Goal: Task Accomplishment & Management: Manage account settings

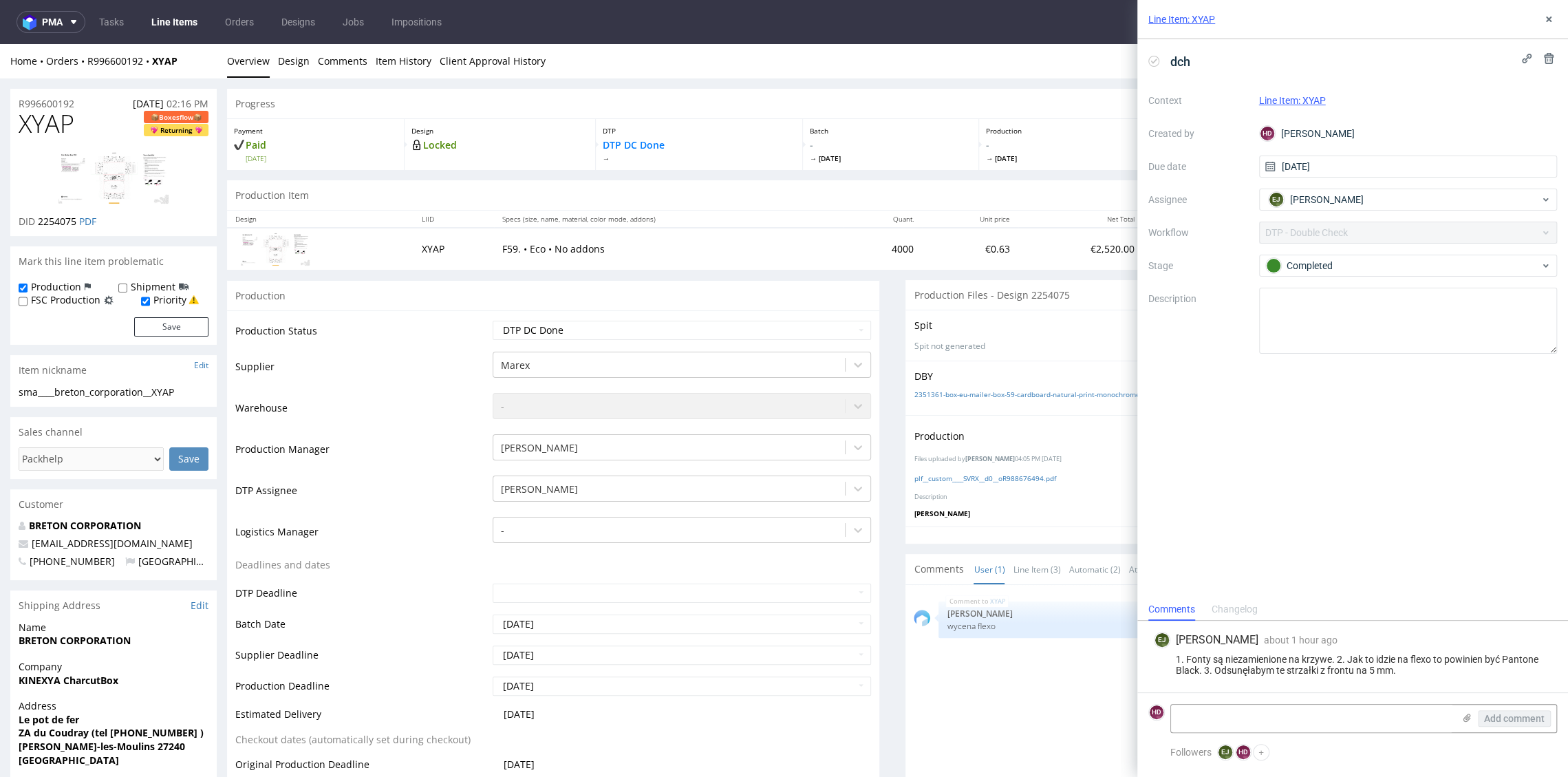
scroll to position [4, 0]
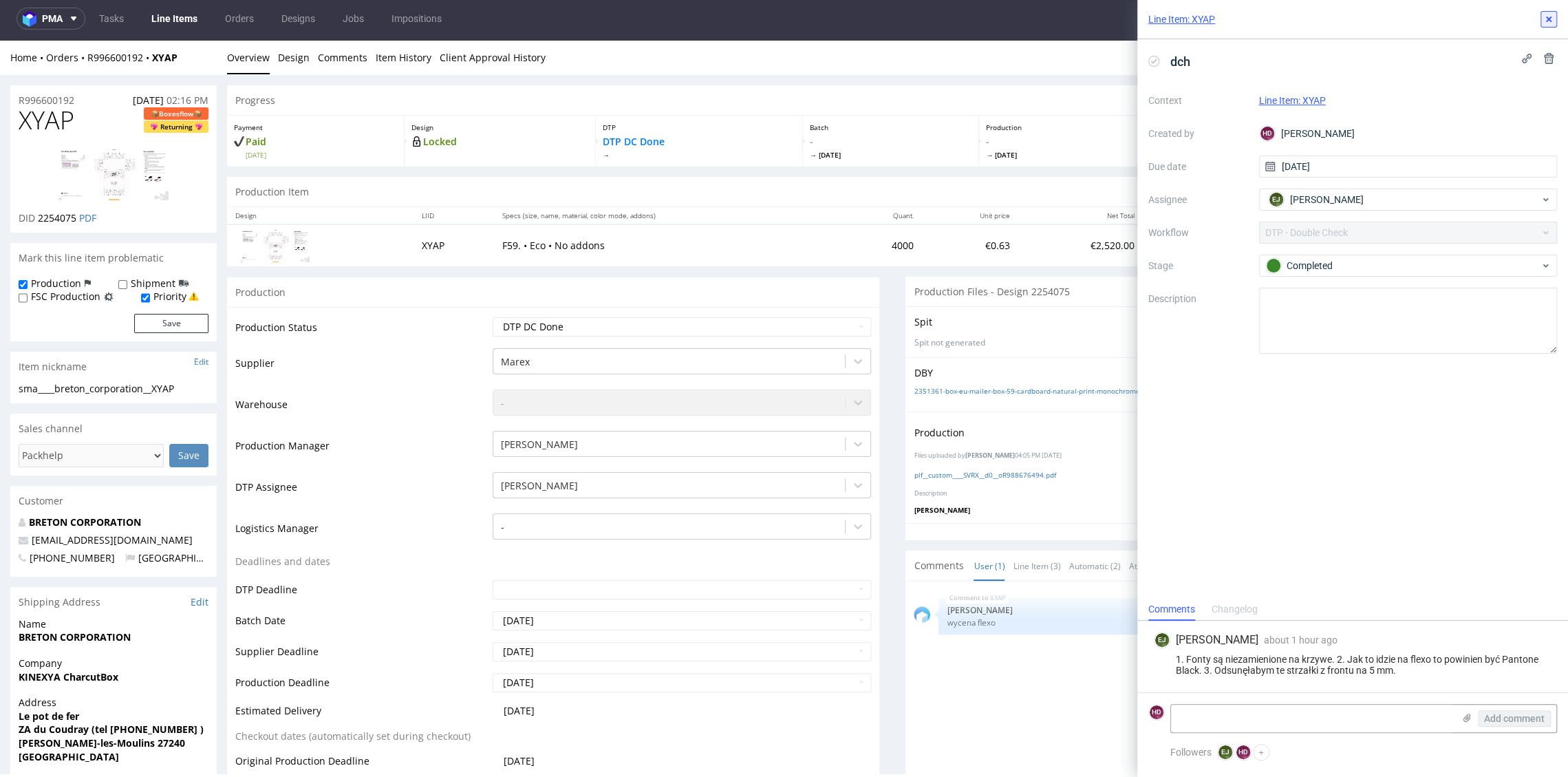
click at [1549, 18] on use at bounding box center [1548, 19] width 5 height 5
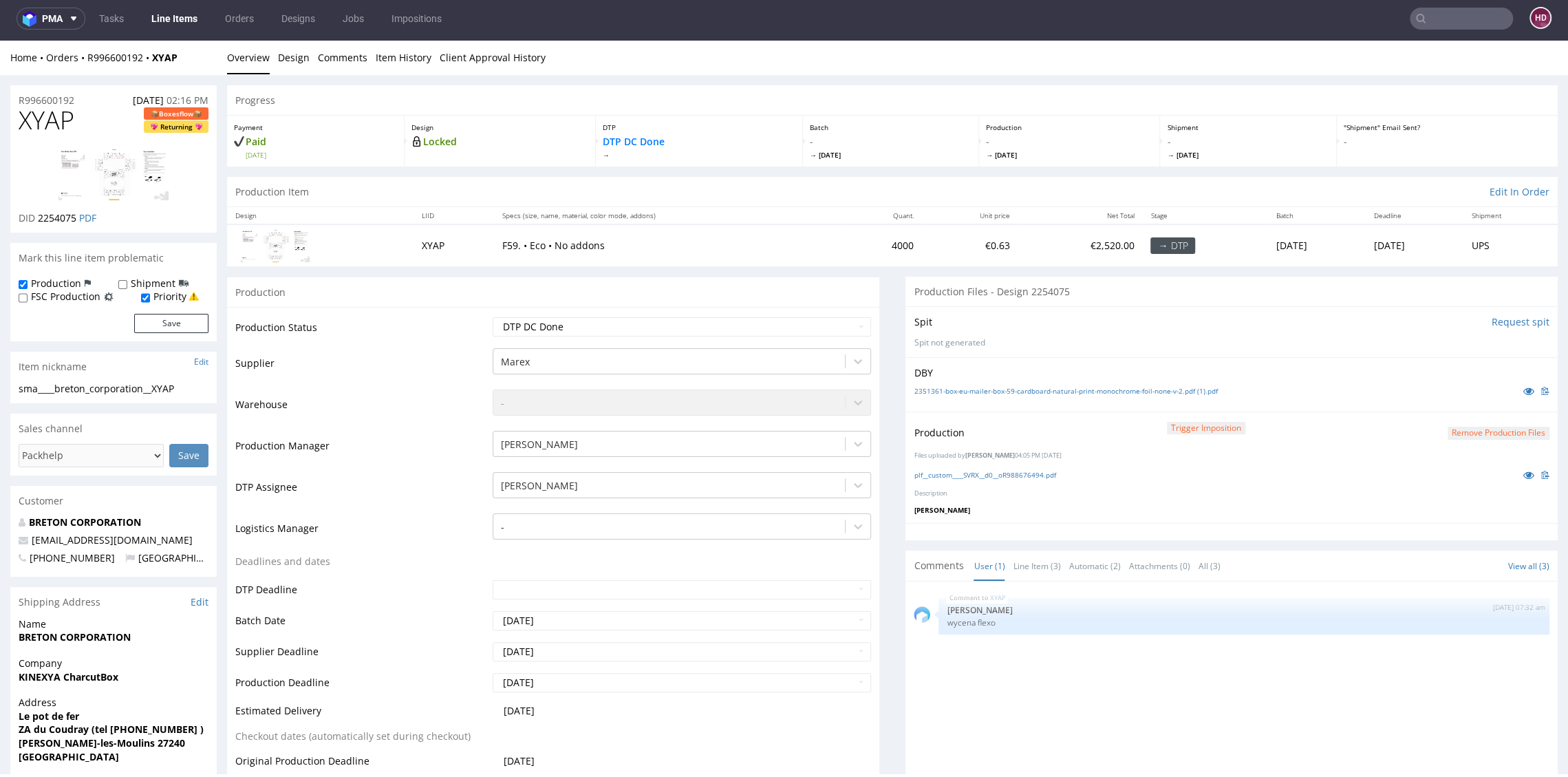
click at [1448, 433] on button "Remove production files" at bounding box center [1499, 433] width 102 height 13
click at [1445, 401] on link "Yes" at bounding box center [1448, 401] width 39 height 21
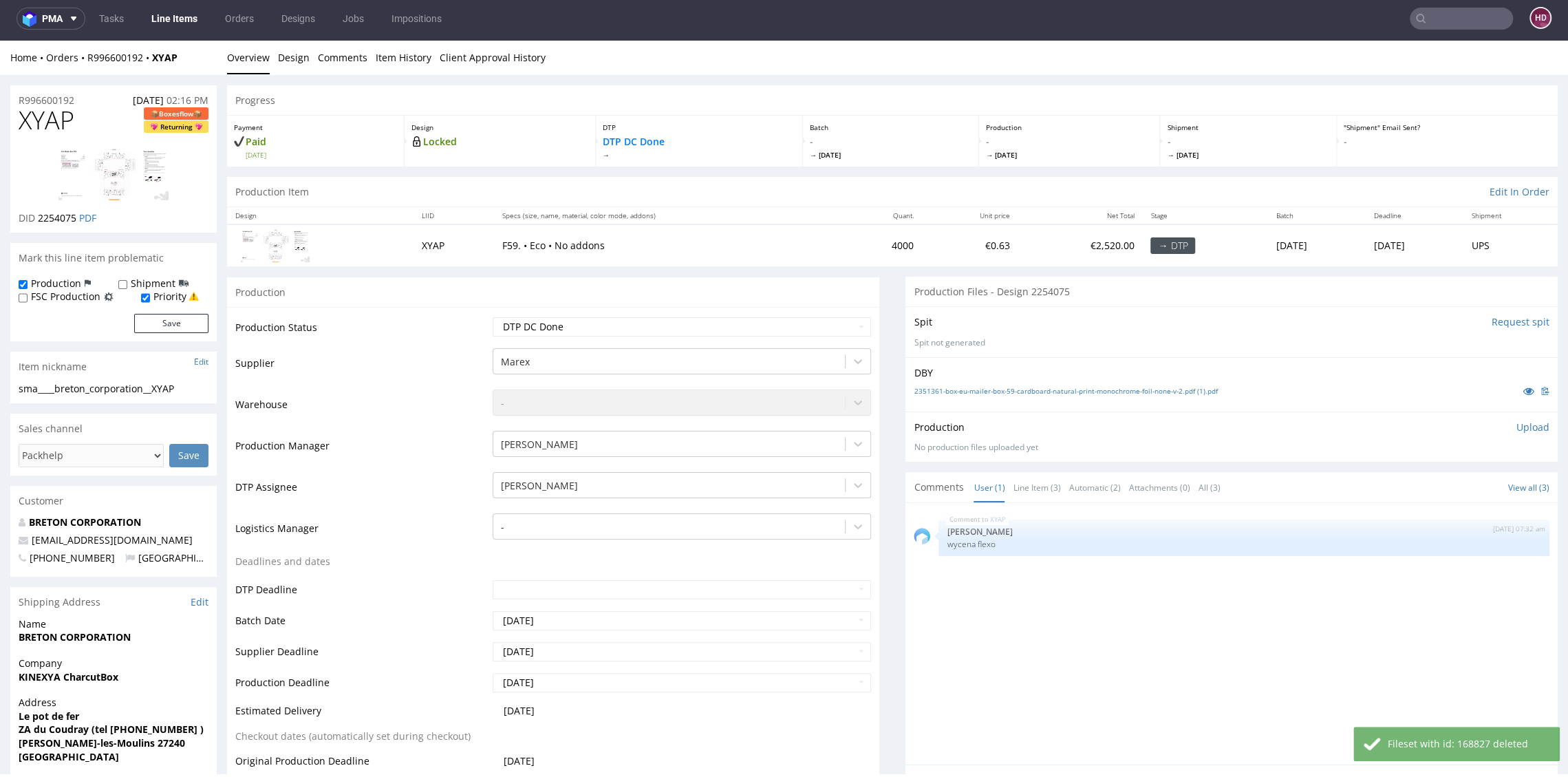
click at [1516, 426] on p "Upload" at bounding box center [1532, 426] width 33 height 14
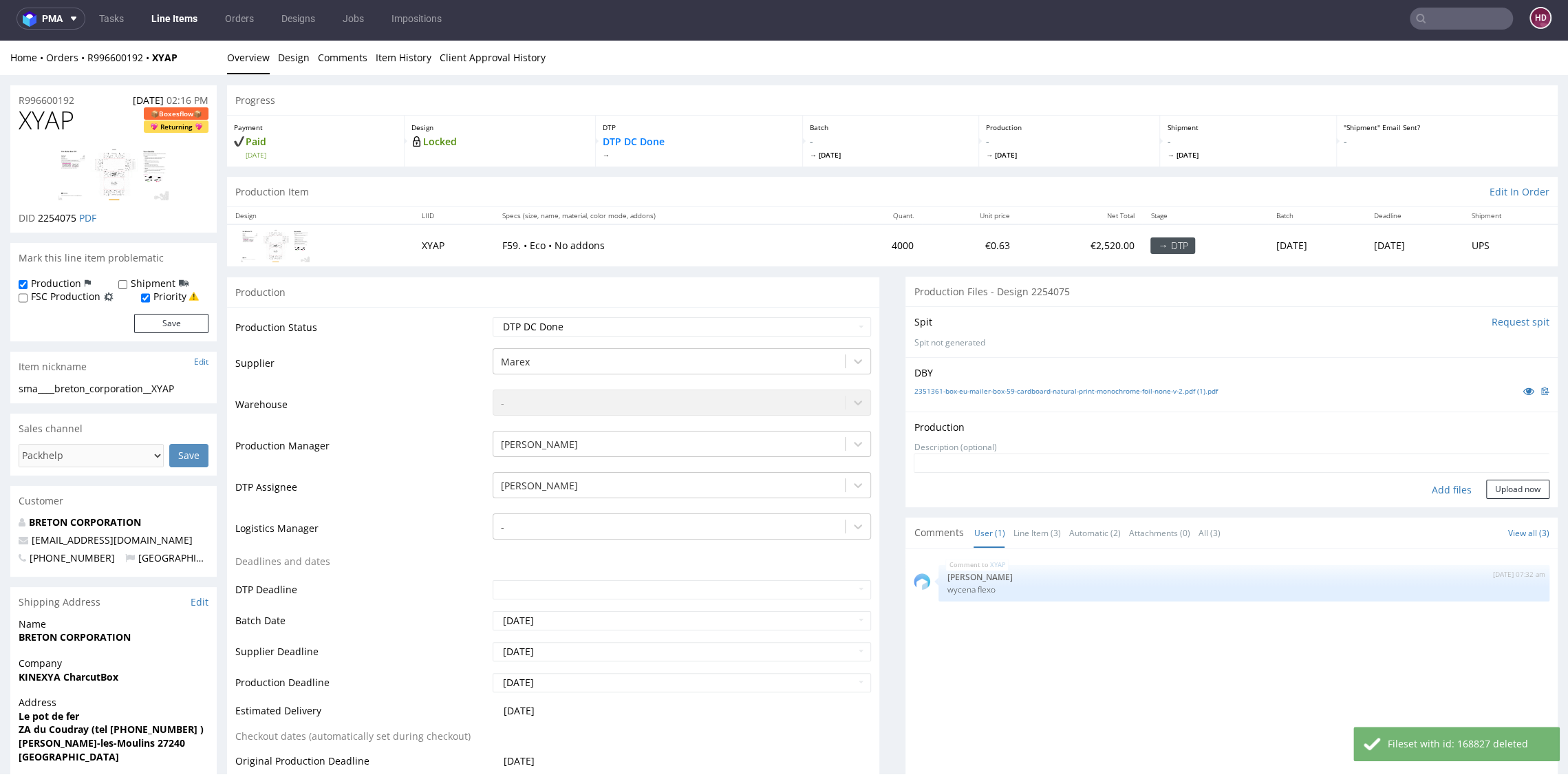
click at [1417, 479] on div "Add files" at bounding box center [1451, 489] width 68 height 21
type input "C:\fakepath\plf__custom____SVRX__d0__oR988676494.pdf"
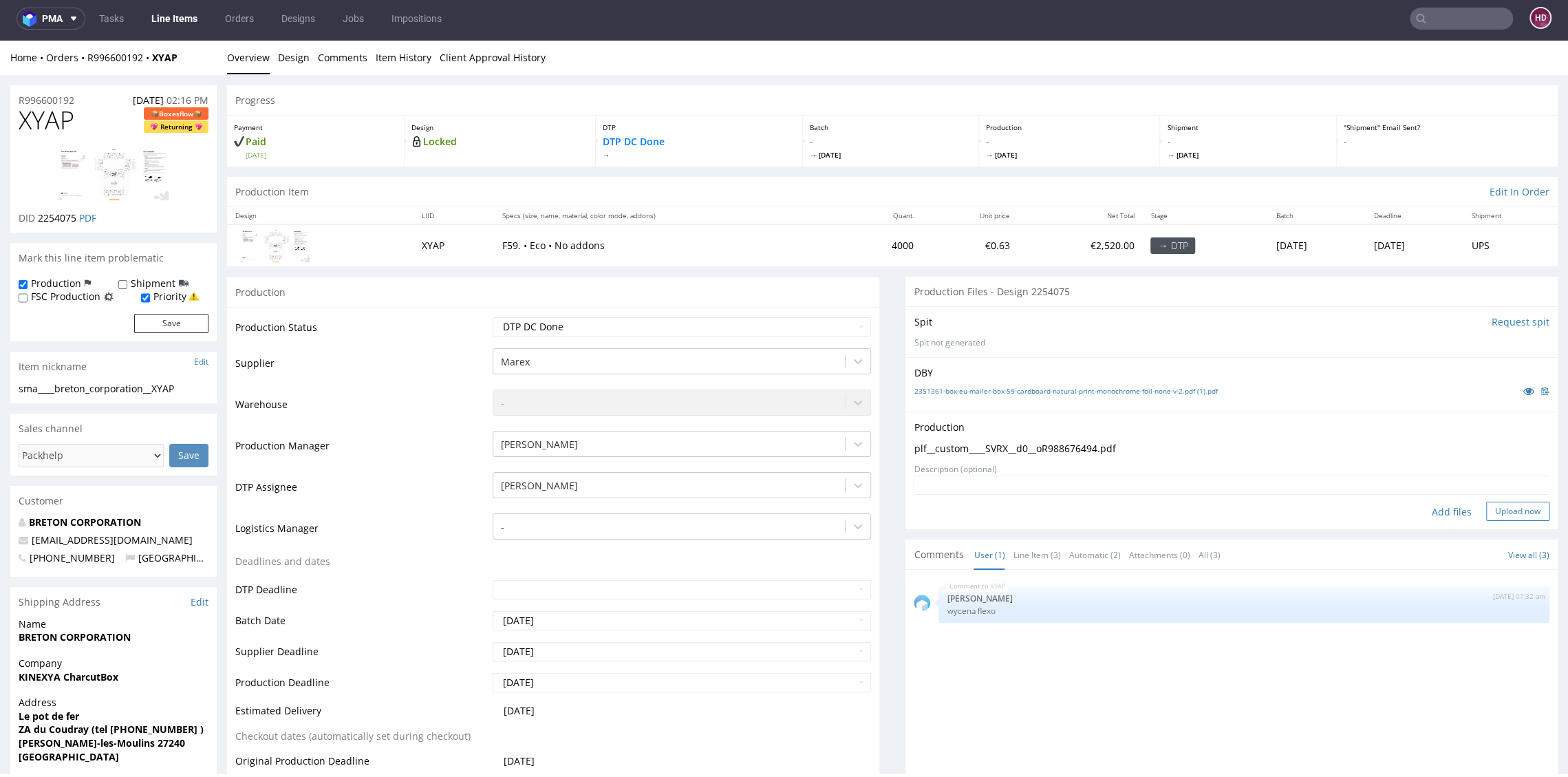
click at [1486, 509] on button "Upload now" at bounding box center [1517, 510] width 63 height 19
click at [806, 328] on select "Waiting for Artwork Waiting for Diecut Waiting for Mockup Waiting for DTP Waiti…" at bounding box center [682, 326] width 378 height 19
click at [1044, 655] on div "XYAP 30th Sep 25 | 07:32 am Ewa Prus wycena flexo" at bounding box center [1235, 704] width 643 height 253
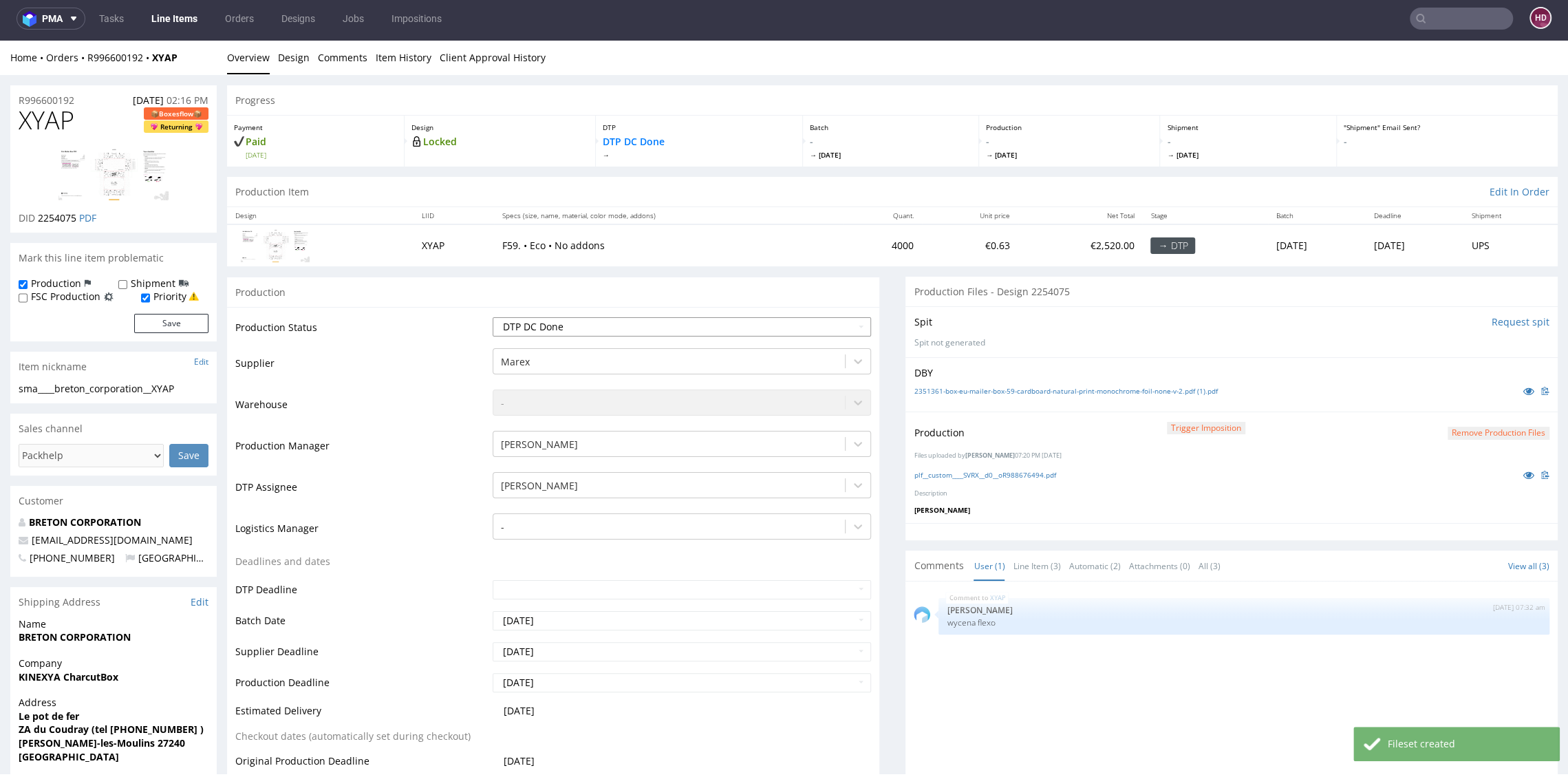
click at [707, 319] on select "Waiting for Artwork Waiting for Diecut Waiting for Mockup Waiting for DTP Waiti…" at bounding box center [682, 326] width 378 height 19
select select "dtp_production_ready"
click at [493, 317] on select "Waiting for Artwork Waiting for Diecut Waiting for Mockup Waiting for DTP Waiti…" at bounding box center [682, 326] width 378 height 19
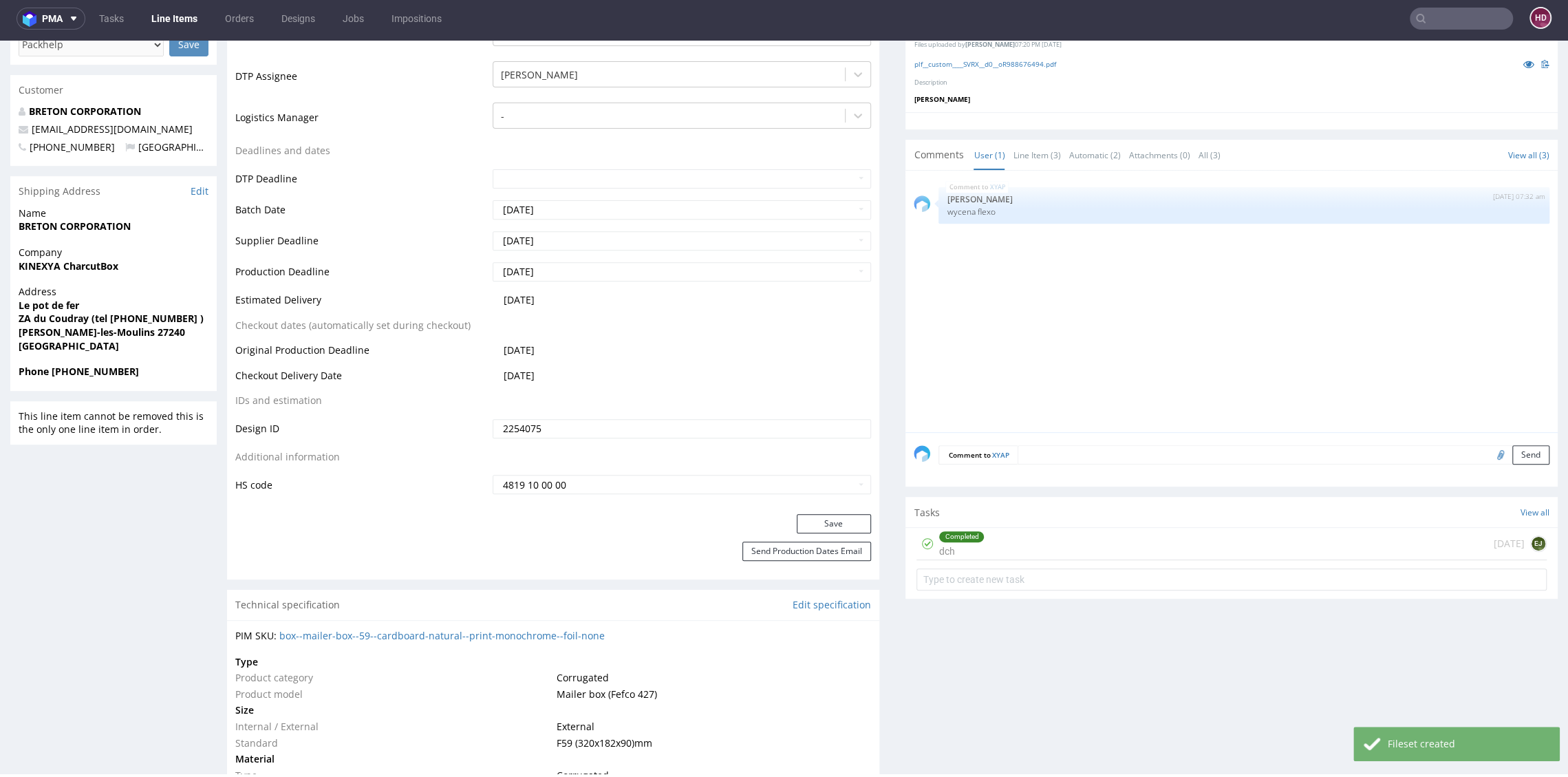
scroll to position [471, 0]
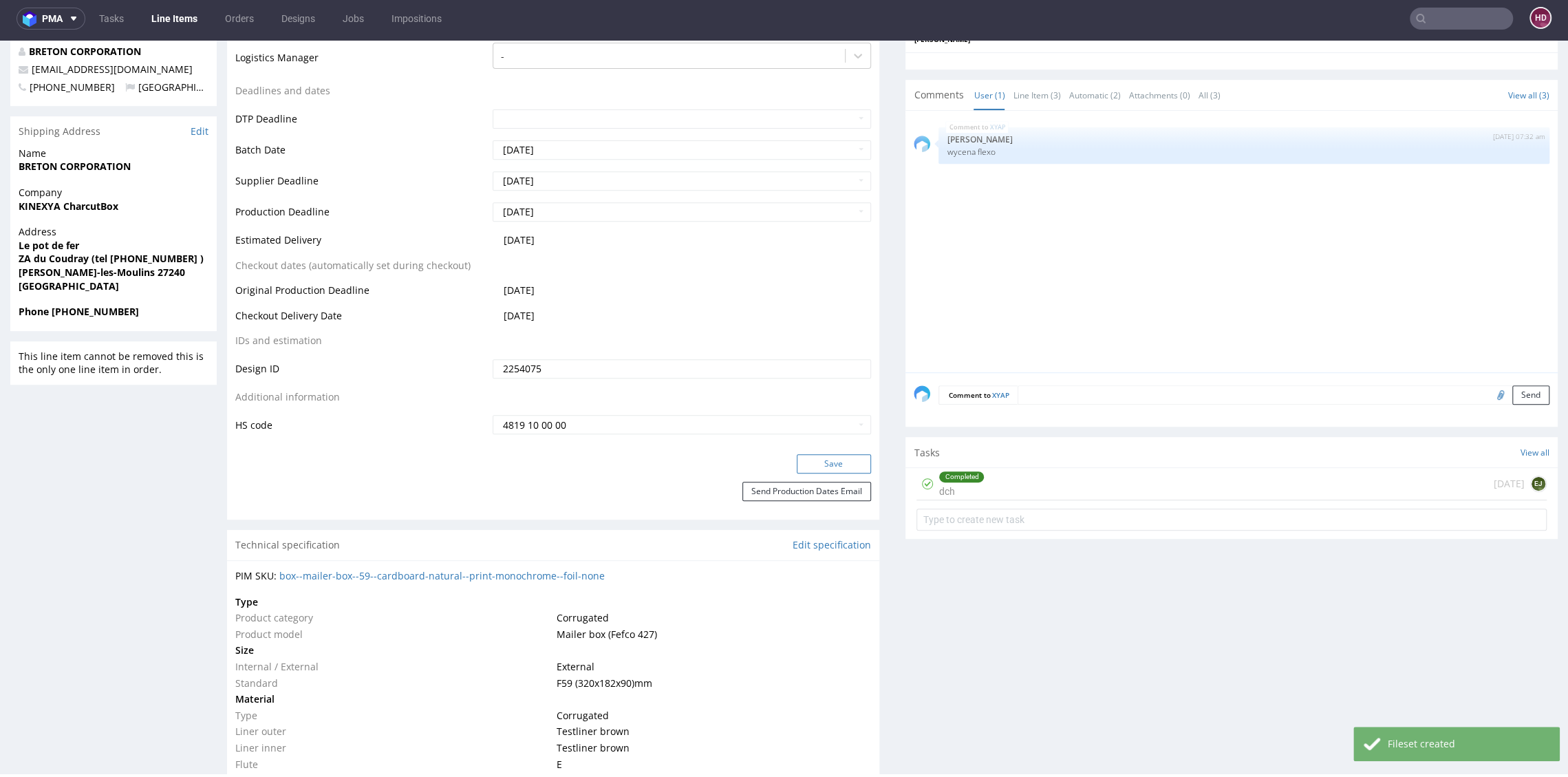
click at [827, 457] on button "Save" at bounding box center [833, 463] width 74 height 19
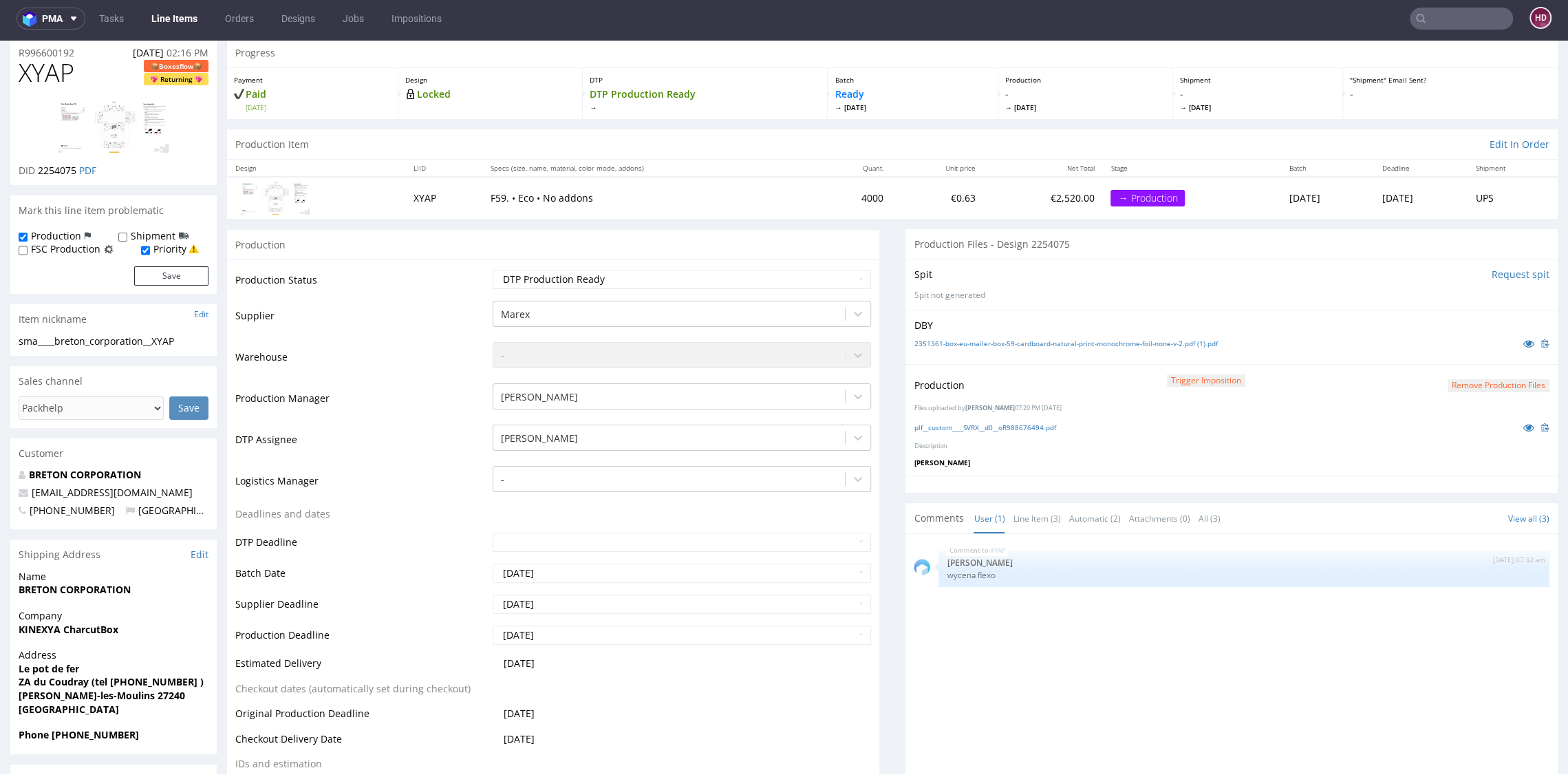
scroll to position [0, 0]
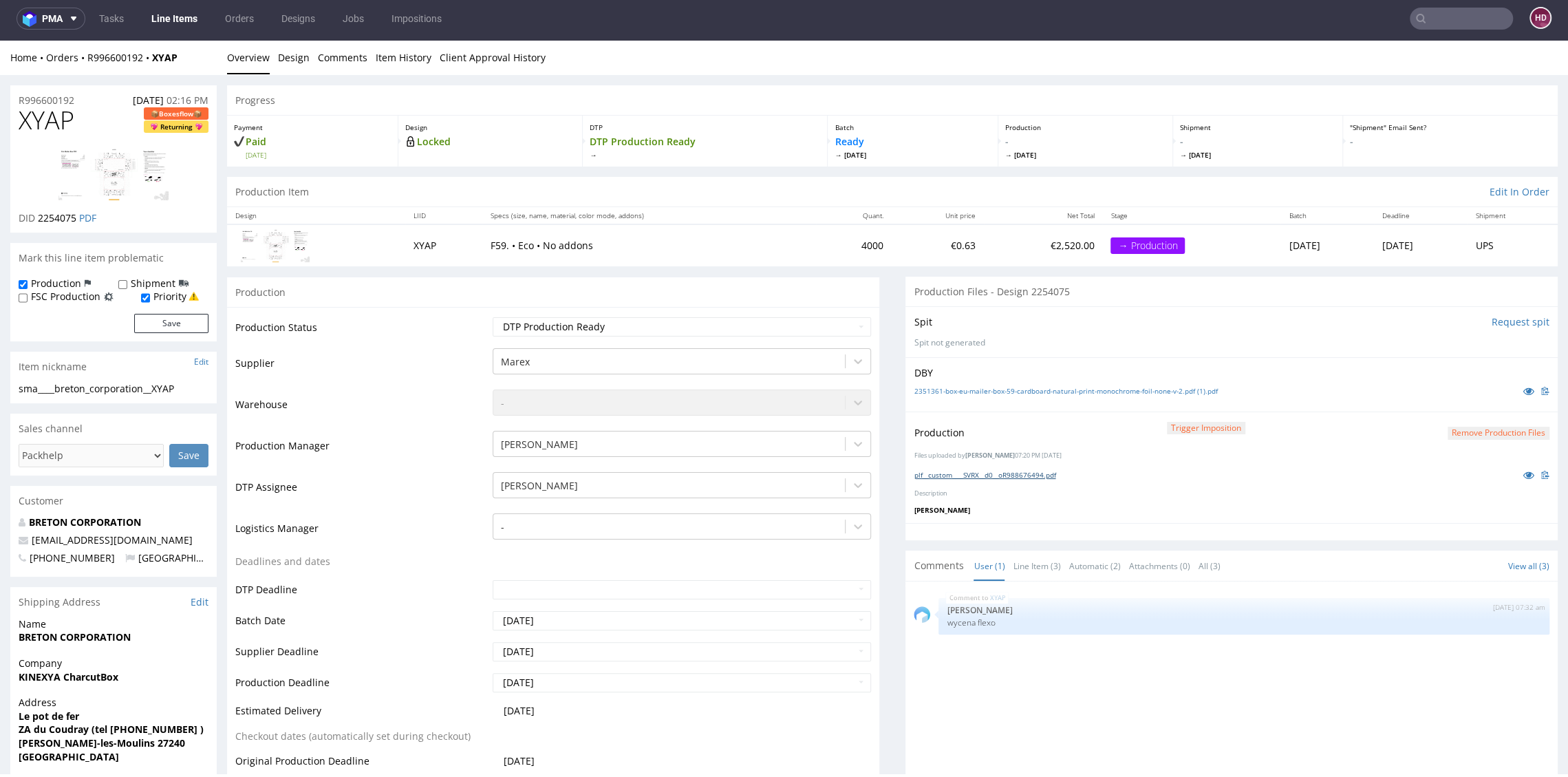
click at [958, 472] on link "plf__custom____SVRX__d0__oR988676494.pdf" at bounding box center [984, 475] width 141 height 10
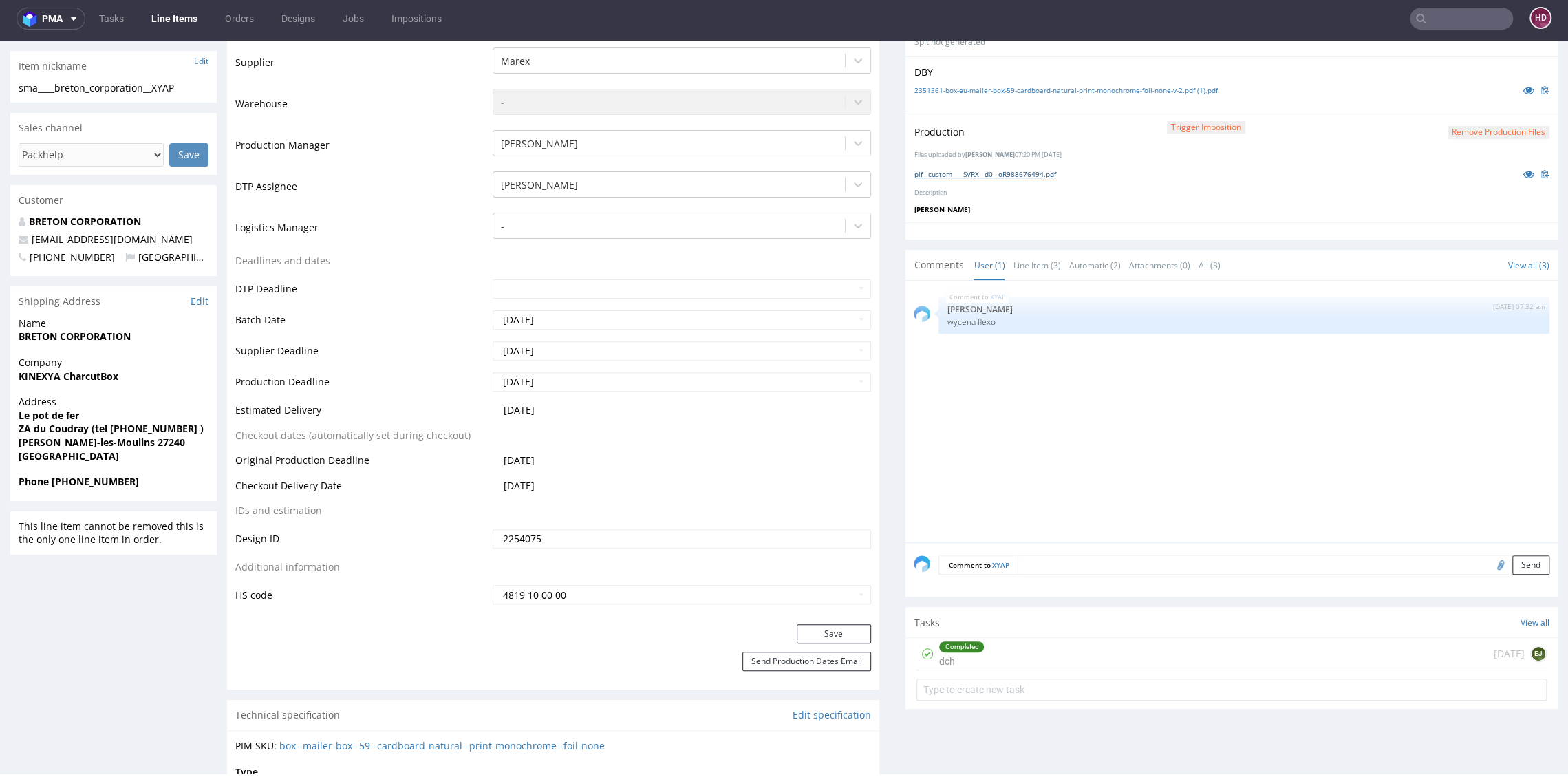
scroll to position [269, 0]
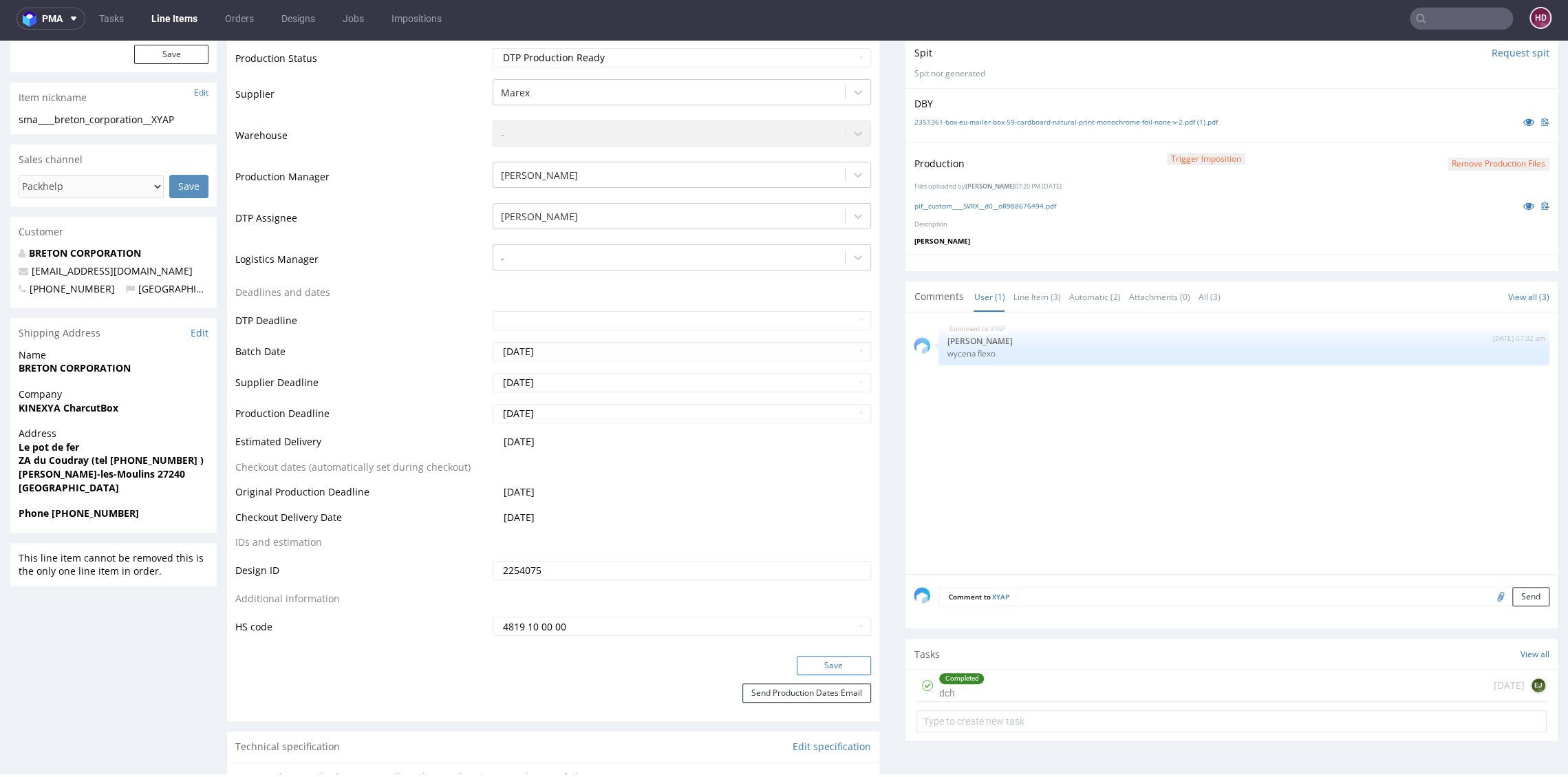
click at [811, 668] on button "Save" at bounding box center [833, 665] width 74 height 19
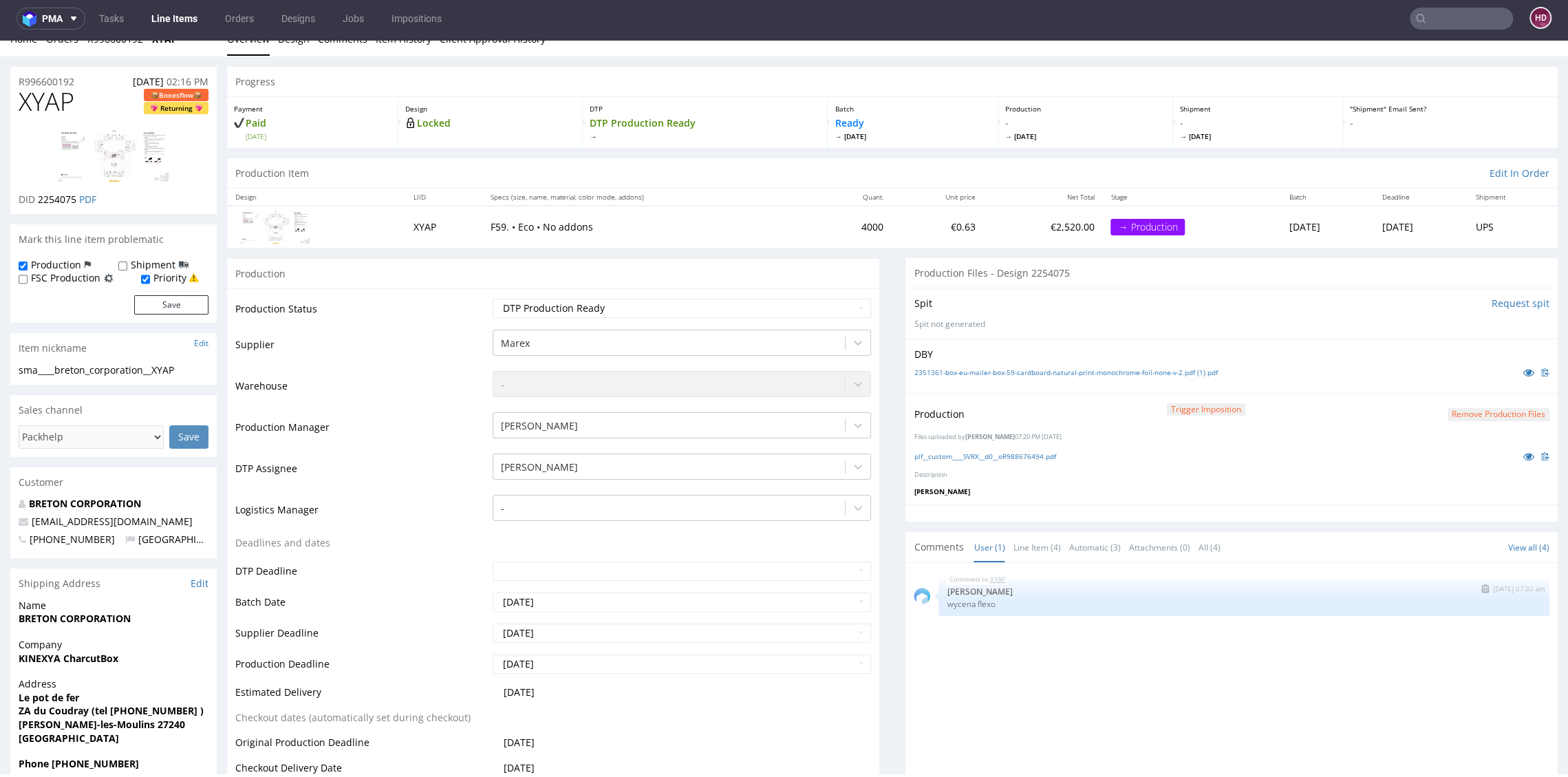
scroll to position [0, 0]
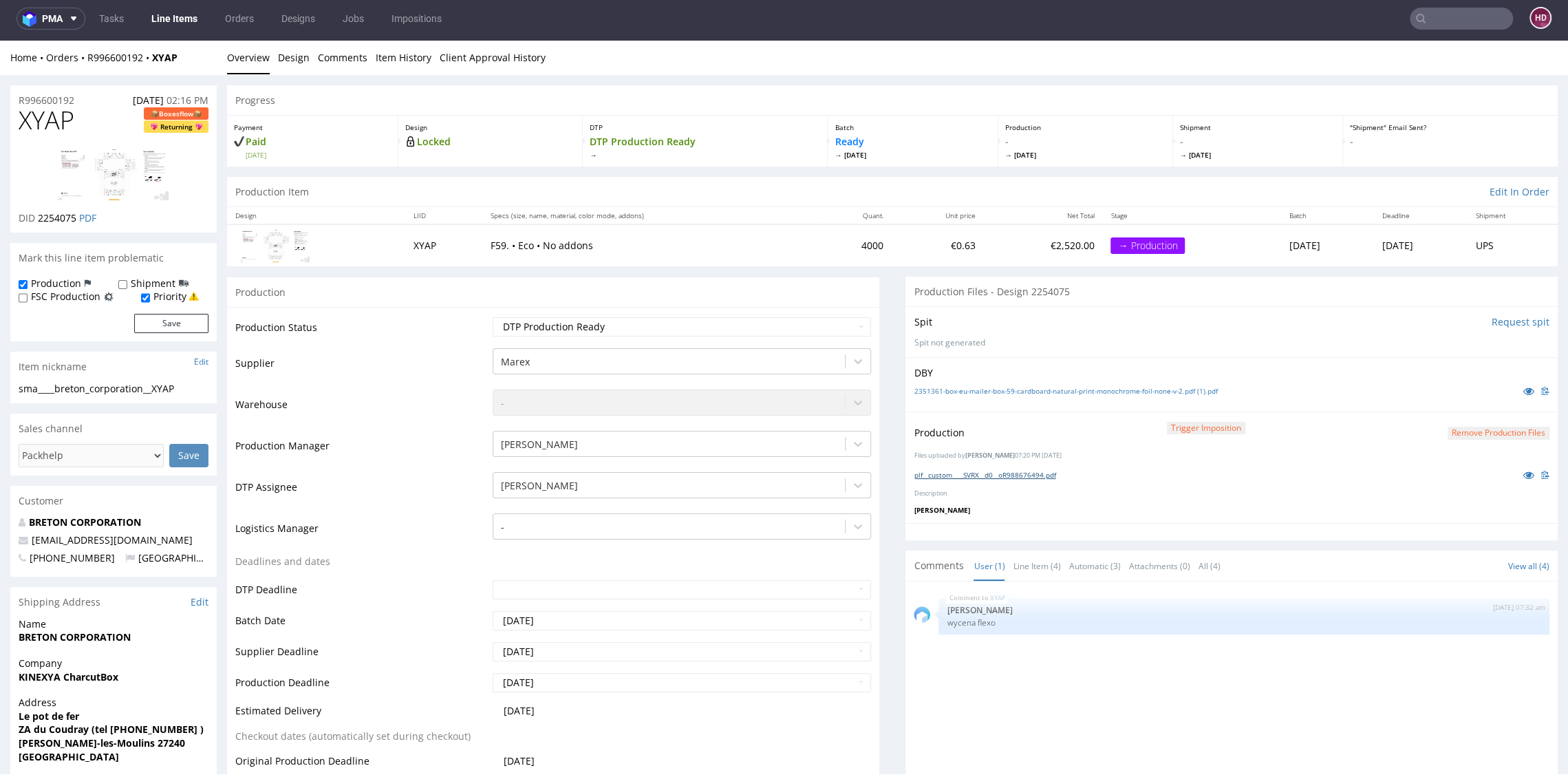
click at [1041, 471] on link "plf__custom____SVRX__d0__oR988676494.pdf" at bounding box center [984, 475] width 141 height 10
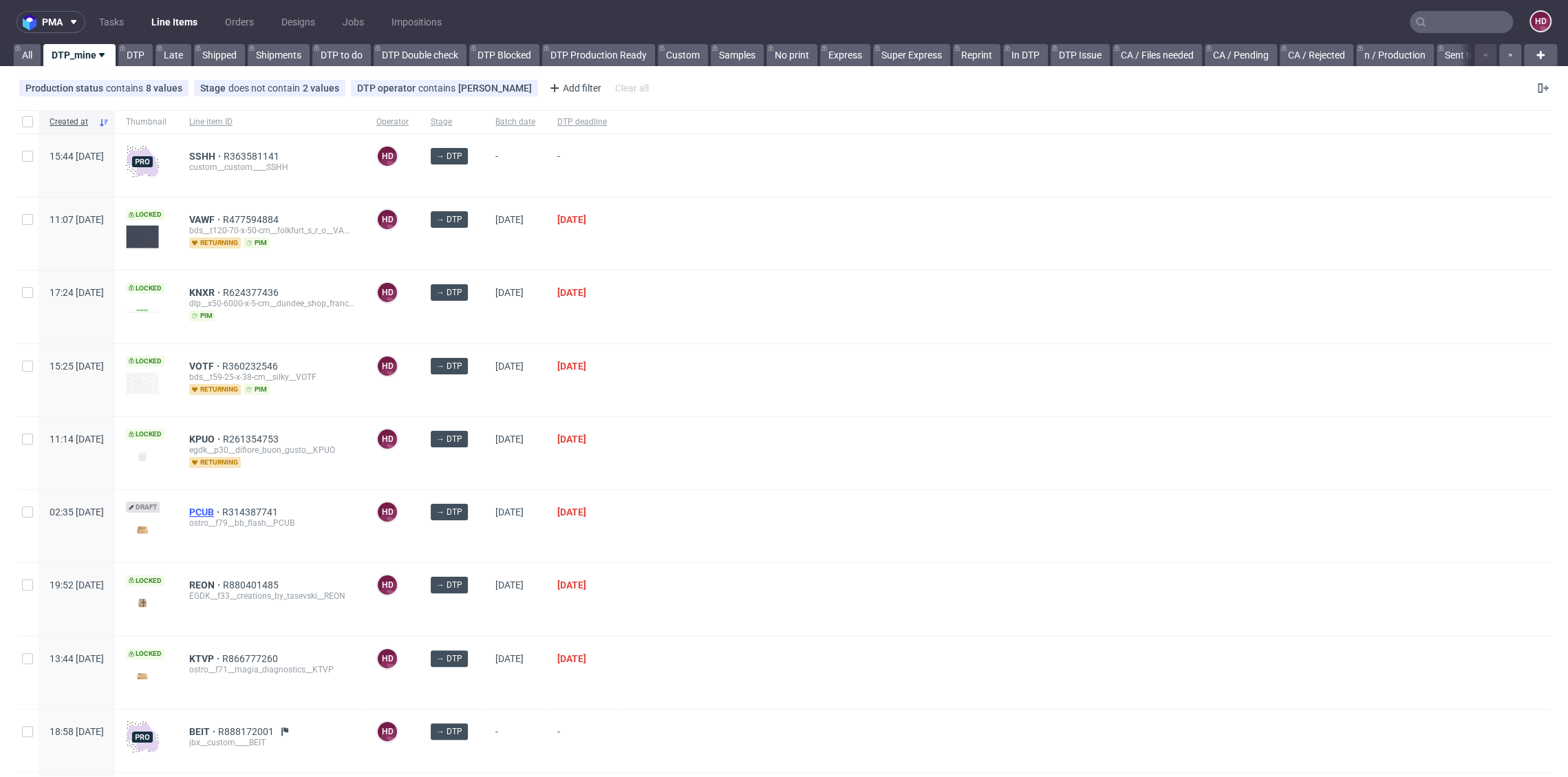
scroll to position [173, 0]
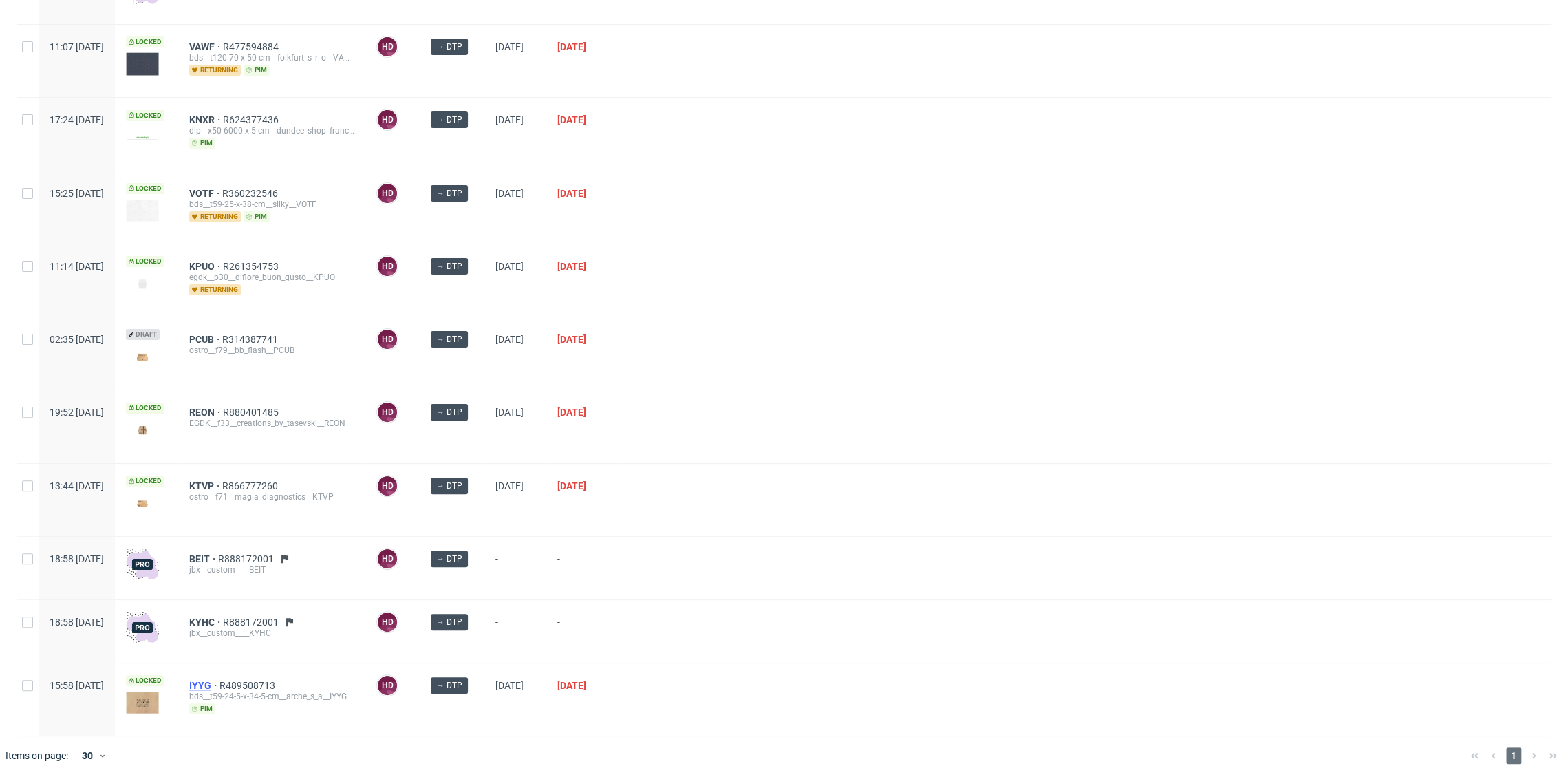
click at [219, 681] on span "IYYG" at bounding box center [204, 686] width 30 height 11
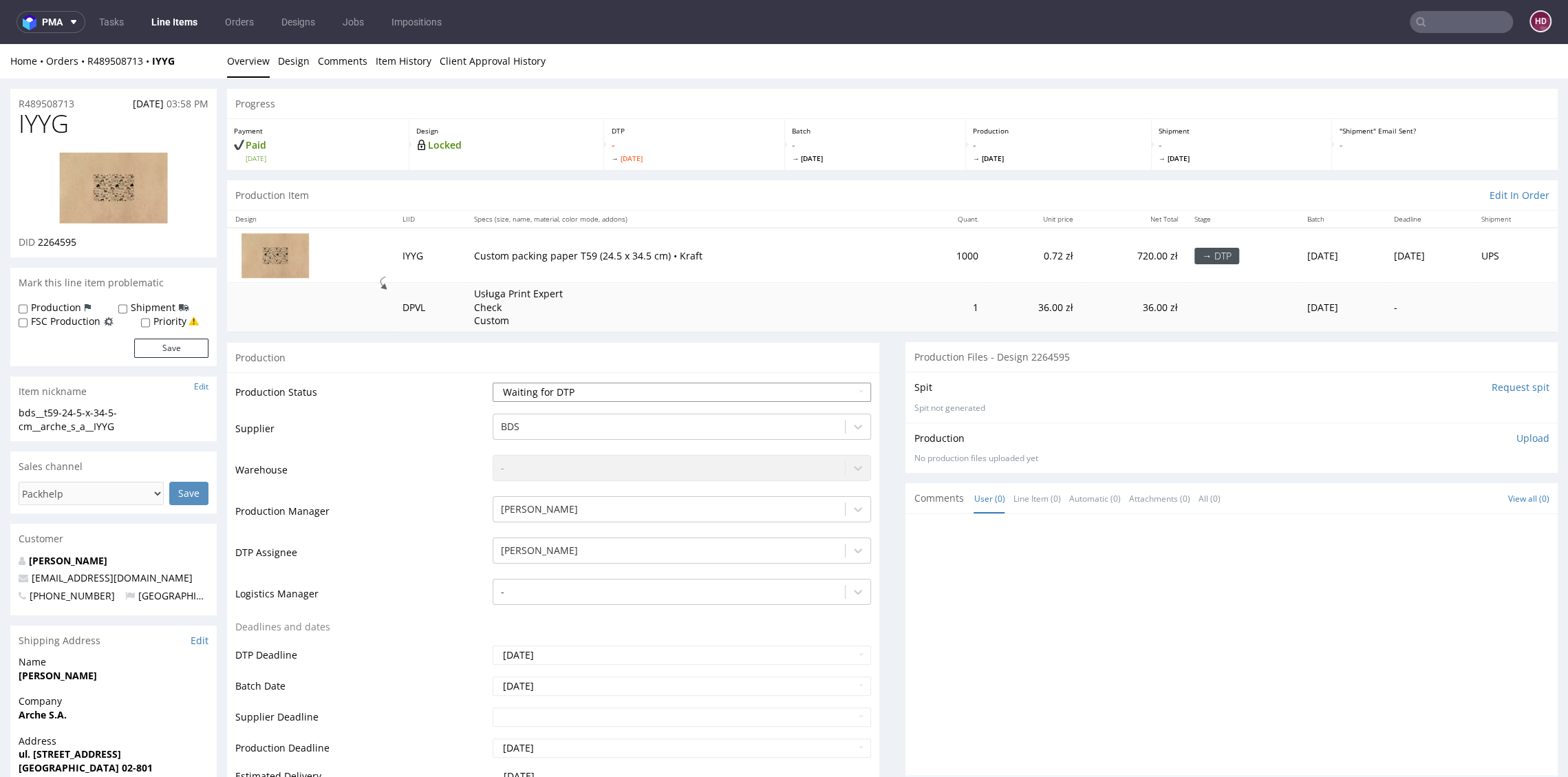
click at [539, 393] on select "Waiting for Artwork Waiting for Diecut Waiting for Mockup Waiting for DTP Waiti…" at bounding box center [682, 392] width 378 height 19
select select "dtp_in_process"
click at [493, 383] on select "Waiting for Artwork Waiting for Diecut Waiting for Mockup Waiting for DTP Waiti…" at bounding box center [682, 392] width 378 height 19
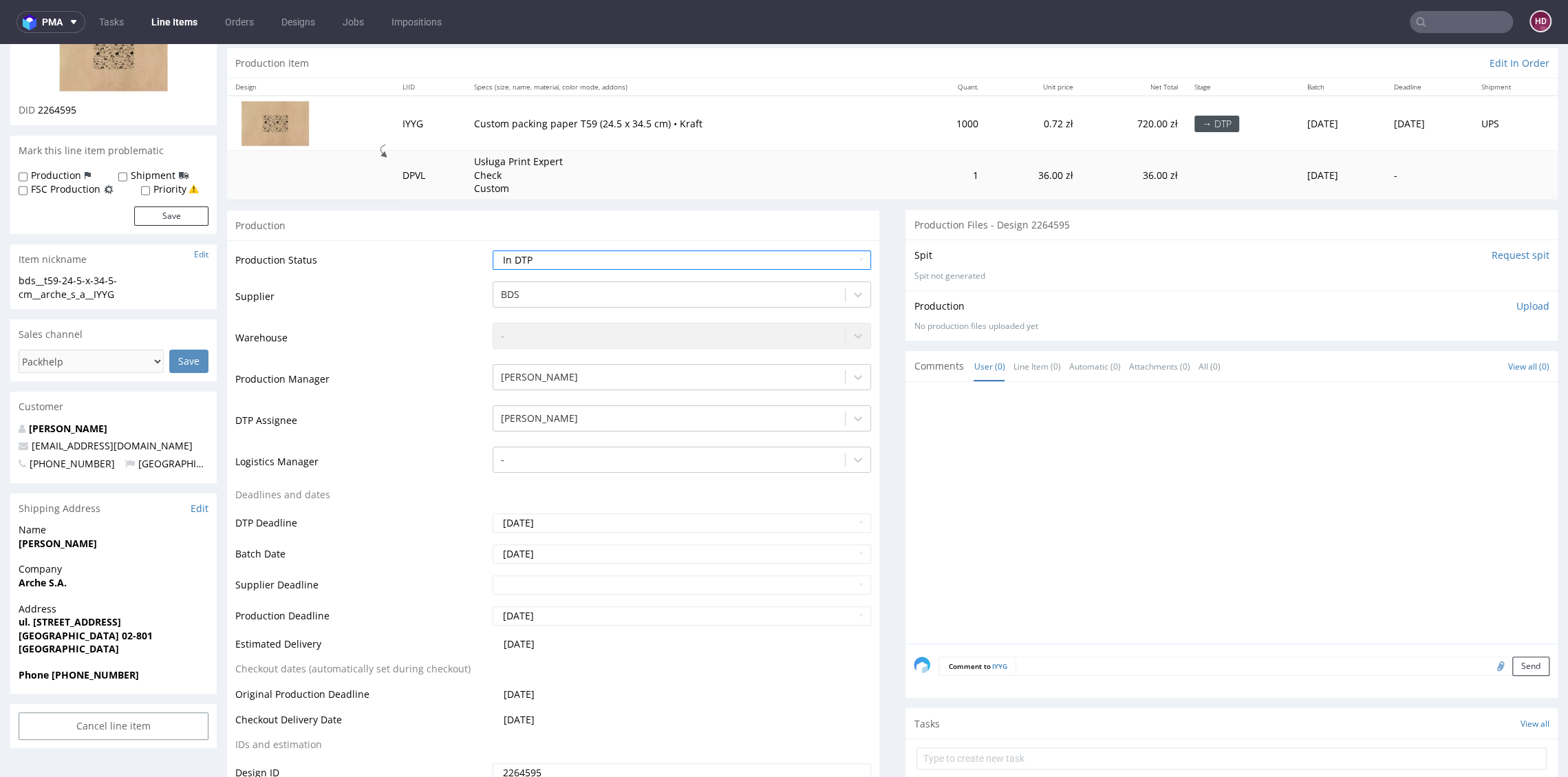
scroll to position [256, 0]
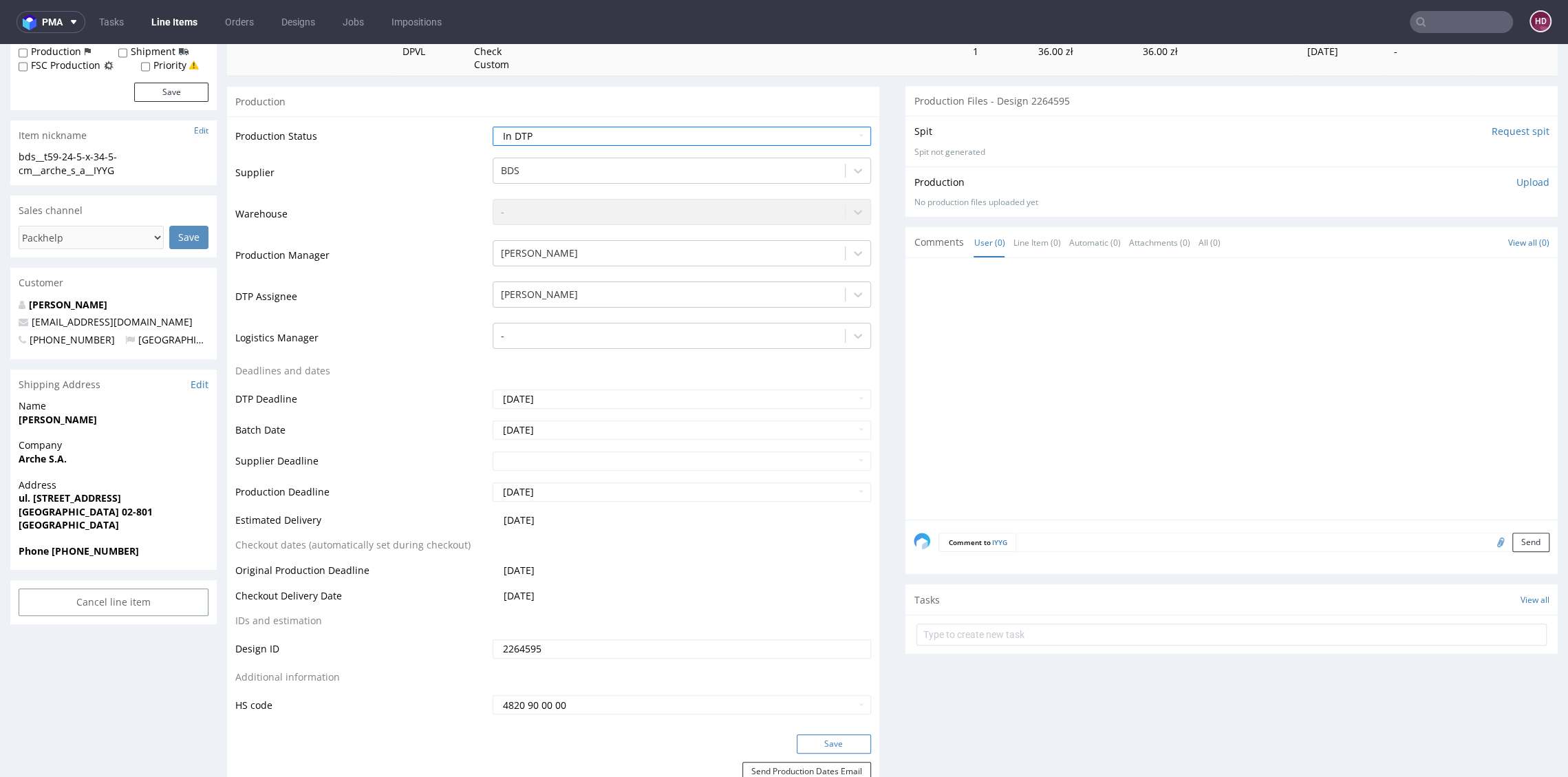
click at [825, 739] on button "Save" at bounding box center [833, 743] width 74 height 19
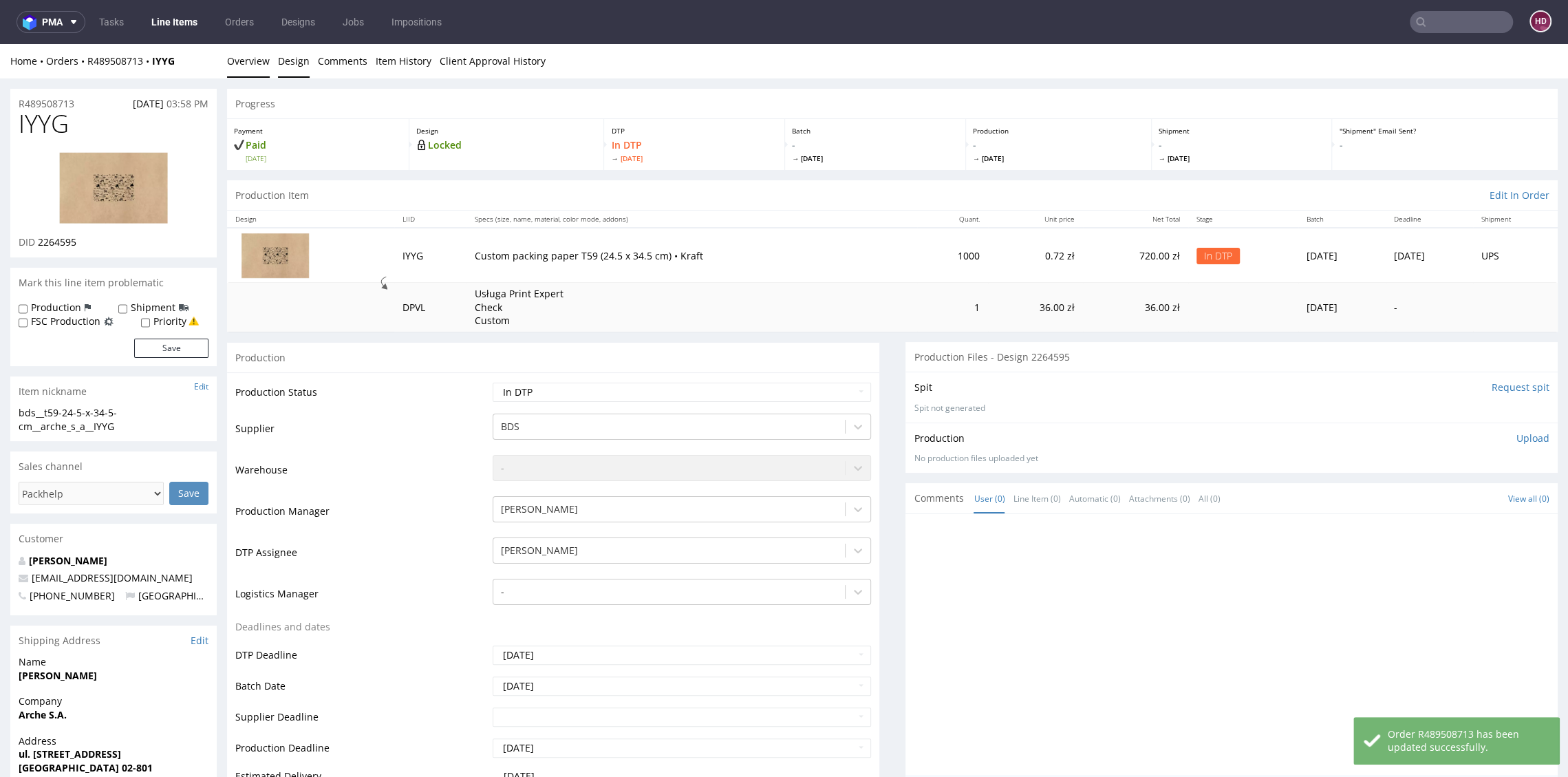
click at [298, 58] on link "Design" at bounding box center [293, 60] width 32 height 34
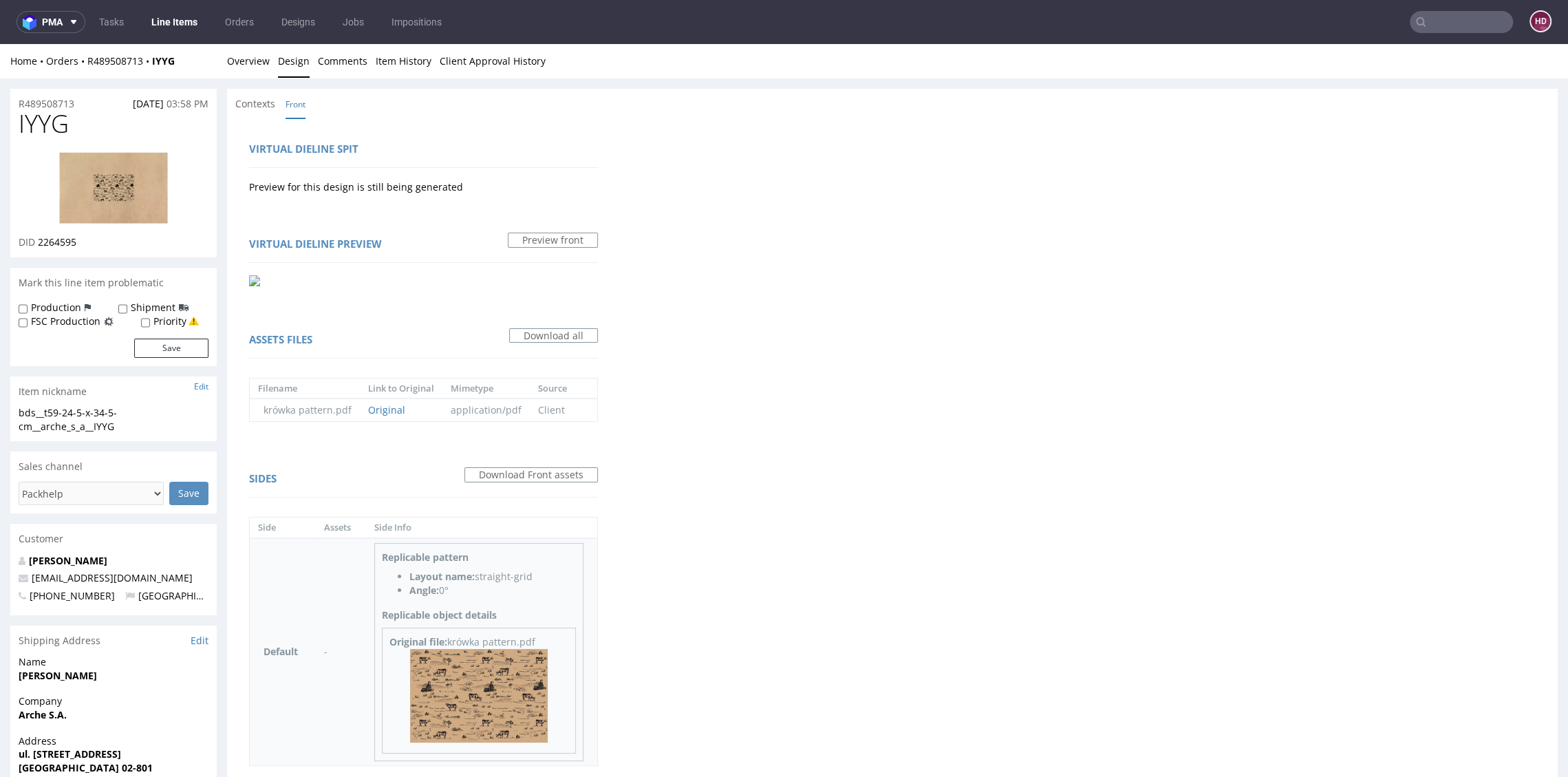
click at [487, 667] on img at bounding box center [478, 696] width 138 height 94
click at [107, 209] on img at bounding box center [113, 188] width 110 height 73
click at [245, 56] on link "Overview" at bounding box center [248, 60] width 43 height 34
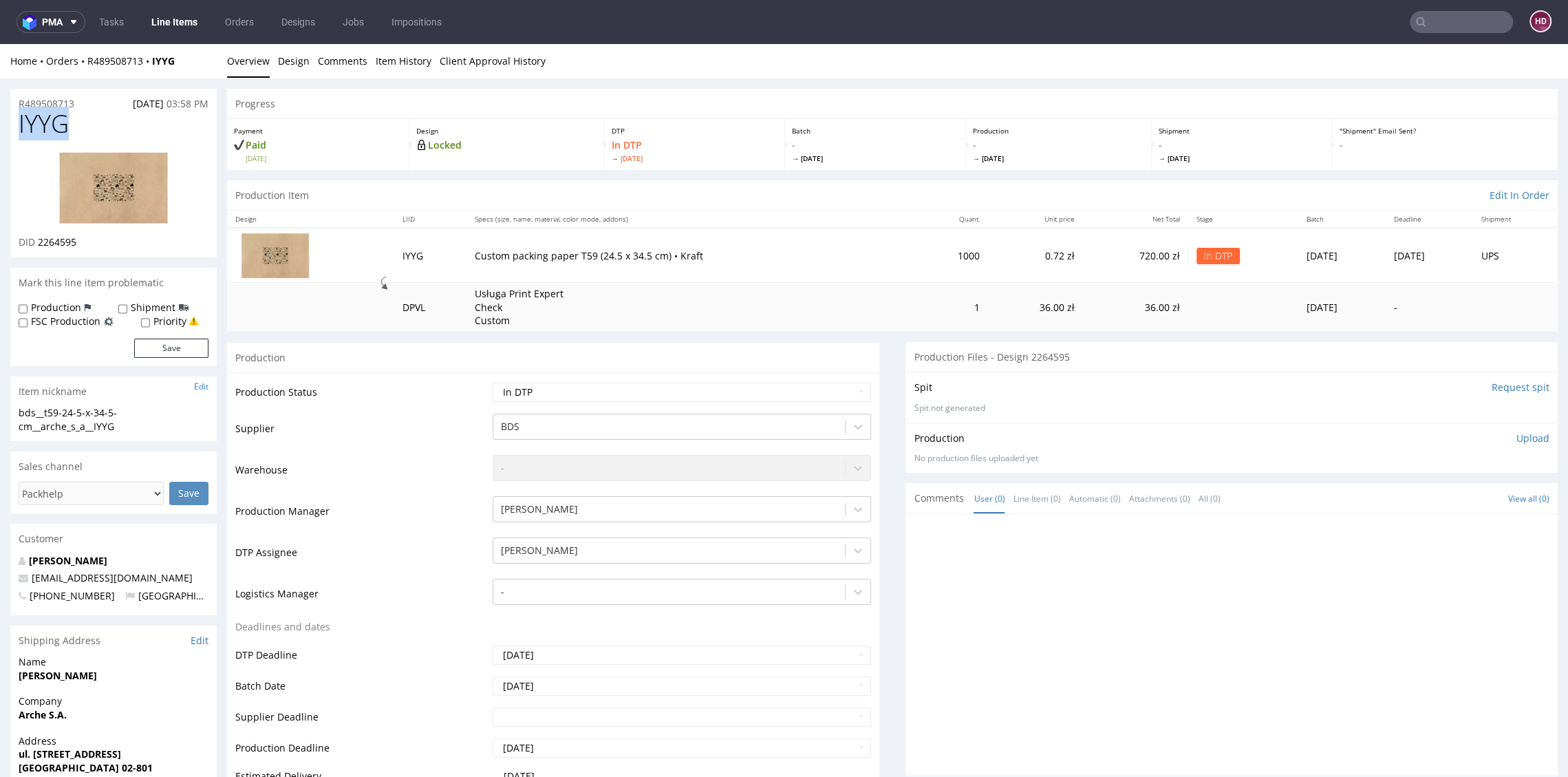
drag, startPoint x: 71, startPoint y: 127, endPoint x: -40, endPoint y: 135, distance: 111.3
drag, startPoint x: 37, startPoint y: 242, endPoint x: 89, endPoint y: 253, distance: 53.2
click at [89, 253] on div "IYYG DID 2264595" at bounding box center [113, 184] width 206 height 147
copy span "2264595"
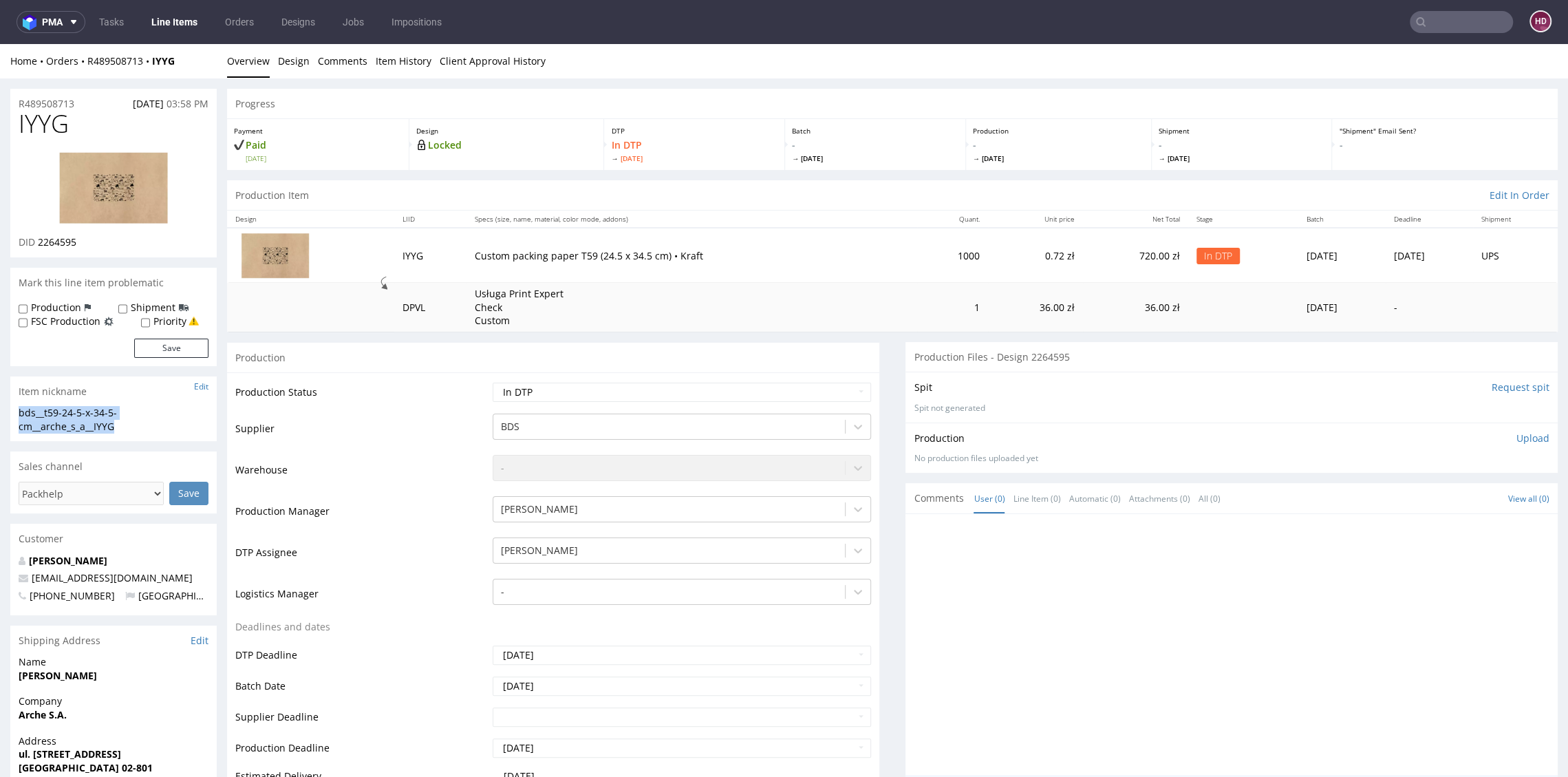
drag, startPoint x: 77, startPoint y: 432, endPoint x: -37, endPoint y: 414, distance: 115.4
copy div "bds__t59-24-5-x-34-5-cm__arche_s_a__IYYG"
drag, startPoint x: 84, startPoint y: 102, endPoint x: -40, endPoint y: 108, distance: 124.1
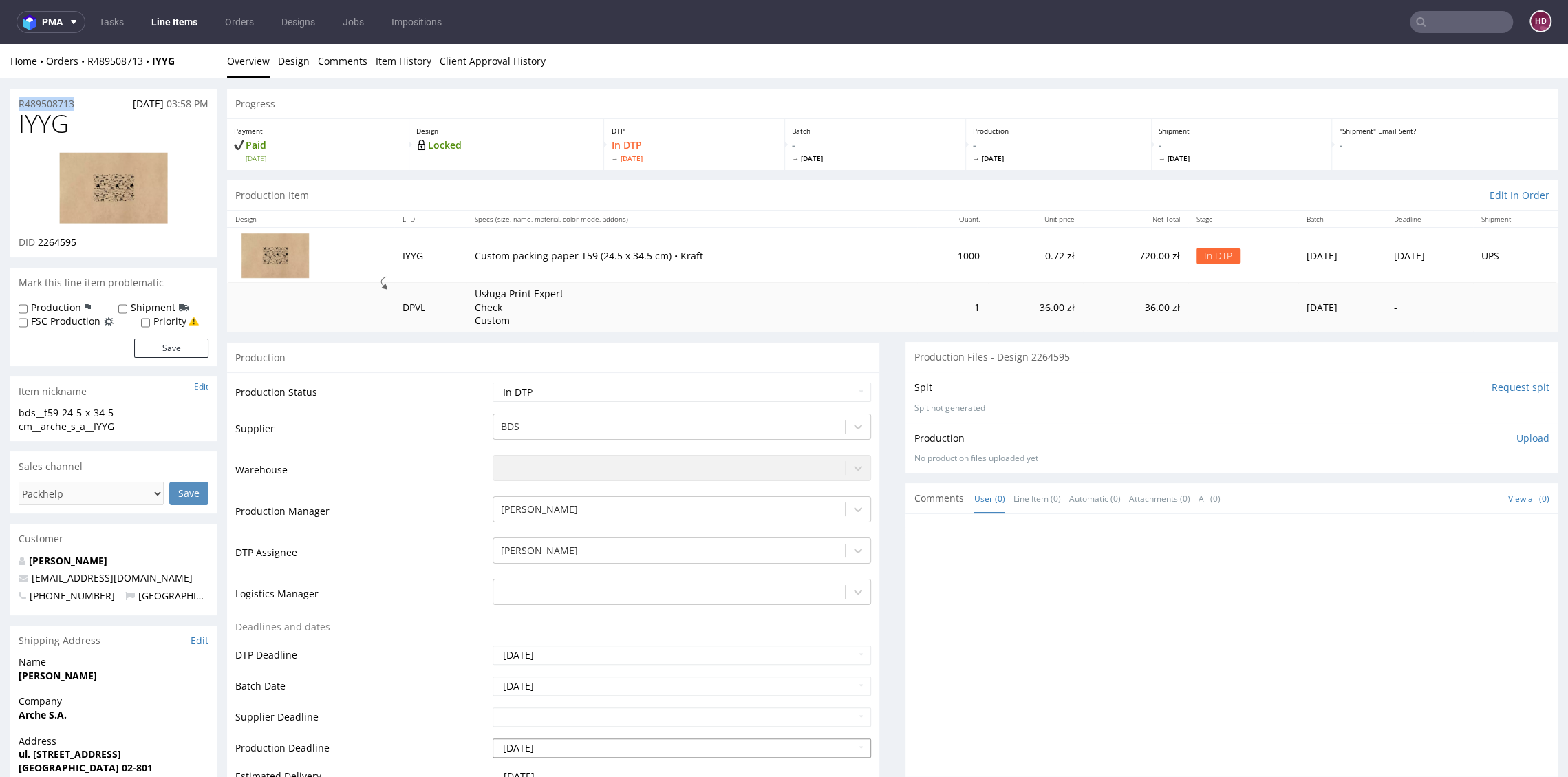
copy p "R489508713"
drag, startPoint x: 85, startPoint y: 242, endPoint x: 38, endPoint y: 242, distance: 47.0
click at [38, 242] on div "DID 2264595" at bounding box center [113, 242] width 190 height 14
copy span "2264595"
click at [1516, 435] on p "Upload" at bounding box center [1532, 438] width 33 height 14
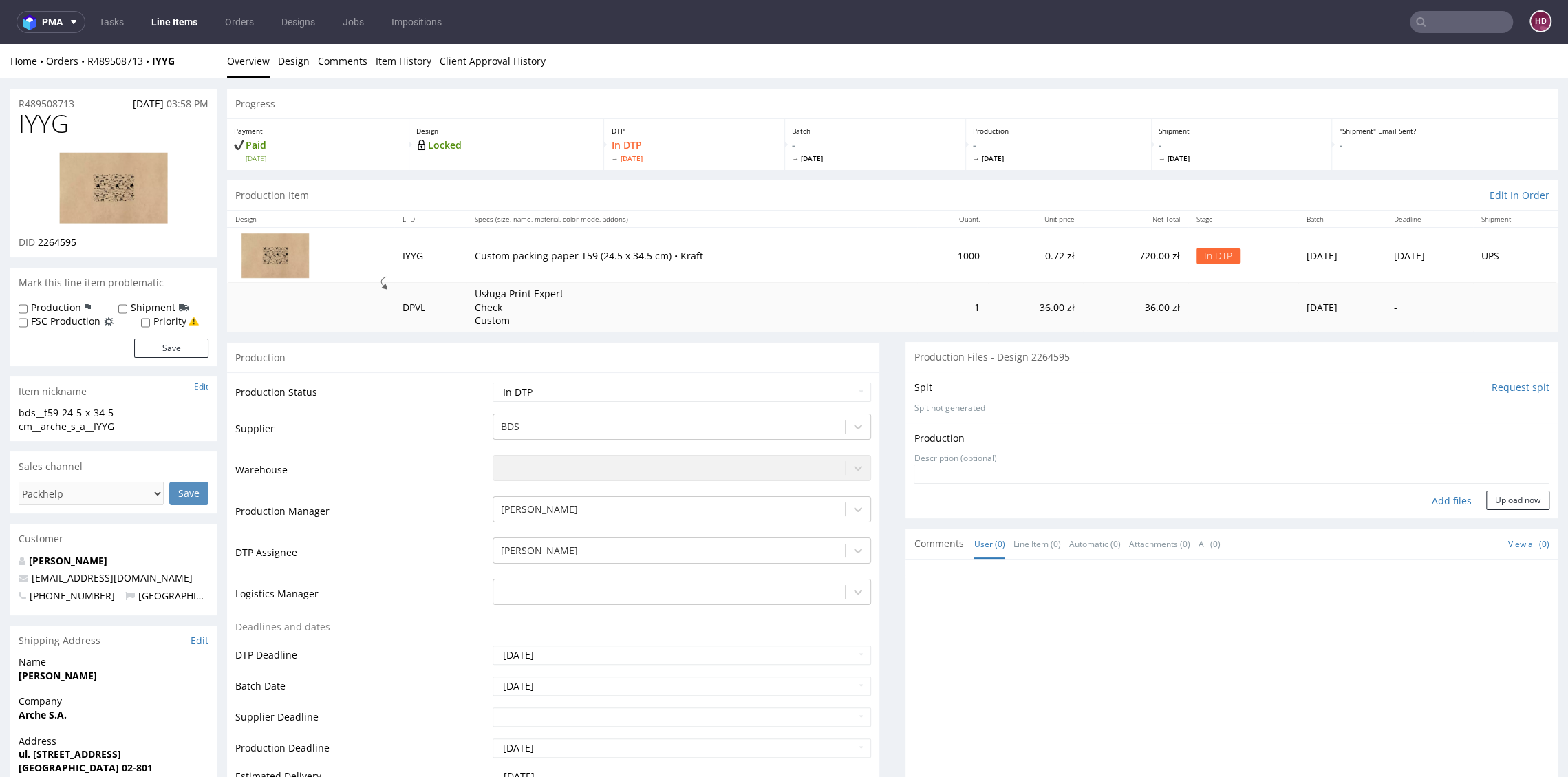
click at [1417, 507] on div "Add files" at bounding box center [1451, 500] width 68 height 21
type input "C:\fakepath\bds__t59-24-5-x-34-5-cm__arche_s_a__IYYG__d2264595__oR489508713.pdf"
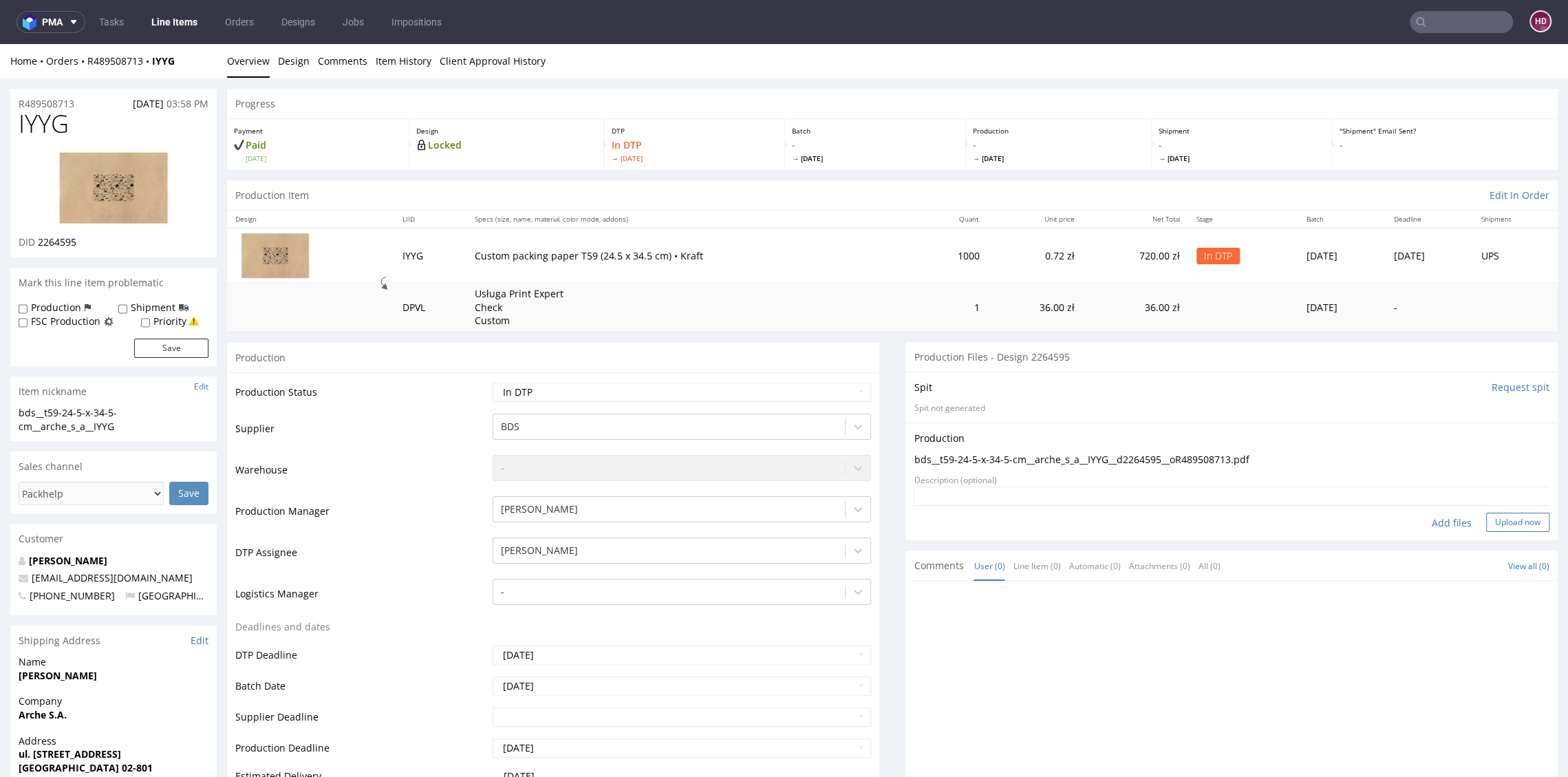
click at [1486, 526] on button "Upload now" at bounding box center [1517, 521] width 63 height 19
click at [110, 116] on h1 "IYYG" at bounding box center [113, 124] width 190 height 27
drag, startPoint x: 17, startPoint y: 117, endPoint x: -7, endPoint y: 116, distance: 24.0
copy span "IYYG"
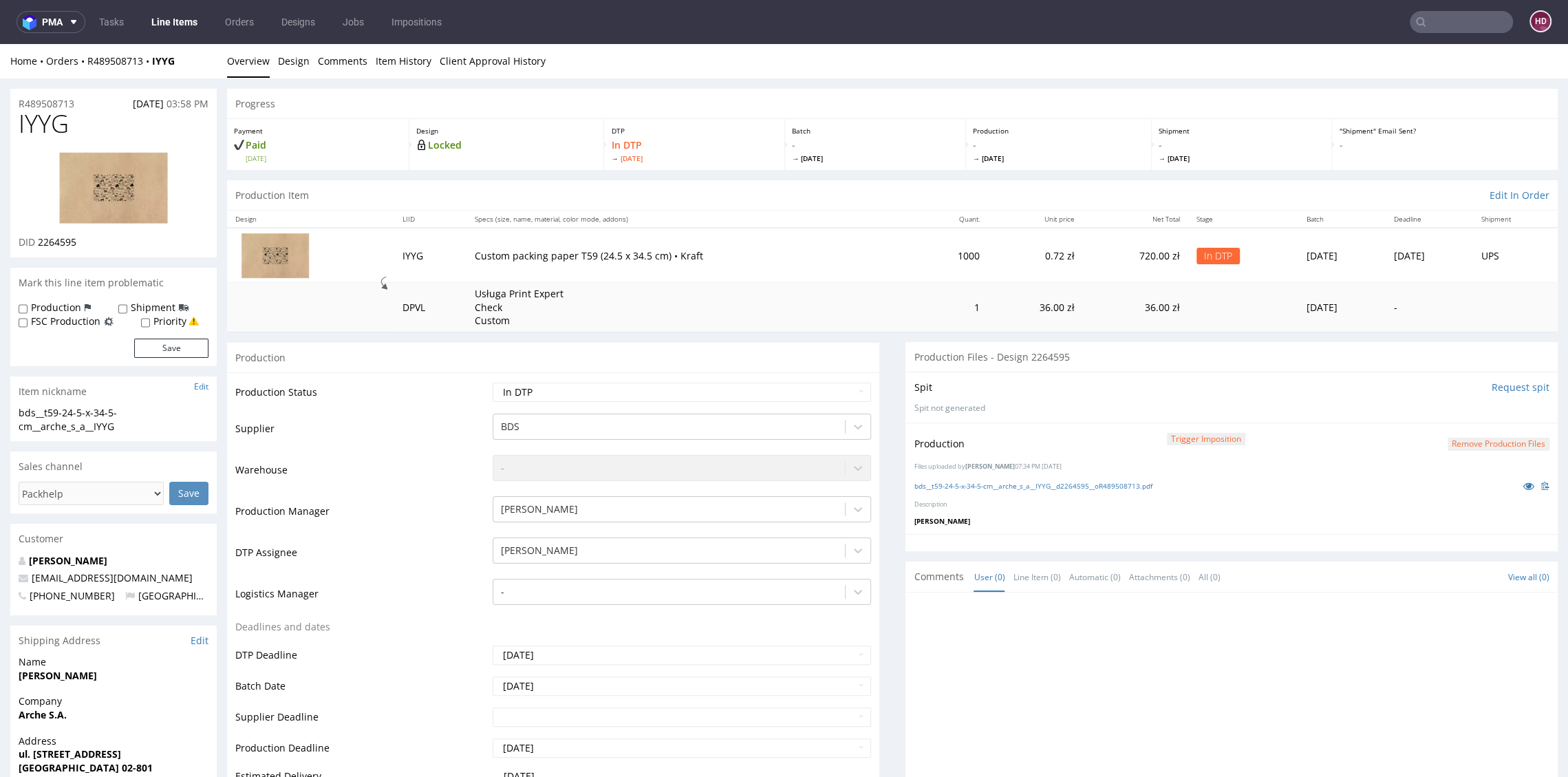
click at [1289, 520] on p "[PERSON_NAME]" at bounding box center [1231, 520] width 635 height 10
click at [669, 396] on select "Waiting for Artwork Waiting for Diecut Waiting for Mockup Waiting for DTP Waiti…" at bounding box center [682, 392] width 378 height 19
select select "dtp_production_ready"
click at [493, 383] on select "Waiting for Artwork Waiting for Diecut Waiting for Mockup Waiting for DTP Waiti…" at bounding box center [682, 392] width 378 height 19
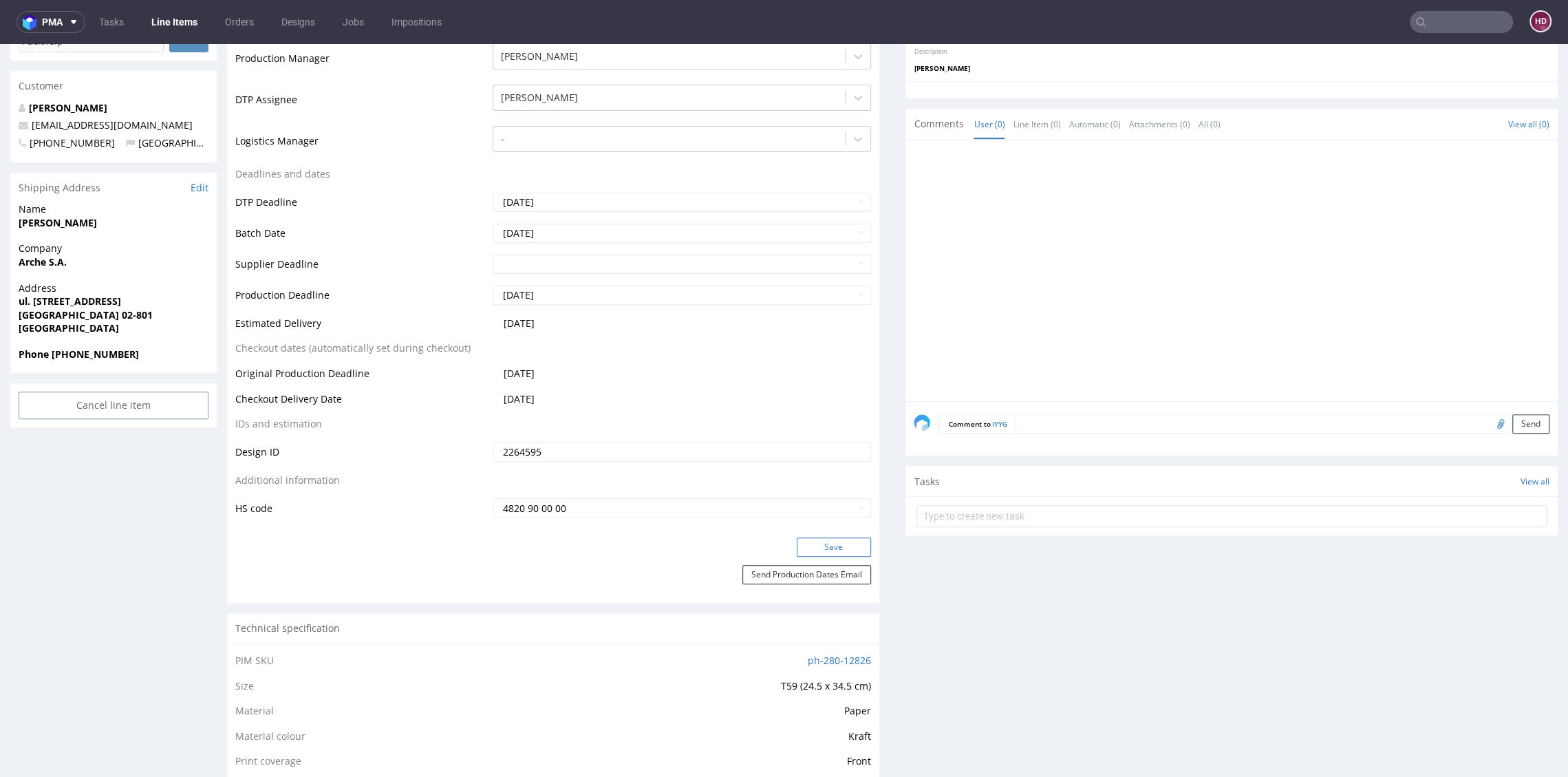
scroll to position [451, 0]
click at [856, 541] on button "Save" at bounding box center [833, 549] width 74 height 19
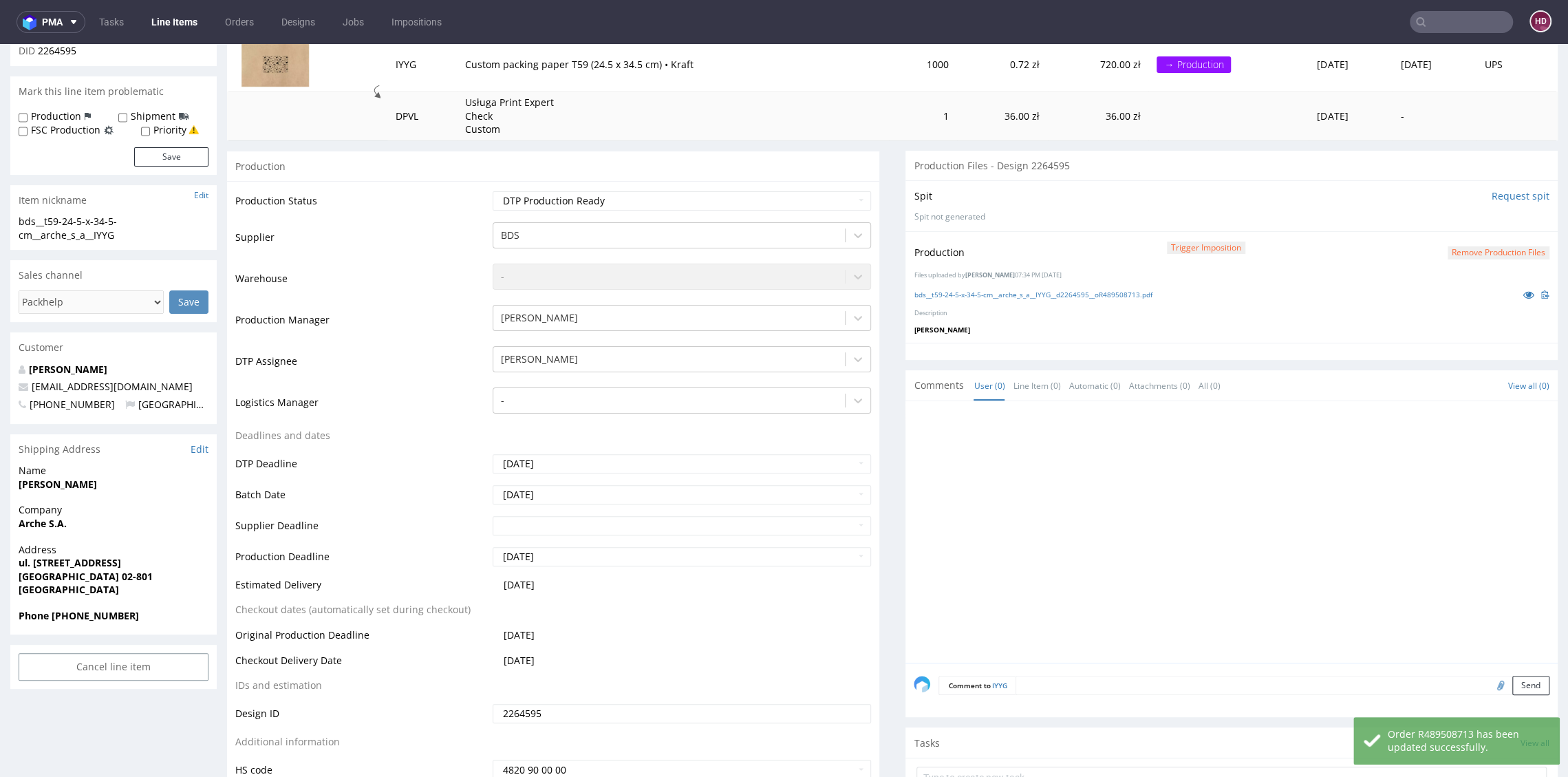
scroll to position [184, 0]
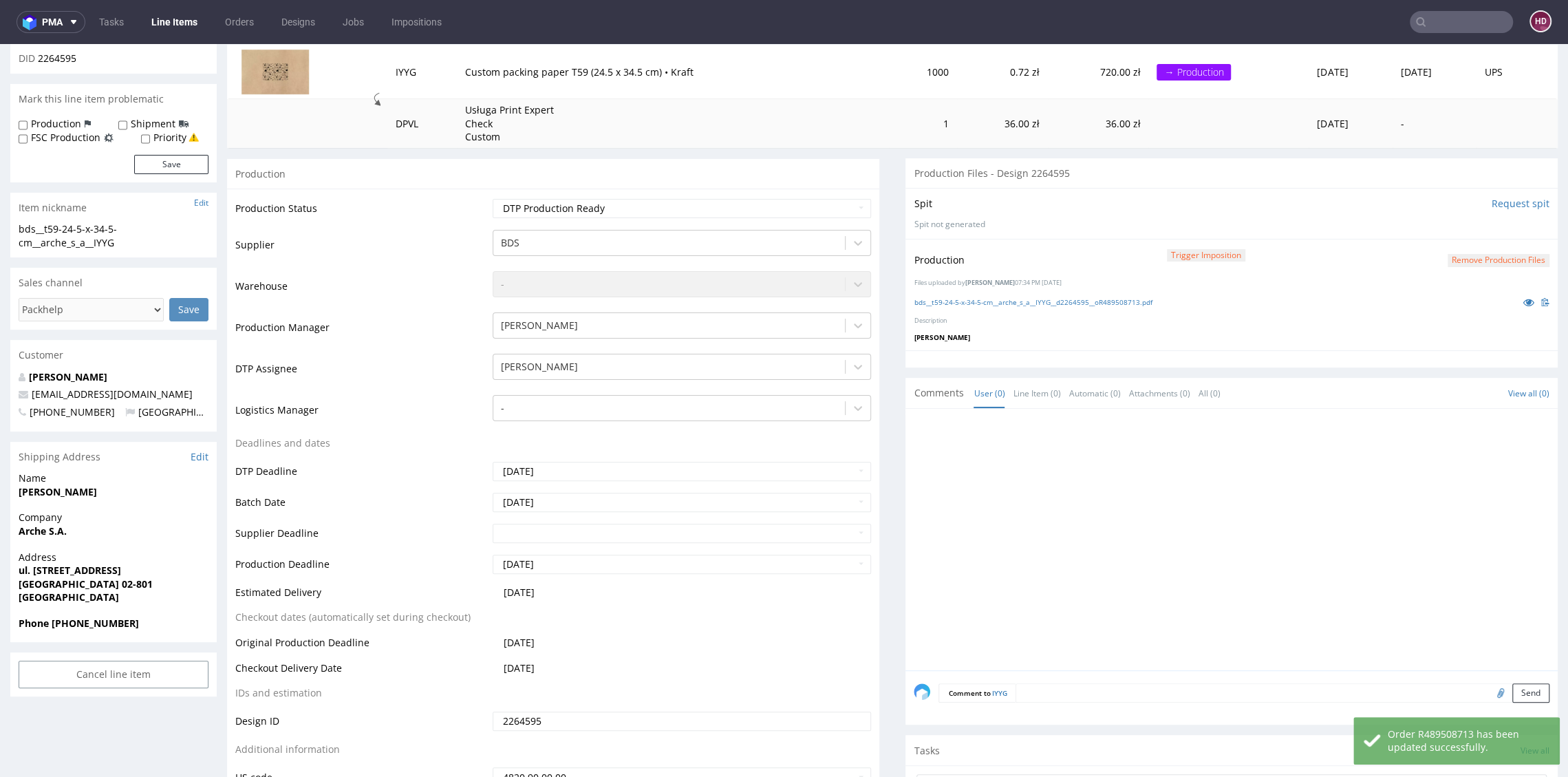
click at [966, 295] on div "bds__t59-24-5-x-34-5-cm__arche_s_a__IYYG__d2264595__oR489508713.pdf" at bounding box center [1231, 302] width 635 height 16
click at [965, 299] on link "bds__t59-24-5-x-34-5-cm__arche_s_a__IYYG__d2264595__oR489508713.pdf" at bounding box center [1032, 302] width 238 height 10
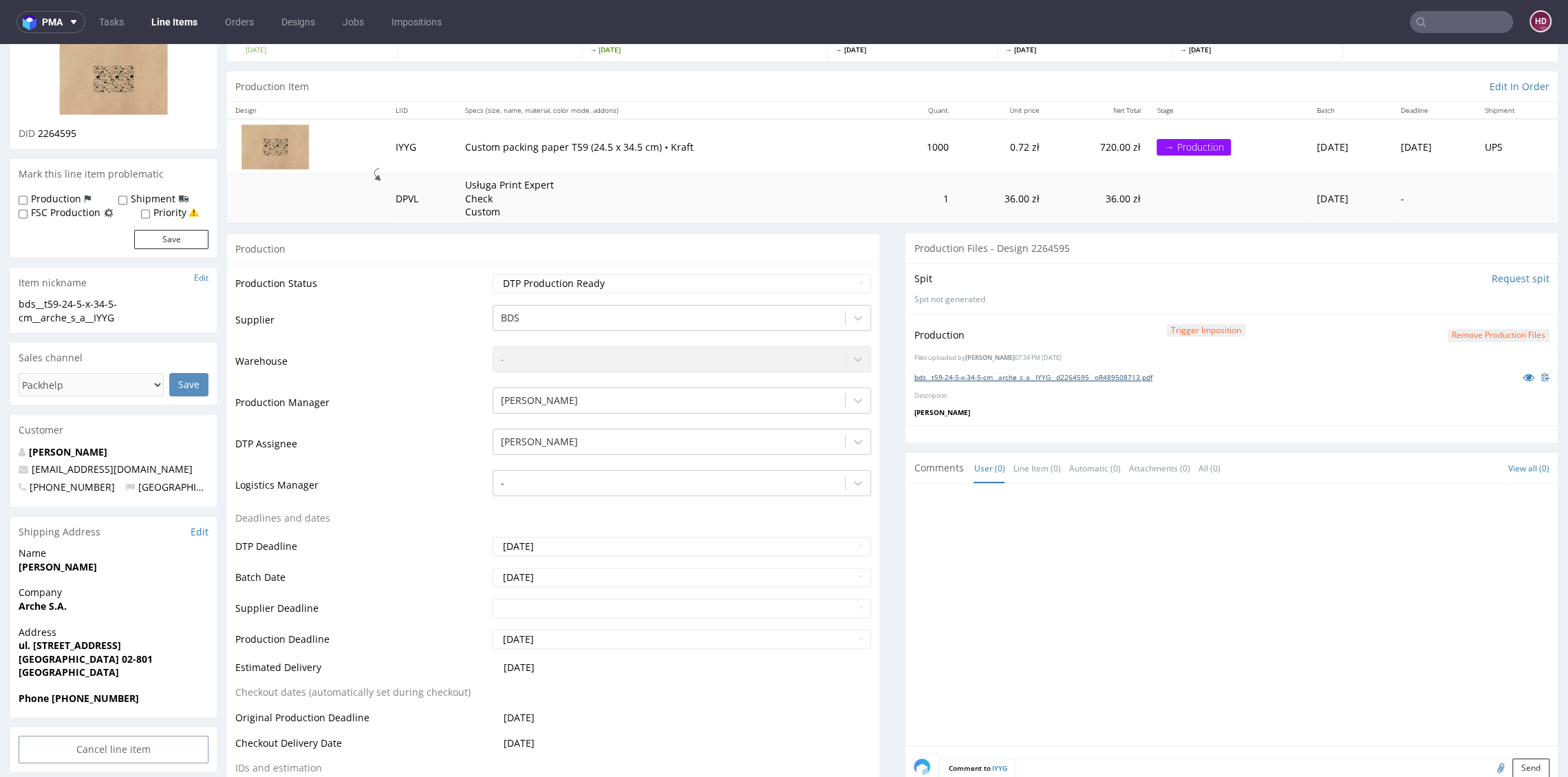
scroll to position [0, 0]
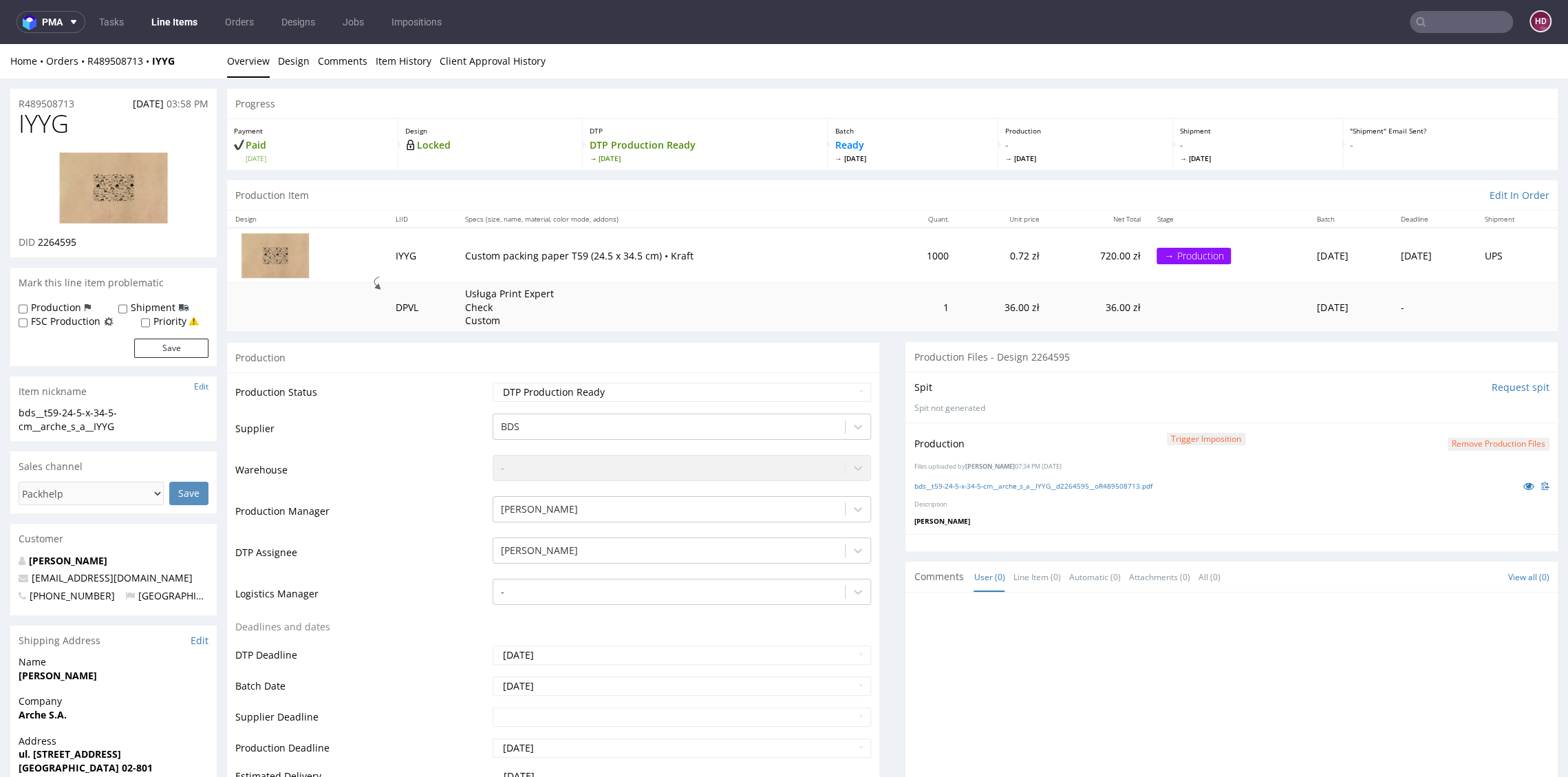
click at [166, 21] on link "Line Items" at bounding box center [174, 22] width 63 height 22
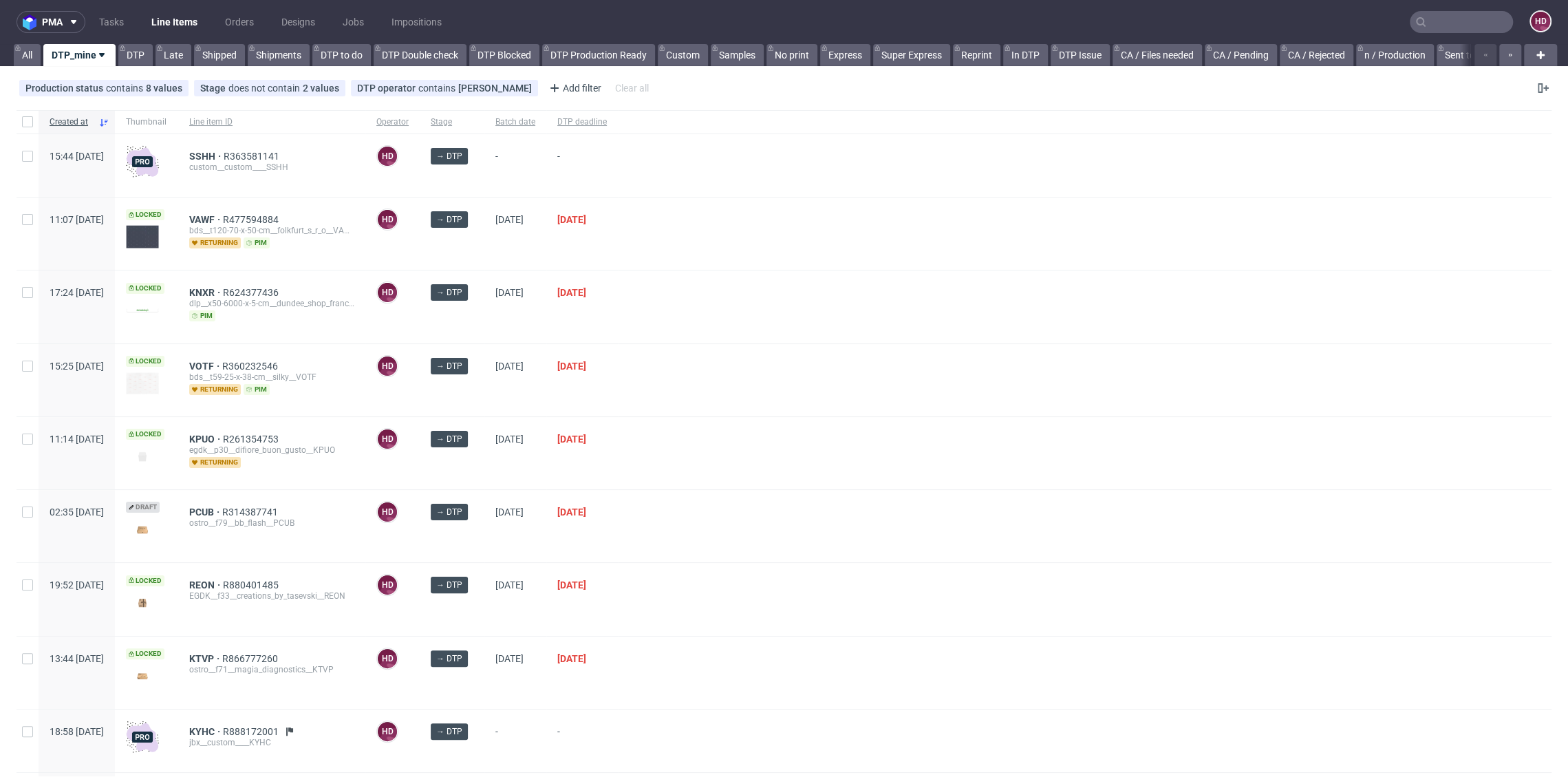
click at [162, 21] on link "Line Items" at bounding box center [174, 22] width 63 height 22
click at [150, 58] on link "DTP" at bounding box center [136, 55] width 35 height 22
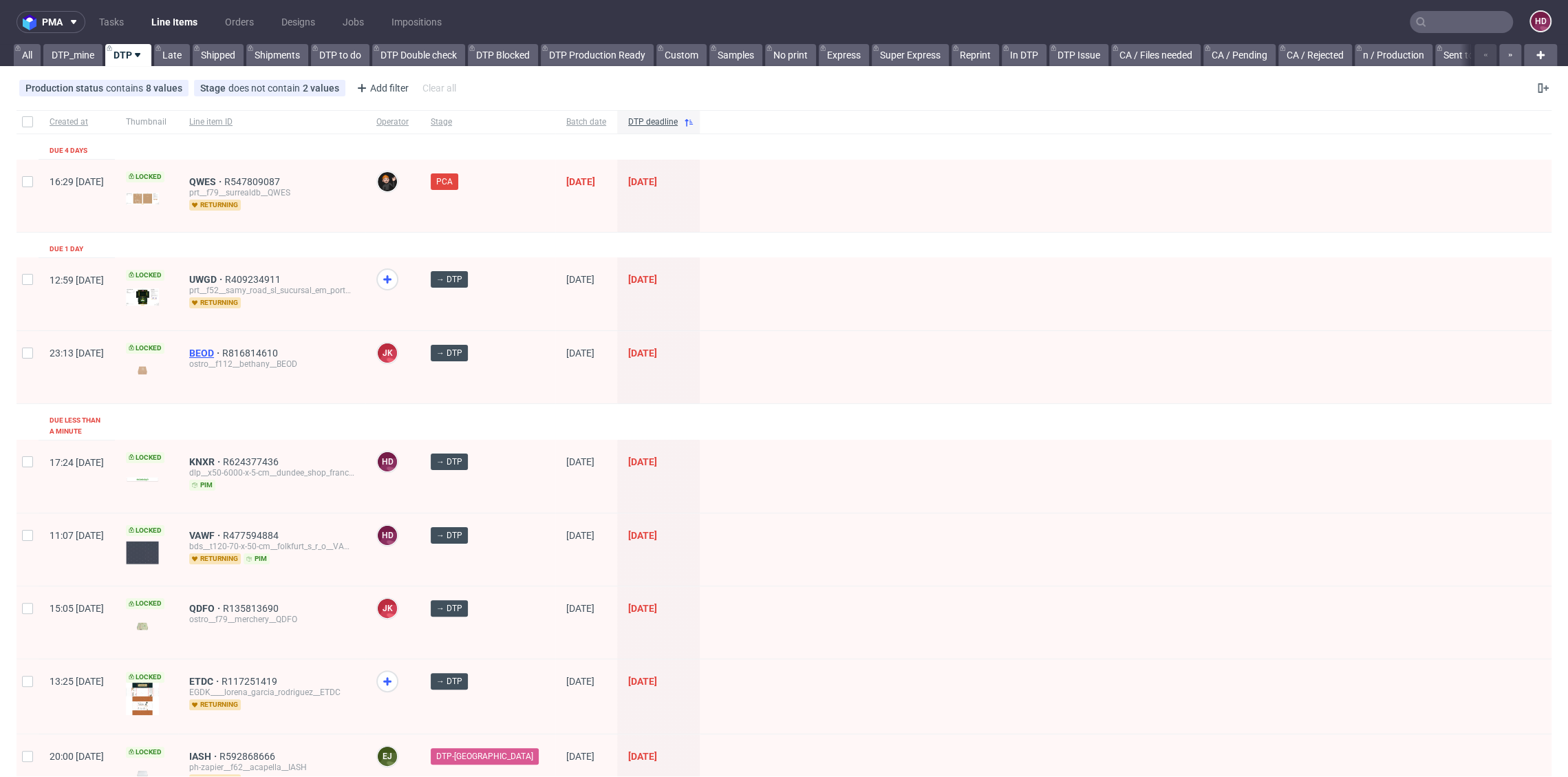
click at [222, 351] on span "BEOD" at bounding box center [205, 353] width 33 height 11
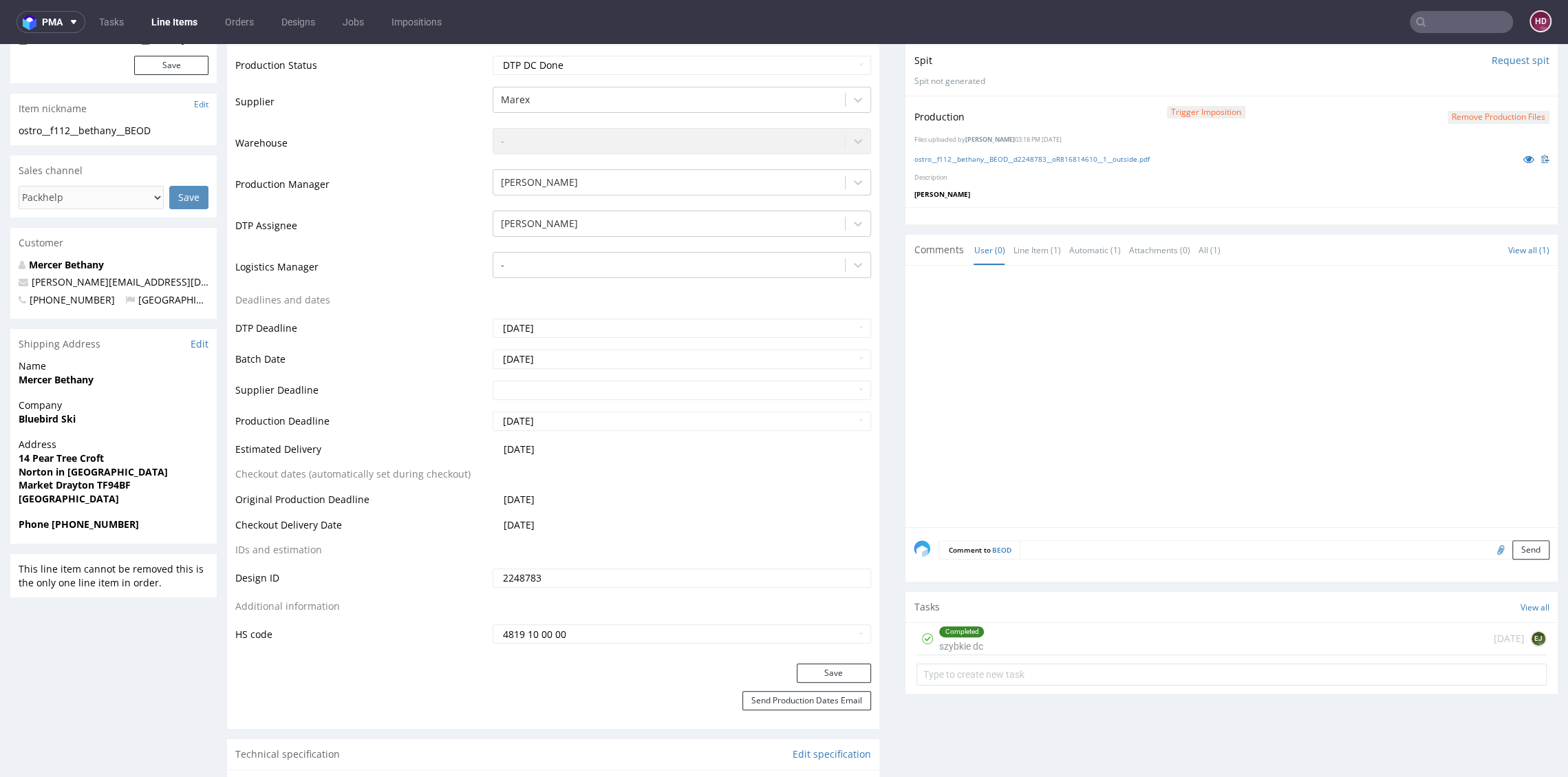
scroll to position [275, 0]
click at [1044, 627] on div "Completed szybkie dc 1 day ago EJ" at bounding box center [1231, 635] width 630 height 32
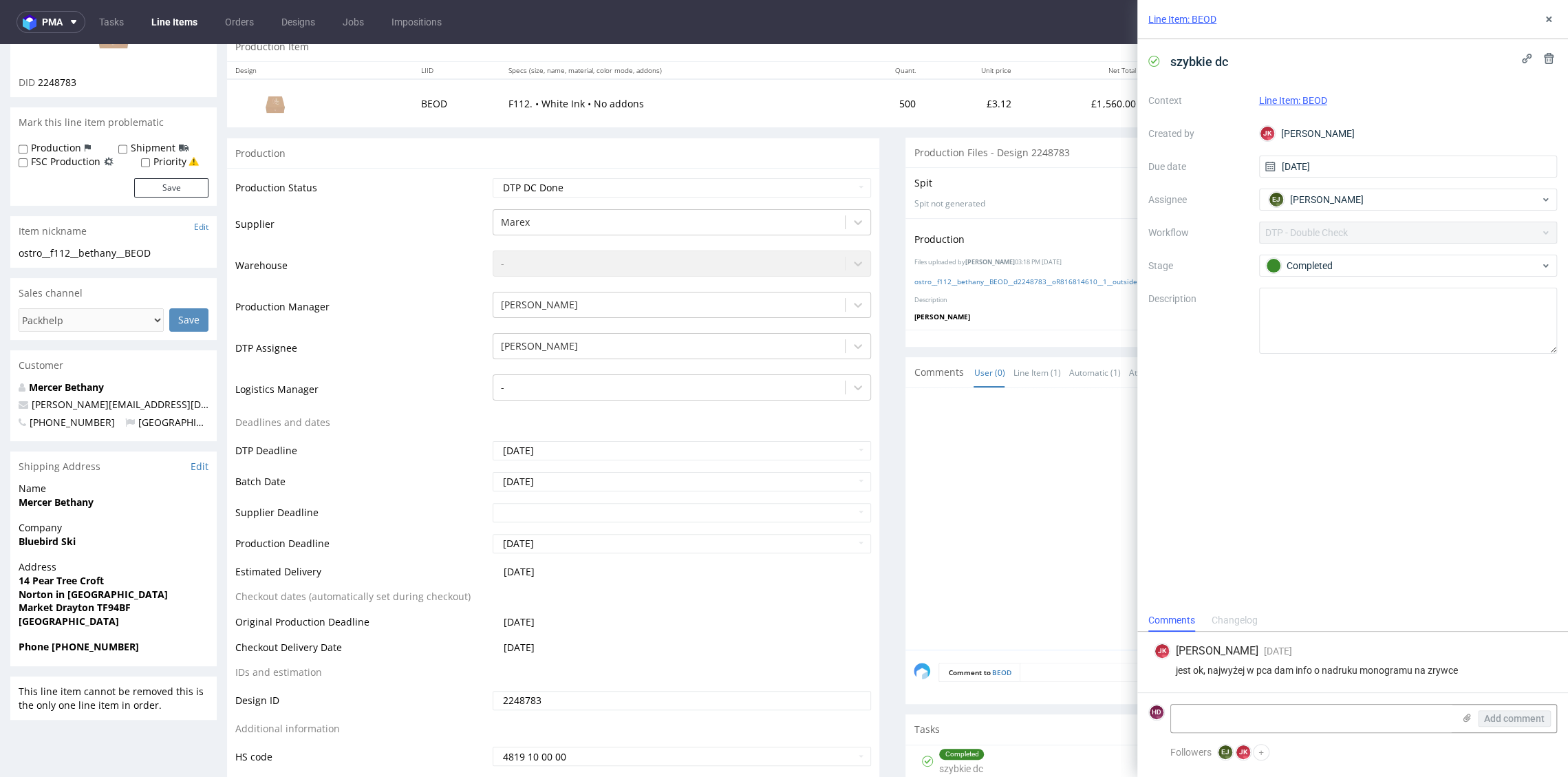
scroll to position [138, 0]
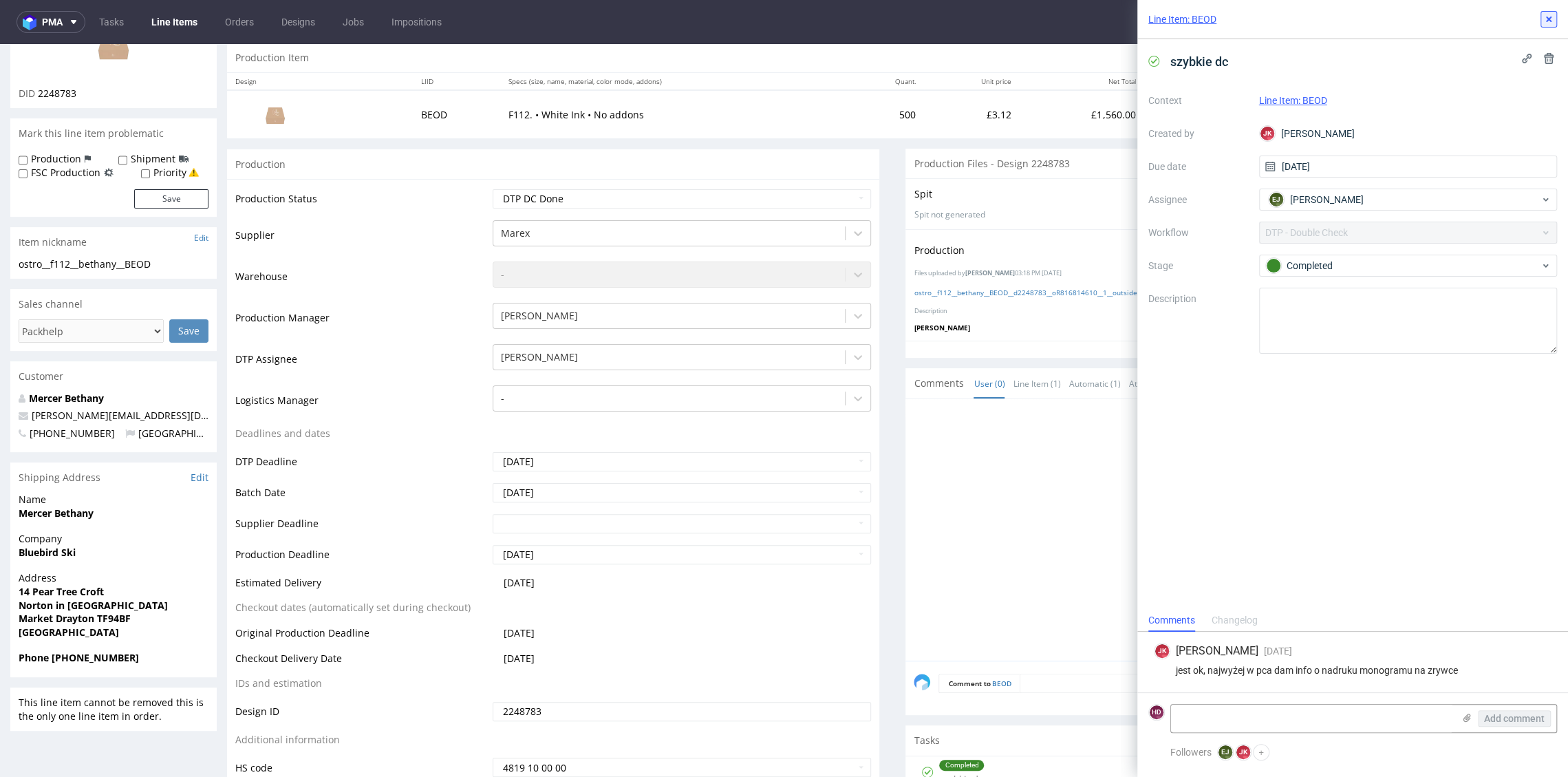
click at [1545, 15] on icon at bounding box center [1548, 19] width 11 height 11
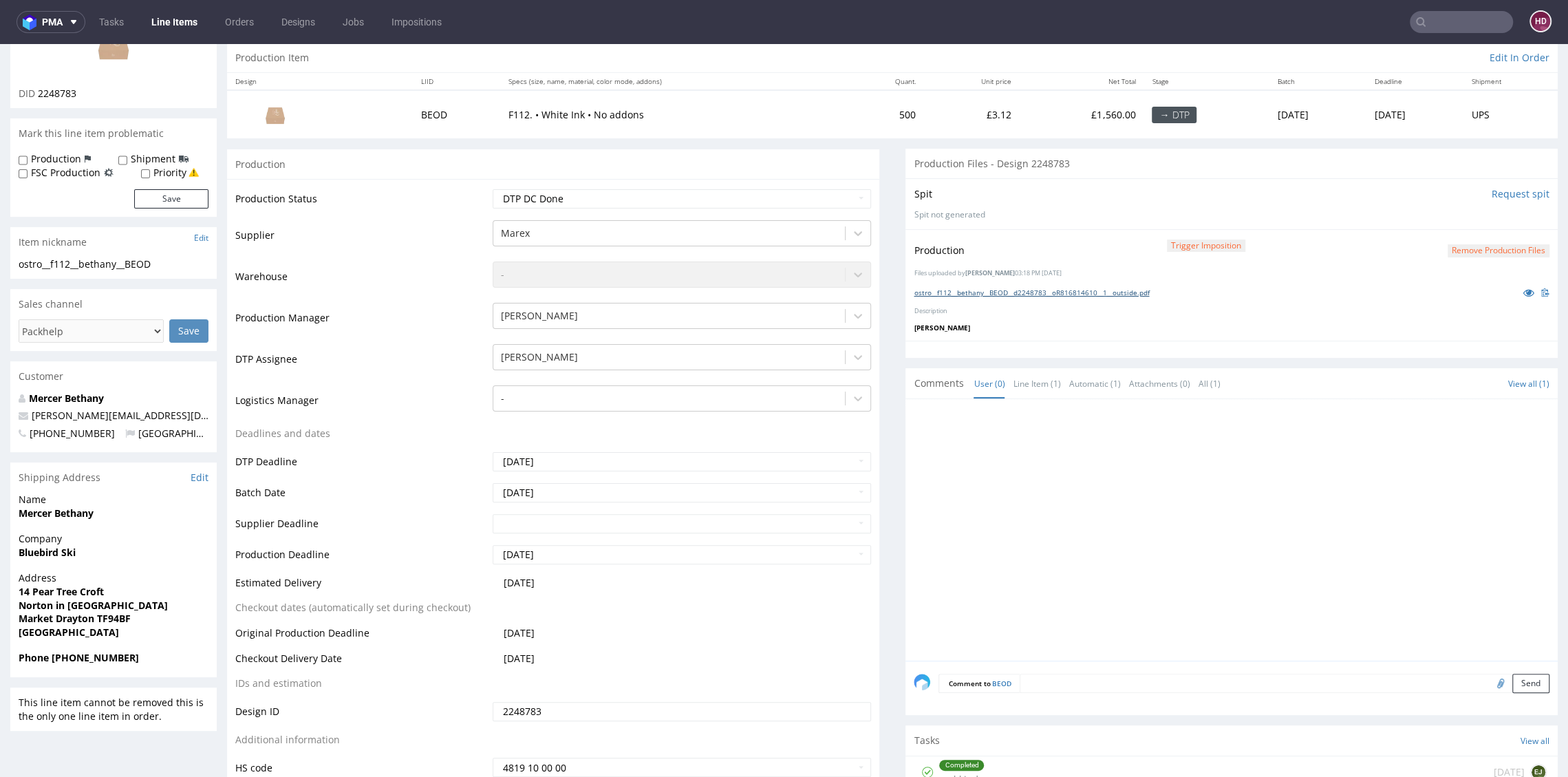
click at [1002, 289] on link "ostro__f112__bethany__BEOD__d2248783__oR816814610__1__outside.pdf" at bounding box center [1031, 292] width 235 height 10
click at [105, 58] on img at bounding box center [113, 45] width 110 height 62
click at [163, 10] on nav "pma Tasks Line Items Orders Designs Jobs Impositions HD" at bounding box center [784, 22] width 1568 height 44
click at [165, 13] on link "Line Items" at bounding box center [174, 22] width 63 height 22
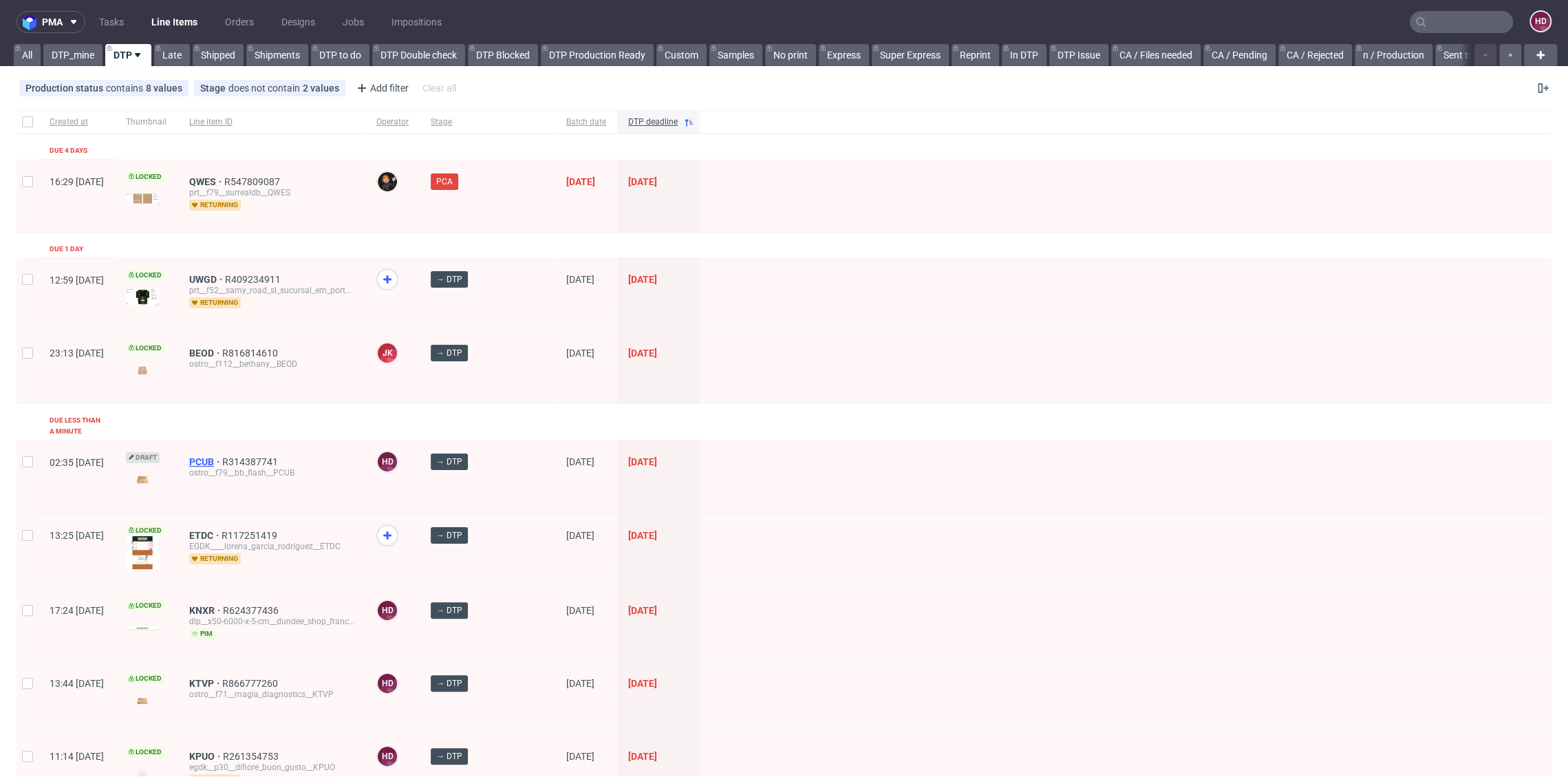
click at [222, 457] on span "PCUB" at bounding box center [205, 462] width 33 height 11
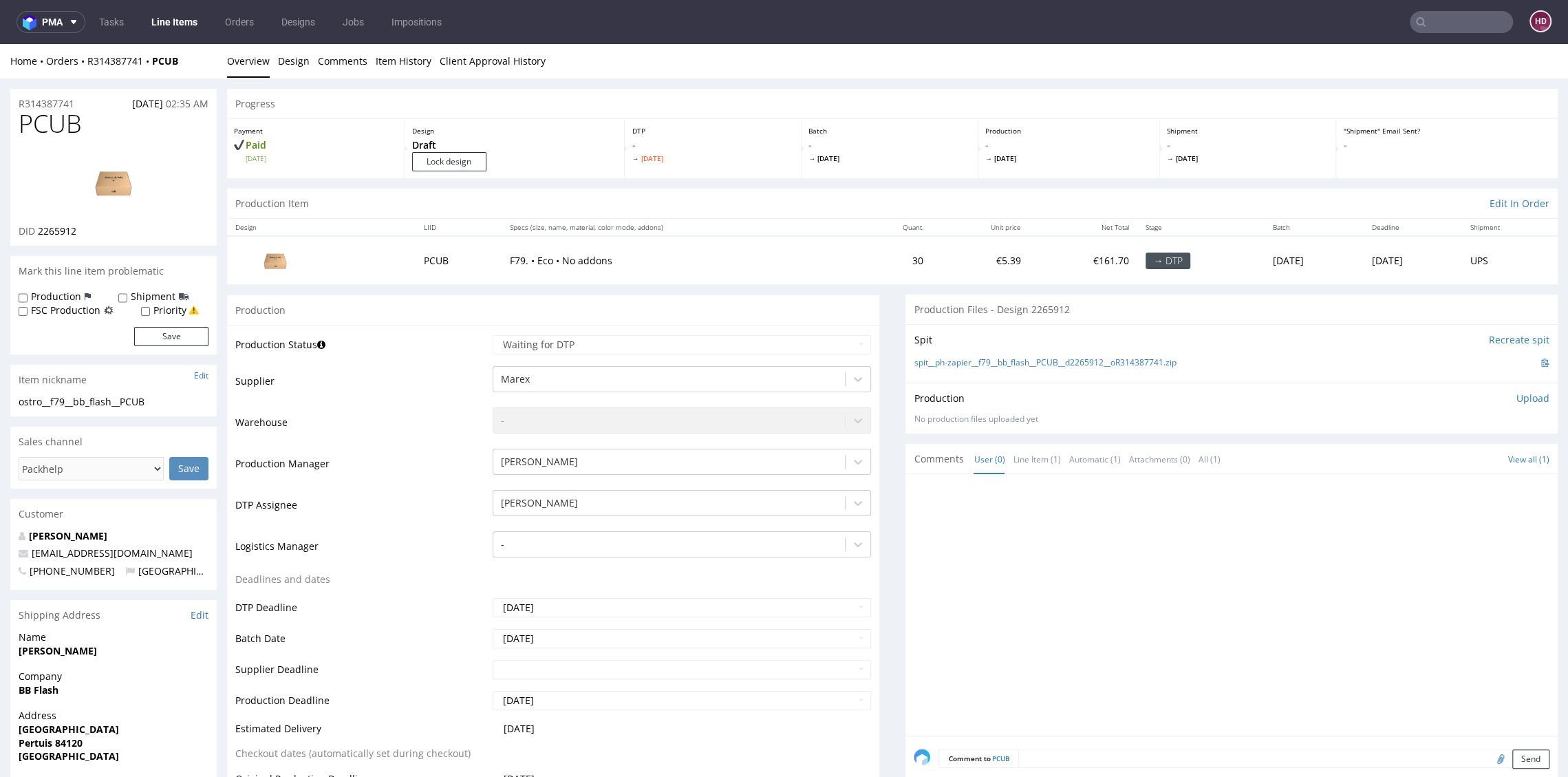
click at [1014, 515] on div at bounding box center [1235, 608] width 643 height 253
click at [702, 357] on td "Waiting for Artwork Waiting for Diecut Waiting for Mockup Waiting for DTP Waiti…" at bounding box center [680, 350] width 382 height 31
click at [464, 163] on input "Lock design" at bounding box center [448, 162] width 74 height 19
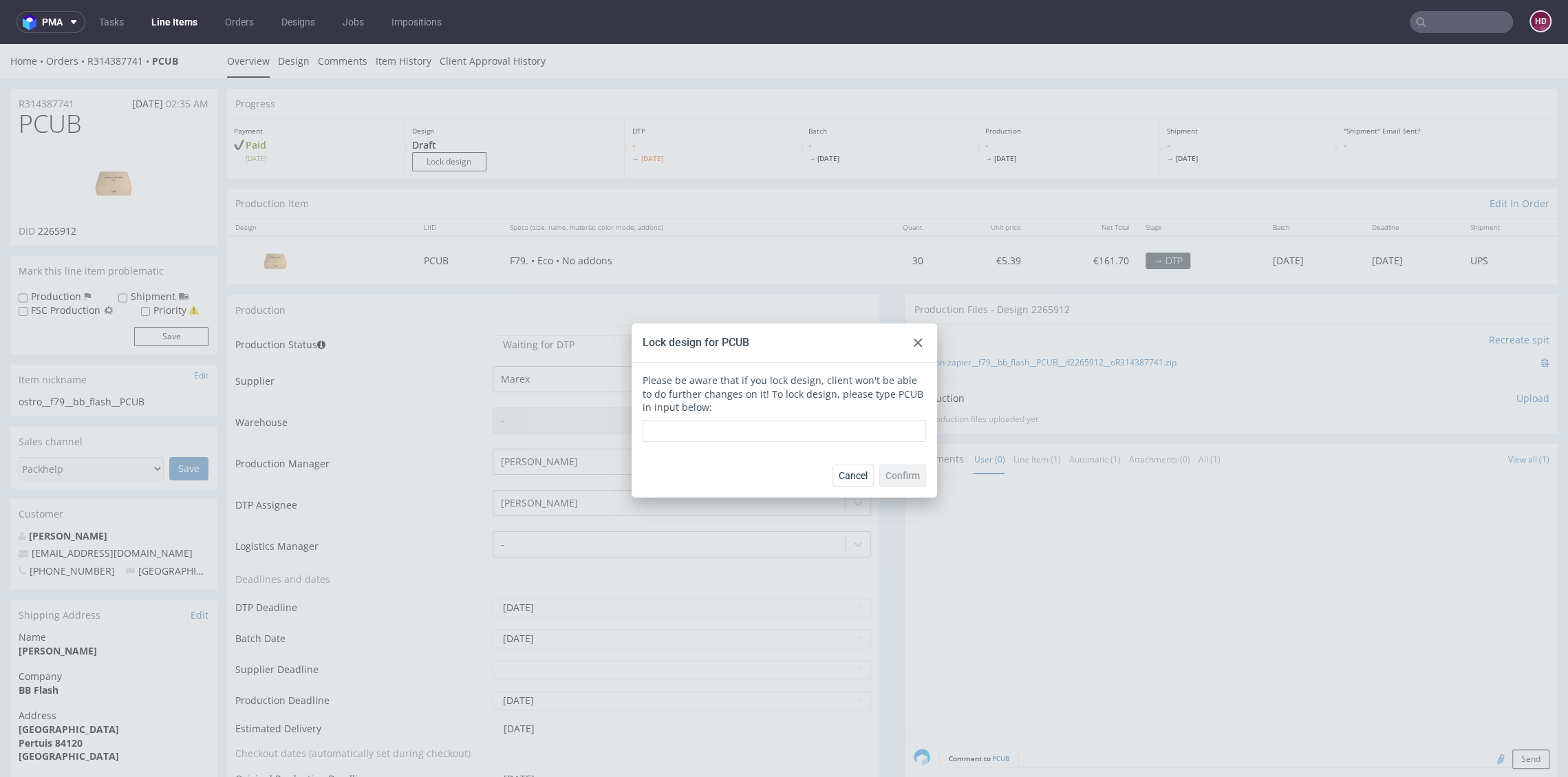
click at [736, 341] on div "Lock design for PCUB" at bounding box center [695, 342] width 107 height 16
drag, startPoint x: 746, startPoint y: 341, endPoint x: 712, endPoint y: 341, distance: 34.0
click at [712, 341] on div "Lock design for PCUB" at bounding box center [784, 342] width 306 height 39
copy div "PCUB"
click at [725, 441] on input "text" at bounding box center [784, 431] width 284 height 22
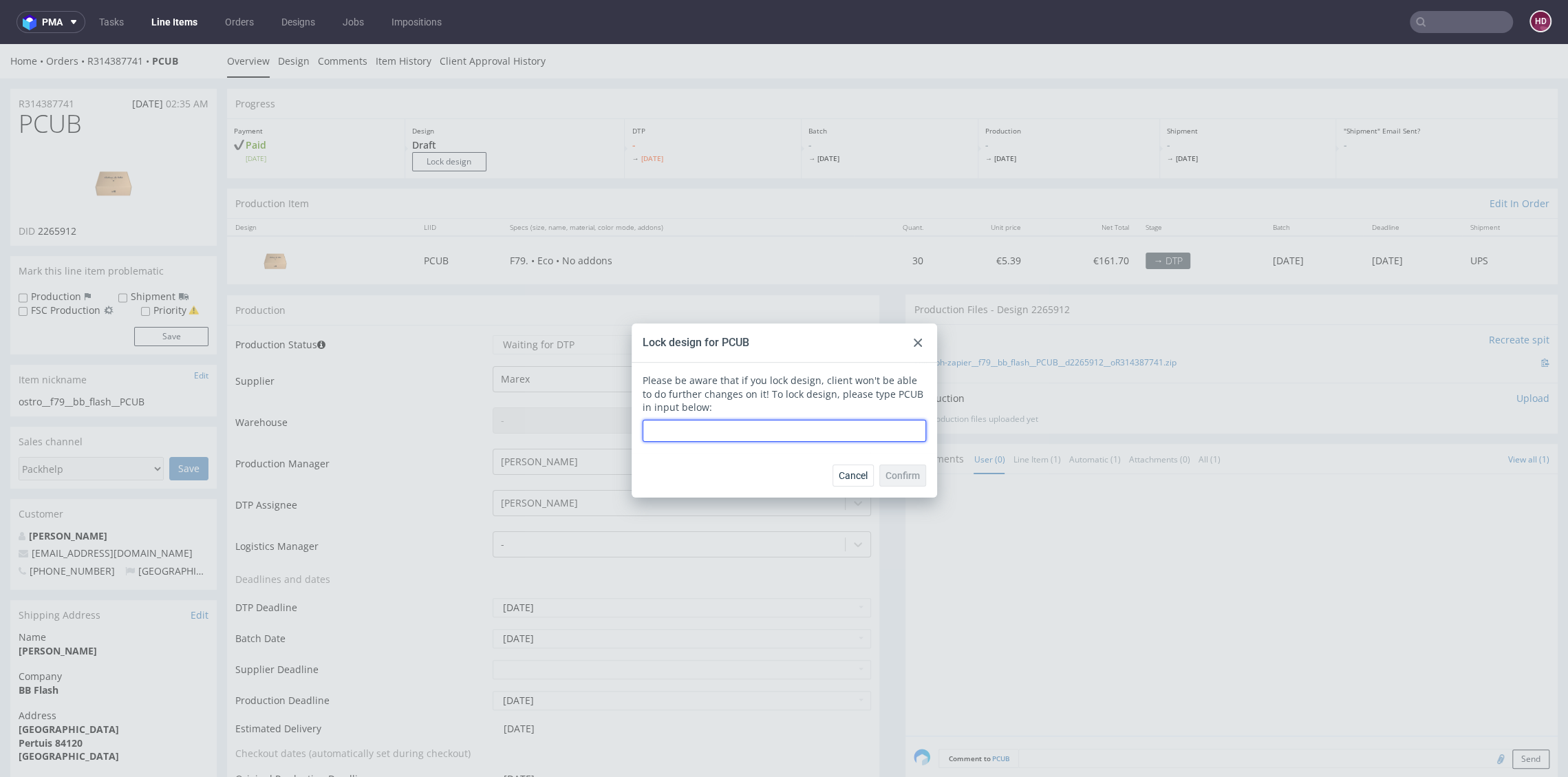
paste input "PCUB"
click at [775, 429] on input "PCUB" at bounding box center [784, 431] width 284 height 22
drag, startPoint x: 641, startPoint y: 433, endPoint x: 595, endPoint y: 412, distance: 50.6
click at [617, 425] on div "Lock design for PCUB Please be aware that if you lock design, client won't be a…" at bounding box center [784, 410] width 1568 height 733
type input "PCUB"
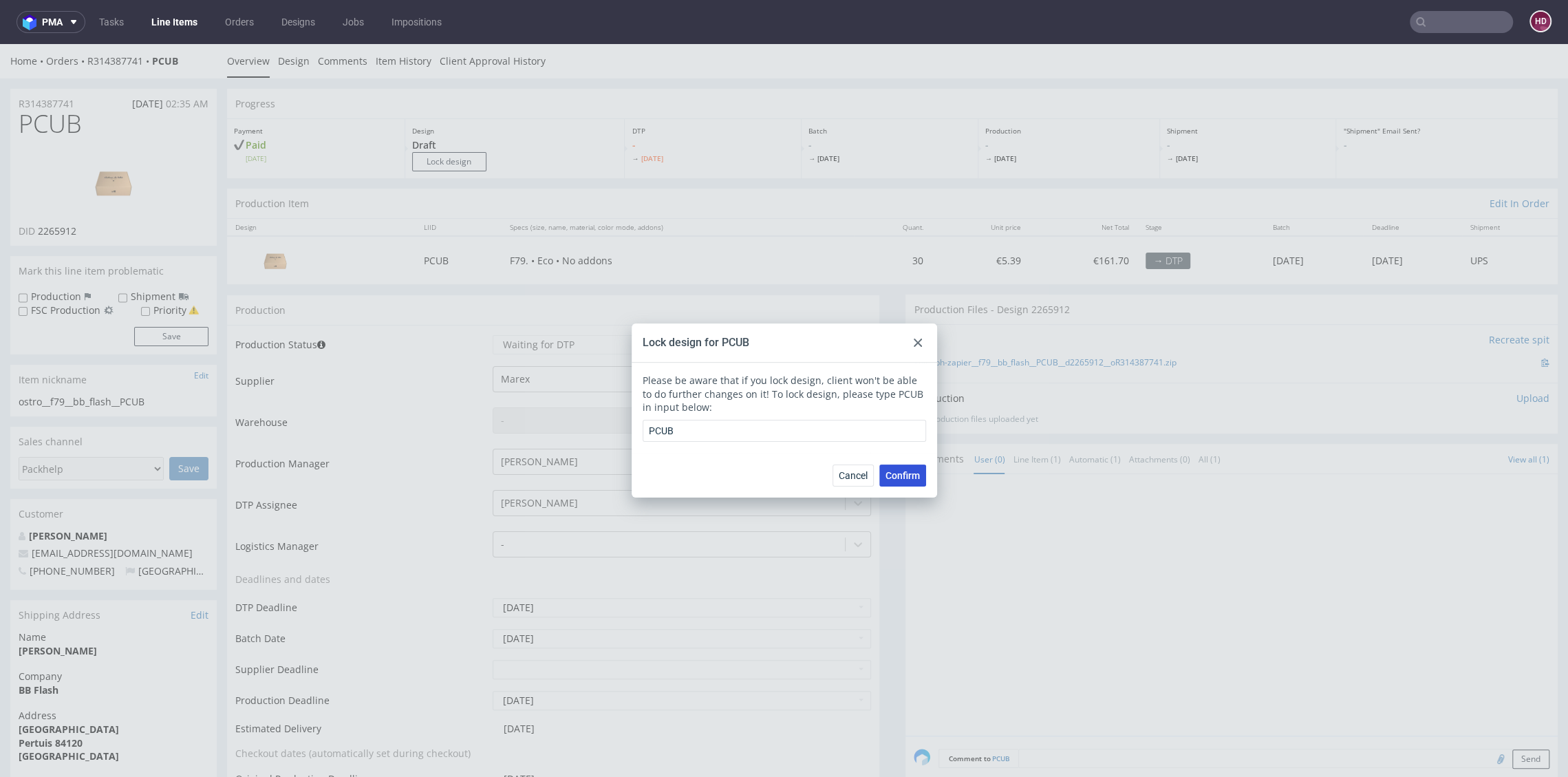
click at [889, 471] on span "Confirm" at bounding box center [903, 476] width 35 height 10
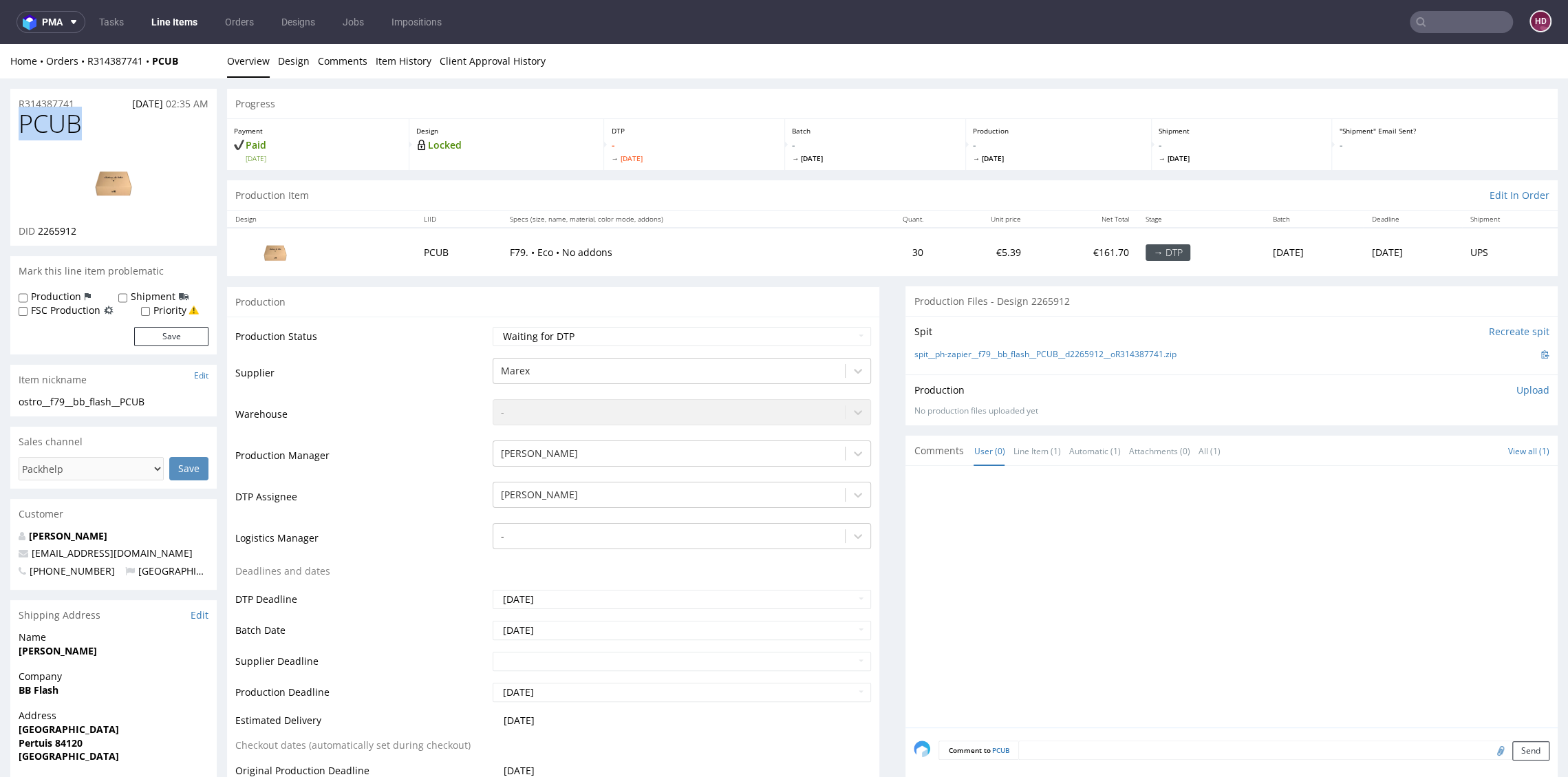
drag, startPoint x: 80, startPoint y: 130, endPoint x: -38, endPoint y: 124, distance: 118.2
copy span "PCUB"
drag, startPoint x: 99, startPoint y: 233, endPoint x: 32, endPoint y: 227, distance: 67.3
click at [32, 227] on div "DID 2265912" at bounding box center [113, 231] width 190 height 14
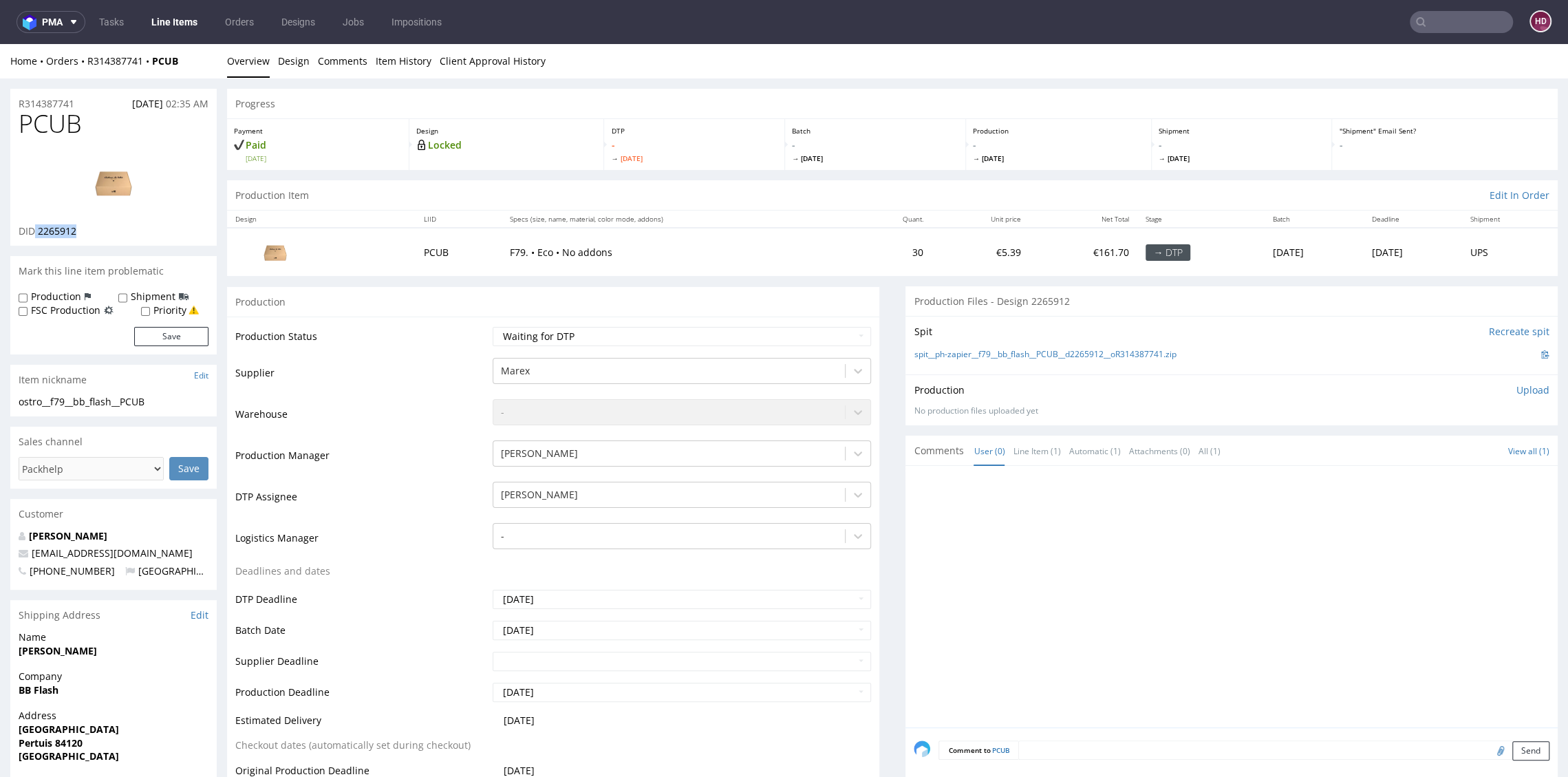
copy p "2265912"
click at [109, 191] on img at bounding box center [113, 183] width 110 height 62
click at [285, 57] on link "Design" at bounding box center [293, 60] width 32 height 34
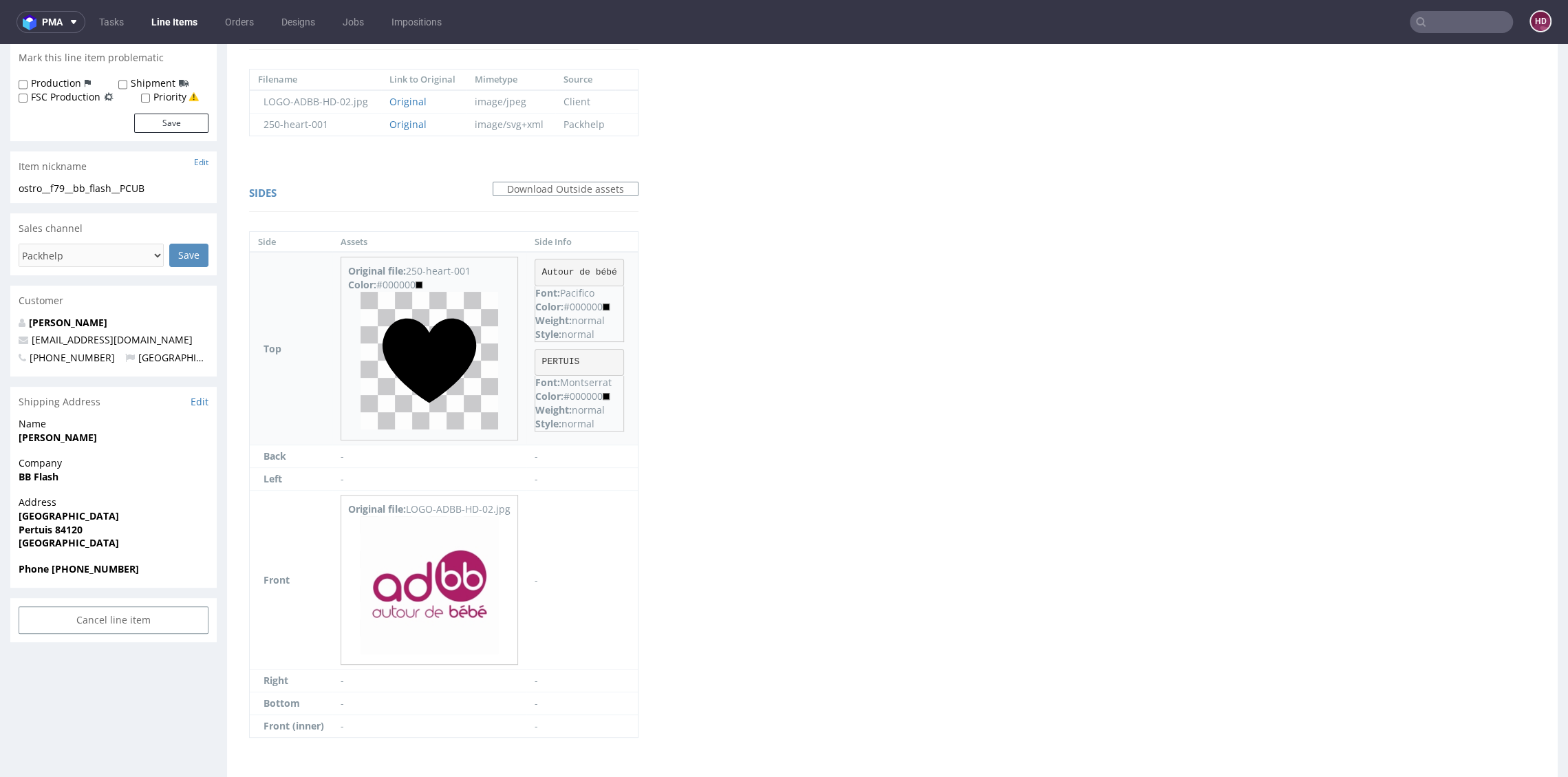
scroll to position [239, 0]
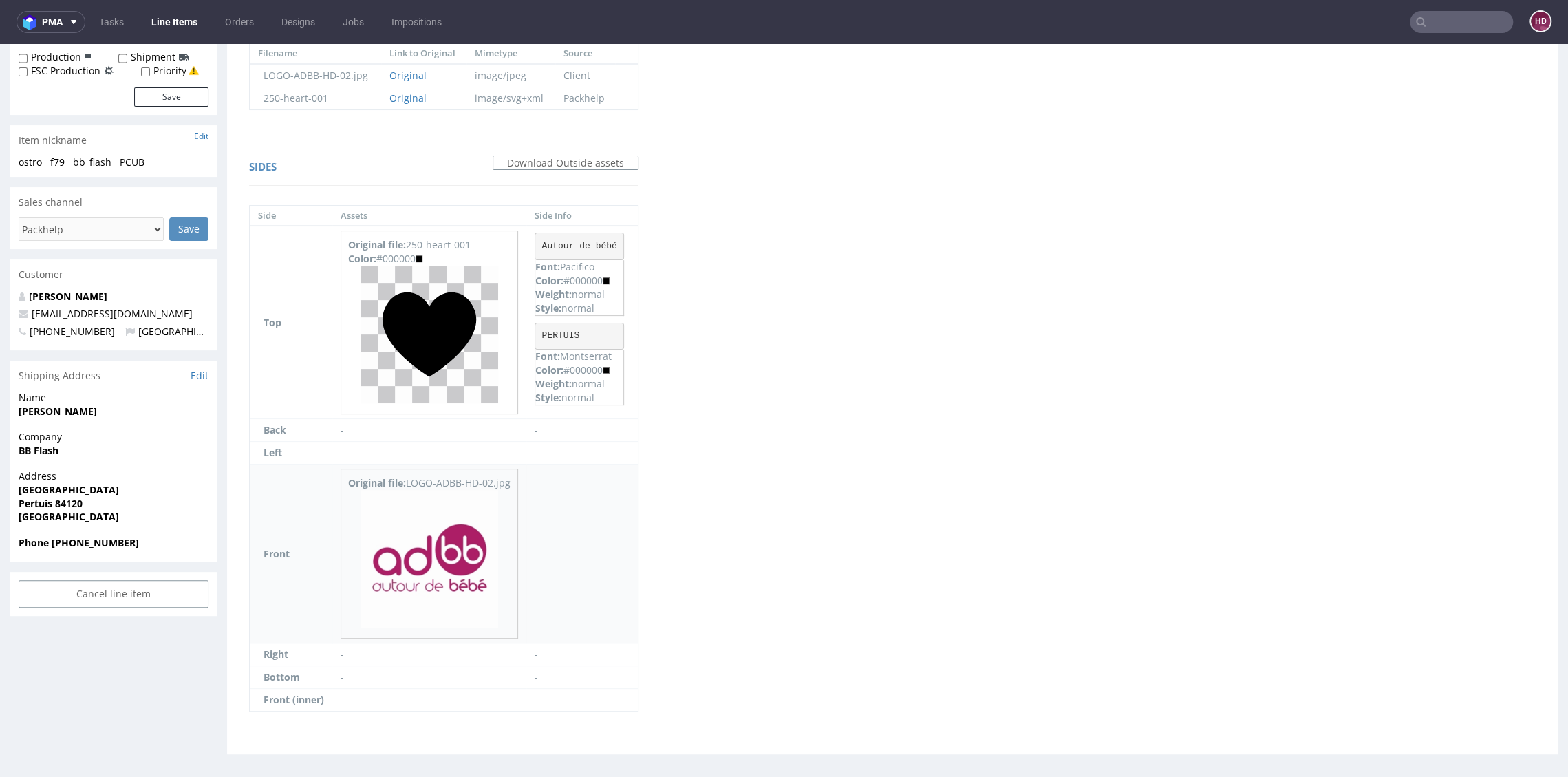
click at [384, 565] on img at bounding box center [429, 559] width 138 height 138
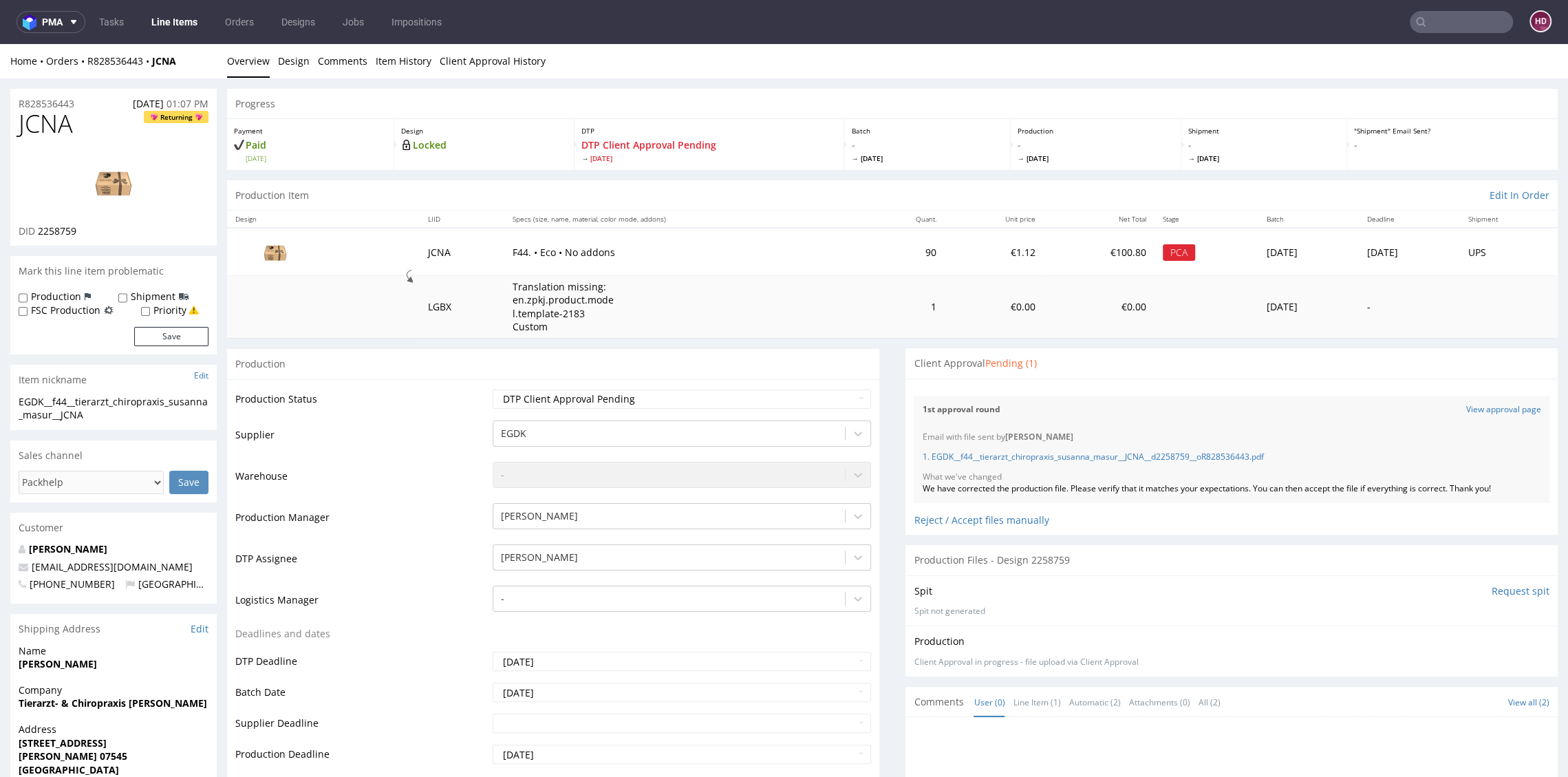
scroll to position [71, 0]
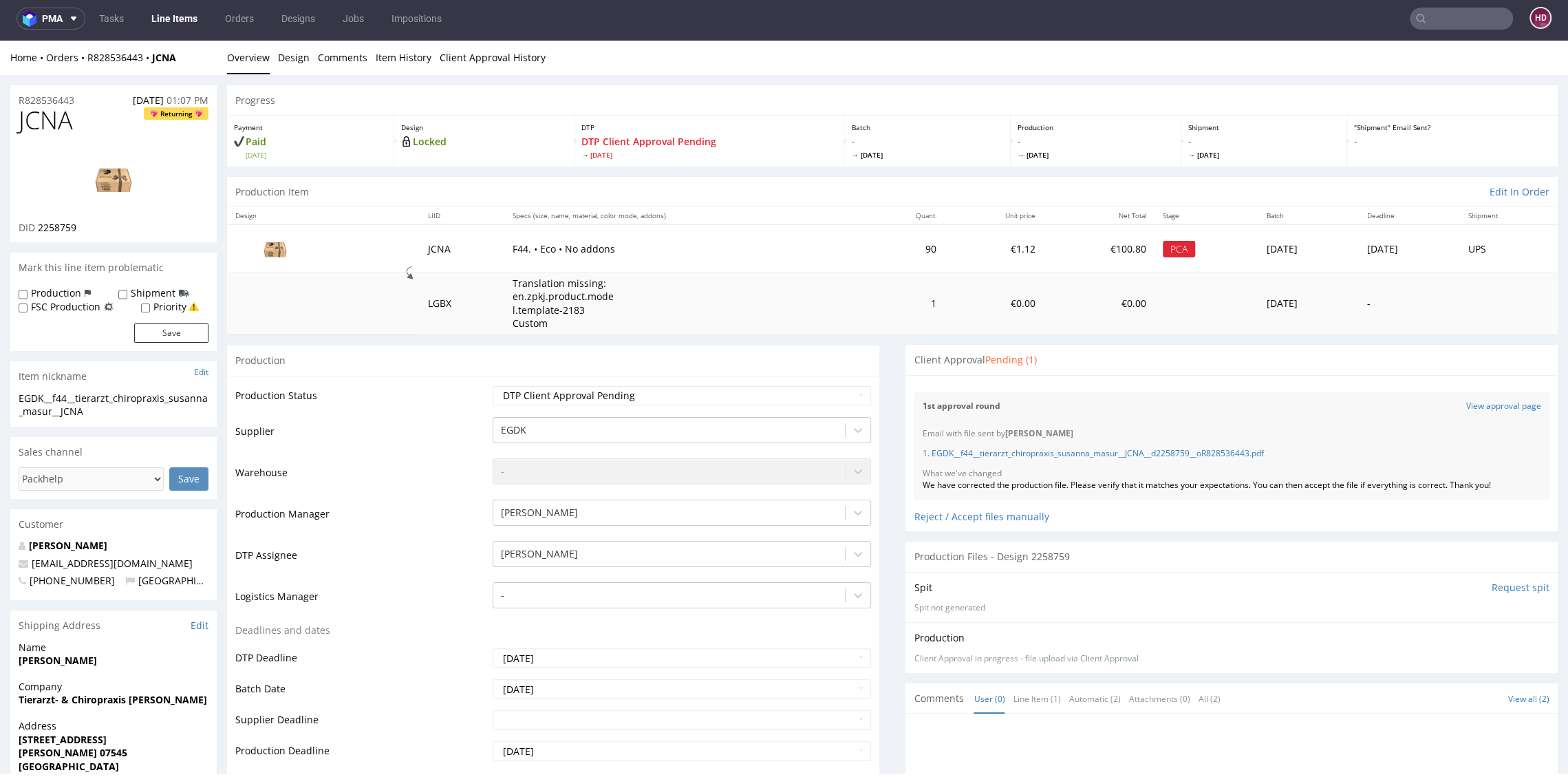
click at [177, 32] on nav "pma Tasks Line Items Orders Designs Jobs Impositions HD" at bounding box center [784, 18] width 1568 height 44
click at [180, 22] on link "Line Items" at bounding box center [174, 18] width 63 height 22
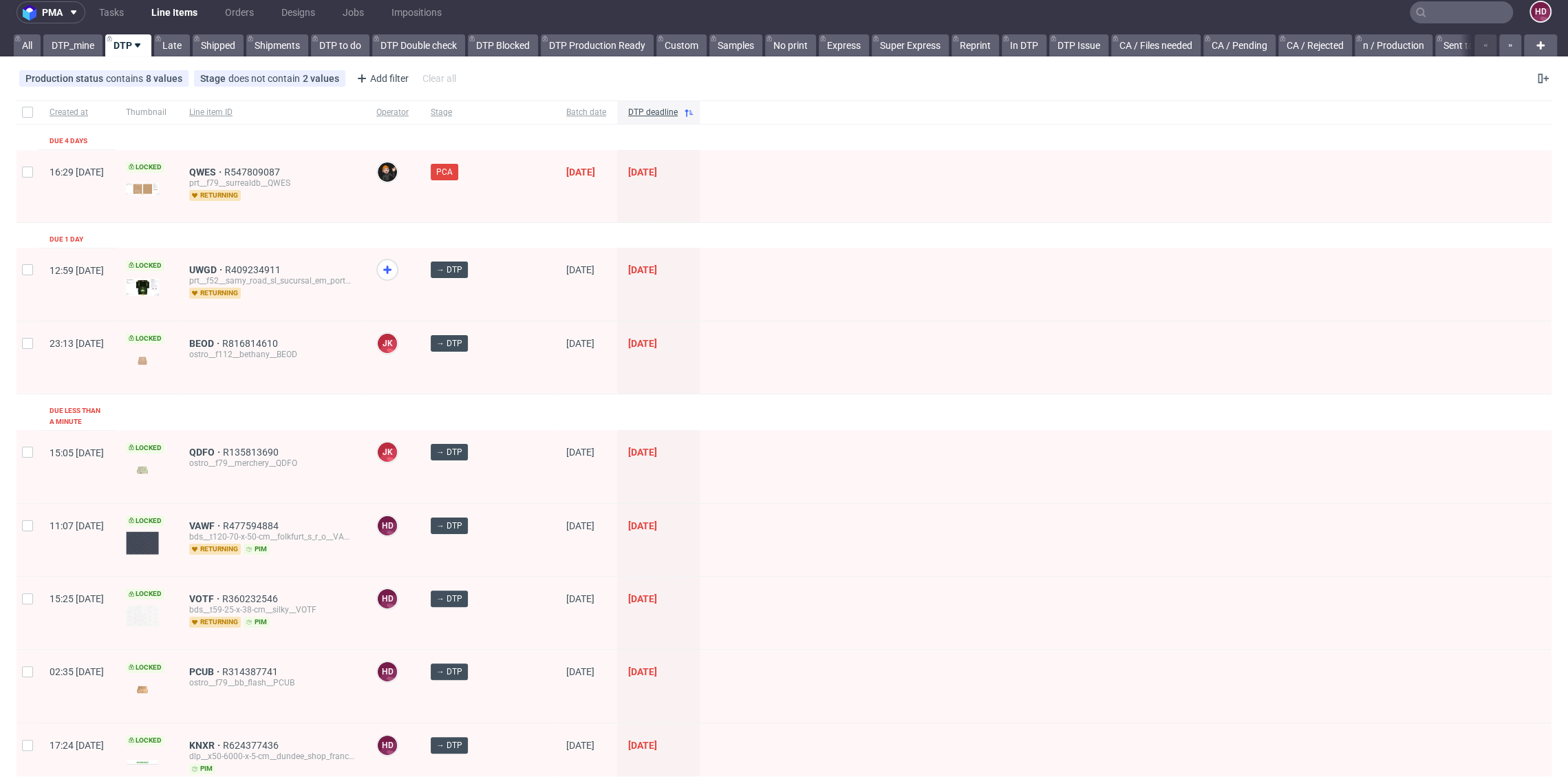
scroll to position [11, 0]
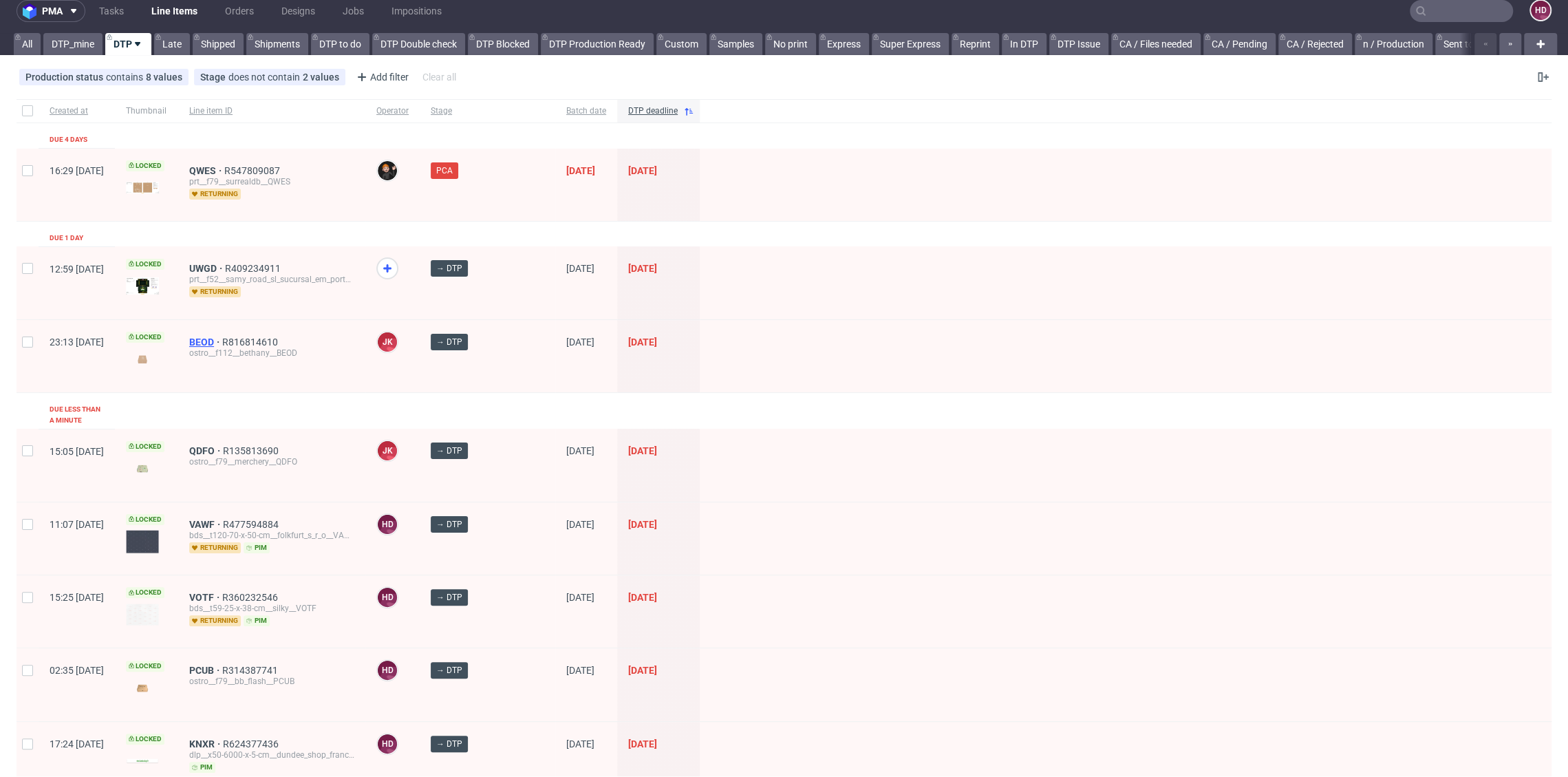
click at [222, 342] on span "BEOD" at bounding box center [205, 342] width 33 height 11
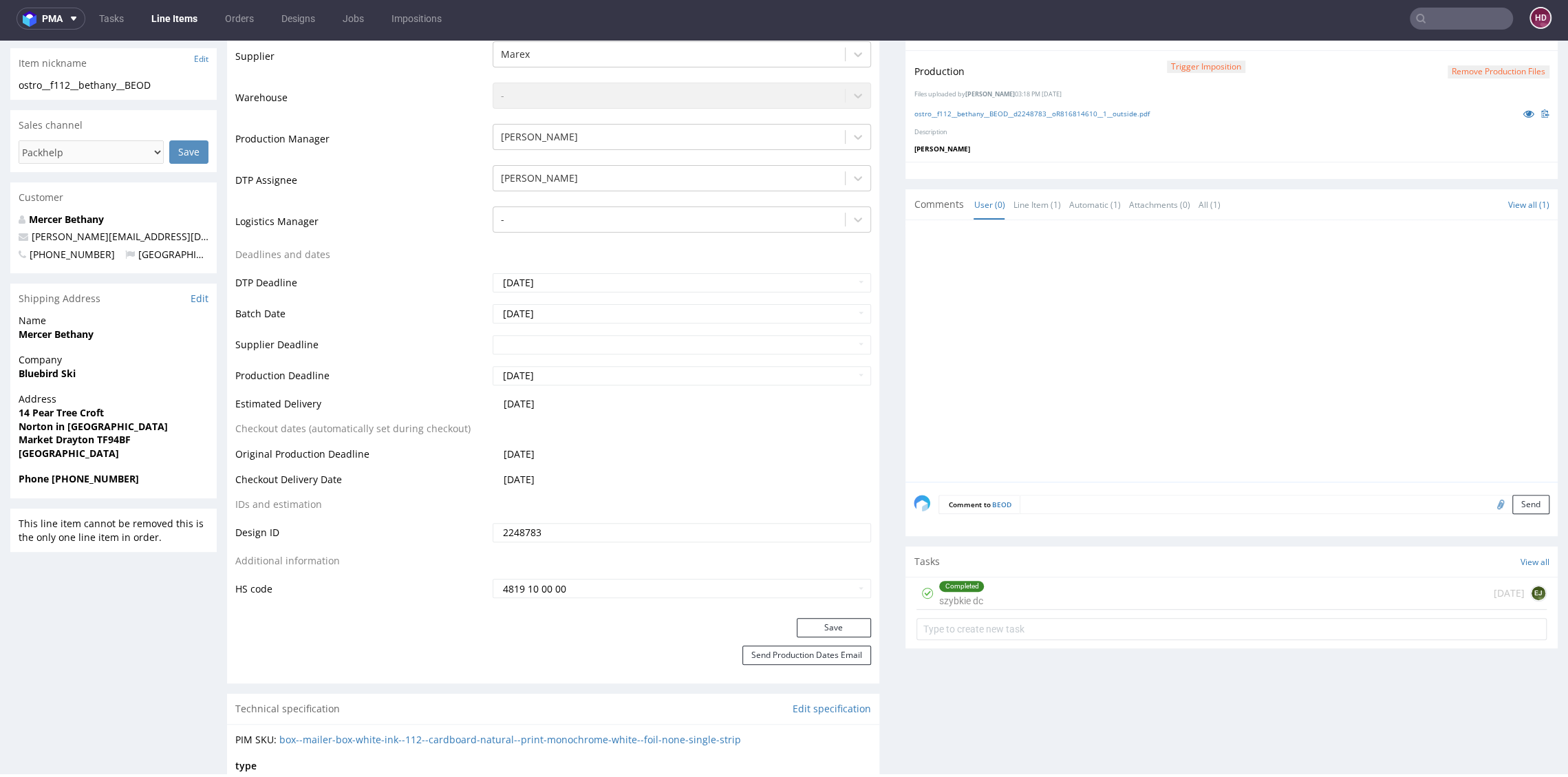
scroll to position [180, 0]
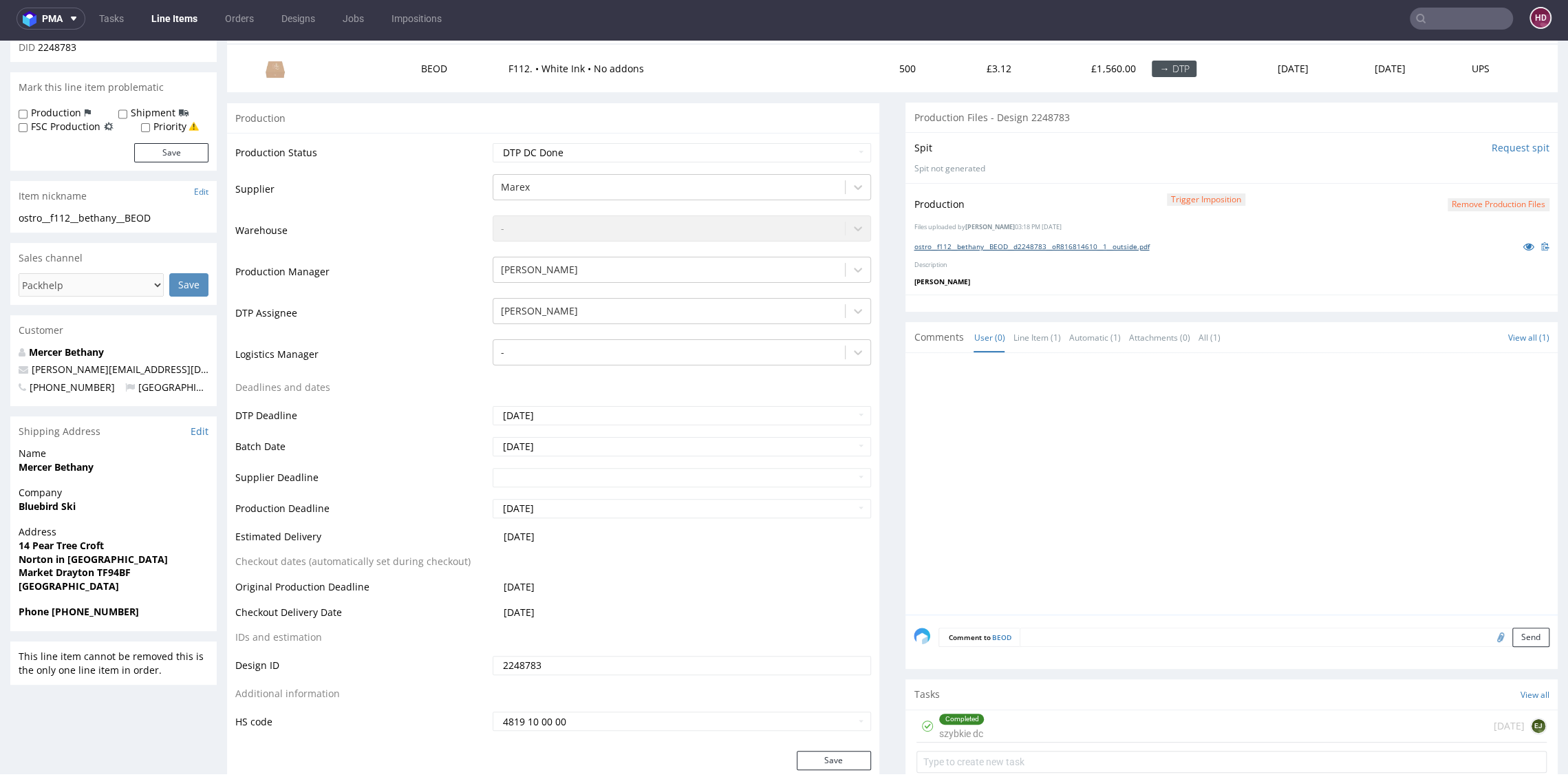
click at [943, 247] on link "ostro__f112__bethany__BEOD__d2248783__oR816814610__1__outside.pdf" at bounding box center [1031, 247] width 235 height 10
click at [532, 162] on td "Waiting for Artwork Waiting for Diecut Waiting for Mockup Waiting for DTP Waiti…" at bounding box center [680, 157] width 382 height 31
click at [532, 156] on select "Waiting for Artwork Waiting for Diecut Waiting for Mockup Waiting for DTP Waiti…" at bounding box center [682, 152] width 378 height 19
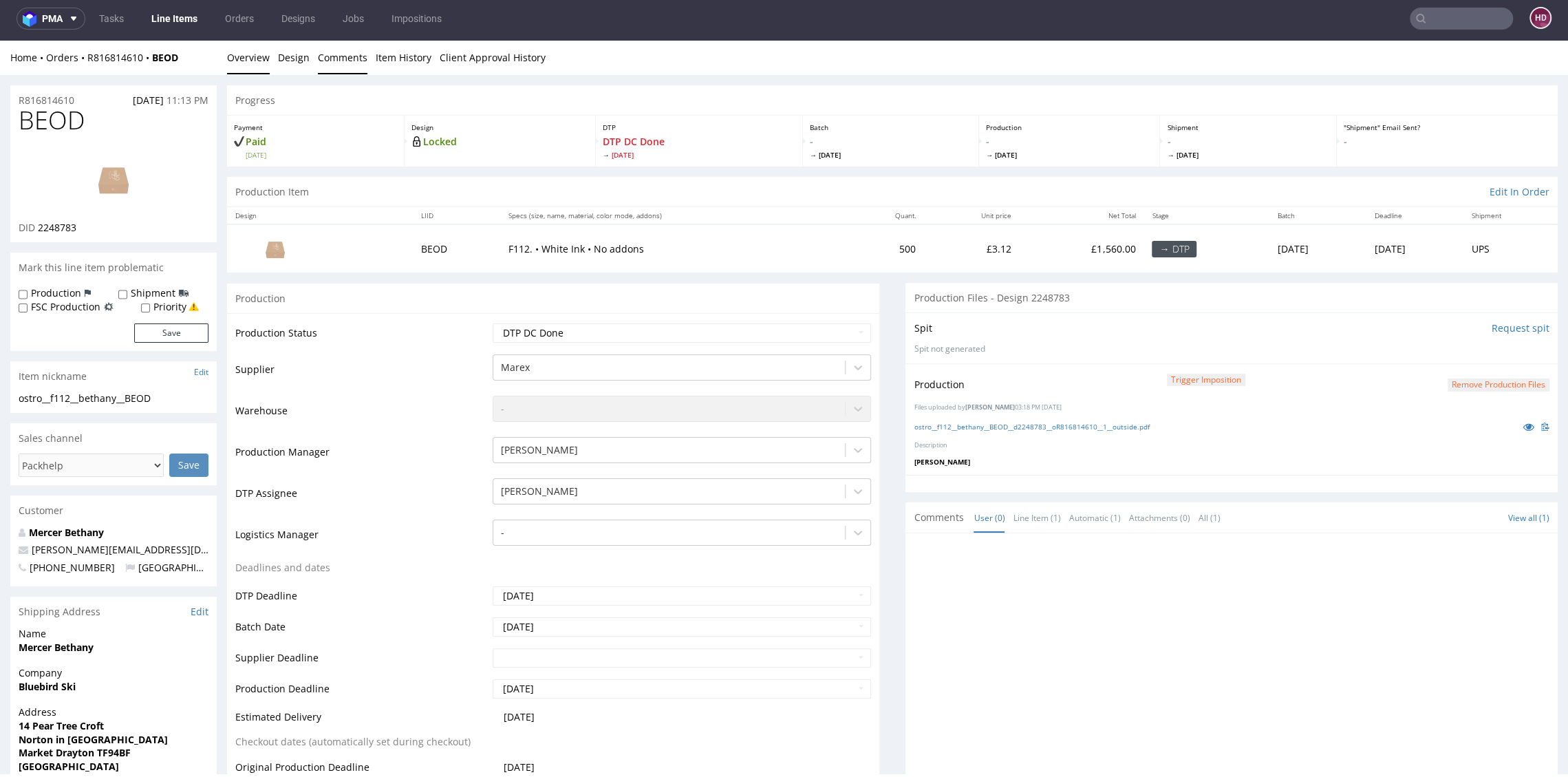
scroll to position [0, 0]
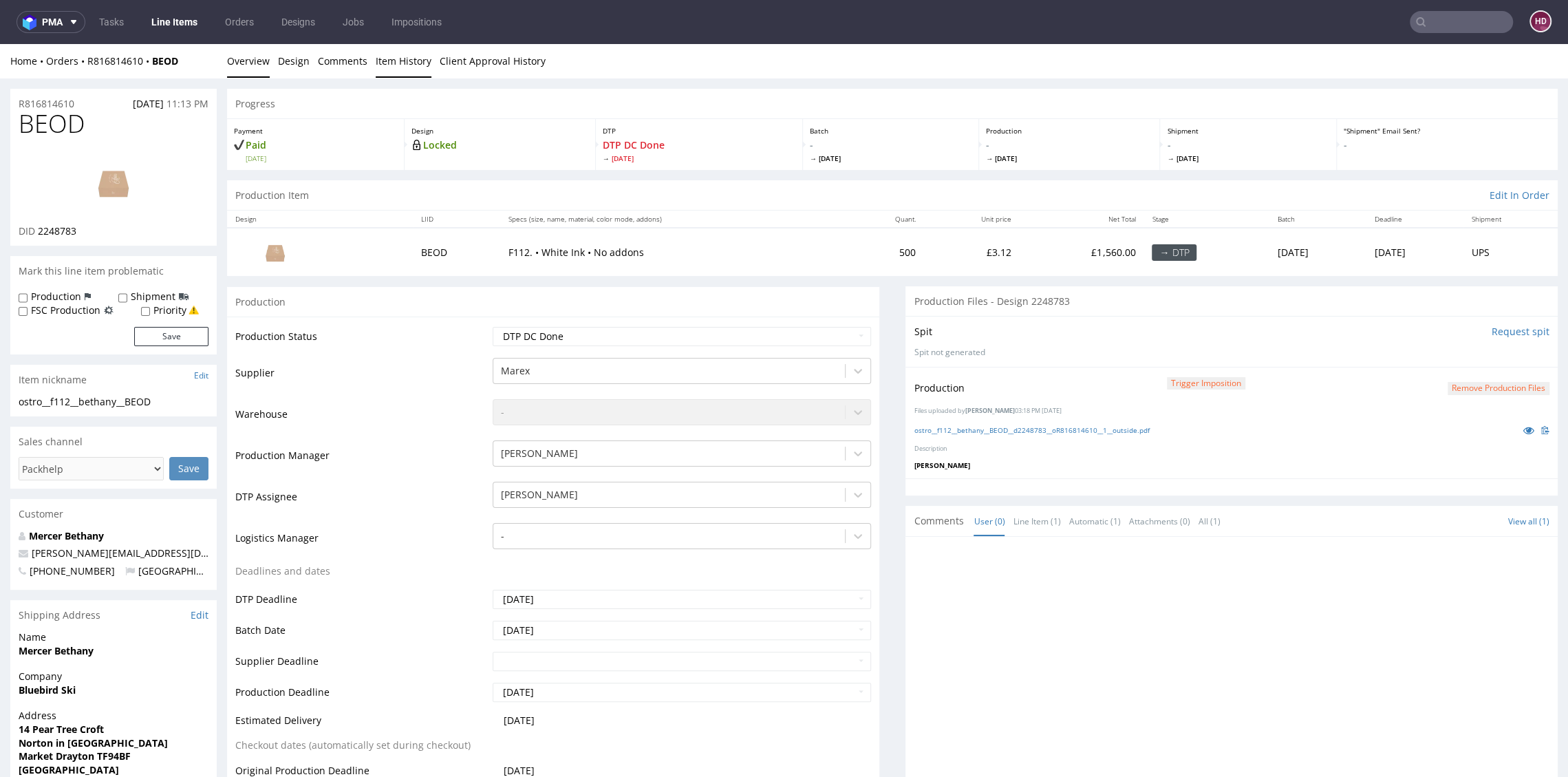
click at [390, 52] on link "Item History" at bounding box center [402, 60] width 56 height 34
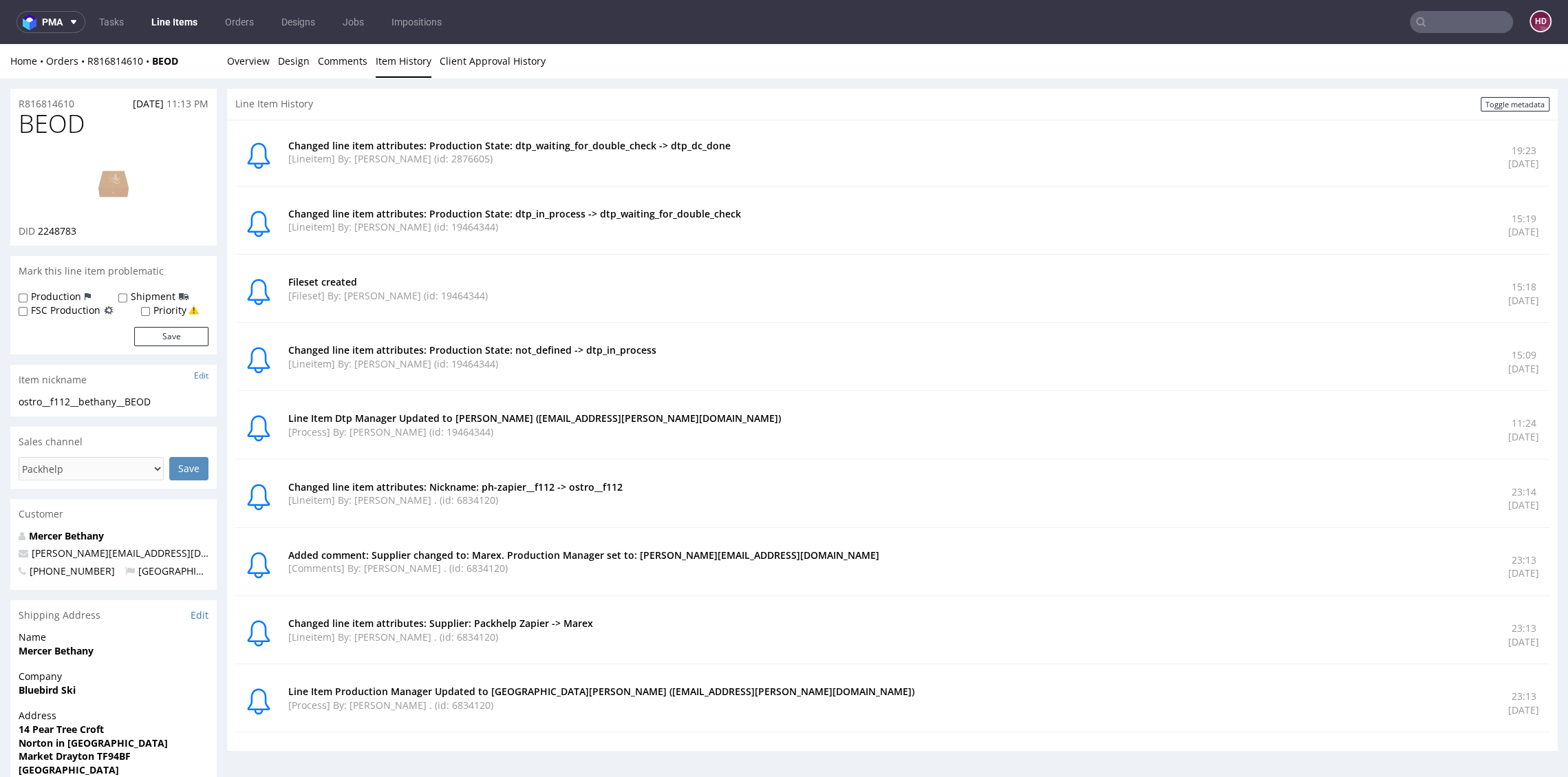
click at [183, 28] on link "Line Items" at bounding box center [174, 22] width 63 height 22
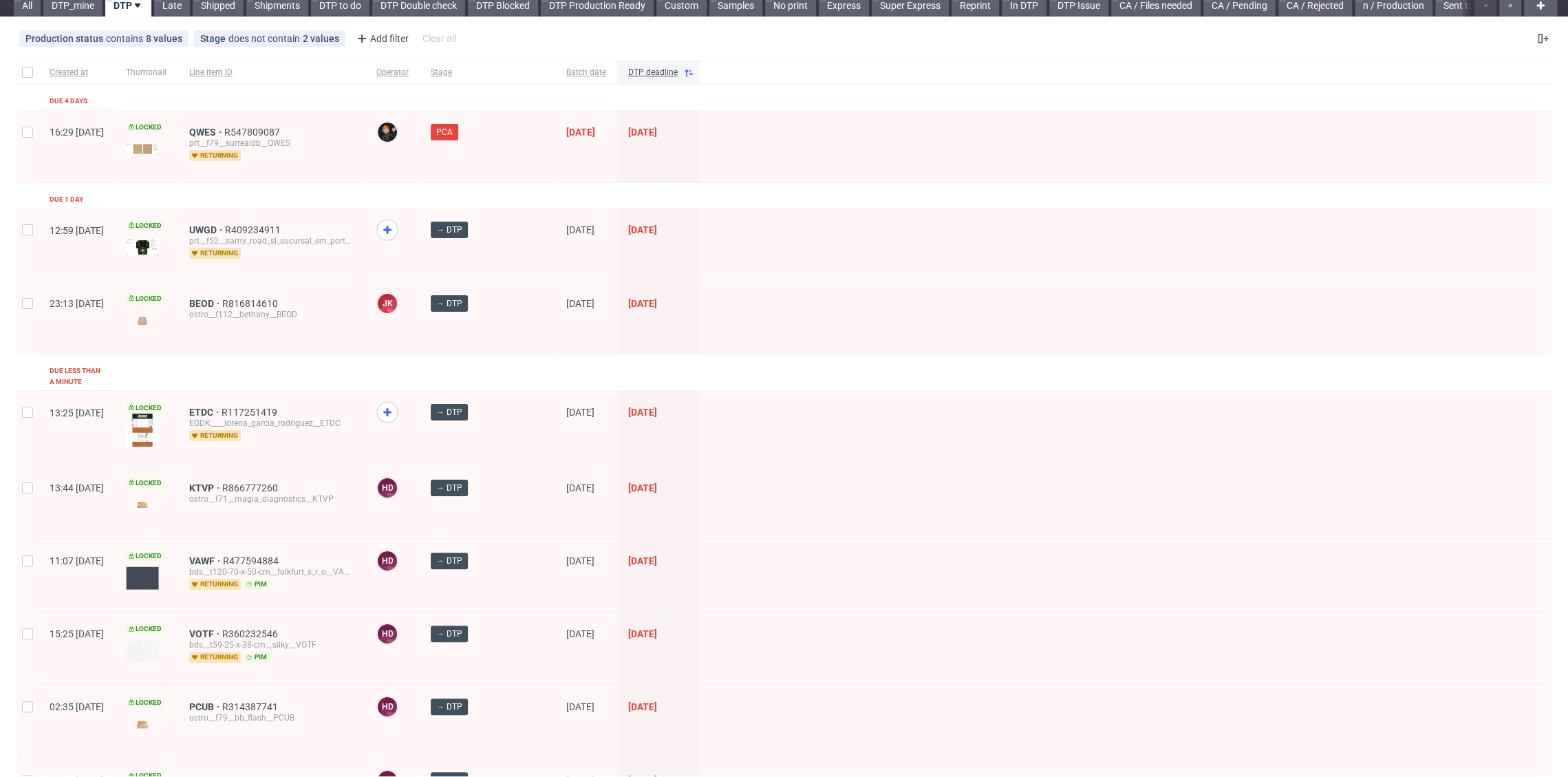
scroll to position [224, 0]
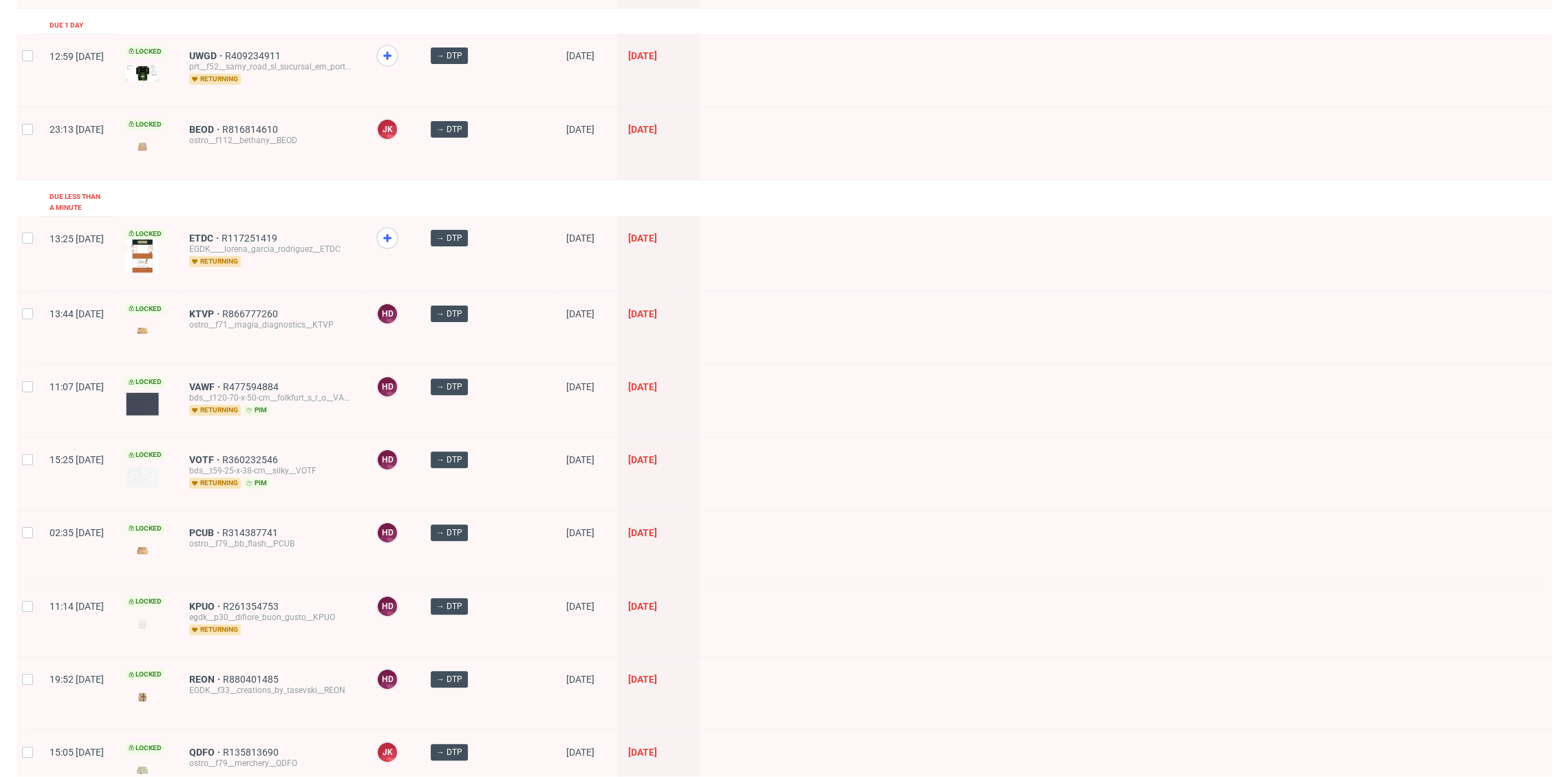
click at [238, 510] on div "PCUB R314387741 ostro__f79__bb_flash__PCUB" at bounding box center [271, 546] width 187 height 72
click at [227, 519] on div "PCUB R314387741 ostro__f79__bb_flash__PCUB" at bounding box center [271, 546] width 187 height 72
click at [222, 527] on span "PCUB" at bounding box center [205, 532] width 33 height 11
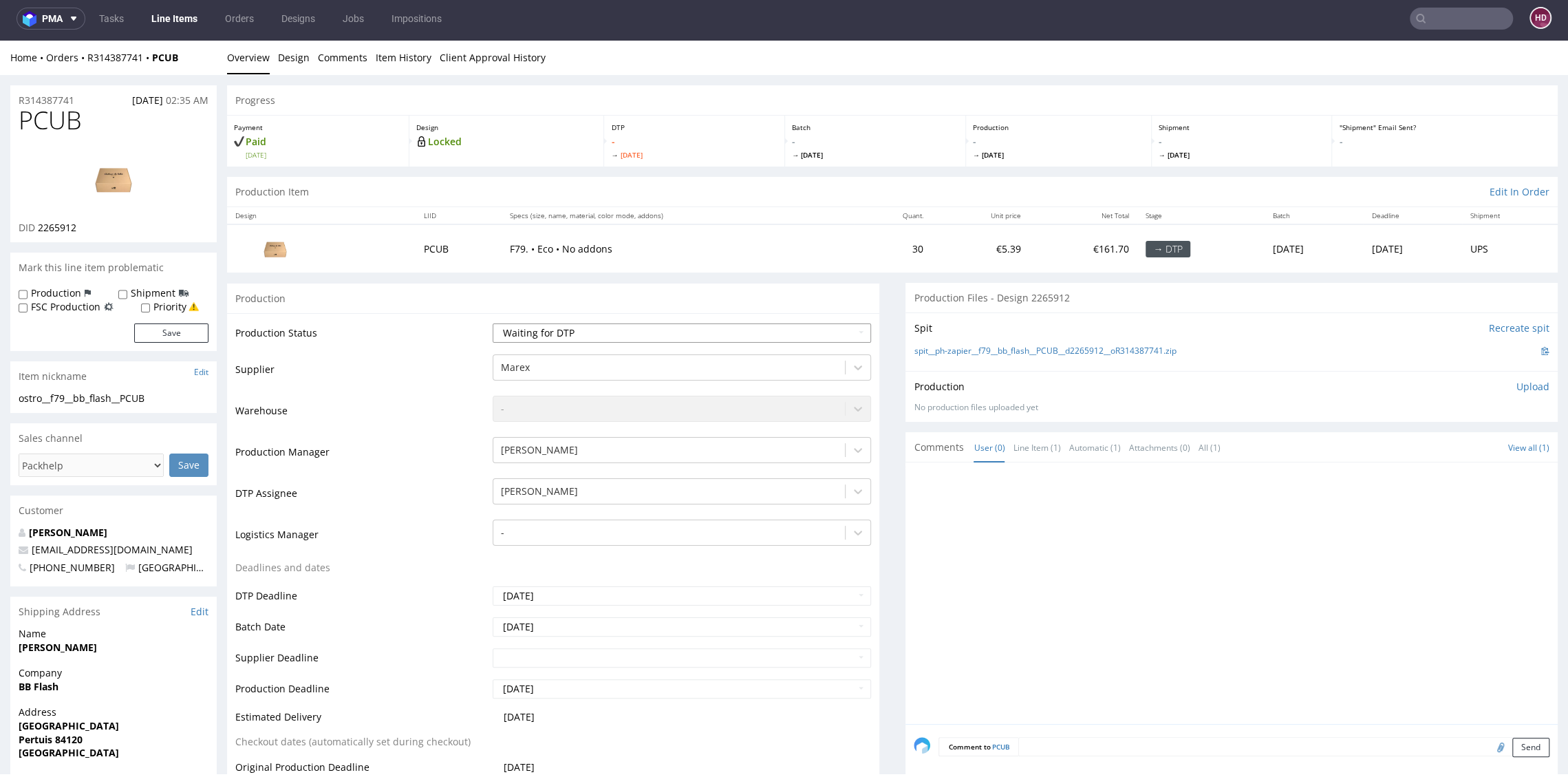
click at [549, 337] on select "Waiting for Artwork Waiting for Diecut Waiting for Mockup Waiting for DTP Waiti…" at bounding box center [682, 332] width 378 height 19
select select "dtp_in_process"
click at [493, 323] on select "Waiting for Artwork Waiting for Diecut Waiting for Mockup Waiting for DTP Waiti…" at bounding box center [682, 332] width 378 height 19
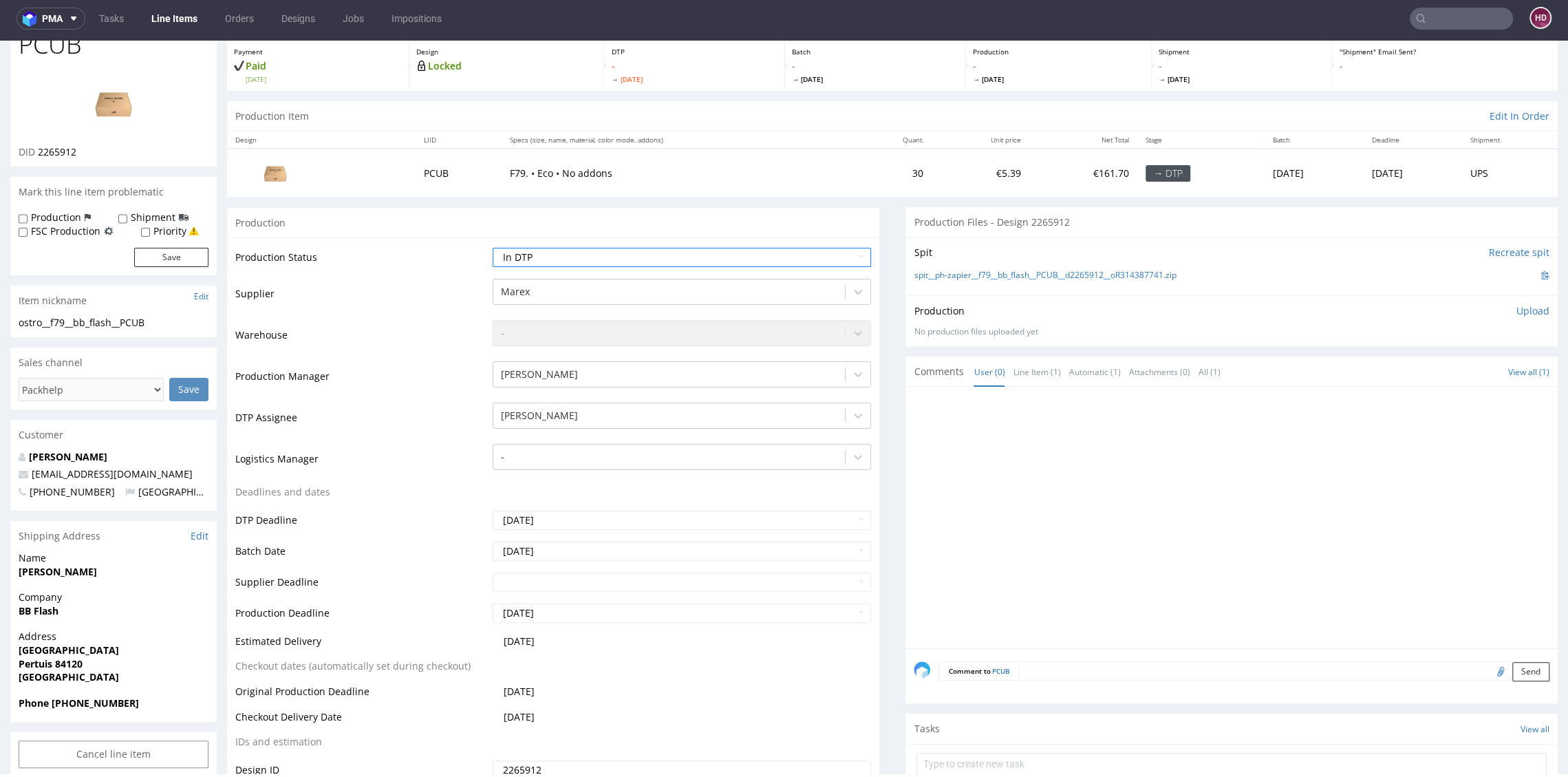
scroll to position [272, 0]
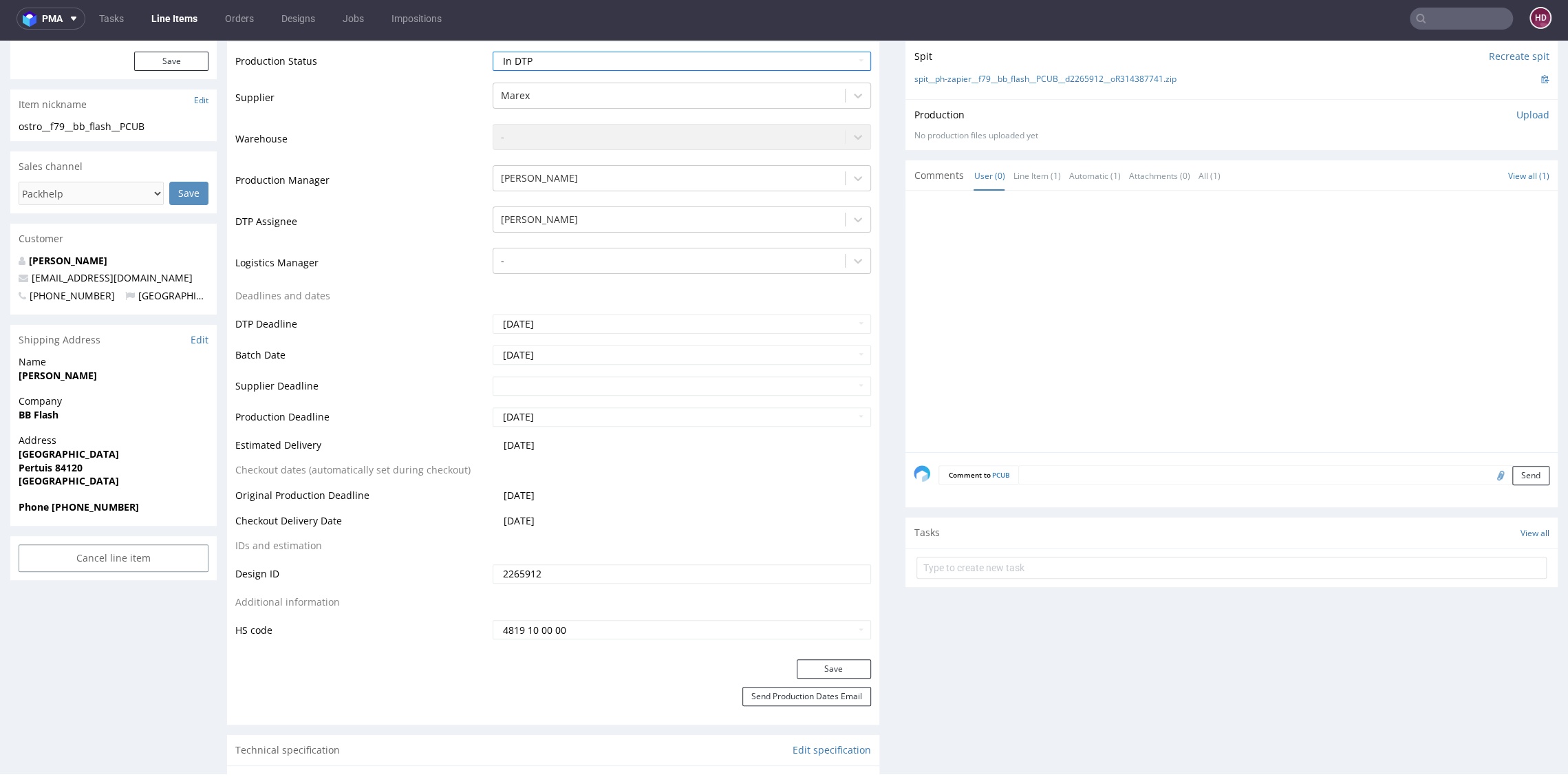
drag, startPoint x: 804, startPoint y: 666, endPoint x: 810, endPoint y: 627, distance: 39.5
click at [804, 666] on button "Save" at bounding box center [833, 668] width 74 height 19
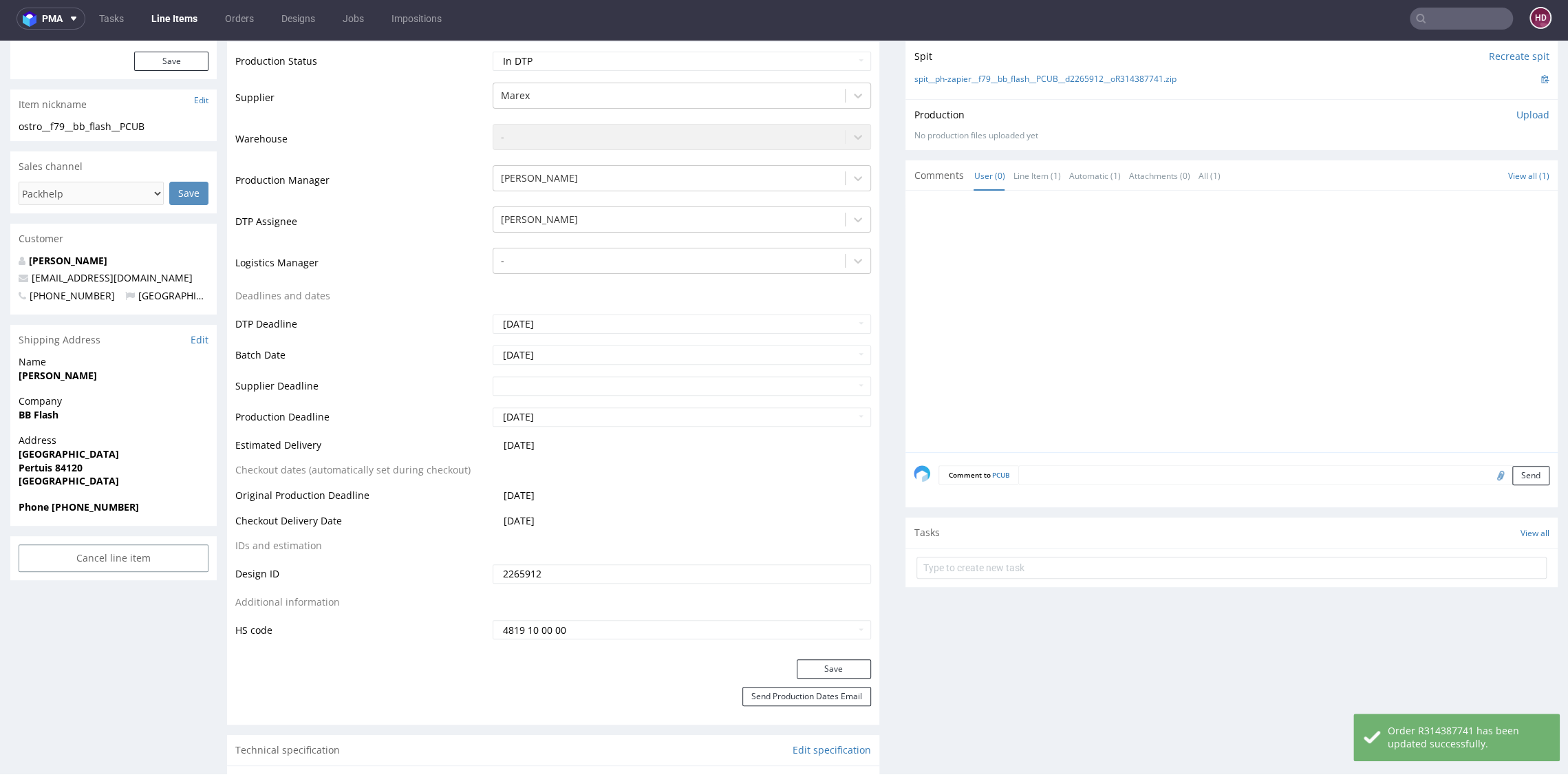
click at [1516, 116] on p "Upload" at bounding box center [1532, 114] width 33 height 14
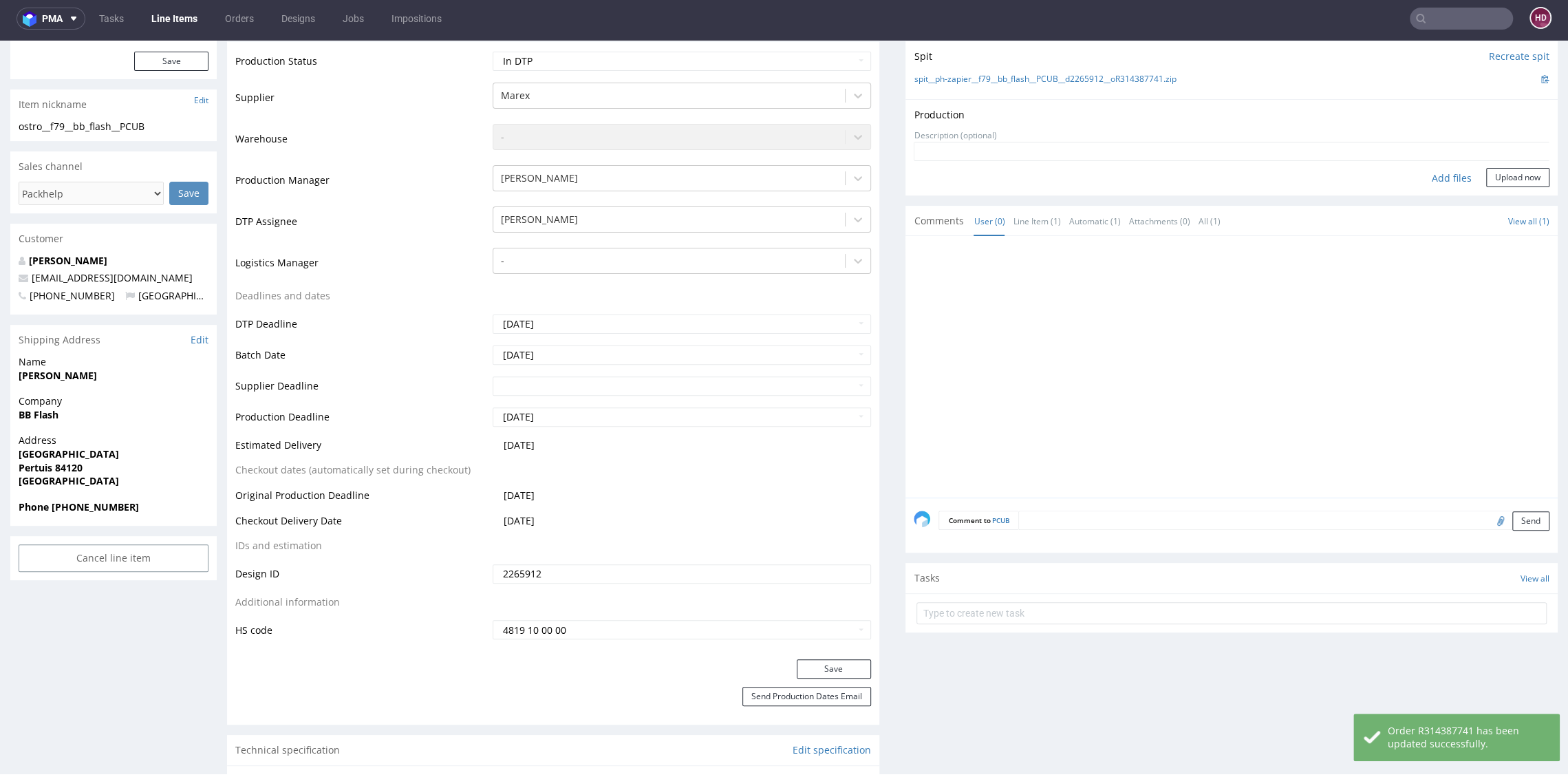
click at [1437, 170] on div "Add files" at bounding box center [1451, 178] width 68 height 21
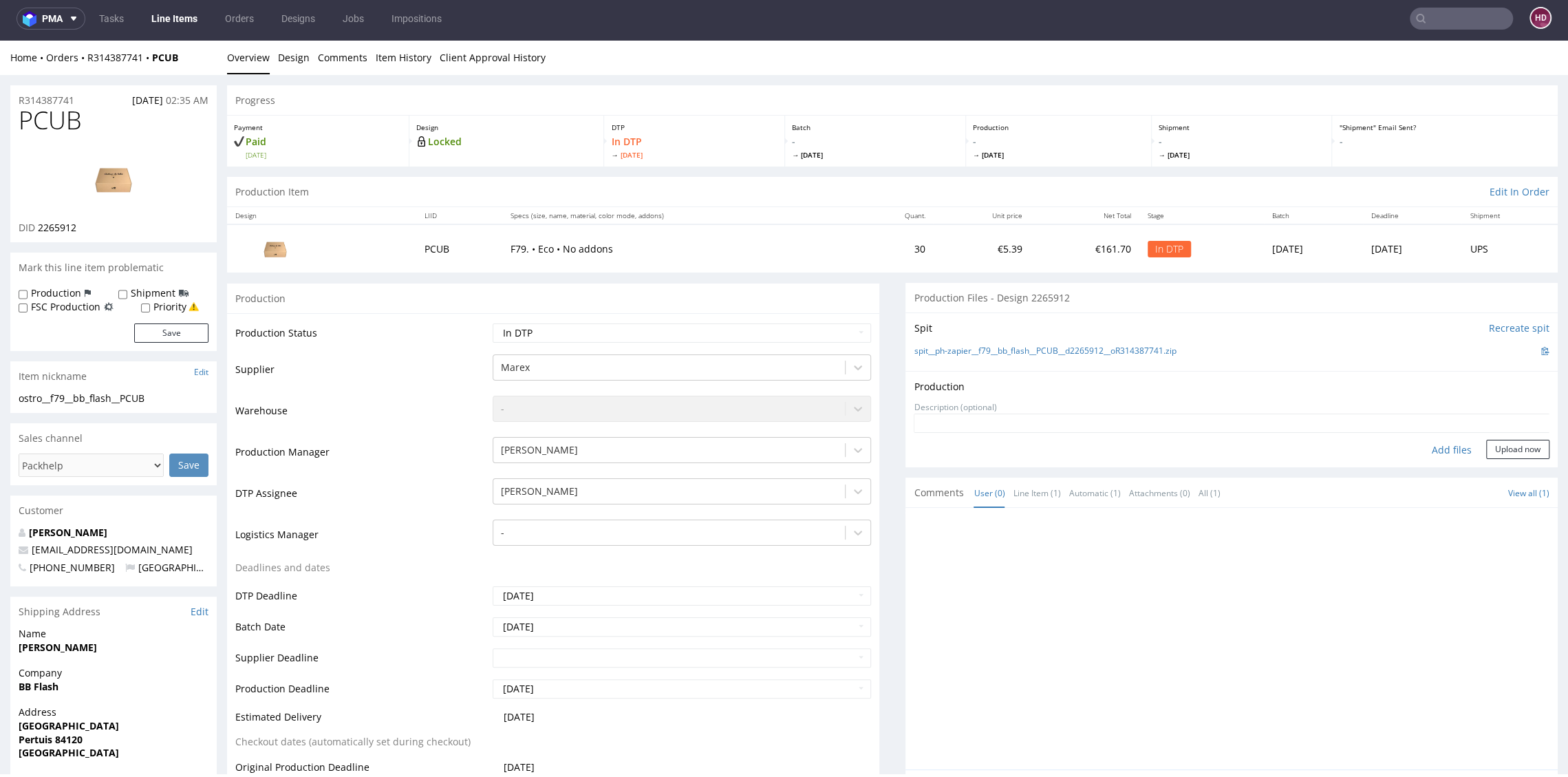
scroll to position [0, 0]
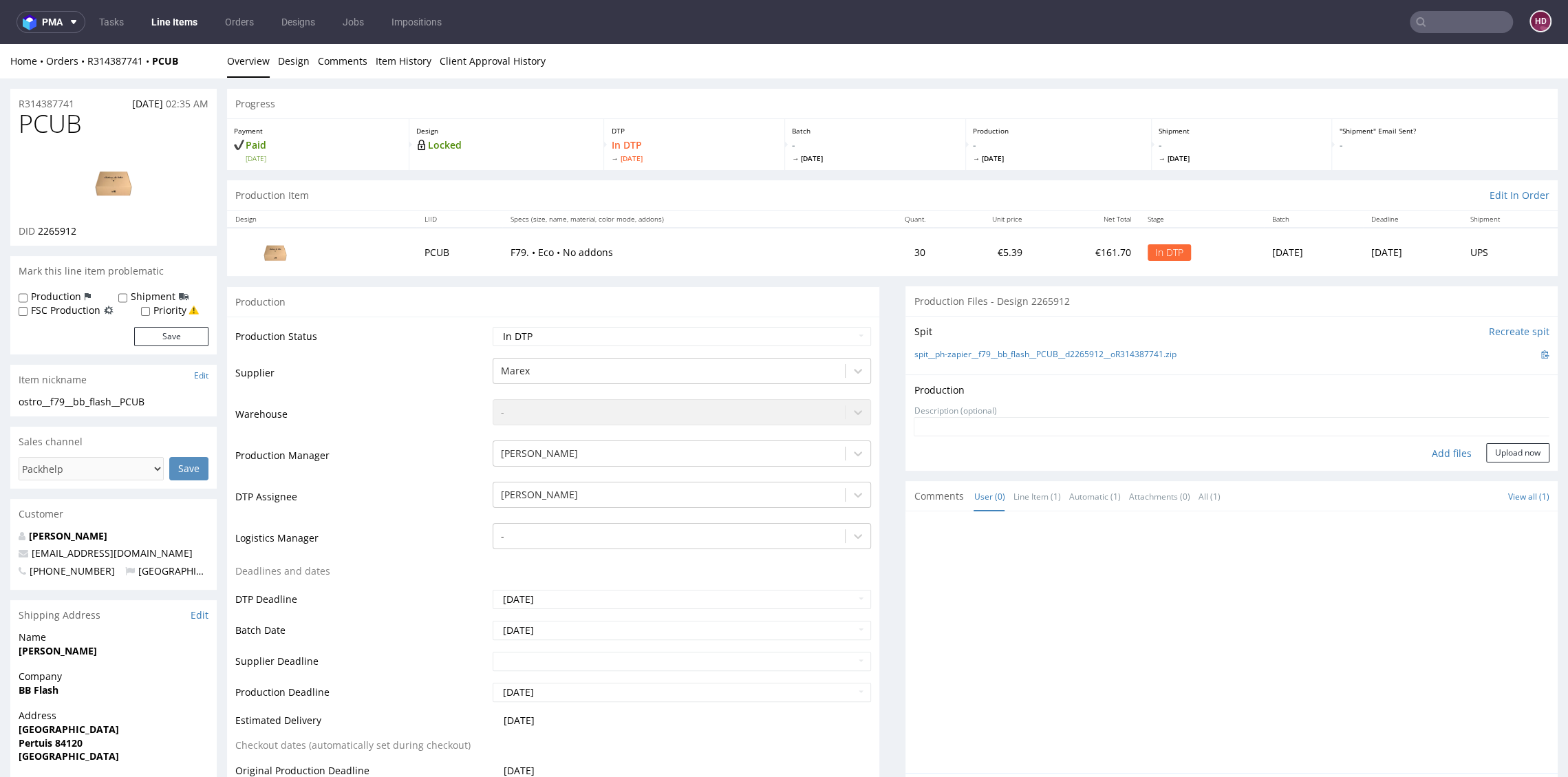
click at [161, 397] on div "ostro__f79__bb_flash__PCUB" at bounding box center [113, 402] width 190 height 14
drag, startPoint x: 158, startPoint y: 401, endPoint x: -9, endPoint y: 404, distance: 167.0
copy div "ostro__f79__bb_flash__PCUB"
click at [85, 104] on div "R314387741 25.09.2025 02:35 AM" at bounding box center [113, 100] width 206 height 22
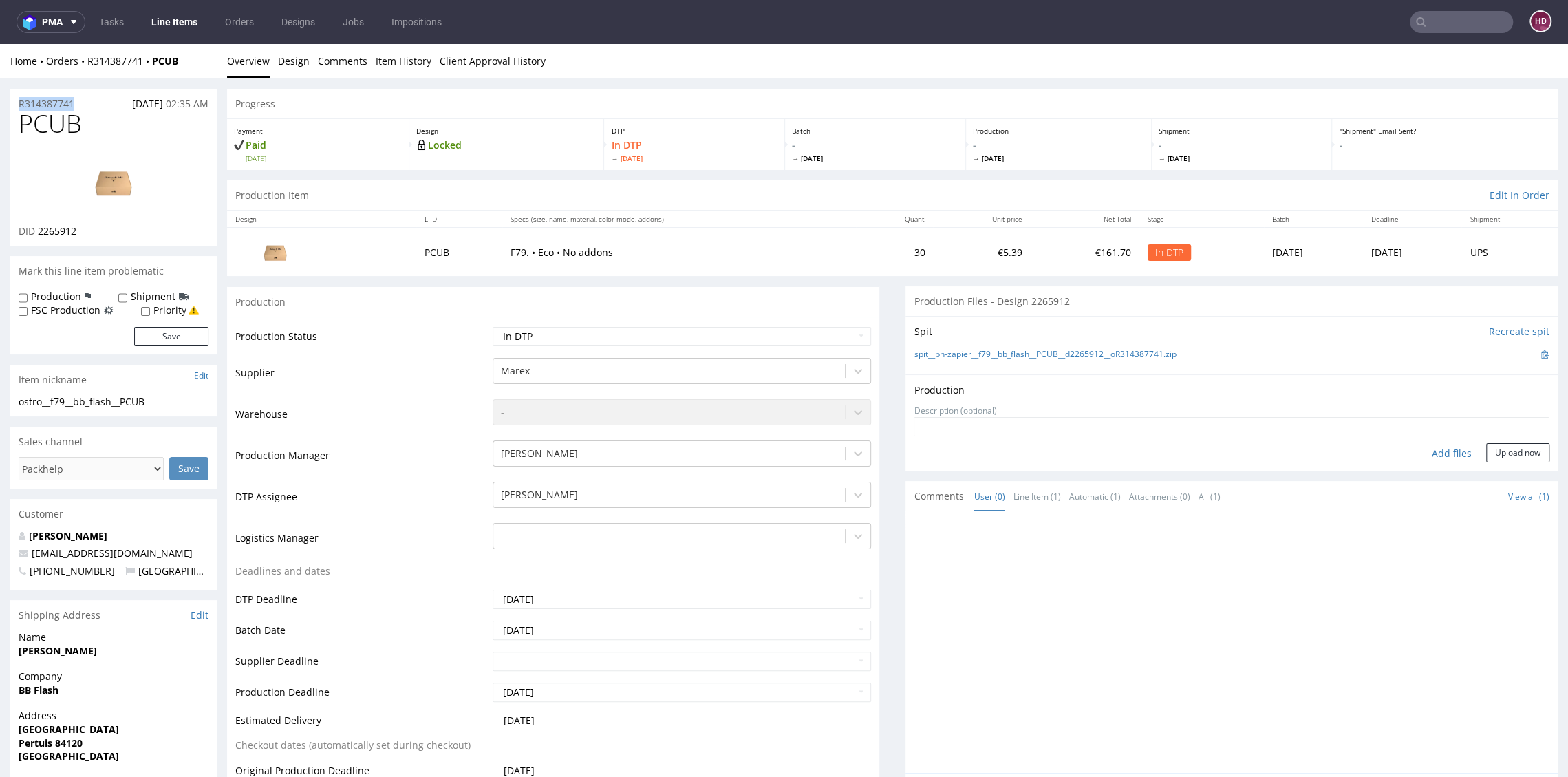
drag, startPoint x: 71, startPoint y: 104, endPoint x: -38, endPoint y: 102, distance: 109.0
copy p "R314387741"
drag, startPoint x: 85, startPoint y: 227, endPoint x: 39, endPoint y: 226, distance: 46.0
click at [39, 226] on div "DID 2265912" at bounding box center [113, 231] width 190 height 14
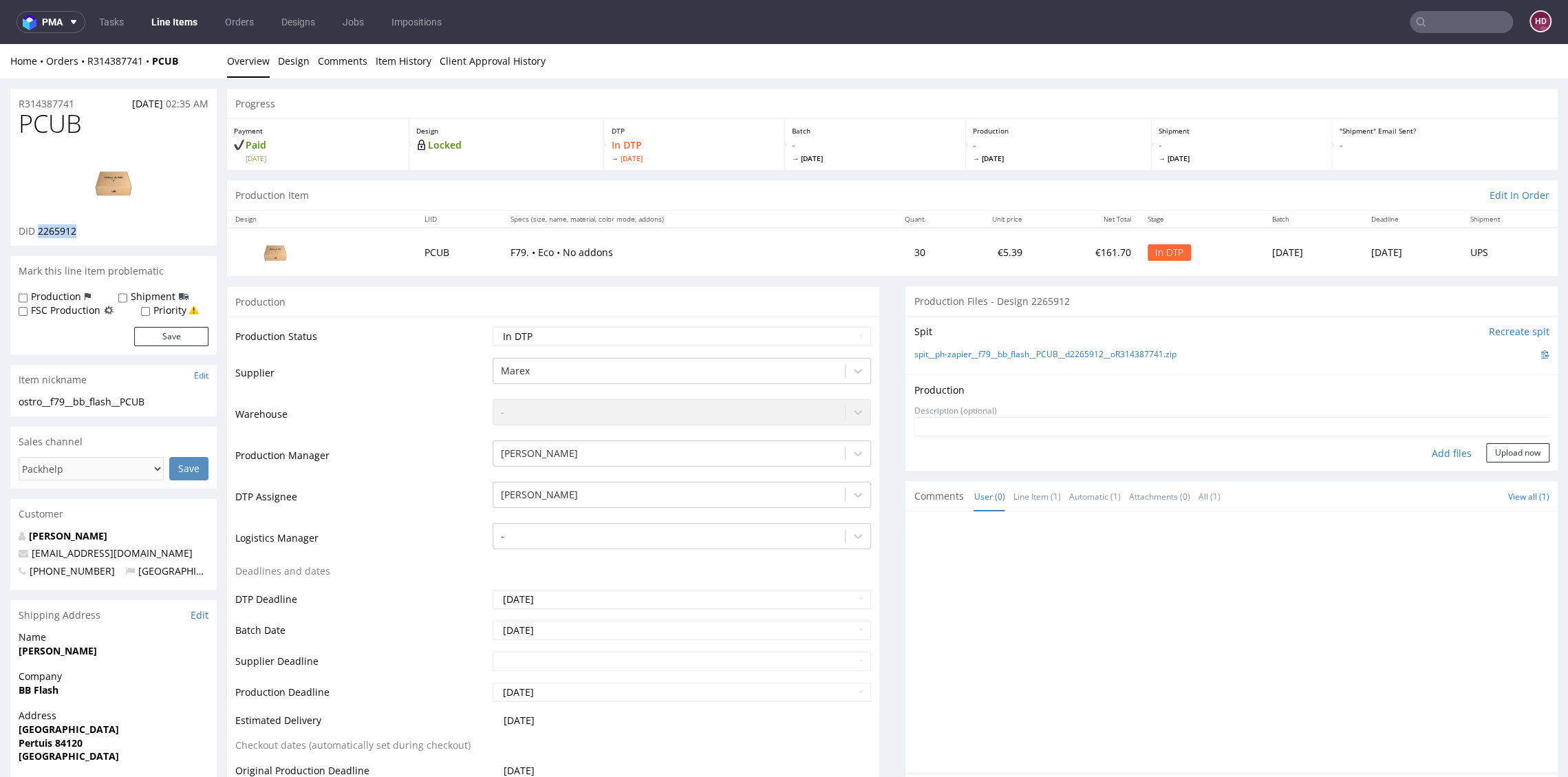
copy span "2265912"
click at [1486, 452] on button "Upload now" at bounding box center [1517, 452] width 63 height 19
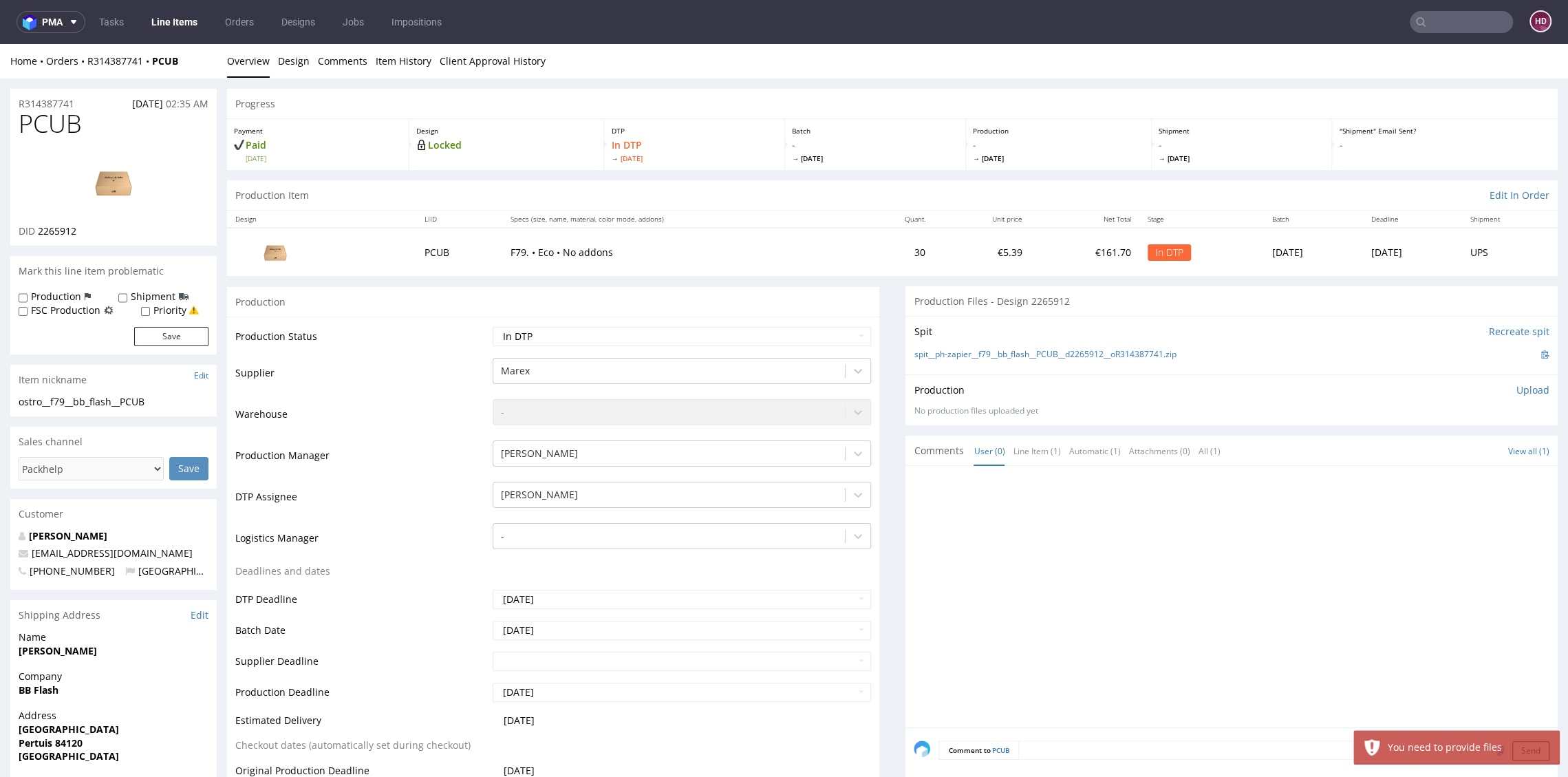
click at [1516, 386] on p "Upload" at bounding box center [1532, 390] width 33 height 14
click at [1426, 458] on div "Add files" at bounding box center [1451, 453] width 68 height 21
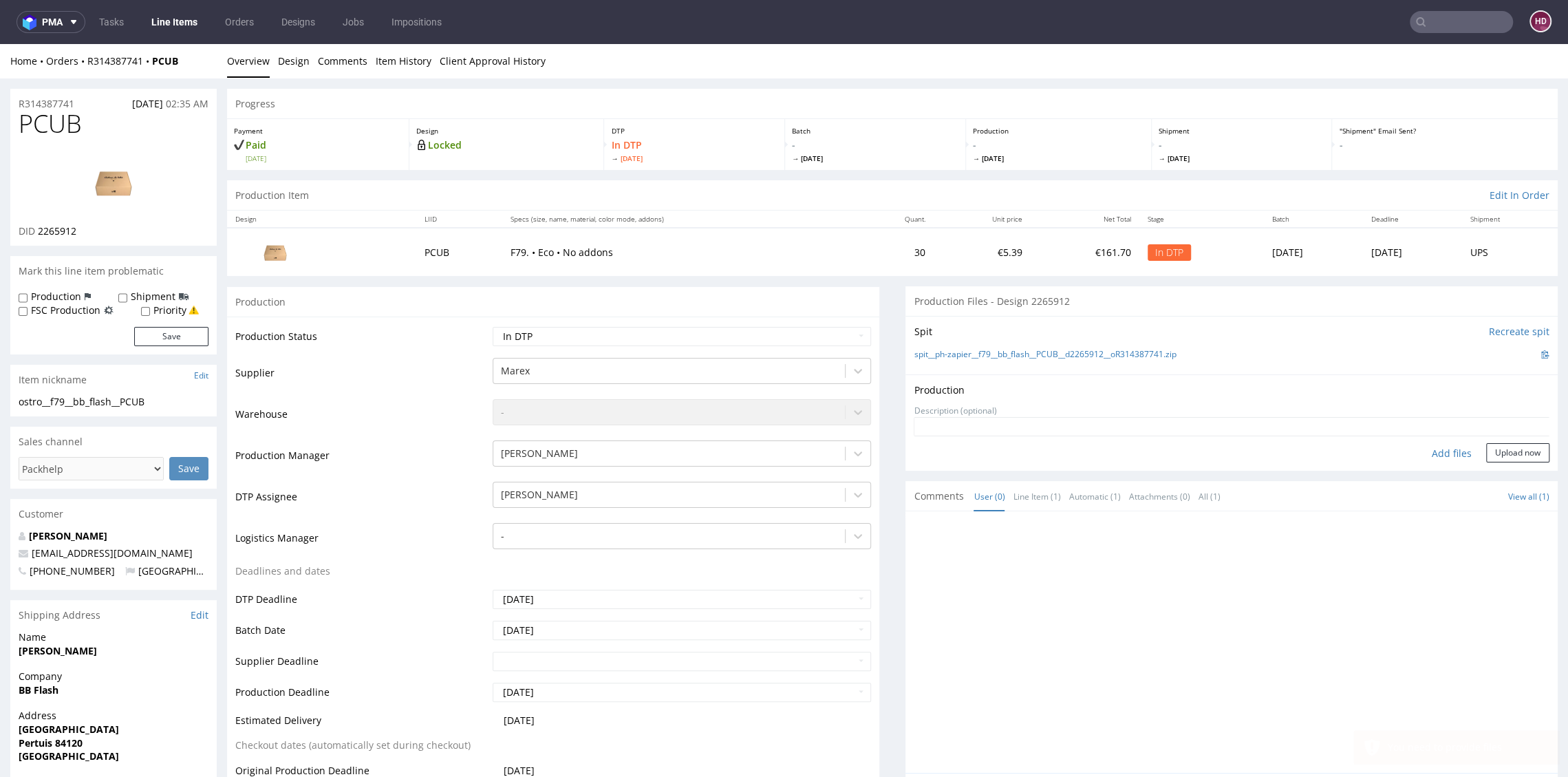
type input "C:\fakepath\ostro__f79__bb_flash__PCUB__d2265912__oR314387741.pdf"
click at [1486, 468] on button "Upload now" at bounding box center [1517, 474] width 63 height 19
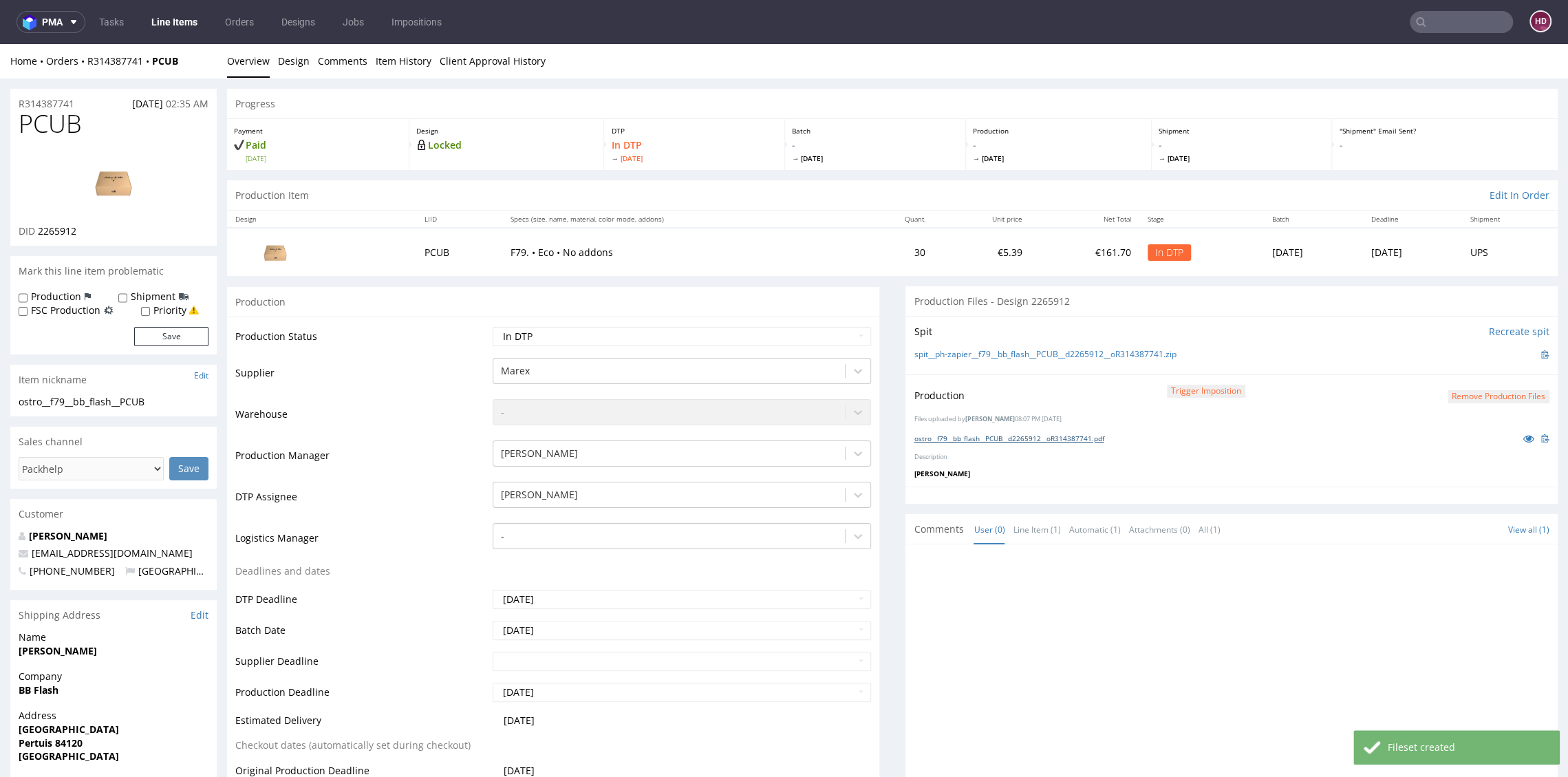
click at [1075, 436] on link "ostro__f79__bb_flash__PCUB__d2265912__oR314387741.pdf" at bounding box center [1009, 438] width 190 height 10
click at [513, 340] on select "Waiting for Artwork Waiting for Diecut Waiting for Mockup Waiting for DTP Waiti…" at bounding box center [682, 336] width 378 height 19
select select "dtp_production_ready"
click at [493, 327] on select "Waiting for Artwork Waiting for Diecut Waiting for Mockup Waiting for DTP Waiti…" at bounding box center [682, 336] width 378 height 19
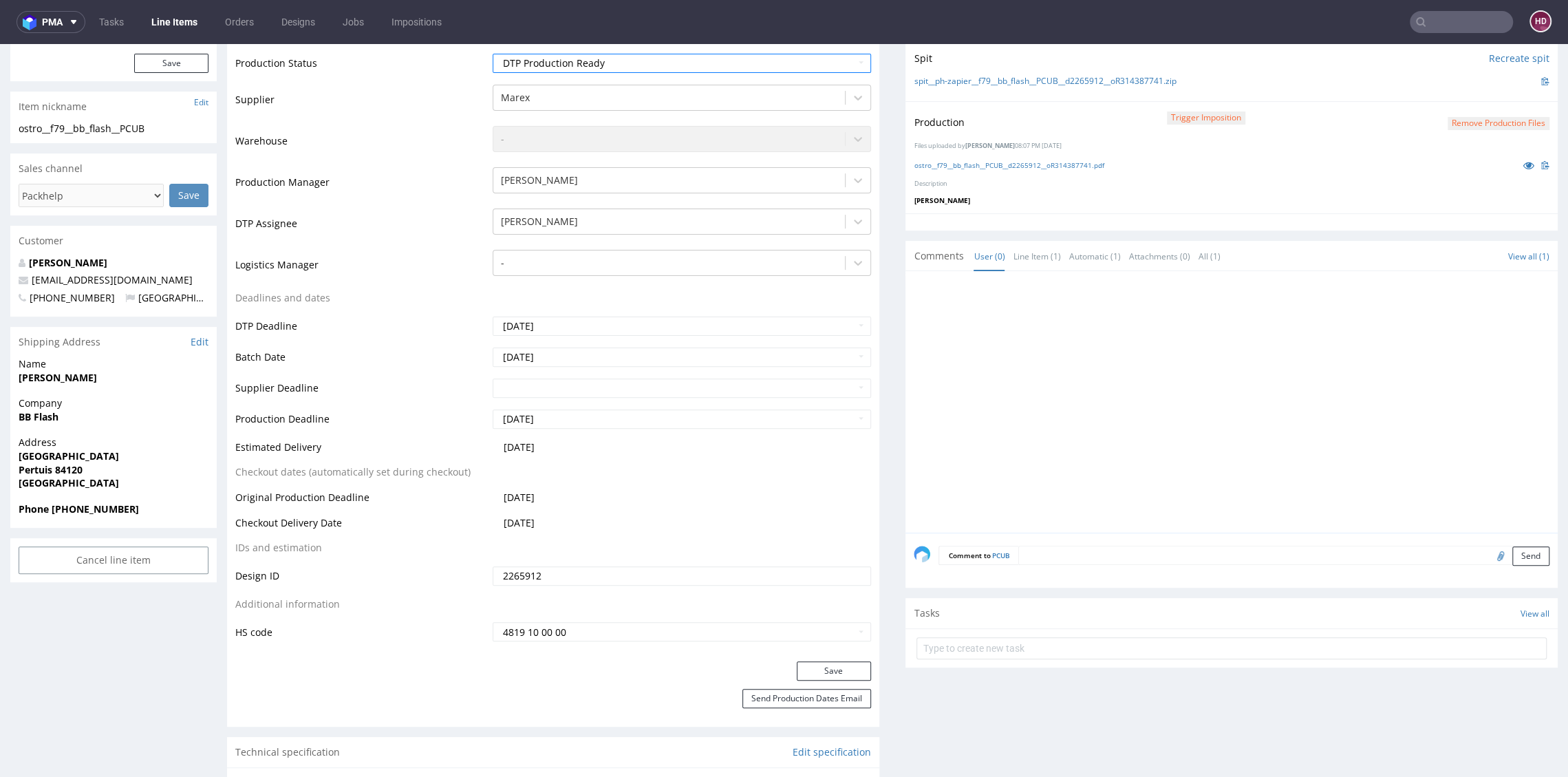
scroll to position [271, 0]
click at [838, 680] on button "Save" at bounding box center [833, 673] width 74 height 19
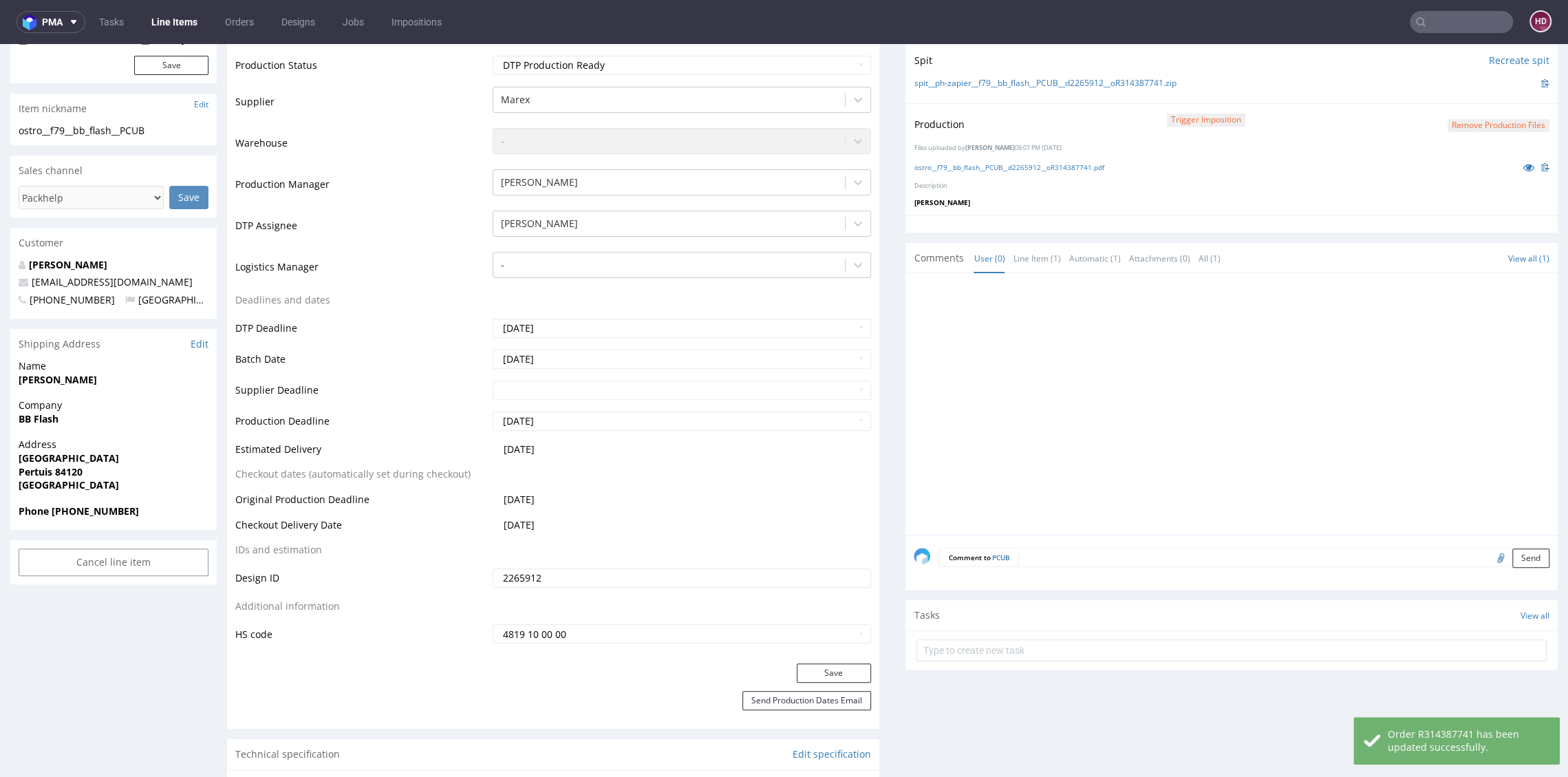
click at [159, 20] on link "Line Items" at bounding box center [174, 22] width 63 height 22
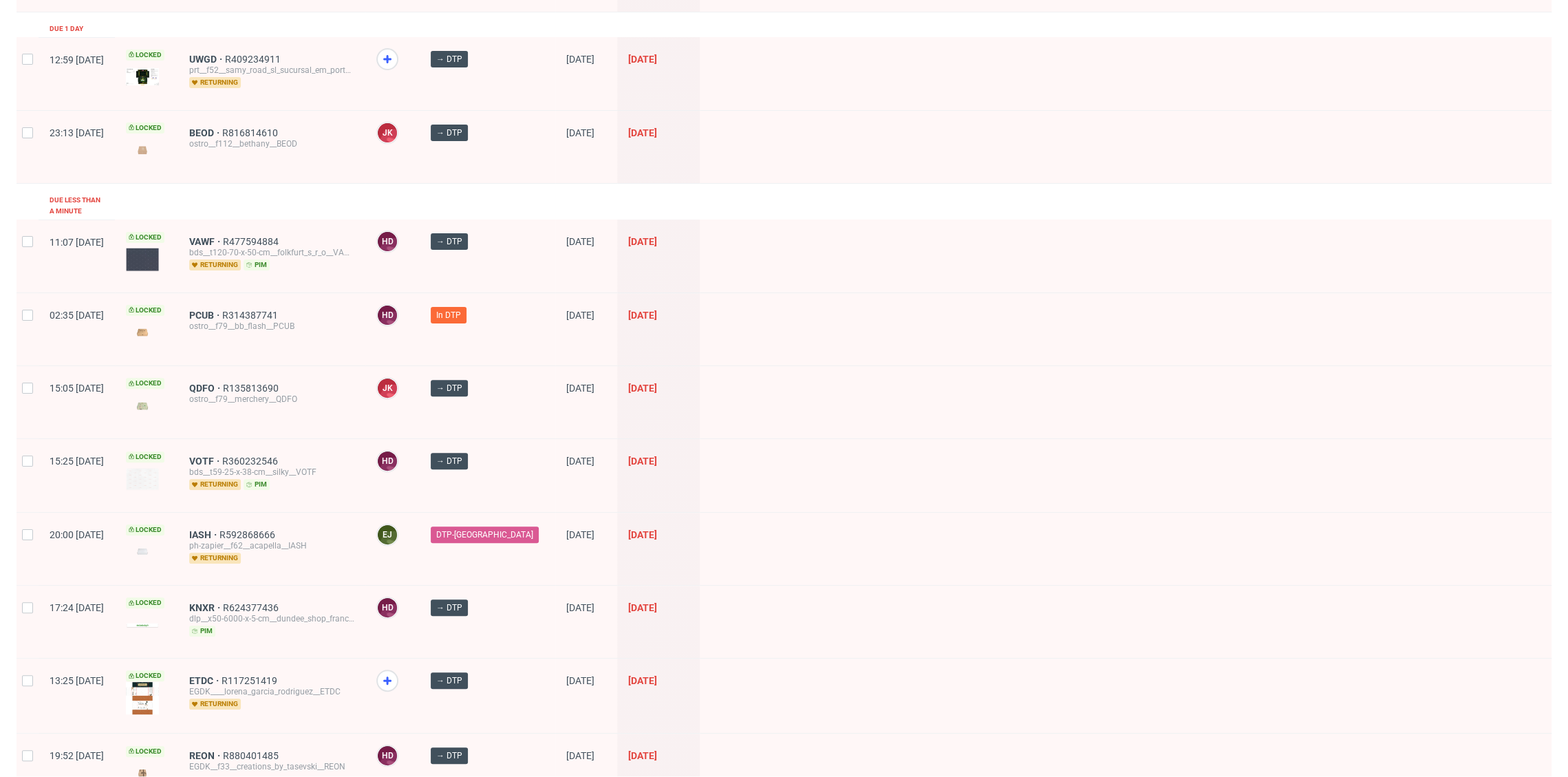
scroll to position [228, 0]
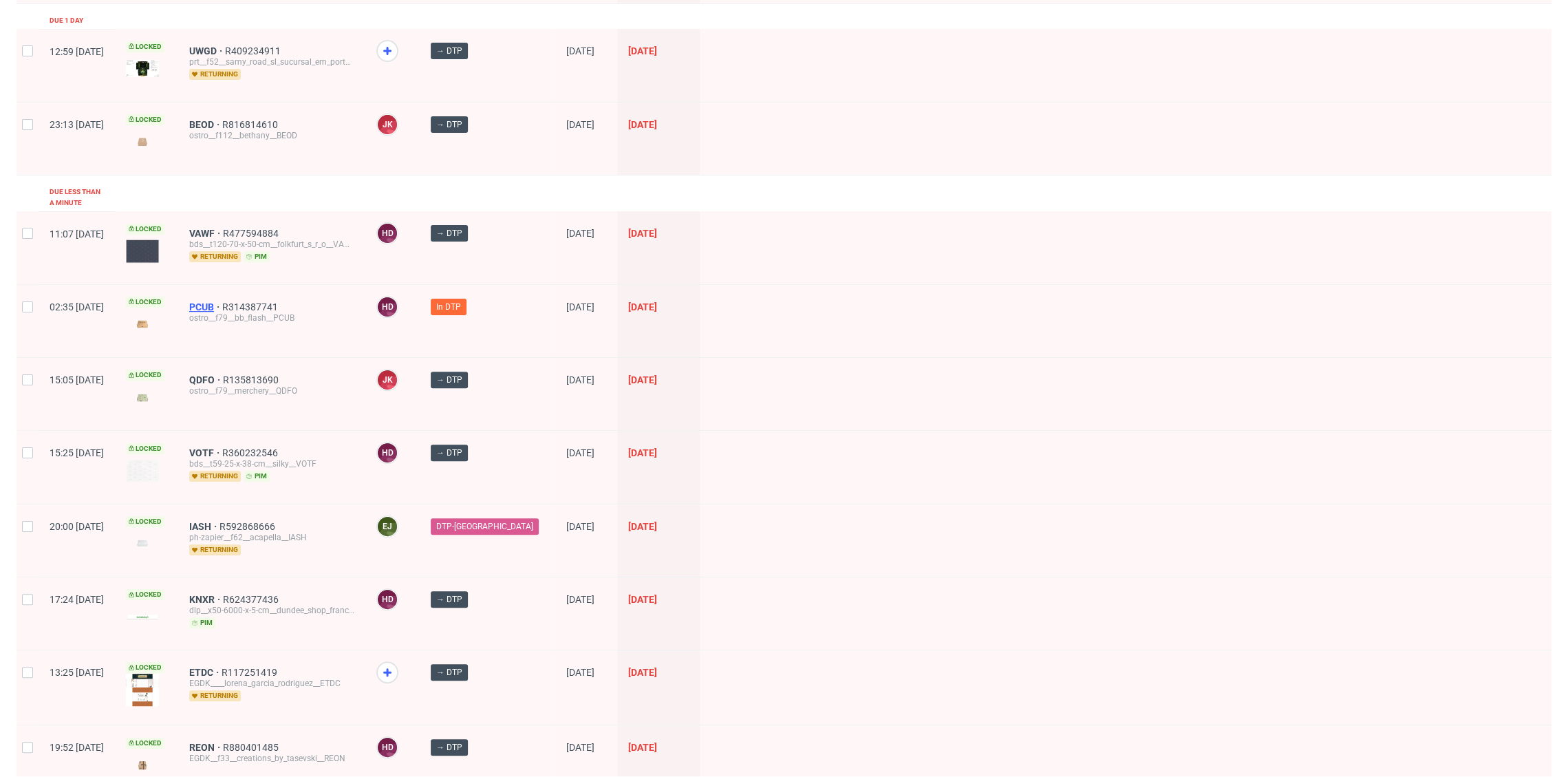
click at [222, 301] on span "PCUB" at bounding box center [205, 307] width 33 height 11
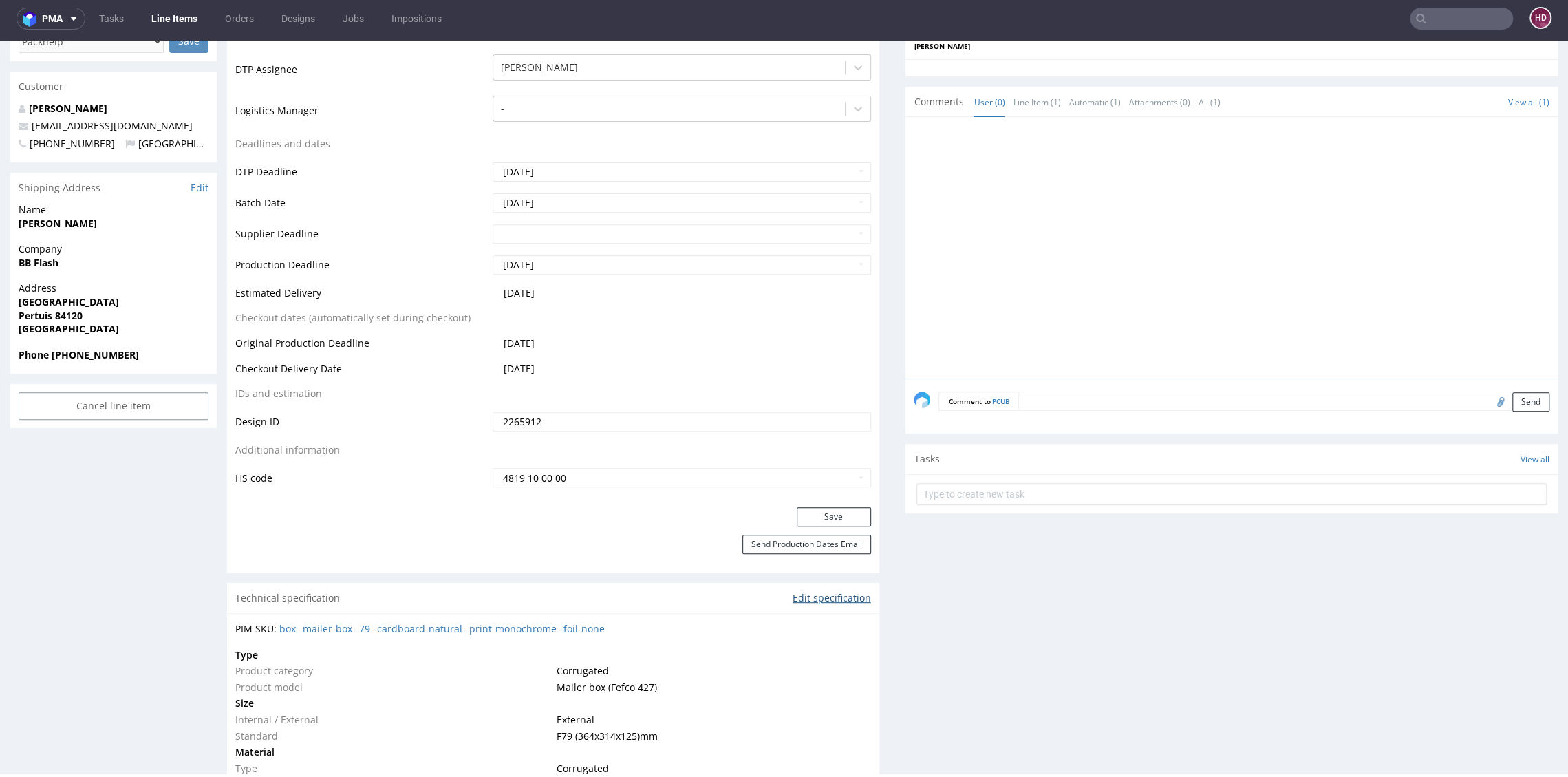
scroll to position [488, 0]
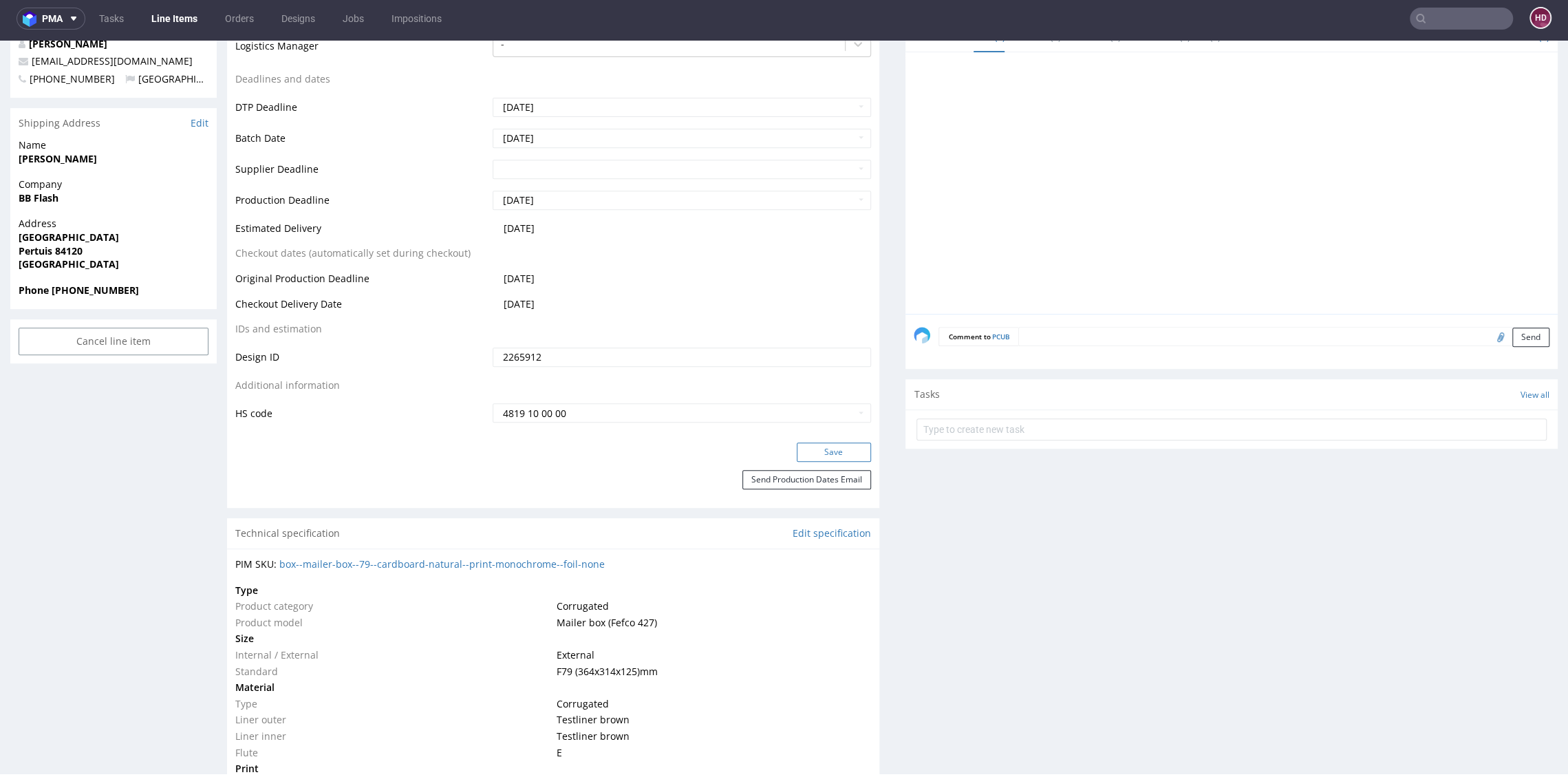
click at [814, 443] on button "Save" at bounding box center [833, 452] width 74 height 19
click at [182, 16] on link "Line Items" at bounding box center [174, 18] width 63 height 22
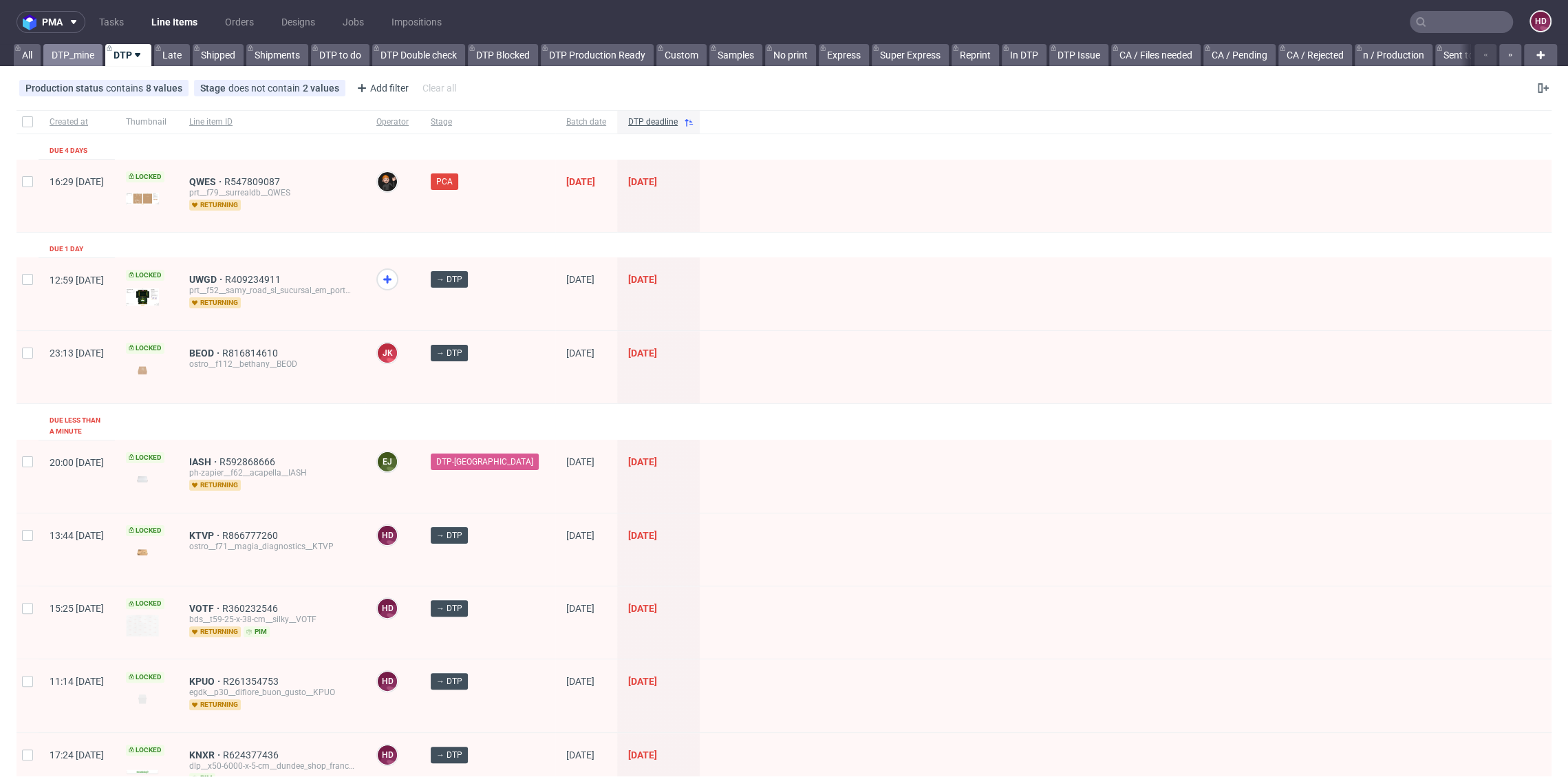
click at [86, 49] on link "DTP_mine" at bounding box center [72, 55] width 59 height 22
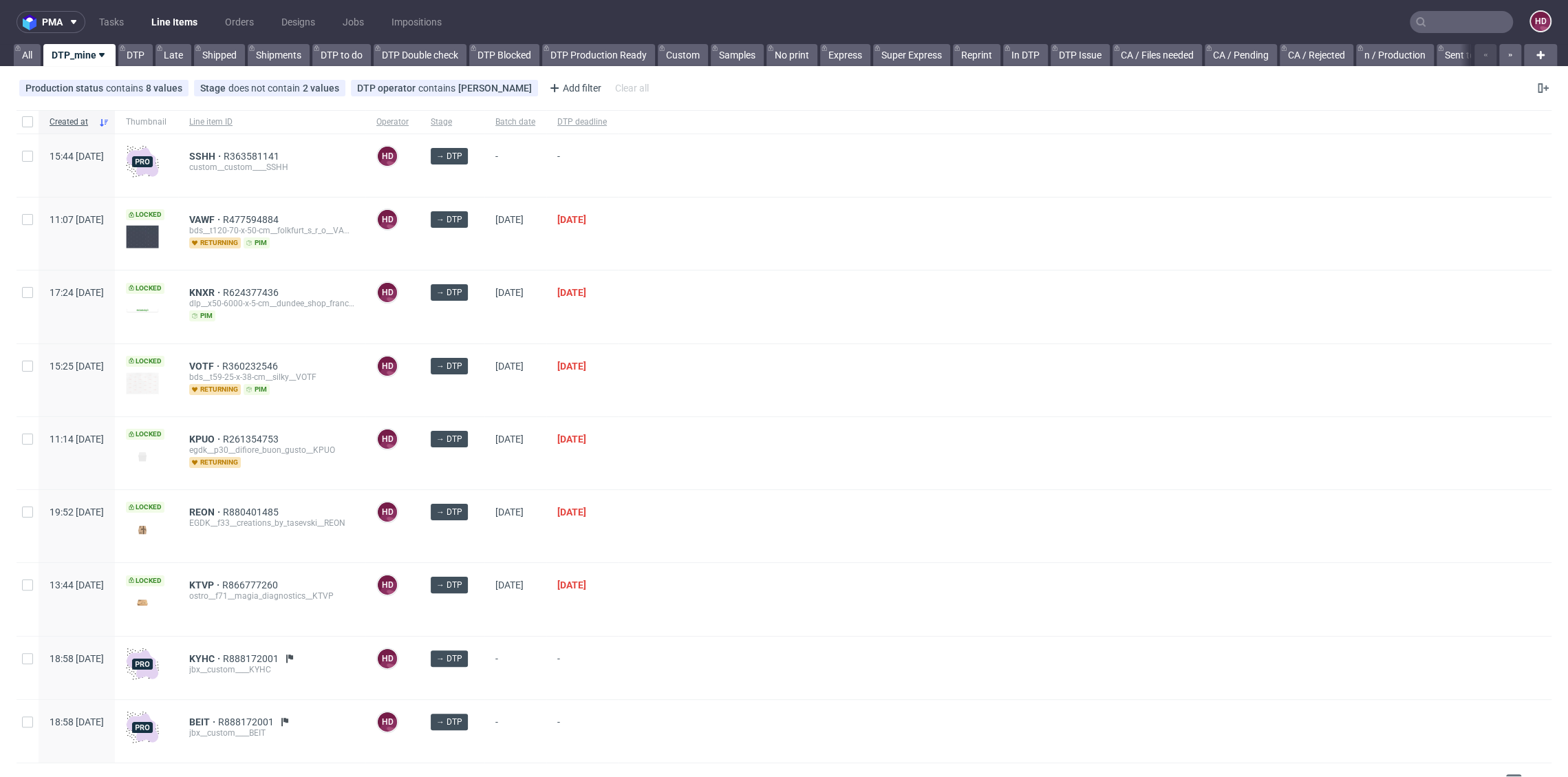
scroll to position [4, 0]
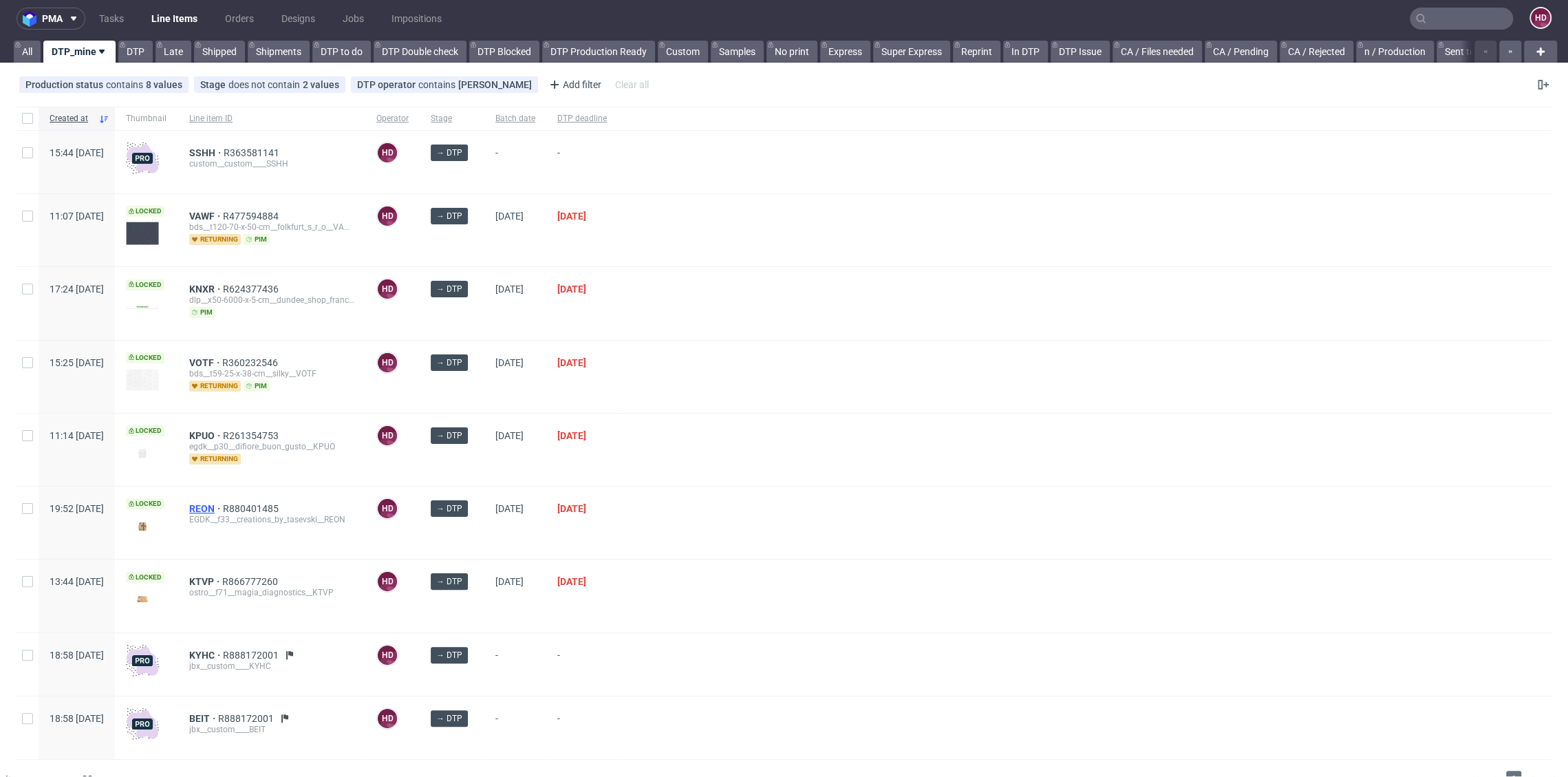
click at [223, 503] on span "REON" at bounding box center [205, 509] width 34 height 11
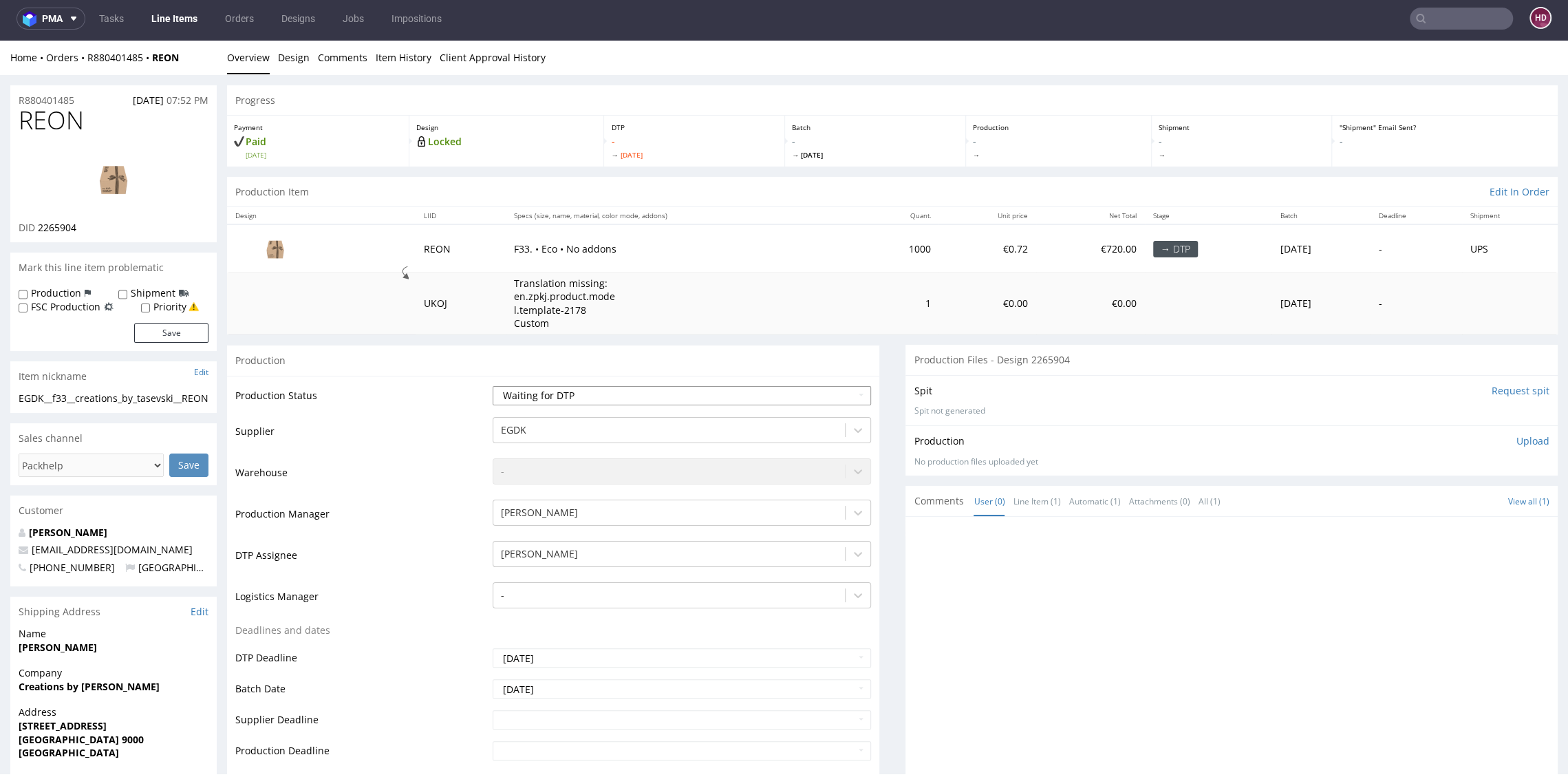
click at [591, 390] on select "Waiting for Artwork Waiting for Diecut Waiting for Mockup Waiting for DTP Waiti…" at bounding box center [682, 395] width 378 height 19
select select "dtp_in_process"
click at [493, 386] on select "Waiting for Artwork Waiting for Diecut Waiting for Mockup Waiting for DTP Waiti…" at bounding box center [682, 395] width 378 height 19
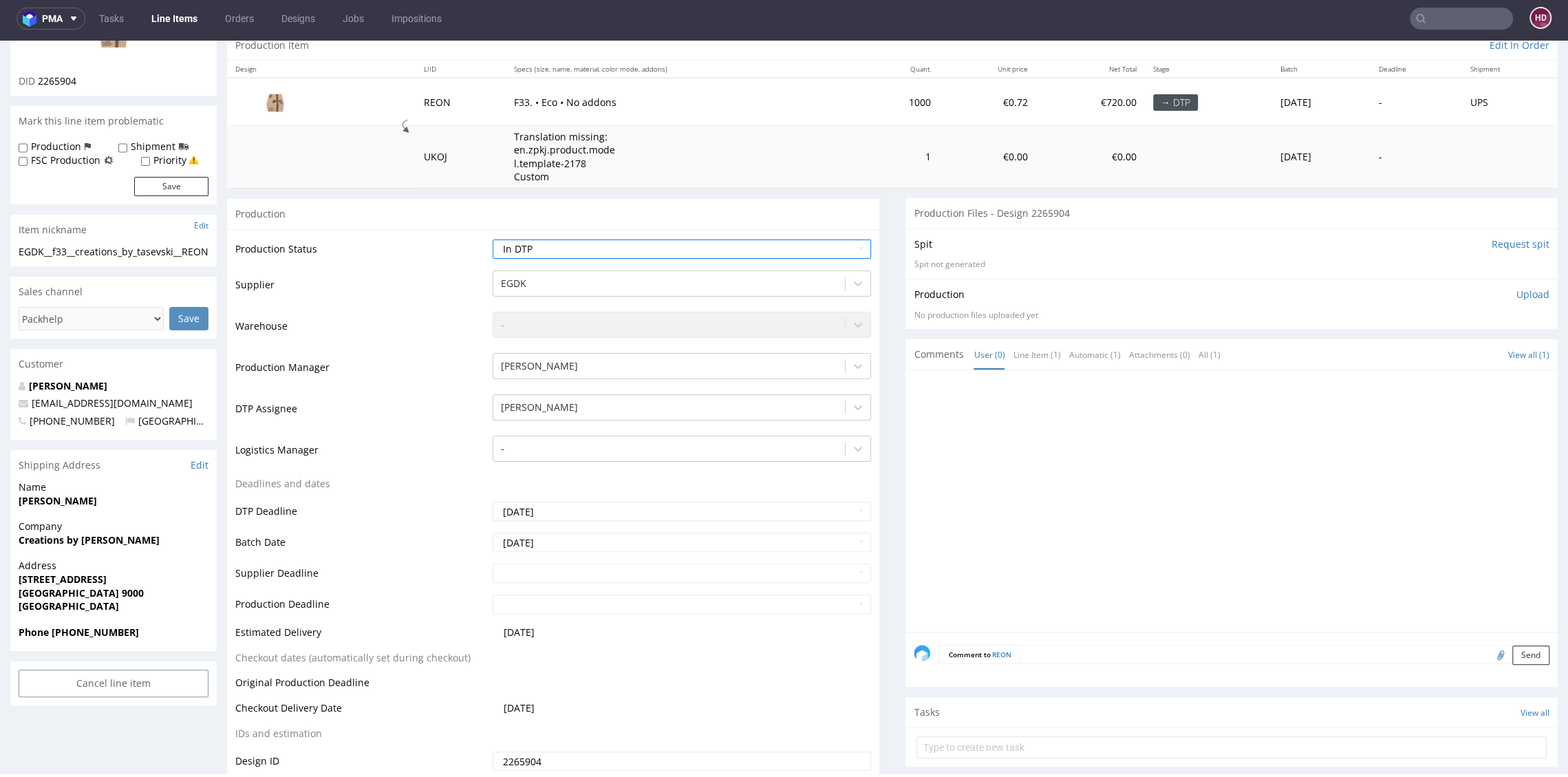
scroll to position [269, 0]
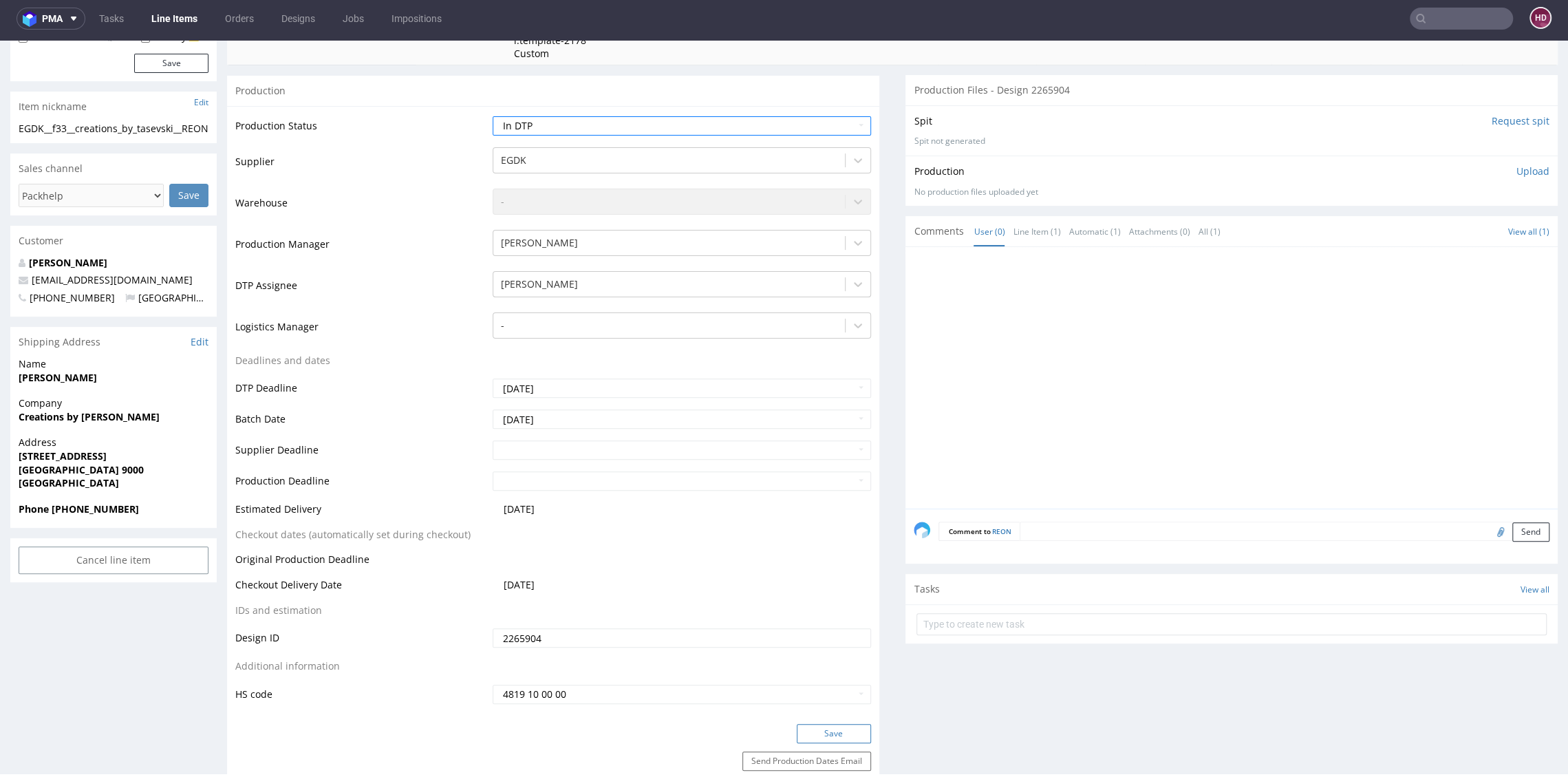
click at [837, 733] on button "Save" at bounding box center [833, 733] width 74 height 19
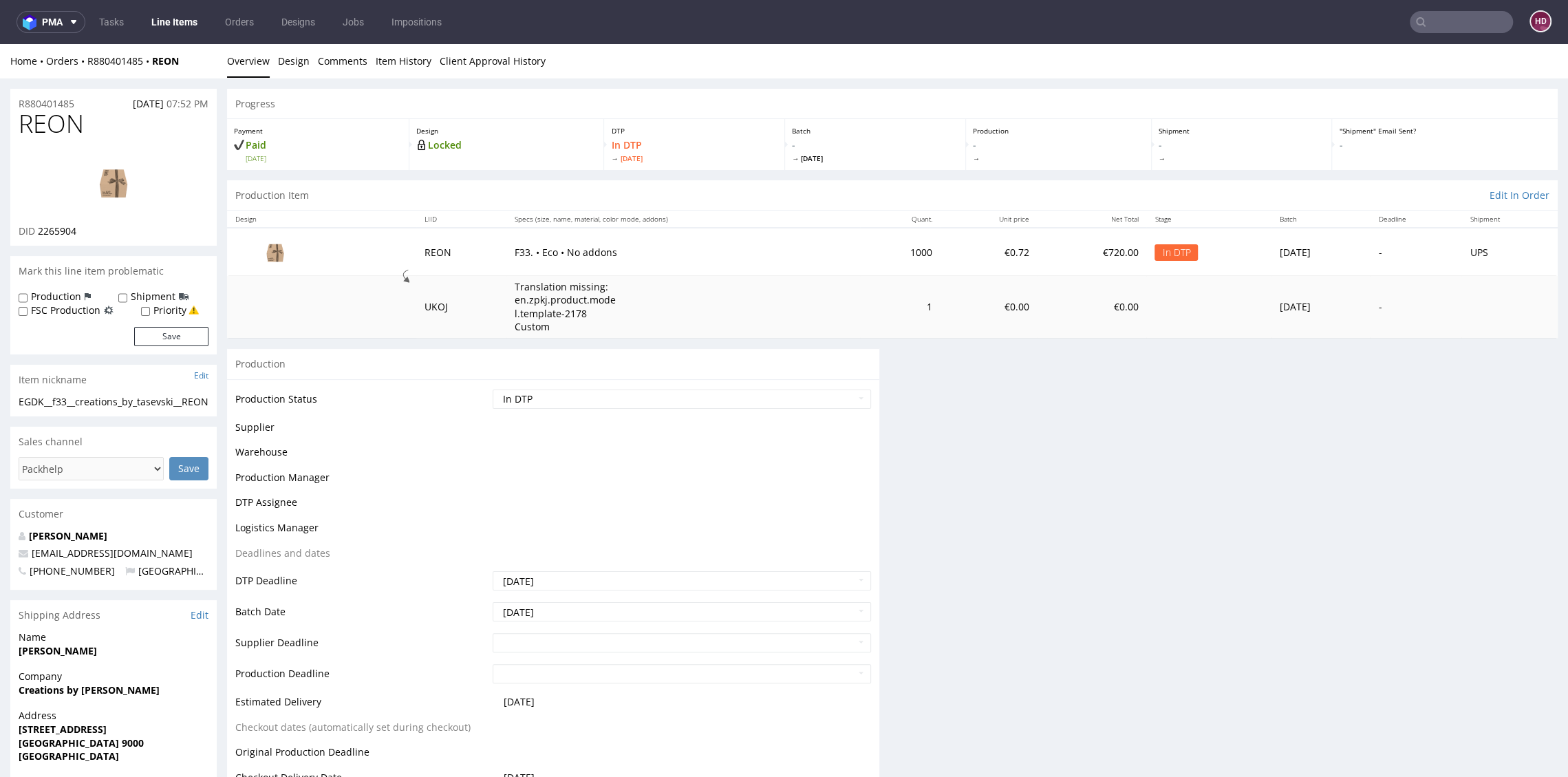
scroll to position [0, 0]
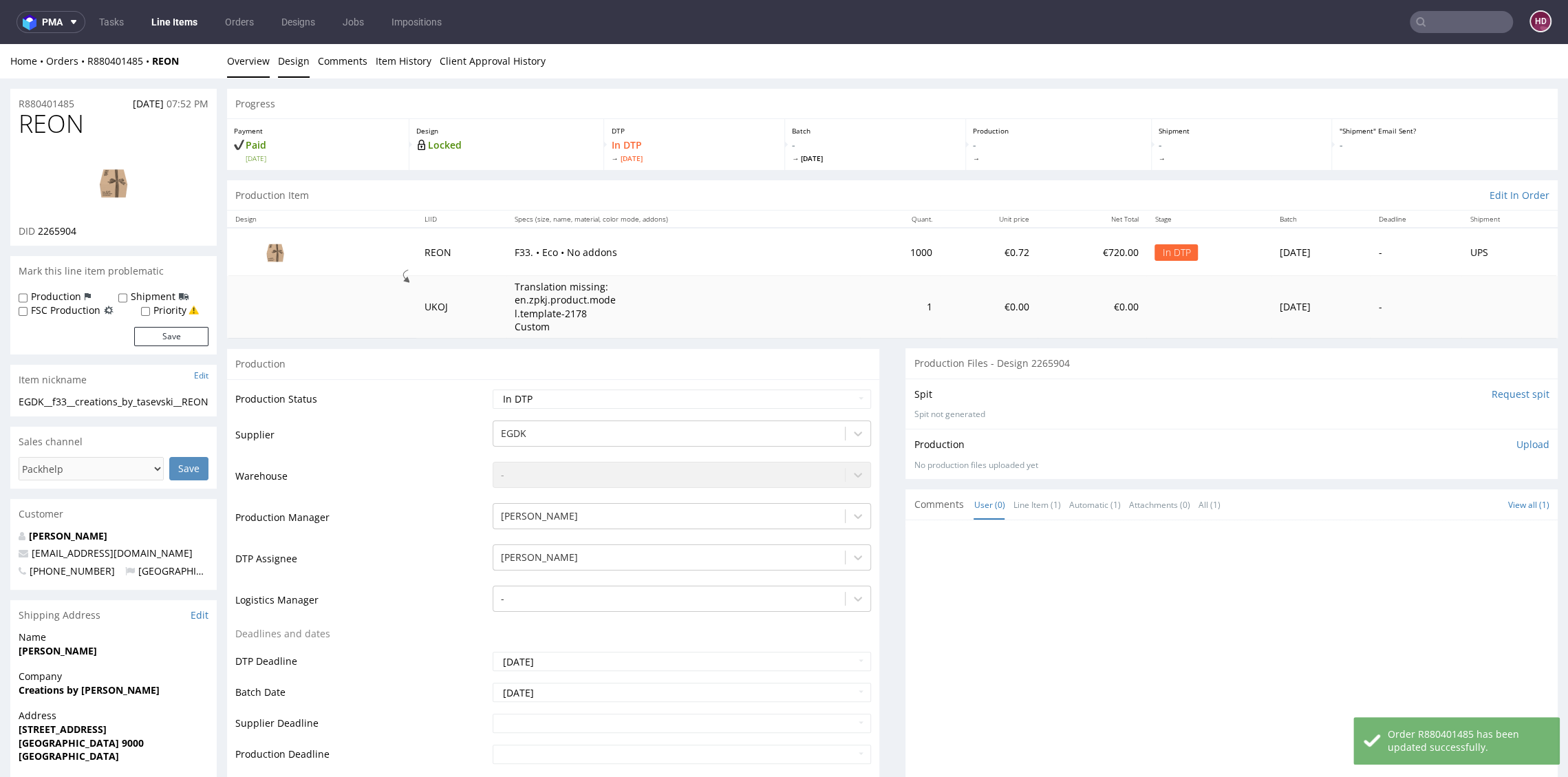
click at [299, 66] on link "Design" at bounding box center [293, 60] width 32 height 34
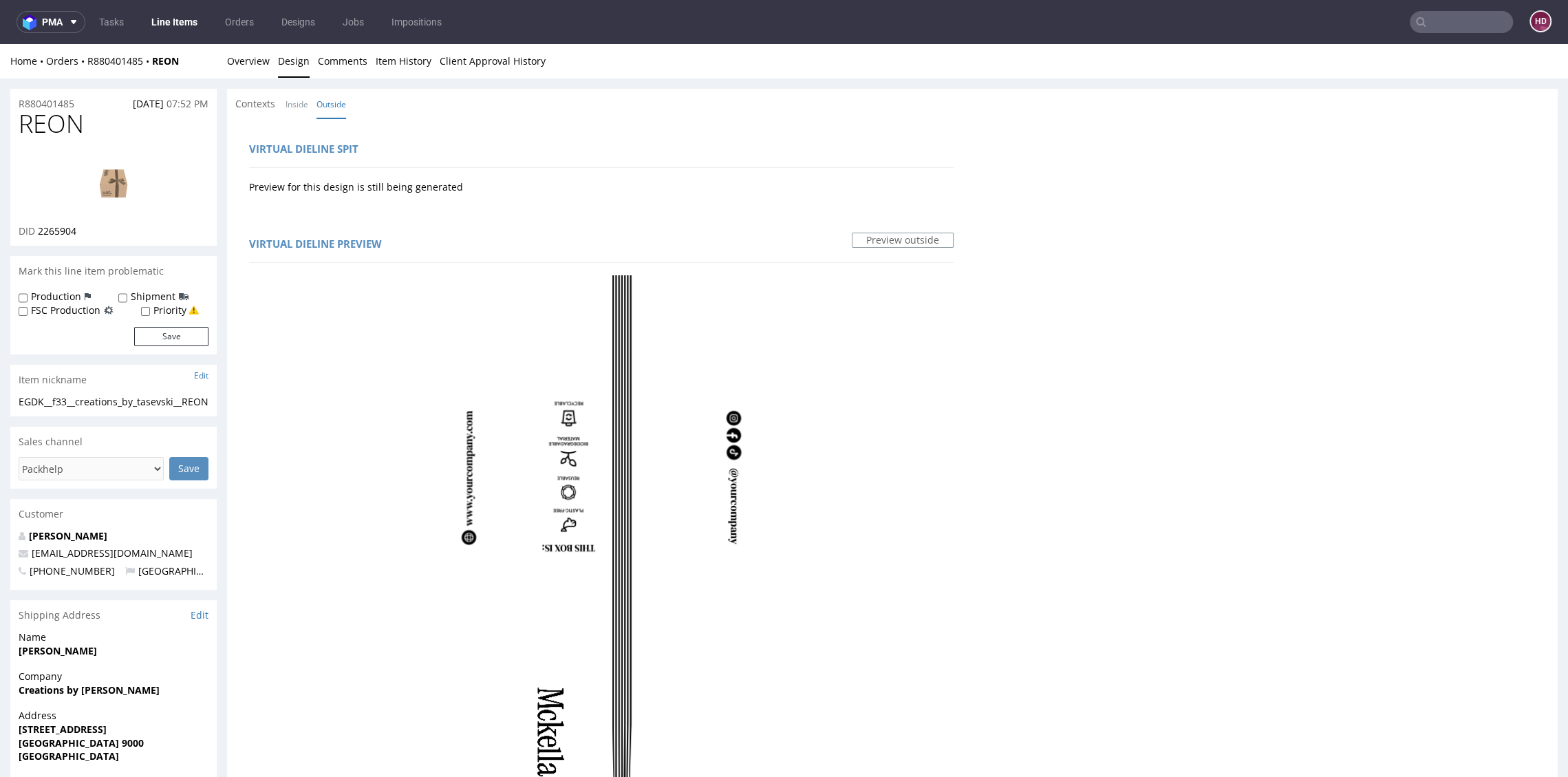
click at [116, 188] on img at bounding box center [113, 183] width 110 height 62
drag, startPoint x: 89, startPoint y: 130, endPoint x: -38, endPoint y: 130, distance: 127.0
copy span "REON"
drag, startPoint x: 102, startPoint y: 232, endPoint x: 38, endPoint y: 231, distance: 64.0
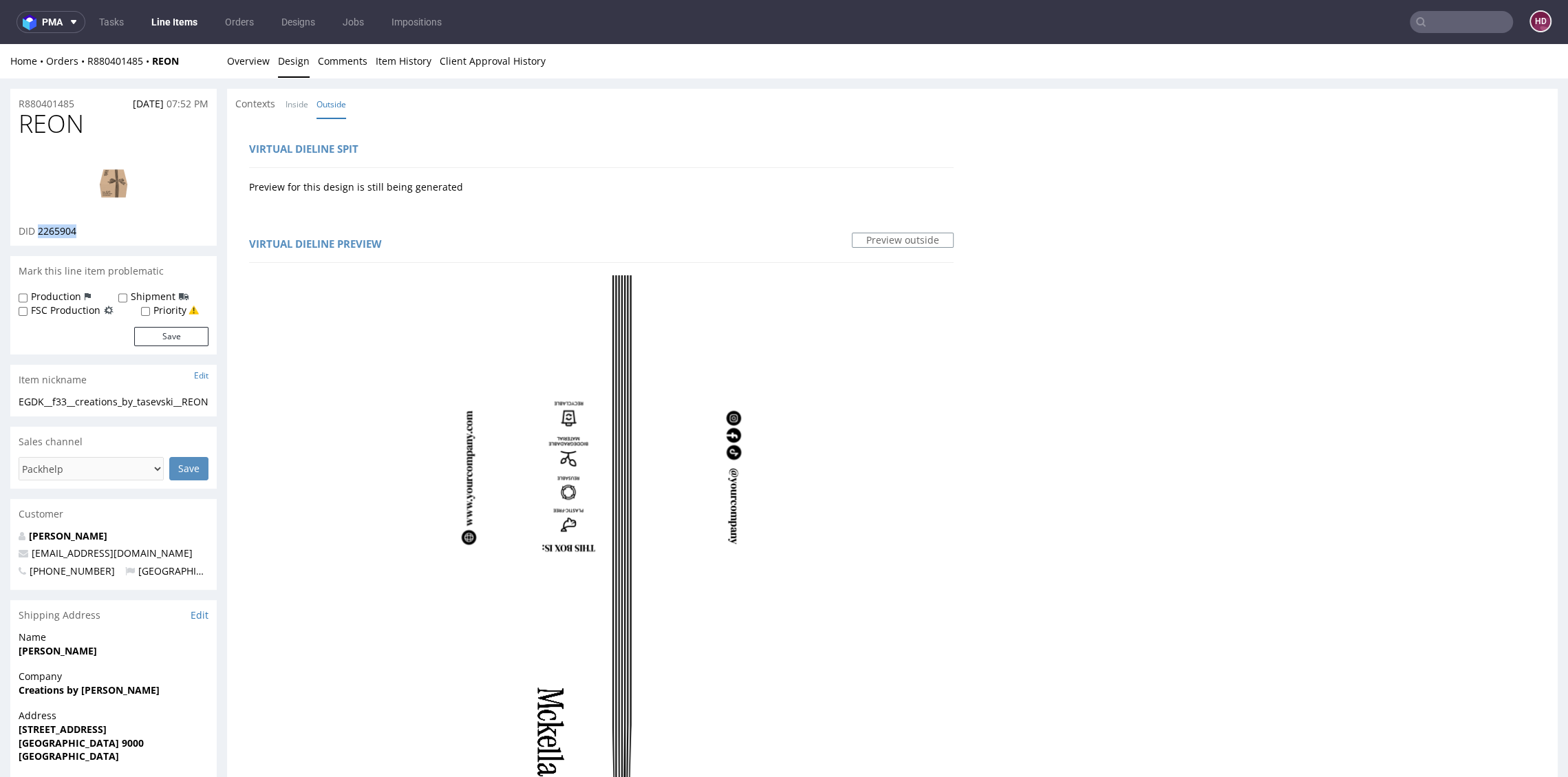
click at [38, 231] on div "DID 2265904" at bounding box center [113, 231] width 190 height 14
copy span "2265904"
click at [116, 188] on img at bounding box center [113, 183] width 110 height 62
click at [92, 150] on link at bounding box center [113, 183] width 110 height 84
drag, startPoint x: 91, startPoint y: 127, endPoint x: -9, endPoint y: 119, distance: 100.3
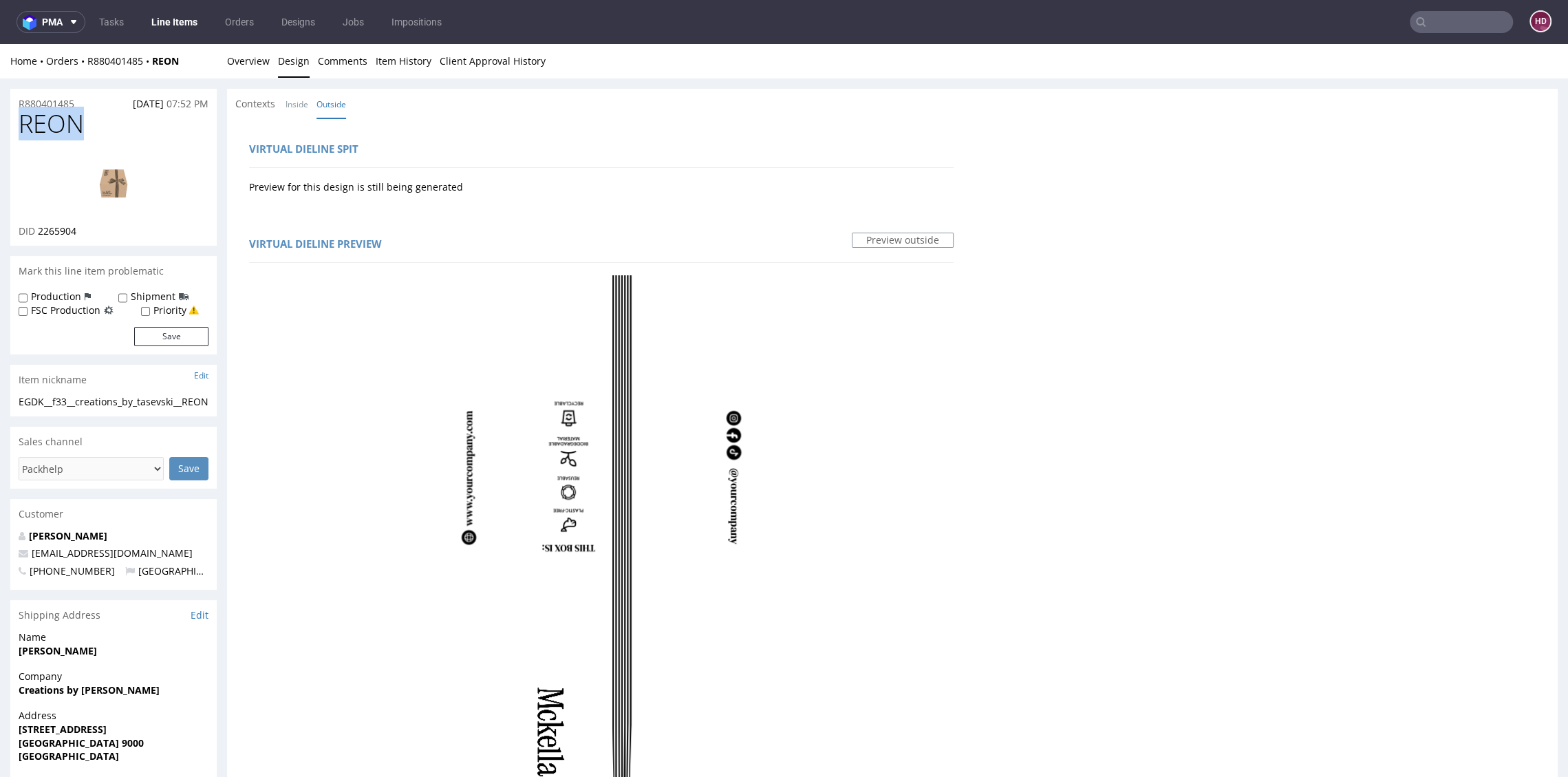
copy span "REON"
click at [116, 409] on div "EGDK__f33__creations_by_tasevski__REON" at bounding box center [113, 402] width 190 height 14
drag, startPoint x: 37, startPoint y: 413, endPoint x: -26, endPoint y: 394, distance: 65.8
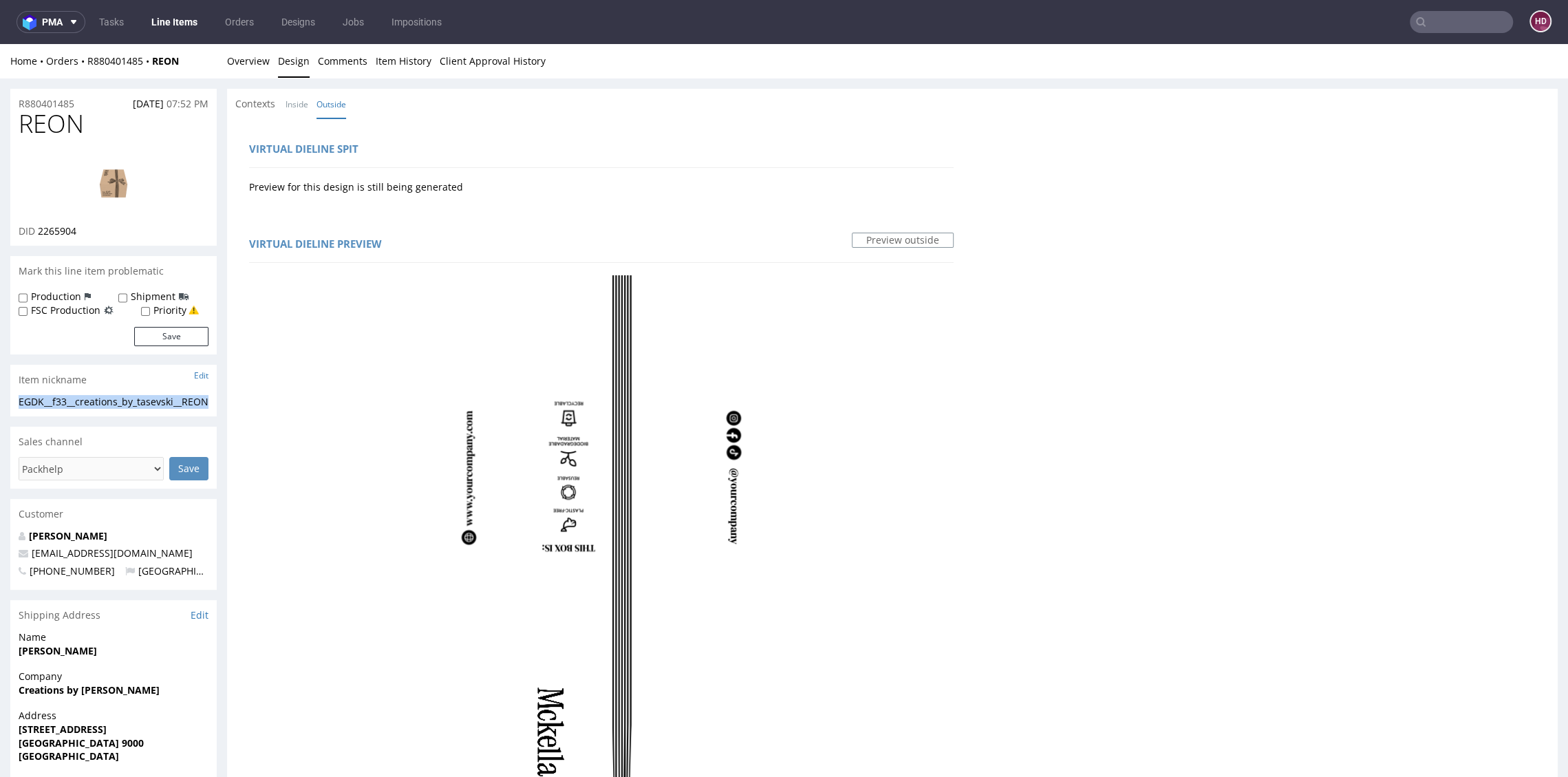
copy section "EGDK__f33__creations_by_tasevski__REON"
drag, startPoint x: 21, startPoint y: 98, endPoint x: -3, endPoint y: 98, distance: 24.0
copy p "R880401485"
drag, startPoint x: 68, startPoint y: 226, endPoint x: 37, endPoint y: 228, distance: 31.1
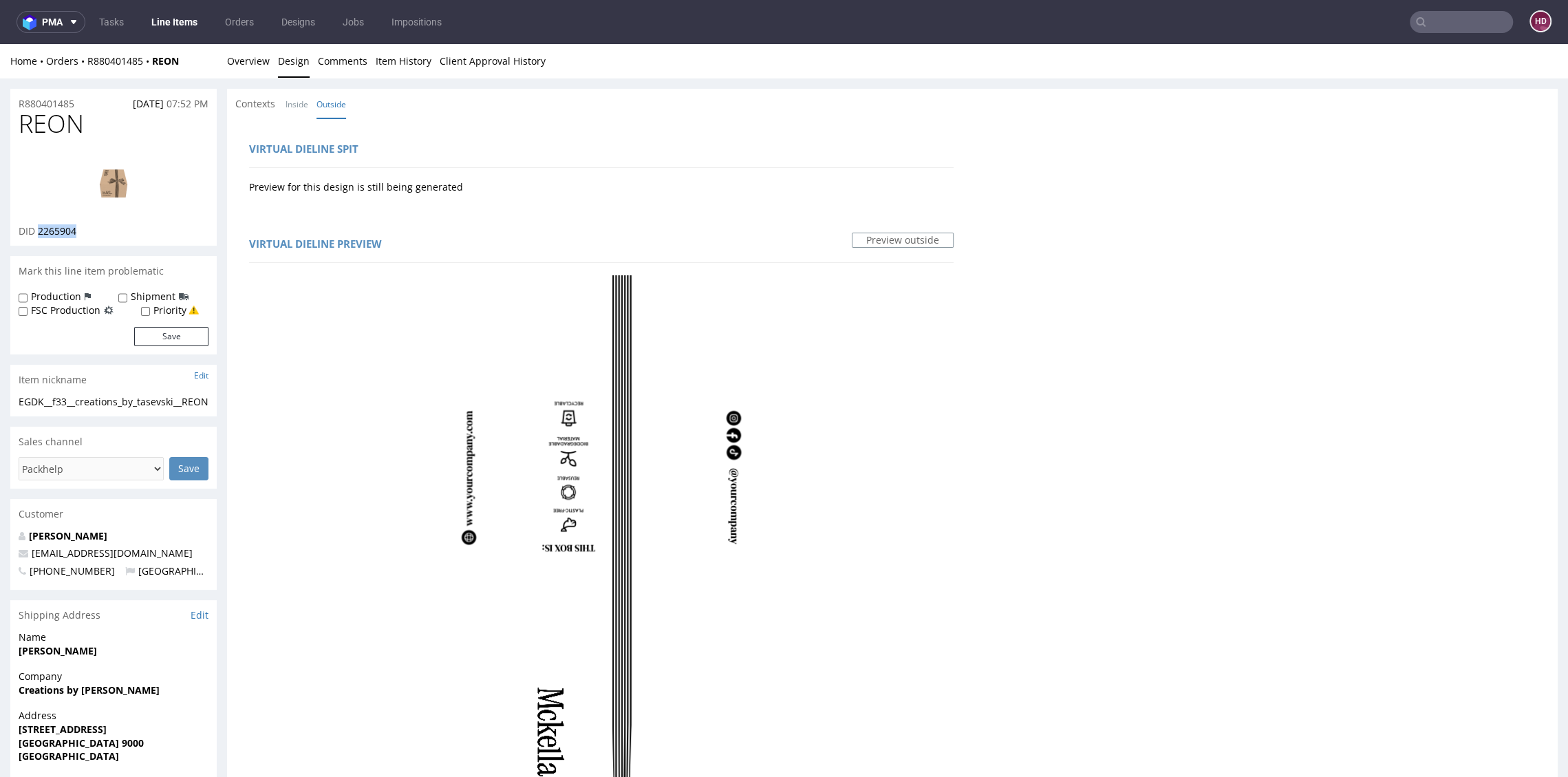
click at [37, 228] on div "DID 2265904" at bounding box center [113, 231] width 190 height 14
copy span "2265904"
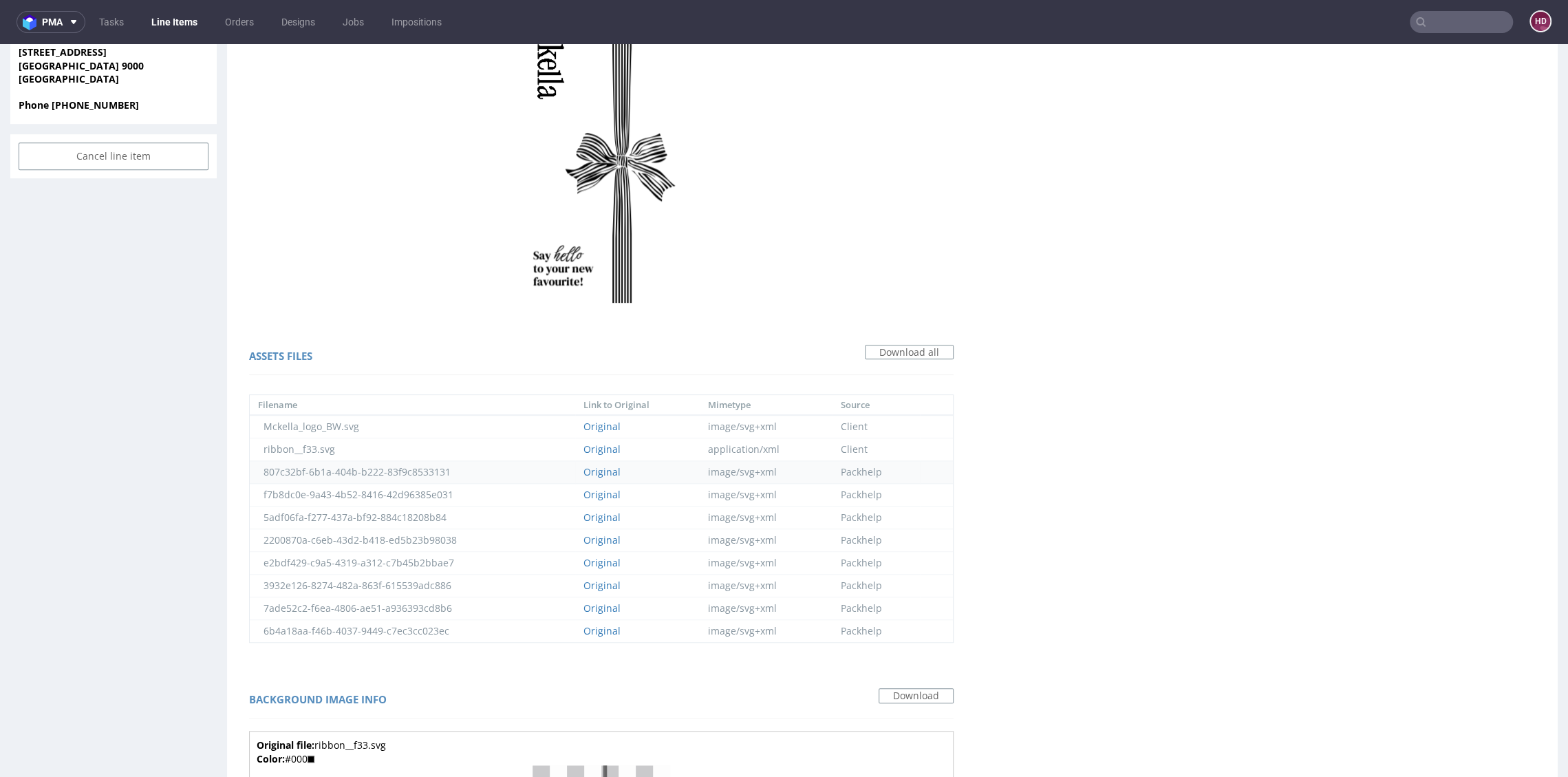
scroll to position [709, 0]
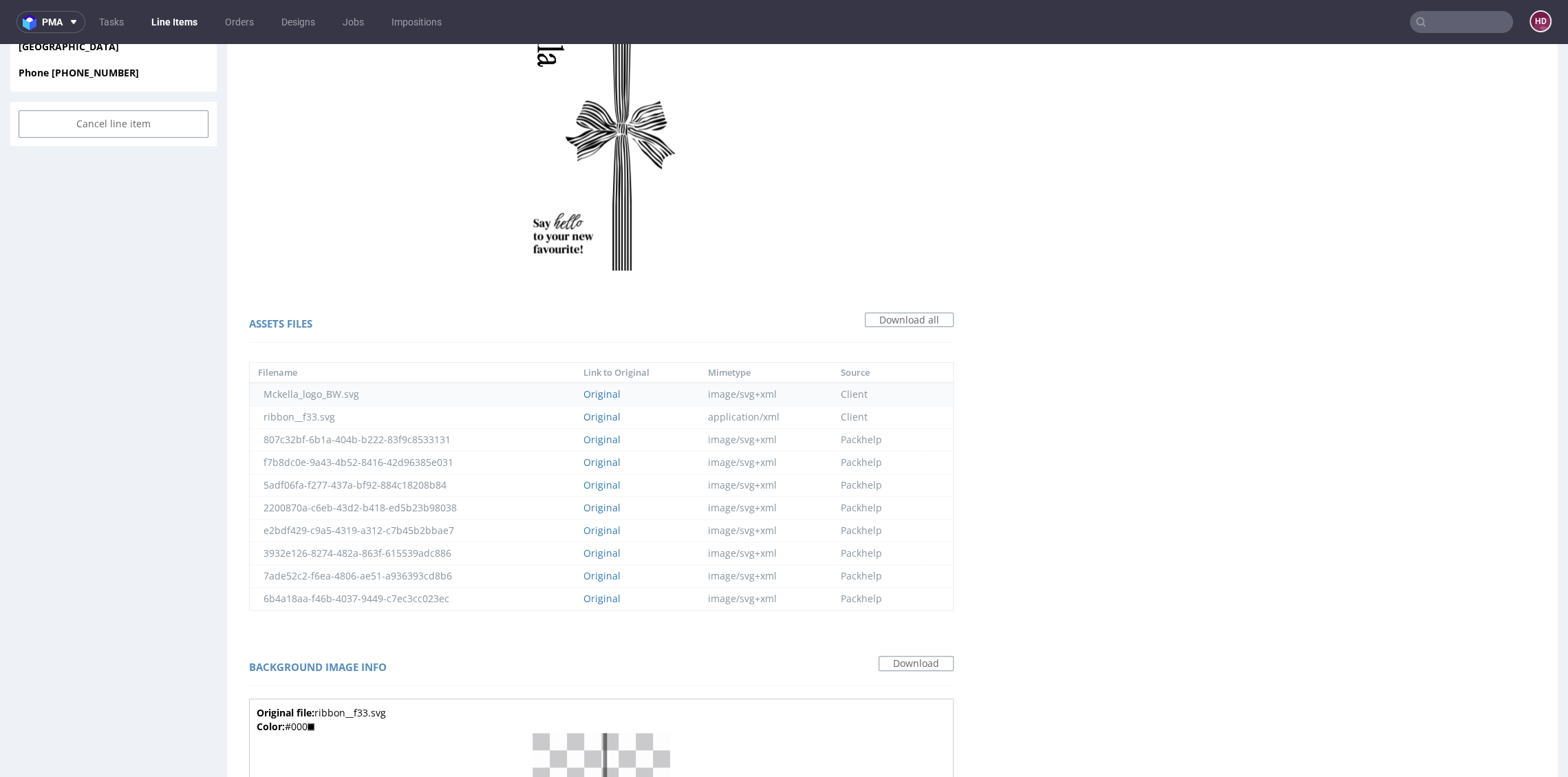
click at [308, 398] on td "Mckella_logo_BW.svg" at bounding box center [413, 394] width 325 height 24
click at [602, 393] on link "Original" at bounding box center [601, 394] width 37 height 13
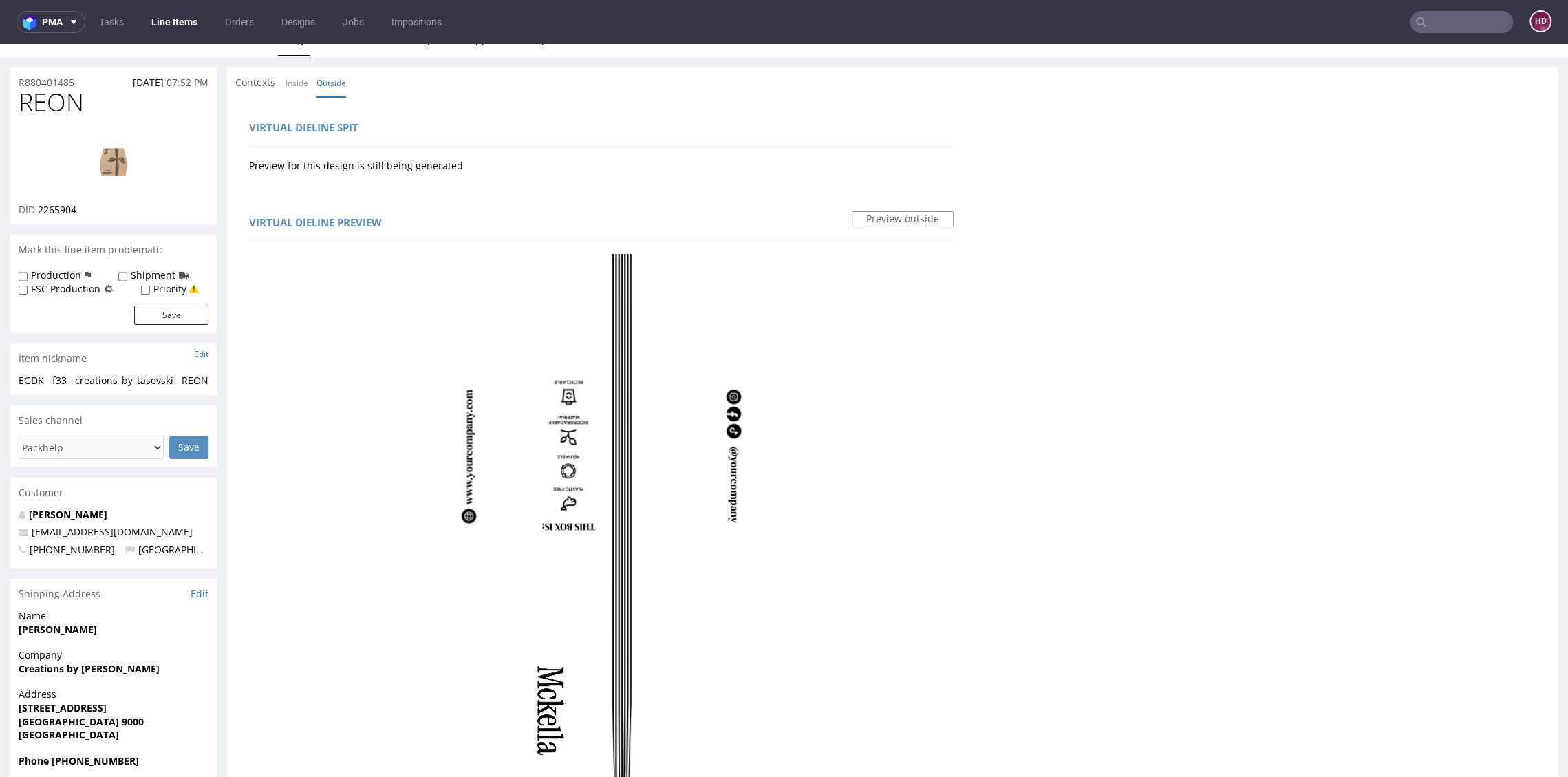
scroll to position [0, 0]
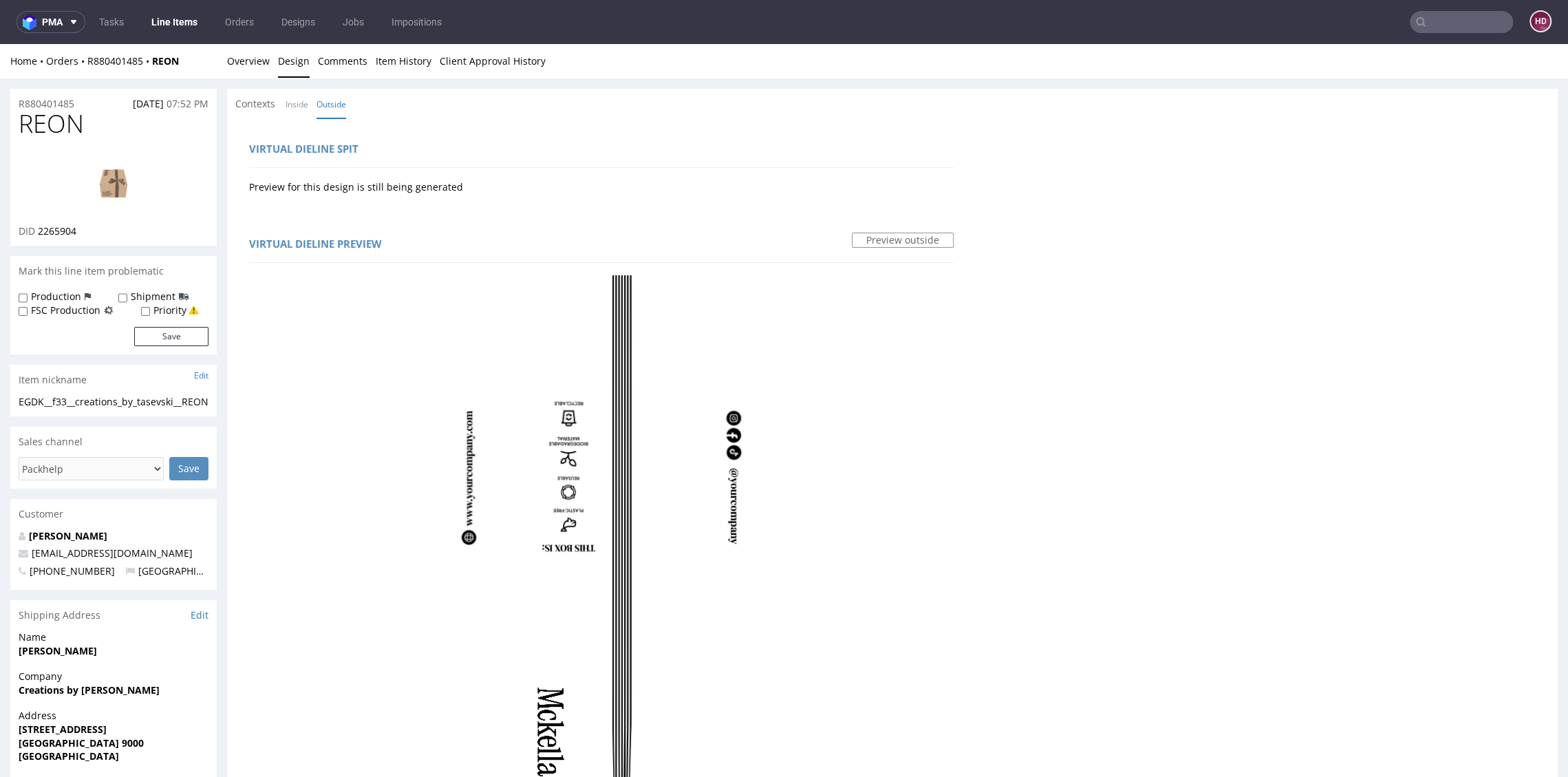
click at [99, 174] on img at bounding box center [113, 183] width 110 height 62
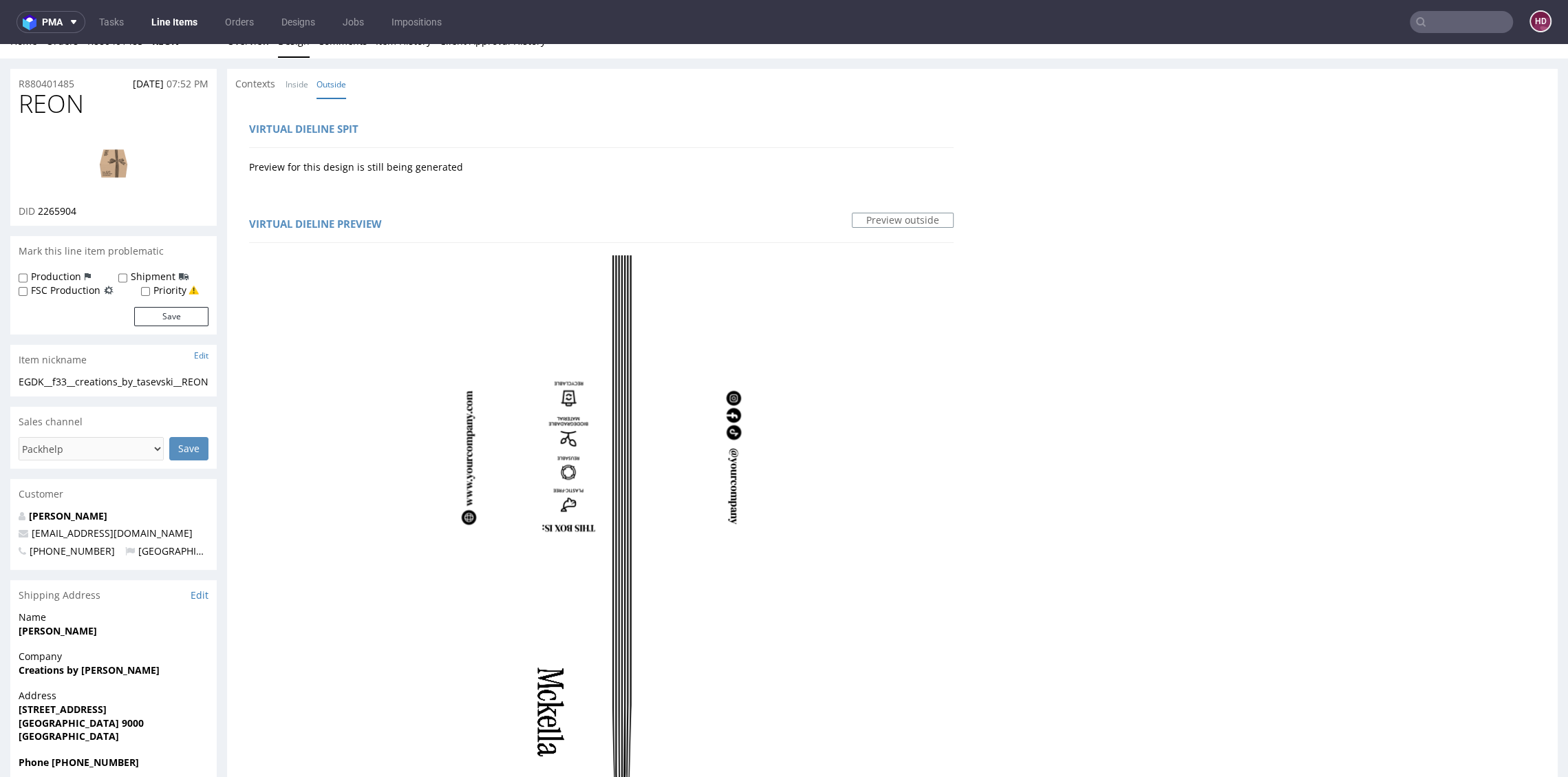
scroll to position [30, 0]
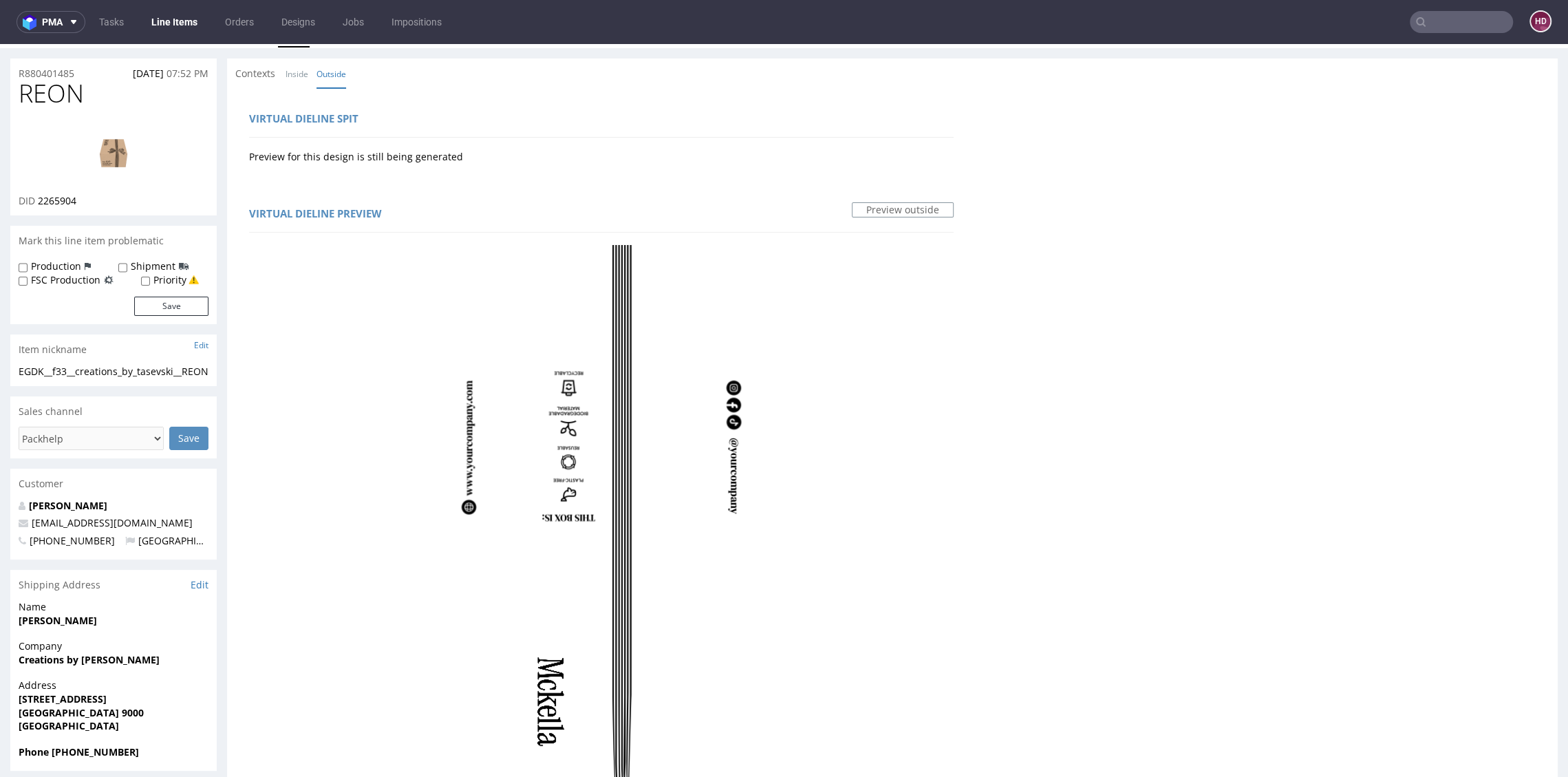
click at [129, 152] on img at bounding box center [113, 152] width 110 height 62
click at [258, 64] on div "Contexts Inside Outside" at bounding box center [893, 73] width 1331 height 30
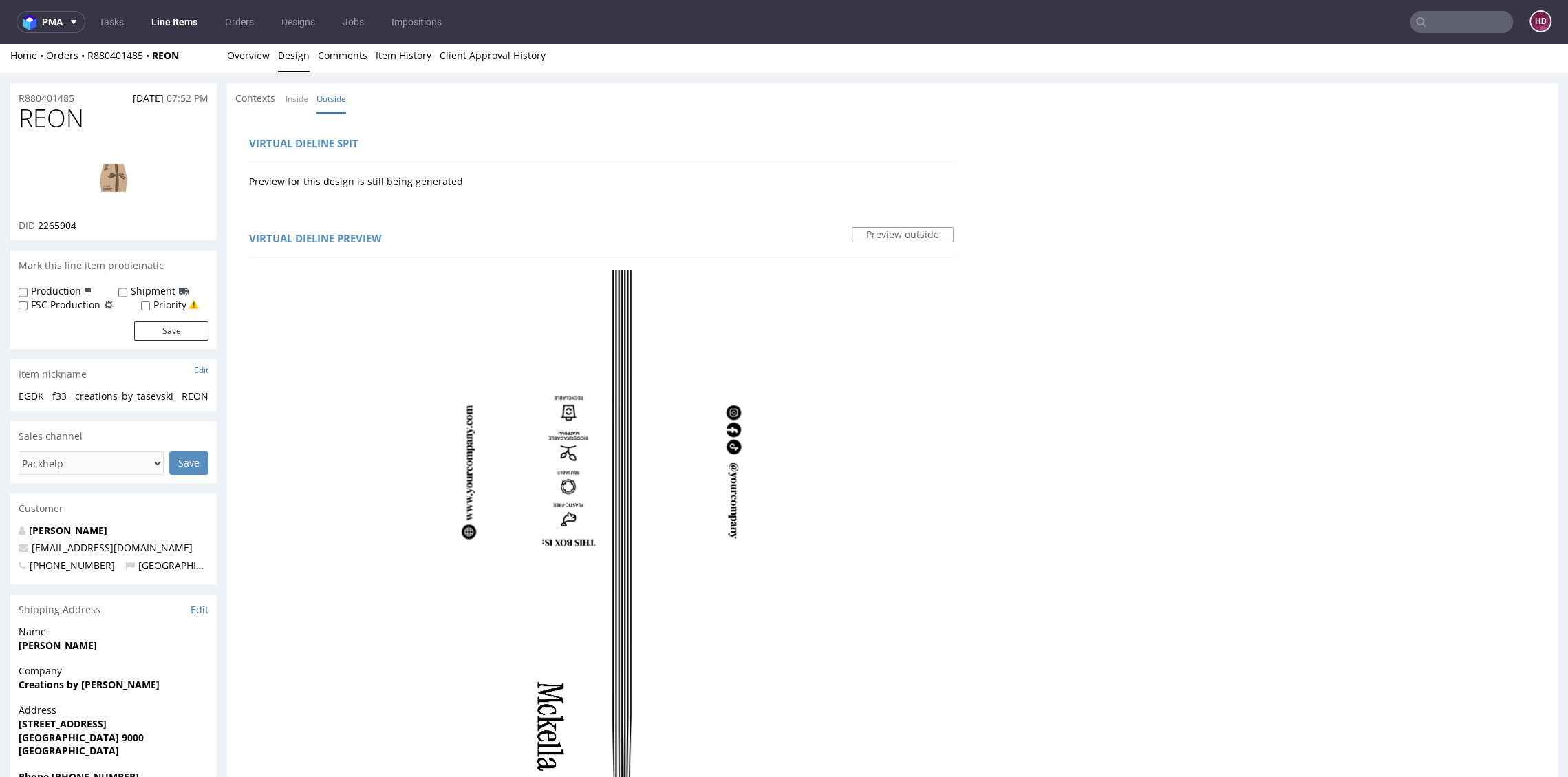
scroll to position [0, 0]
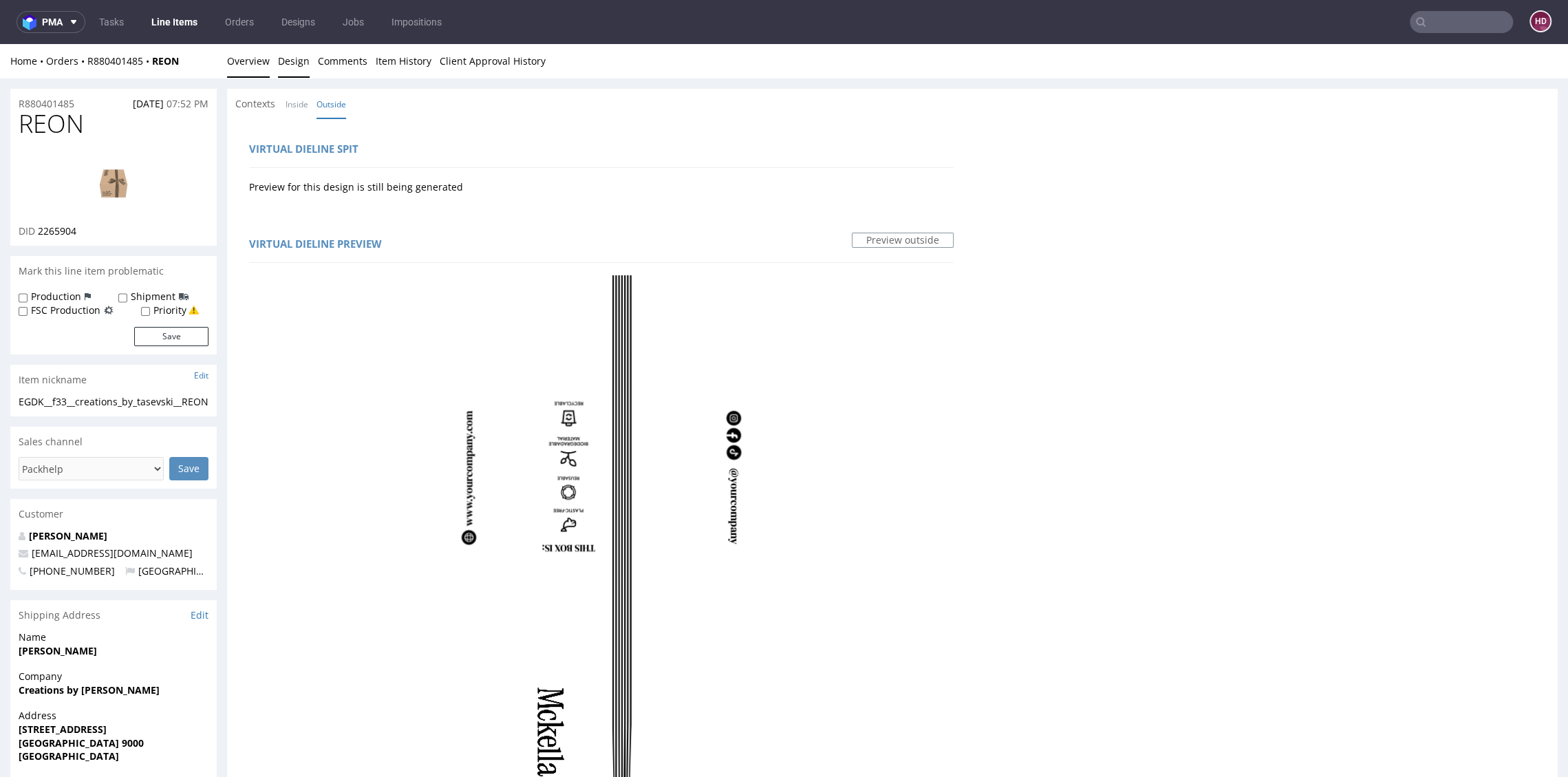
click at [239, 61] on link "Overview" at bounding box center [248, 60] width 43 height 34
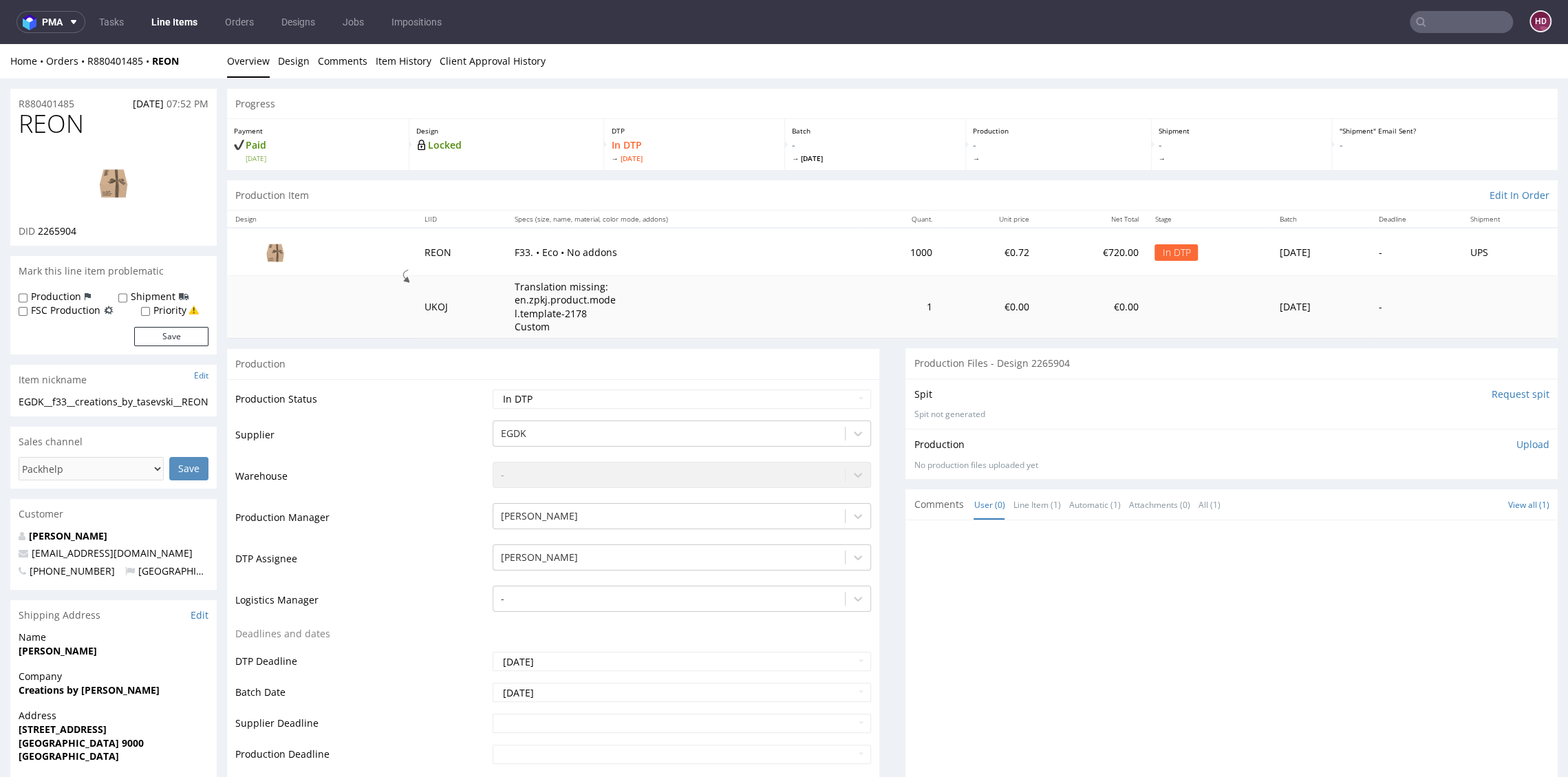
click at [1516, 444] on p "Upload" at bounding box center [1532, 444] width 33 height 14
click at [1417, 511] on div "Add files" at bounding box center [1451, 507] width 68 height 21
type input "C:\fakepath\ EGDK__f33__creations_by_tasevski__REON__d2265904__oR880401485.pdf"
click at [1486, 530] on button "Upload now" at bounding box center [1517, 528] width 63 height 19
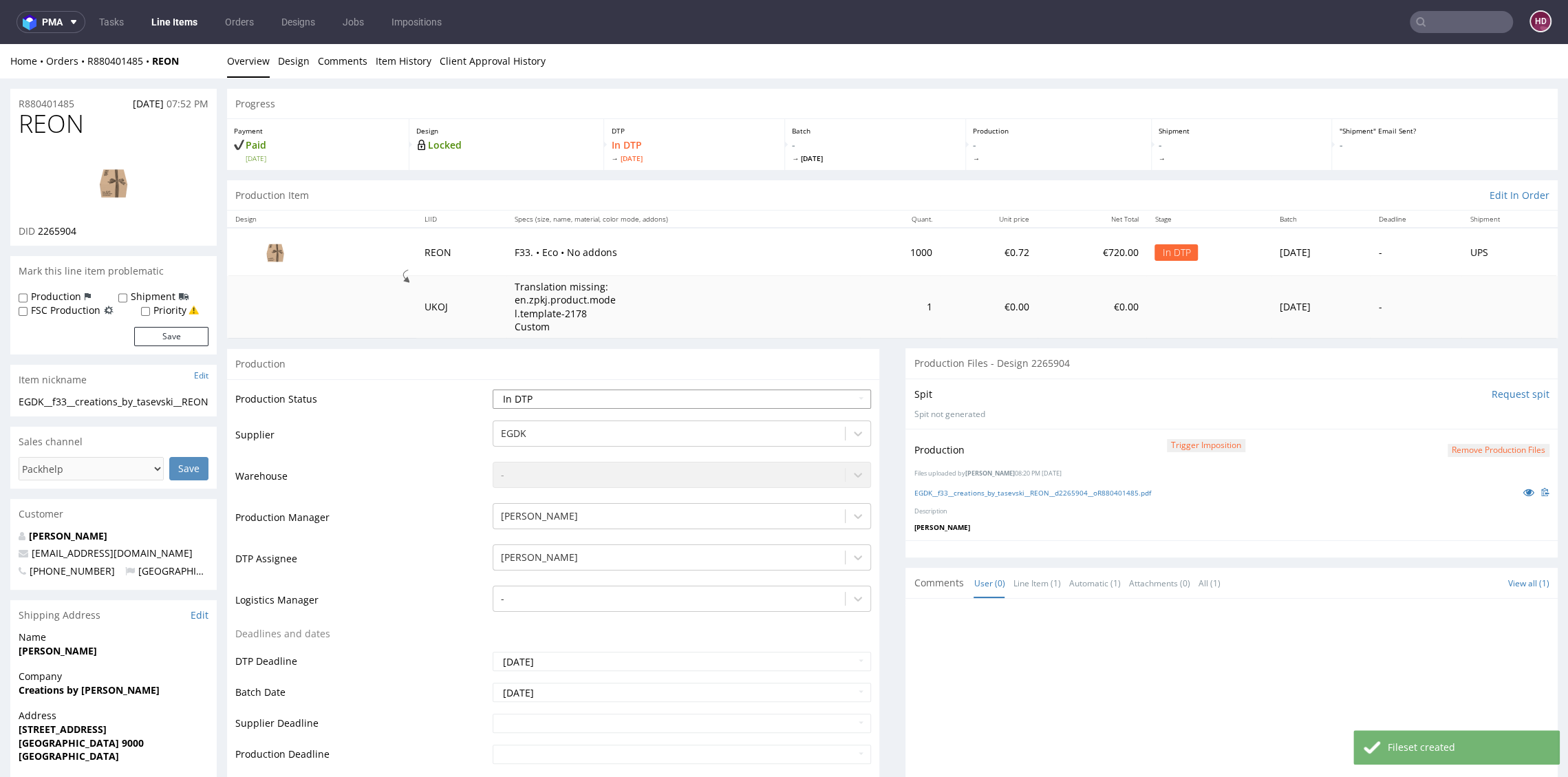
click at [511, 398] on select "Waiting for Artwork Waiting for Diecut Waiting for Mockup Waiting for DTP Waiti…" at bounding box center [682, 399] width 378 height 19
select select "dtp_ca_needed"
click at [493, 390] on select "Waiting for Artwork Waiting for Diecut Waiting for Mockup Waiting for DTP Waiti…" at bounding box center [682, 399] width 378 height 19
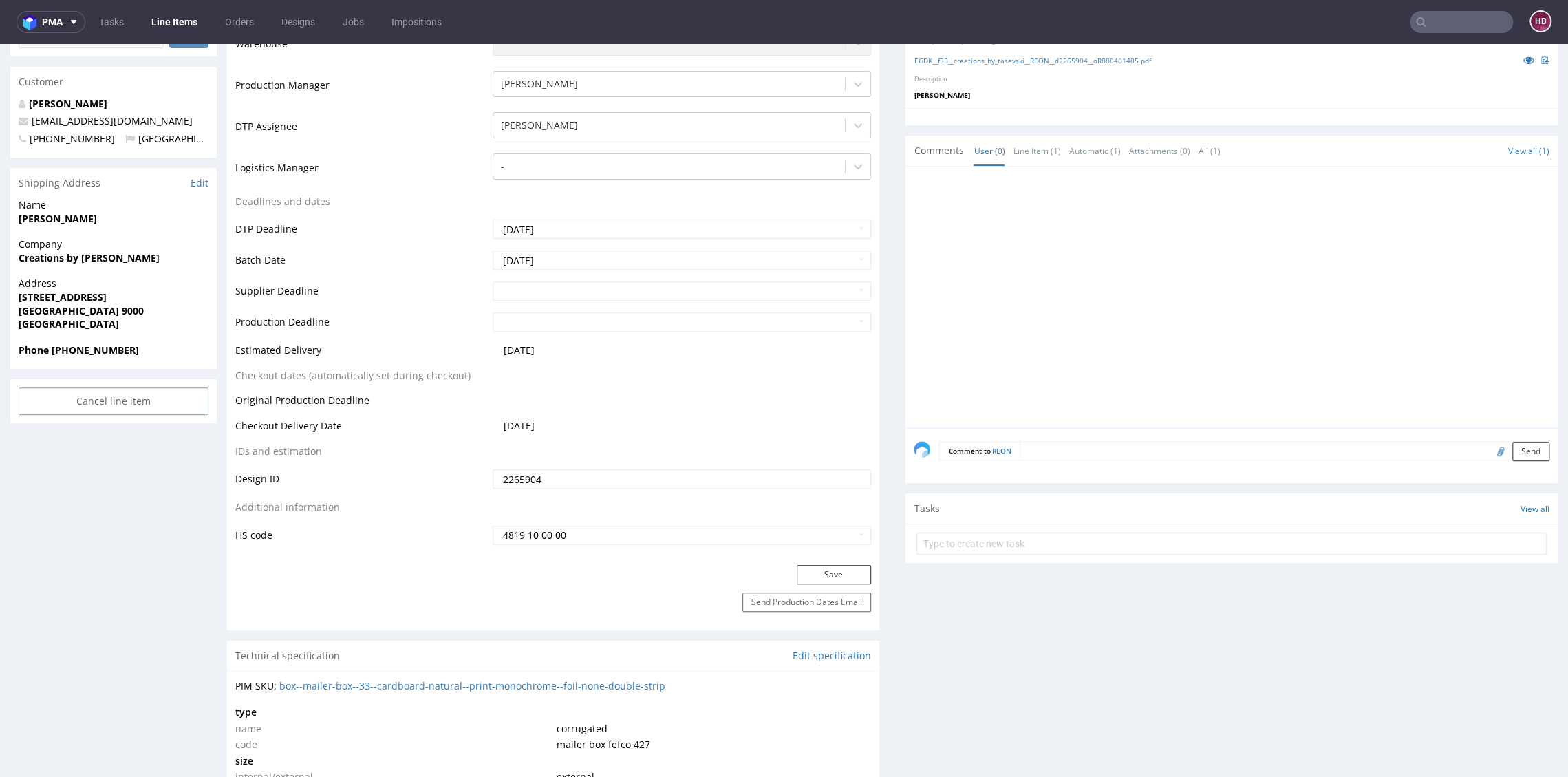
scroll to position [443, 0]
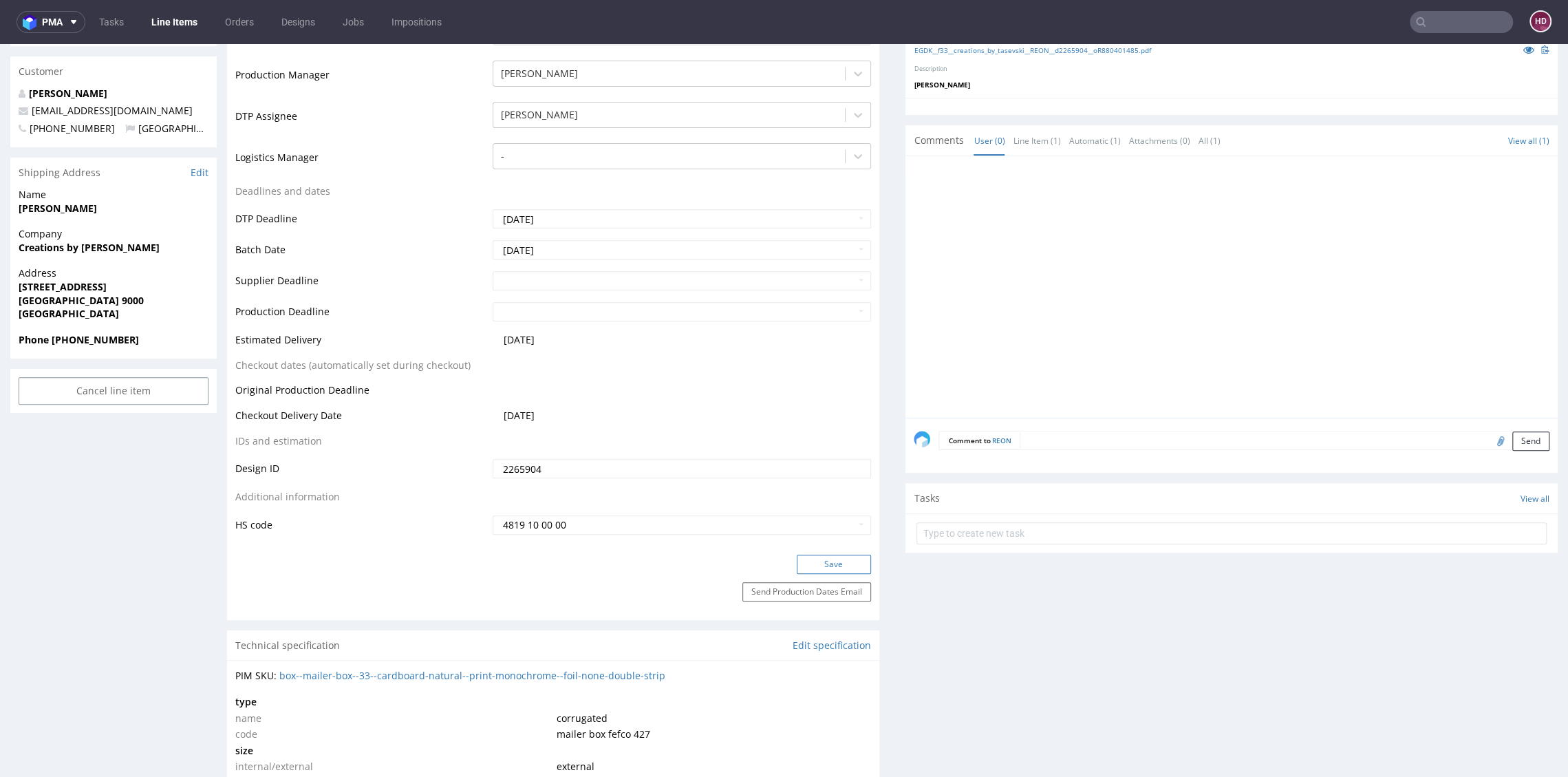
click at [797, 562] on button "Save" at bounding box center [833, 563] width 74 height 19
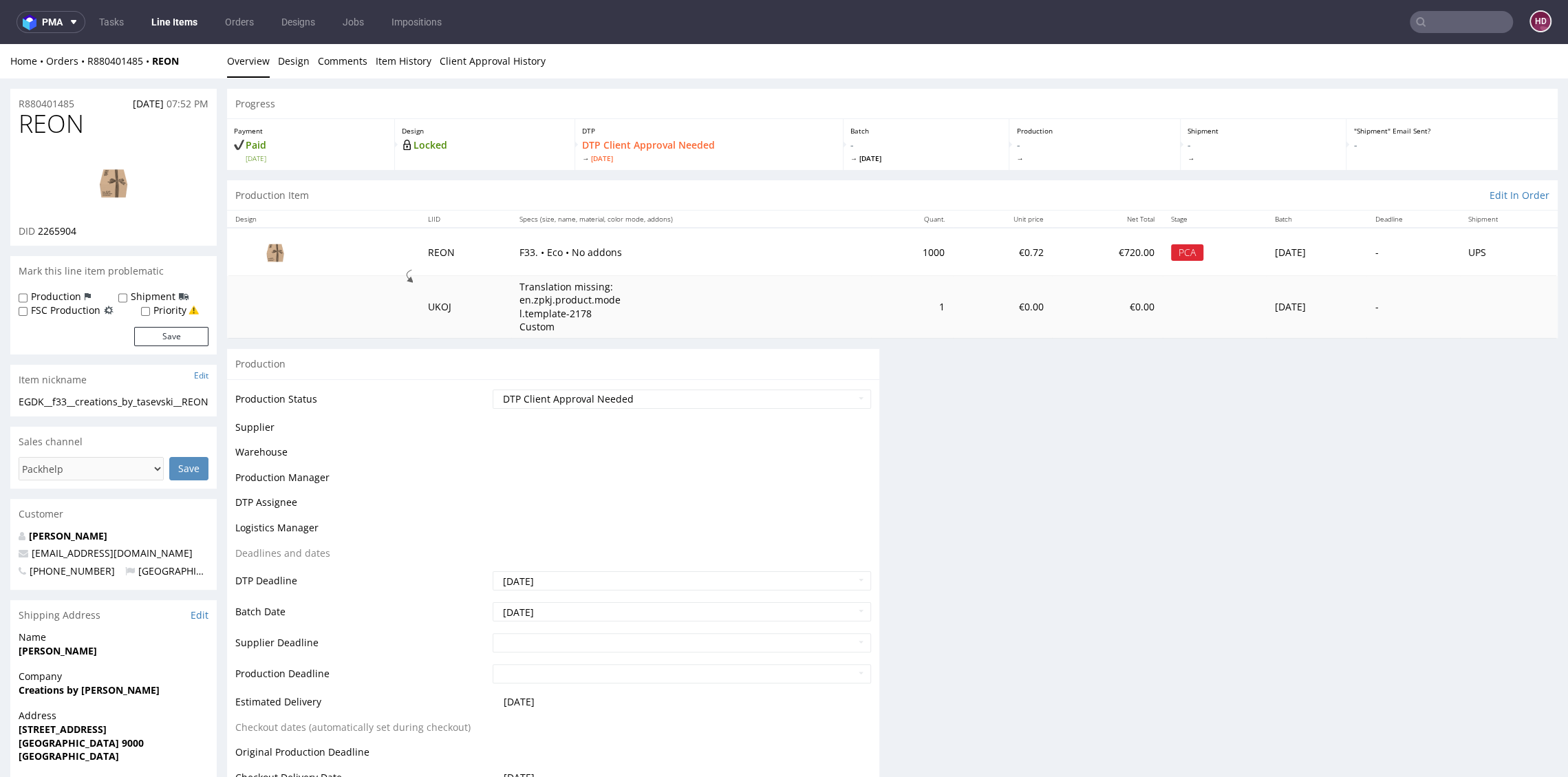
scroll to position [0, 0]
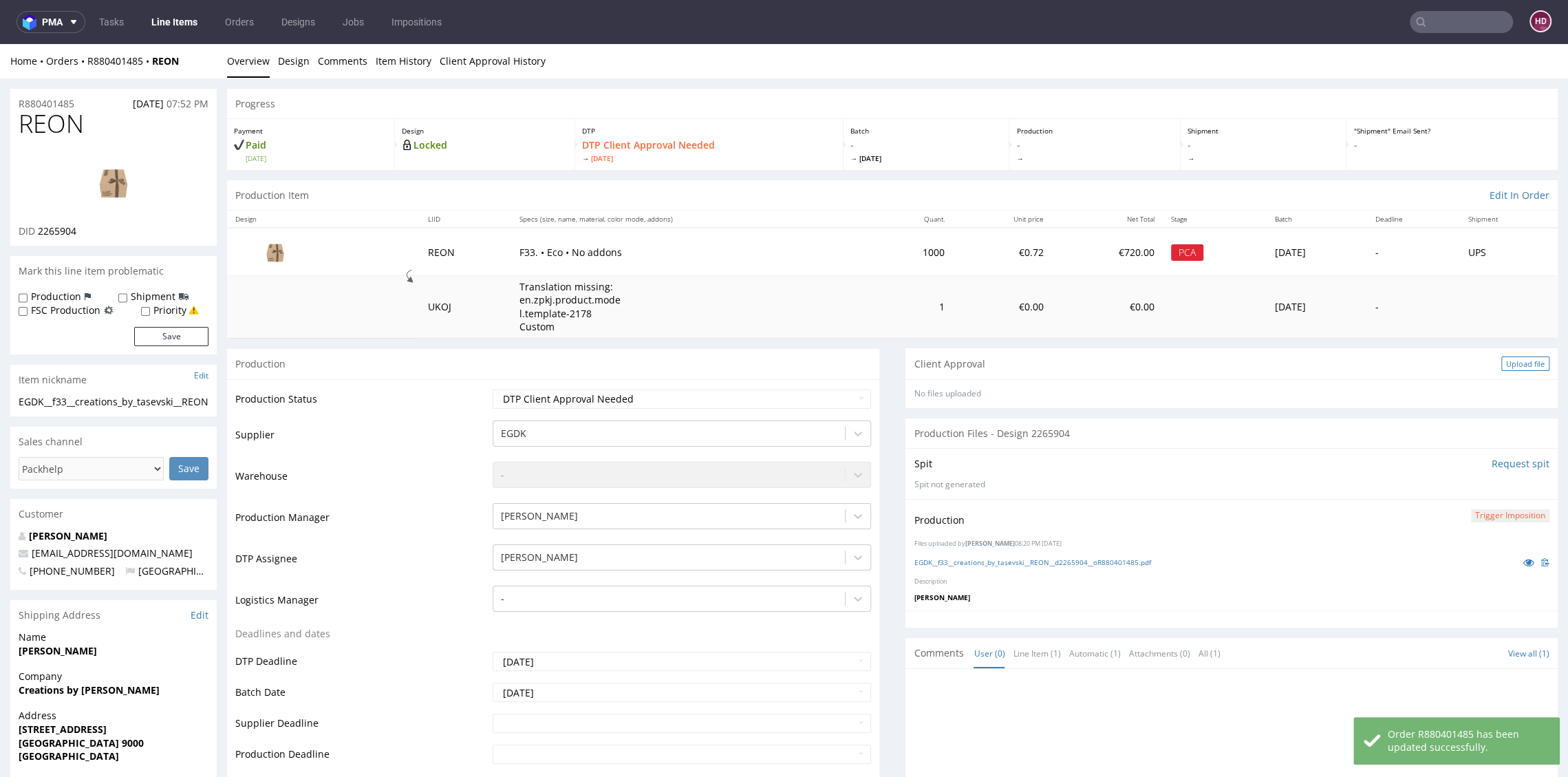
click at [1500, 361] on div "Upload file" at bounding box center [1524, 363] width 48 height 15
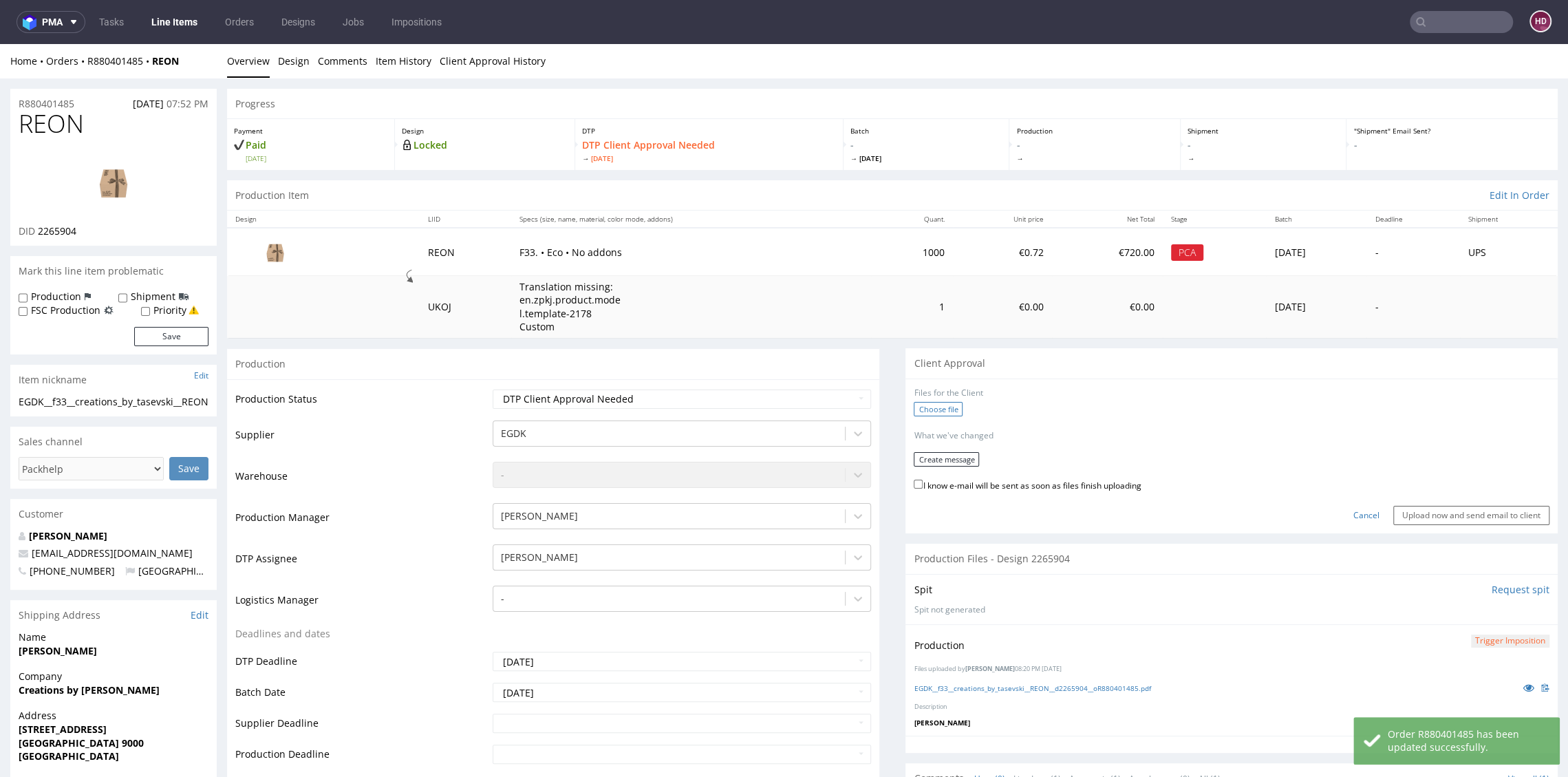
click at [915, 407] on label "Choose file" at bounding box center [938, 409] width 49 height 15
click at [0, 44] on input "Choose file" at bounding box center [0, 44] width 0 height 0
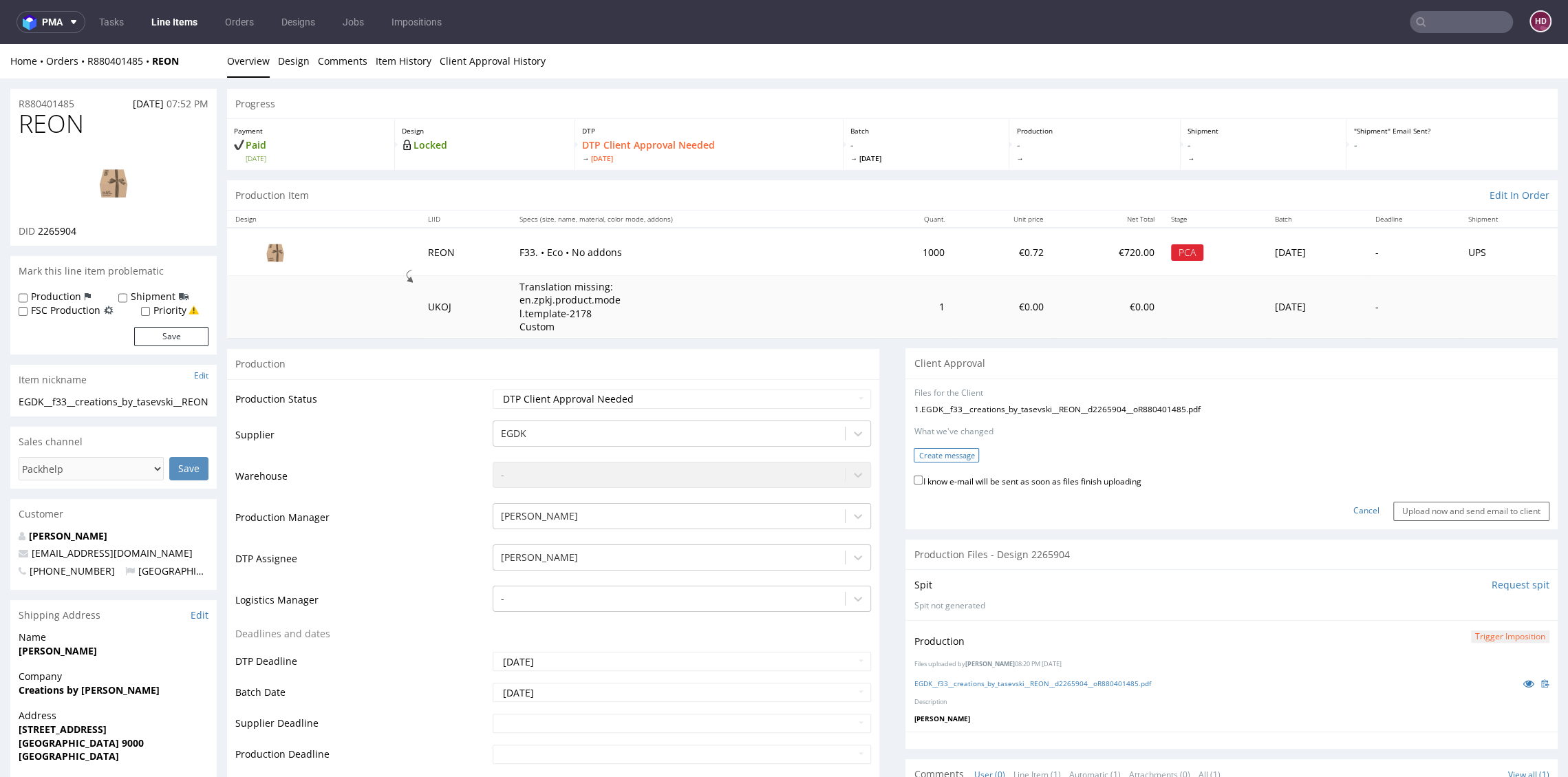
click at [946, 450] on button "Create message" at bounding box center [946, 456] width 66 height 15
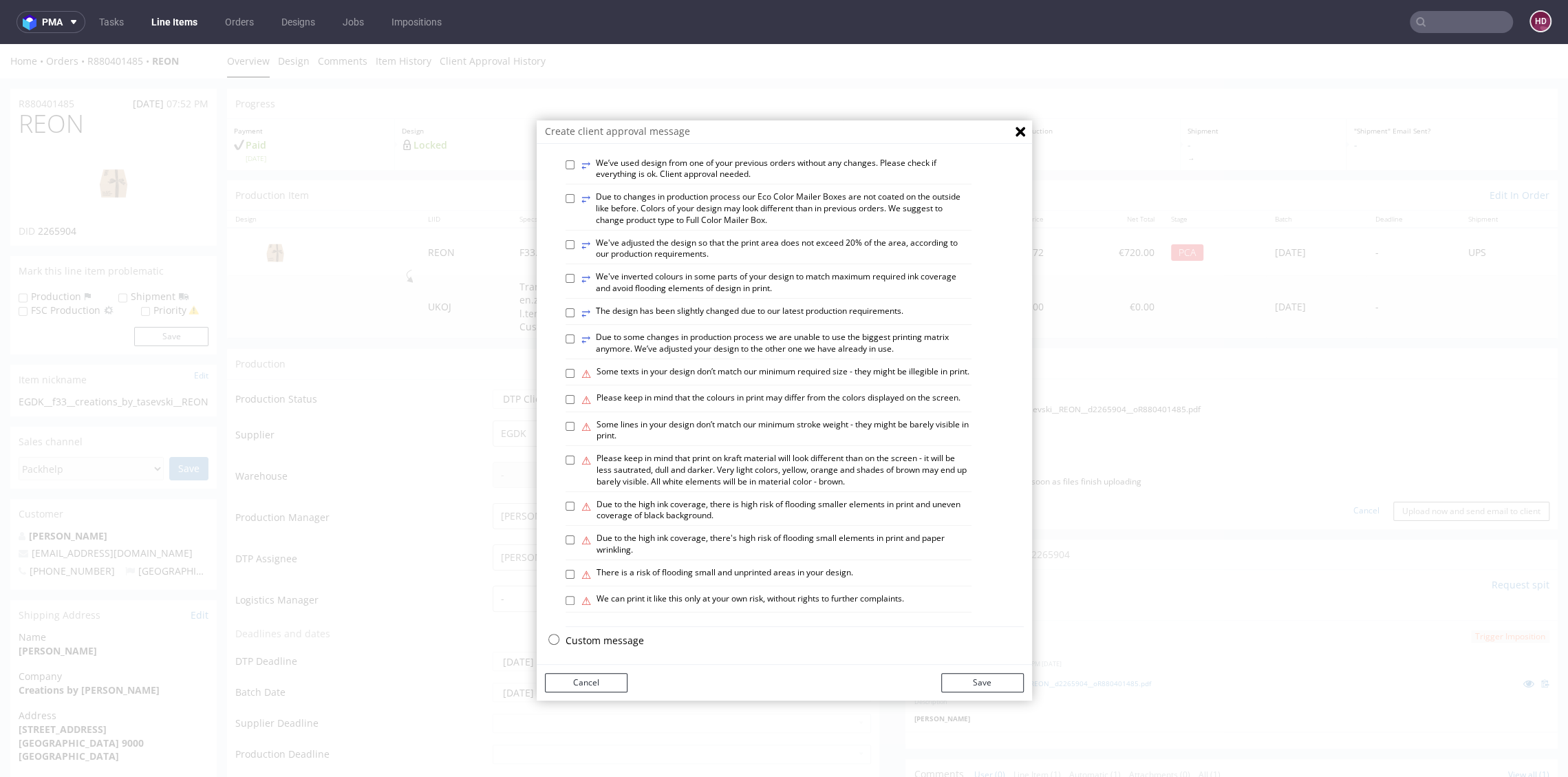
scroll to position [687, 0]
click at [622, 634] on p "Custom message" at bounding box center [795, 635] width 458 height 14
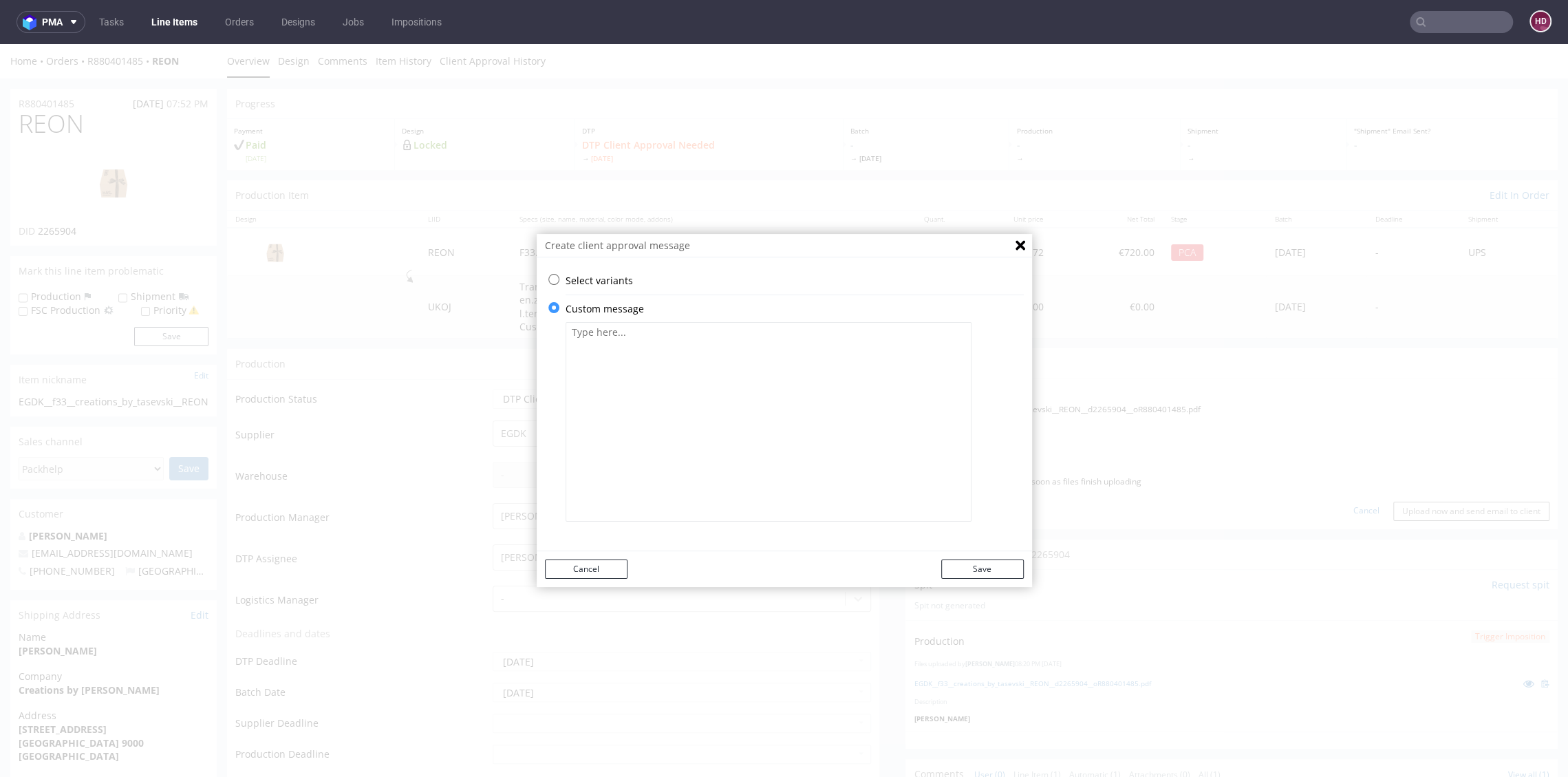
click at [612, 415] on textarea at bounding box center [768, 422] width 406 height 200
paste textarea "On the side of the box are the words www.yourcompany.com. This is the place for…"
click at [679, 331] on textarea "Please verify logo on top. On the side of the box are the words www.yourcompany…" at bounding box center [768, 422] width 406 height 200
click at [703, 340] on textarea "Please verify logo on top. On the side of the box are the words www.yourcompany…" at bounding box center [768, 422] width 406 height 200
click at [696, 331] on textarea "Please verify logo on top. On the side of the box are the words www.yourcompany…" at bounding box center [768, 422] width 406 height 200
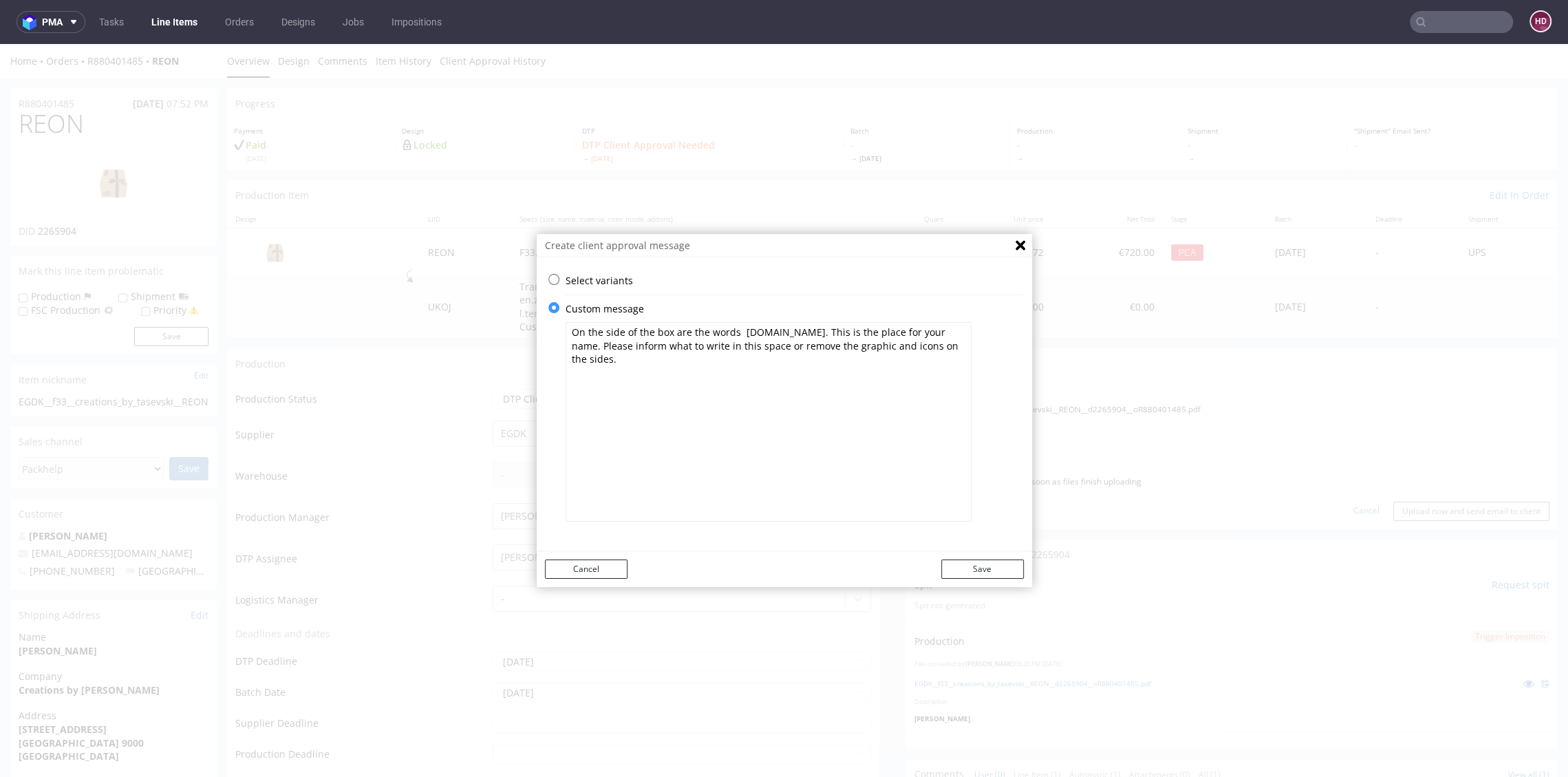
scroll to position [4, 0]
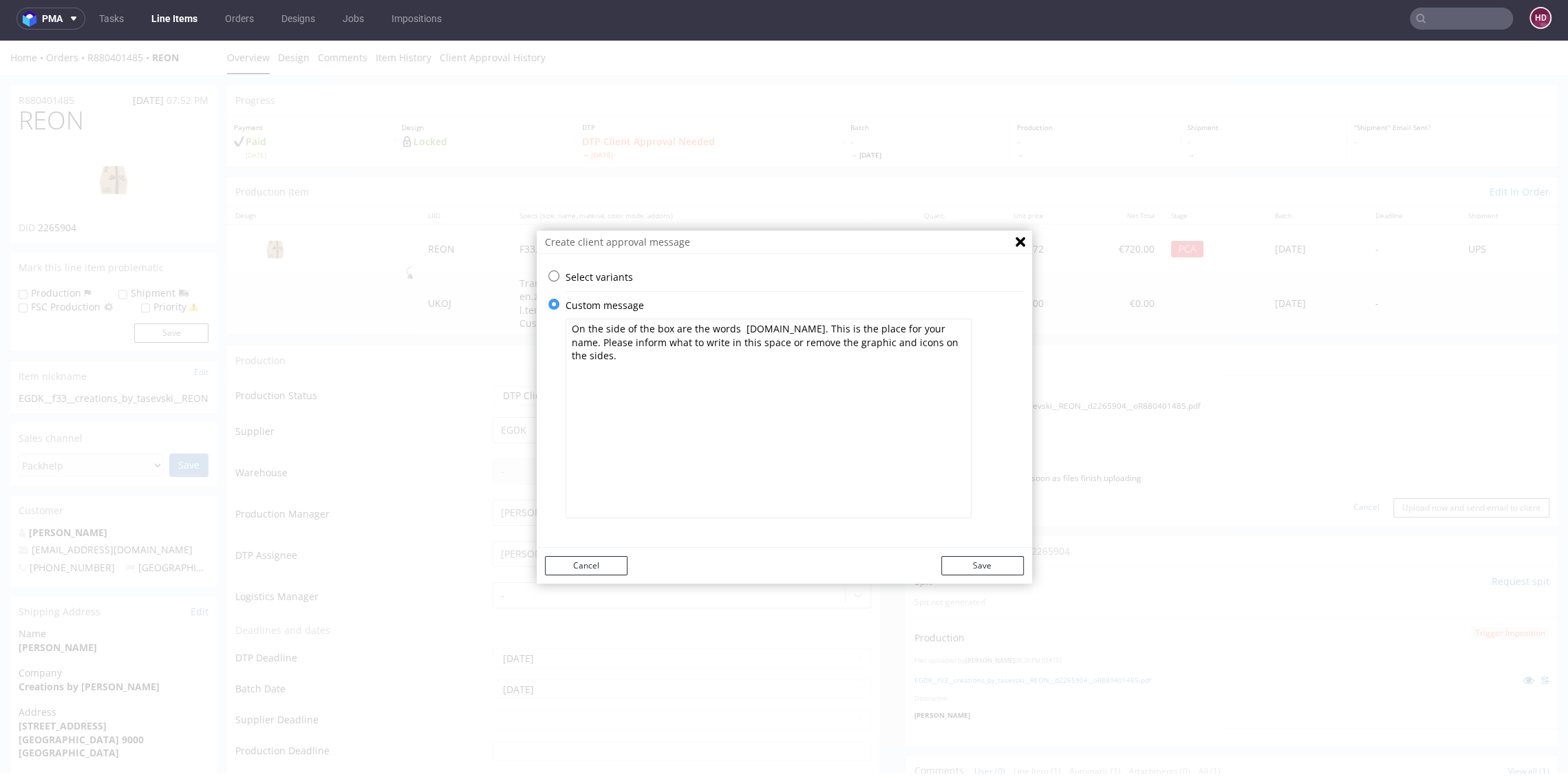
click at [817, 394] on textarea "On the side of the box are the words www.yourcompany.com. This is the place for…" at bounding box center [768, 418] width 406 height 200
type textarea "On the side of the box are the words www.yourcompany.com. This is the place for…"
click at [965, 566] on button "Save" at bounding box center [982, 565] width 82 height 19
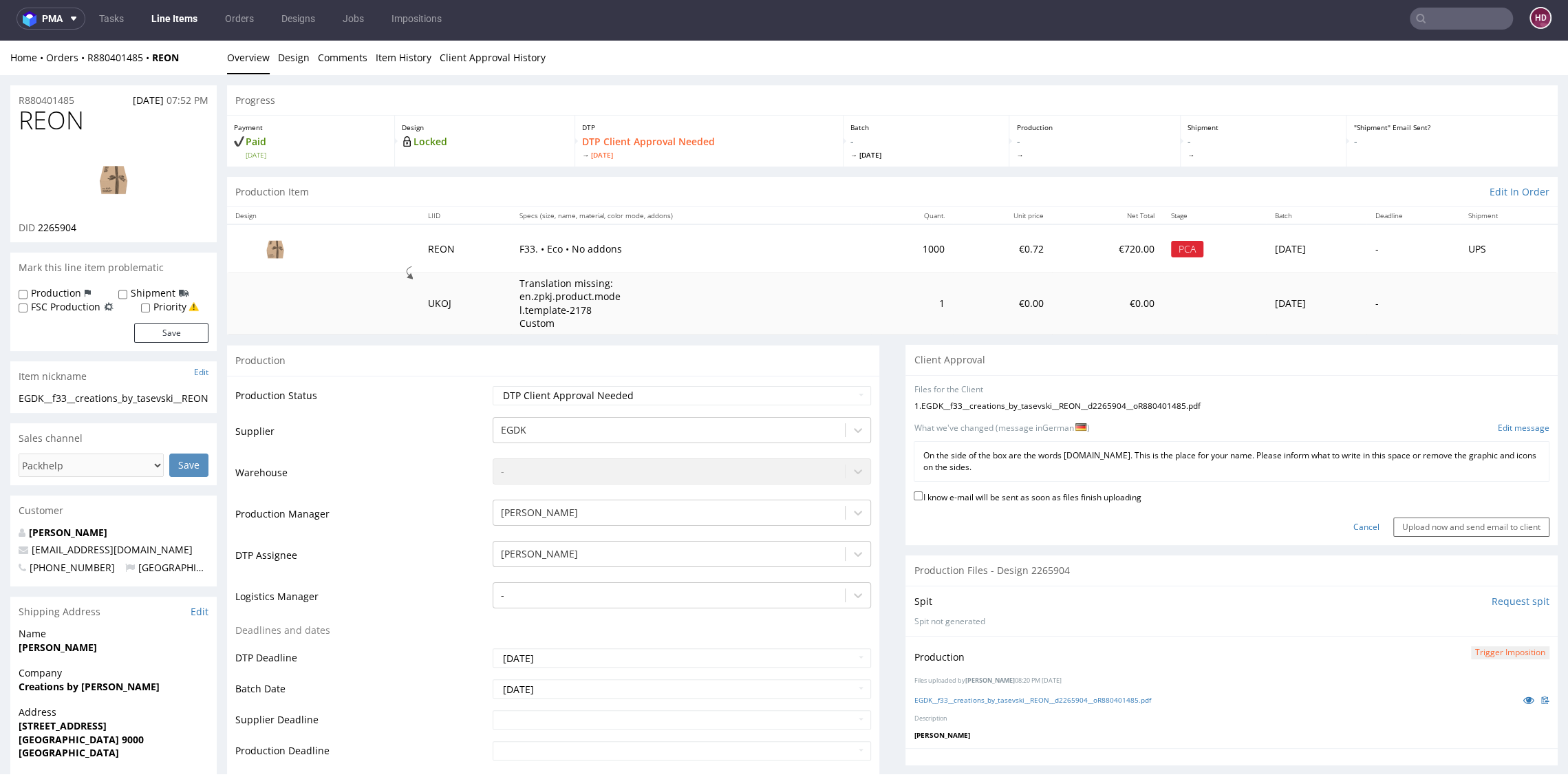
click at [970, 495] on label "I know e-mail will be sent as soon as files finish uploading" at bounding box center [1027, 496] width 227 height 16
click at [923, 495] on input "I know e-mail will be sent as soon as files finish uploading" at bounding box center [918, 496] width 9 height 9
checkbox input "true"
click at [1436, 526] on input "Upload now and send email to client" at bounding box center [1470, 527] width 156 height 19
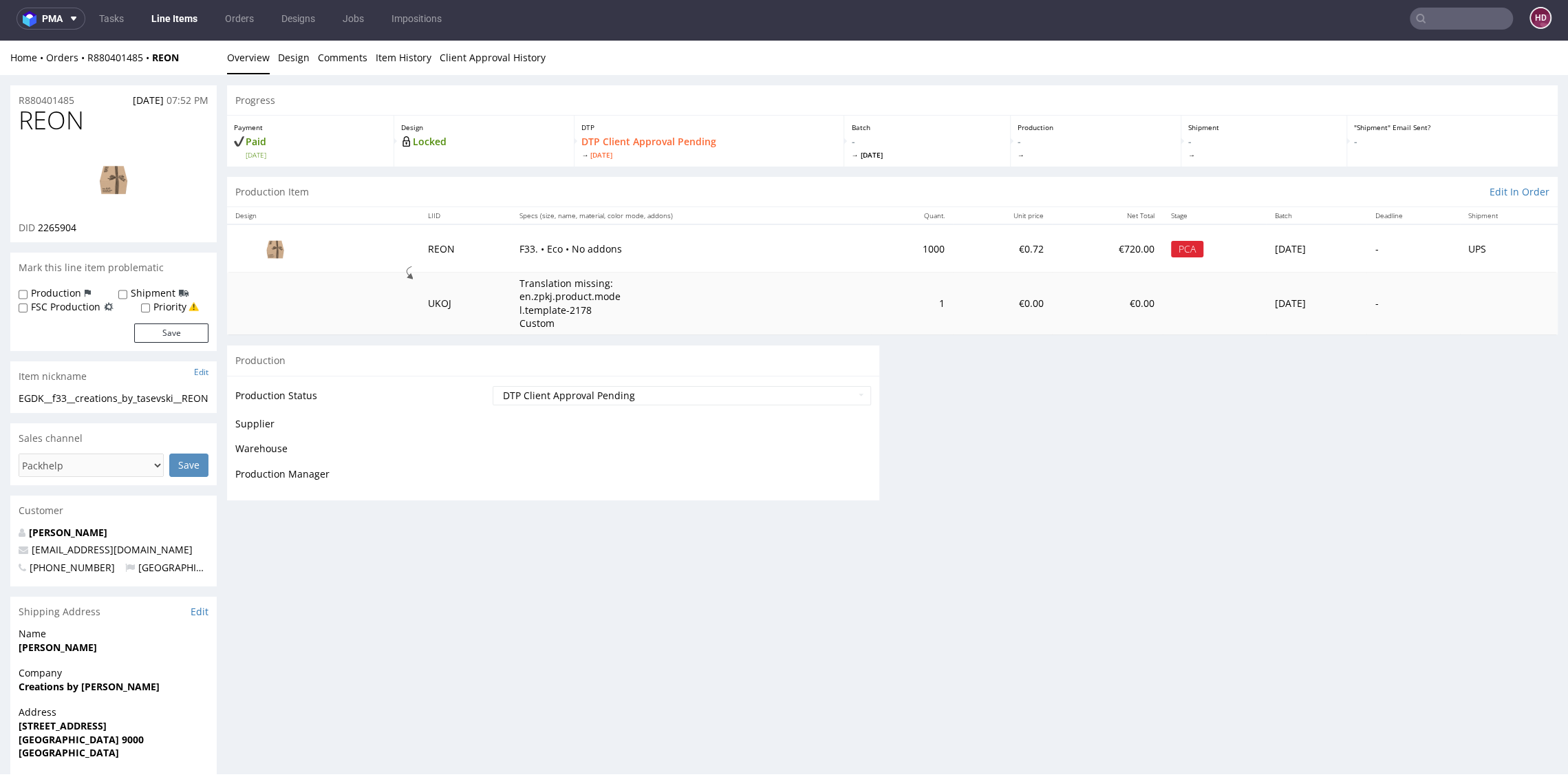
scroll to position [0, 0]
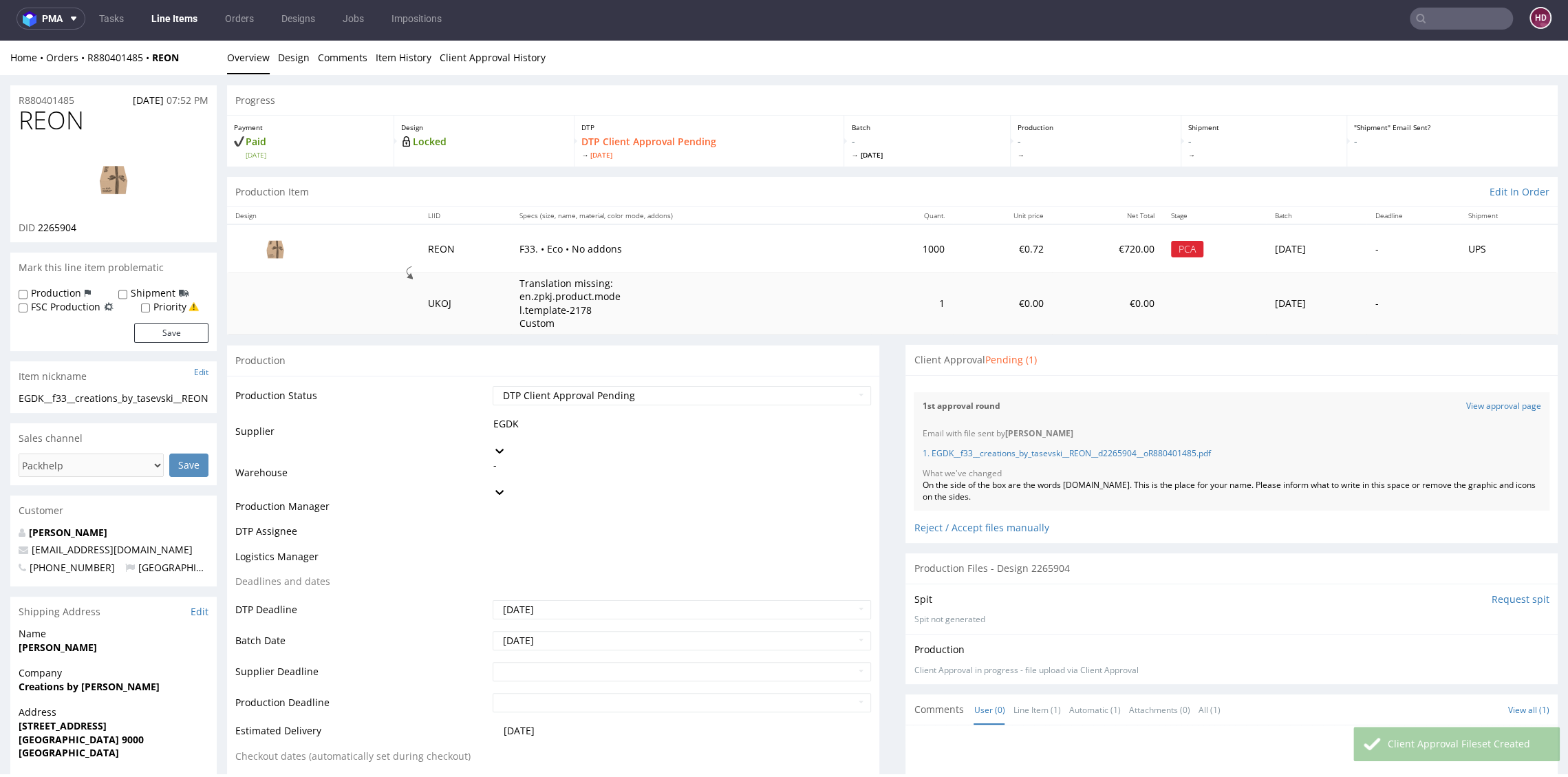
click at [162, 16] on link "Line Items" at bounding box center [174, 18] width 63 height 22
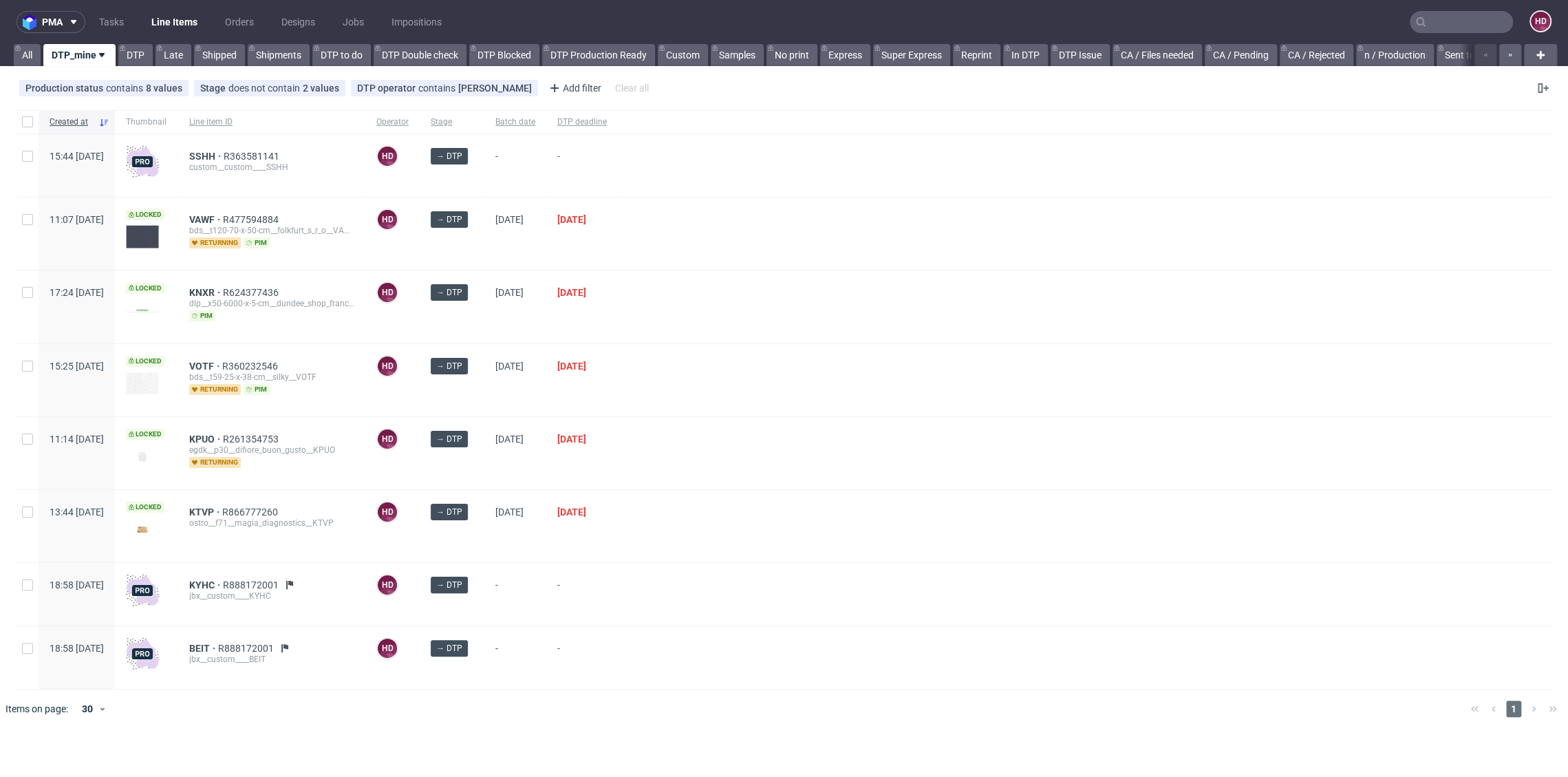
click at [239, 504] on div "KTVP R866777260 ostro__f71__magia_diagnostics__KTVP" at bounding box center [271, 526] width 187 height 72
click at [222, 507] on span "KTVP" at bounding box center [205, 512] width 33 height 11
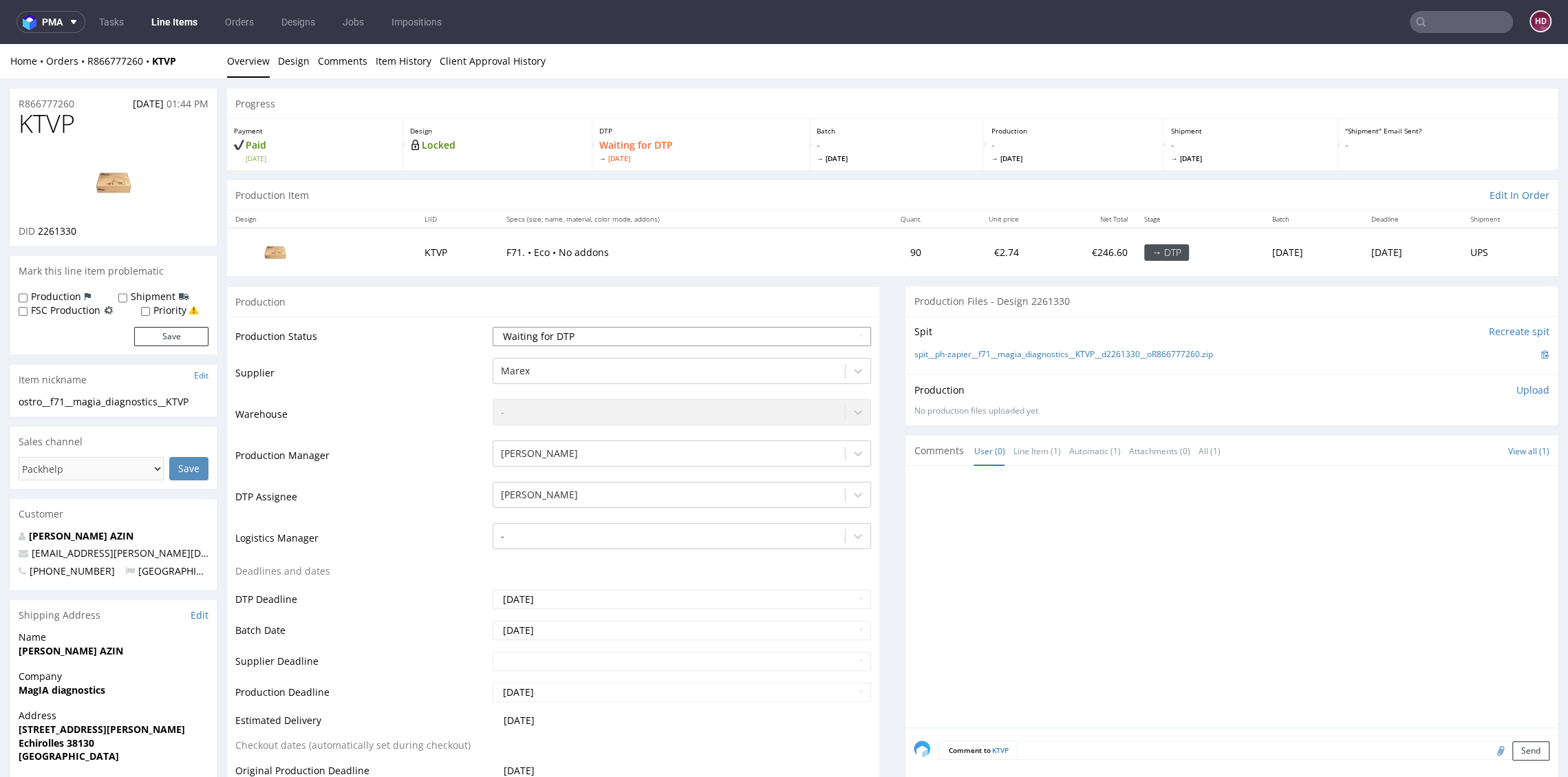
click at [538, 334] on select "Waiting for Artwork Waiting for Diecut Waiting for Mockup Waiting for DTP Waiti…" at bounding box center [682, 336] width 378 height 19
select select "dtp_in_process"
click at [493, 327] on select "Waiting for Artwork Waiting for Diecut Waiting for Mockup Waiting for DTP Waiti…" at bounding box center [682, 336] width 378 height 19
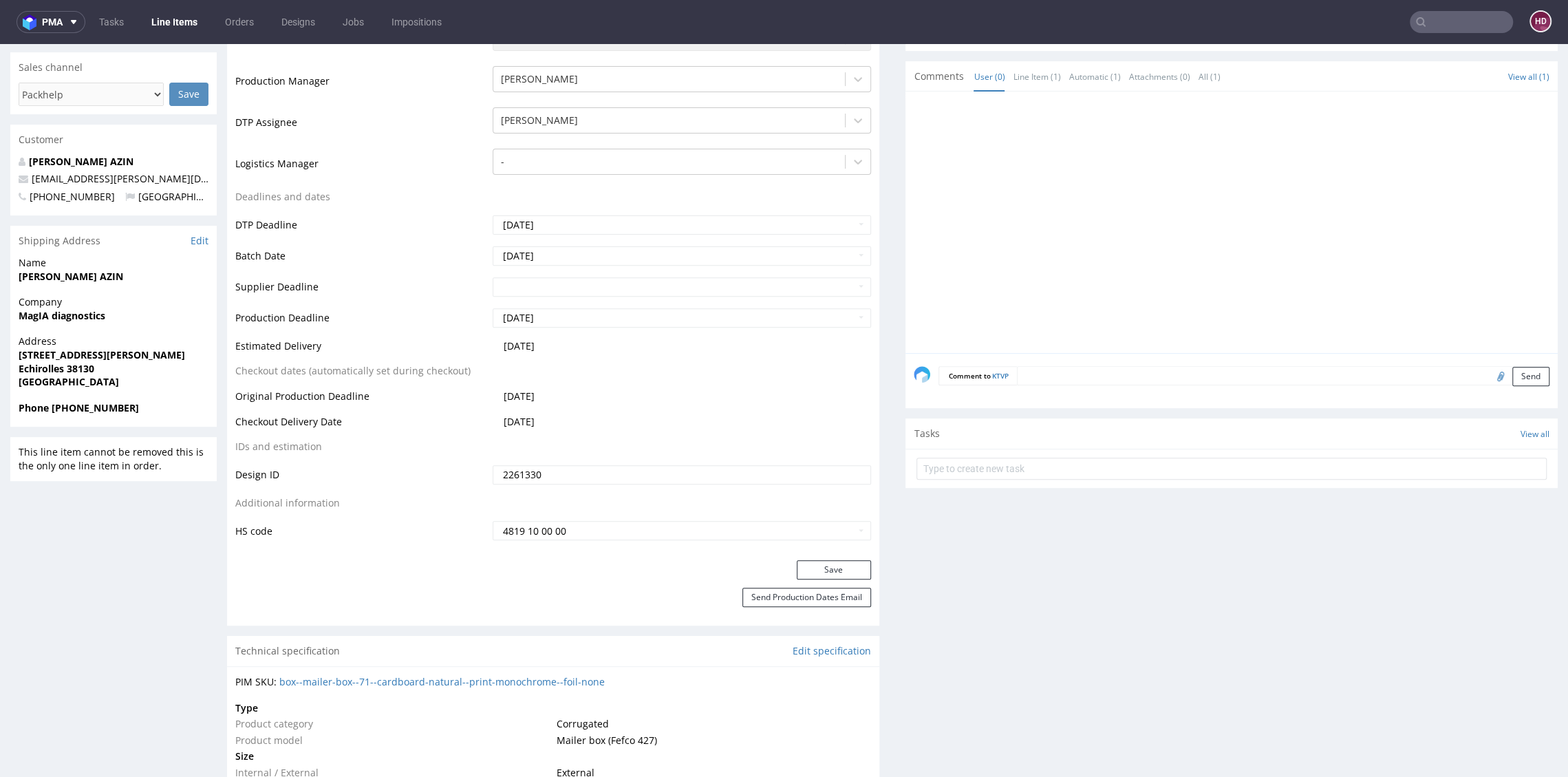
scroll to position [454, 0]
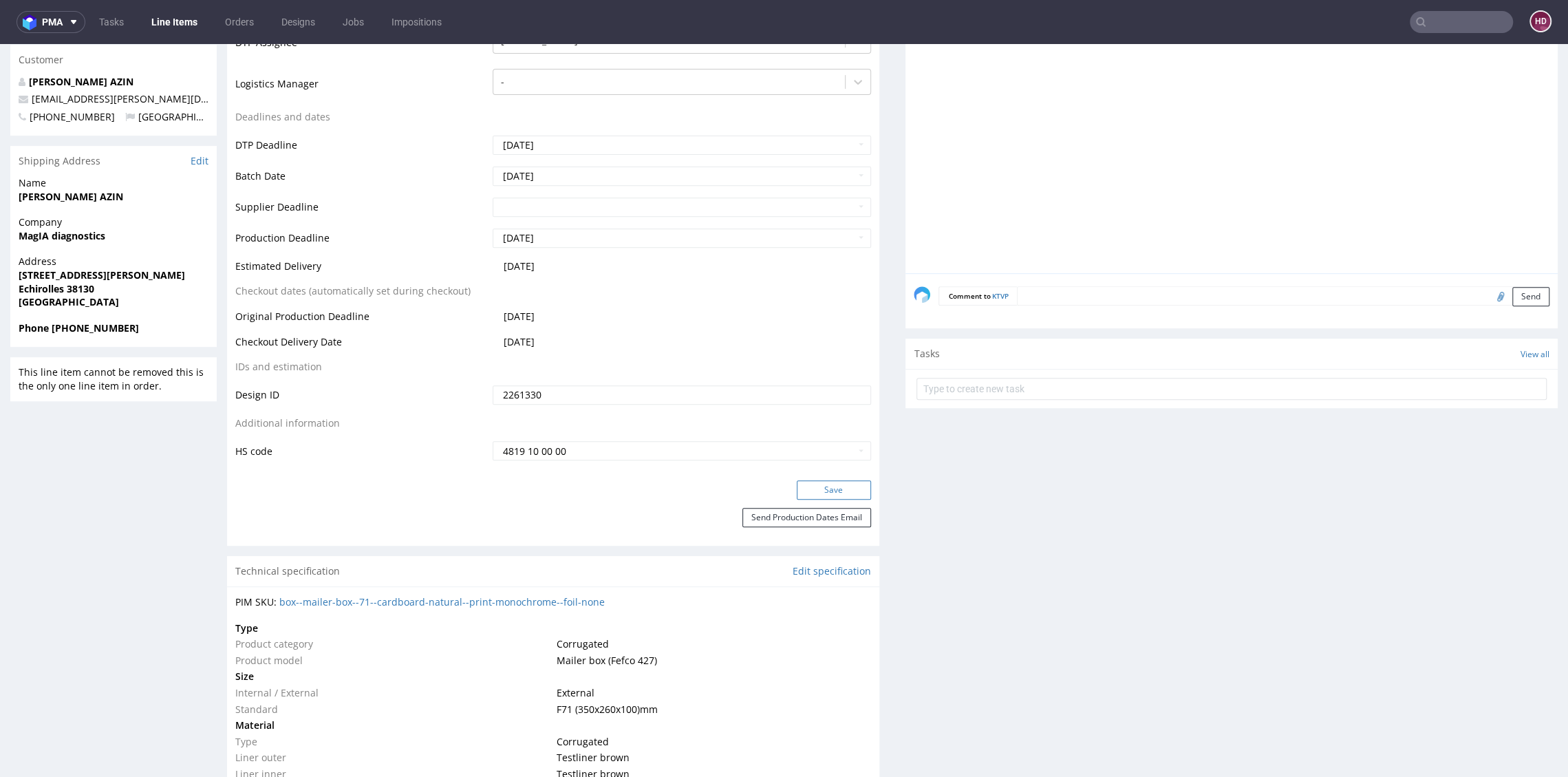
click at [808, 485] on button "Save" at bounding box center [833, 489] width 74 height 19
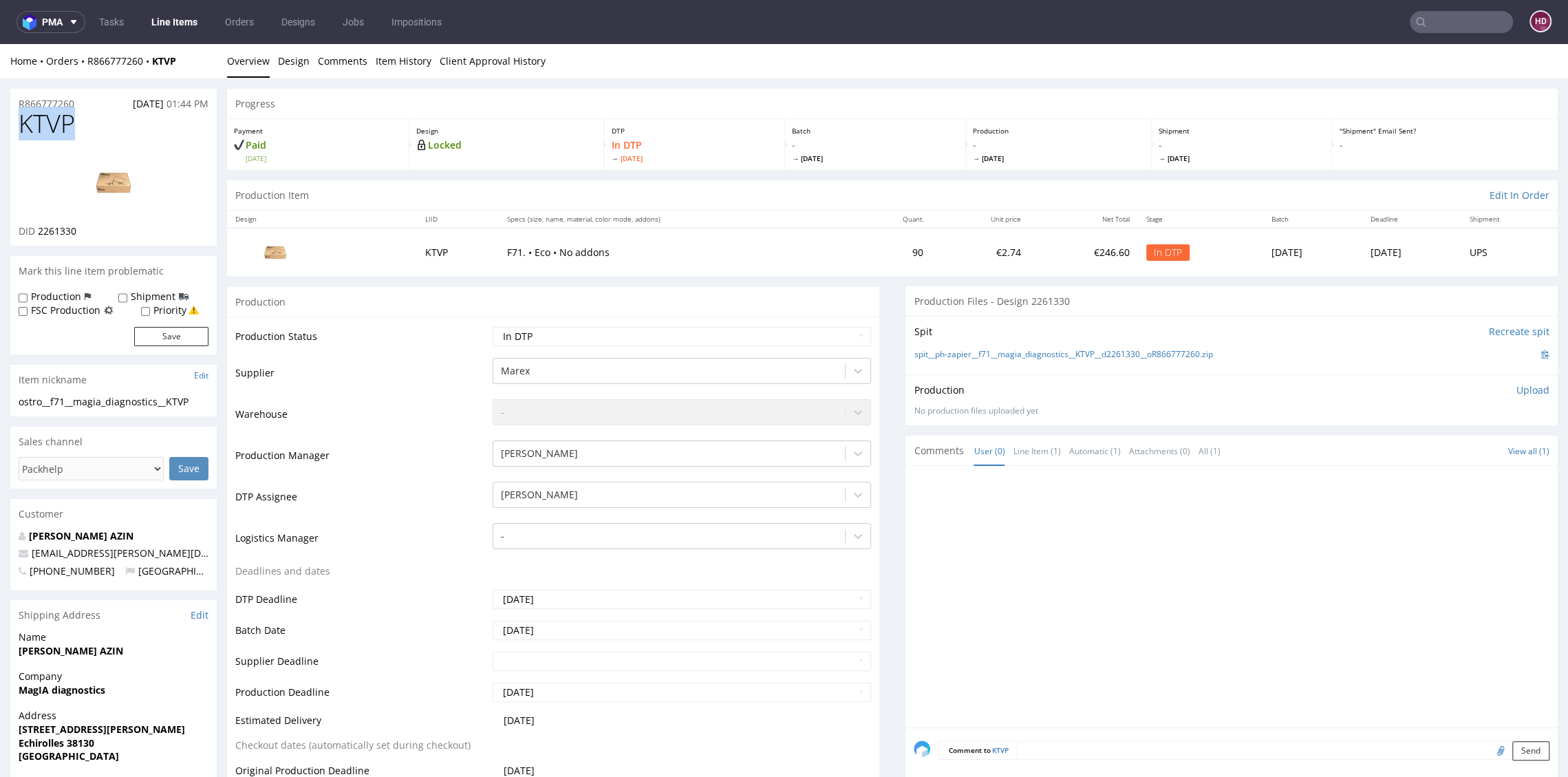
drag, startPoint x: 70, startPoint y: 122, endPoint x: -38, endPoint y: 121, distance: 108.0
drag, startPoint x: 30, startPoint y: 228, endPoint x: 37, endPoint y: 232, distance: 8.1
click at [37, 232] on div "DID 2261330" at bounding box center [113, 231] width 190 height 14
click at [141, 185] on img at bounding box center [113, 183] width 110 height 62
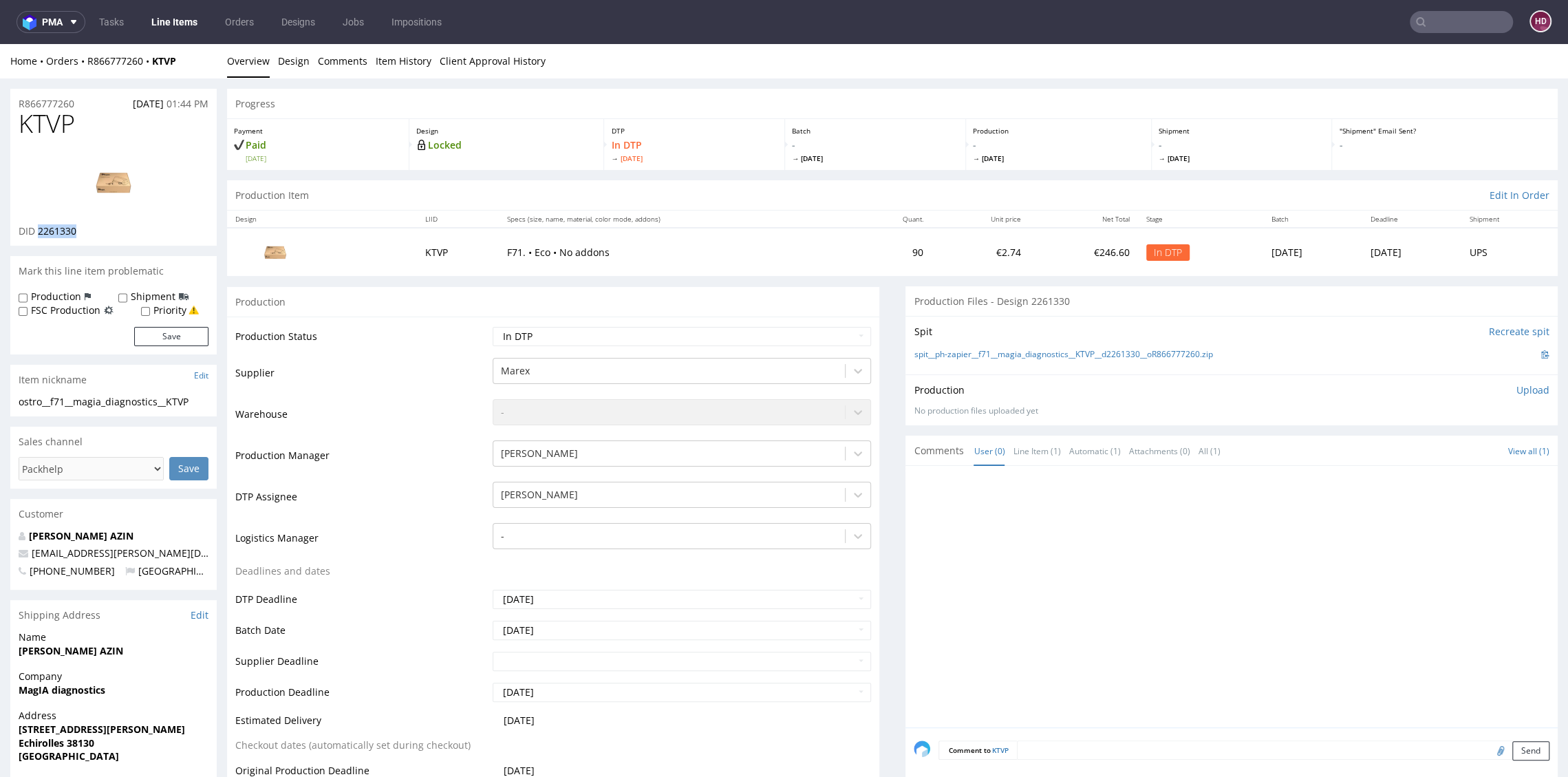
scroll to position [4, 0]
click at [298, 47] on link "Design" at bounding box center [293, 57] width 32 height 34
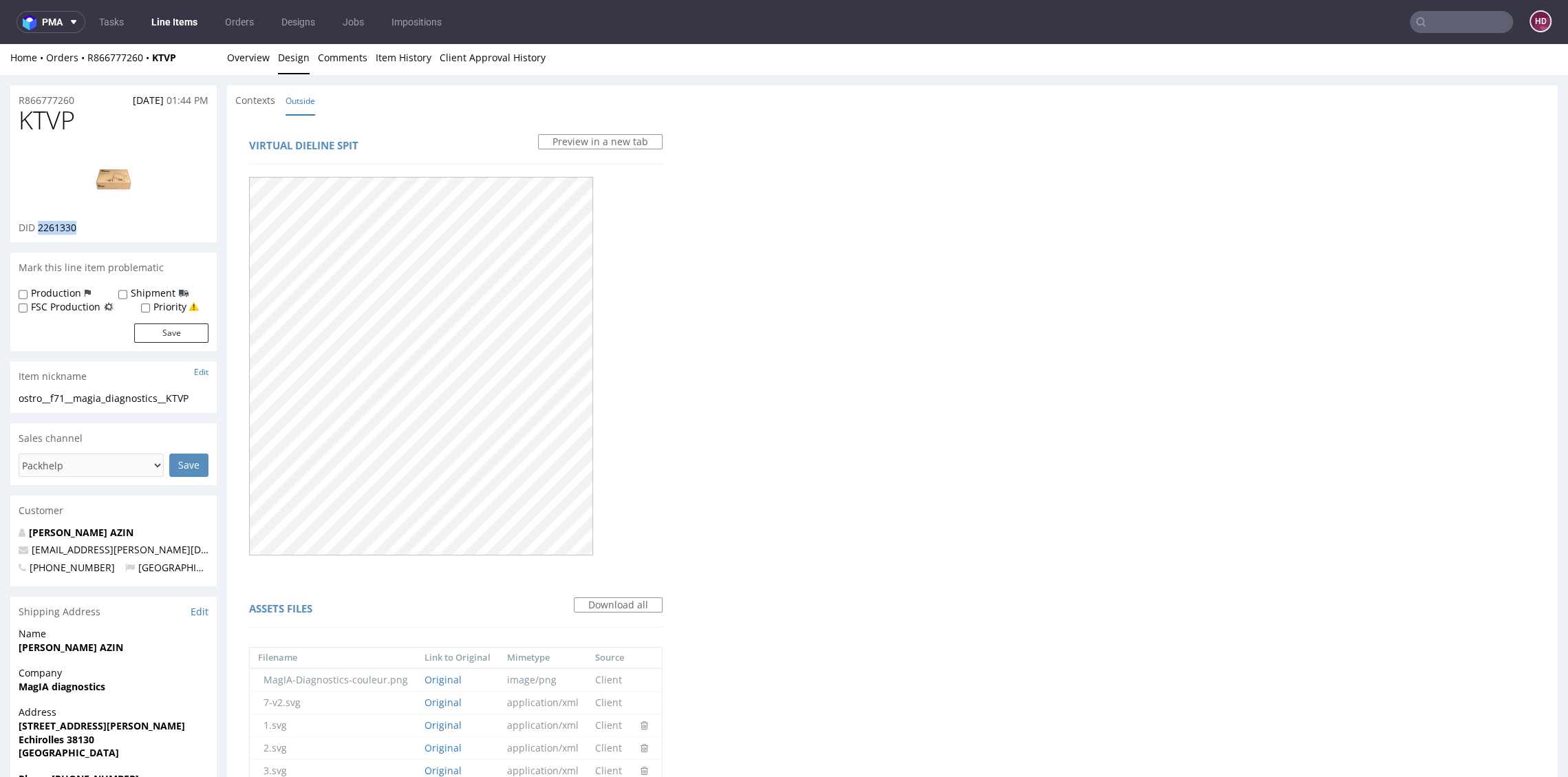
scroll to position [355, 0]
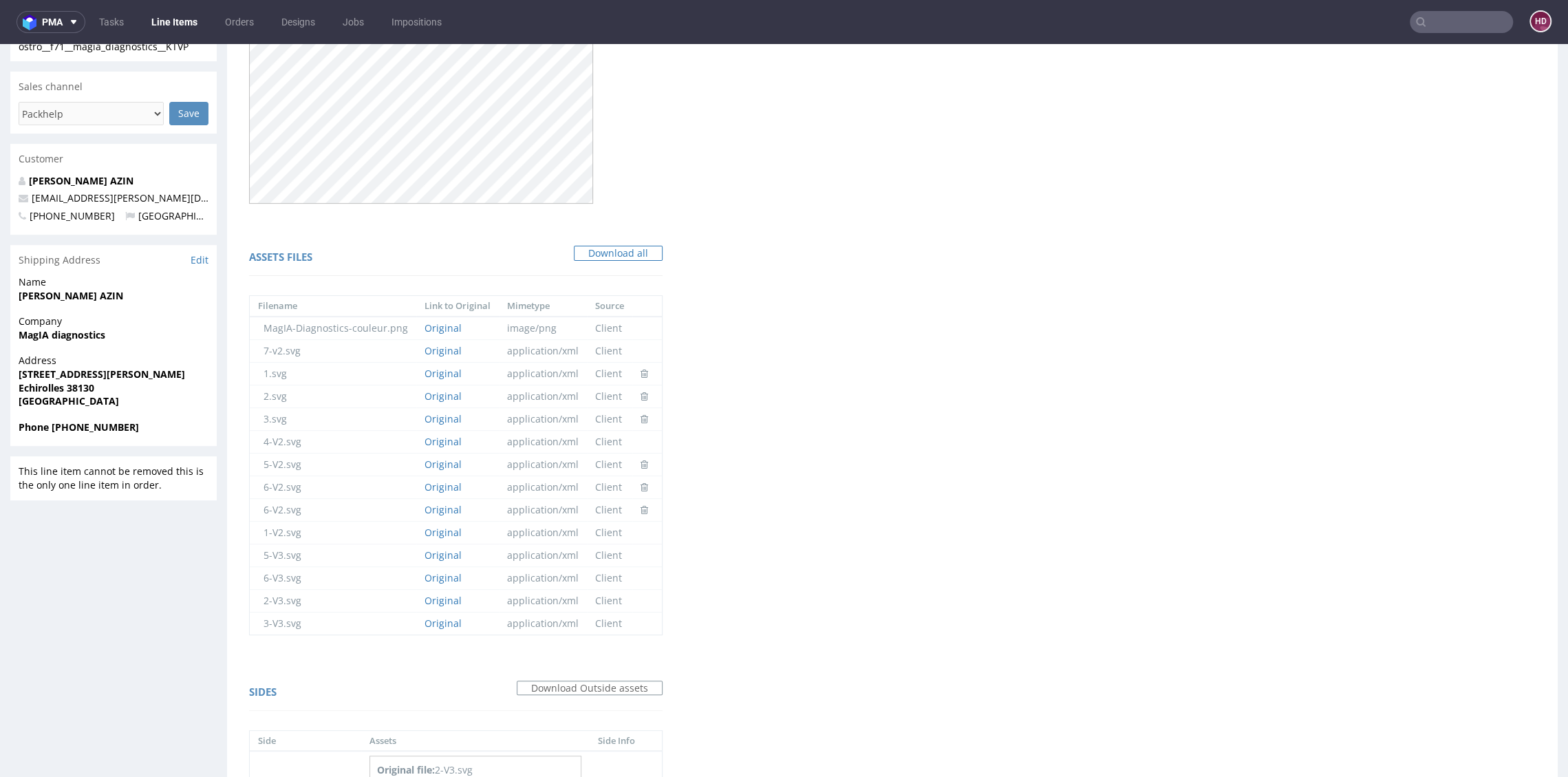
click at [616, 250] on link "Download all" at bounding box center [618, 253] width 89 height 16
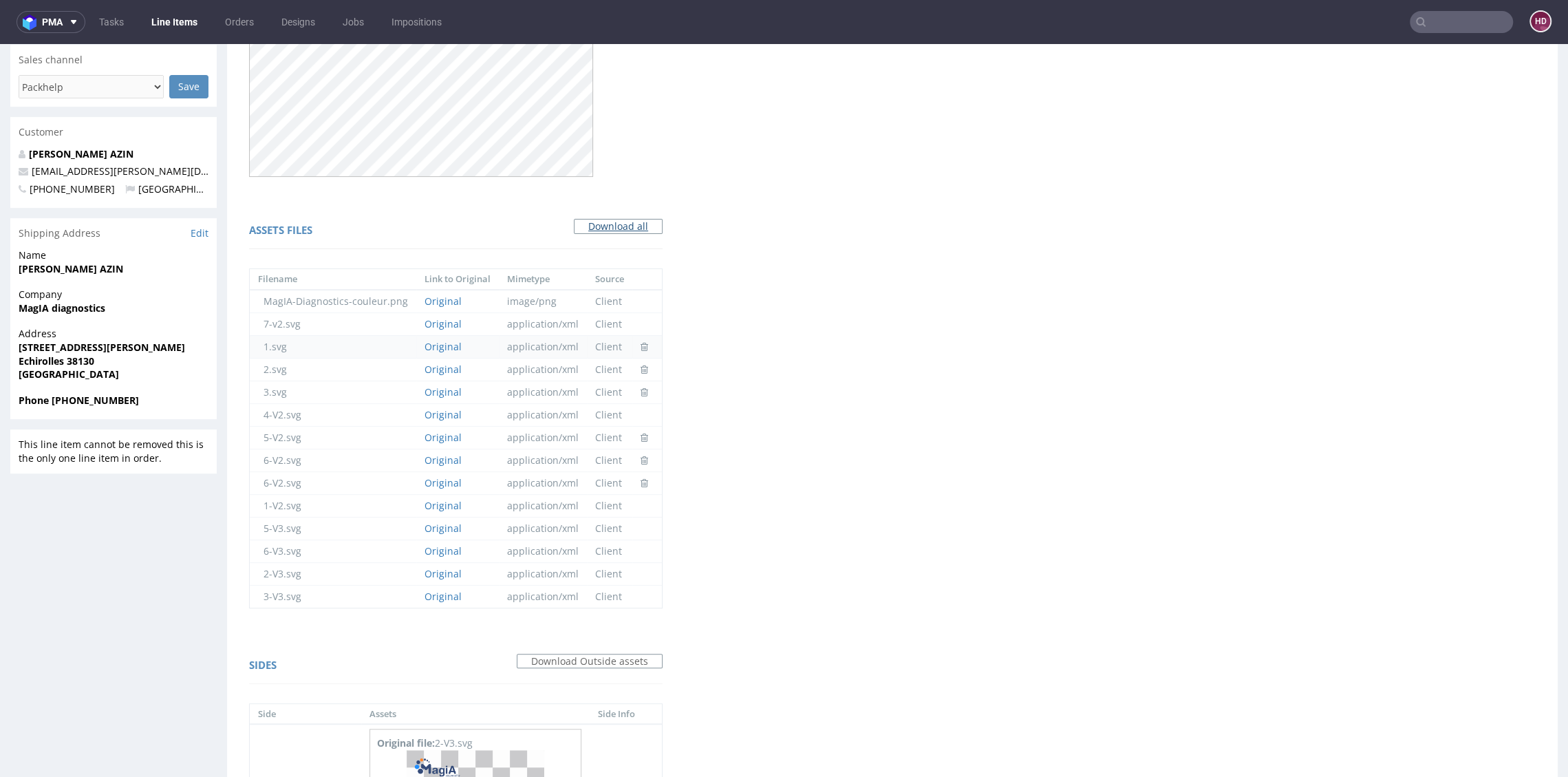
scroll to position [385, 0]
click at [452, 317] on link "Original" at bounding box center [443, 320] width 37 height 13
click at [440, 342] on link "Original" at bounding box center [443, 343] width 37 height 13
click at [438, 343] on link "Original" at bounding box center [443, 343] width 37 height 13
click at [447, 362] on link "Original" at bounding box center [443, 365] width 37 height 13
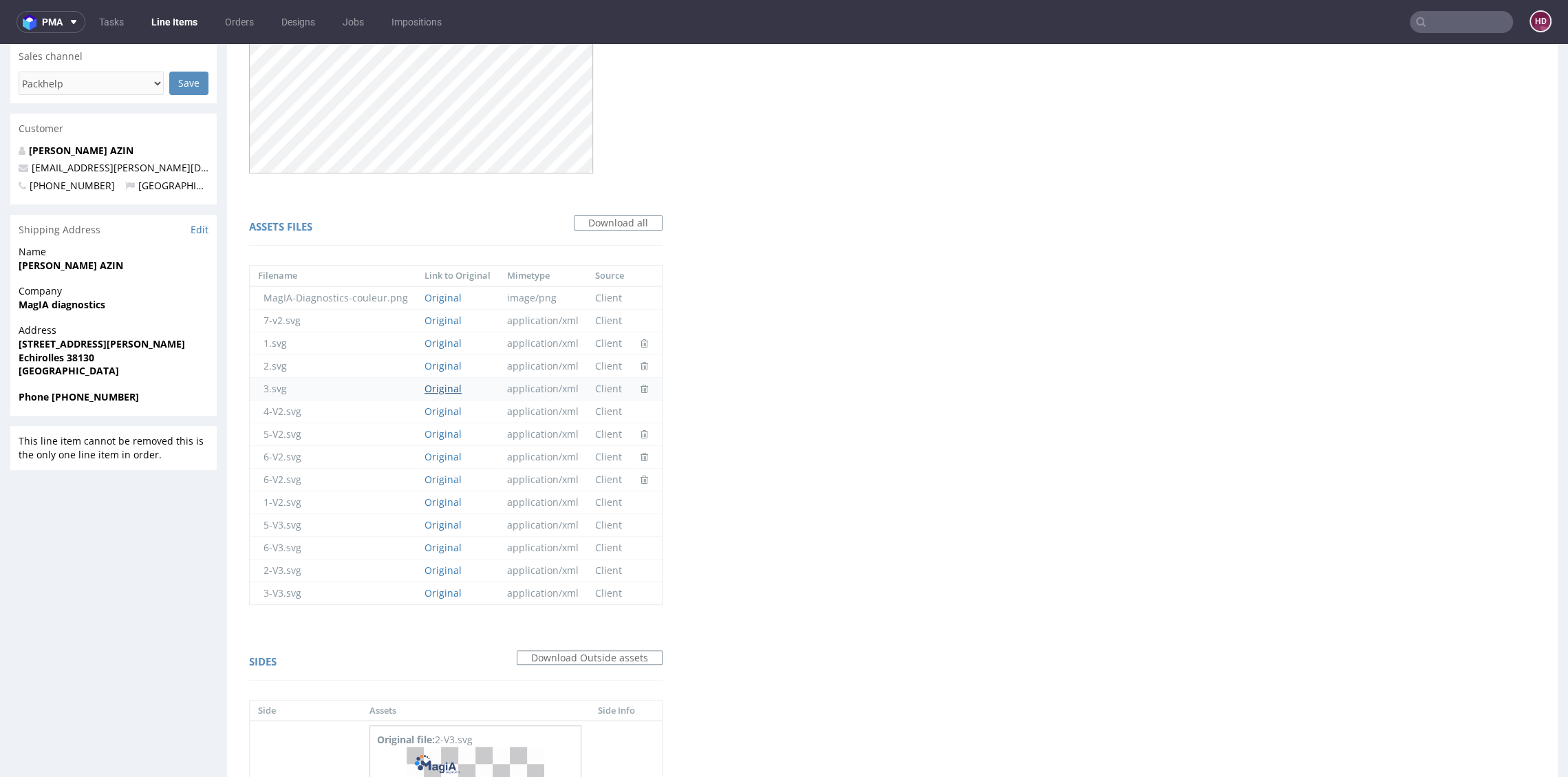
click at [442, 385] on link "Original" at bounding box center [443, 388] width 37 height 13
click at [438, 412] on link "Original" at bounding box center [443, 411] width 37 height 13
click at [445, 432] on link "Original" at bounding box center [443, 434] width 37 height 13
click at [430, 459] on link "Original" at bounding box center [443, 457] width 37 height 13
click at [444, 473] on link "Original" at bounding box center [443, 479] width 37 height 13
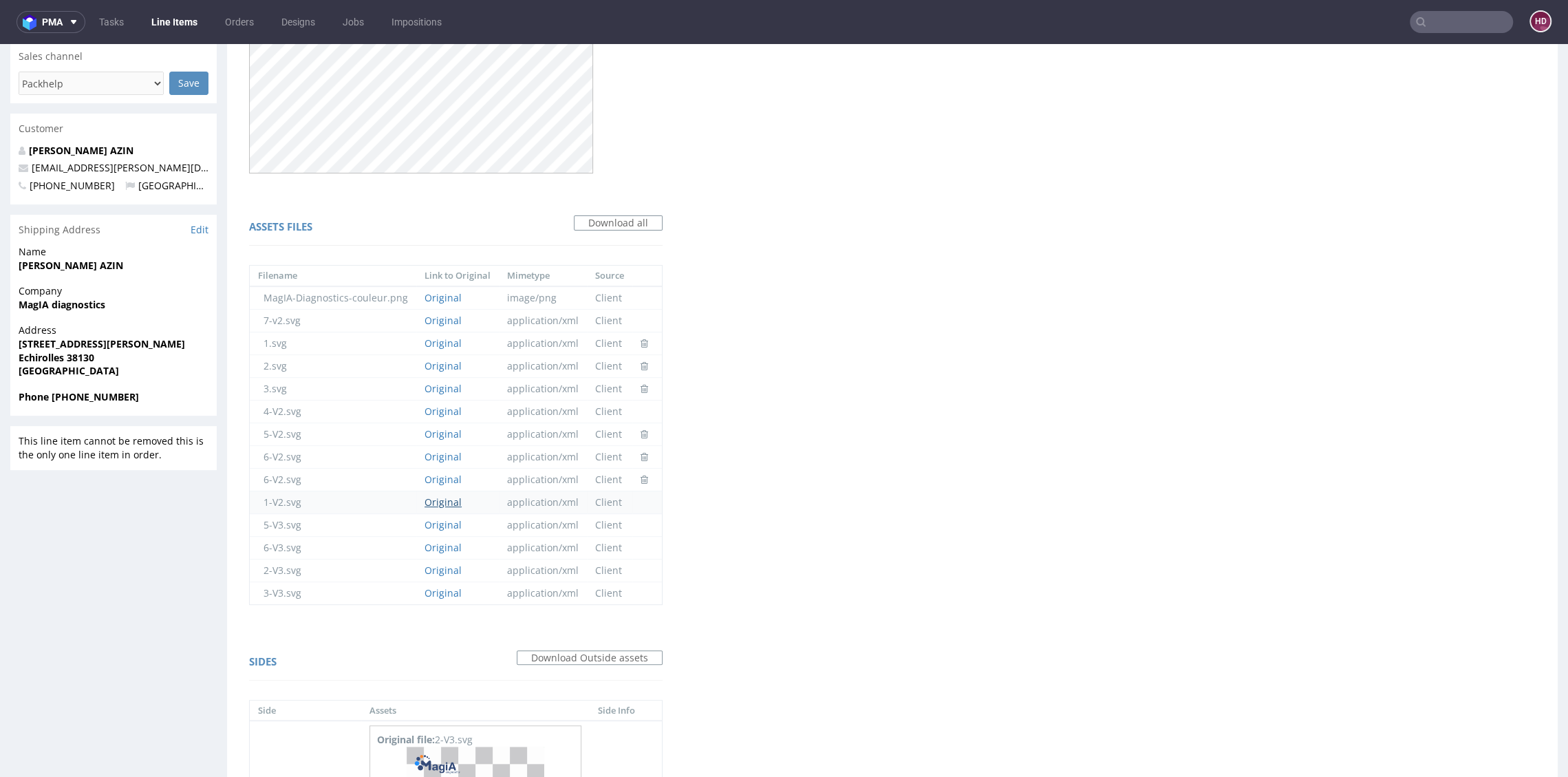
click at [441, 496] on link "Original" at bounding box center [443, 502] width 37 height 13
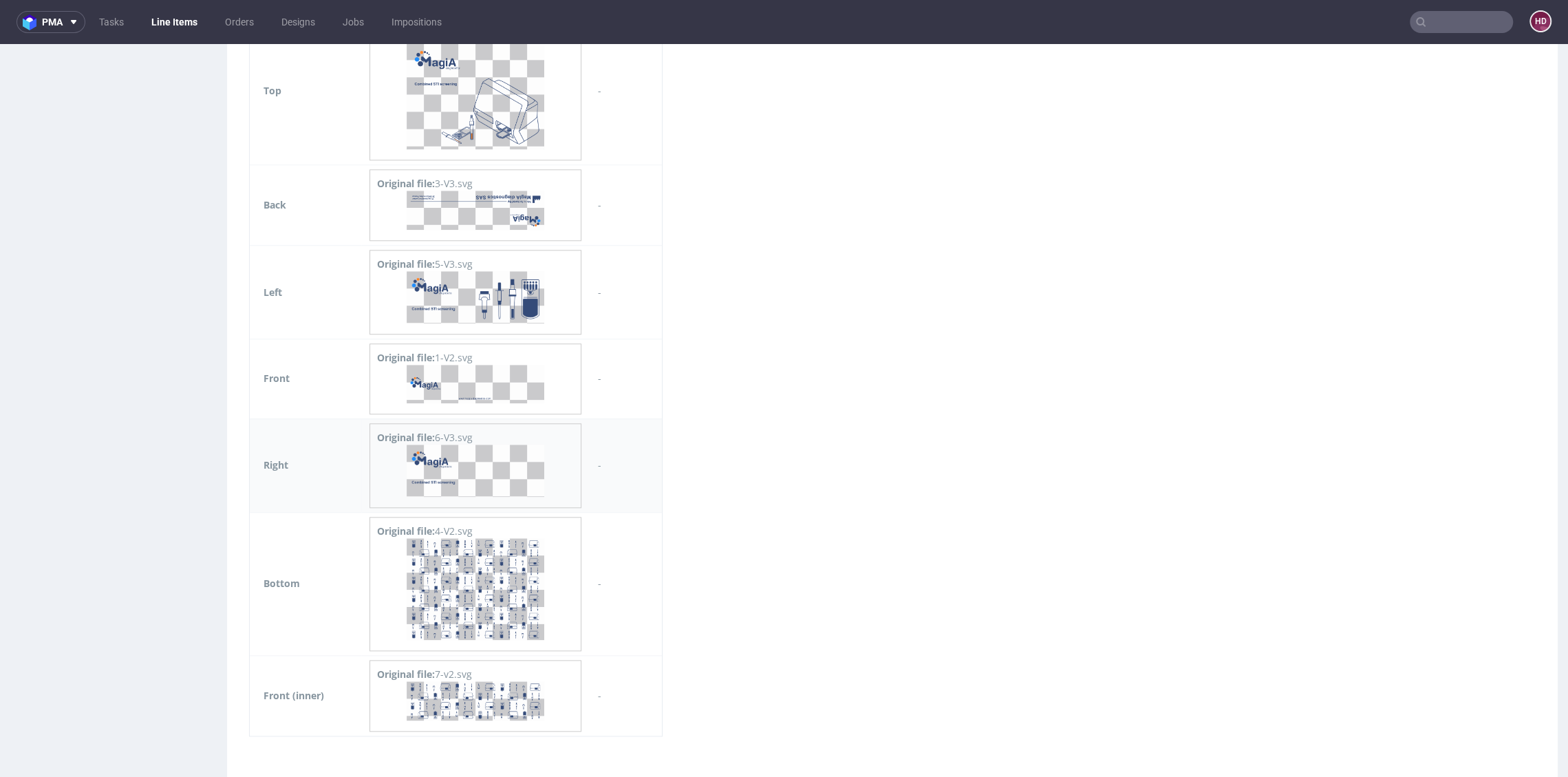
scroll to position [1111, 0]
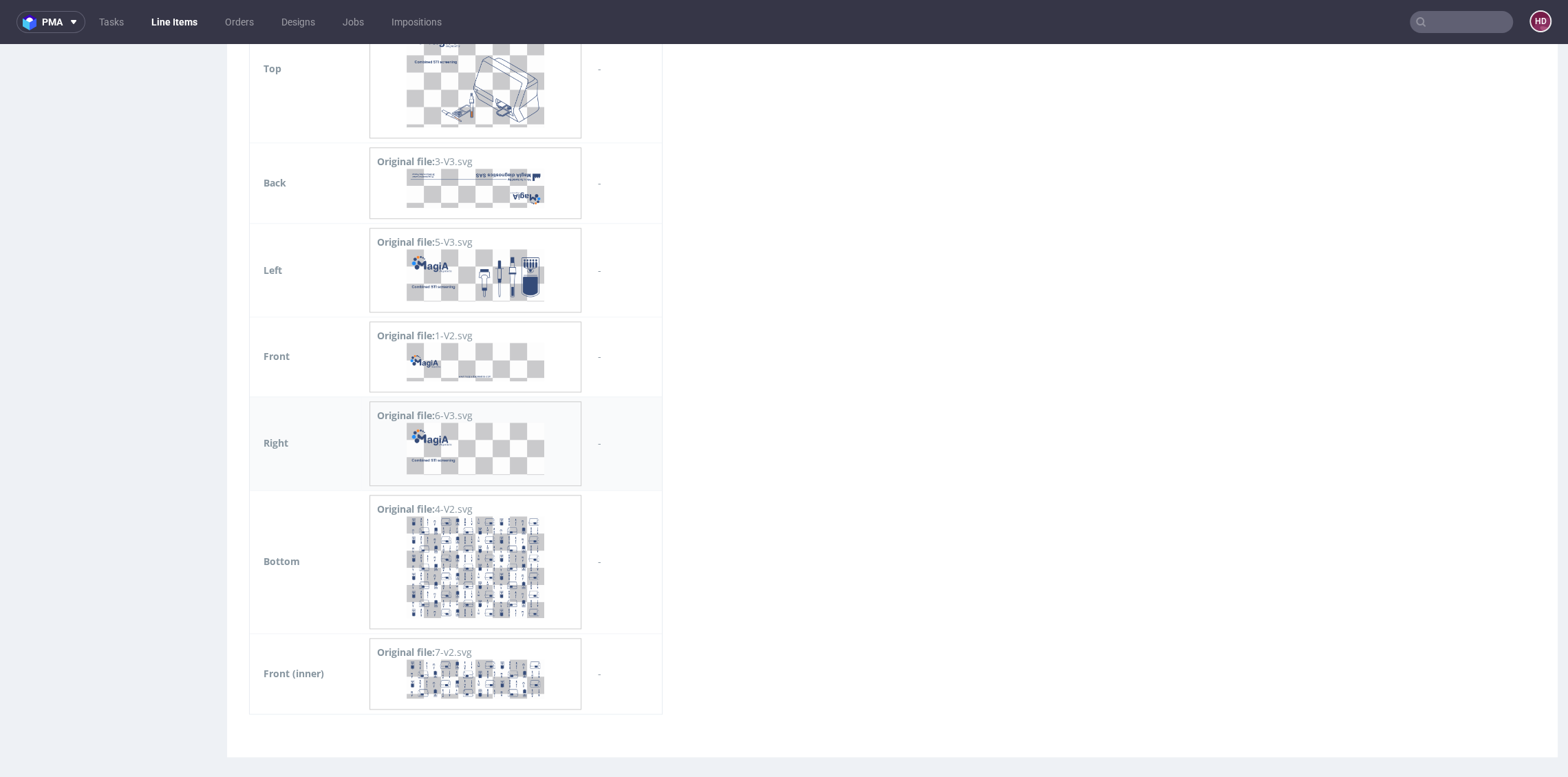
click at [440, 452] on img at bounding box center [475, 448] width 138 height 52
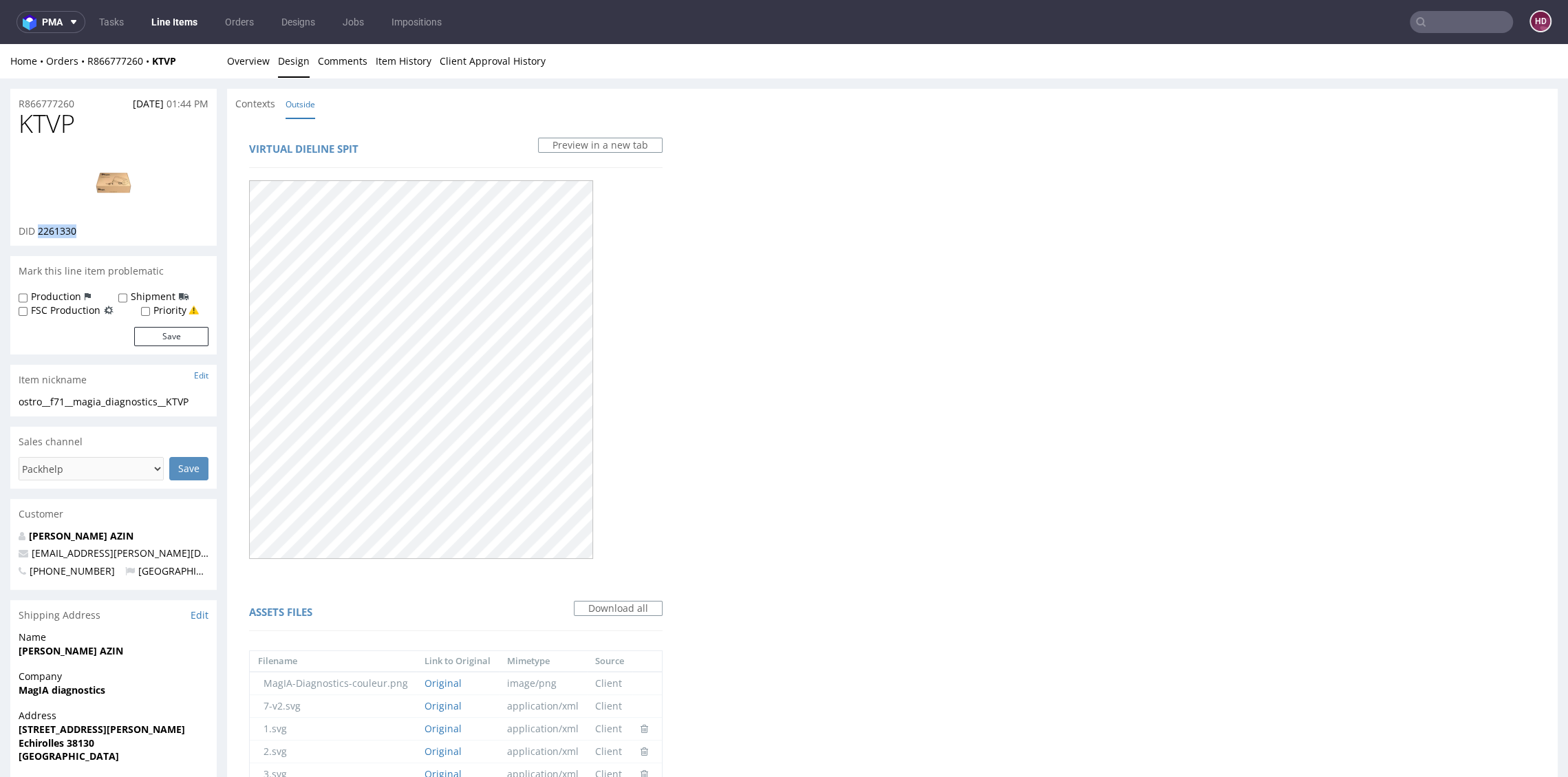
click at [111, 186] on img at bounding box center [113, 183] width 110 height 62
click at [96, 129] on h1 "KTVP" at bounding box center [113, 124] width 190 height 27
drag, startPoint x: 57, startPoint y: 123, endPoint x: -38, endPoint y: 127, distance: 95.1
copy span "KTVP"
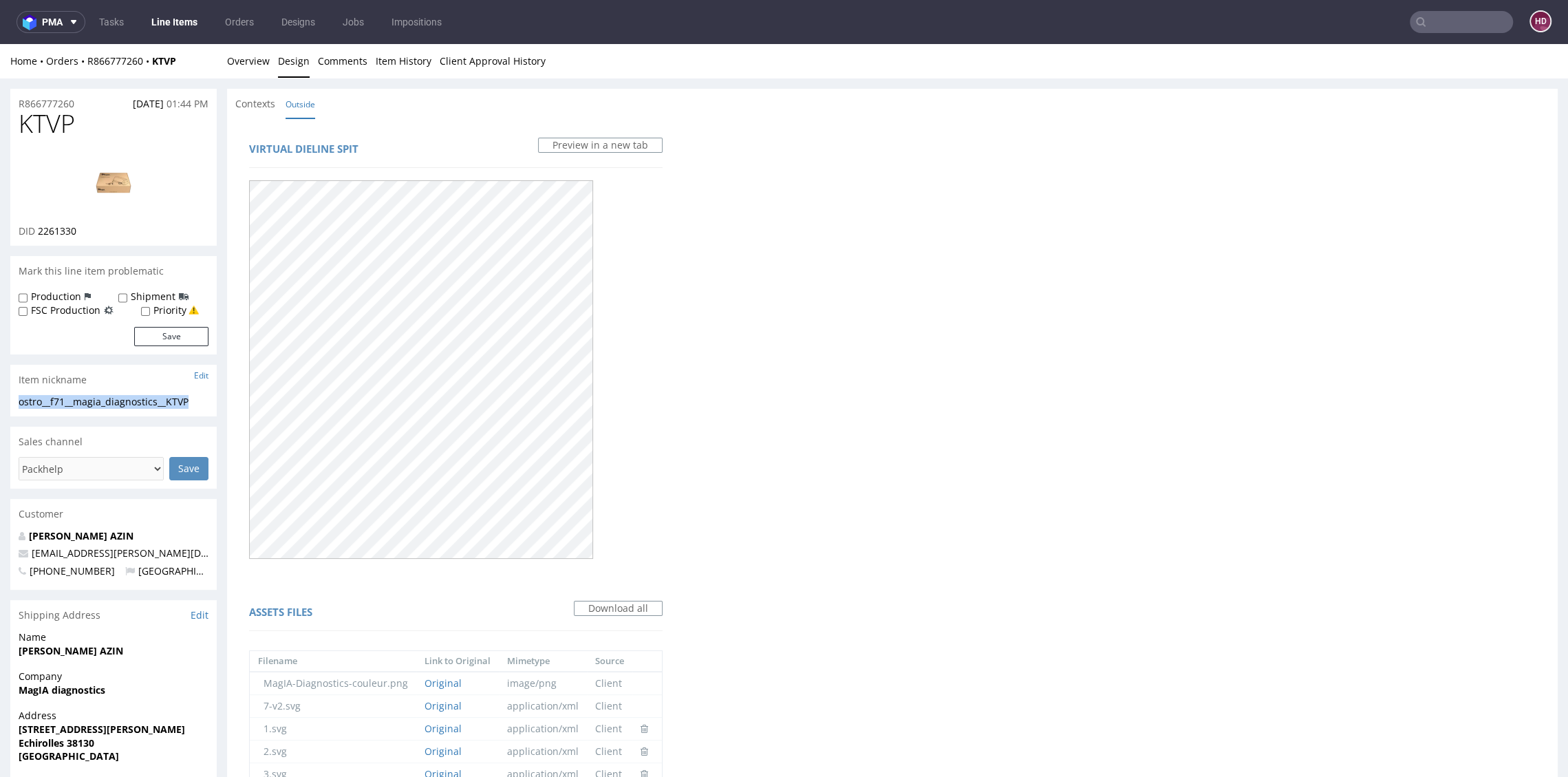
drag, startPoint x: 199, startPoint y: 404, endPoint x: -26, endPoint y: 398, distance: 225.1
copy div "ostro__f71__magia_diagnostics__KTVP"
click at [257, 66] on link "Overview" at bounding box center [248, 60] width 43 height 34
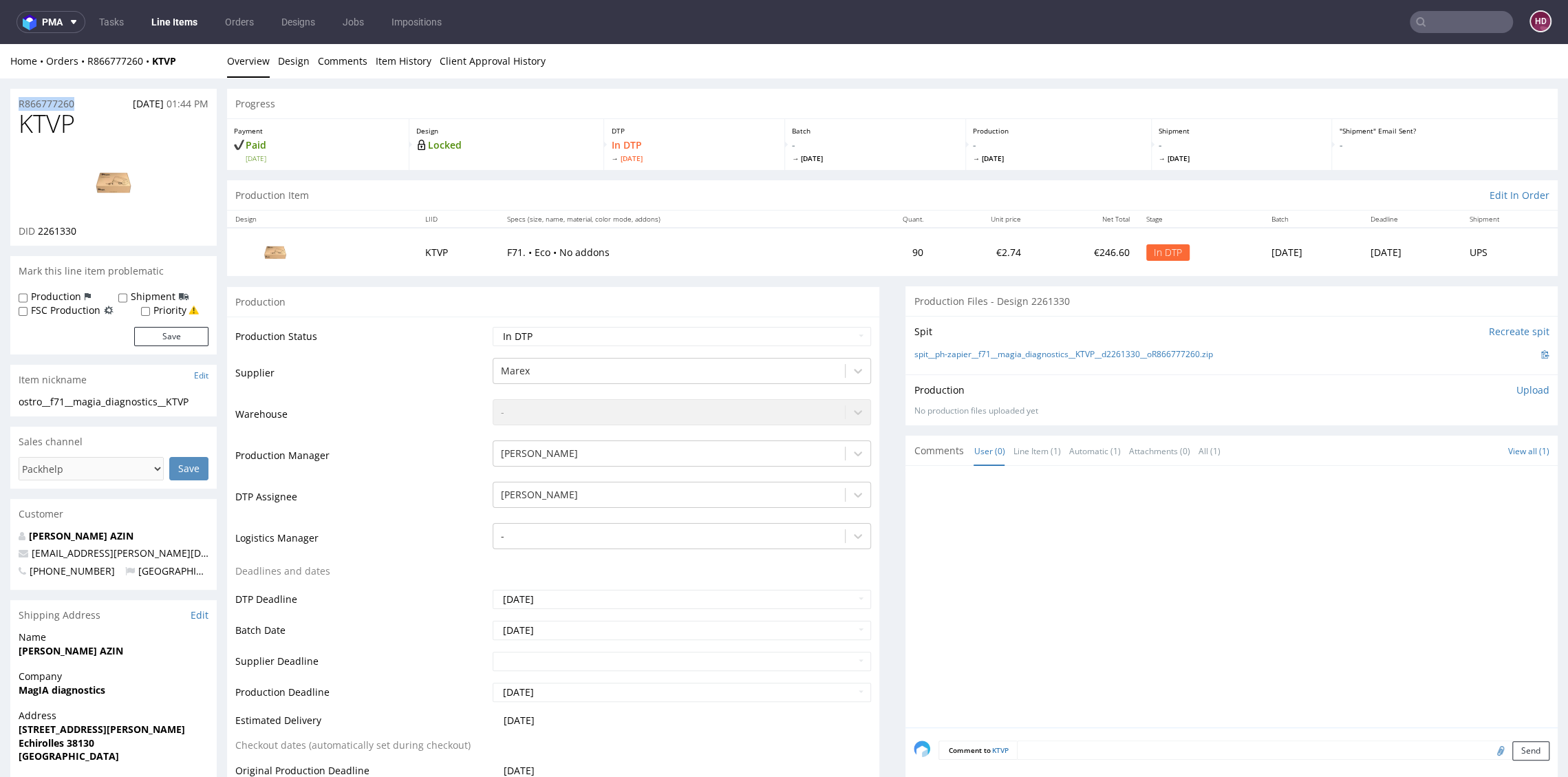
drag, startPoint x: 88, startPoint y: 102, endPoint x: 11, endPoint y: 100, distance: 77.0
click at [11, 100] on div "R866777260 24.09.2025 01:44 PM" at bounding box center [113, 100] width 206 height 22
copy p "R866777260"
drag, startPoint x: 84, startPoint y: 233, endPoint x: 38, endPoint y: 230, distance: 46.1
click at [38, 230] on div "DID 2261330" at bounding box center [113, 231] width 190 height 14
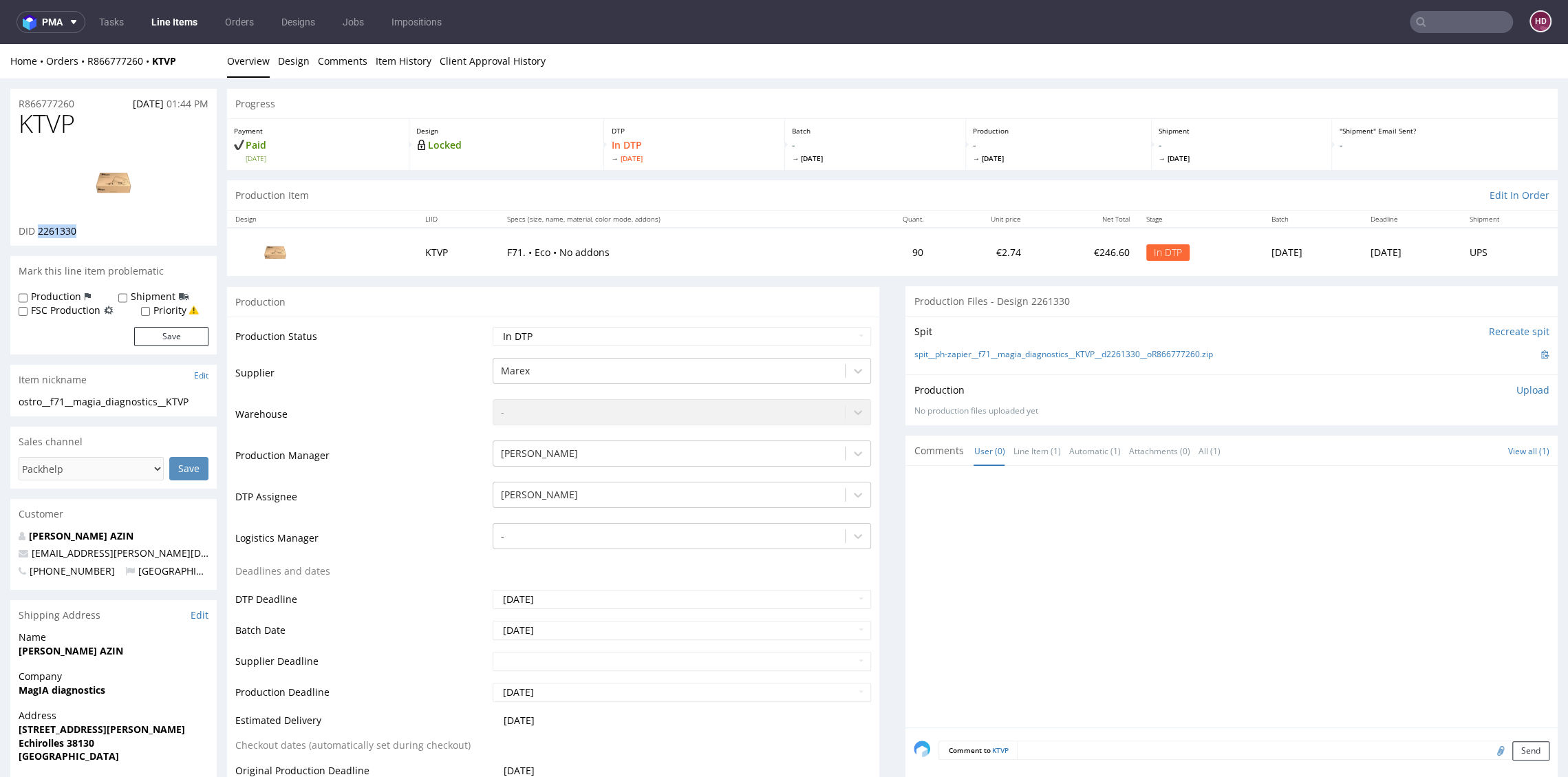
copy span "2261330"
click at [1516, 391] on p "Upload" at bounding box center [1532, 390] width 33 height 14
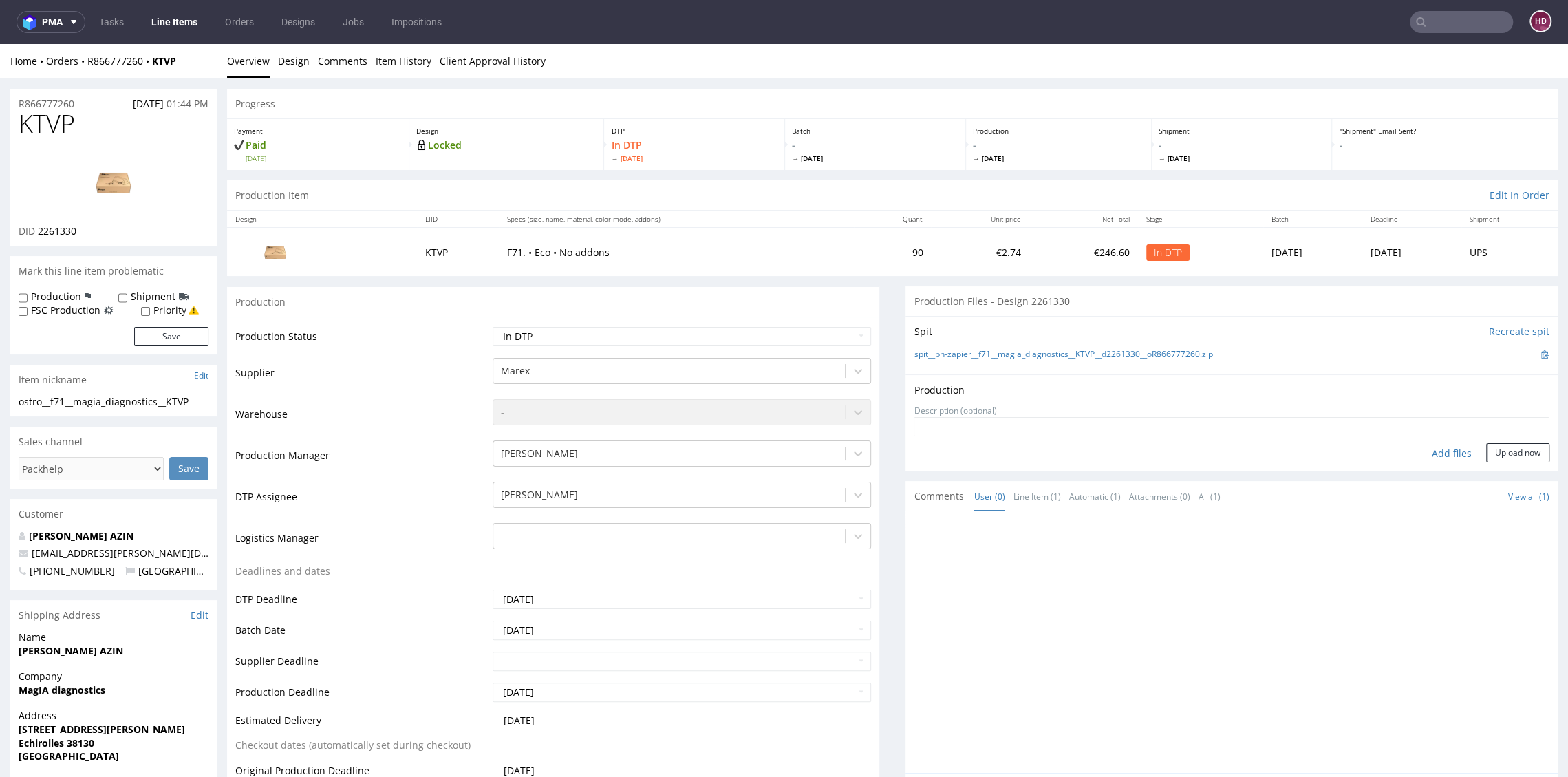
click at [1426, 451] on div "Add files" at bounding box center [1451, 453] width 68 height 21
type input "C:\fakepath\ostro__f71__magia_diagnostics__KTVP__d2261330__oR866777260.pdf"
click at [1492, 474] on button "Upload now" at bounding box center [1517, 474] width 63 height 19
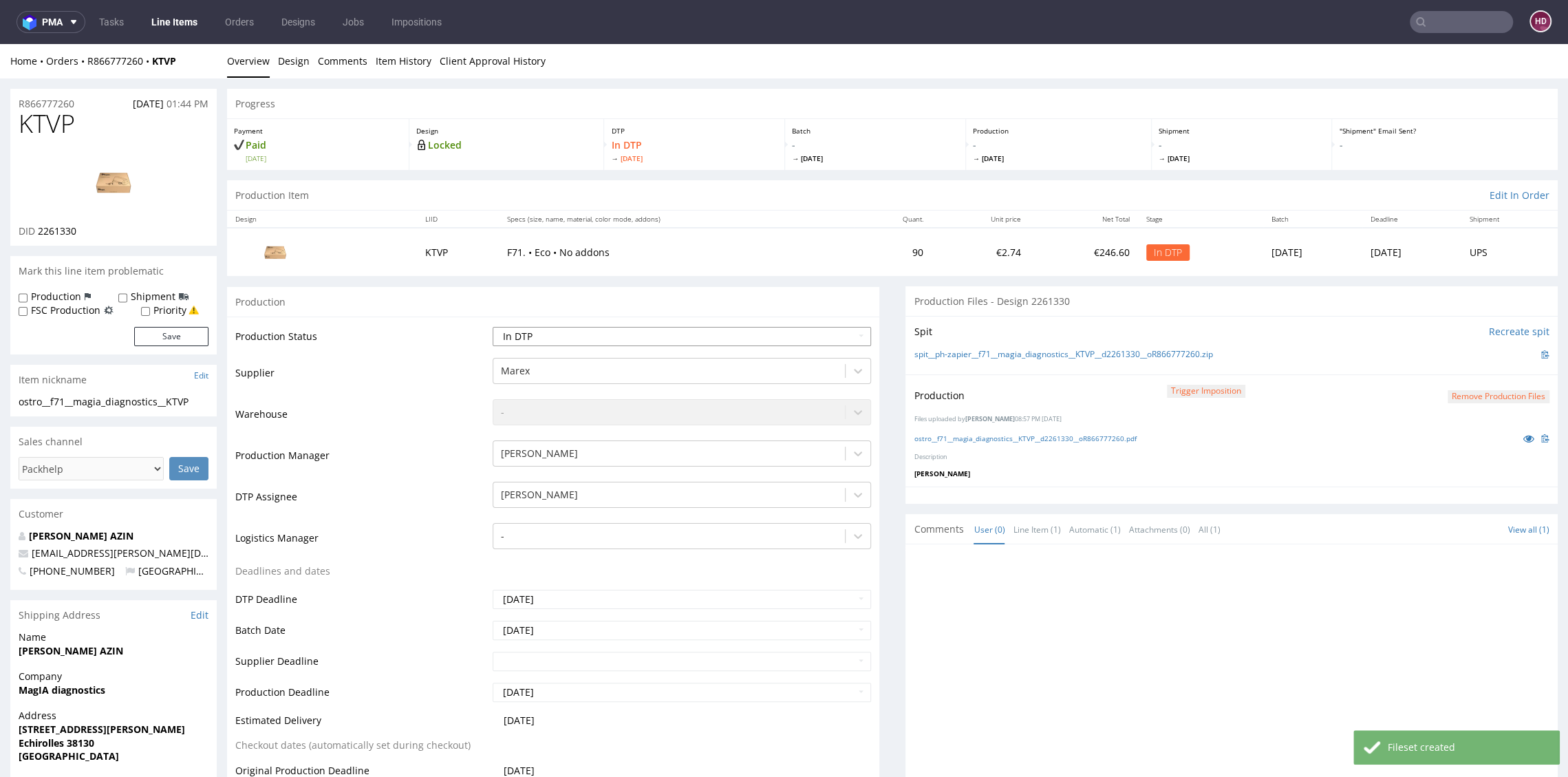
click at [664, 335] on select "Waiting for Artwork Waiting for Diecut Waiting for Mockup Waiting for DTP Waiti…" at bounding box center [682, 336] width 378 height 19
click at [493, 327] on select "Waiting for Artwork Waiting for Diecut Waiting for Mockup Waiting for DTP Waiti…" at bounding box center [682, 336] width 378 height 19
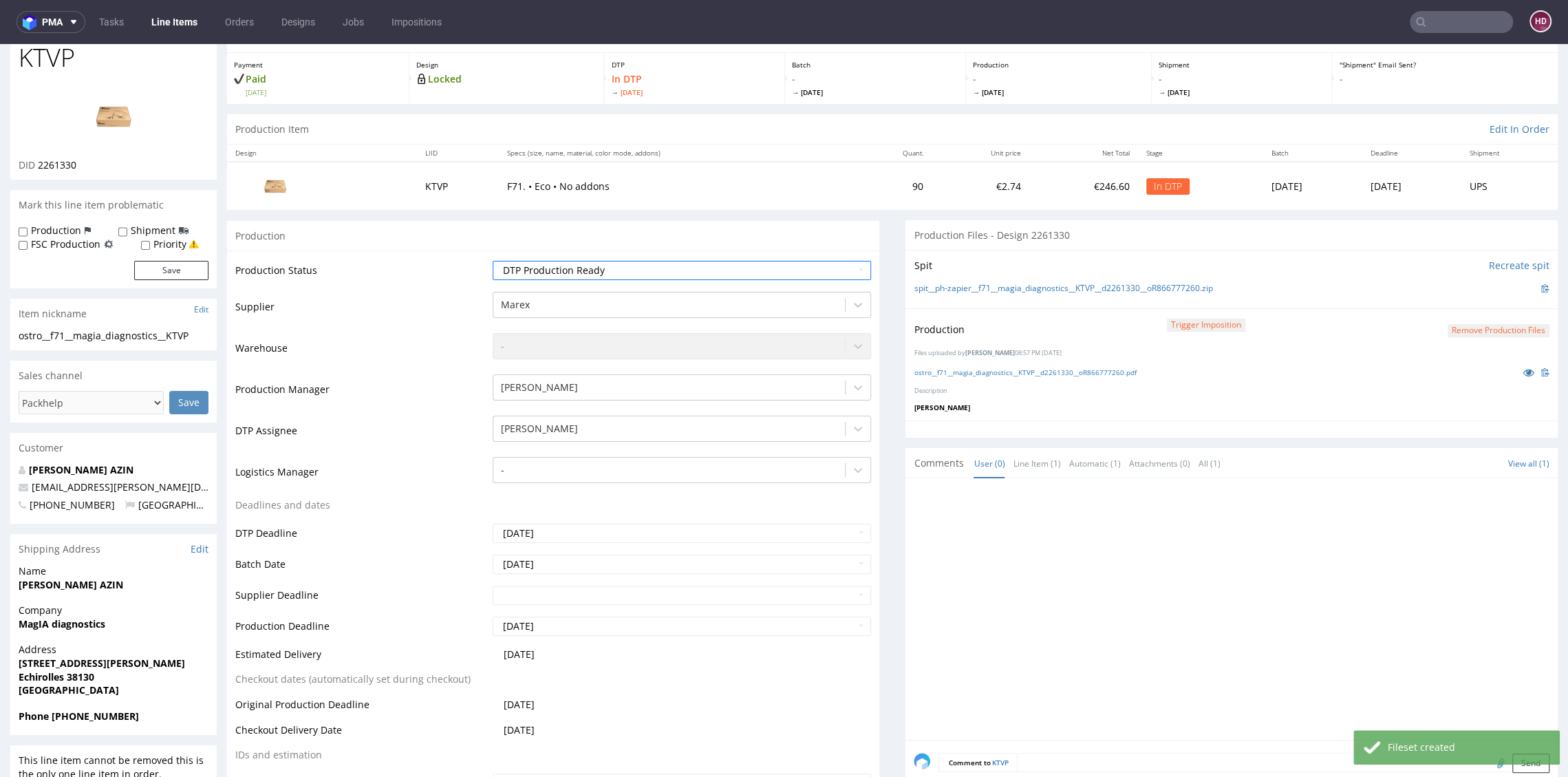
scroll to position [269, 0]
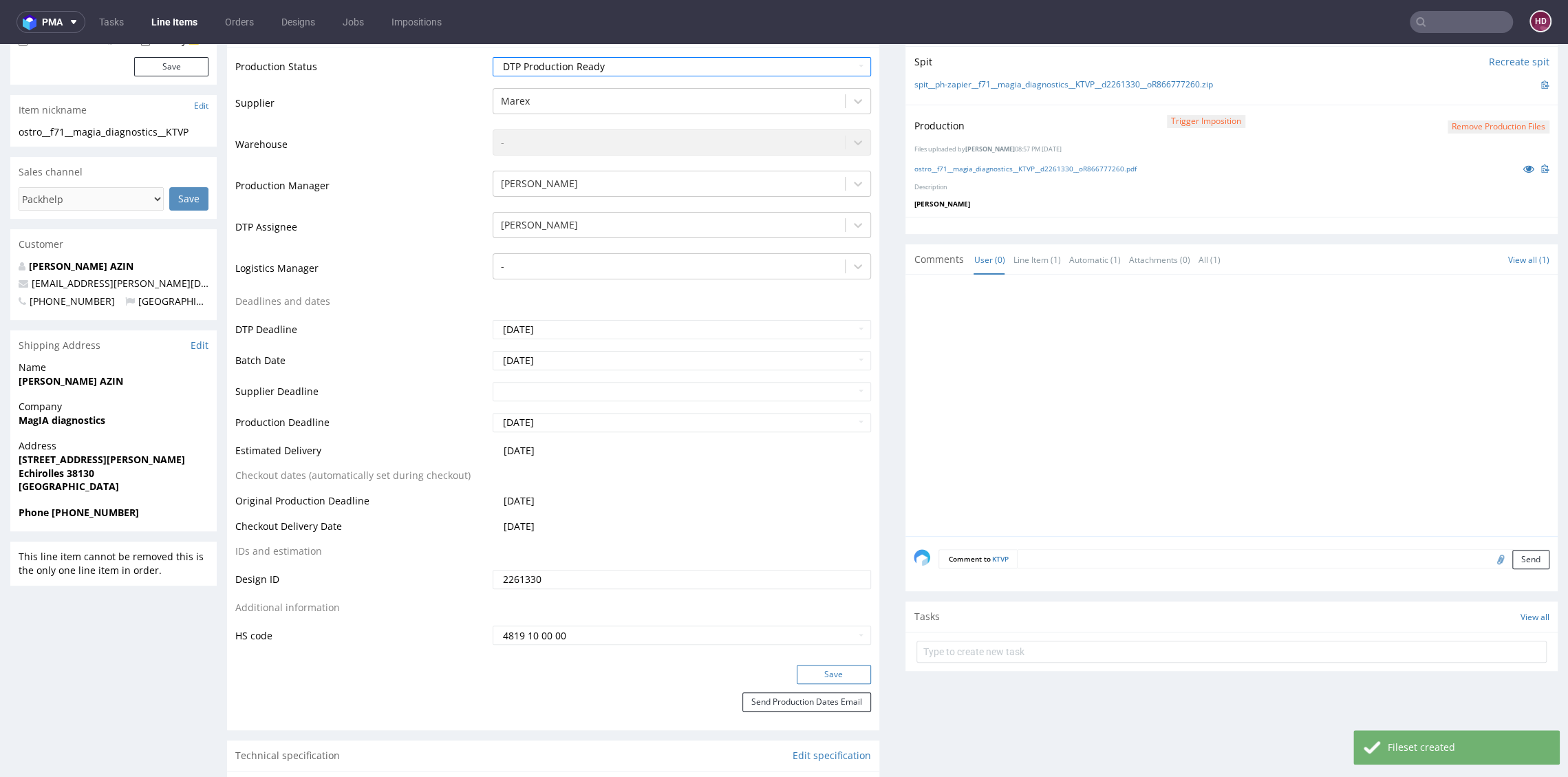
click at [841, 675] on button "Save" at bounding box center [833, 674] width 74 height 19
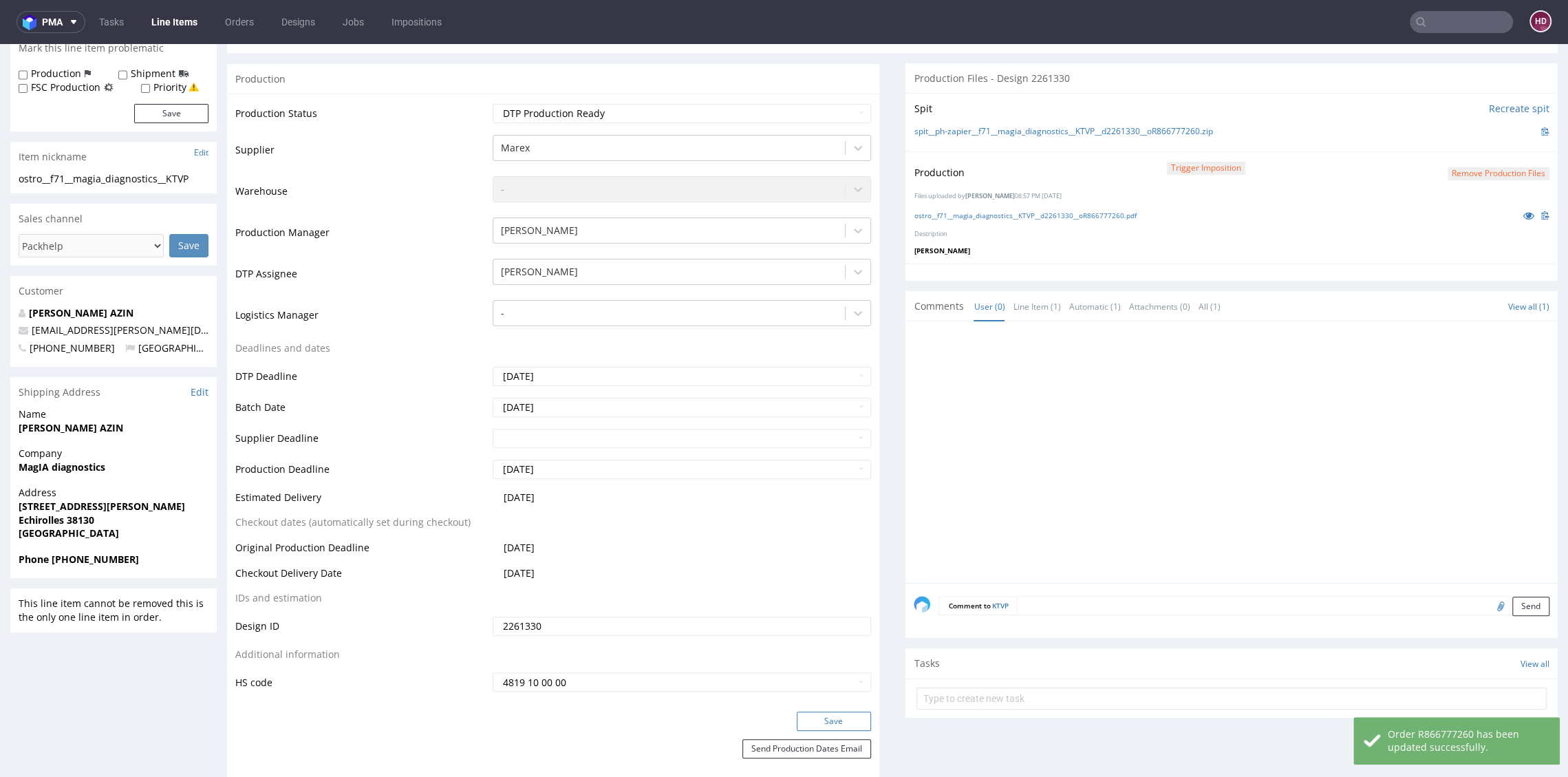
scroll to position [150, 0]
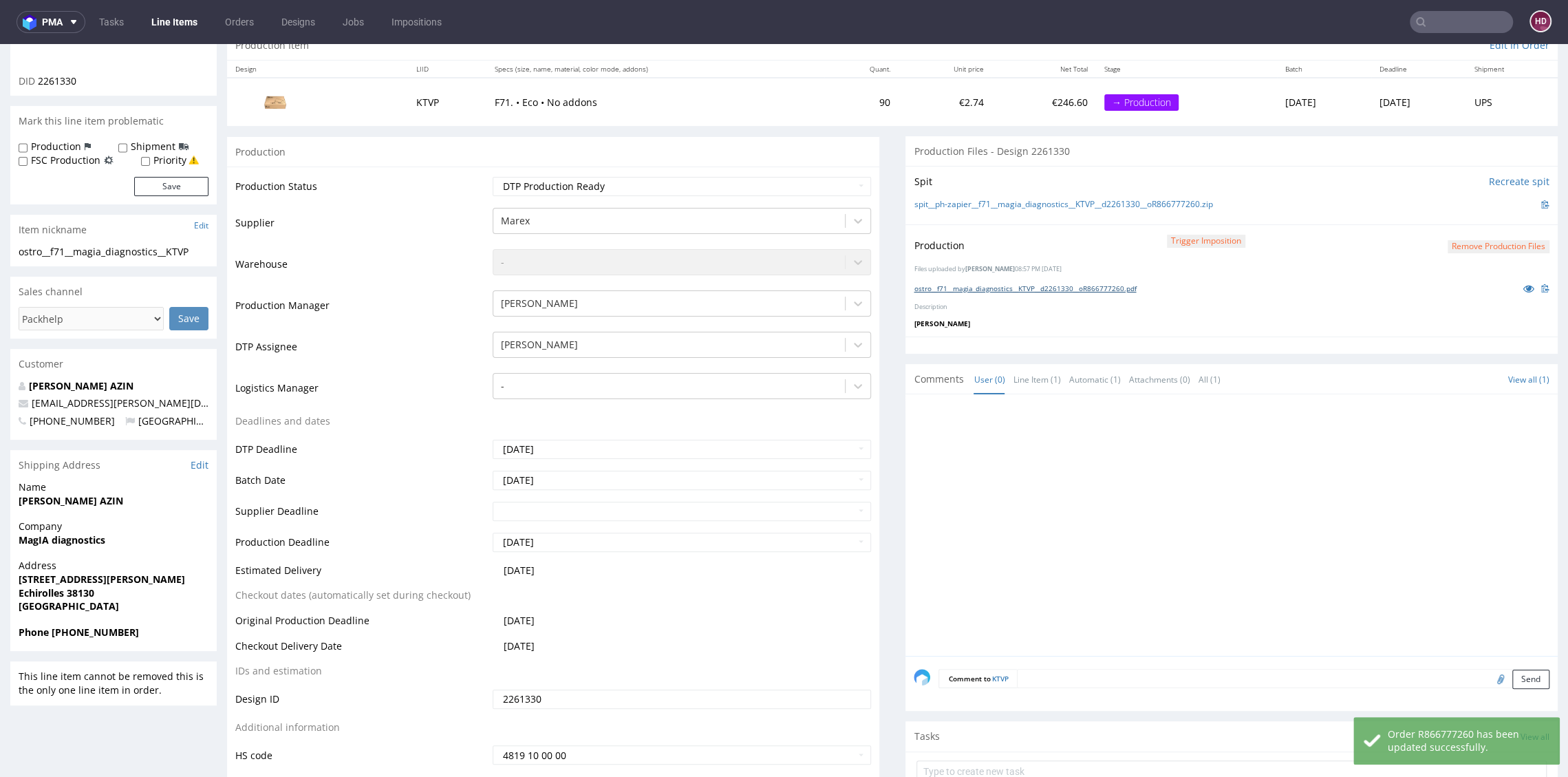
click at [954, 284] on link "ostro__f71__magia_diagnostics__KTVP__d2261330__oR866777260.pdf" at bounding box center [1024, 289] width 222 height 10
click at [1448, 247] on button "Remove production files" at bounding box center [1499, 247] width 102 height 13
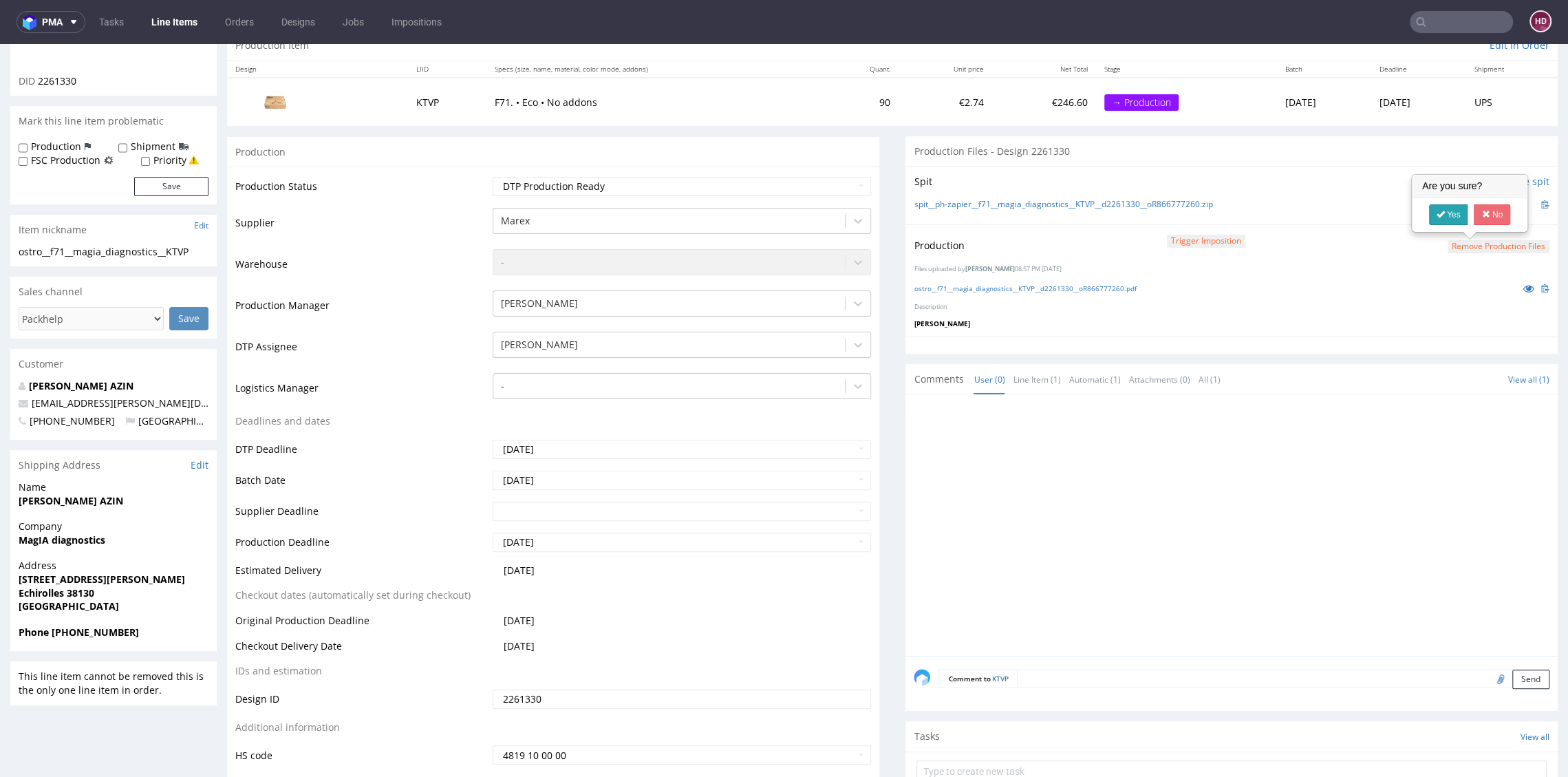
click at [1440, 218] on link "Yes" at bounding box center [1448, 215] width 39 height 21
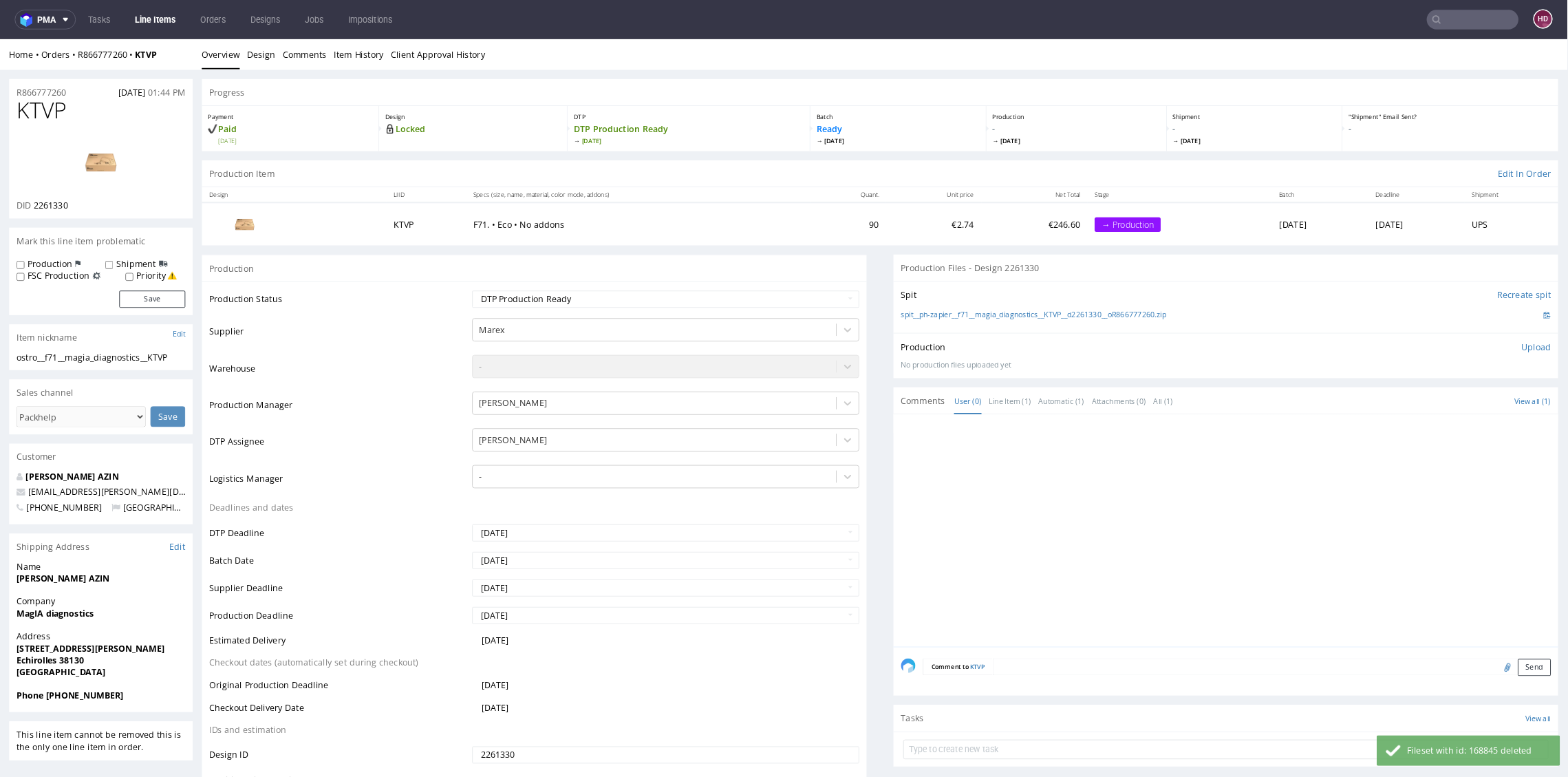
scroll to position [0, 0]
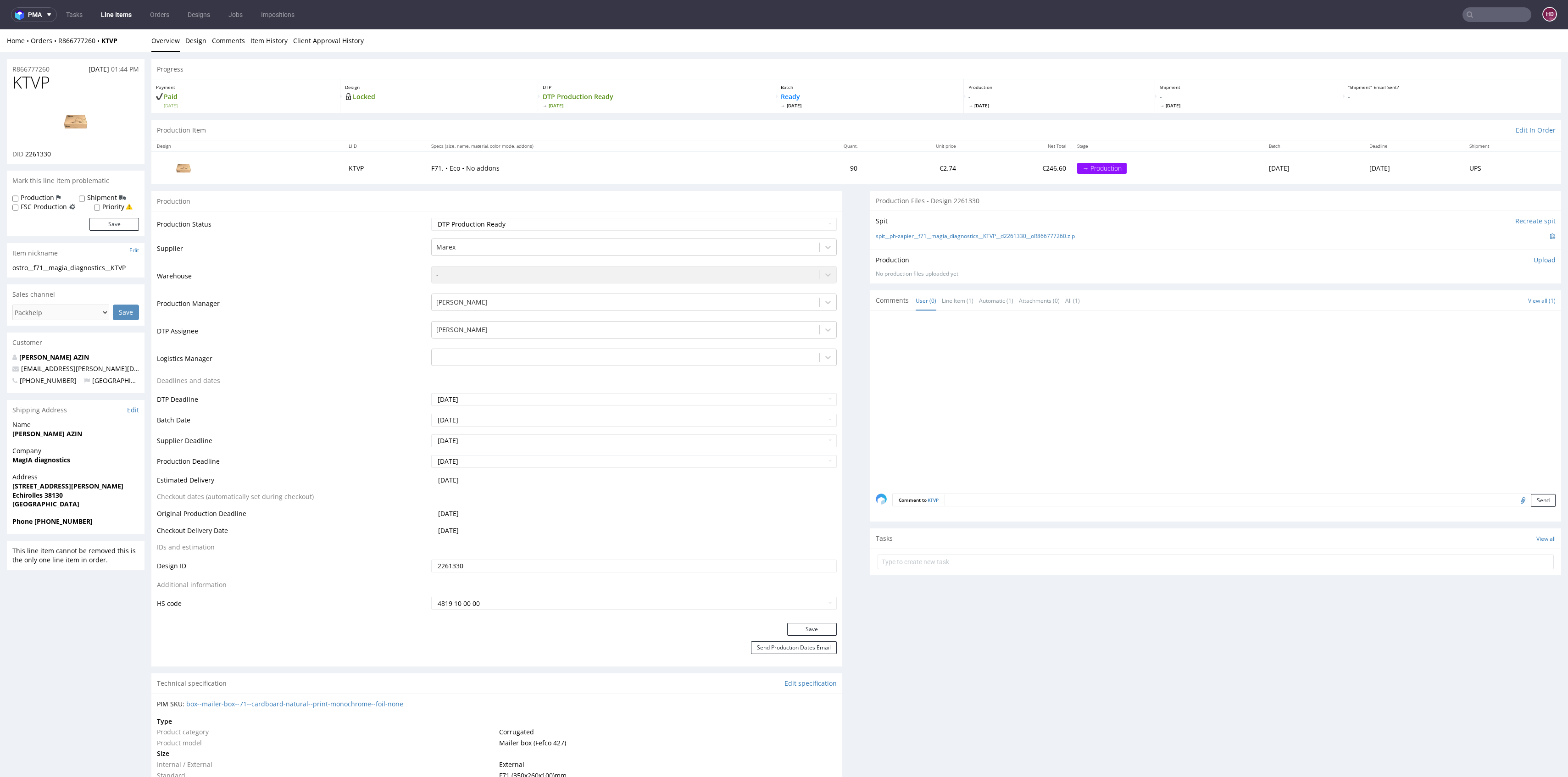
click at [1045, 258] on p "Upload" at bounding box center [1544, 260] width 22 height 9
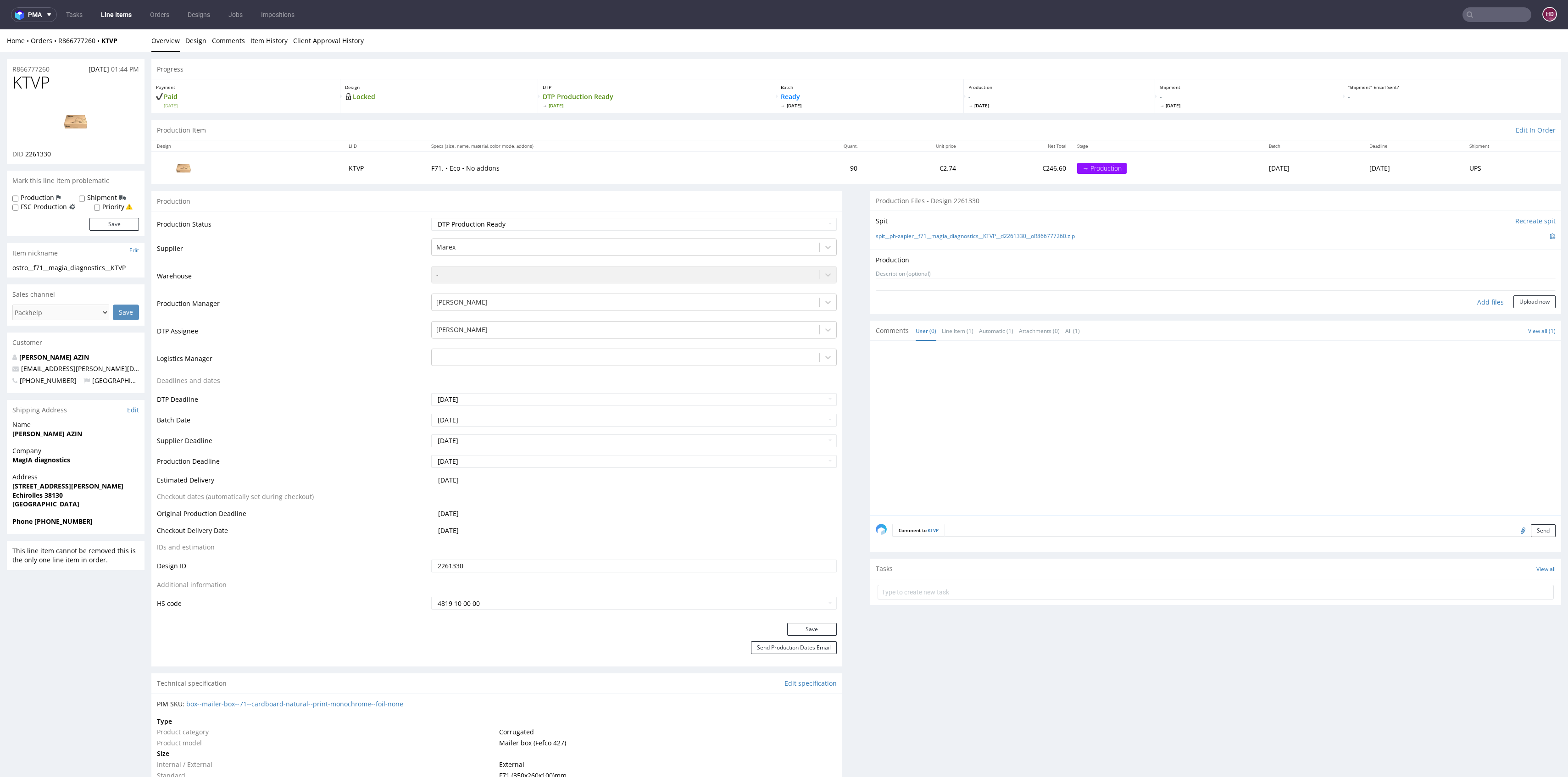
click at [1045, 303] on div "Add files" at bounding box center [1490, 302] width 46 height 14
click at [489, 226] on select "Waiting for Artwork Waiting for Diecut Waiting for Mockup Waiting for DTP Waiti…" at bounding box center [634, 224] width 405 height 13
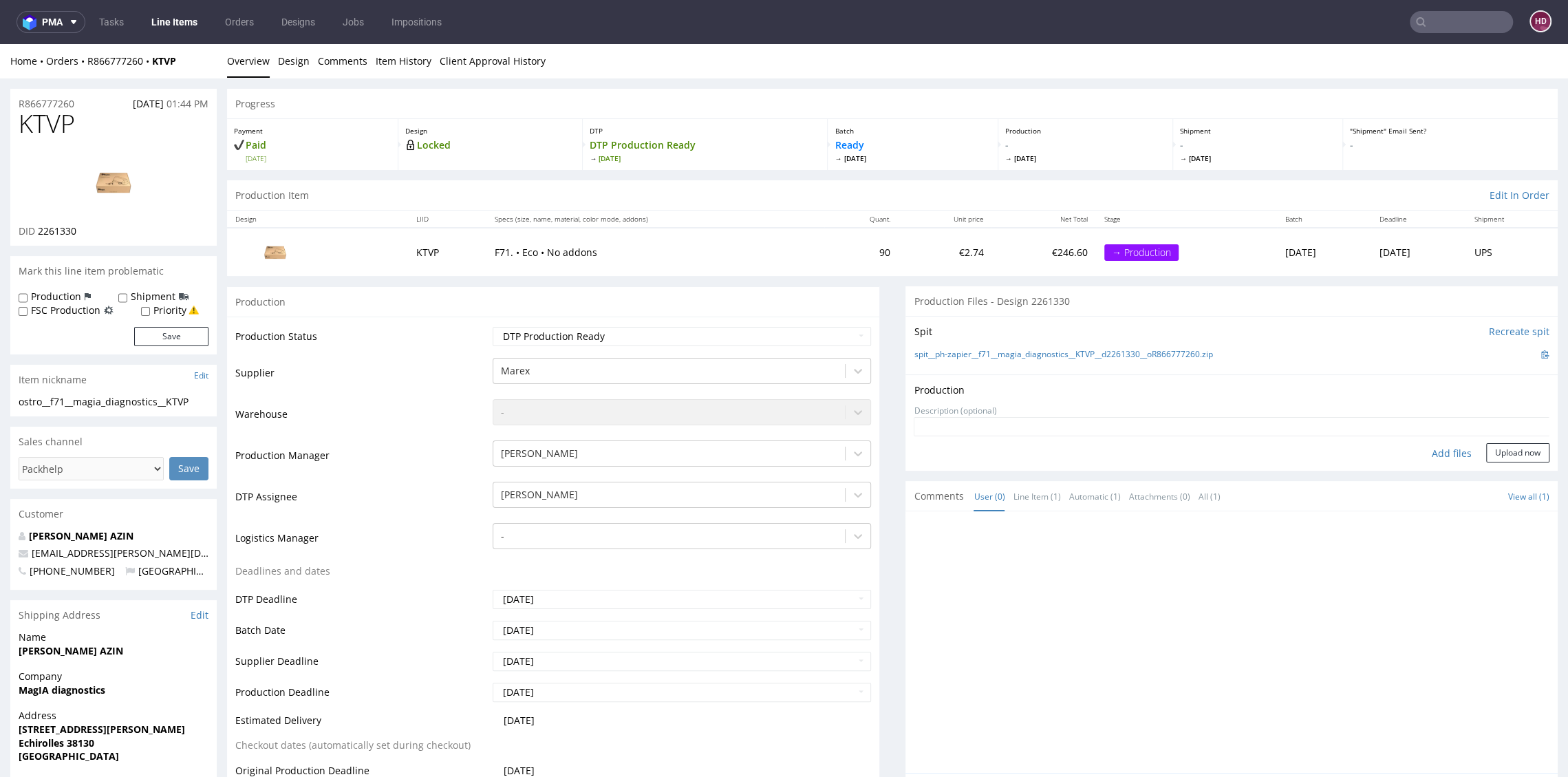
click at [551, 317] on div "Production Status Waiting for Artwork Waiting for Diecut Waiting for Mockup Wai…" at bounding box center [553, 625] width 652 height 618
click at [549, 331] on select "Waiting for Artwork Waiting for Diecut Waiting for Mockup Waiting for DTP Waiti…" at bounding box center [682, 336] width 378 height 19
select select "dtp_in_process"
click at [493, 327] on select "Waiting for Artwork Waiting for Diecut Waiting for Mockup Waiting for DTP Waiti…" at bounding box center [682, 336] width 378 height 19
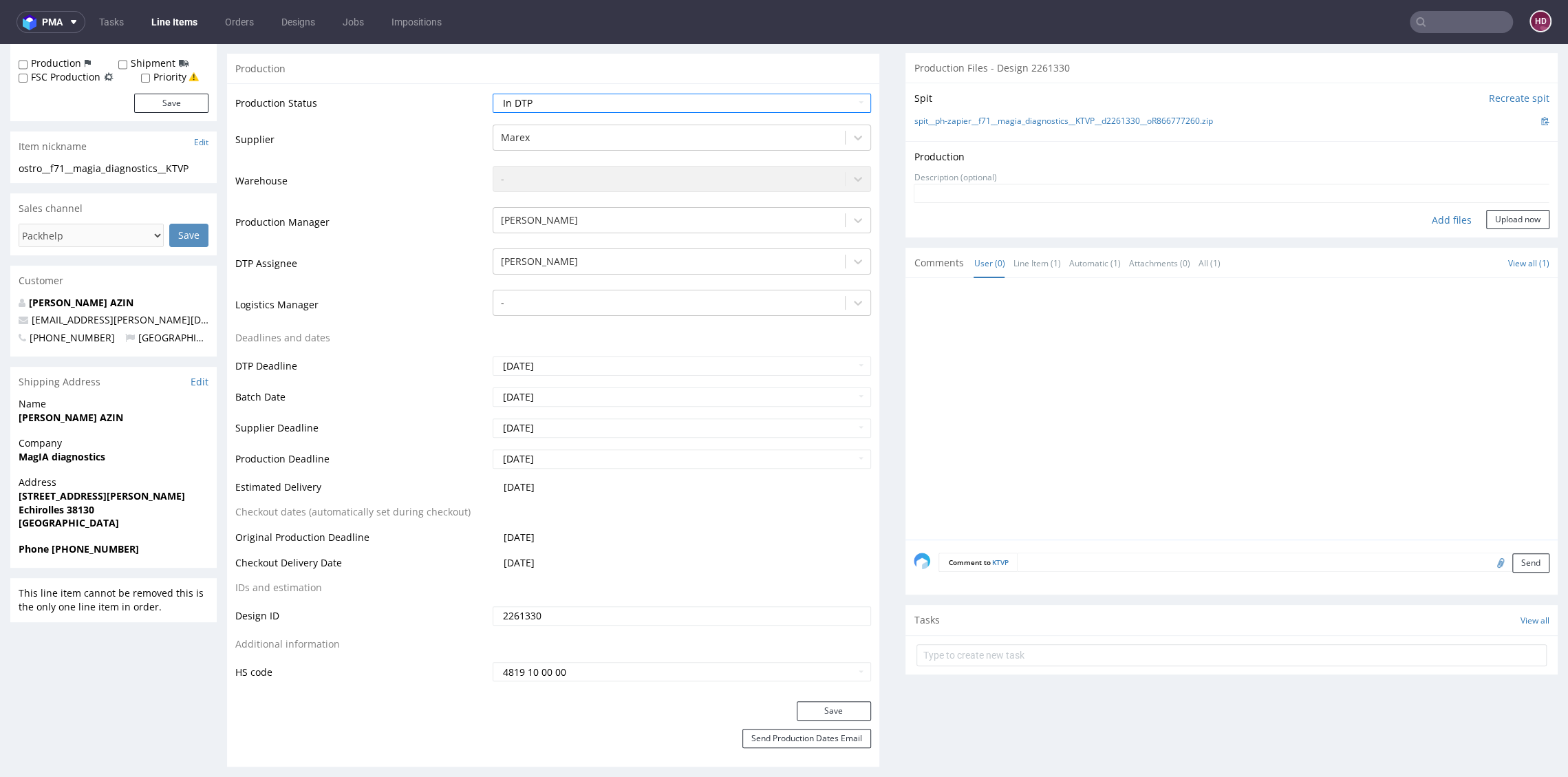
scroll to position [236, 0]
click at [810, 707] on button "Save" at bounding box center [833, 708] width 74 height 19
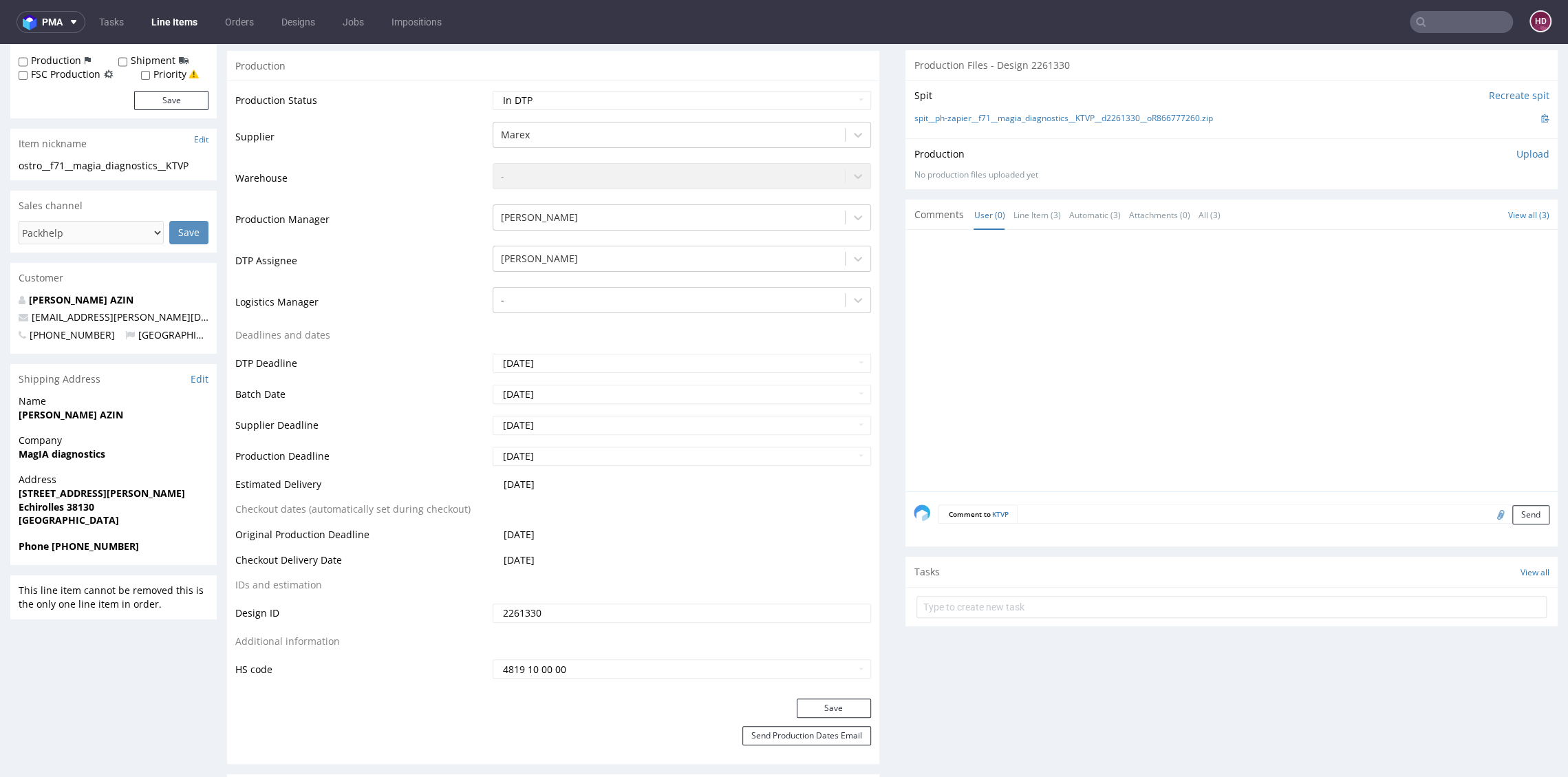
drag, startPoint x: 1265, startPoint y: 376, endPoint x: 1275, endPoint y: 375, distance: 10.0
click at [1265, 379] on div at bounding box center [1235, 364] width 643 height 253
click at [1516, 154] on p "Upload" at bounding box center [1532, 153] width 33 height 14
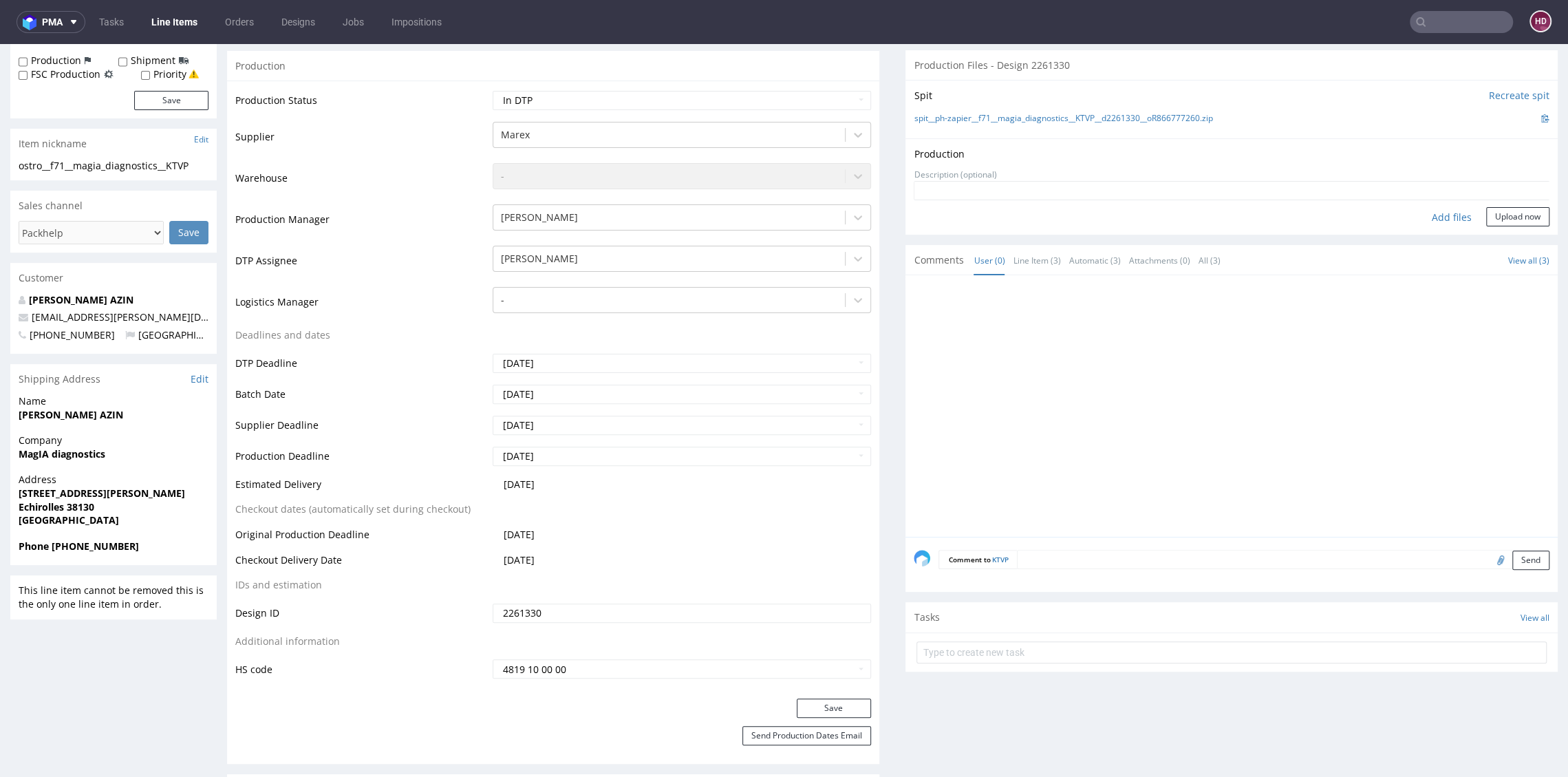
click at [1432, 219] on div "Add files" at bounding box center [1451, 217] width 68 height 21
type input "C:\fakepath\ostro__f71__magia_diagnostics__KTVP__d2261330__oR866777260.pdf"
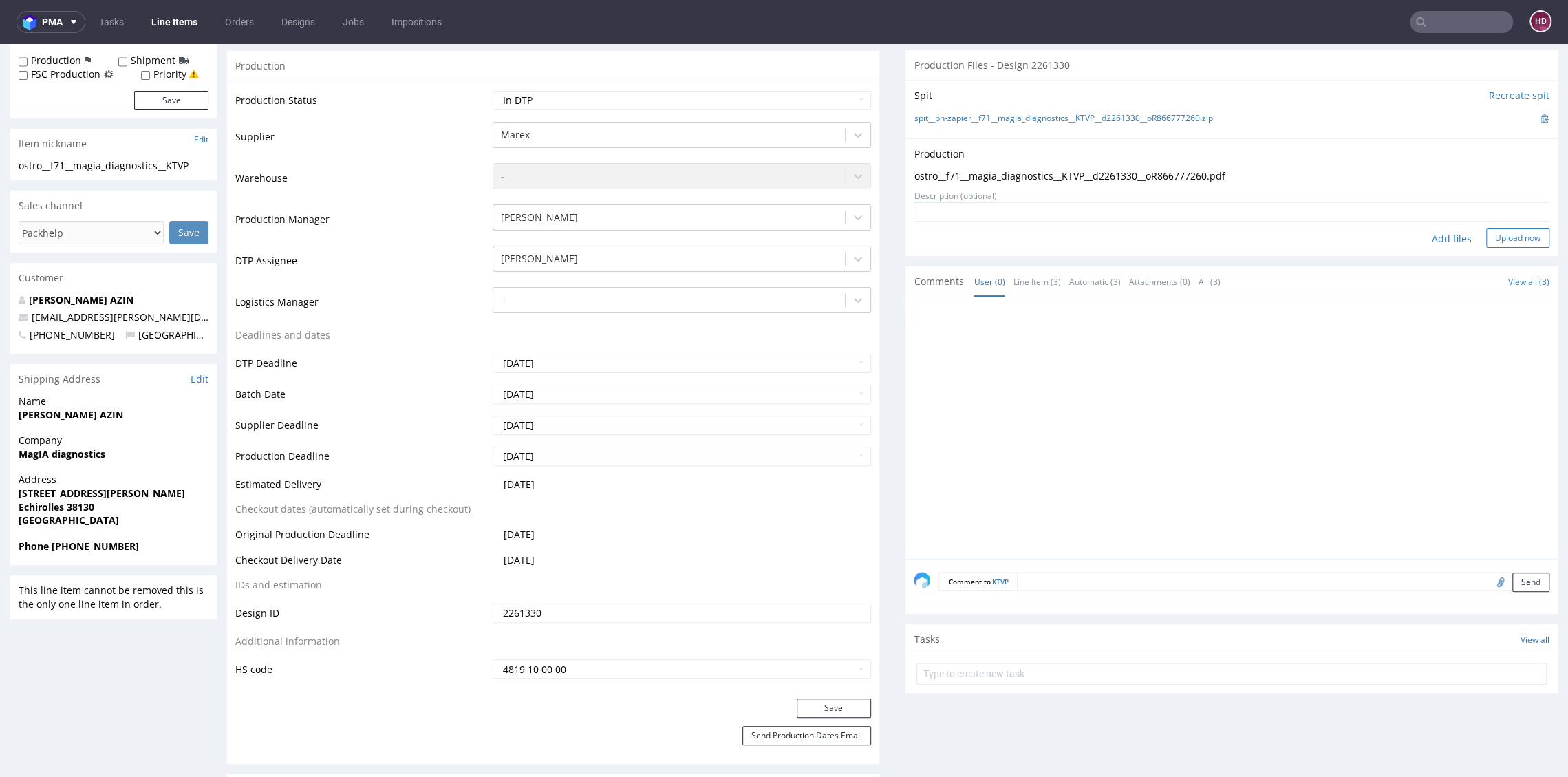
click at [1486, 242] on button "Upload now" at bounding box center [1517, 237] width 63 height 19
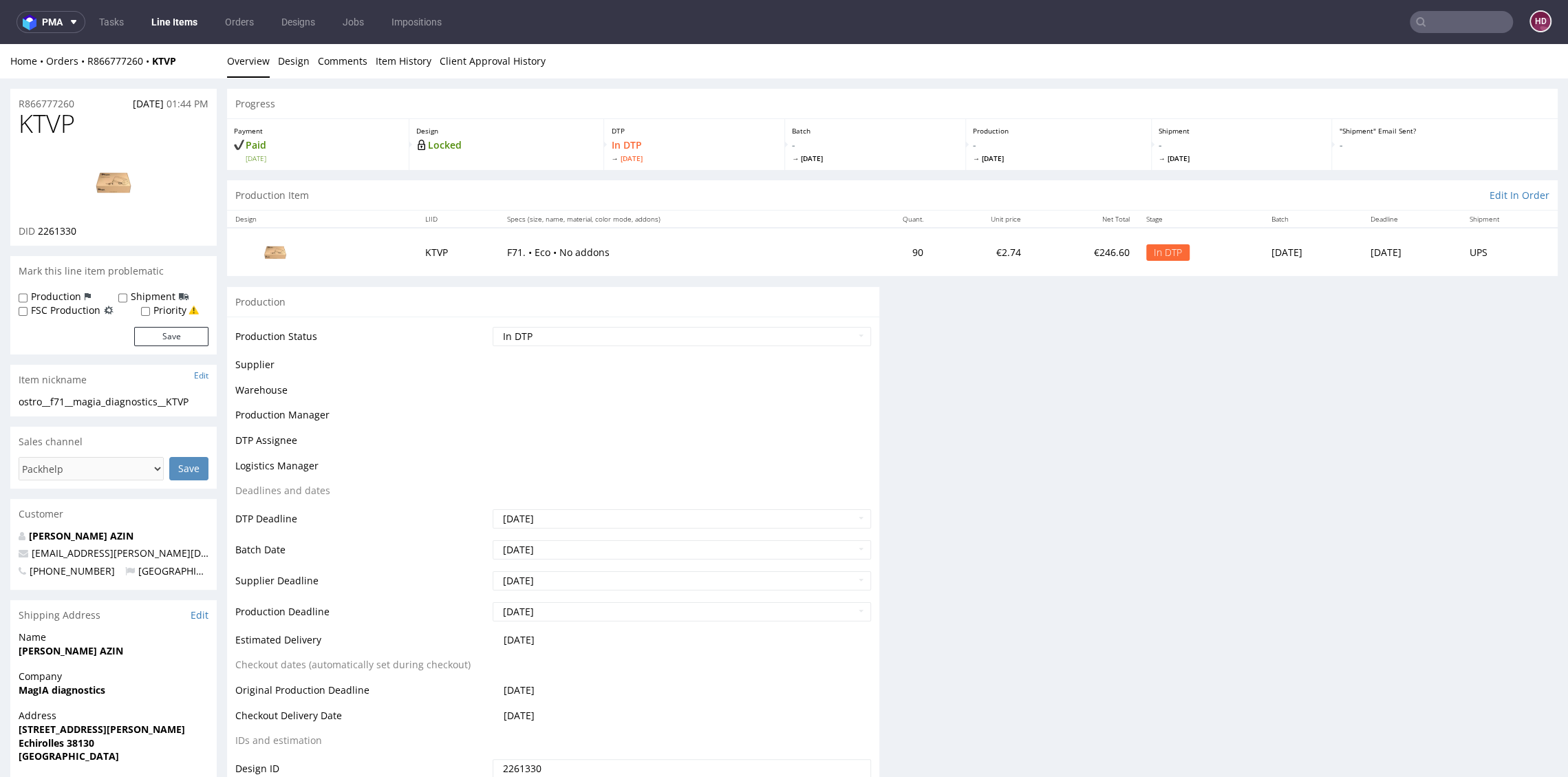
scroll to position [0, 0]
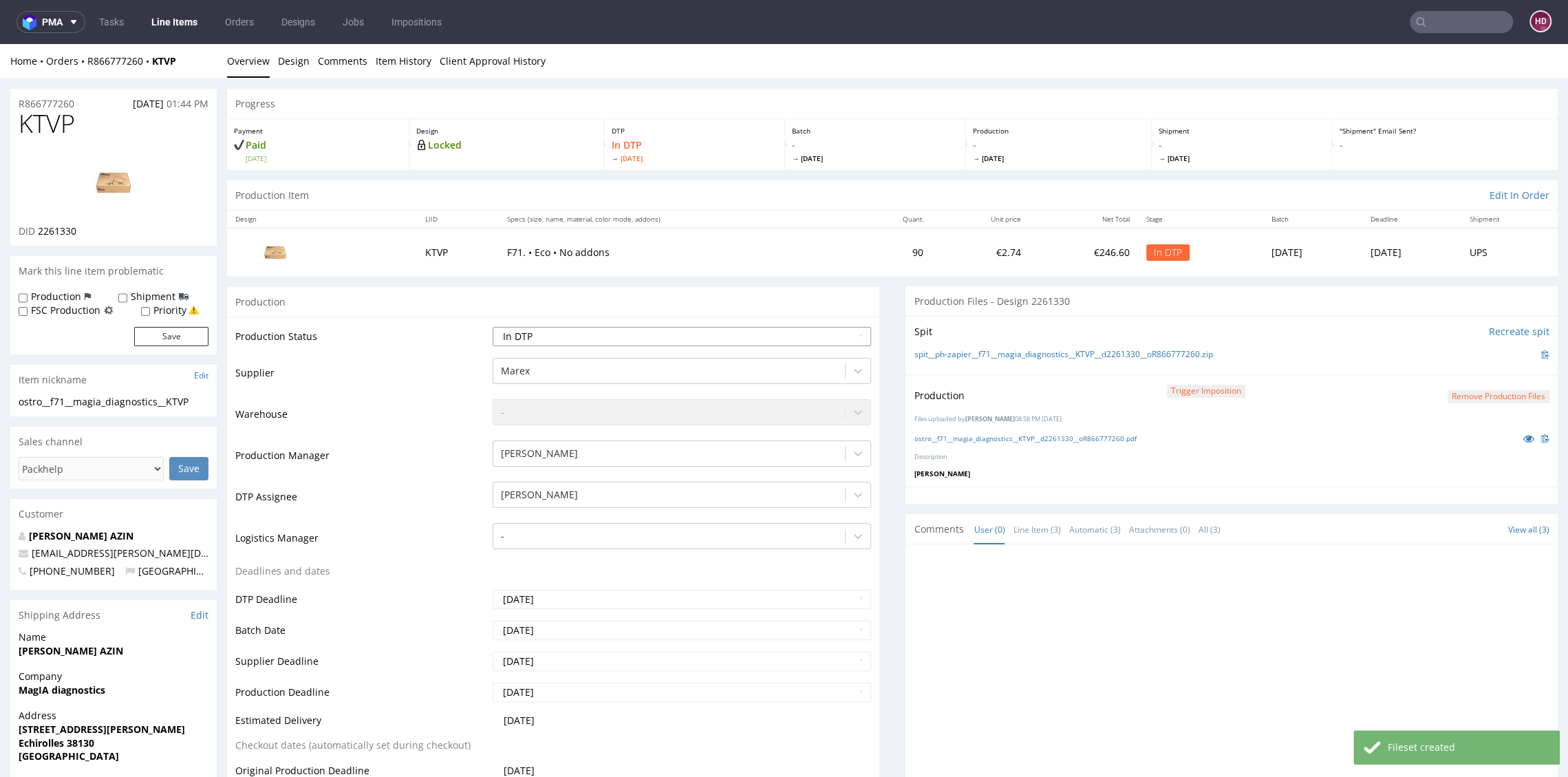
click at [596, 328] on select "Waiting for Artwork Waiting for Diecut Waiting for Mockup Waiting for DTP Waiti…" at bounding box center [682, 336] width 378 height 19
select select "dtp_production_ready"
click at [493, 327] on select "Waiting for Artwork Waiting for Diecut Waiting for Mockup Waiting for DTP Waiti…" at bounding box center [682, 336] width 378 height 19
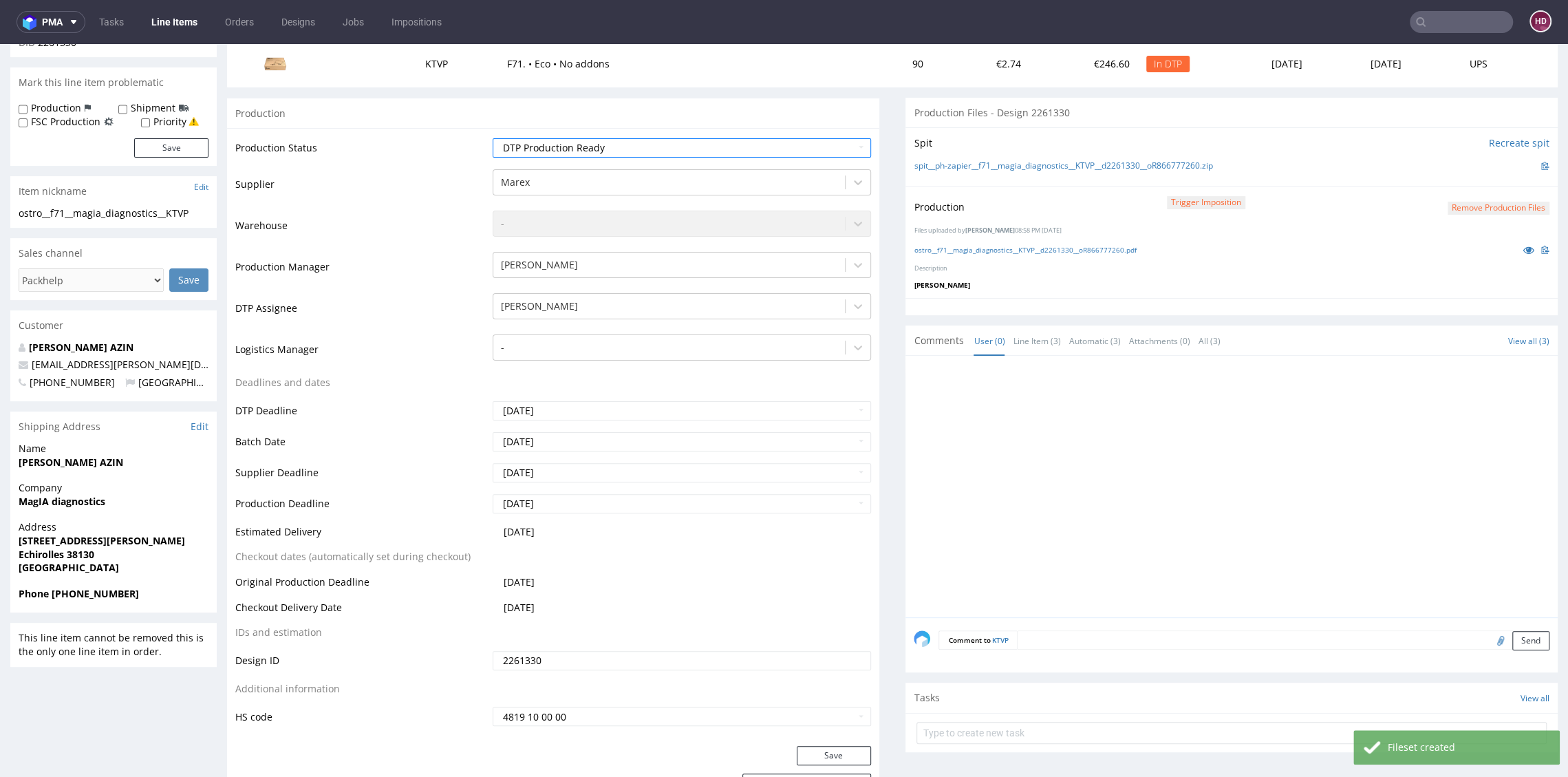
scroll to position [423, 0]
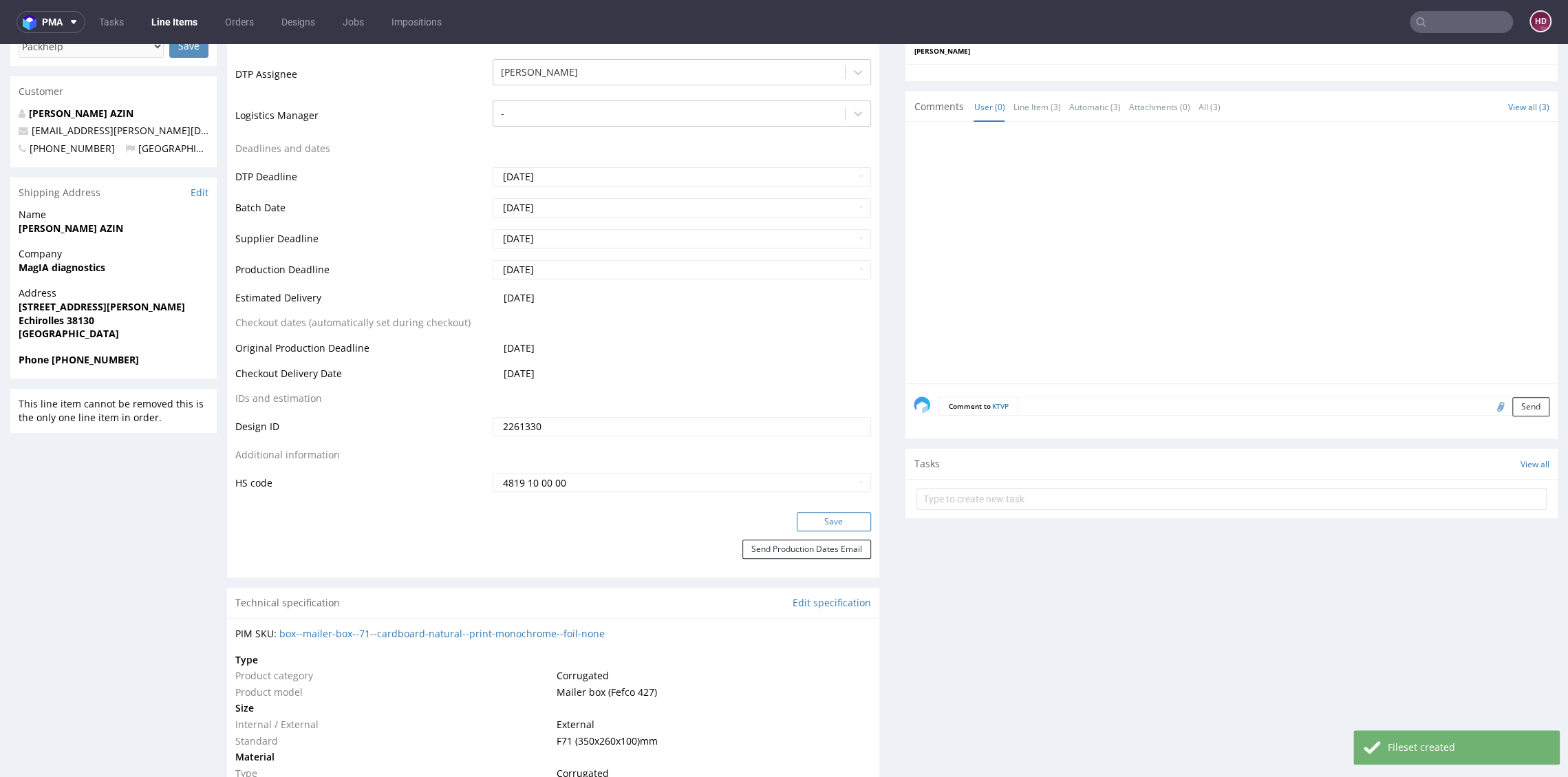
click at [820, 518] on button "Save" at bounding box center [833, 521] width 74 height 19
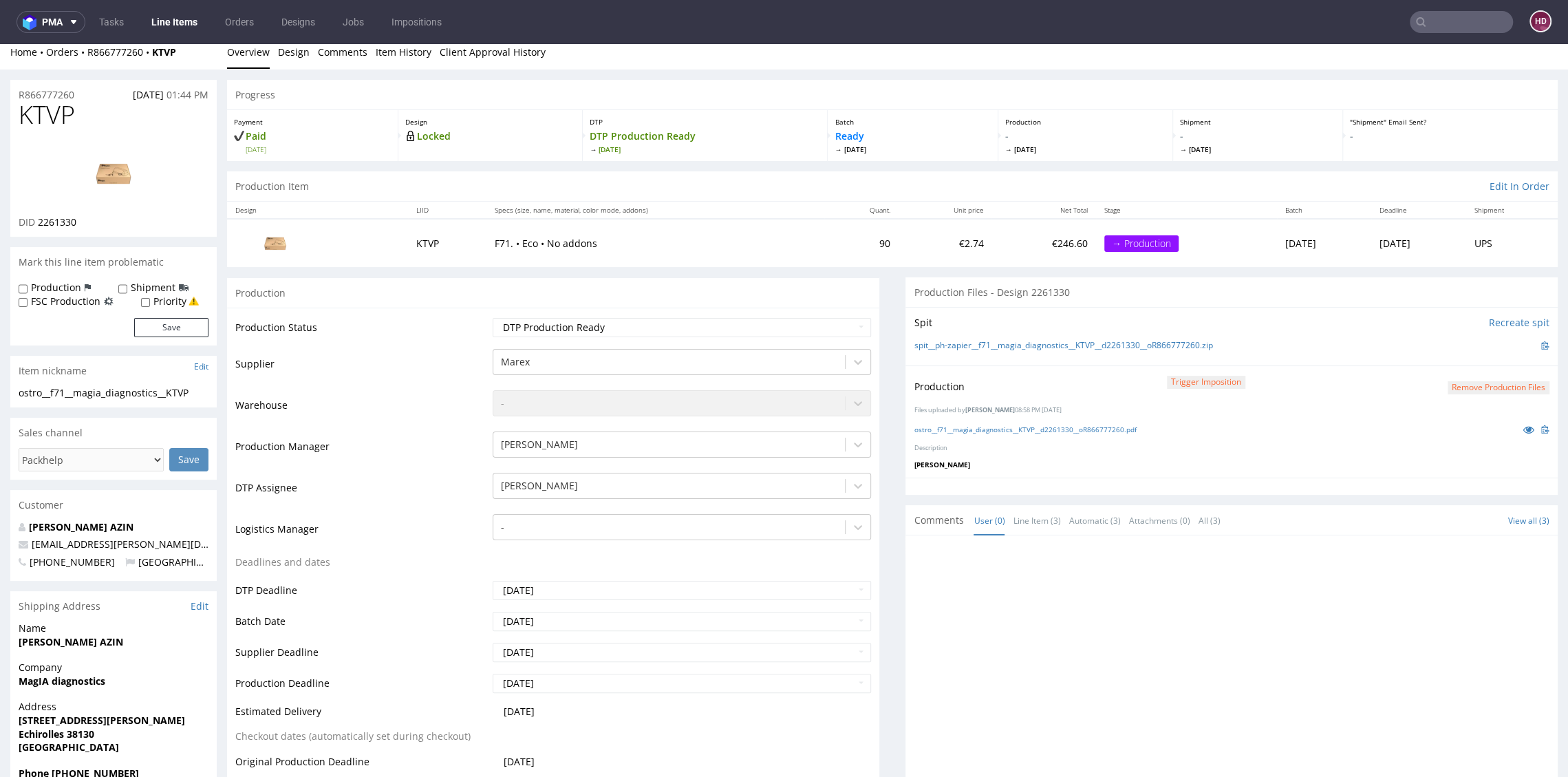
scroll to position [0, 0]
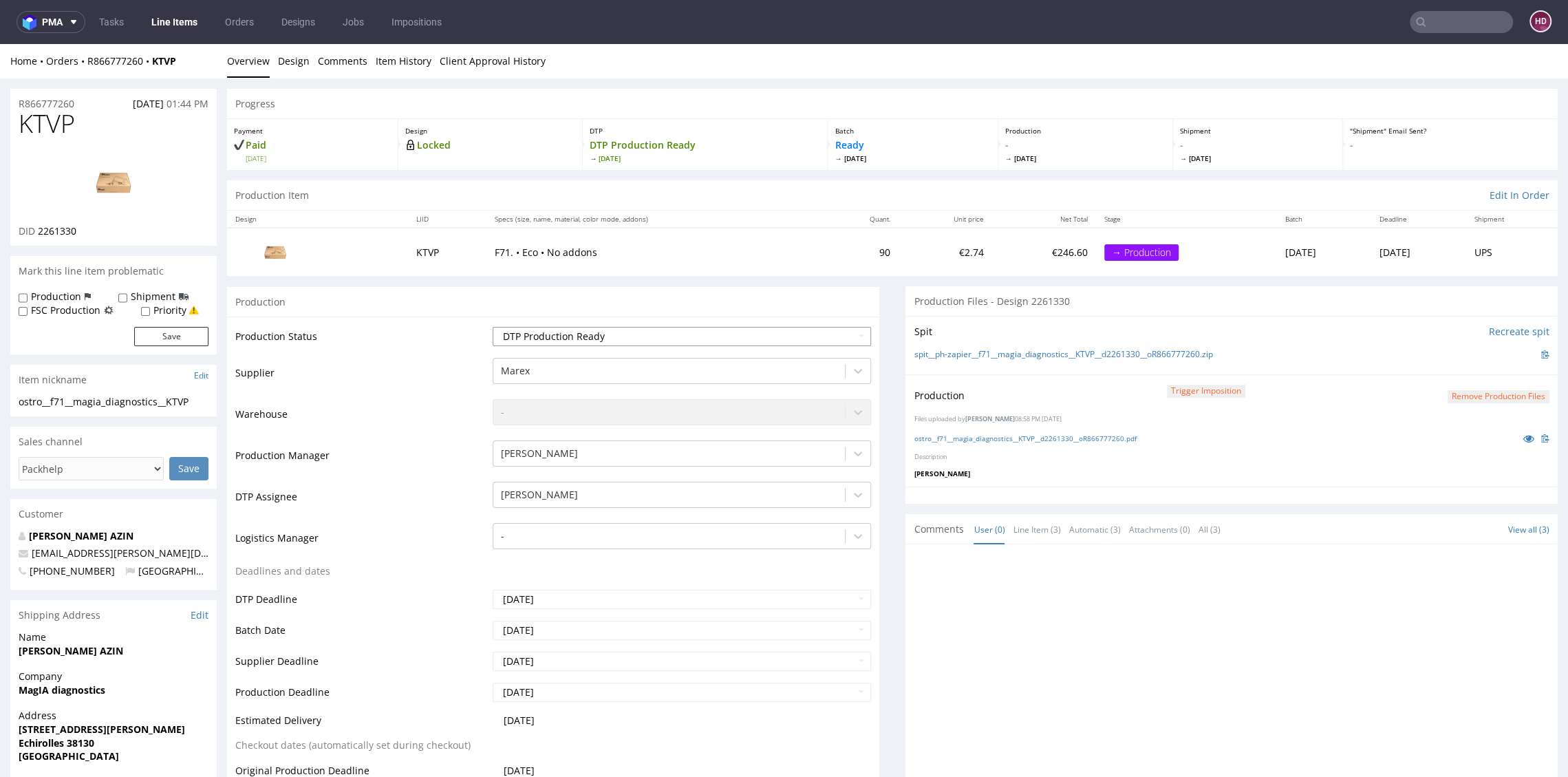
click at [593, 330] on select "Waiting for Artwork Waiting for Diecut Waiting for Mockup Waiting for DTP Waiti…" at bounding box center [682, 336] width 378 height 19
click at [493, 327] on select "Waiting for Artwork Waiting for Diecut Waiting for Mockup Waiting for DTP Waiti…" at bounding box center [682, 336] width 378 height 19
click at [184, 16] on link "Line Items" at bounding box center [174, 22] width 63 height 22
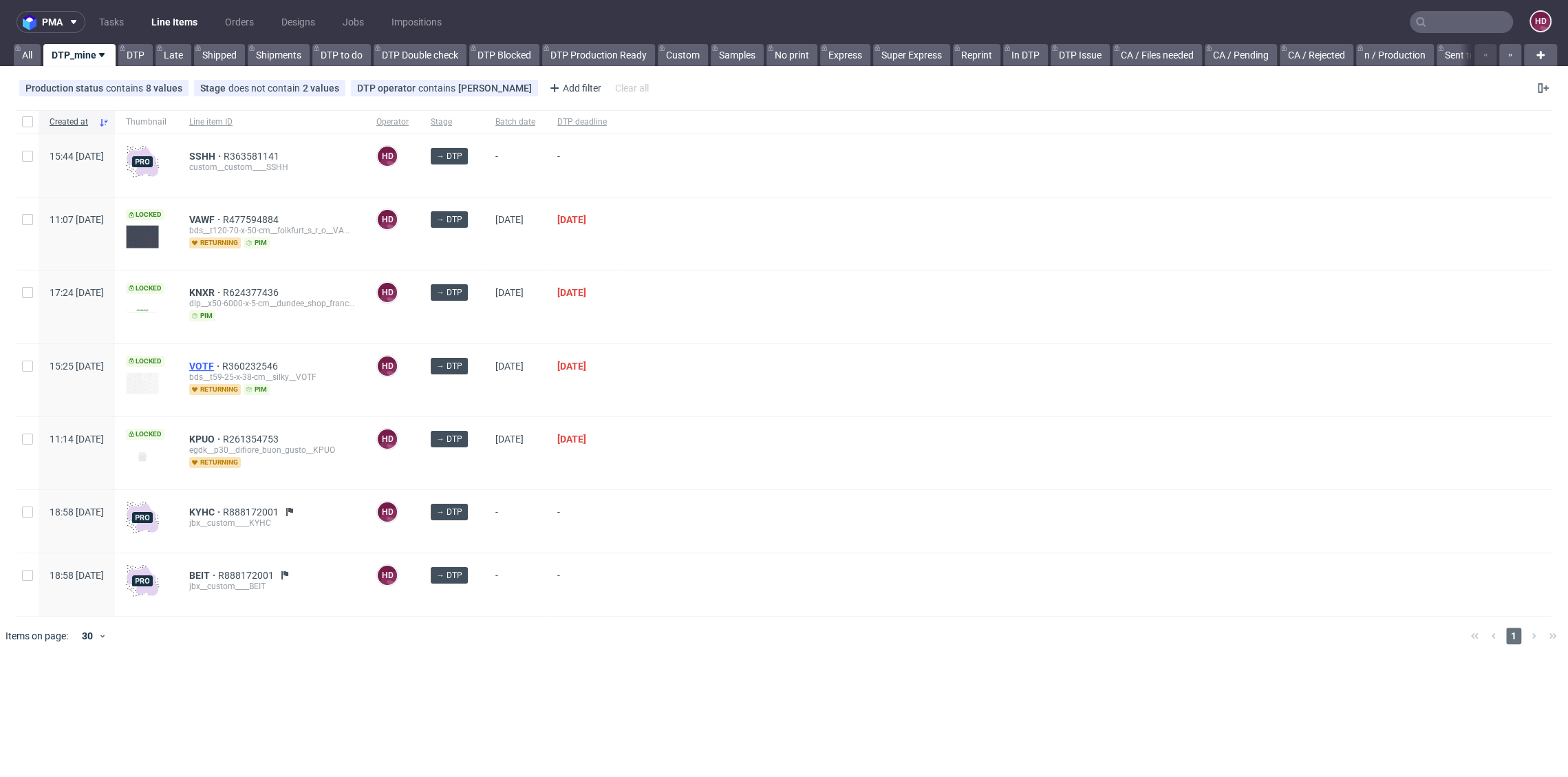
click at [222, 361] on span "VOTF" at bounding box center [205, 366] width 33 height 11
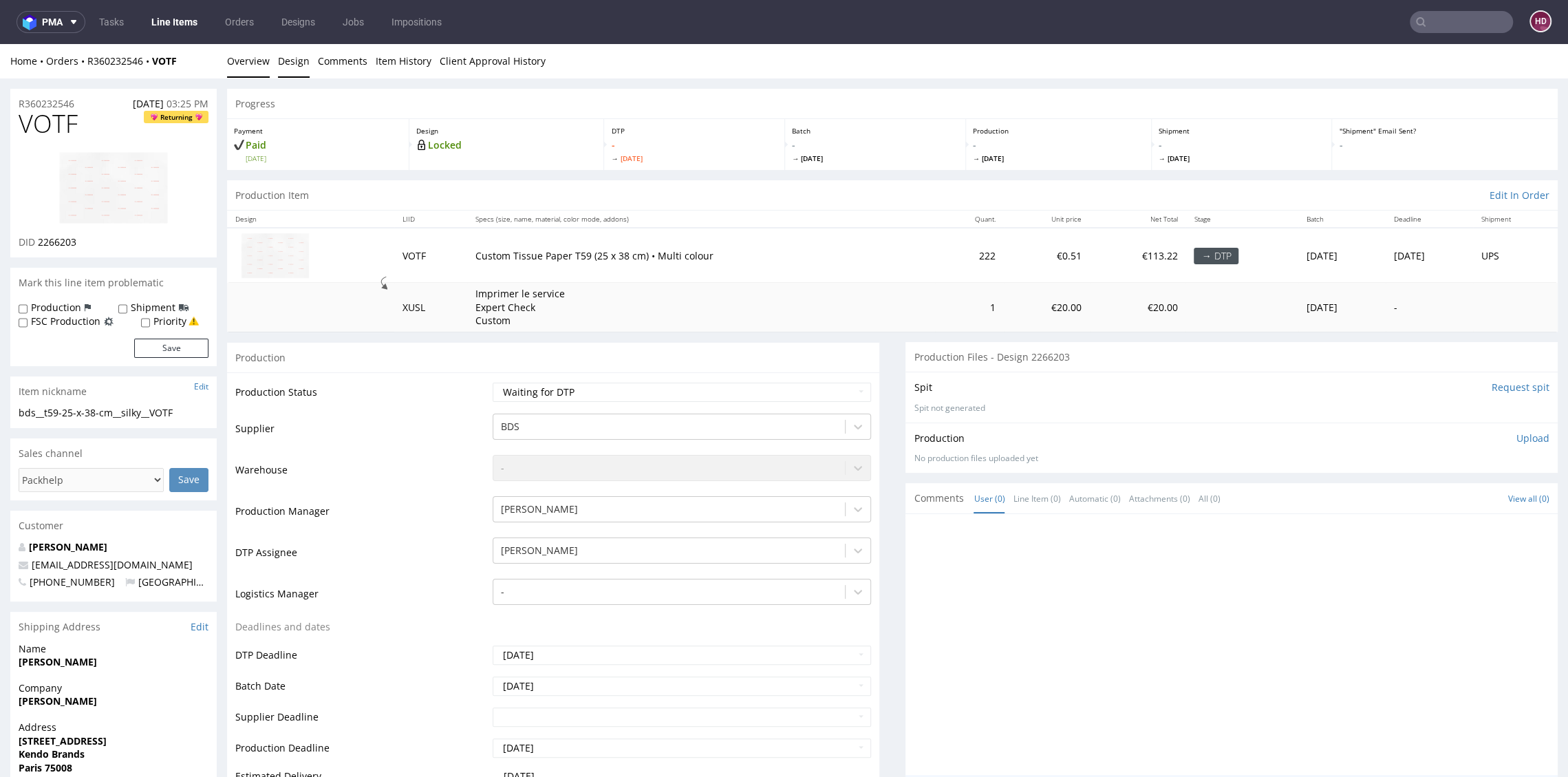
click at [306, 71] on link "Design" at bounding box center [293, 60] width 32 height 34
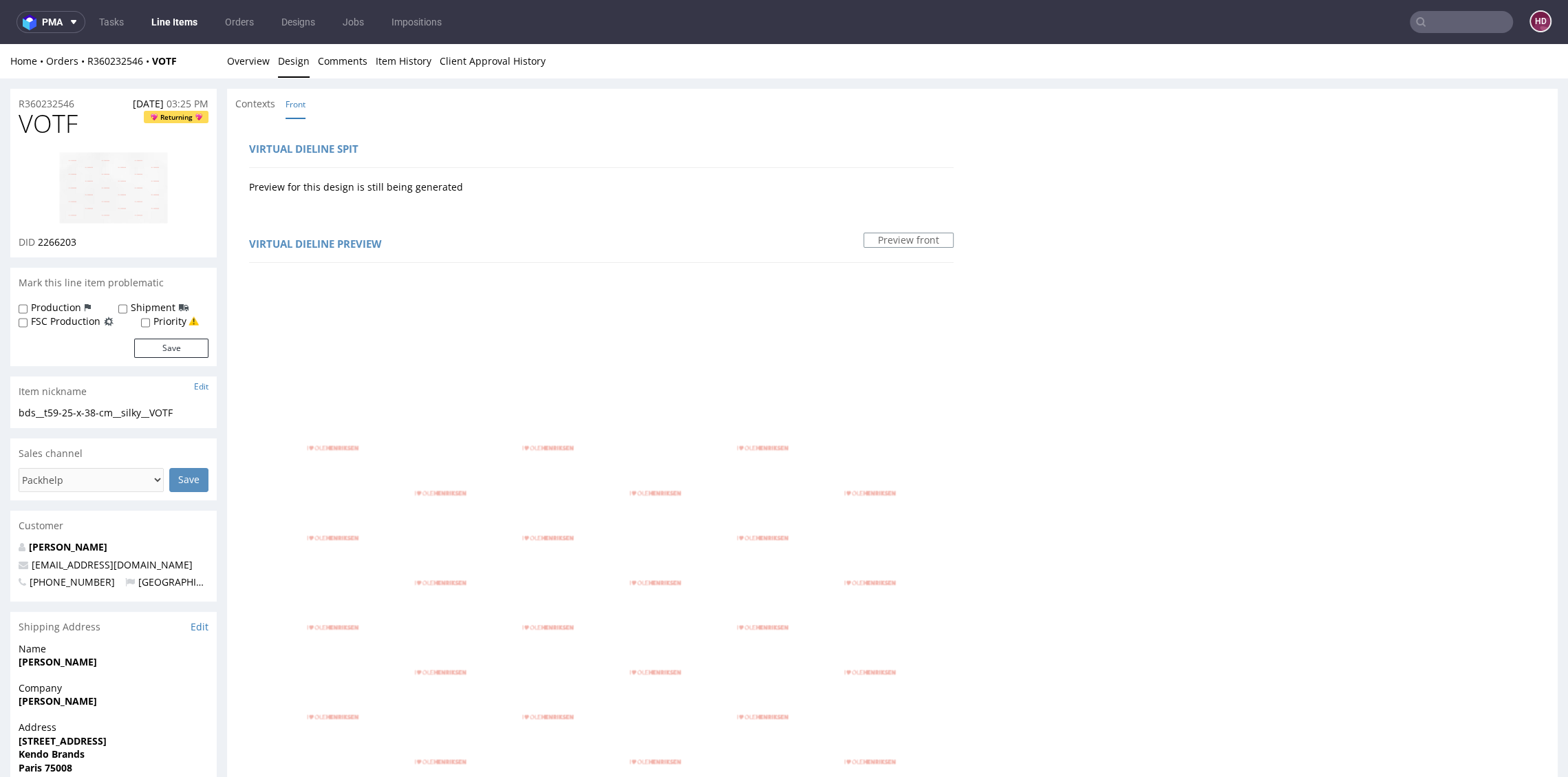
click at [86, 171] on img at bounding box center [113, 188] width 110 height 73
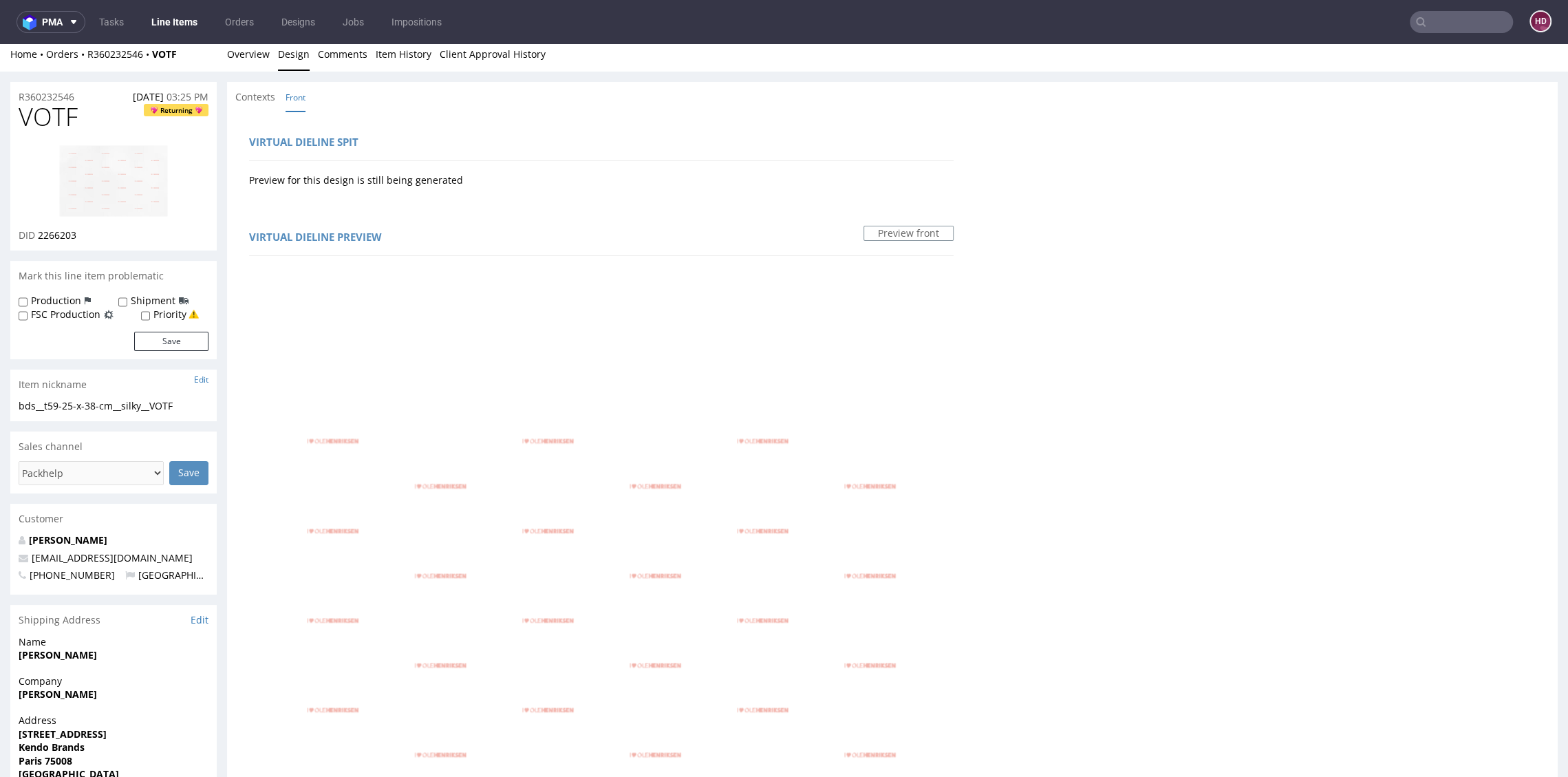
scroll to position [16, 0]
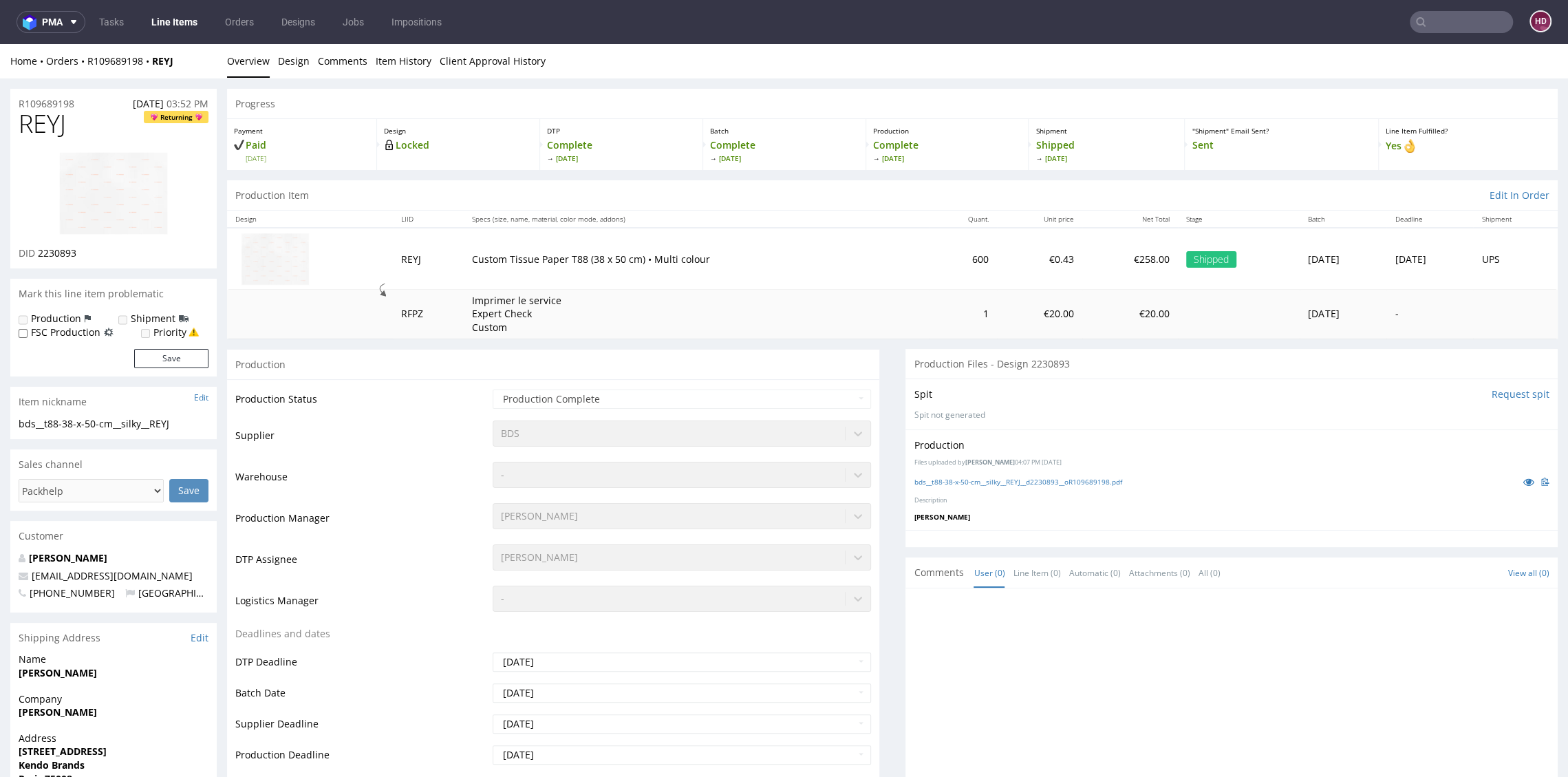
click at [931, 475] on div "bds__t88-38-x-50-cm__silky__REYJ__d2230893__oR109689198.pdf" at bounding box center [1231, 481] width 635 height 16
click at [931, 479] on link "bds__t88-38-x-50-cm__silky__REYJ__d2230893__oR109689198.pdf" at bounding box center [1018, 481] width 208 height 10
click at [1102, 481] on link "bds__t88-38-x-50-cm__silky__REYJ__d2230893__oR109689198.pdf" at bounding box center [1018, 481] width 208 height 10
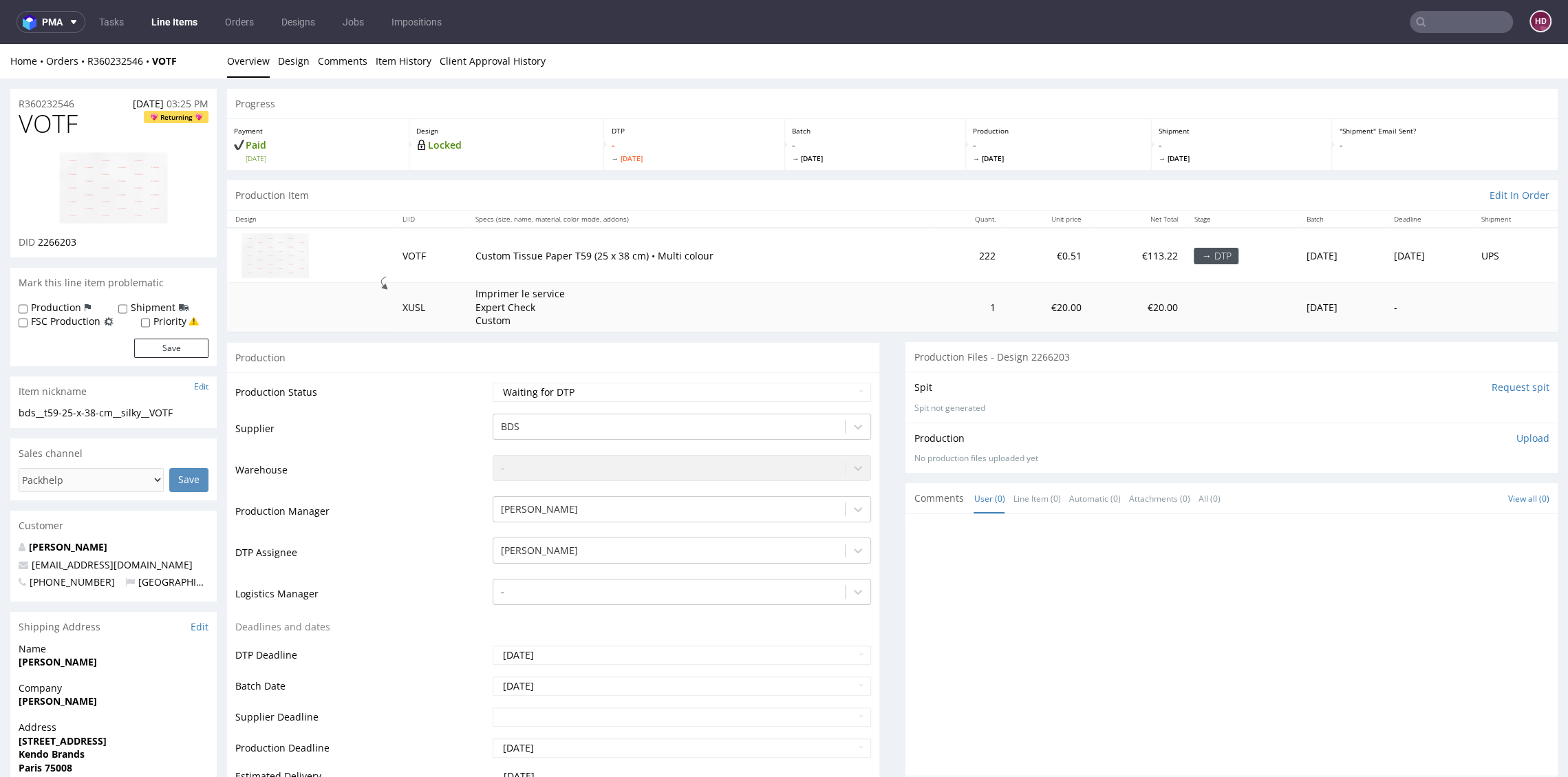
click at [128, 192] on img at bounding box center [113, 188] width 110 height 73
click at [117, 210] on img at bounding box center [113, 188] width 110 height 73
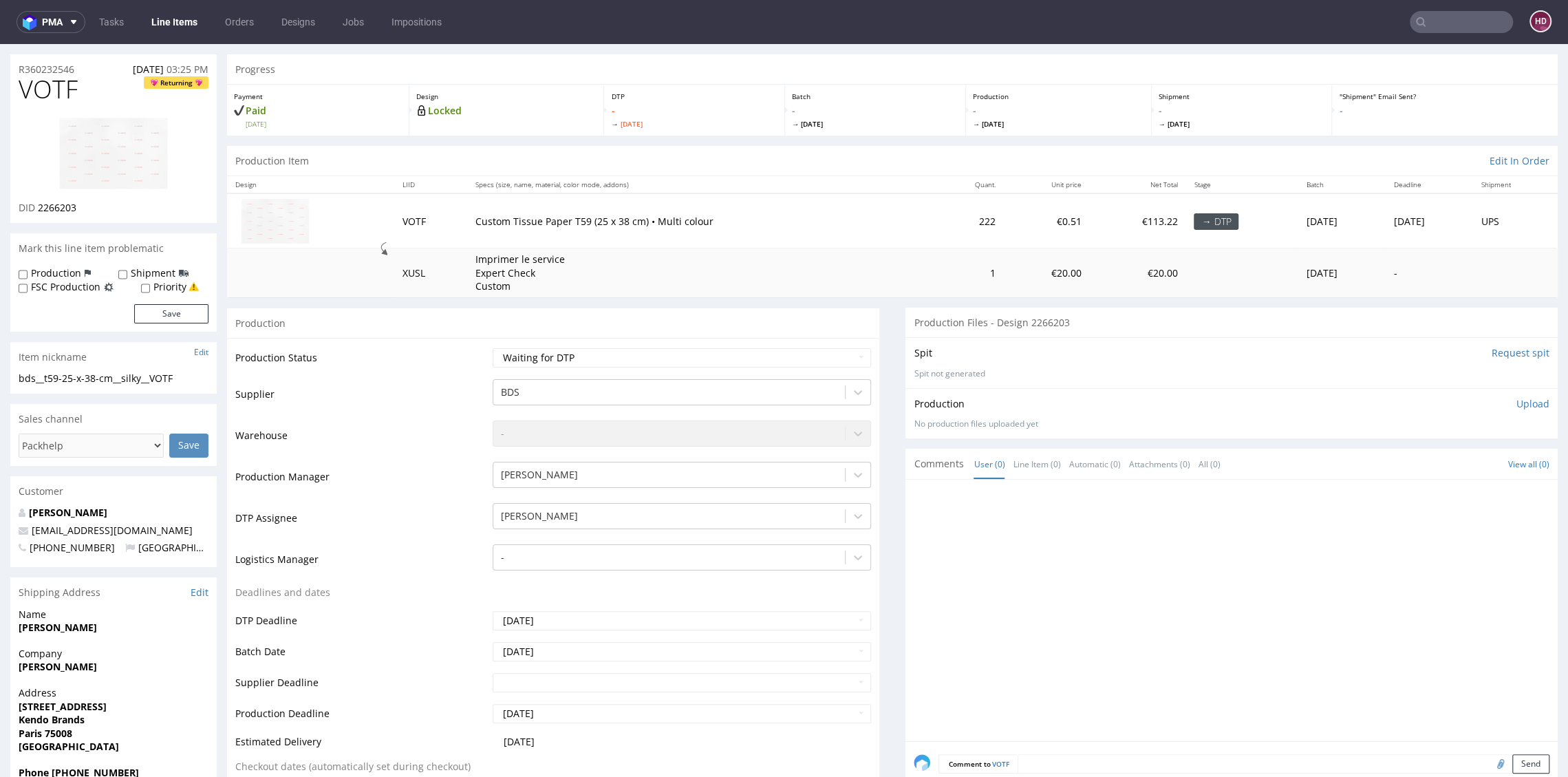
scroll to position [37, 0]
drag, startPoint x: 89, startPoint y: 203, endPoint x: 39, endPoint y: 198, distance: 50.2
click at [39, 198] on div "DID 2266203" at bounding box center [113, 205] width 190 height 14
copy span "2266203"
drag, startPoint x: 89, startPoint y: 79, endPoint x: 24, endPoint y: 79, distance: 65.0
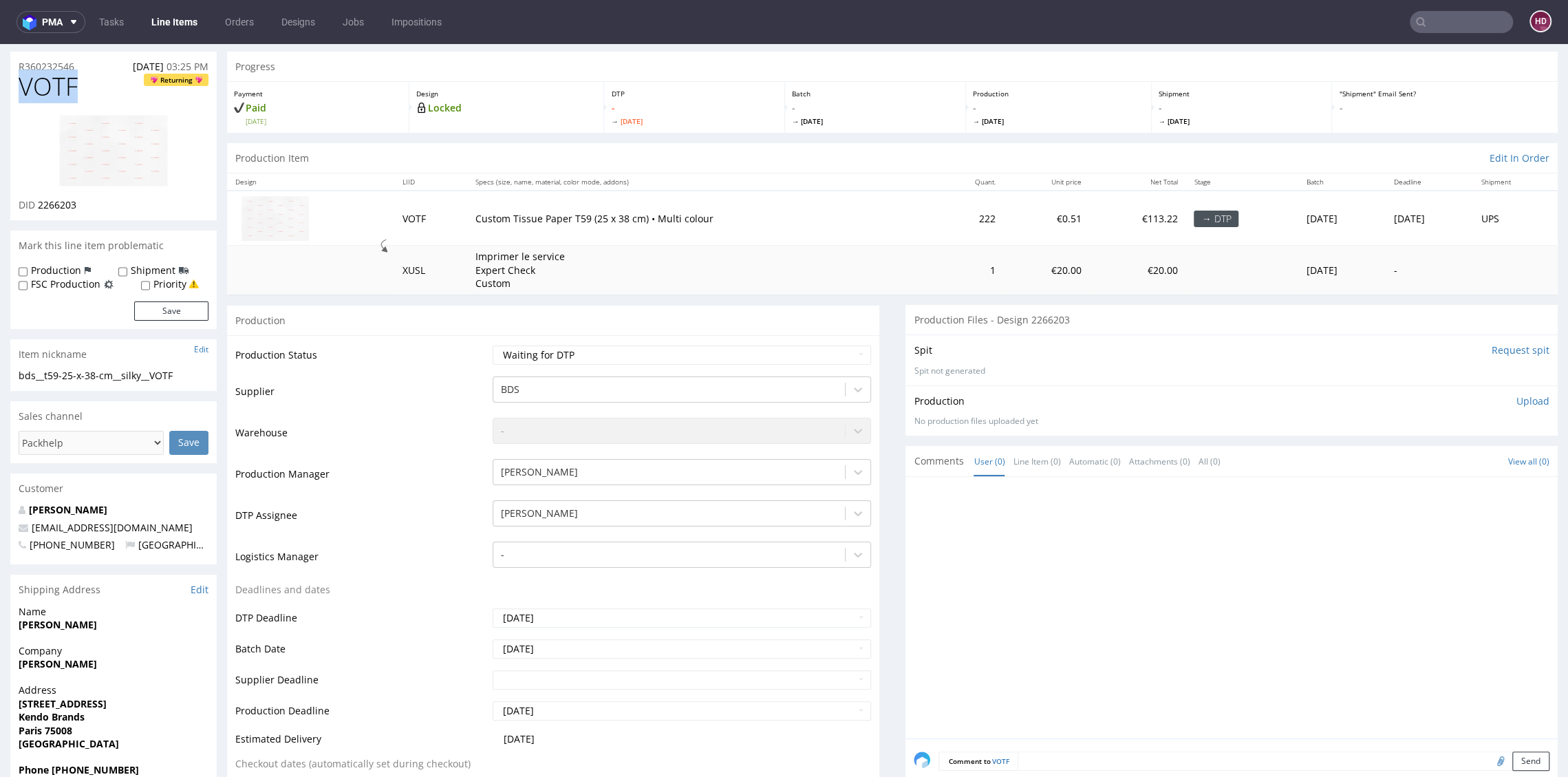
click at [24, 79] on h1 "VOTF Returning" at bounding box center [113, 87] width 190 height 27
copy span "VOTF"
drag, startPoint x: 159, startPoint y: 381, endPoint x: -26, endPoint y: 364, distance: 185.8
copy section "bds__t59-25-x-38-cm__silky__VOTF"
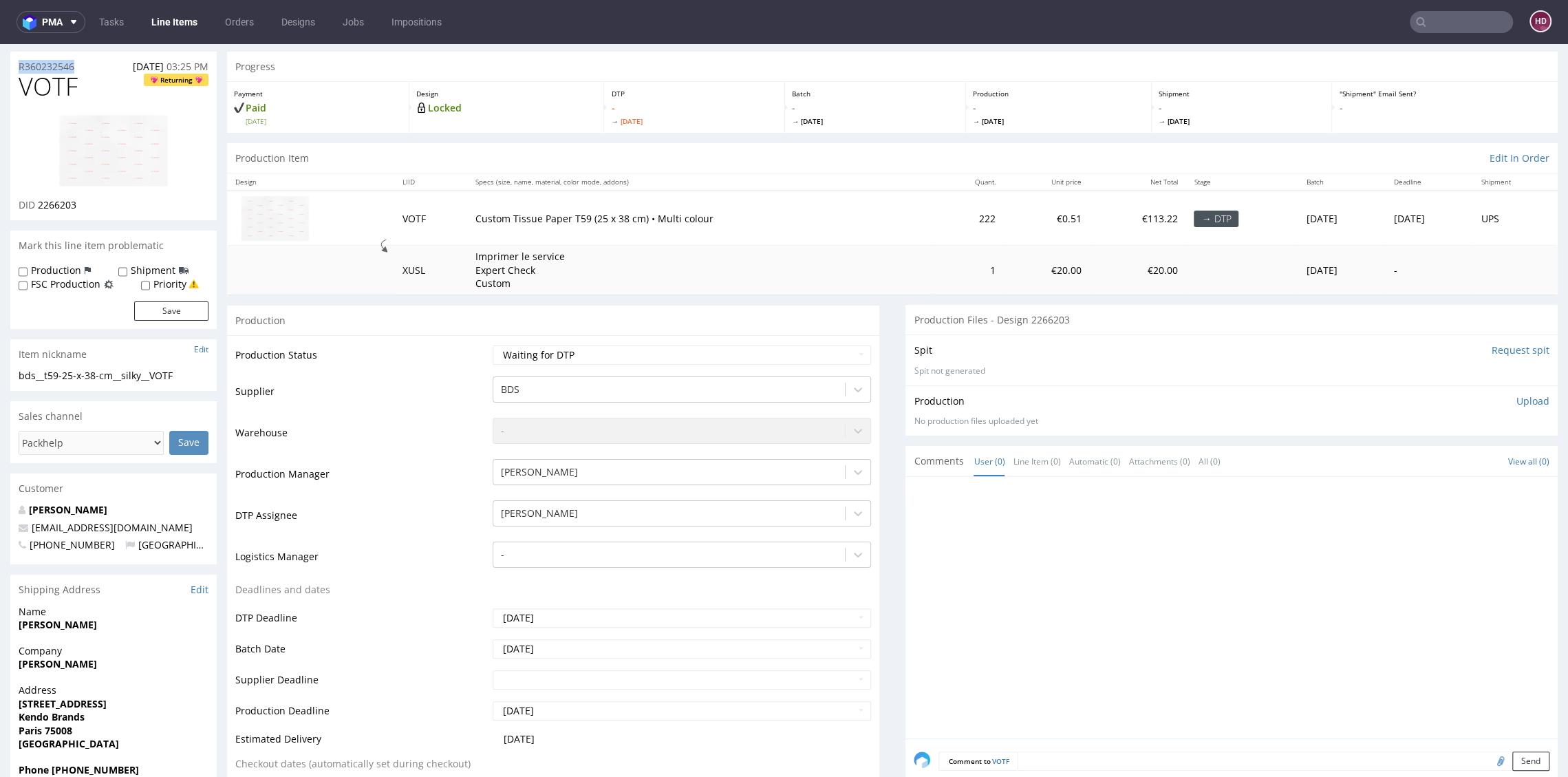
drag, startPoint x: 5, startPoint y: 67, endPoint x: -38, endPoint y: 65, distance: 43.0
copy p "R360232546"
drag, startPoint x: 85, startPoint y: 203, endPoint x: 37, endPoint y: 202, distance: 48.0
click at [37, 202] on div "DID 2266203" at bounding box center [113, 205] width 190 height 14
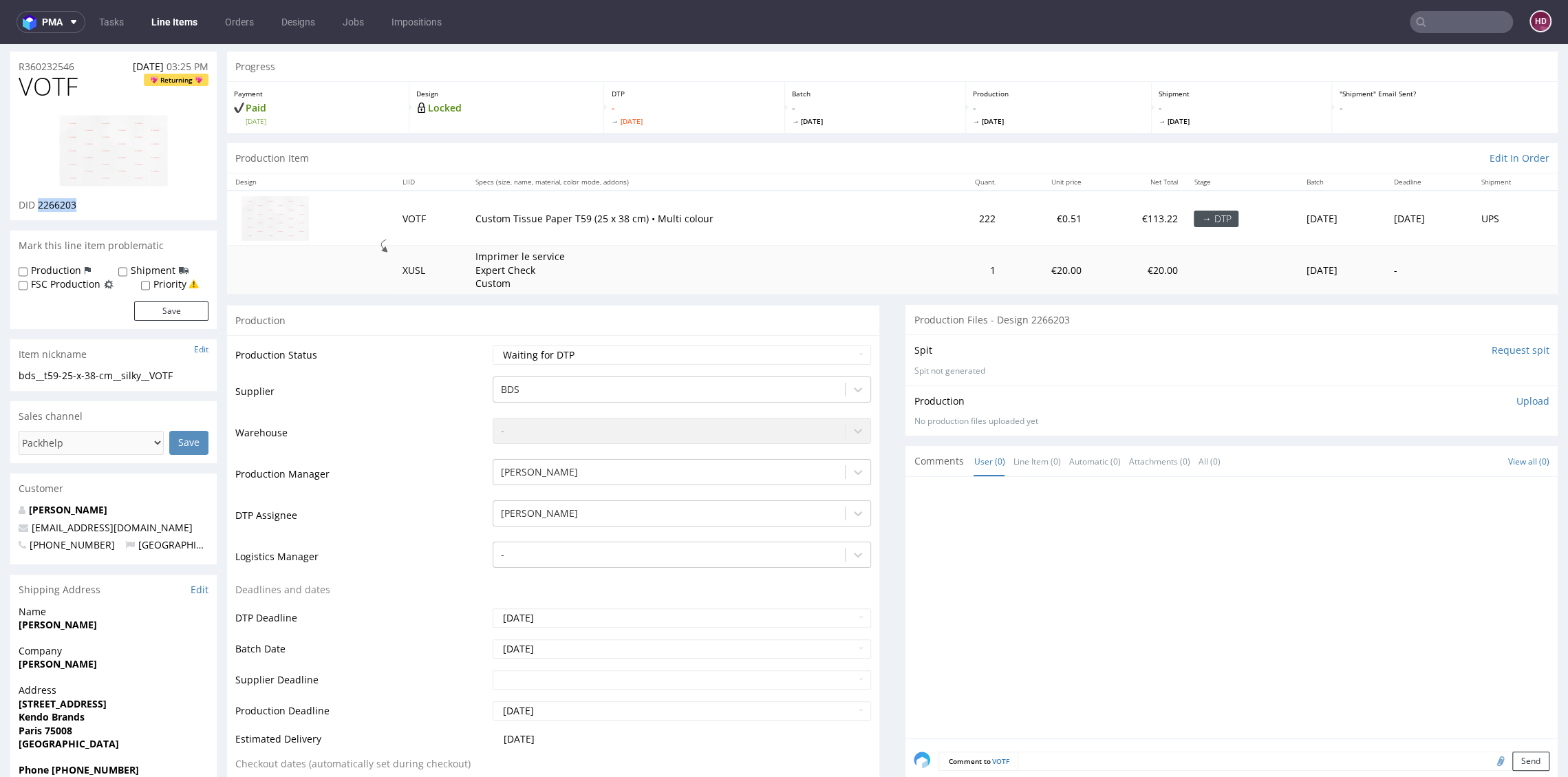
copy span "2266203"
click at [1516, 397] on p "Upload" at bounding box center [1532, 401] width 33 height 14
click at [1423, 461] on div "Add files" at bounding box center [1451, 464] width 68 height 21
type input "C:\fakepath\ bds__t59-25-x-38-cm__silky__VOTF__d2266203___oR360232546.pdf"
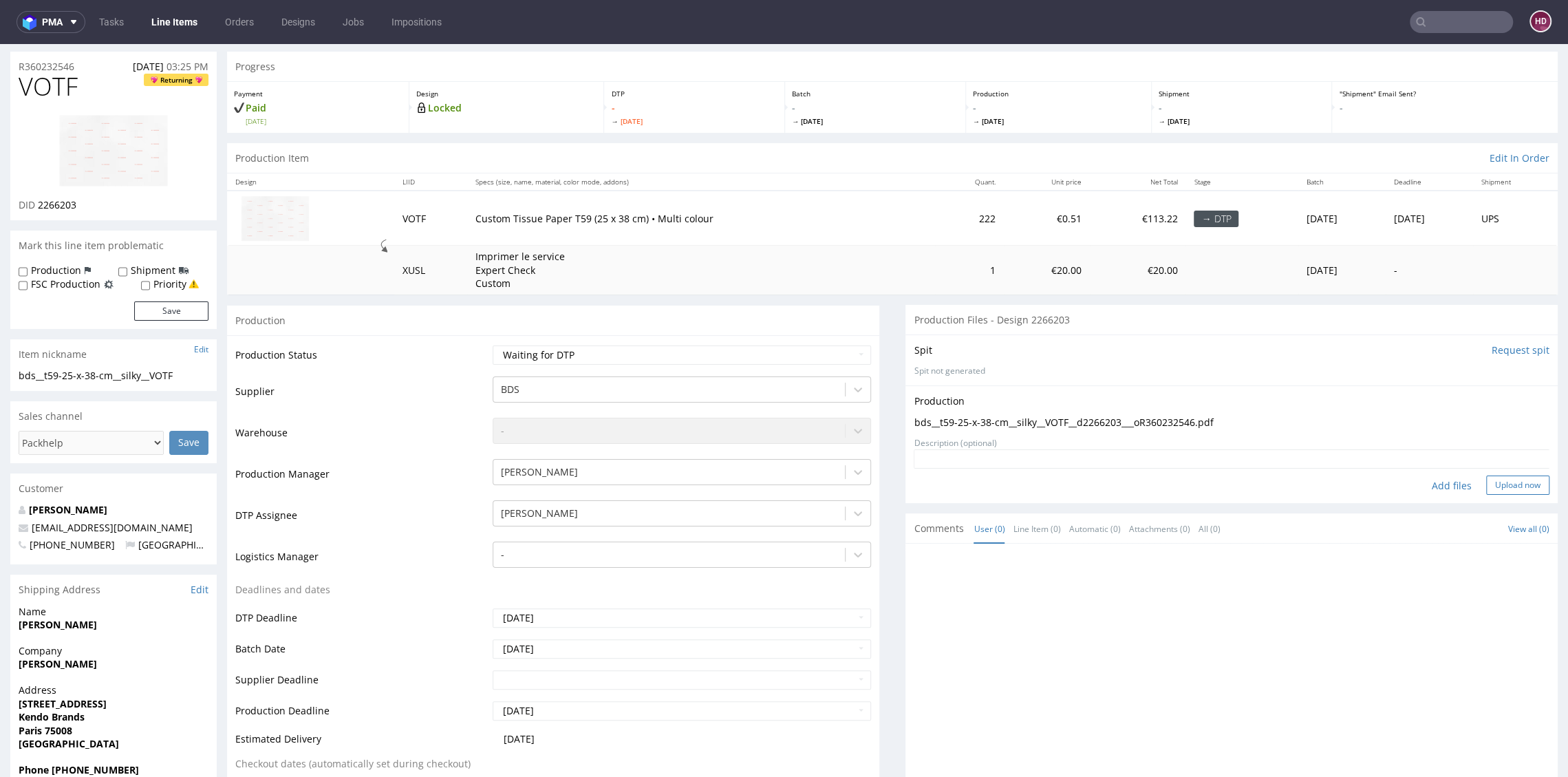
click at [1498, 486] on button "Upload now" at bounding box center [1517, 485] width 63 height 19
click at [607, 351] on select "Waiting for Artwork Waiting for Diecut Waiting for Mockup Waiting for DTP Waiti…" at bounding box center [682, 354] width 378 height 19
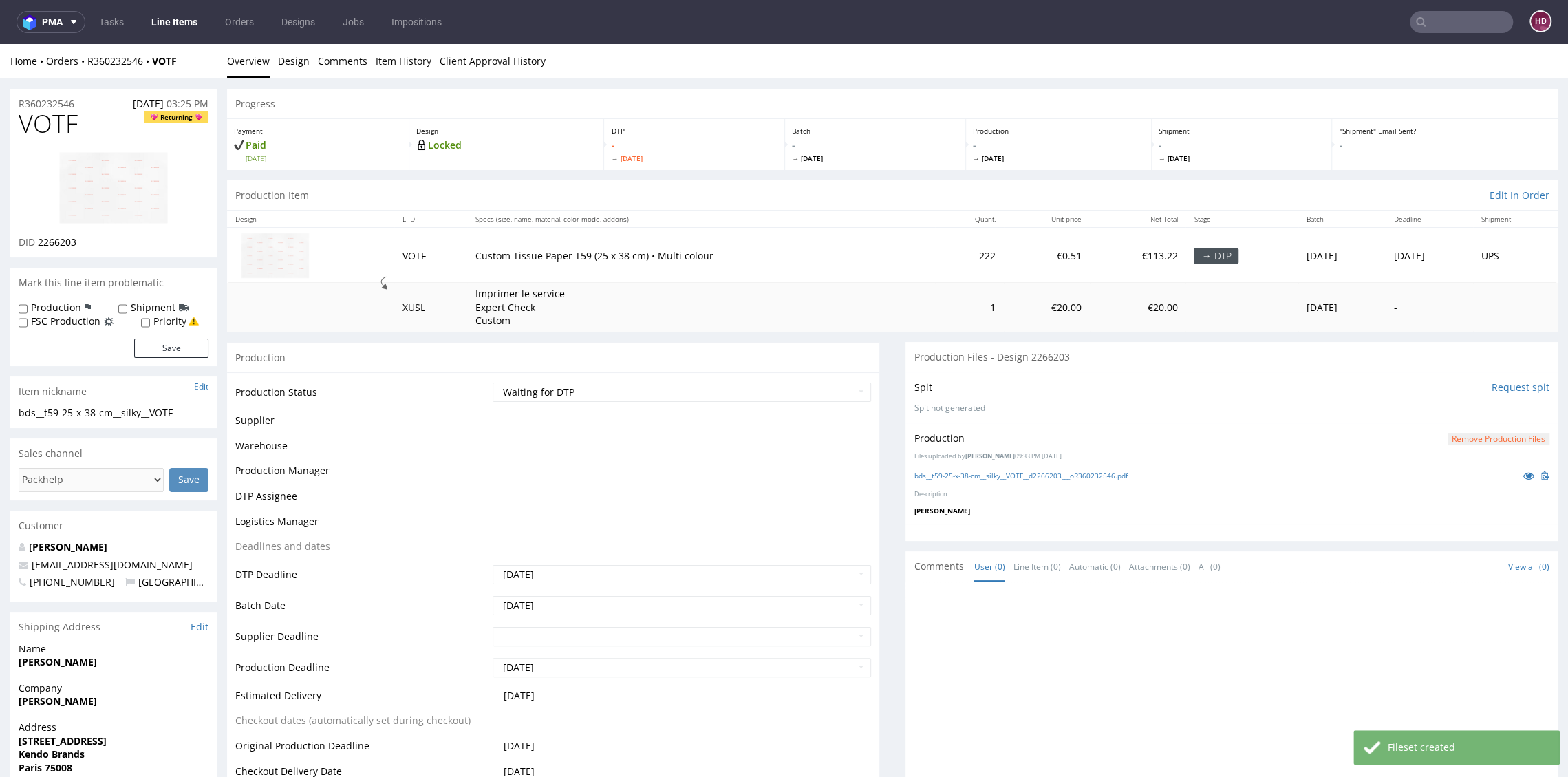
scroll to position [0, 0]
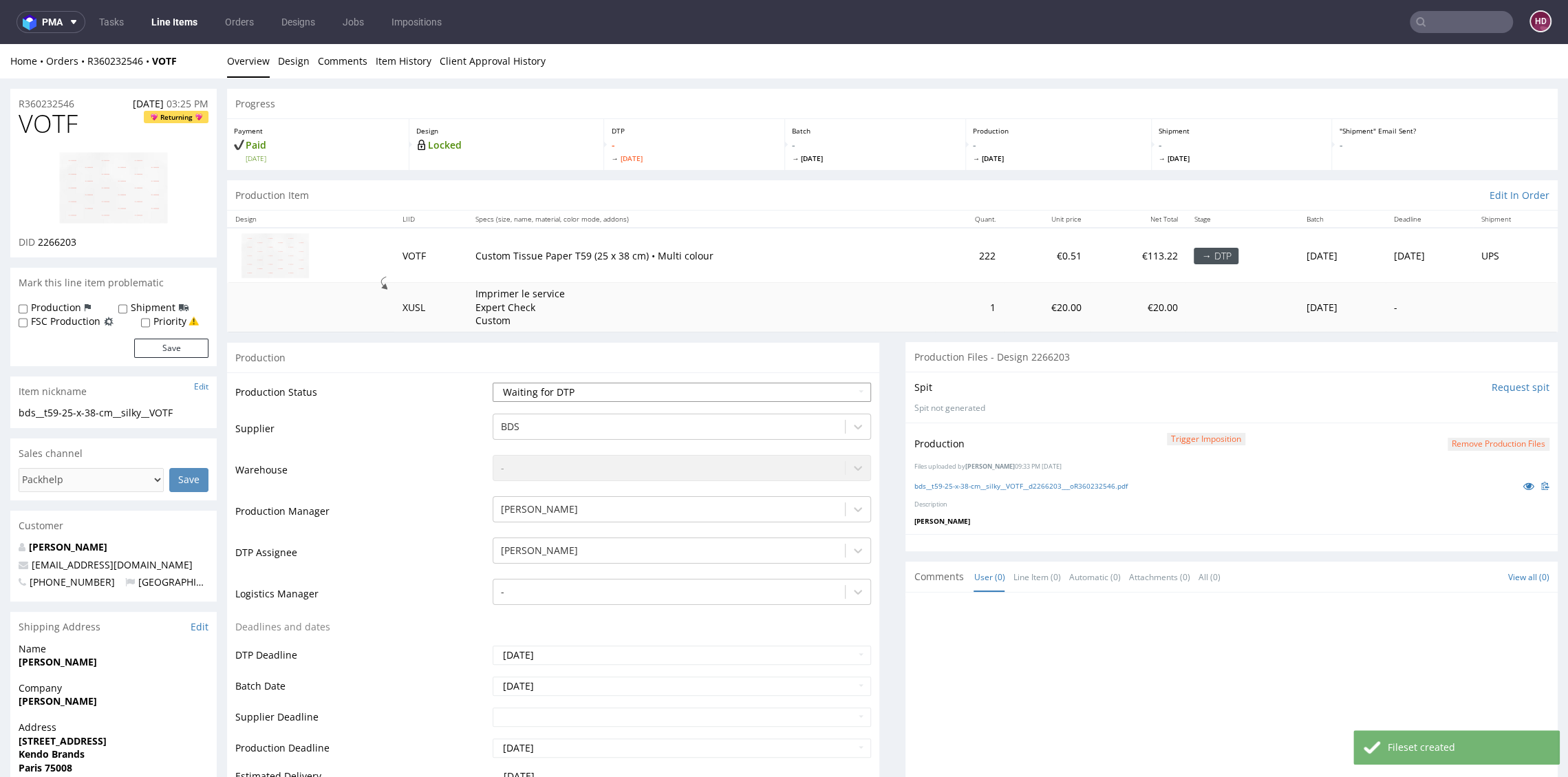
click at [581, 394] on select "Waiting for Artwork Waiting for Diecut Waiting for Mockup Waiting for DTP Waiti…" at bounding box center [682, 392] width 378 height 19
select select "dtp_in_process"
click at [493, 383] on select "Waiting for Artwork Waiting for Diecut Waiting for Mockup Waiting for DTP Waiti…" at bounding box center [682, 392] width 378 height 19
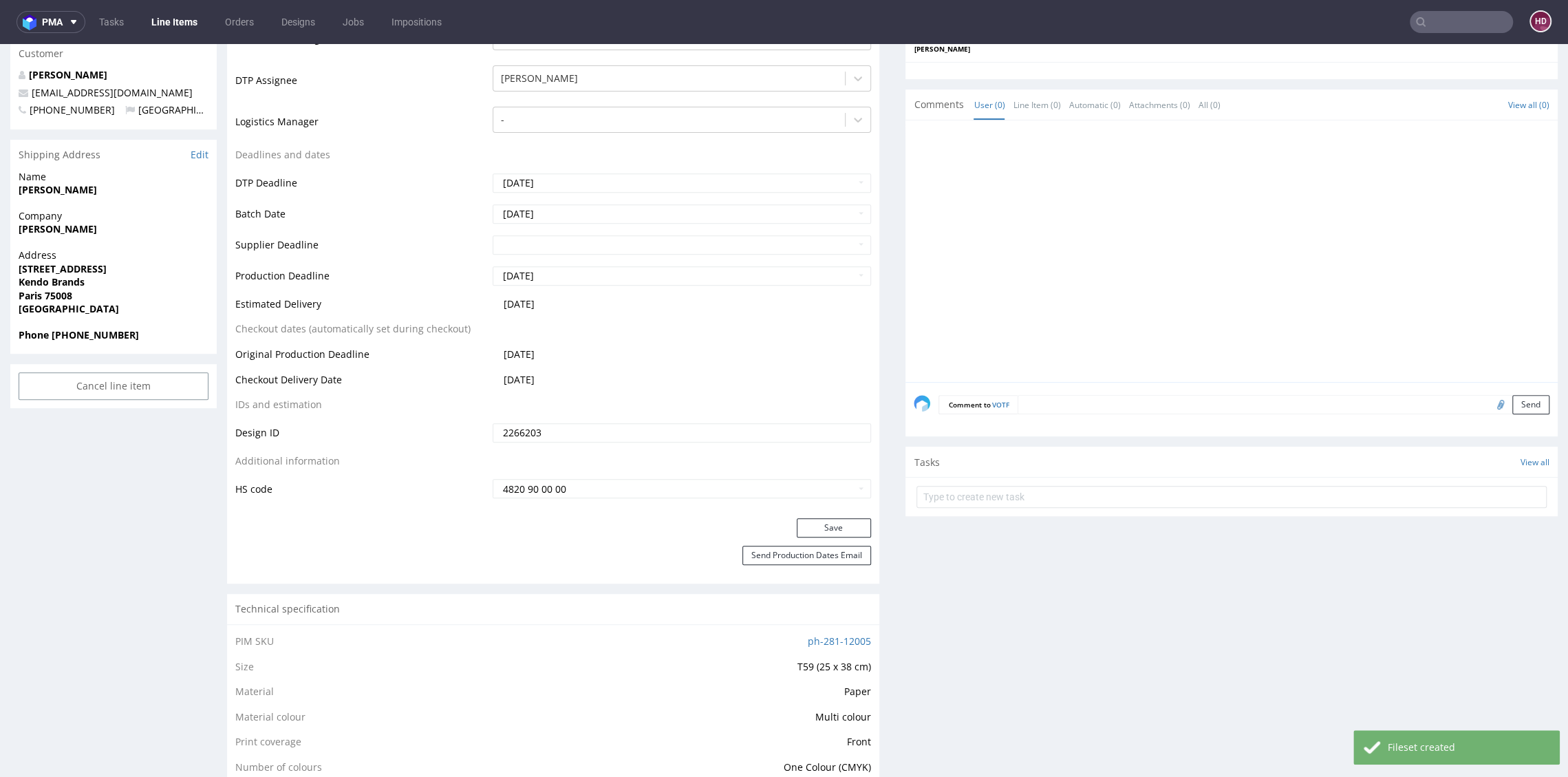
scroll to position [637, 0]
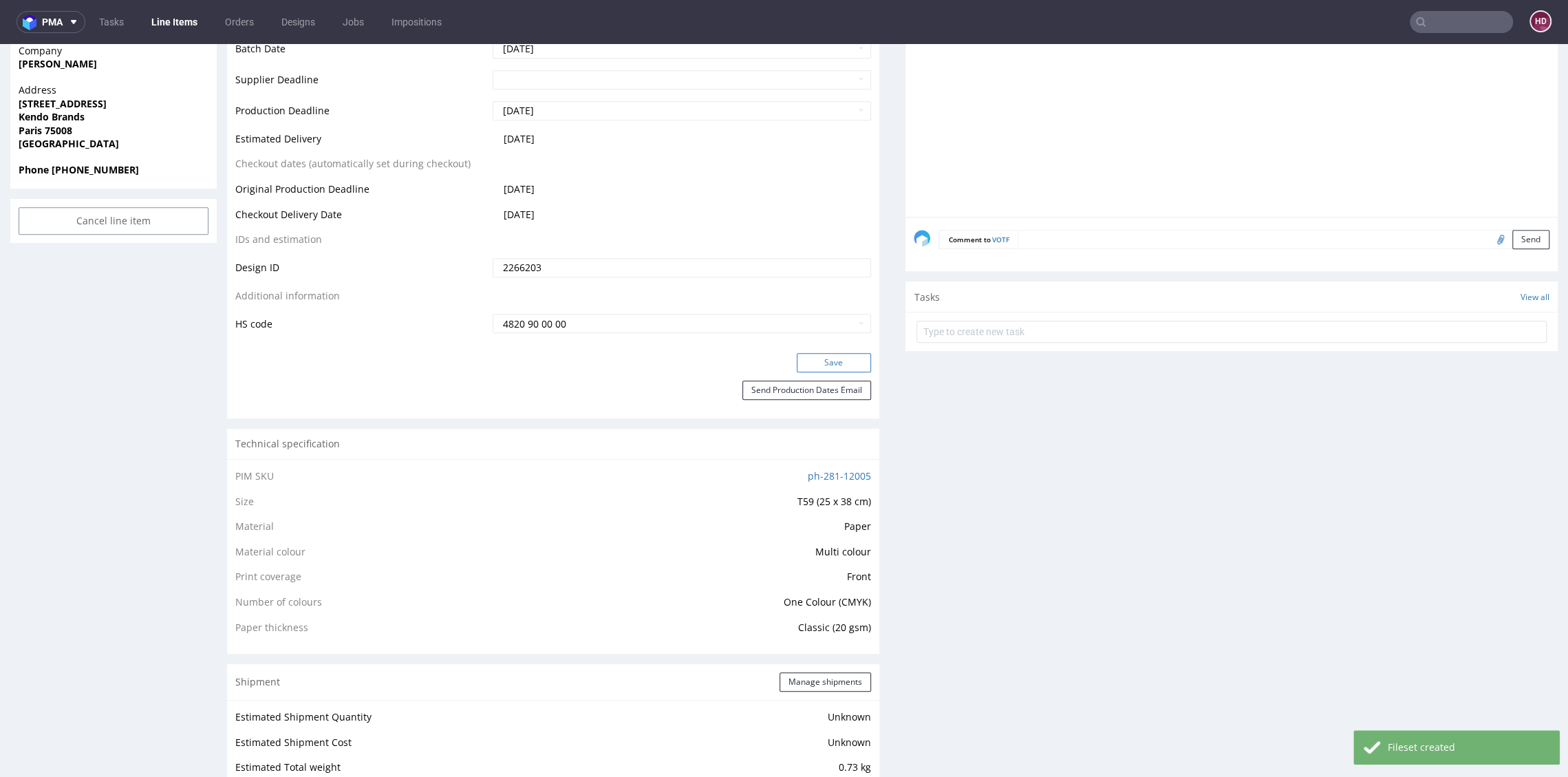
click at [820, 362] on button "Save" at bounding box center [833, 362] width 74 height 19
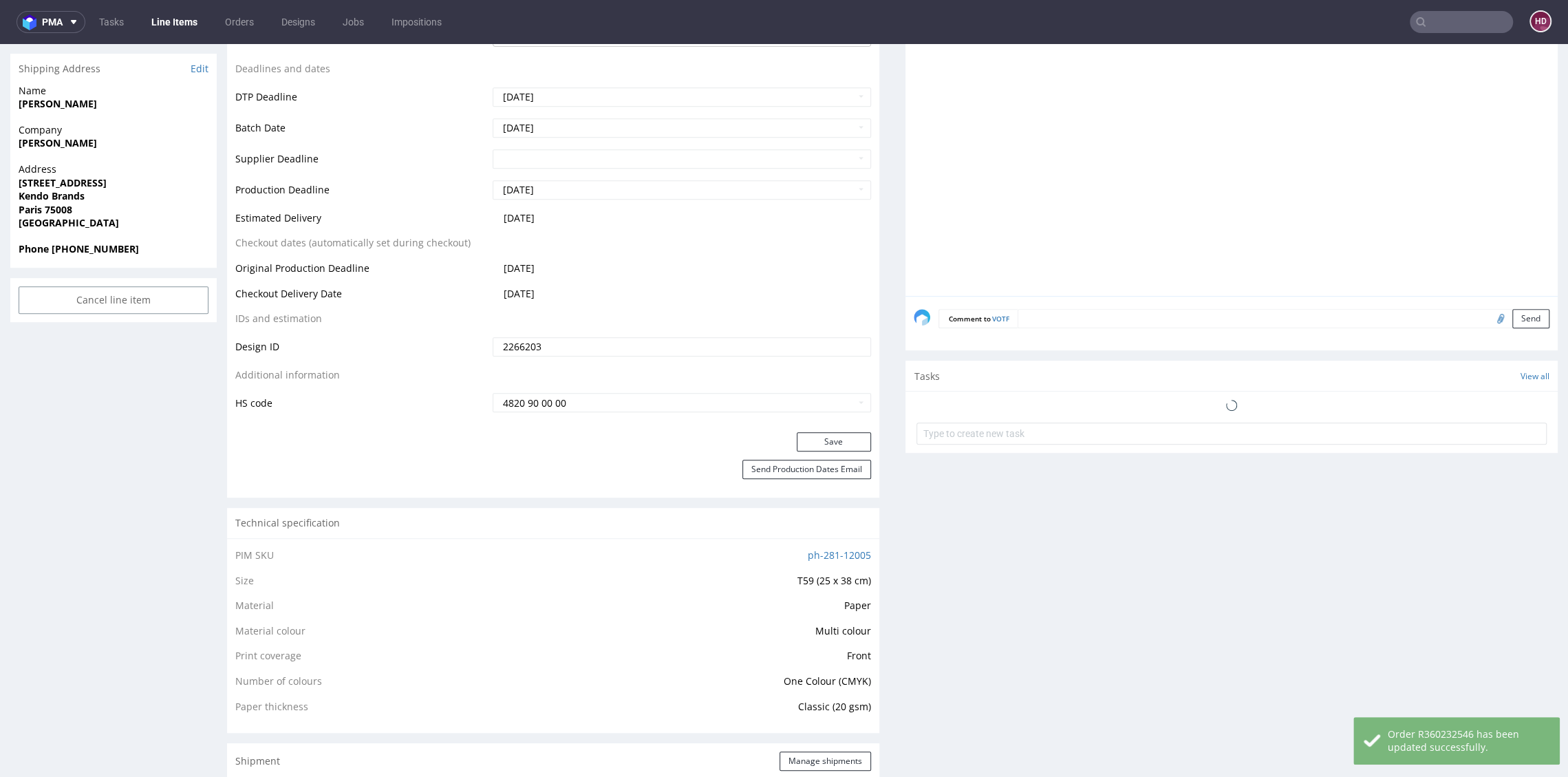
scroll to position [0, 0]
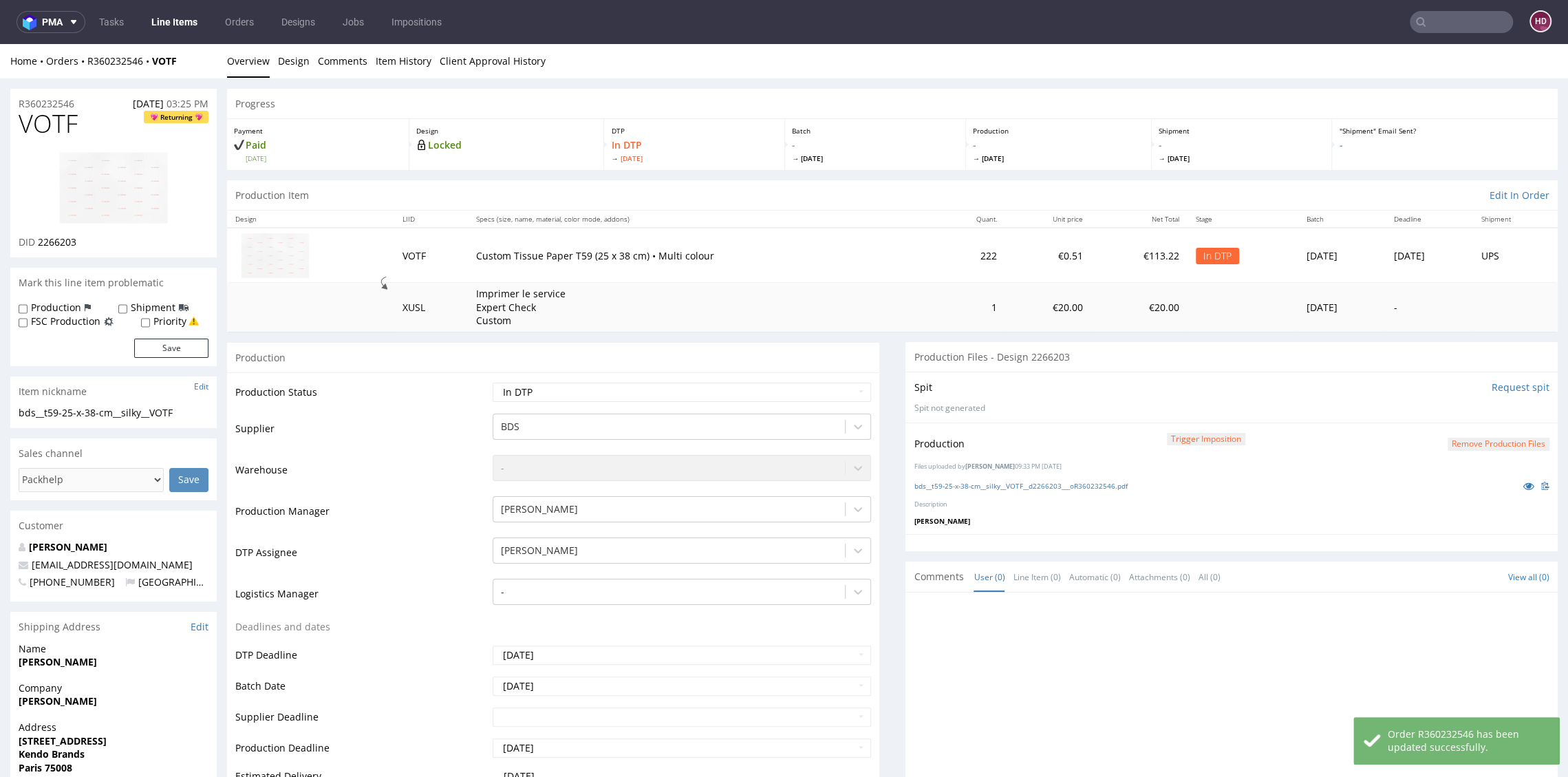
click at [1449, 443] on button "Remove production files" at bounding box center [1499, 444] width 102 height 13
click at [1437, 412] on icon at bounding box center [1440, 411] width 8 height 10
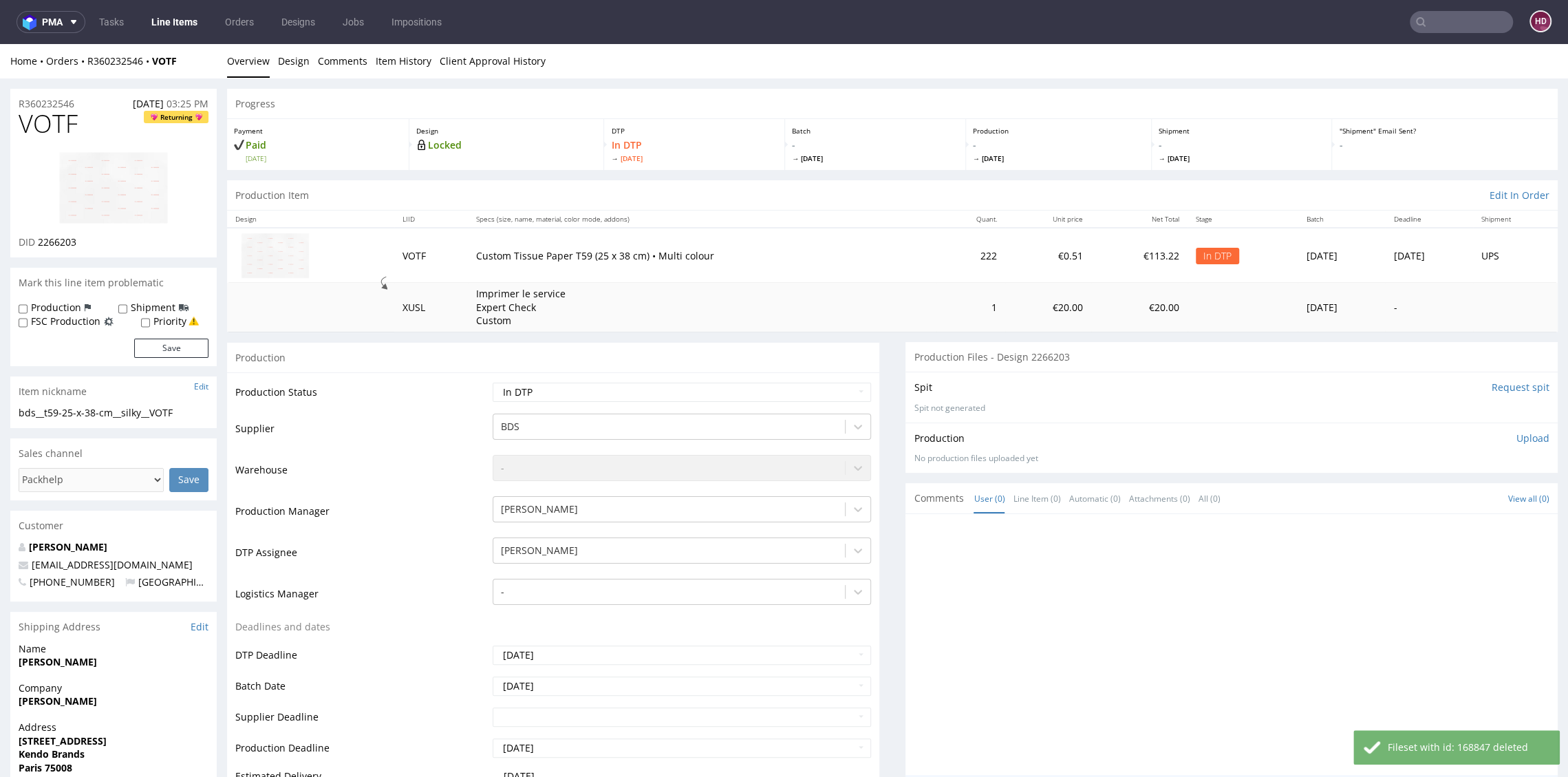
click at [1516, 437] on p "Upload" at bounding box center [1532, 438] width 33 height 14
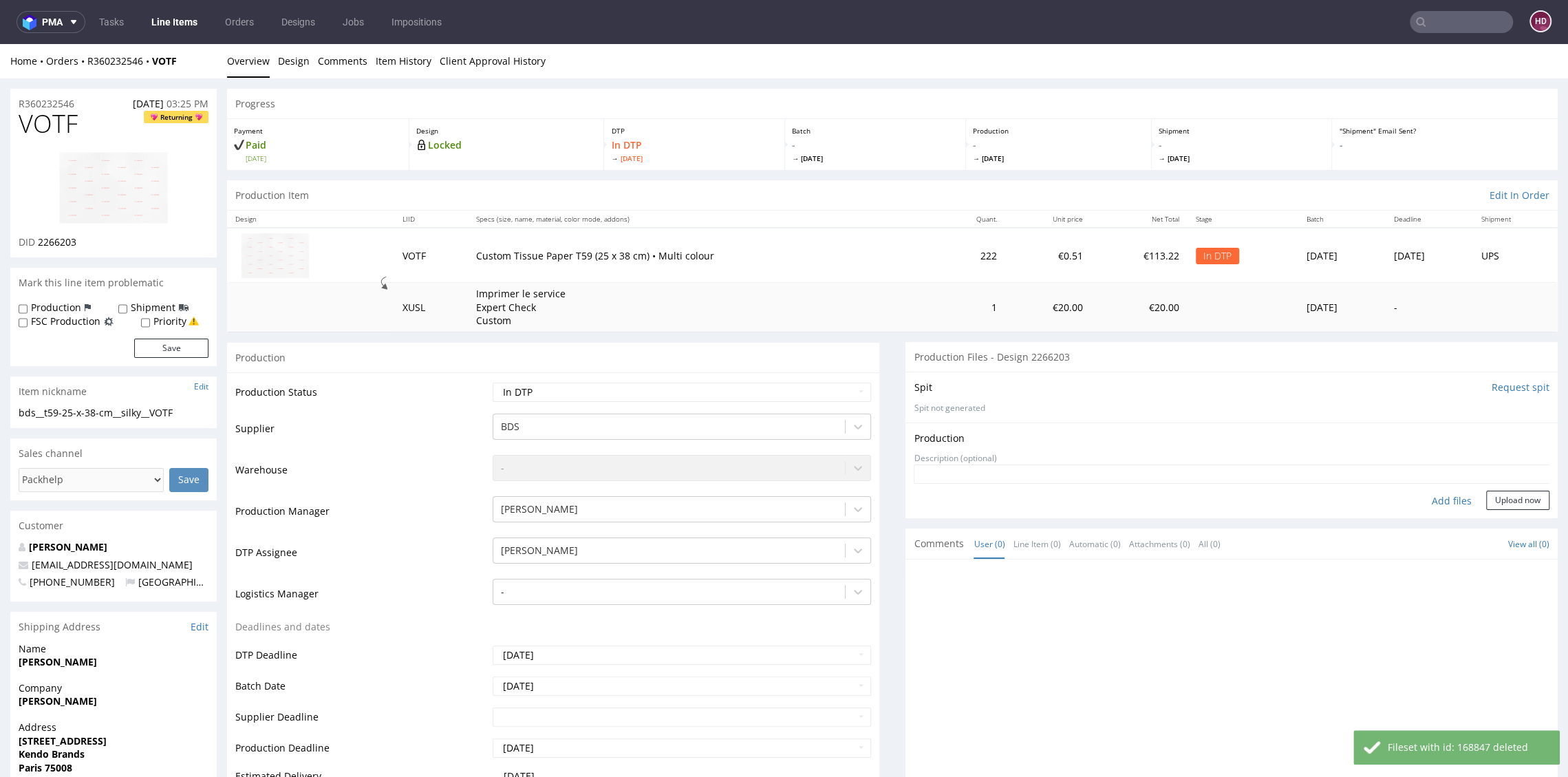
click at [1442, 495] on div "Add files" at bounding box center [1451, 500] width 68 height 21
type input "C:\fakepath\ bds__t59-25-x-38-cm__silky__VOTF__d2266203___oR360232546.pdf"
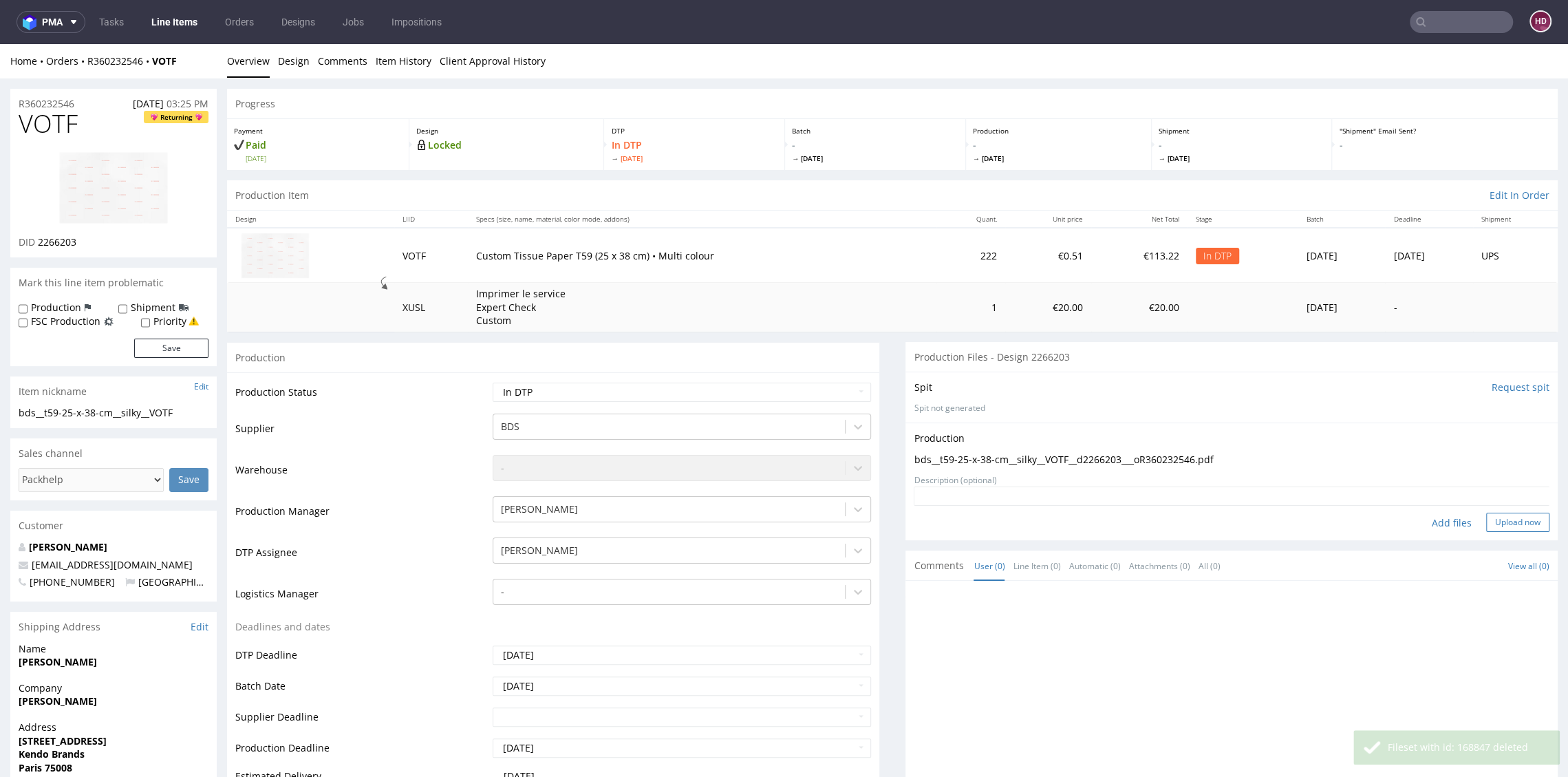
click at [1501, 525] on button "Upload now" at bounding box center [1517, 521] width 63 height 19
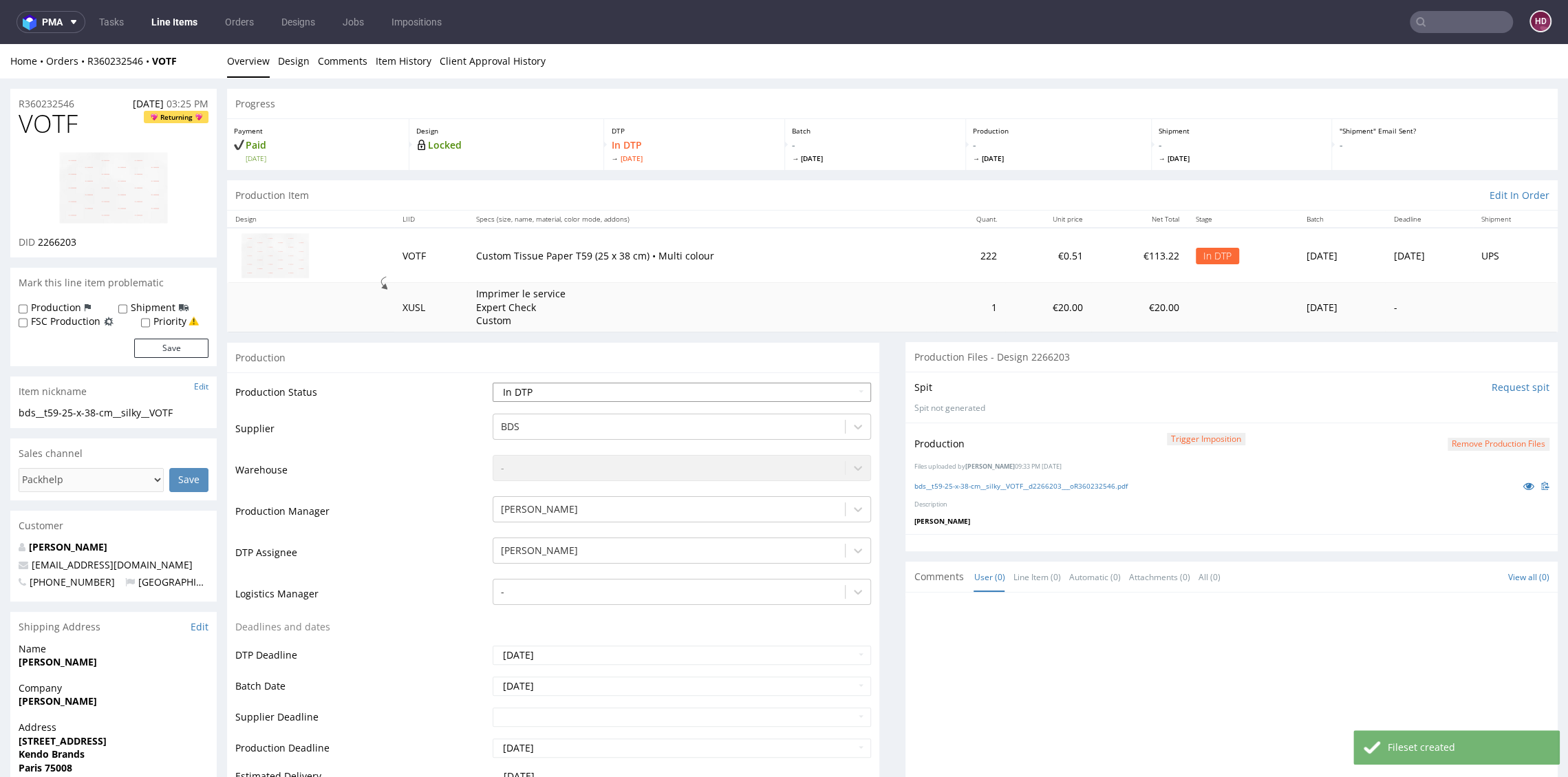
click at [597, 394] on select "Waiting for Artwork Waiting for Diecut Waiting for Mockup Waiting for DTP Waiti…" at bounding box center [682, 392] width 378 height 19
select select "dtp_production_ready"
click at [493, 383] on select "Waiting for Artwork Waiting for Diecut Waiting for Mockup Waiting for DTP Waiti…" at bounding box center [682, 392] width 378 height 19
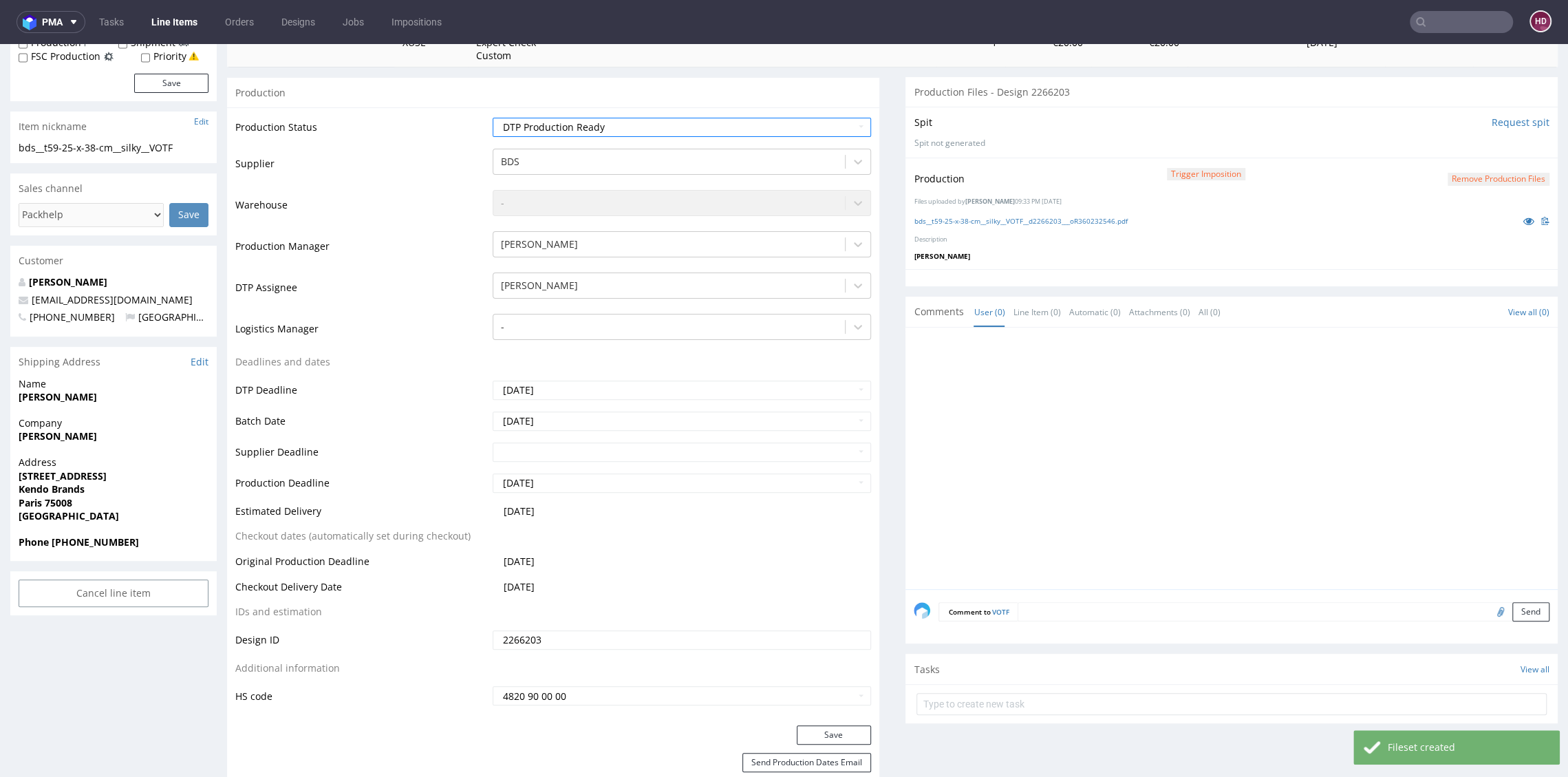
scroll to position [288, 0]
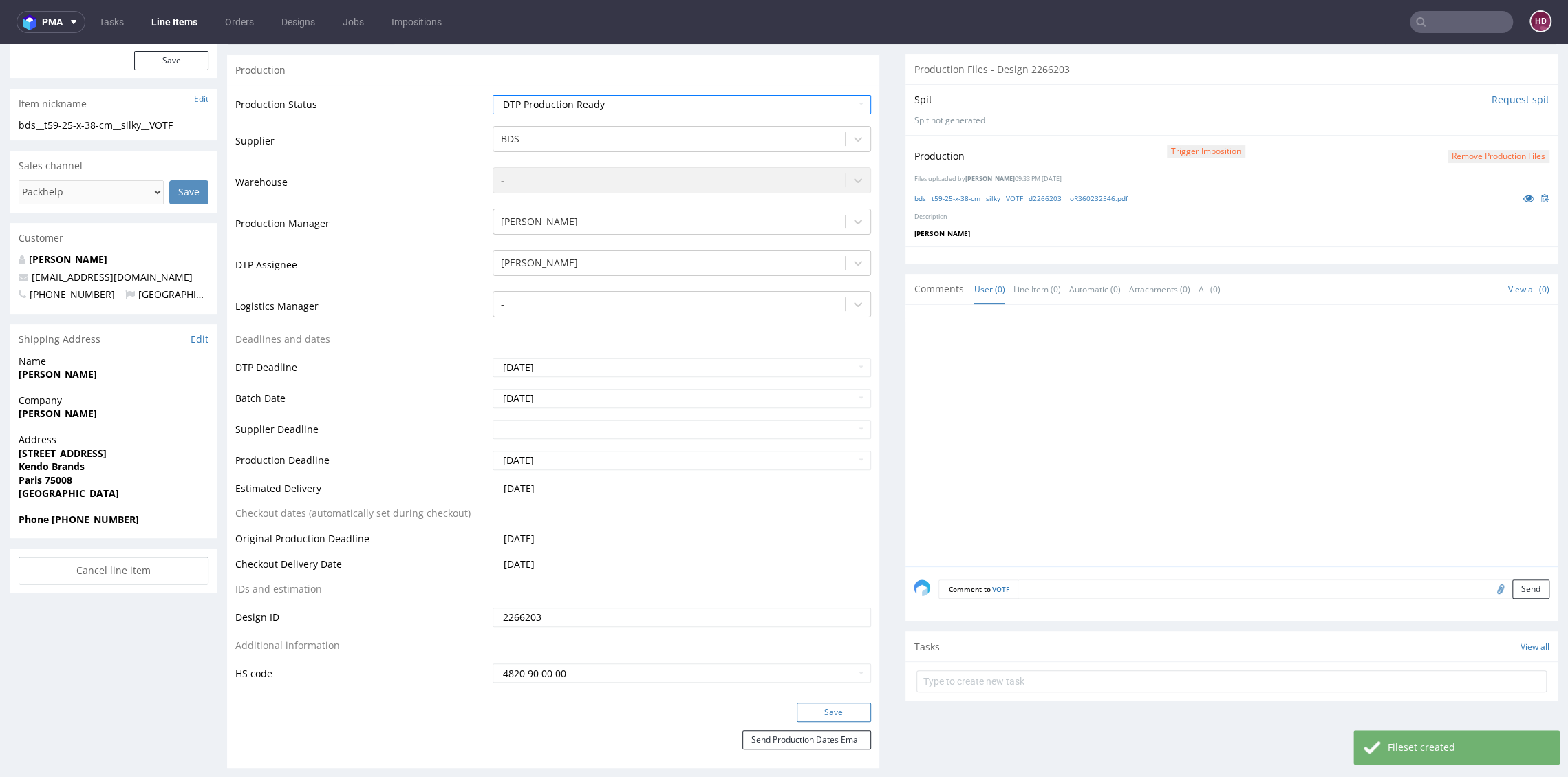
click at [836, 705] on button "Save" at bounding box center [833, 711] width 74 height 19
click at [822, 709] on button "Save" at bounding box center [833, 711] width 74 height 19
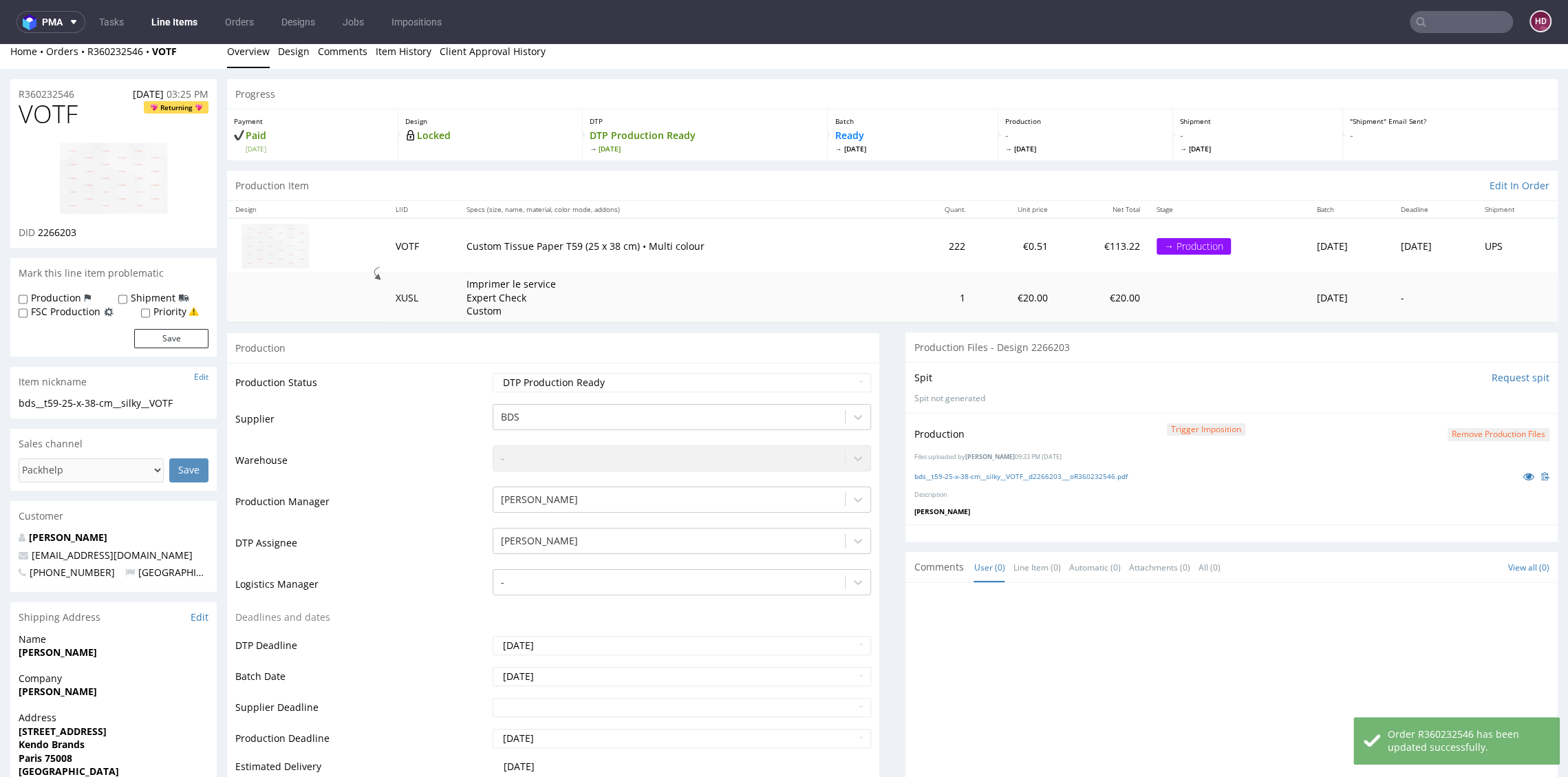
scroll to position [0, 0]
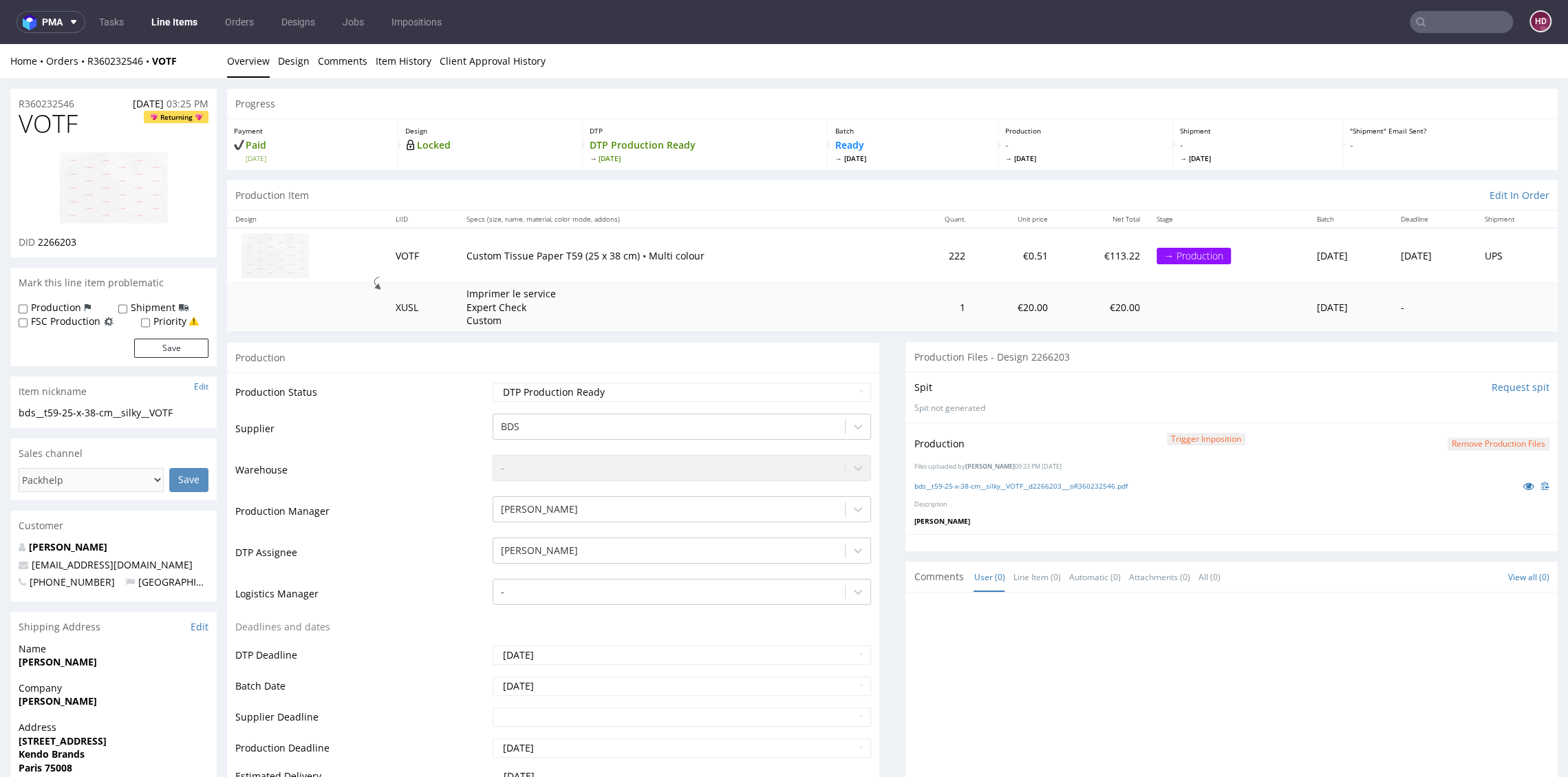
click at [158, 18] on link "Line Items" at bounding box center [174, 22] width 63 height 22
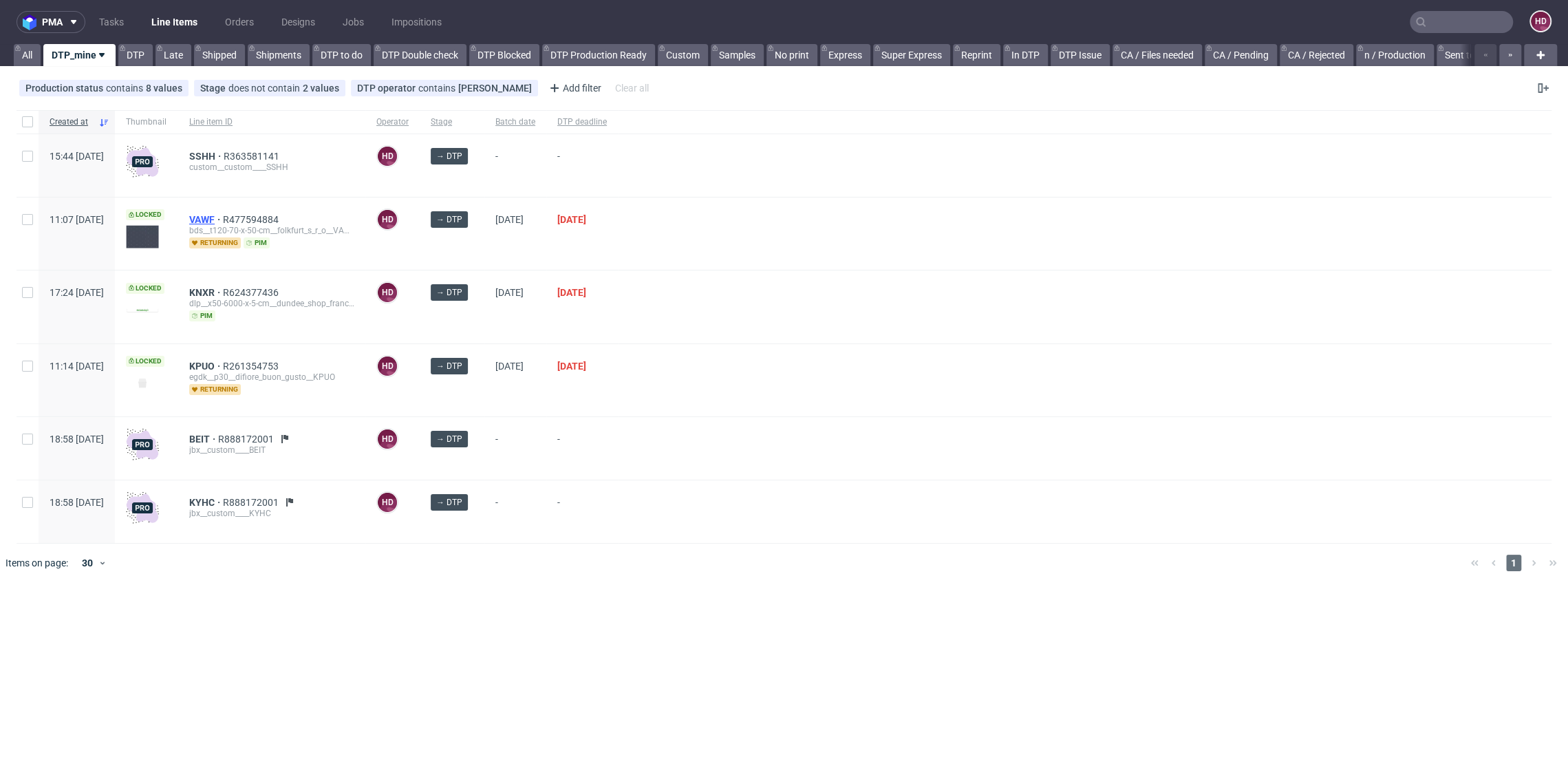
click at [223, 214] on span "VAWF" at bounding box center [205, 219] width 34 height 11
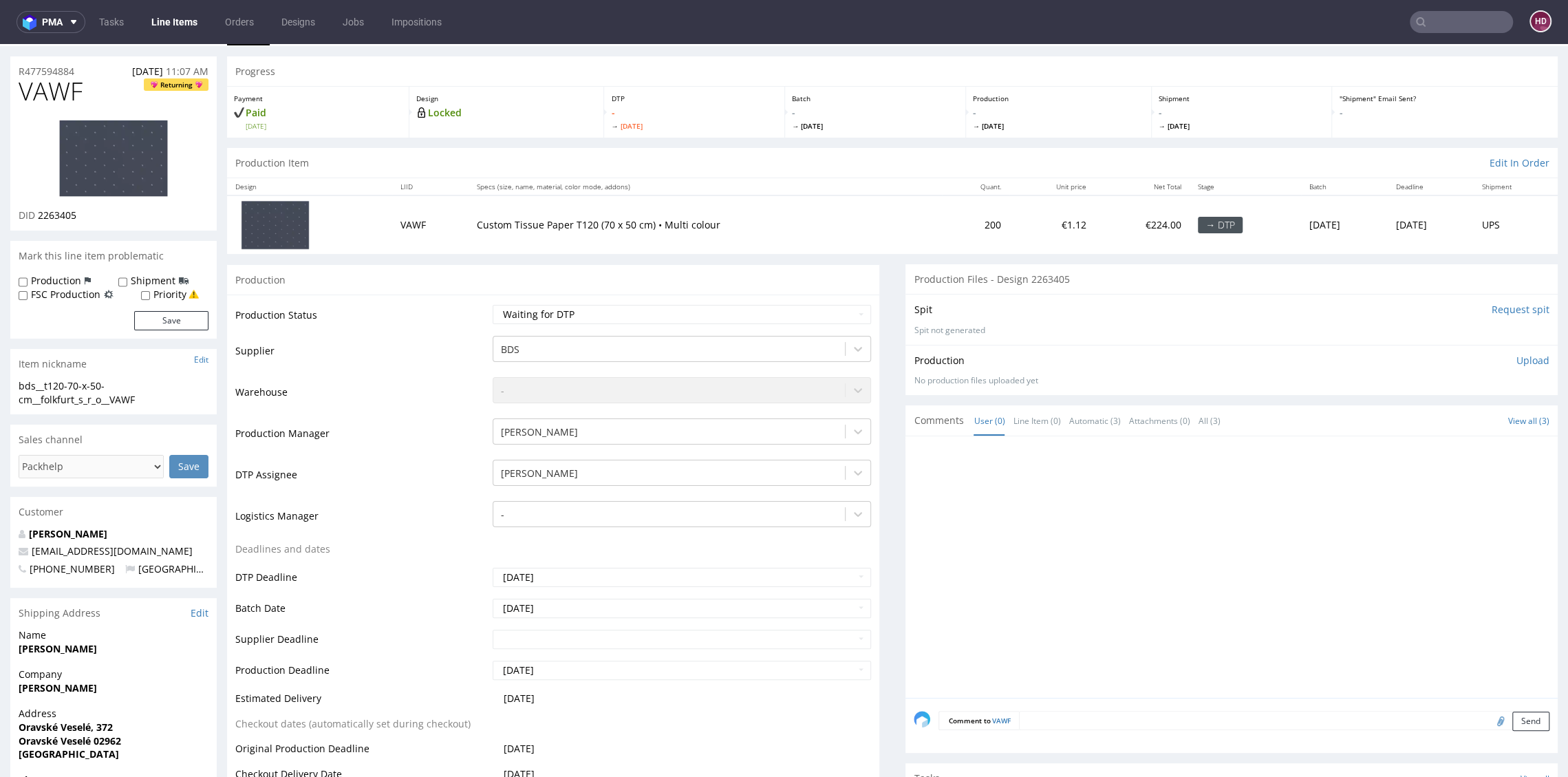
scroll to position [34, 0]
click at [105, 175] on img at bounding box center [113, 157] width 110 height 79
click at [727, 313] on select "Waiting for Artwork Waiting for Diecut Waiting for Mockup Waiting for DTP Waiti…" at bounding box center [682, 312] width 378 height 19
select select "dtp_issue"
click at [493, 303] on select "Waiting for Artwork Waiting for Diecut Waiting for Mockup Waiting for DTP Waiti…" at bounding box center [682, 312] width 378 height 19
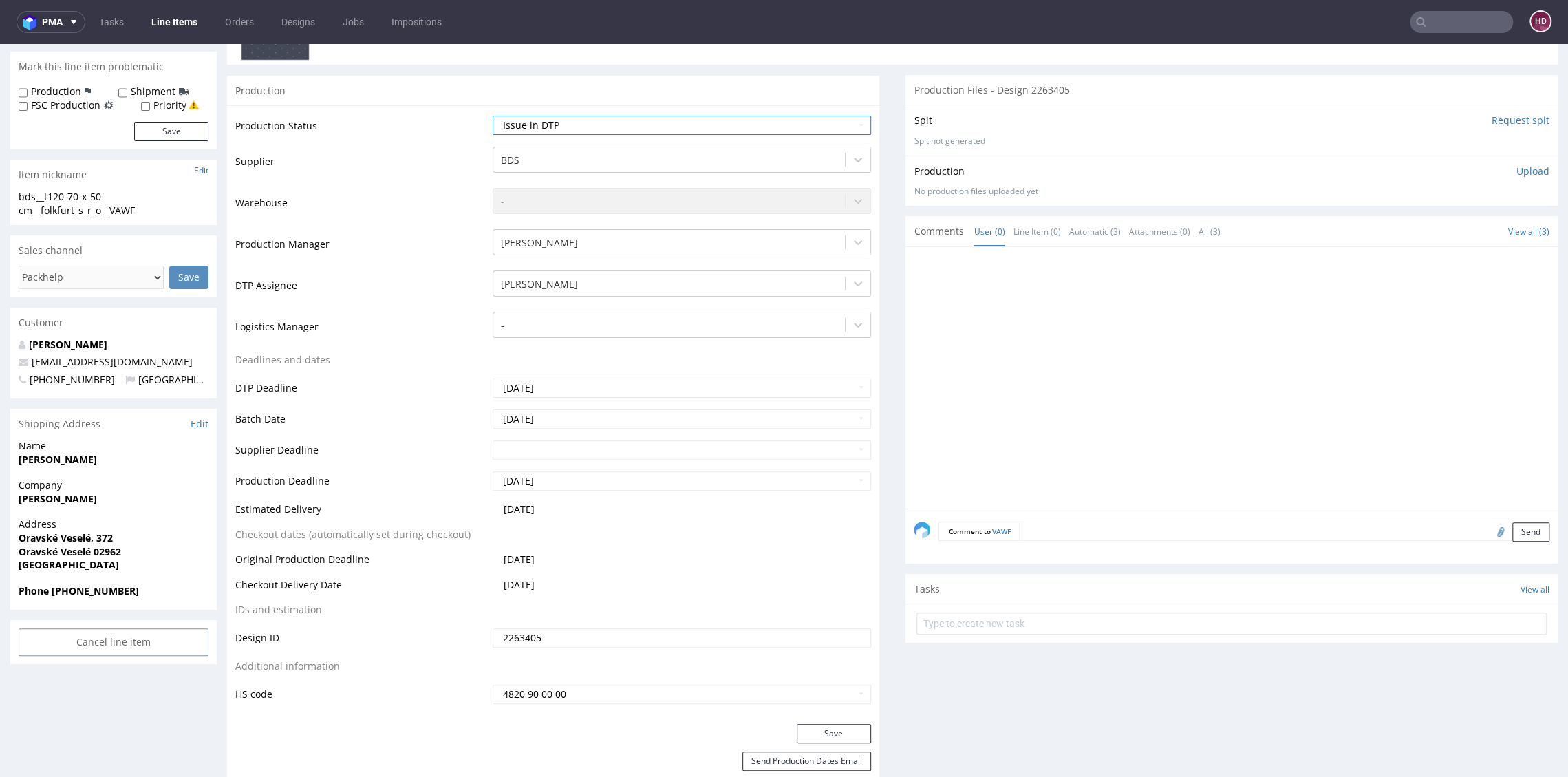
scroll to position [219, 0]
click at [848, 739] on button "Save" at bounding box center [833, 736] width 74 height 19
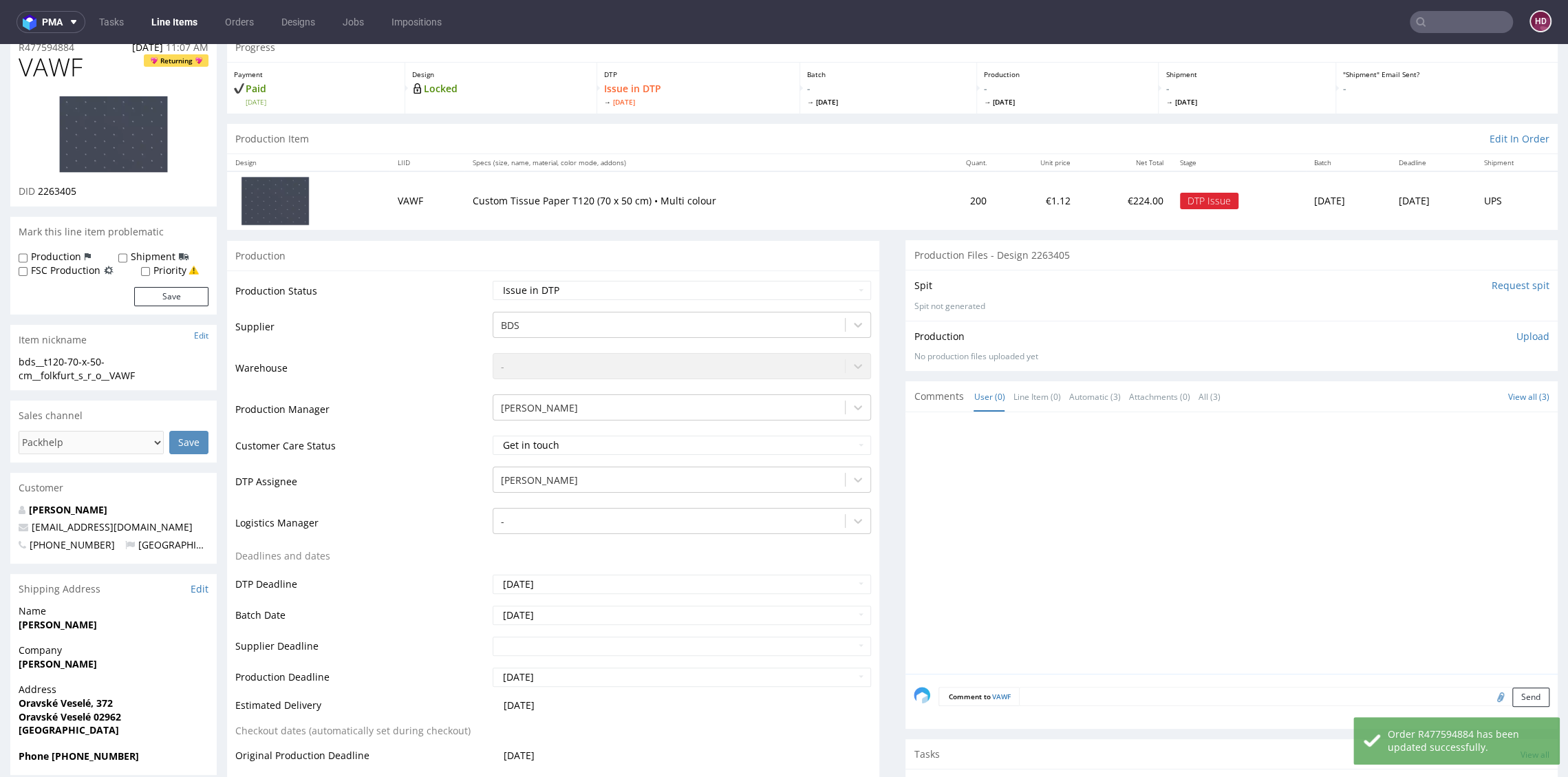
scroll to position [120, 0]
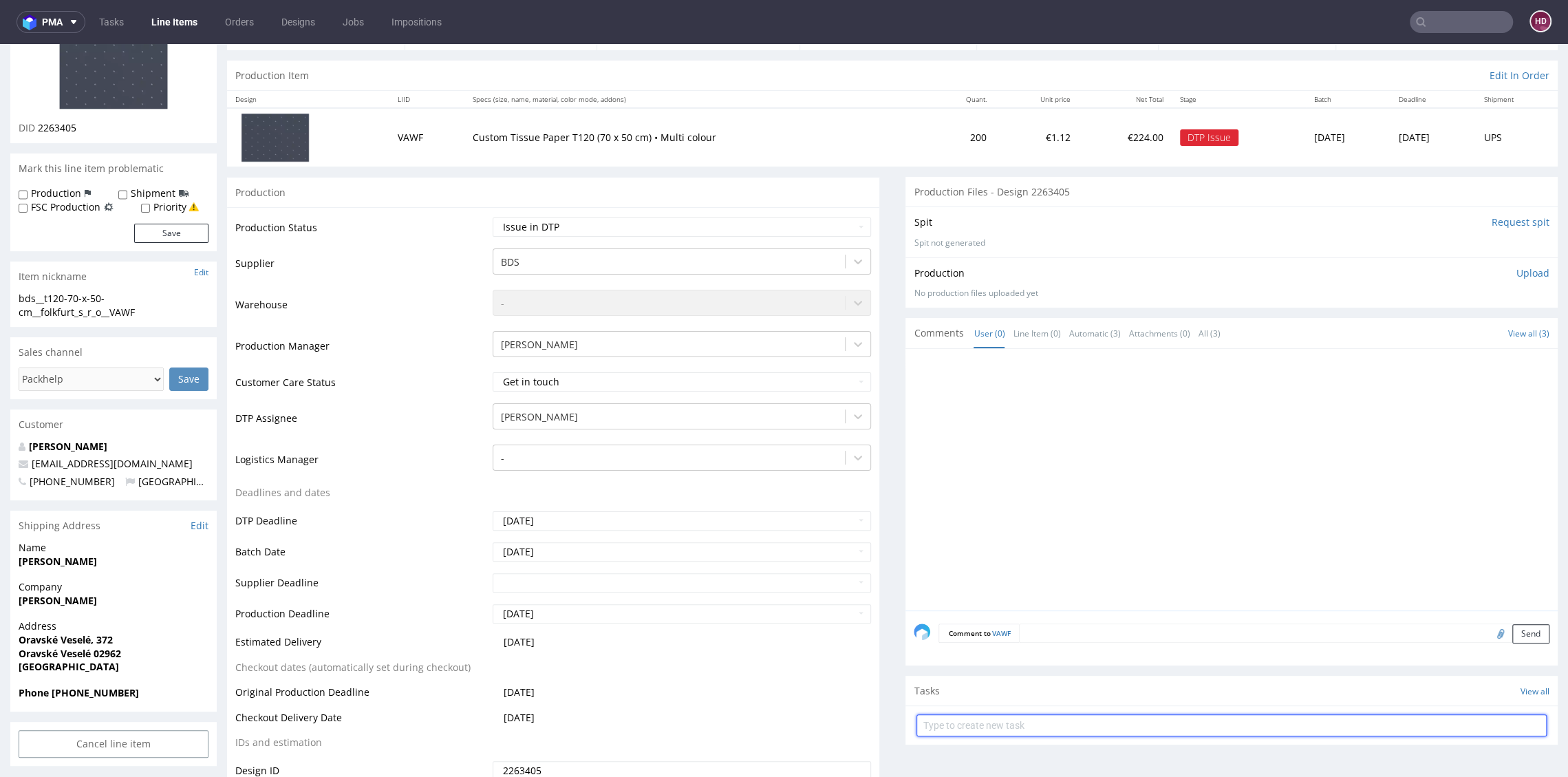
click at [1014, 725] on input "text" at bounding box center [1231, 725] width 630 height 22
type input "issue"
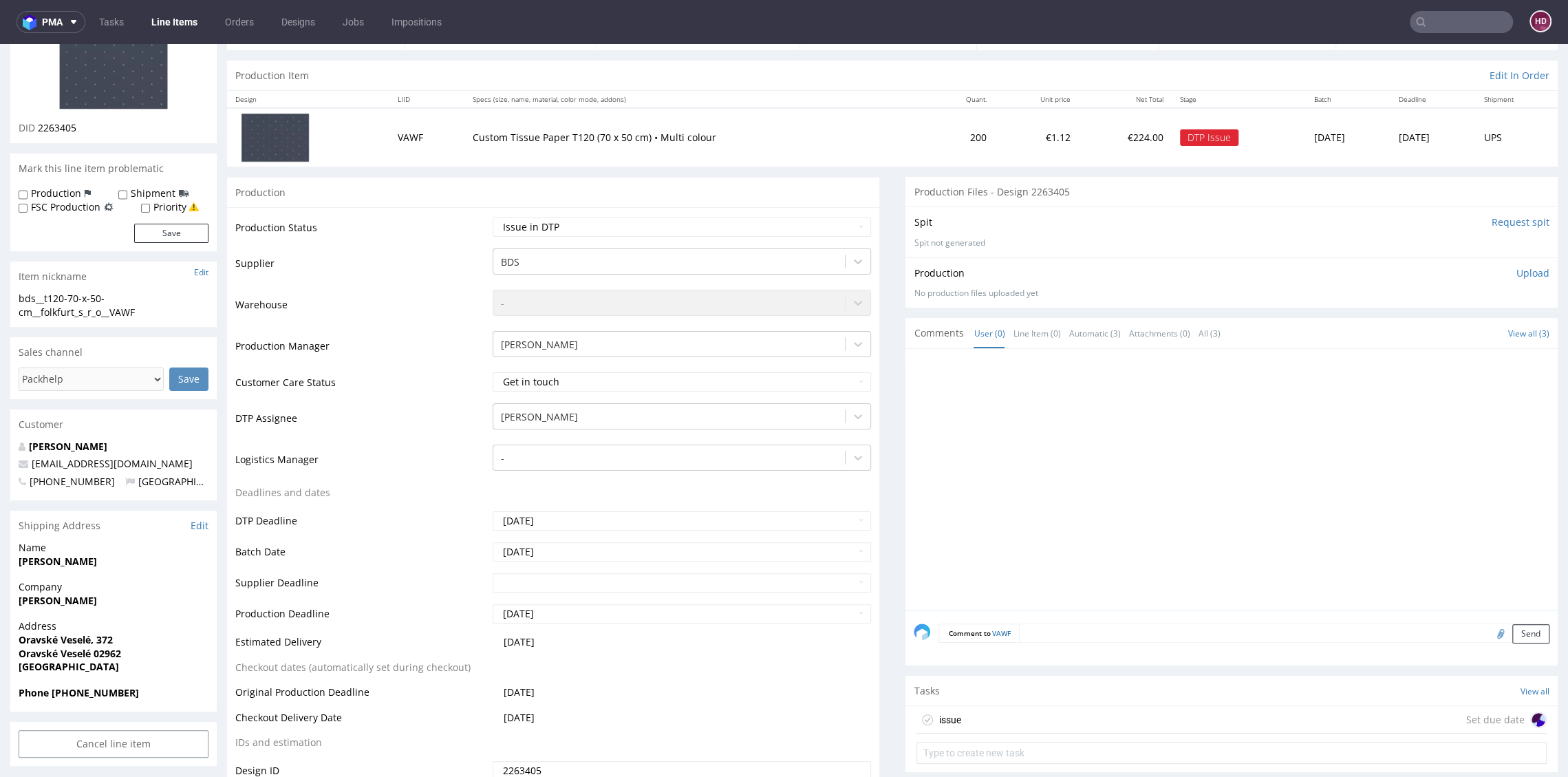
click at [1020, 713] on div "issue Set due date" at bounding box center [1231, 719] width 630 height 27
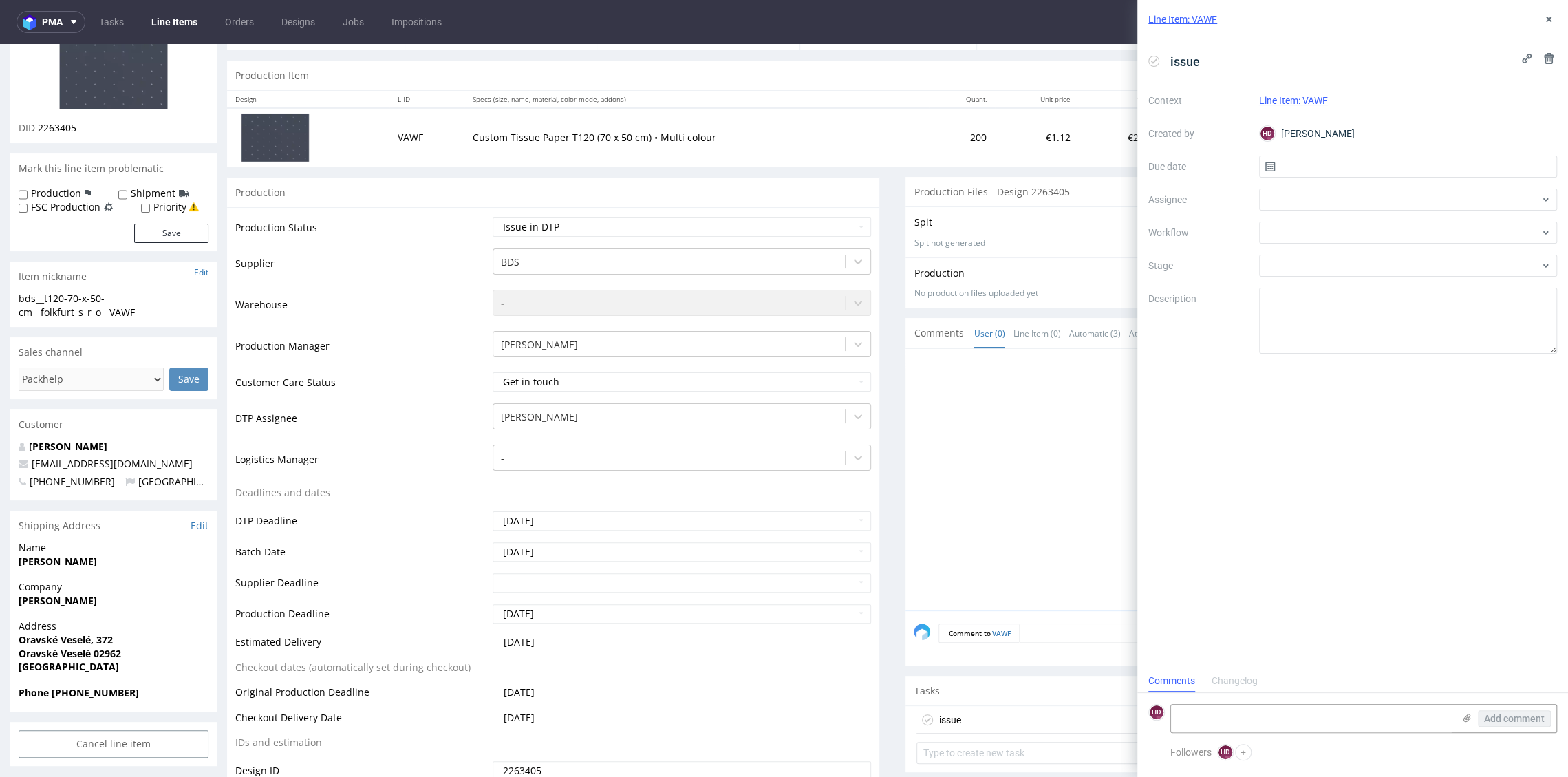
scroll to position [11, 0]
click at [1335, 161] on input "text" at bounding box center [1407, 166] width 298 height 22
click at [1387, 352] on span "30" at bounding box center [1385, 354] width 11 height 14
type input "[DATE]"
click at [1303, 200] on div at bounding box center [1407, 200] width 298 height 22
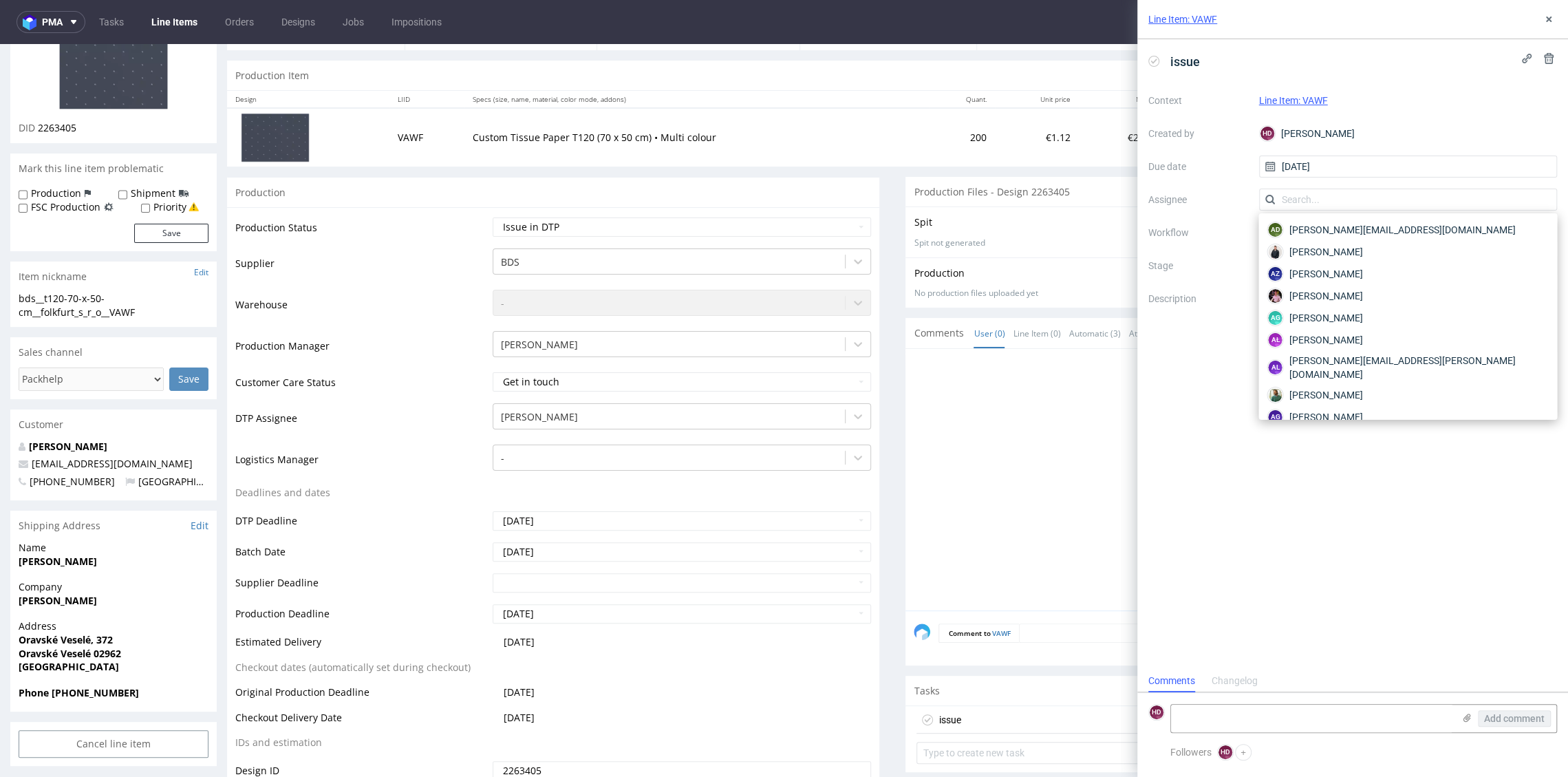
click at [1252, 242] on div "Context Line Item: VAWF Created by HD Hapka Dominika Due date 30/09/2025 Assign…" at bounding box center [1353, 221] width 409 height 264
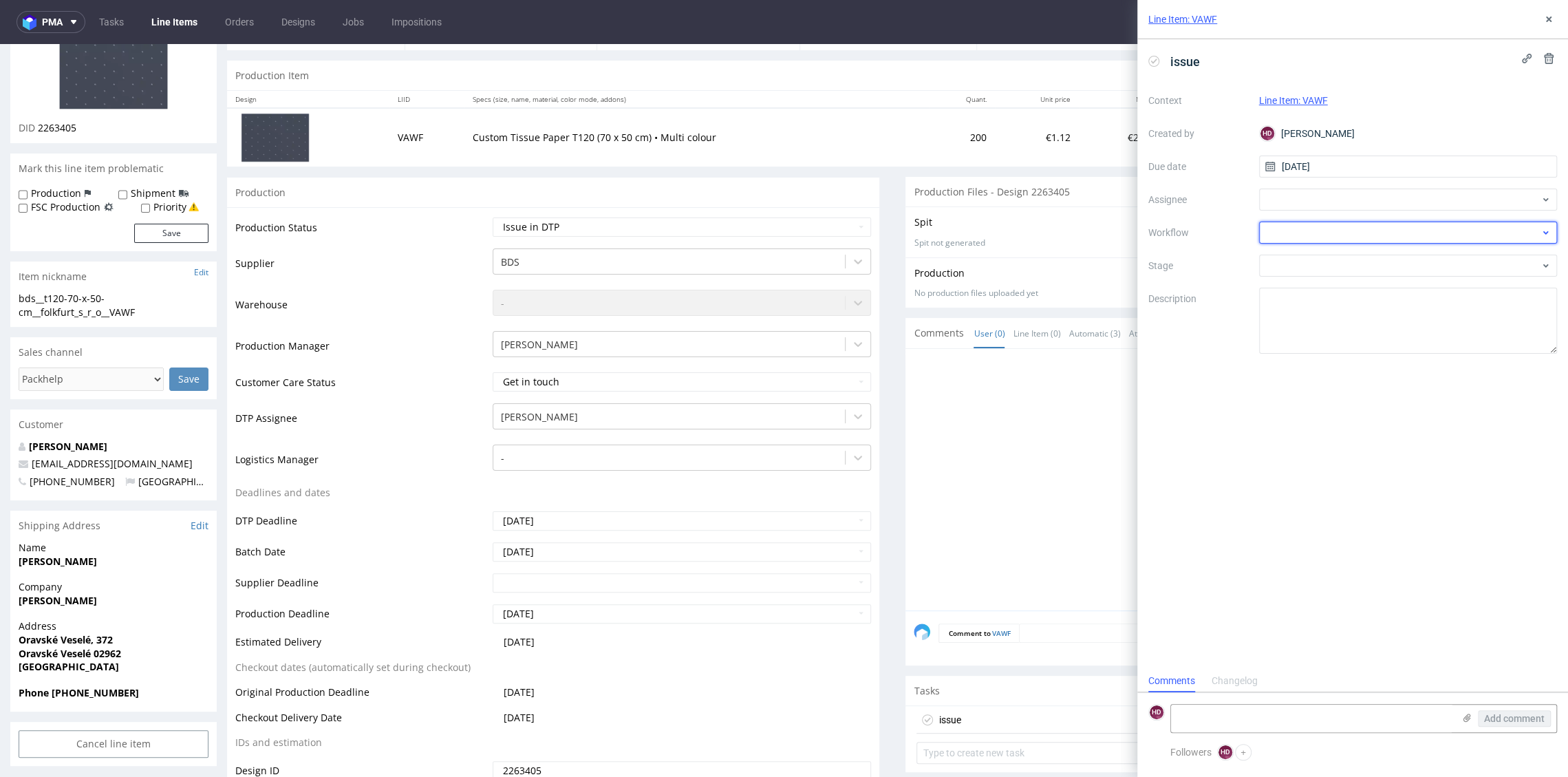
click at [1281, 237] on div at bounding box center [1407, 233] width 298 height 22
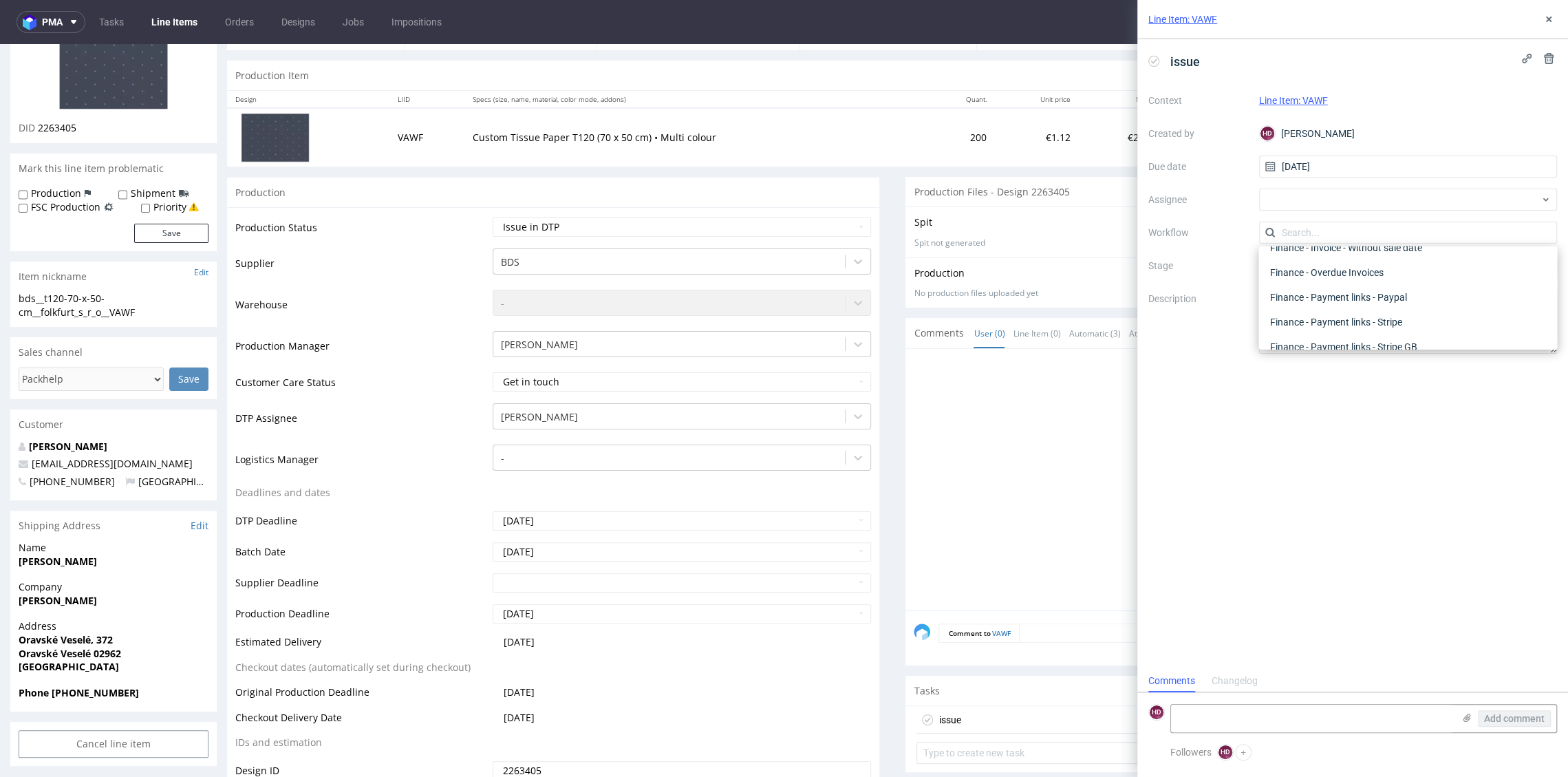
scroll to position [0, 0]
click at [1386, 303] on div "DTP - Issue" at bounding box center [1406, 307] width 287 height 25
click at [1303, 718] on textarea at bounding box center [1312, 719] width 282 height 27
paste textarea "CMYK VC PANTONE The client ordered white printing in CMYK. It isn't possible. I…"
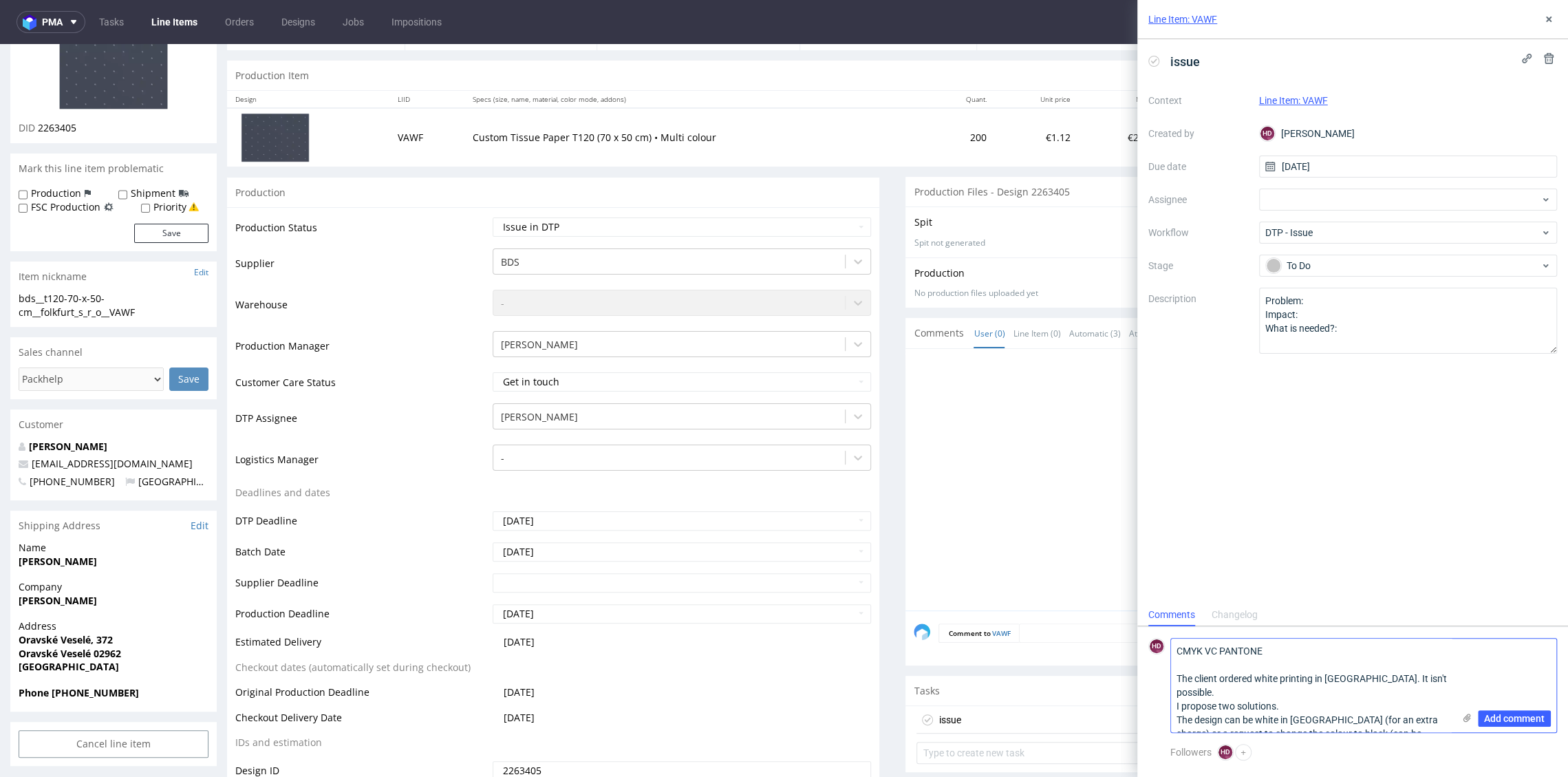
click at [1269, 706] on textarea "CMYK VC PANTONE The client ordered white printing in CMYK. It isn't possible. I…" at bounding box center [1312, 685] width 282 height 93
drag, startPoint x: 1432, startPoint y: 705, endPoint x: 1438, endPoint y: 711, distance: 8.5
click at [1438, 711] on textarea "CMYK VC PANTONE The client ordered white printing in CMYK. It isn't possible. I…" at bounding box center [1312, 685] width 282 height 93
drag, startPoint x: 1431, startPoint y: 709, endPoint x: 1449, endPoint y: 730, distance: 27.7
click at [1449, 730] on textarea "CMYK VC PANTONE The client ordered white printing in CMYK. It isn't possible. I…" at bounding box center [1312, 685] width 282 height 93
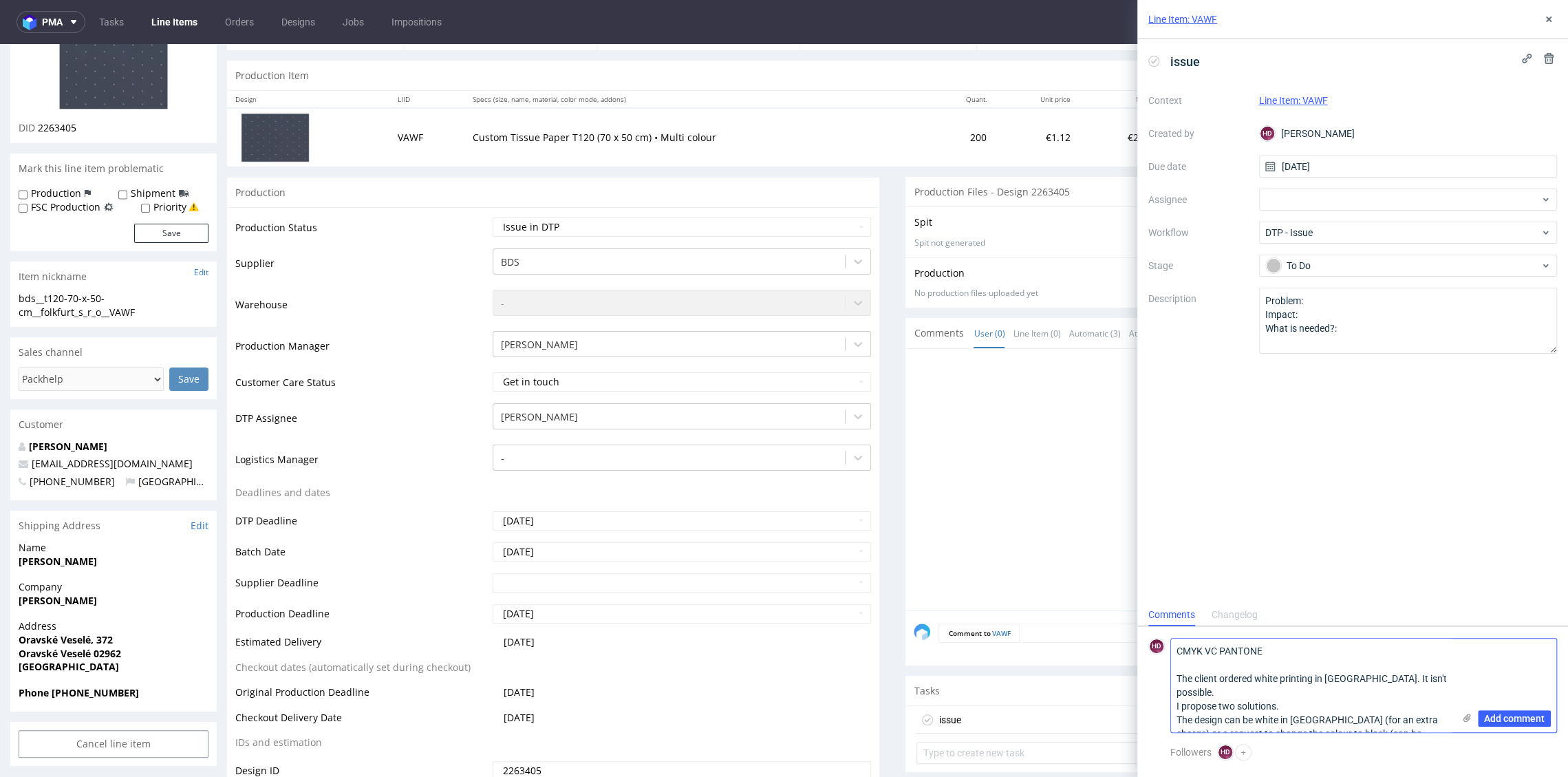
click at [1291, 728] on textarea "CMYK VC PANTONE The client ordered white printing in CMYK. It isn't possible. I…" at bounding box center [1312, 685] width 282 height 93
drag, startPoint x: 1255, startPoint y: 719, endPoint x: 1423, endPoint y: 724, distance: 168.1
click at [1423, 724] on textarea "CMYK VC PANTONE The client ordered white printing in CMYK. It isn't possible. I…" at bounding box center [1312, 685] width 282 height 93
click at [1285, 719] on textarea "CMYK VC PANTONE The client ordered white printing in CMYK. It isn't possible. I…" at bounding box center [1312, 685] width 282 height 93
click at [1333, 714] on textarea "CMYK VC PANTONE The client ordered white printing in CMYK. It isn't possible. I…" at bounding box center [1312, 685] width 282 height 93
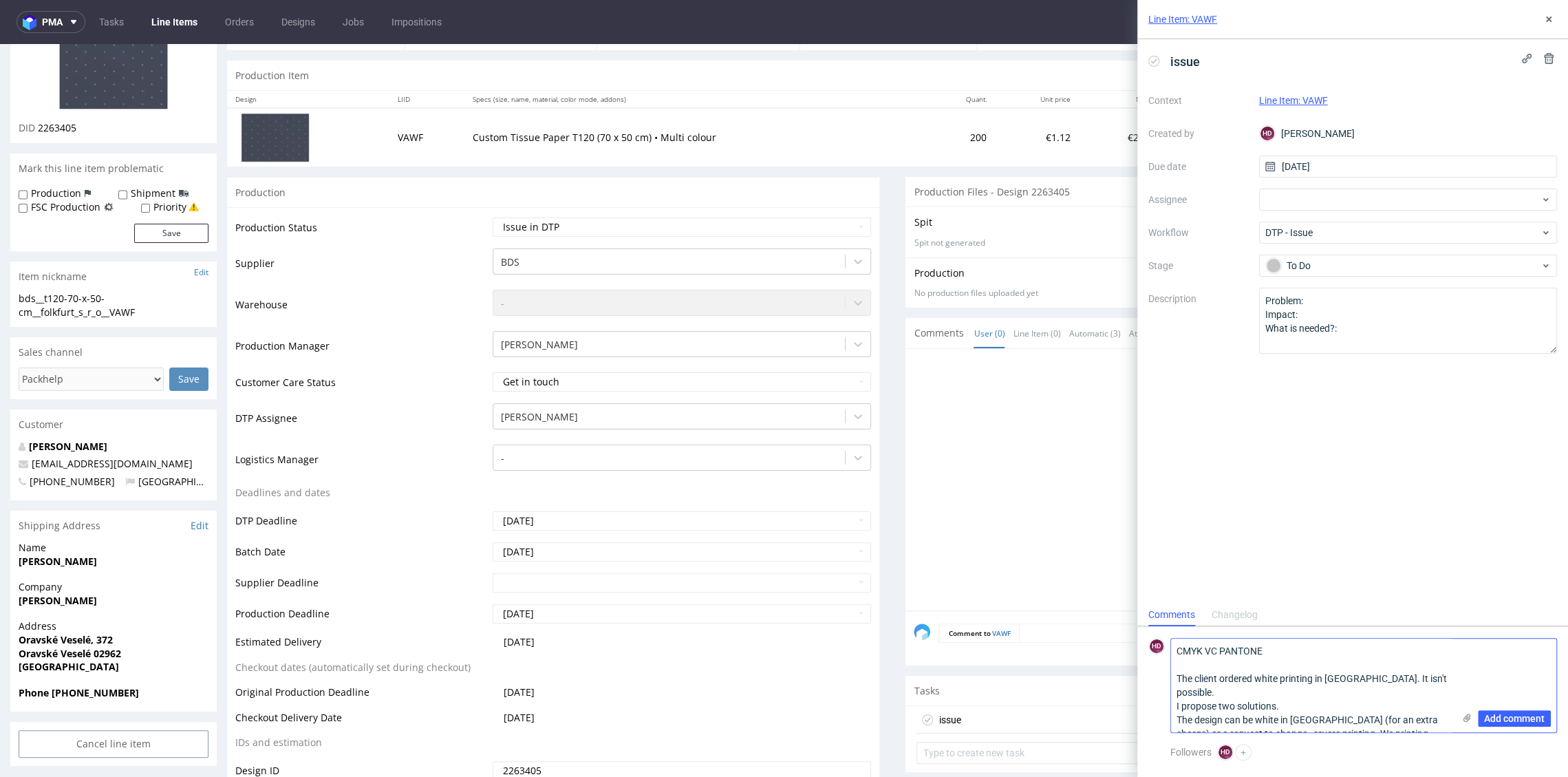
drag, startPoint x: 1403, startPoint y: 719, endPoint x: 1322, endPoint y: 726, distance: 81.3
click at [1322, 726] on textarea "CMYK VC PANTONE The client ordered white printing in CMYK. It isn't possible. I…" at bounding box center [1312, 685] width 282 height 93
paste textarea ")"
drag, startPoint x: 1282, startPoint y: 719, endPoint x: 1360, endPoint y: 728, distance: 78.5
click at [1360, 728] on textarea "CMYK VC PANTONE The client ordered white printing in CMYK. It isn't possible. I…" at bounding box center [1312, 685] width 282 height 93
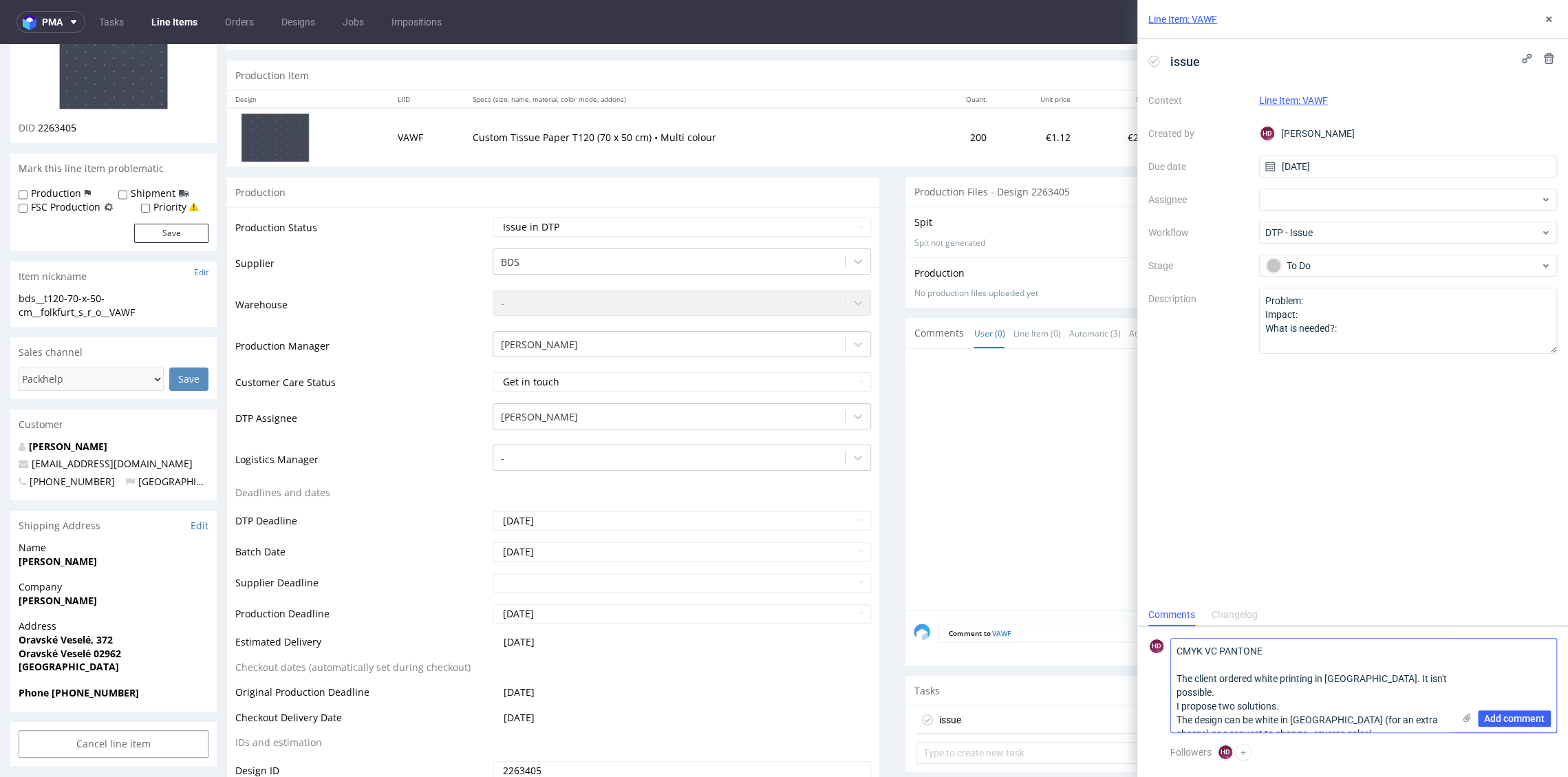
paste textarea "granatowy nadruk na białym tissue"
paste textarea "navy blue print on white tissue paper"
click at [1174, 641] on textarea "CMYK VC PANTONE The client ordered white printing in CMYK. It isn't possible. I…" at bounding box center [1312, 678] width 282 height 108
drag, startPoint x: 1217, startPoint y: 635, endPoint x: 1205, endPoint y: 637, distance: 12.2
click at [1205, 637] on textarea "CMYK VC PANTONE The client ordered white printing in CMYK. It isn't possible. I…" at bounding box center [1312, 678] width 282 height 108
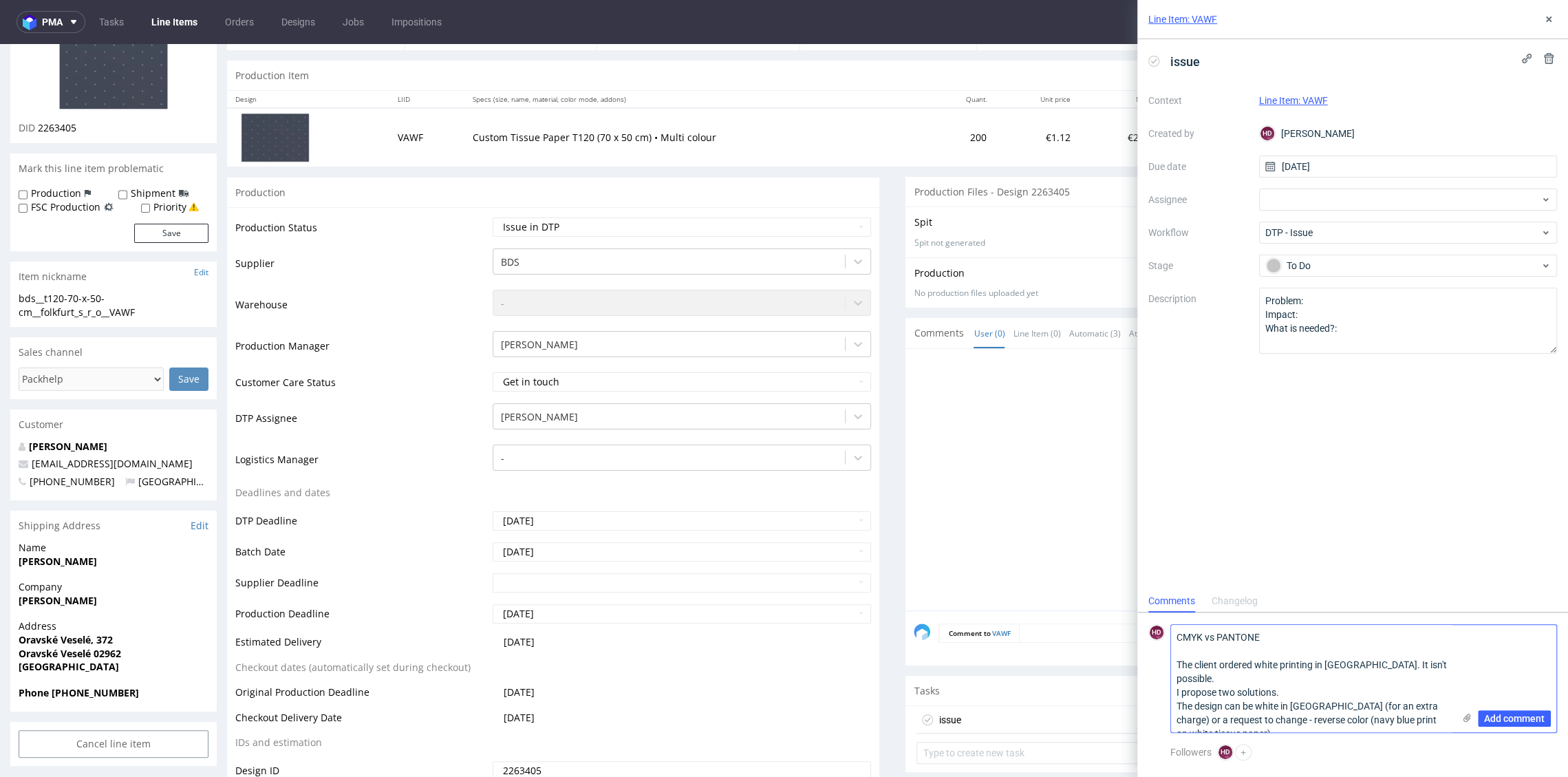
click at [1278, 665] on textarea "CMYK vs PANTONE The client ordered white printing in CMYK. It isn't possible. I…" at bounding box center [1312, 678] width 282 height 108
click at [1281, 678] on textarea "CMYK vs PANTONE The client ordered WHITE printing in CMYK. It isn't possible. I…" at bounding box center [1312, 678] width 282 height 108
click at [1279, 678] on textarea "CMYK vs PANTONE The client ordered WHITE printing in CMYK. It isn't possible. I…" at bounding box center [1312, 678] width 282 height 108
click at [1270, 646] on textarea "CMYK vs PANTONE The client ordered WHITE printing in CMYK. It isn't possible. I…" at bounding box center [1312, 678] width 282 height 108
drag, startPoint x: 1260, startPoint y: 720, endPoint x: 1130, endPoint y: 616, distance: 166.5
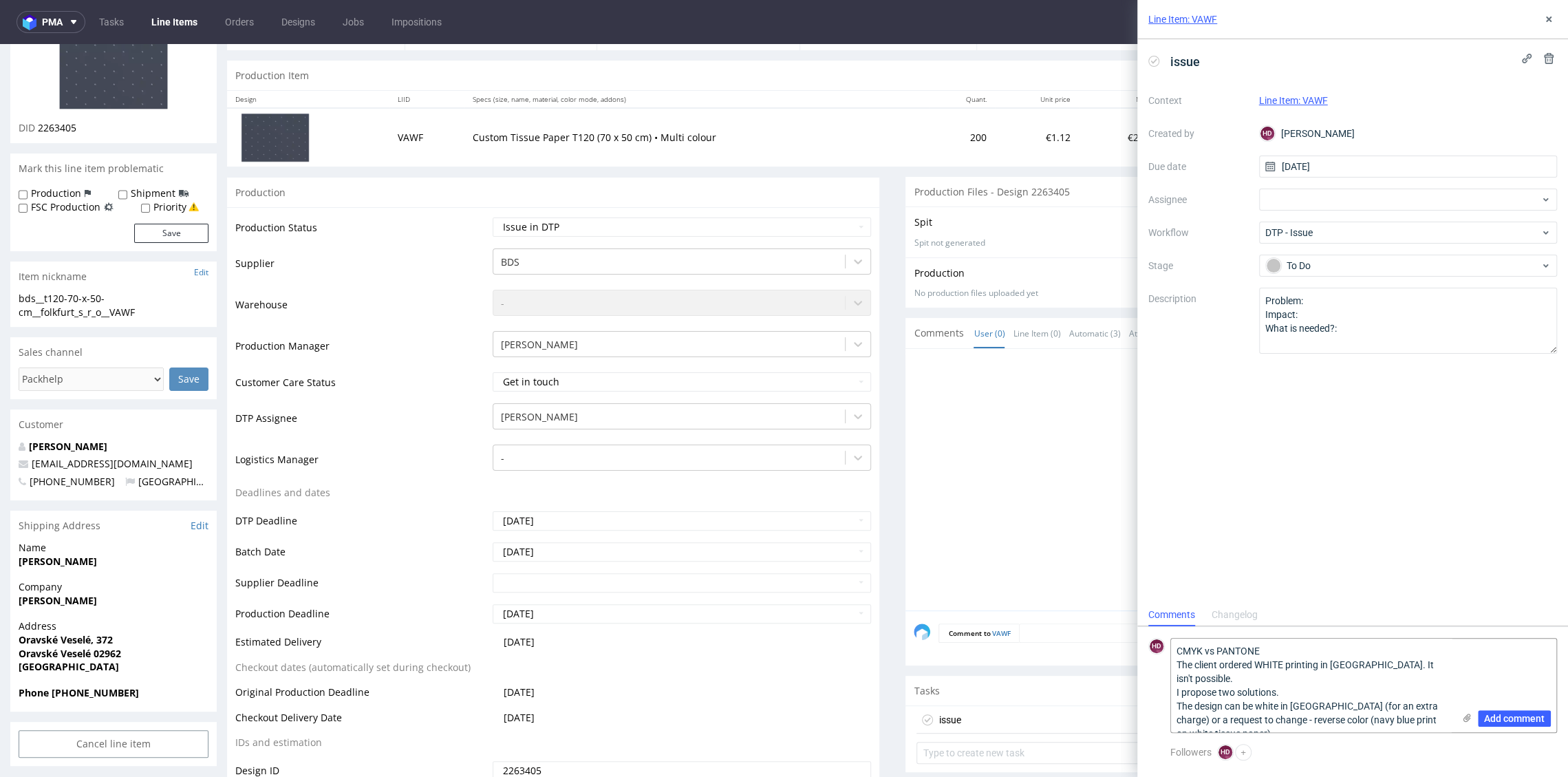
click at [1130, 616] on div "Line Item: VAWF issue Context Line Item: VAWF Created by HD Hapka Dominika Due …" at bounding box center [1344, 388] width 447 height 777
type textarea "CMYK vs PANTONE The client ordered WHITE printing in CMYK. It isn't possible. I…"
click at [1310, 309] on textarea "Problem: Impact: What is needed?:" at bounding box center [1407, 320] width 298 height 66
drag, startPoint x: 1301, startPoint y: 314, endPoint x: 1220, endPoint y: 310, distance: 81.1
click at [1220, 310] on div "Context Line Item: VAWF Created by HD Hapka Dominika Due date 30/09/2025 Assign…" at bounding box center [1353, 221] width 409 height 264
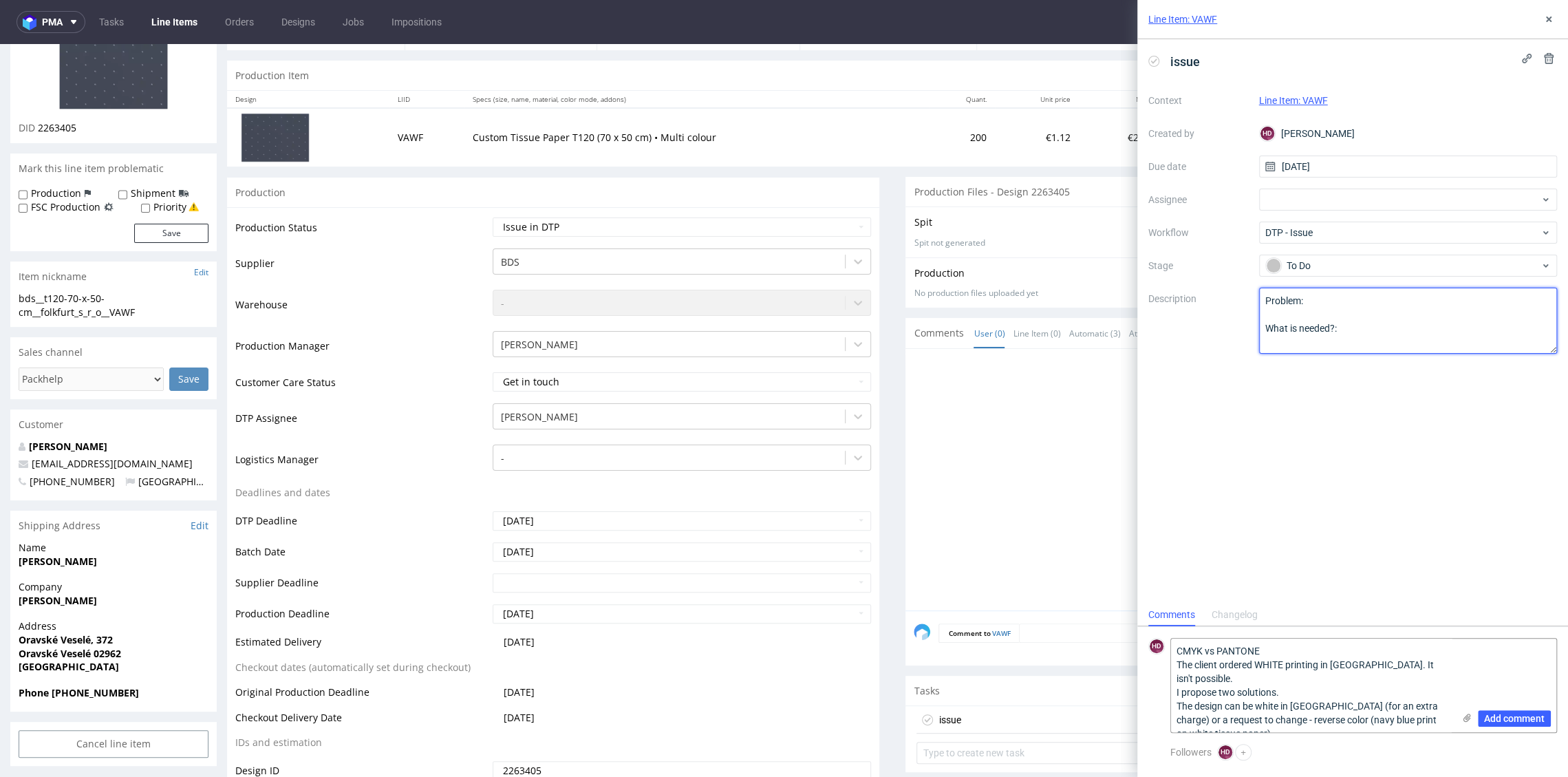
drag, startPoint x: 1358, startPoint y: 337, endPoint x: 1138, endPoint y: 312, distance: 221.4
click at [1138, 312] on div "issue Context Line Item: VAWF Created by HD Hapka Dominika Due date 30/09/2025 …" at bounding box center [1353, 321] width 431 height 564
paste textarea "CMYK vs PANTONE The client ordered WHITE printing in CMYK. It isn't possible. I…"
drag, startPoint x: 1363, startPoint y: 314, endPoint x: 1246, endPoint y: 309, distance: 117.1
click at [1246, 309] on div "Context Line Item: VAWF Created by HD Hapka Dominika Due date 30/09/2025 Assign…" at bounding box center [1353, 221] width 409 height 264
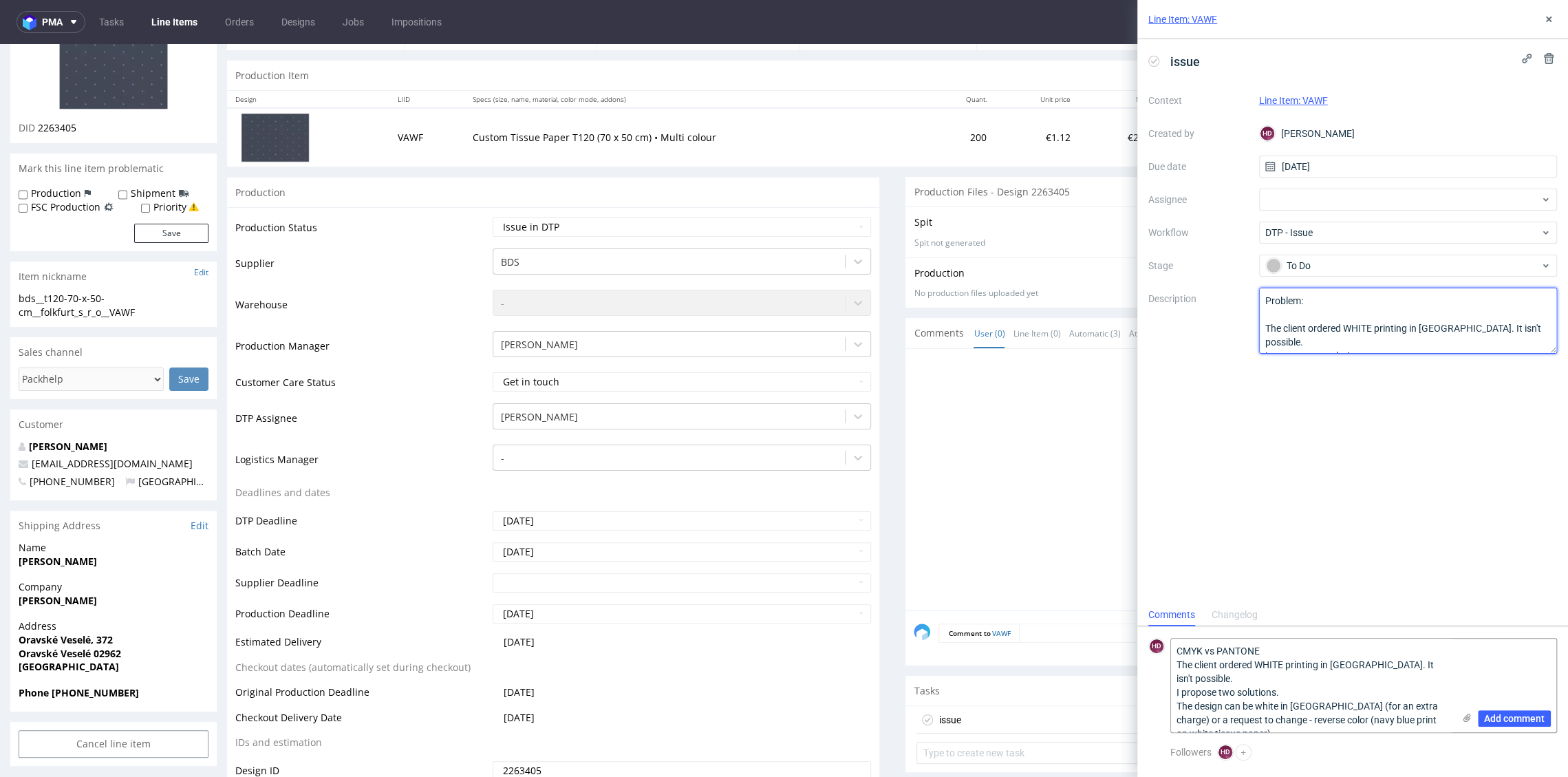
click at [1344, 303] on textarea "Problem: Impact: What is needed?:" at bounding box center [1407, 320] width 298 height 66
paste textarea "CMYK vs PANTONE"
click at [1340, 311] on textarea "Problem: Impact: What is needed?:" at bounding box center [1407, 320] width 298 height 66
drag, startPoint x: 1333, startPoint y: 298, endPoint x: 1346, endPoint y: 299, distance: 13.0
click at [1346, 299] on textarea "Problem: Impact: What is needed?:" at bounding box center [1407, 320] width 298 height 66
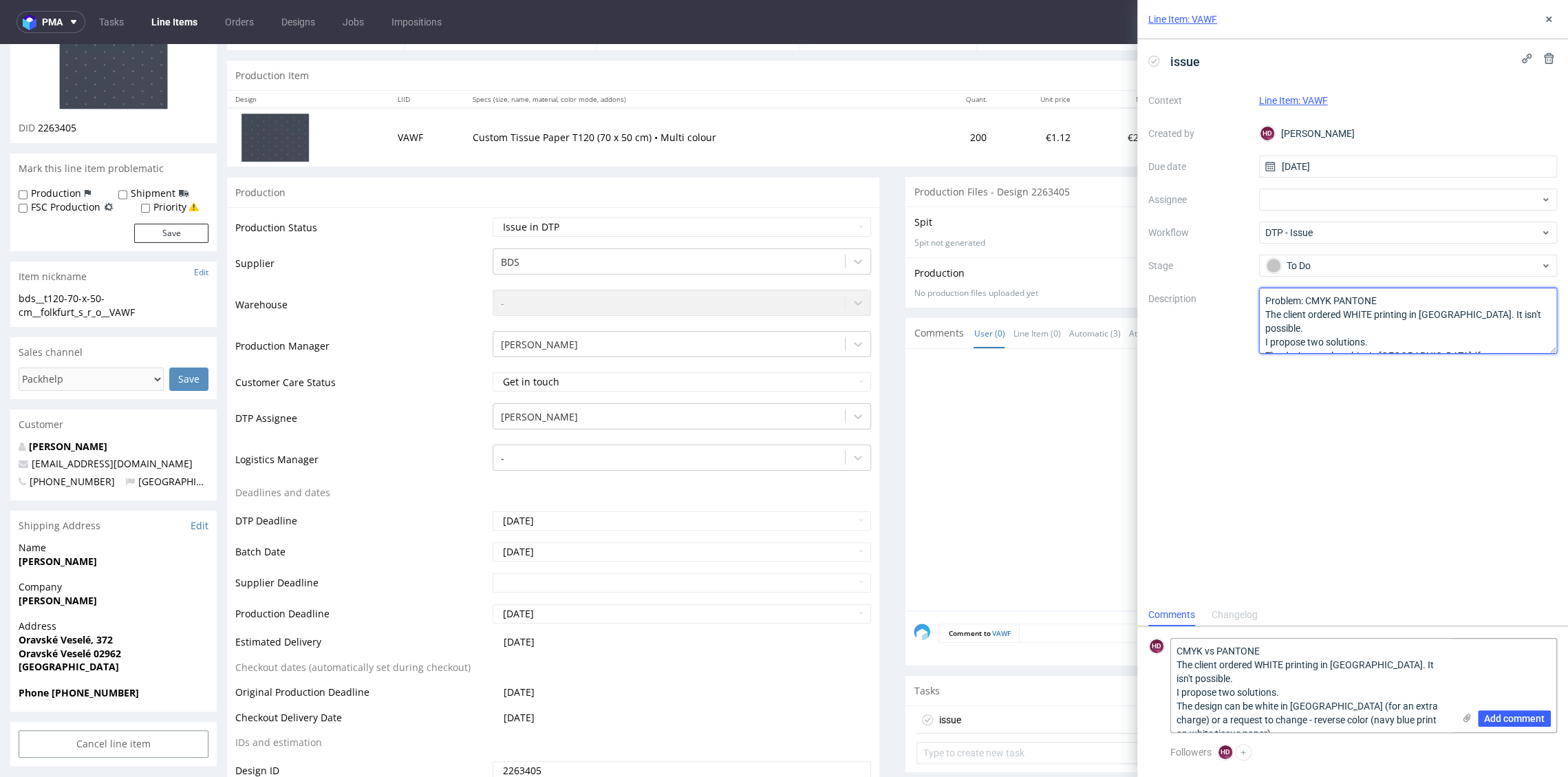
paste textarea "blue instead of black"
type textarea "Problem: CMYK instead of PANTONE The client ordered WHITE printing in [GEOGRAPH…"
click at [914, 467] on div at bounding box center [1235, 483] width 643 height 253
click at [1547, 30] on div "Line Item: VAWF" at bounding box center [1353, 19] width 431 height 39
click at [1551, 16] on icon at bounding box center [1548, 19] width 11 height 11
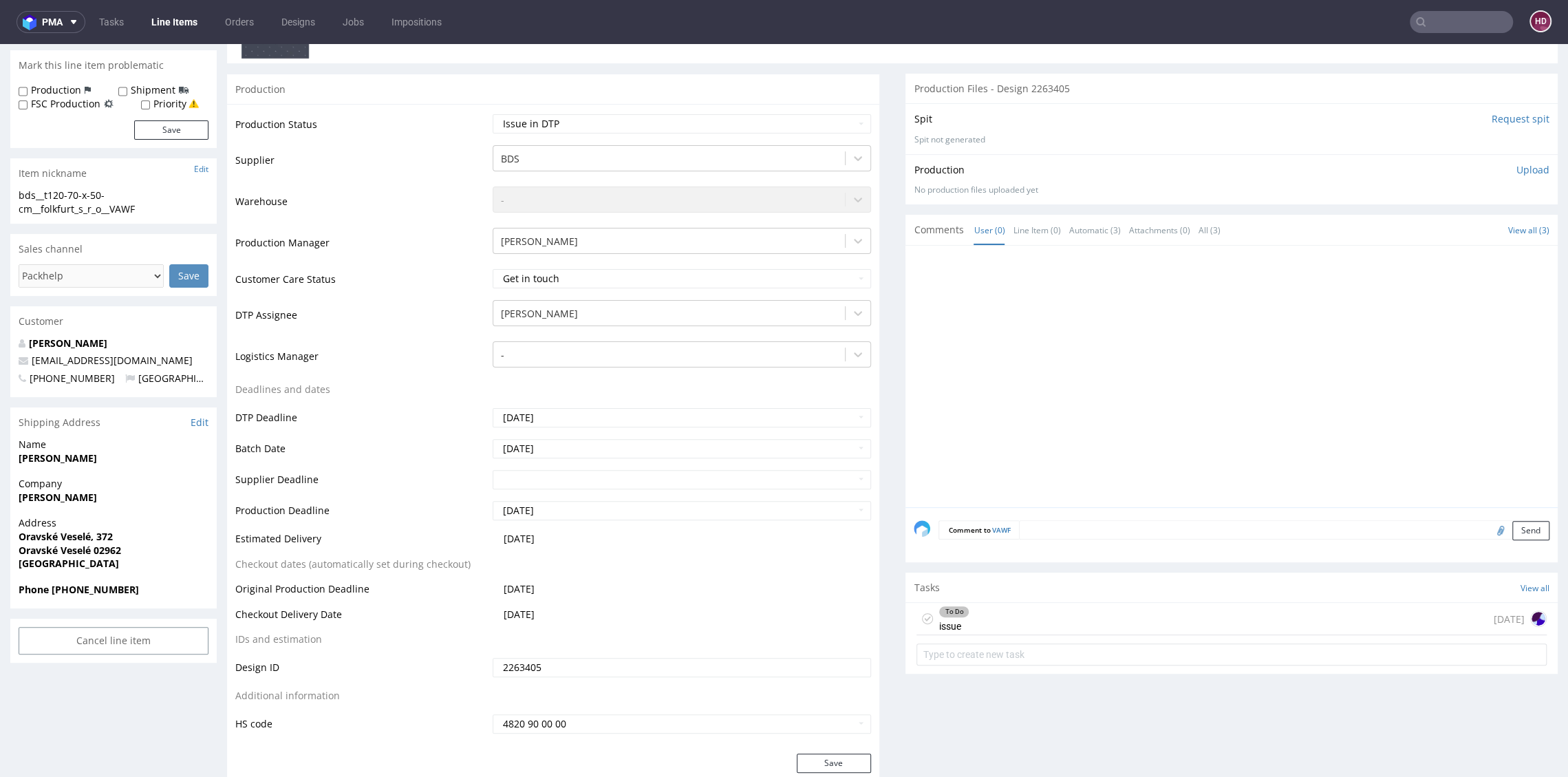
scroll to position [352, 0]
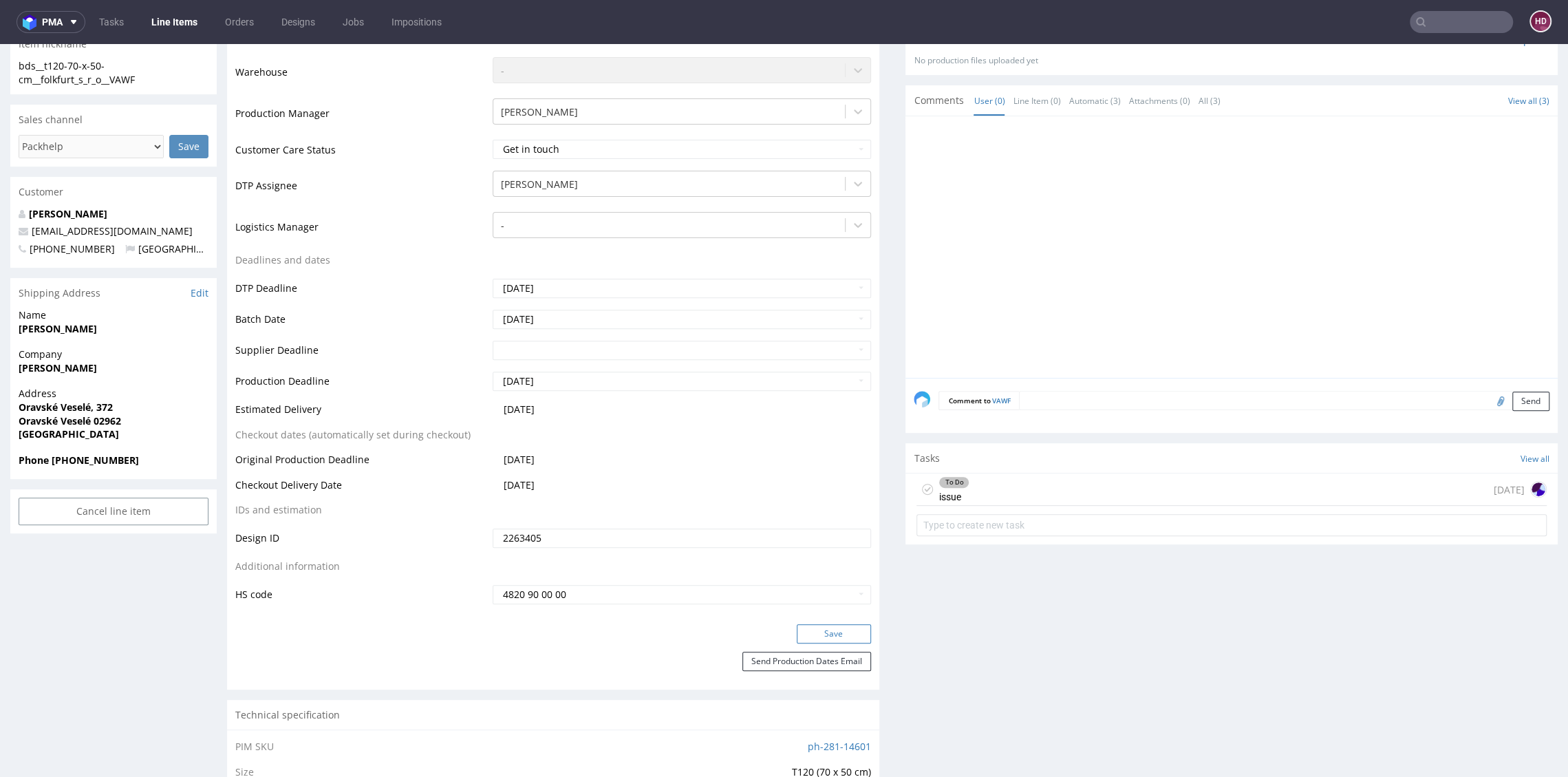
click at [809, 626] on button "Save" at bounding box center [833, 634] width 74 height 19
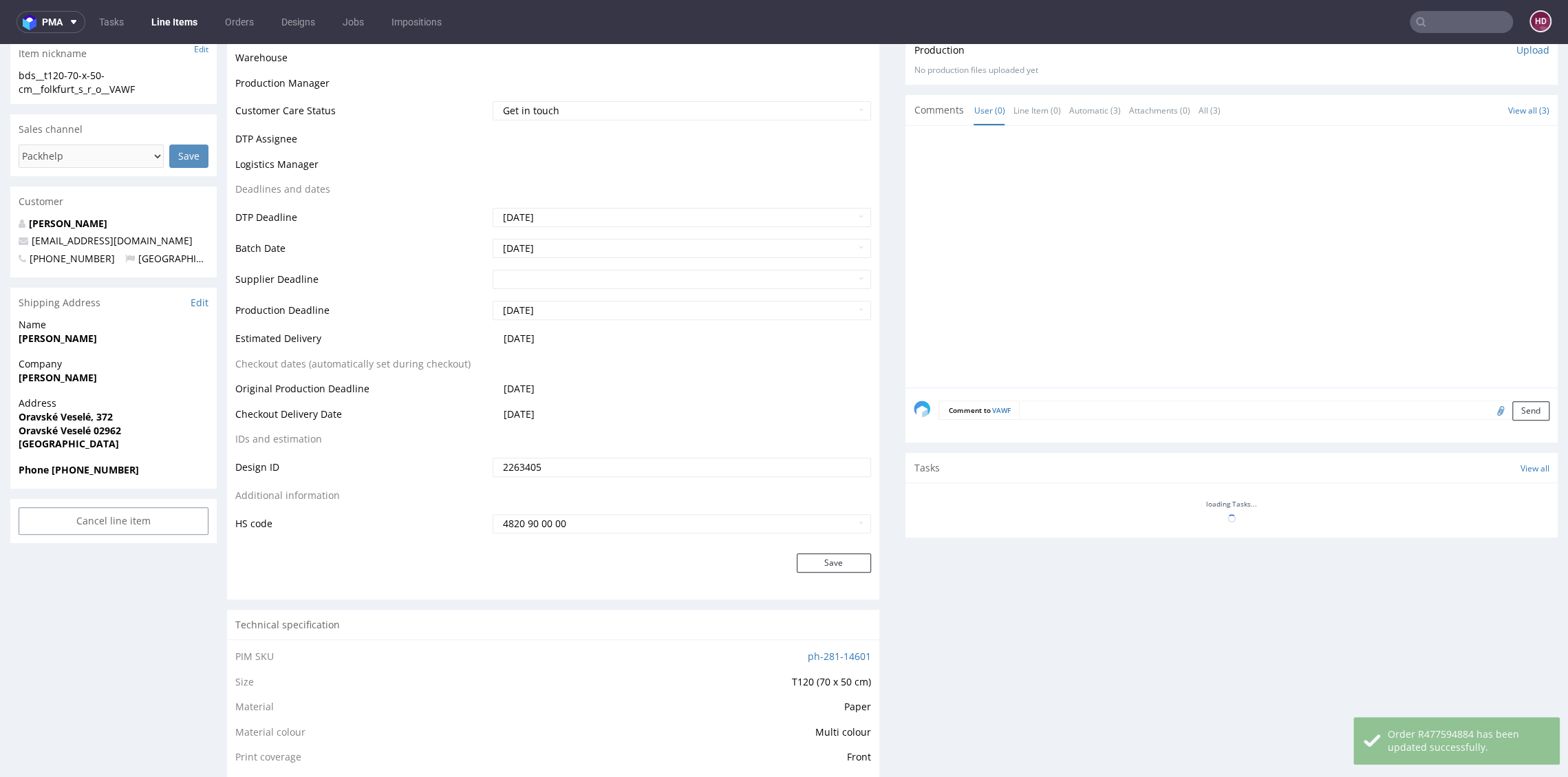
scroll to position [342, 0]
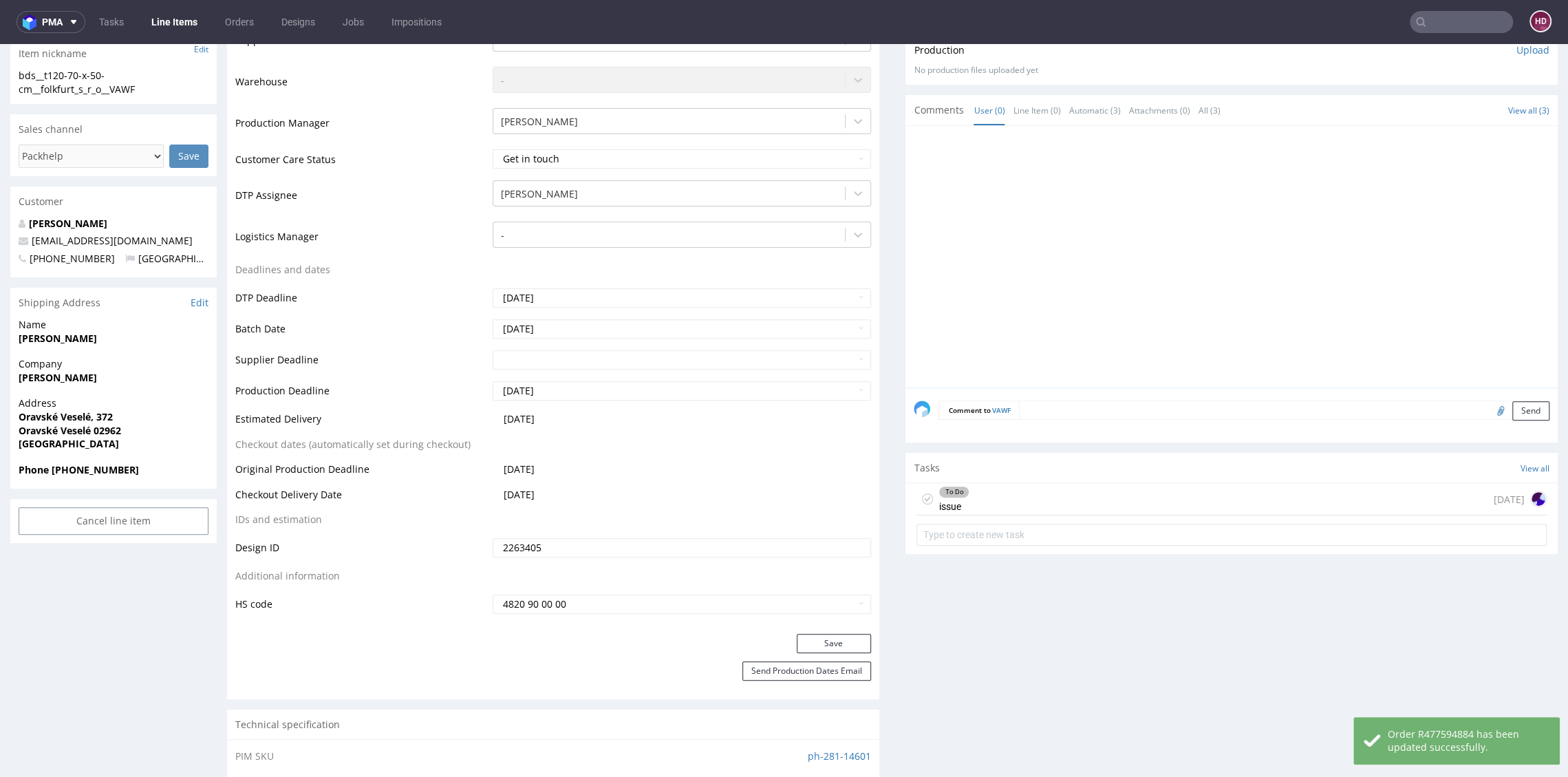
click at [978, 487] on div "To Do issue today" at bounding box center [1231, 499] width 630 height 32
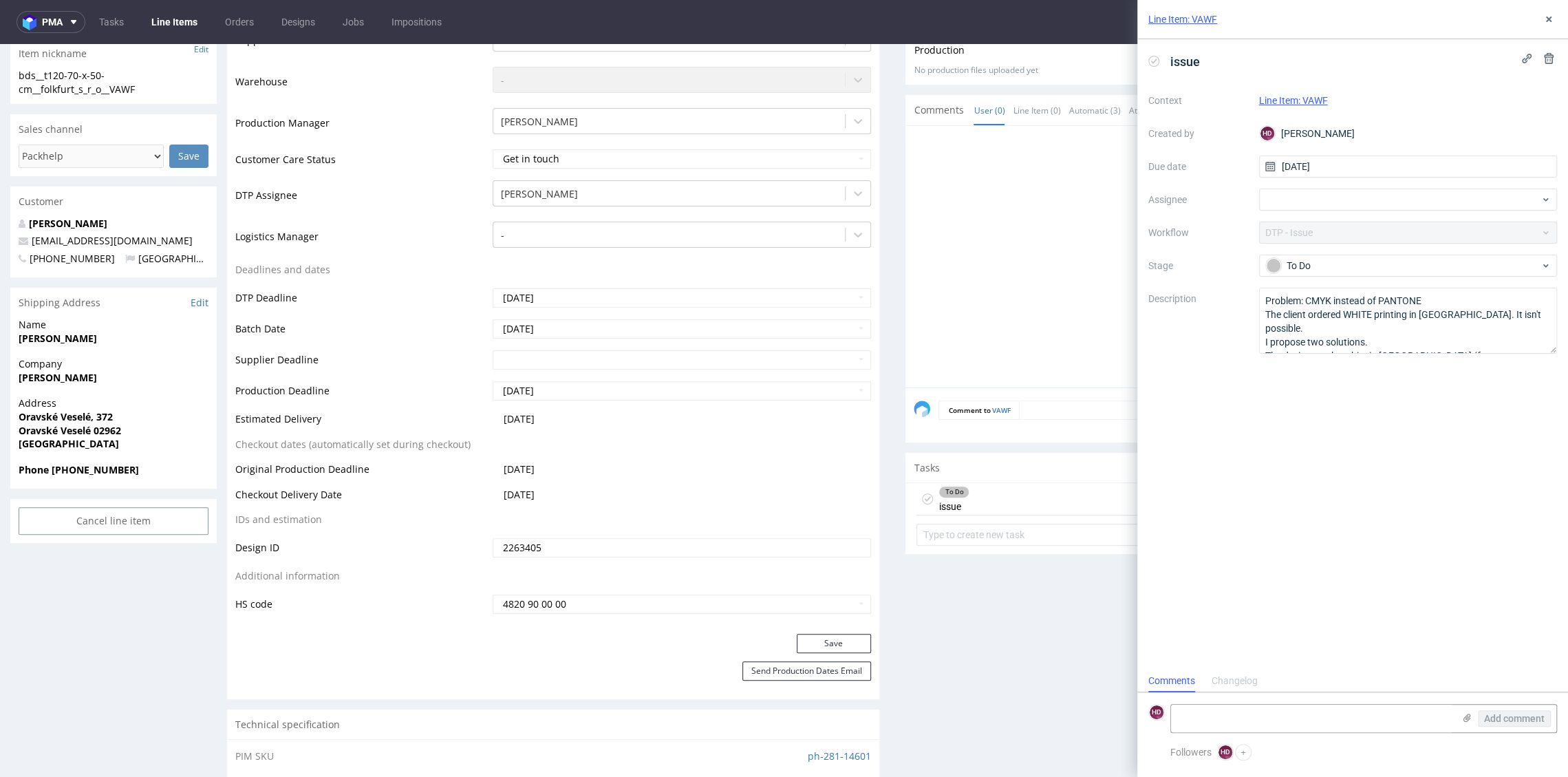
scroll to position [11, 0]
click at [1551, 16] on icon at bounding box center [1548, 19] width 11 height 11
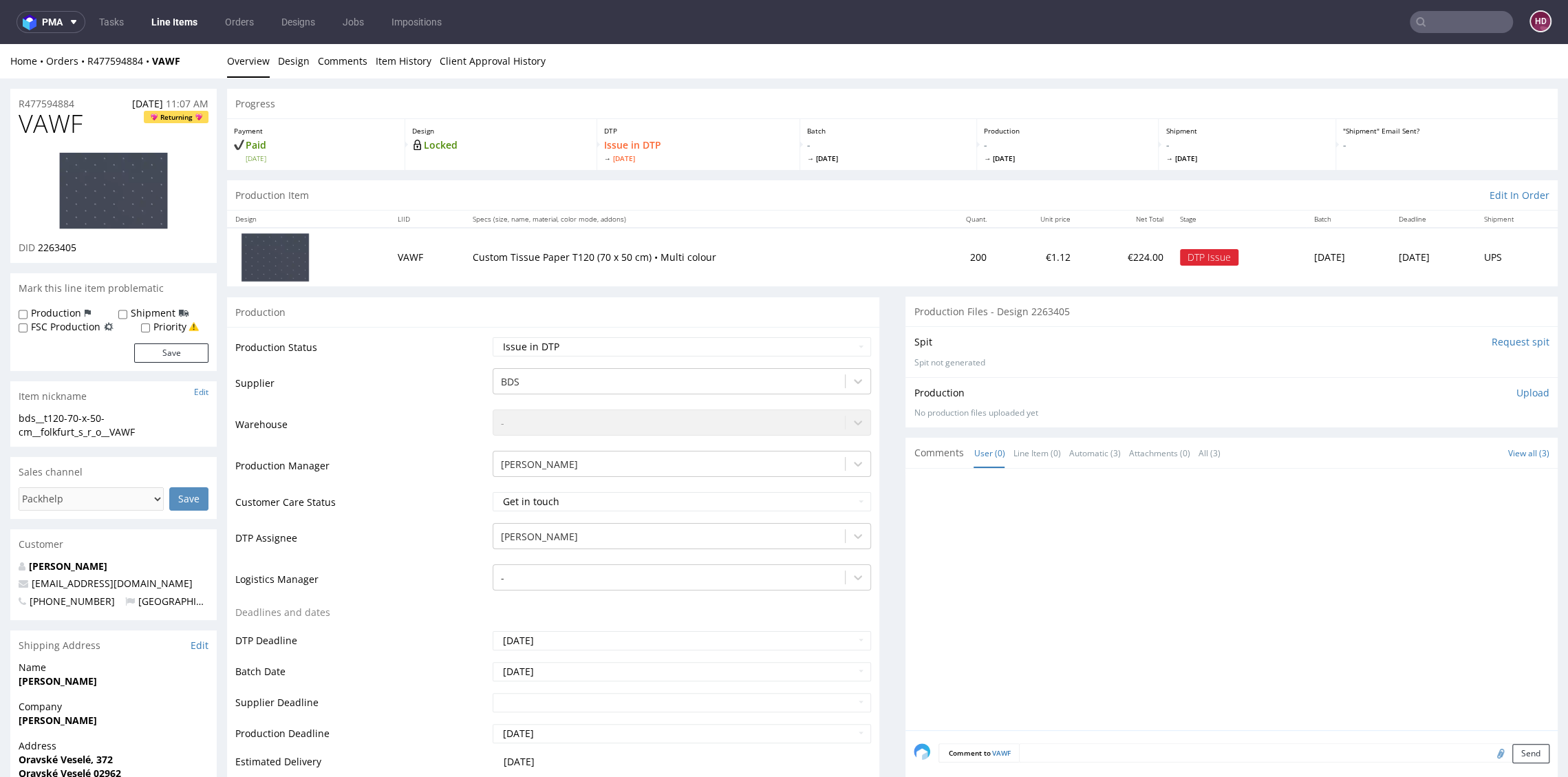
click at [158, 15] on link "Line Items" at bounding box center [174, 22] width 63 height 22
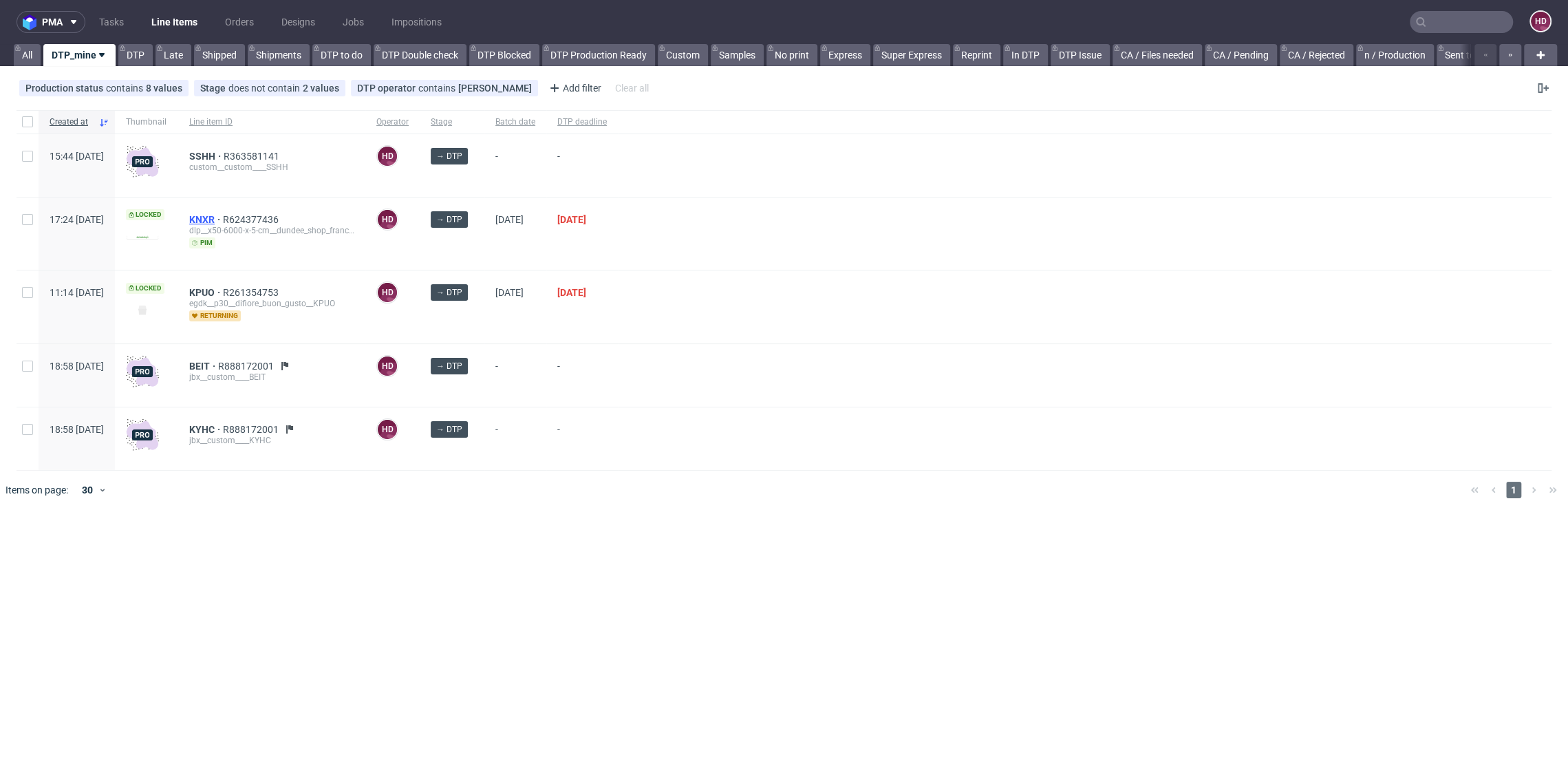
click at [223, 217] on span "KNXR" at bounding box center [205, 219] width 34 height 11
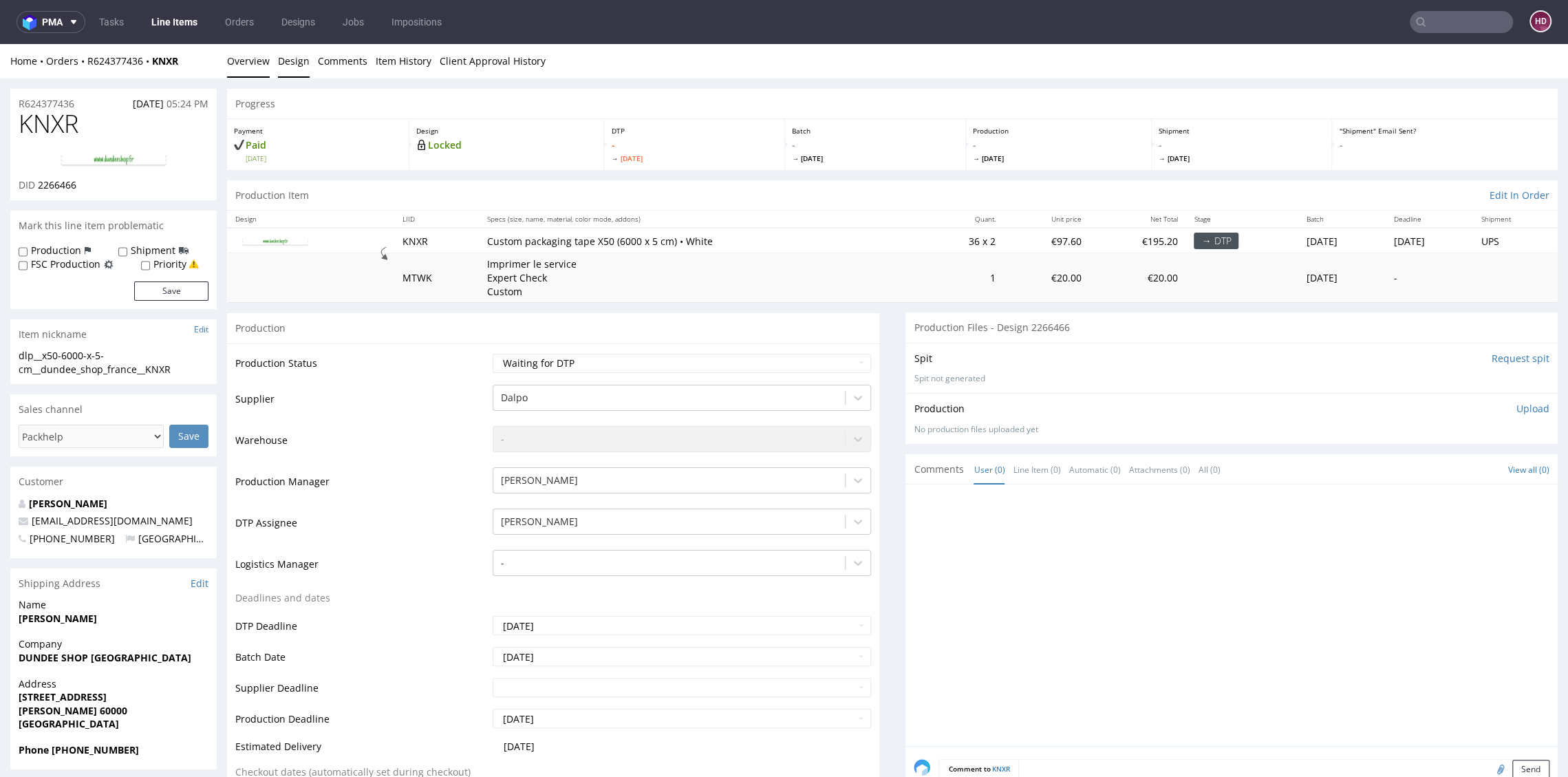
click at [298, 60] on link "Design" at bounding box center [293, 60] width 32 height 34
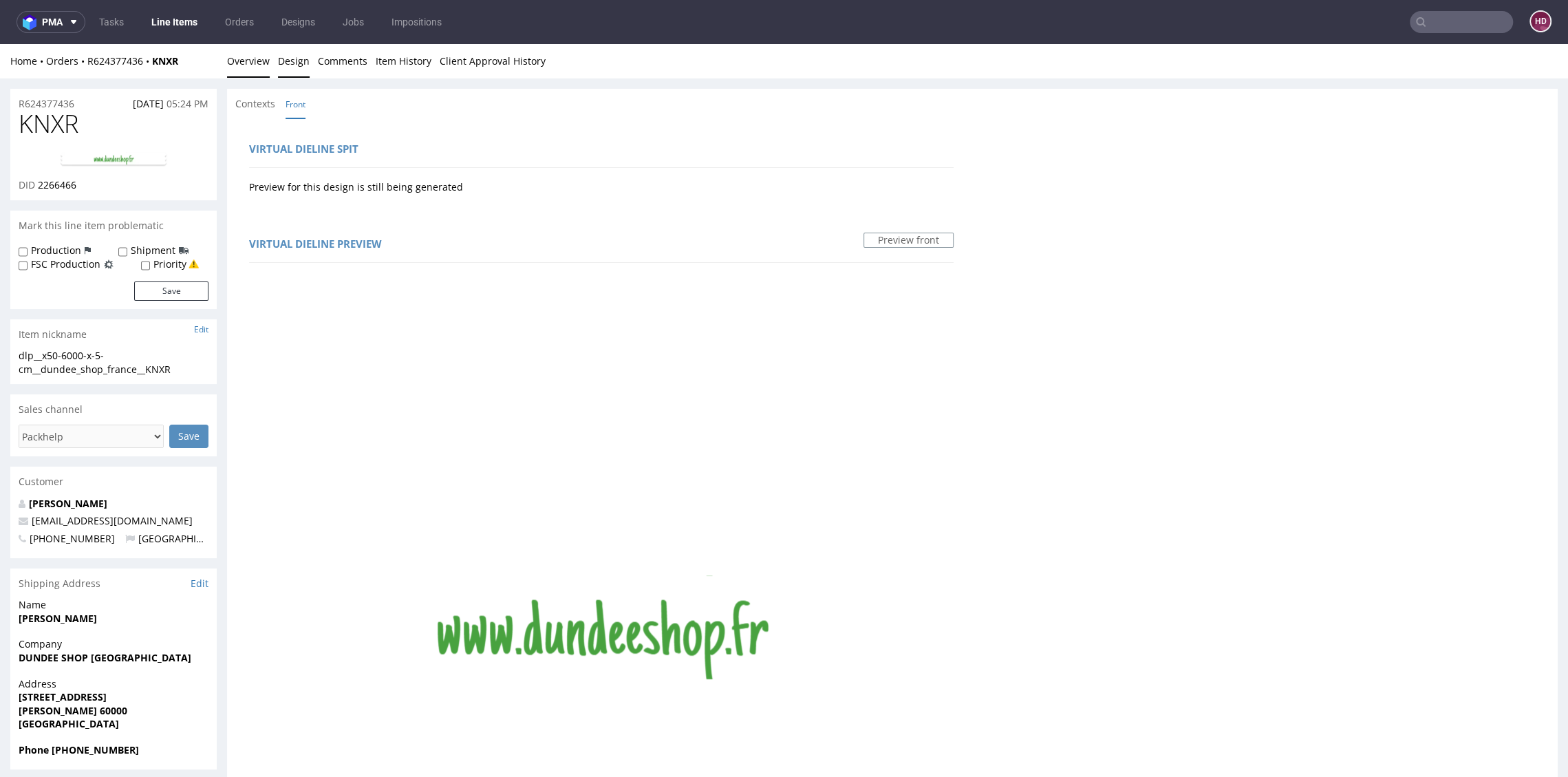
click at [250, 63] on link "Overview" at bounding box center [248, 60] width 43 height 34
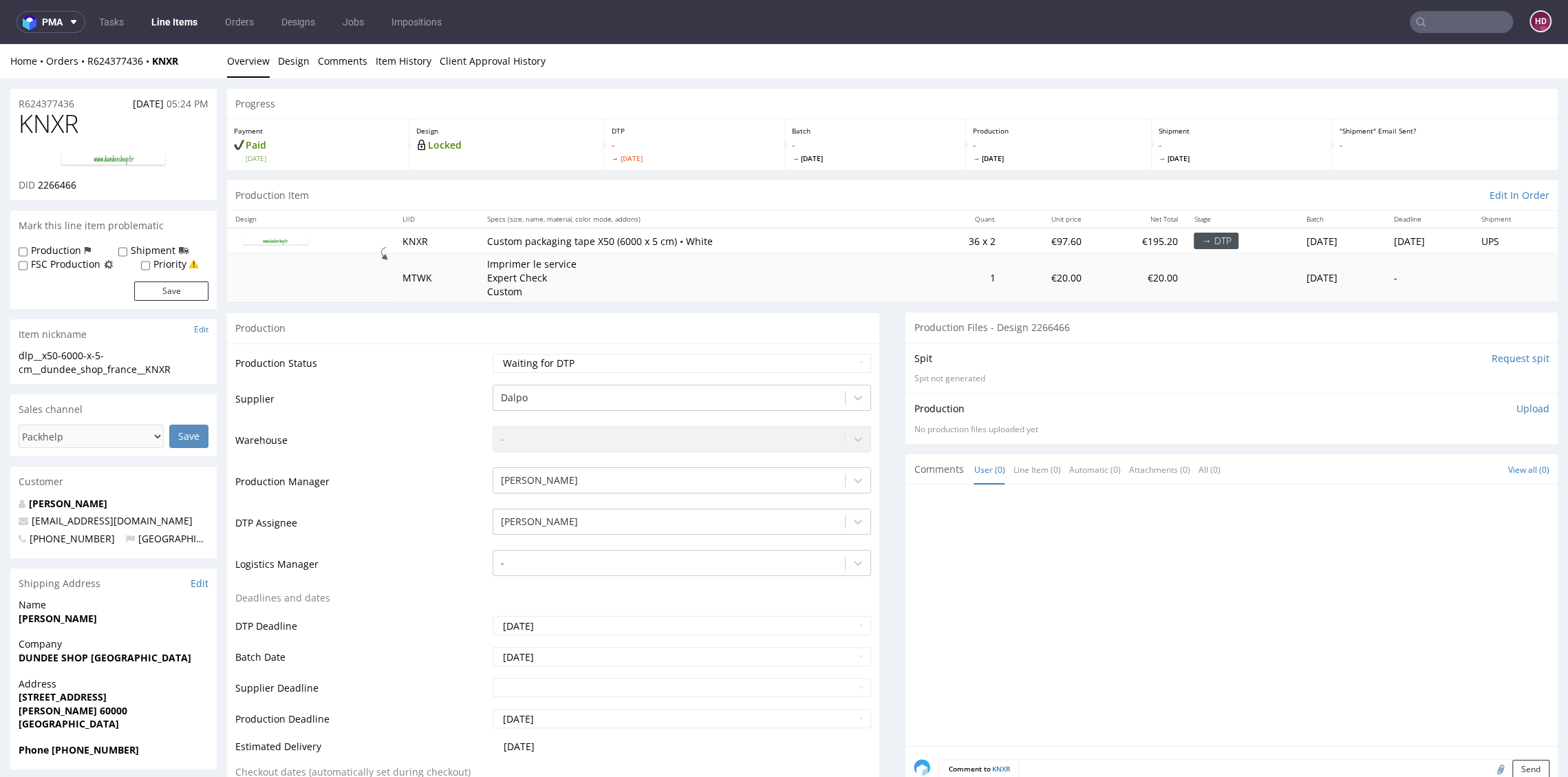
click at [183, 370] on div "dlp__x50-6000-x-5-cm__dundee_shop_france__KNXR" at bounding box center [113, 362] width 190 height 26
drag, startPoint x: 167, startPoint y: 365, endPoint x: 6, endPoint y: 349, distance: 161.8
copy div "dlp__x50-6000-x-5-cm__dundee_shop_france__KNXR"
drag, startPoint x: 84, startPoint y: 100, endPoint x: -28, endPoint y: 100, distance: 112.0
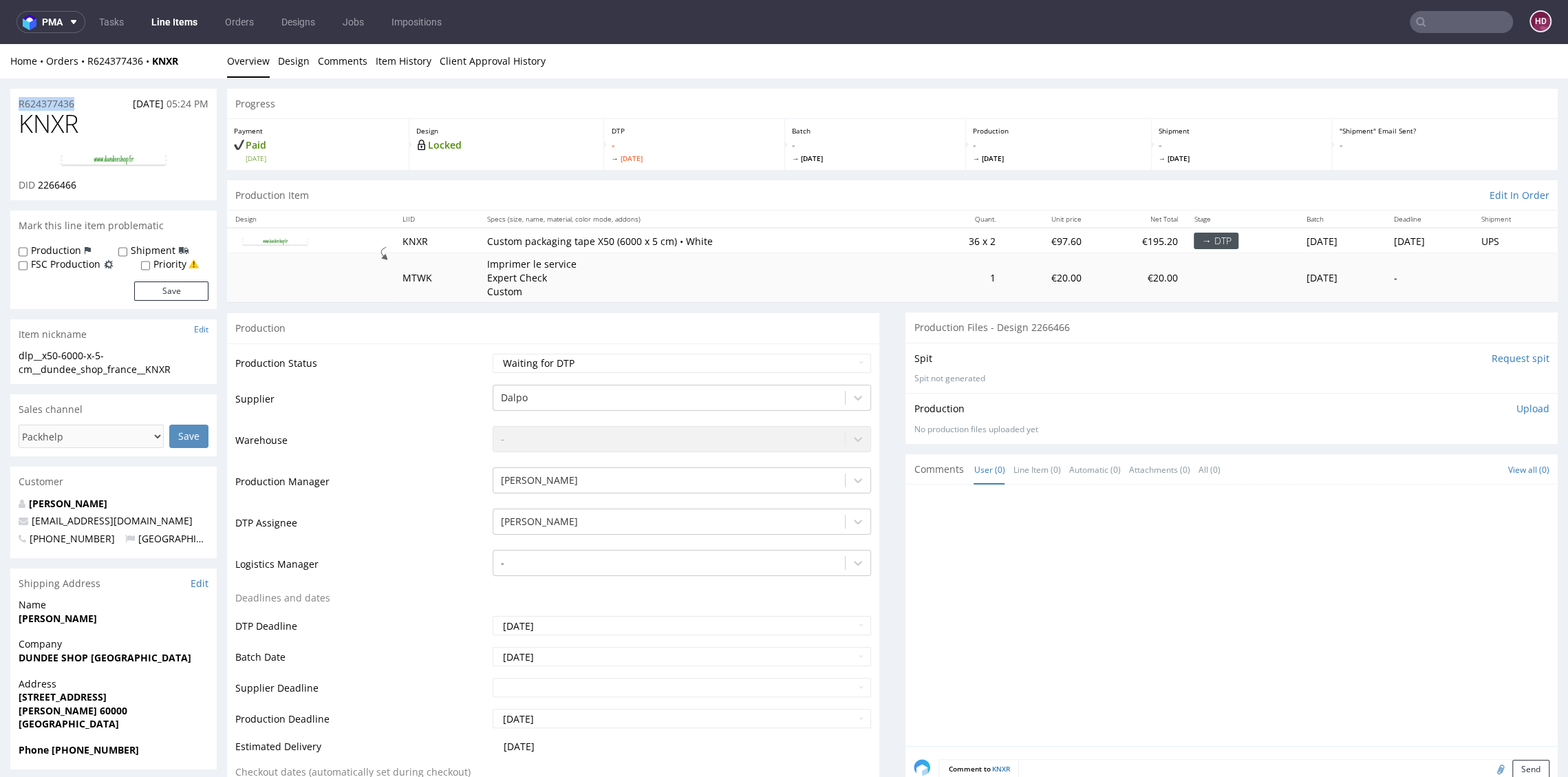
drag, startPoint x: 88, startPoint y: 185, endPoint x: 39, endPoint y: 180, distance: 49.3
click at [39, 180] on div "DID 2266466" at bounding box center [113, 184] width 190 height 14
click at [298, 58] on link "Design" at bounding box center [293, 60] width 32 height 34
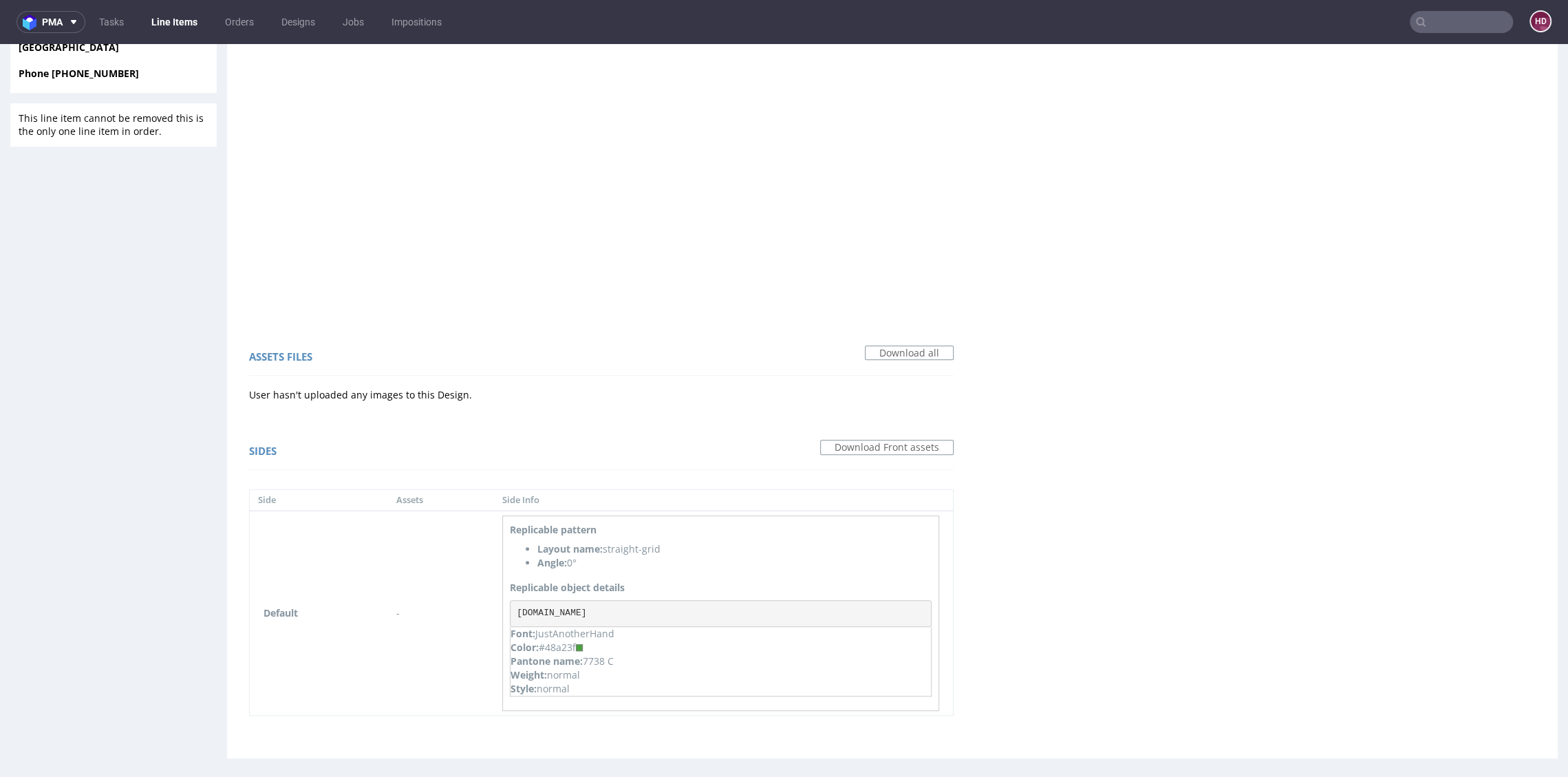
scroll to position [684, 0]
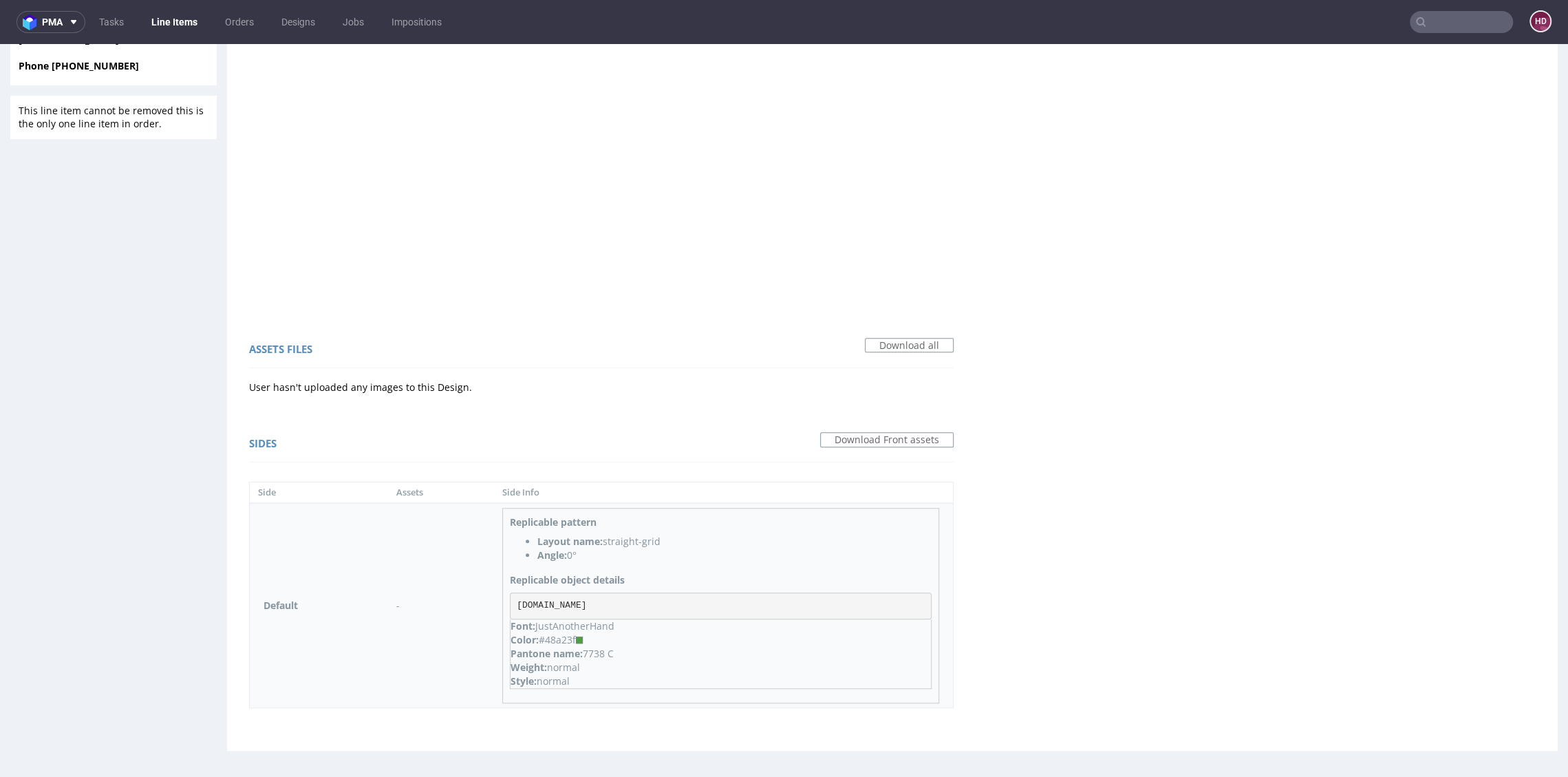
click at [679, 657] on div "Pantone name: 7738 C" at bounding box center [720, 653] width 420 height 14
drag, startPoint x: 658, startPoint y: 655, endPoint x: 584, endPoint y: 650, distance: 74.2
click at [584, 650] on div "Pantone name: 7738 C" at bounding box center [720, 653] width 420 height 14
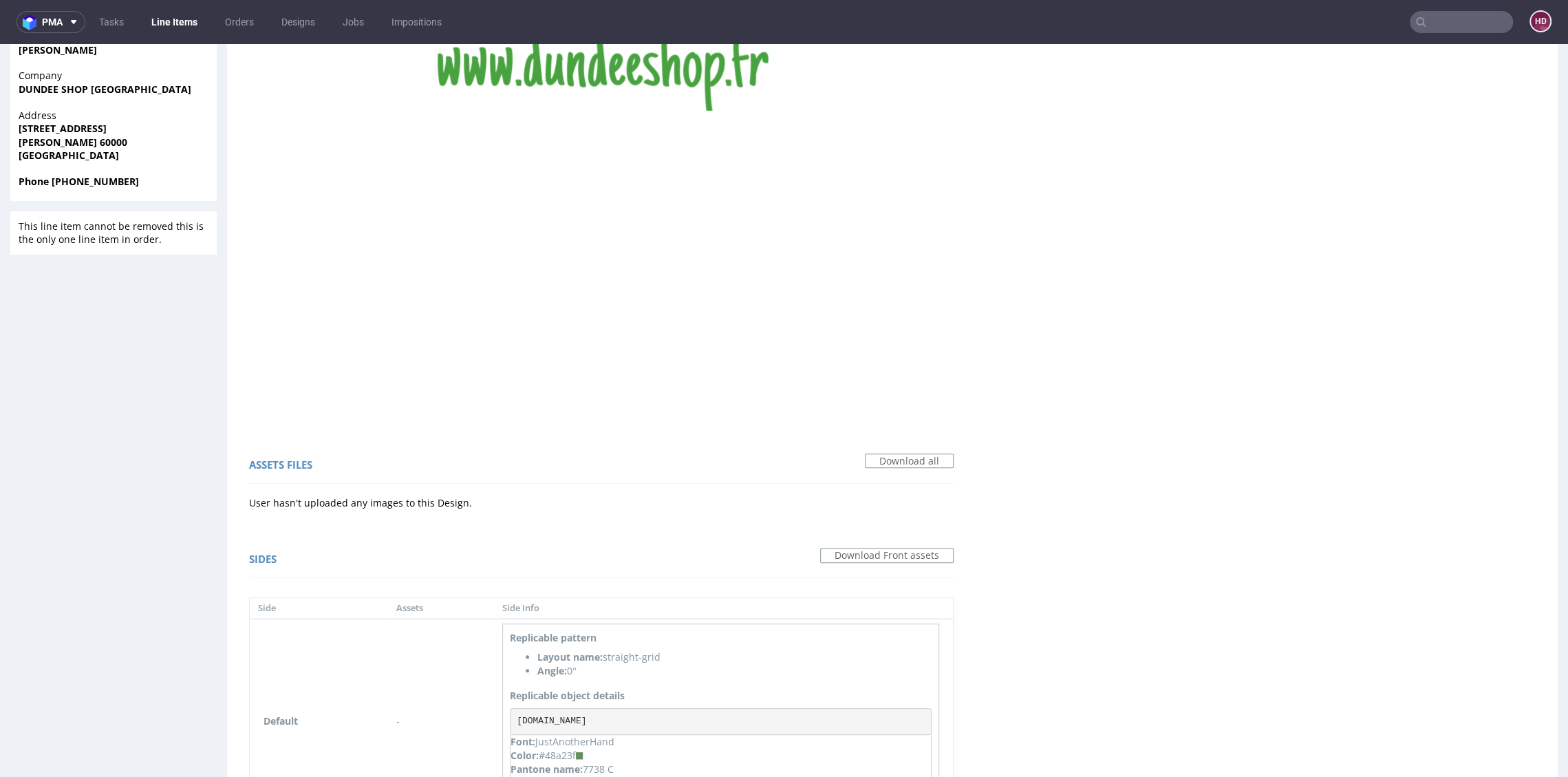
scroll to position [0, 0]
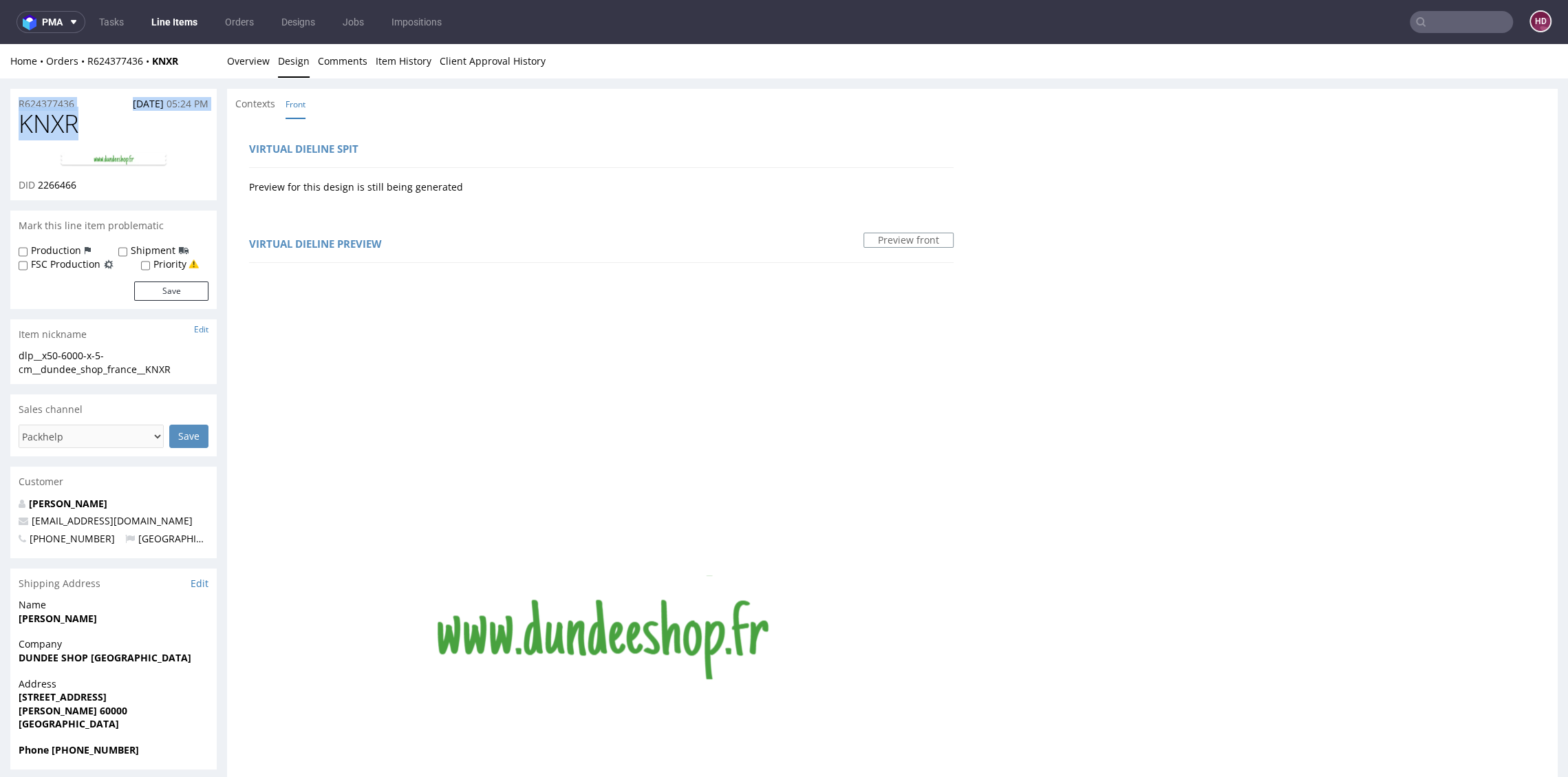
drag, startPoint x: 79, startPoint y: 121, endPoint x: -38, endPoint y: 105, distance: 118.1
click at [0, 105] on html "Production Shipped DTP Orders Offers Shipments Designs Promotions Users Jobs Ad…" at bounding box center [784, 752] width 1568 height 1418
click at [107, 124] on h1 "KNXR" at bounding box center [113, 124] width 190 height 27
drag, startPoint x: 49, startPoint y: 129, endPoint x: -1, endPoint y: 125, distance: 50.2
click at [0, 125] on div "R624377436 25.09.2025 05:24 PM KNXR DID 2266466 Mark this line item problematic…" at bounding box center [784, 767] width 1568 height 1378
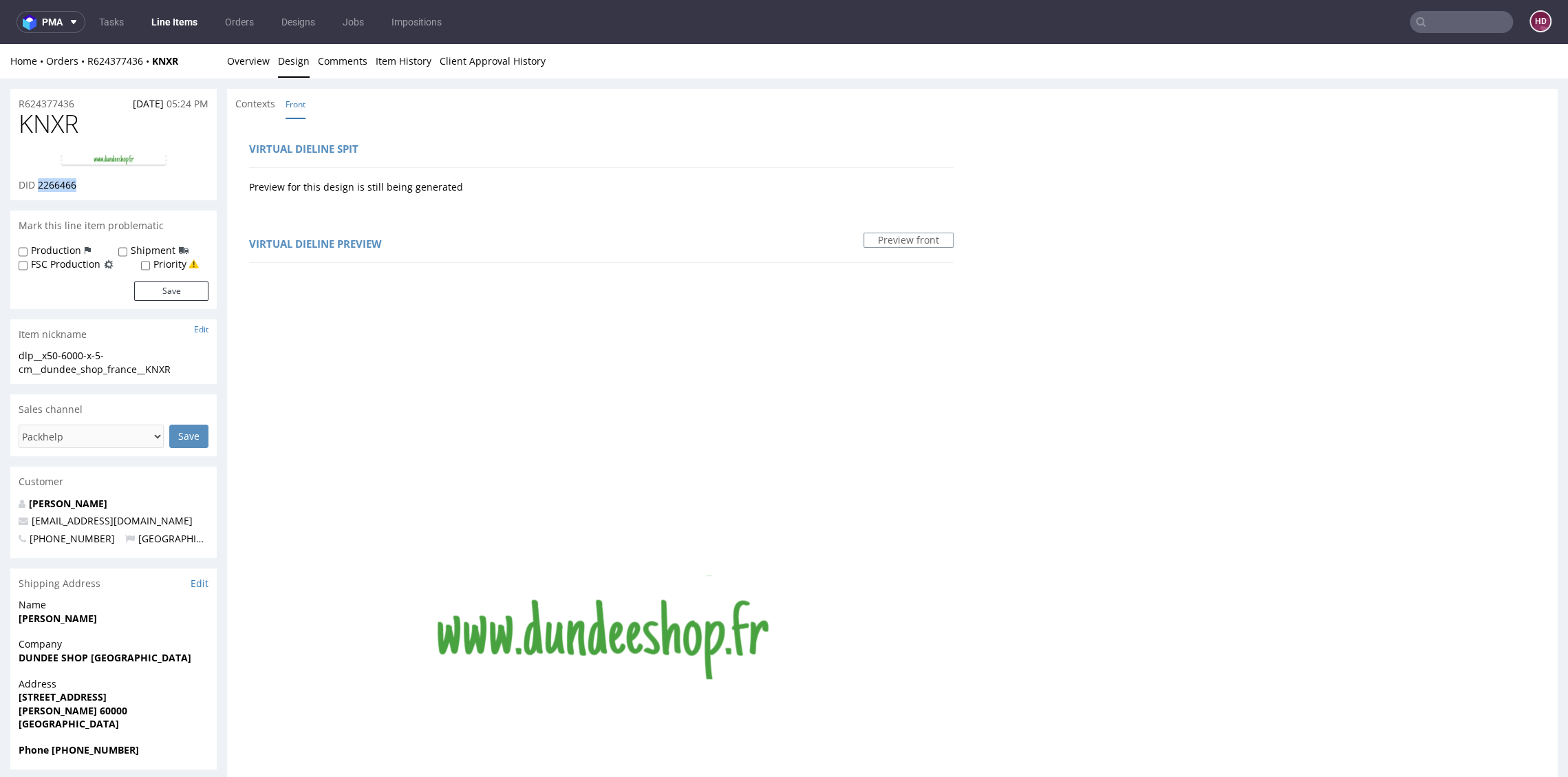
drag, startPoint x: 55, startPoint y: 183, endPoint x: 39, endPoint y: 180, distance: 16.3
click at [39, 180] on div "DID 2266466" at bounding box center [113, 184] width 190 height 14
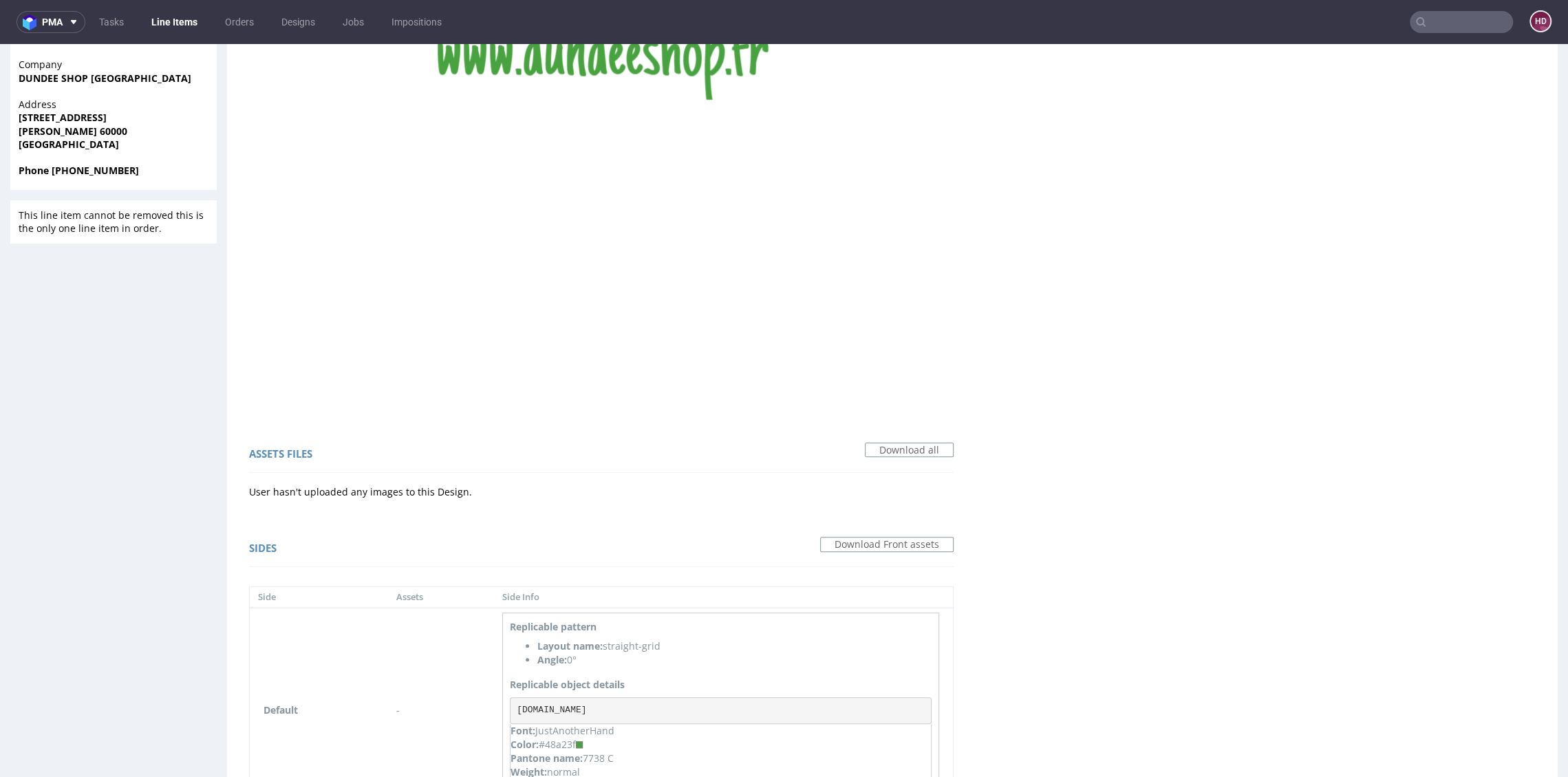
scroll to position [583, 0]
click at [634, 705] on pre "www.dundeeshop.fr" at bounding box center [720, 707] width 422 height 27
drag, startPoint x: 612, startPoint y: 702, endPoint x: 514, endPoint y: 698, distance: 98.1
click at [514, 698] on pre "www.dundeeshop.fr" at bounding box center [720, 707] width 422 height 27
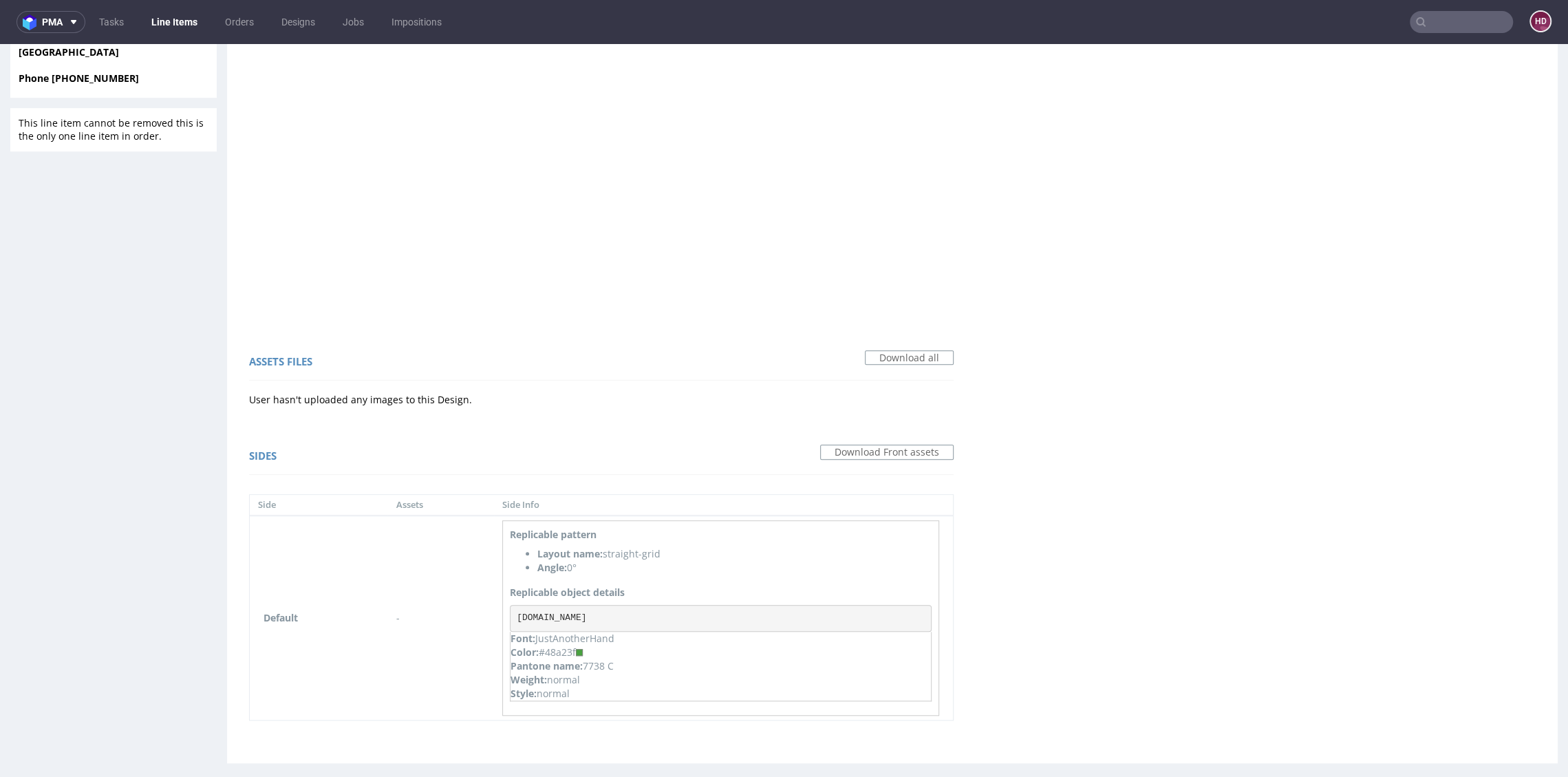
scroll to position [0, 0]
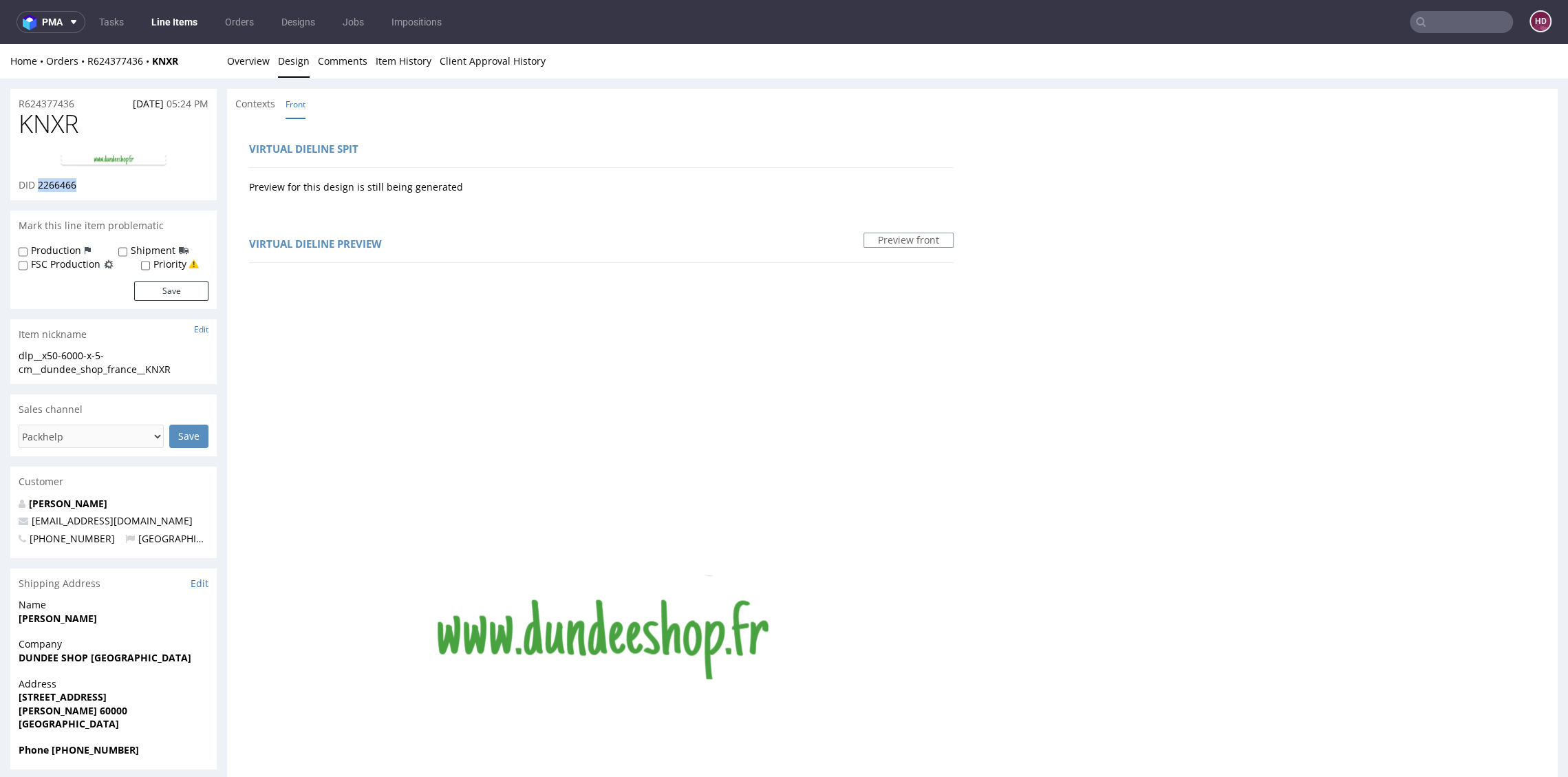
click at [79, 150] on link at bounding box center [113, 160] width 110 height 38
click at [261, 58] on link "Overview" at bounding box center [248, 60] width 43 height 34
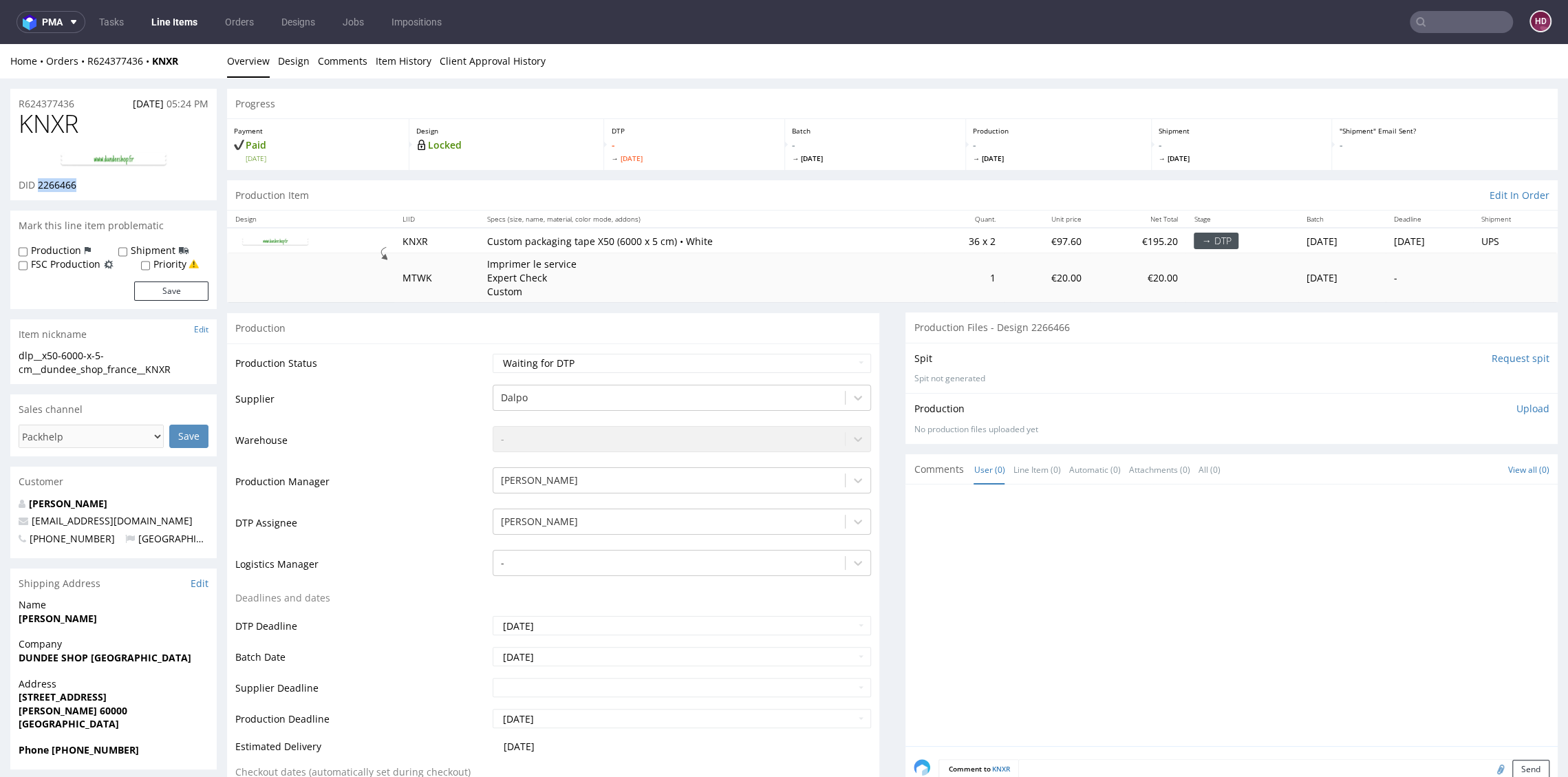
click at [1516, 405] on p "Upload" at bounding box center [1532, 408] width 33 height 14
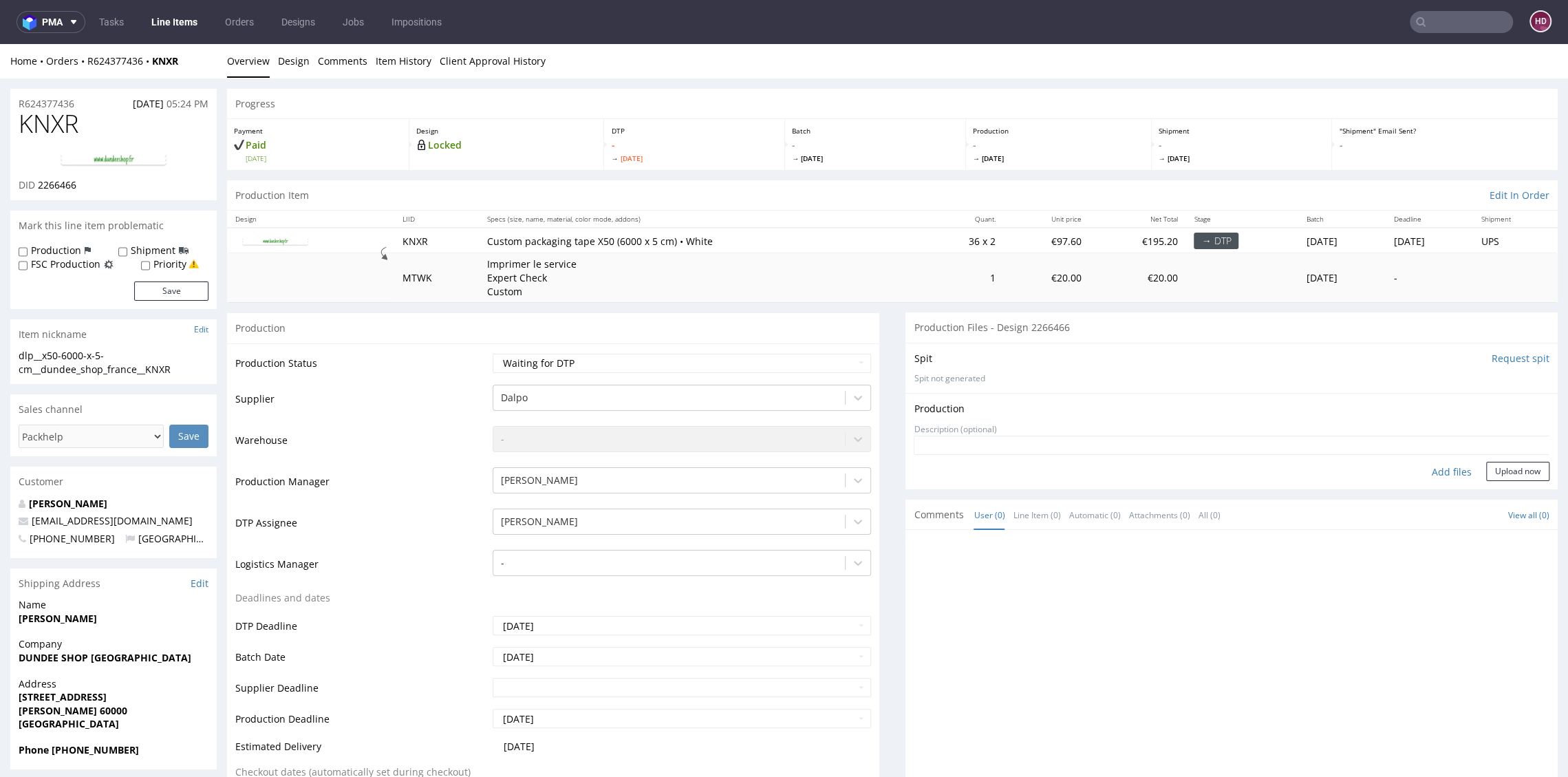
click at [1423, 465] on div "Add files" at bounding box center [1451, 472] width 68 height 21
type input "C:\fakepath\dlp__x50-6000-x-5-cm__dundee_shop_france__KNXR__d2266466__oR6243774…"
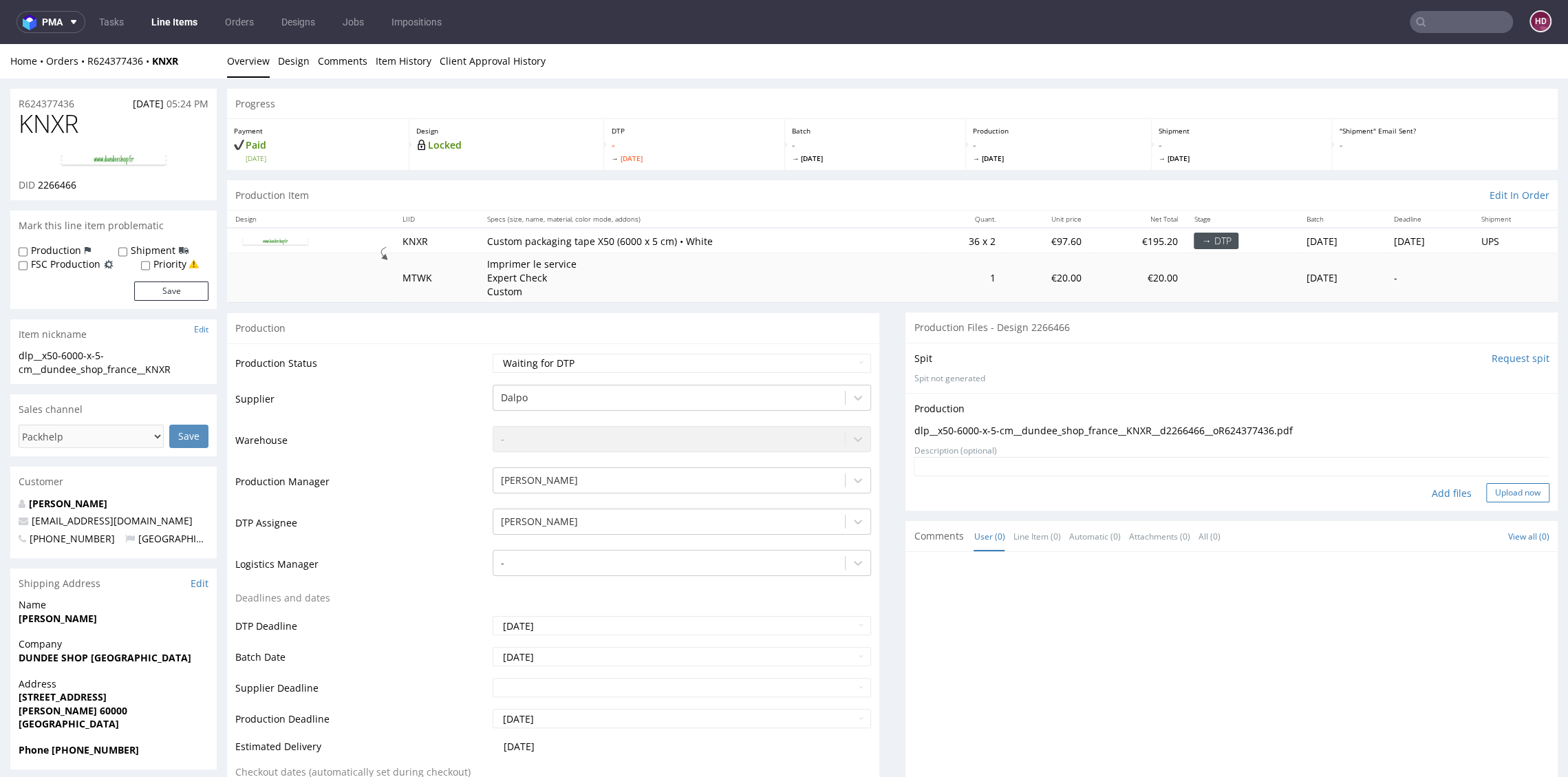
click at [1507, 486] on button "Upload now" at bounding box center [1517, 492] width 63 height 19
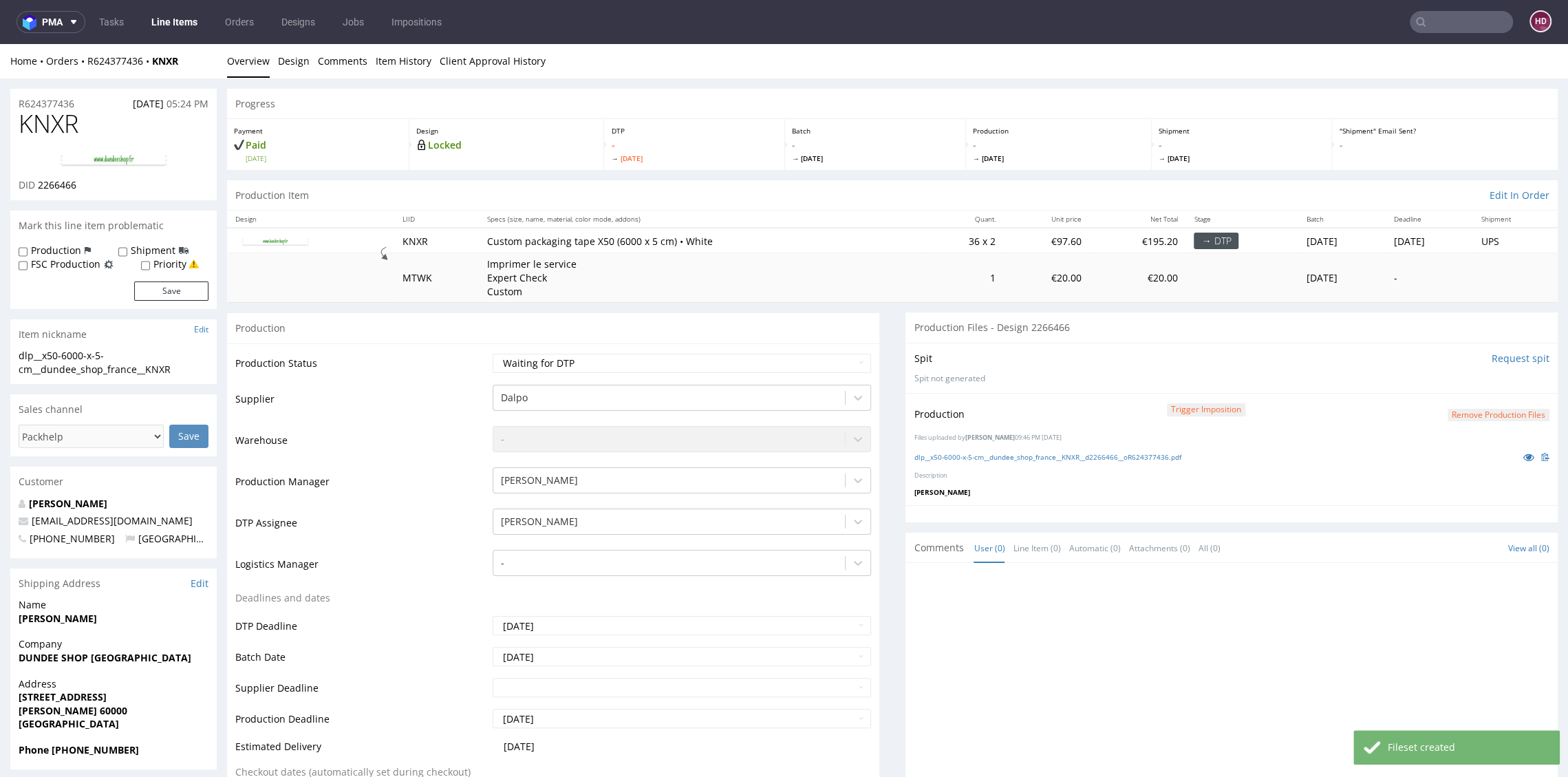
click at [773, 372] on td "Waiting for Artwork Waiting for Diecut Waiting for Mockup Waiting for DTP Waiti…" at bounding box center [680, 368] width 382 height 31
click at [761, 361] on select "Waiting for Artwork Waiting for Diecut Waiting for Mockup Waiting for DTP Waiti…" at bounding box center [682, 362] width 378 height 19
select select "dtp_in_process"
click at [493, 353] on select "Waiting for Artwork Waiting for Diecut Waiting for Mockup Waiting for DTP Waiti…" at bounding box center [682, 362] width 378 height 19
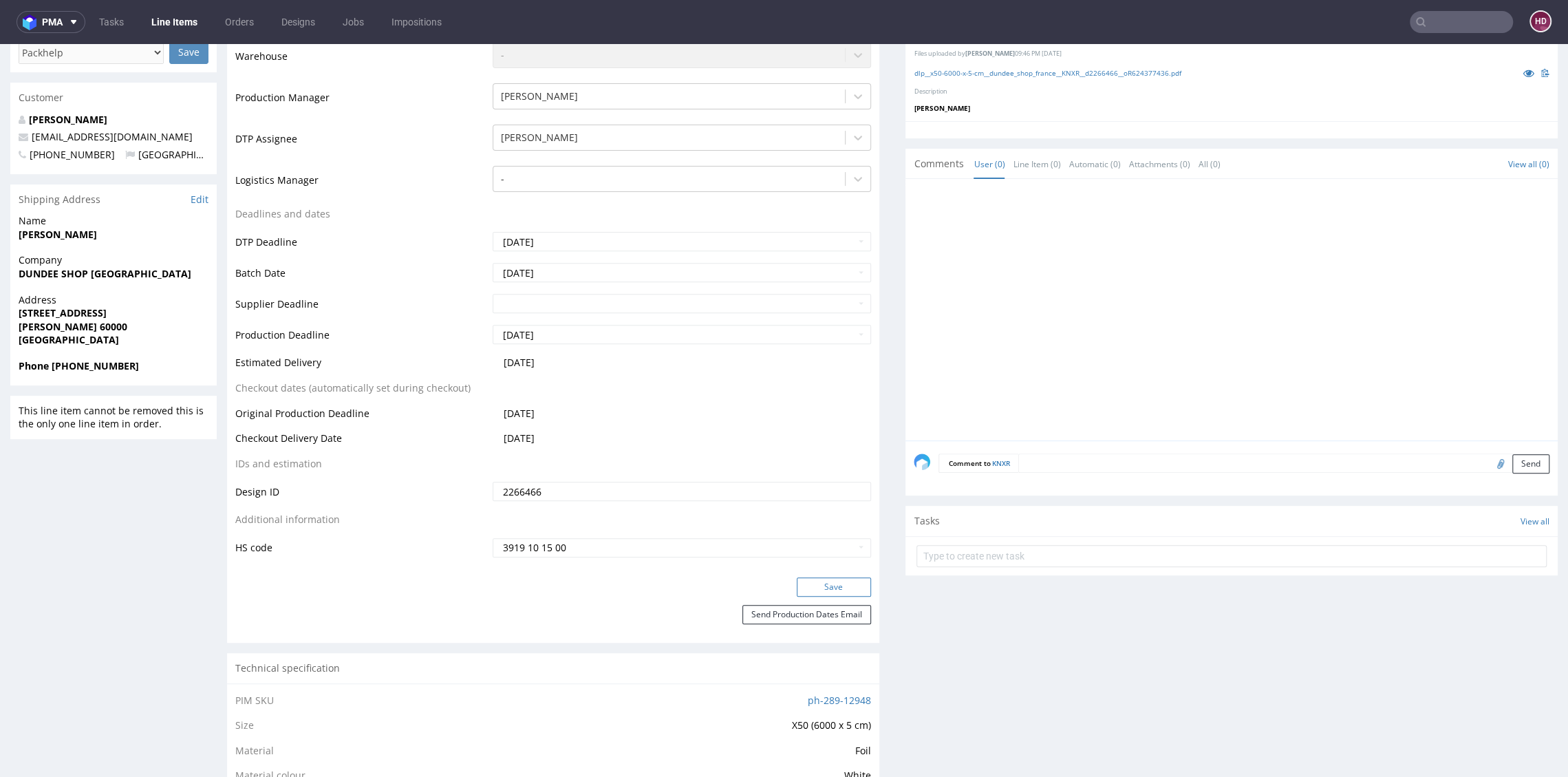
click at [818, 585] on button "Save" at bounding box center [833, 586] width 74 height 19
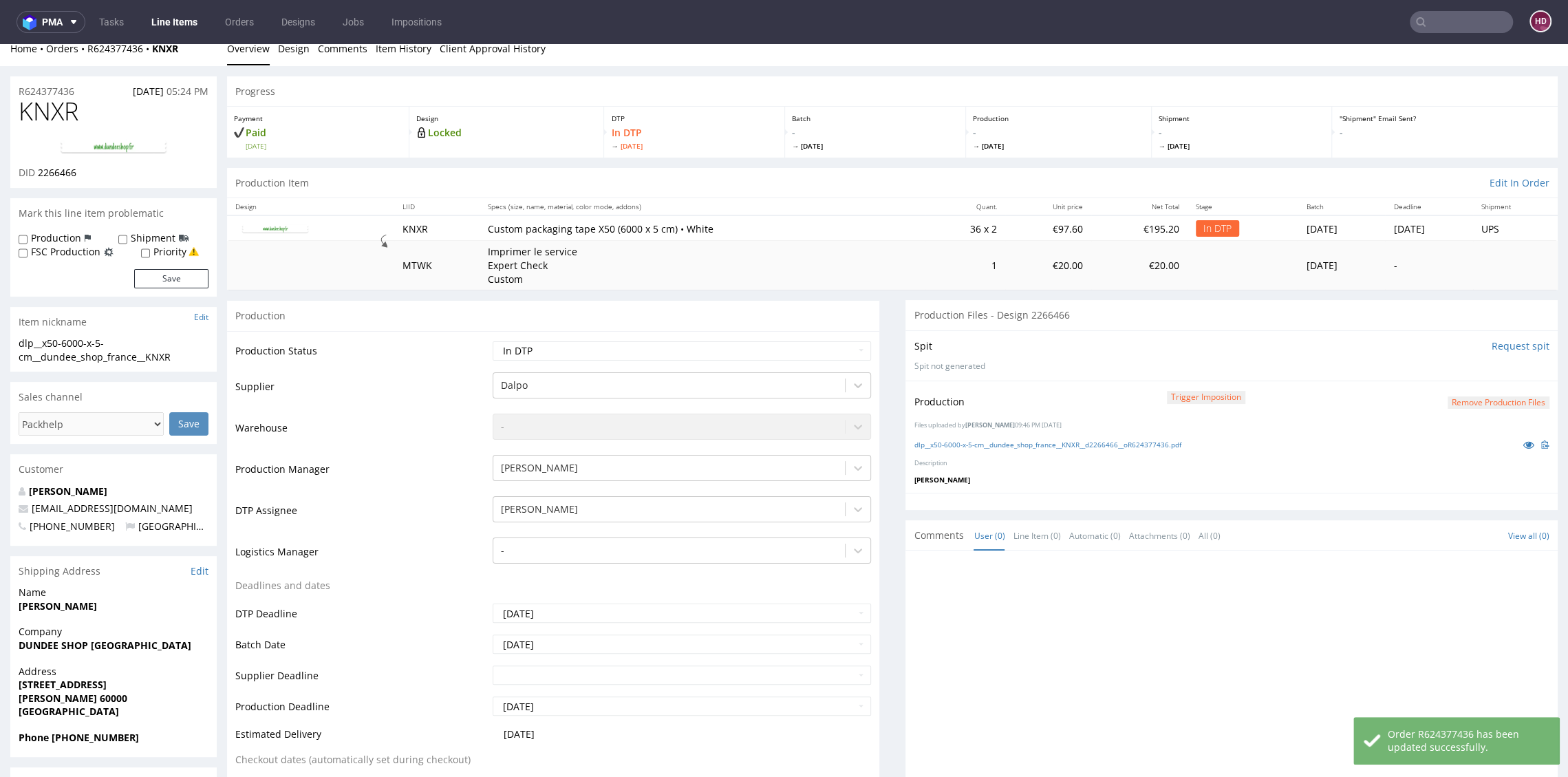
scroll to position [0, 0]
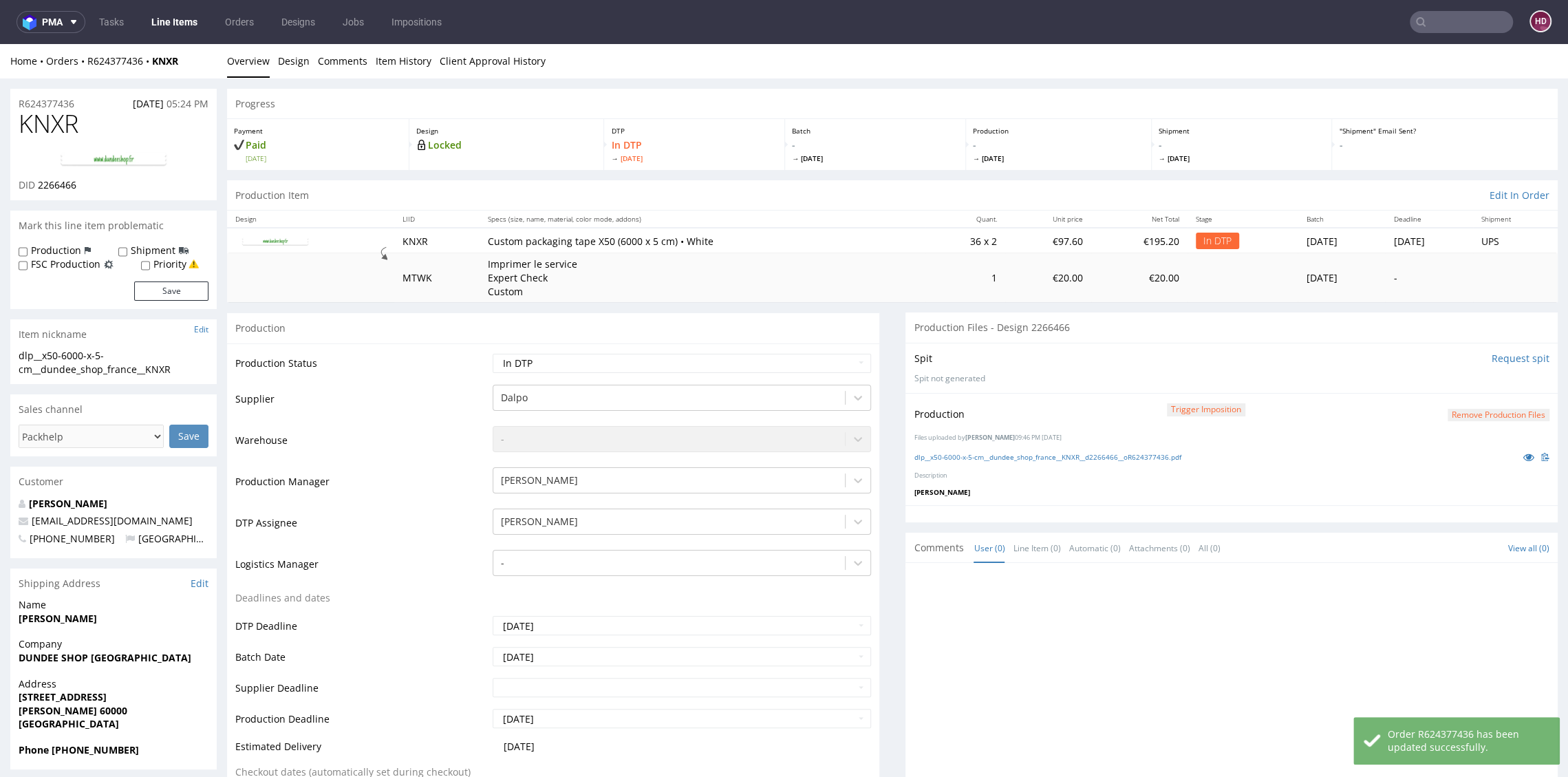
click at [1456, 415] on button "Remove production files" at bounding box center [1499, 415] width 102 height 13
click at [1442, 388] on link "Yes" at bounding box center [1448, 383] width 39 height 21
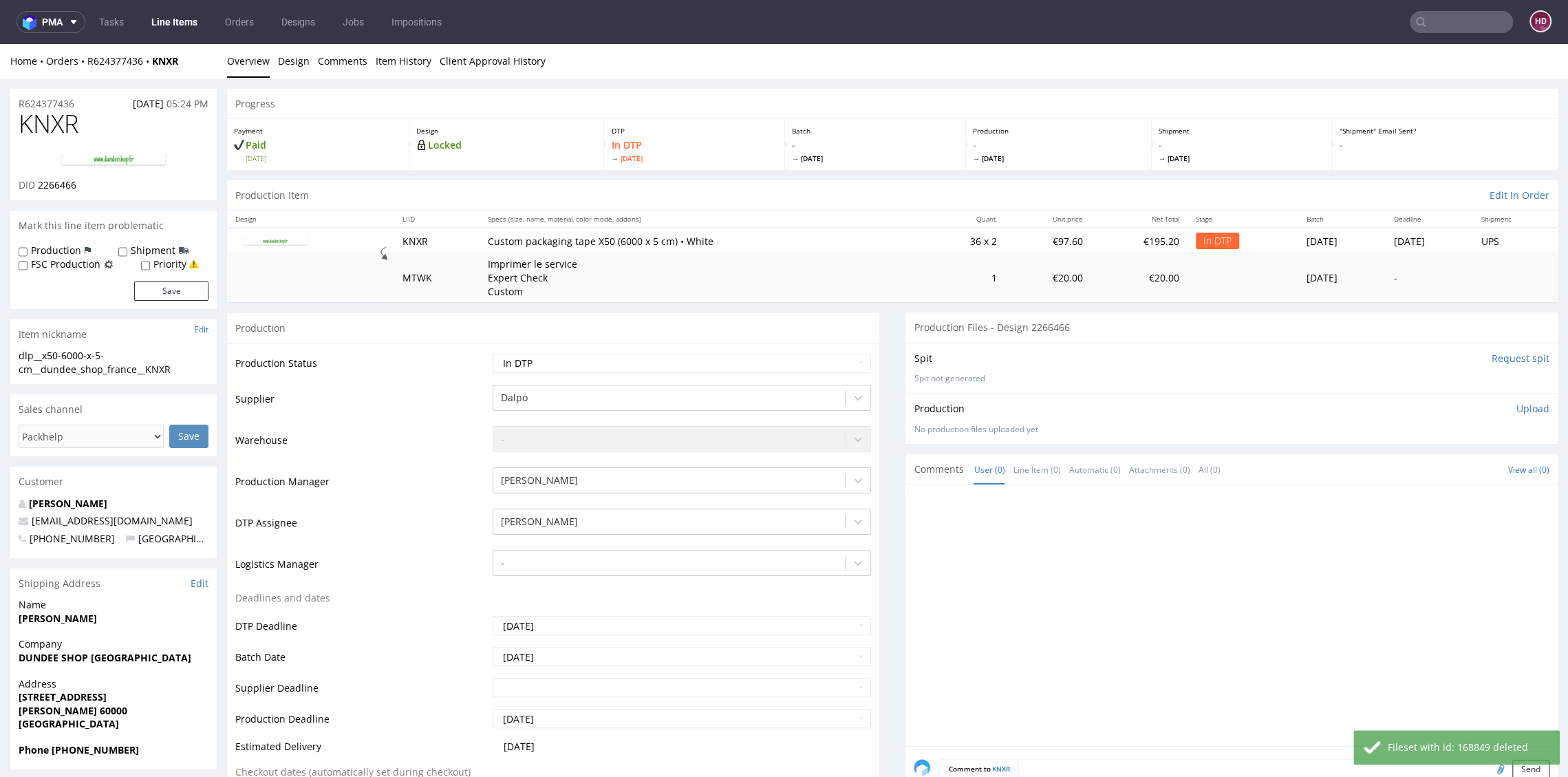
click at [1516, 404] on p "Upload" at bounding box center [1532, 408] width 33 height 14
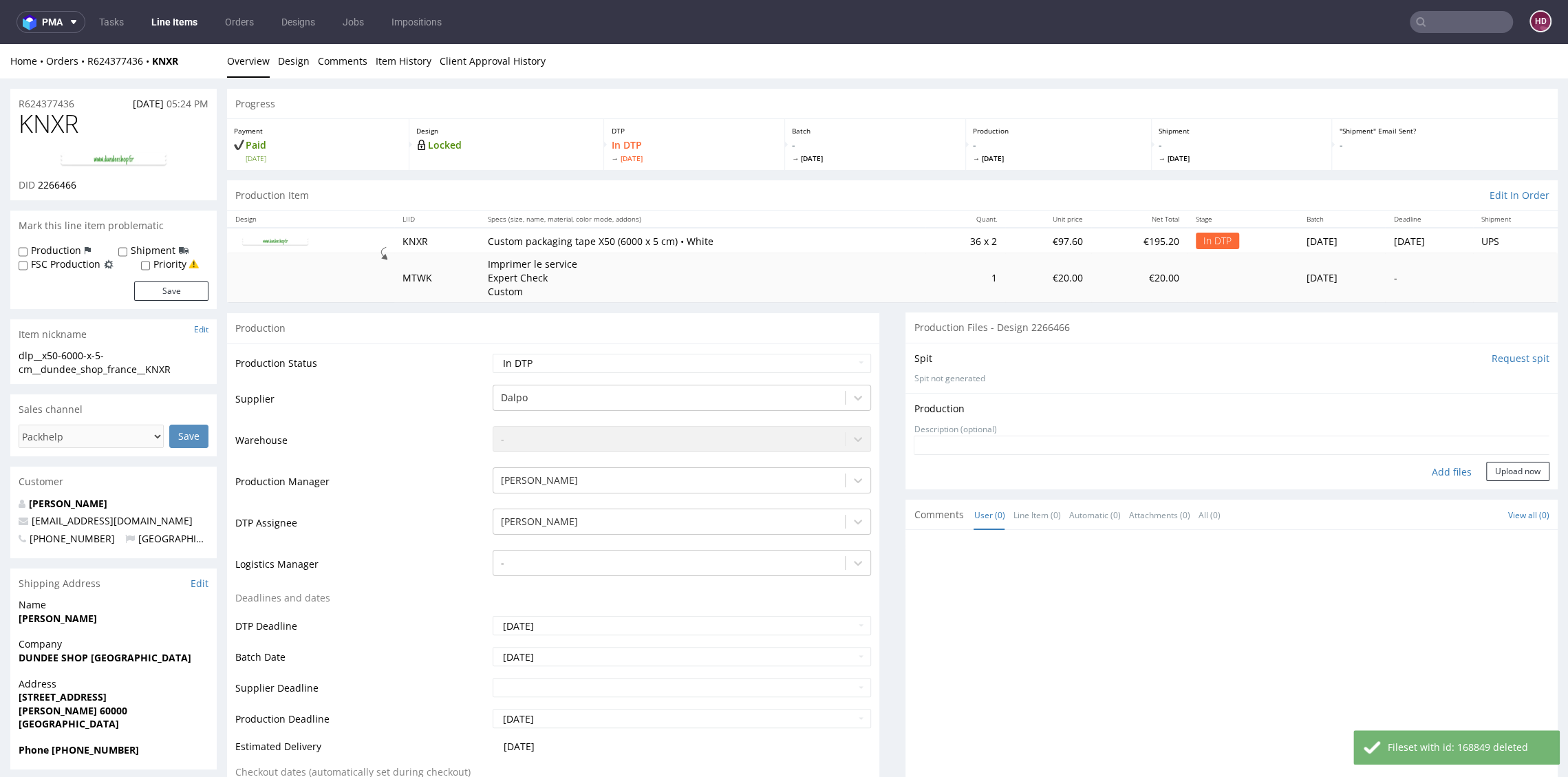
click at [1431, 468] on div "Add files" at bounding box center [1451, 472] width 68 height 21
type input "C:\fakepath\dlp__x50-6000-x-5-cm__dundee_shop_france__KNXR__d2266466__oR6243774…"
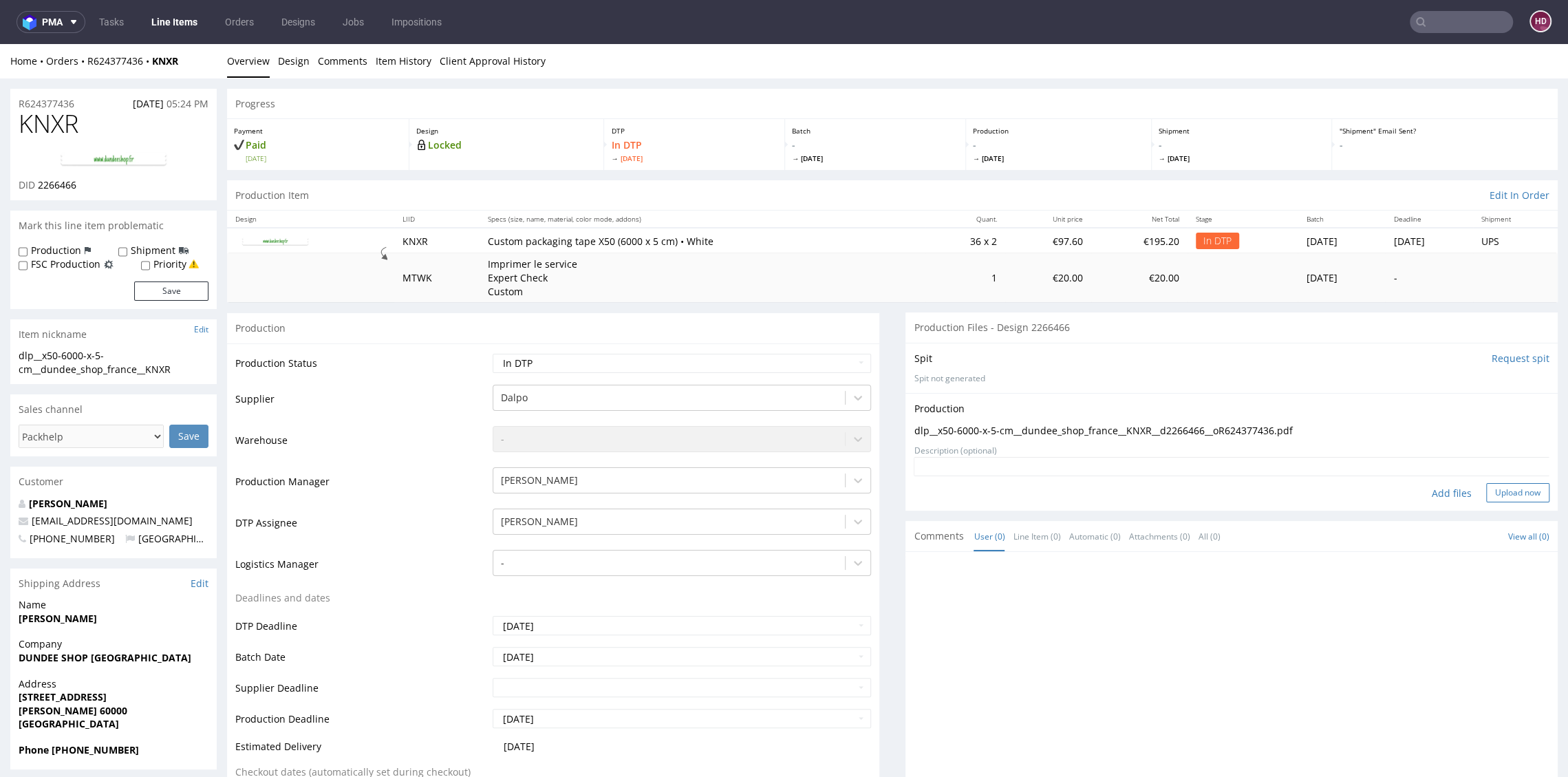
click at [1486, 488] on button "Upload now" at bounding box center [1517, 492] width 63 height 19
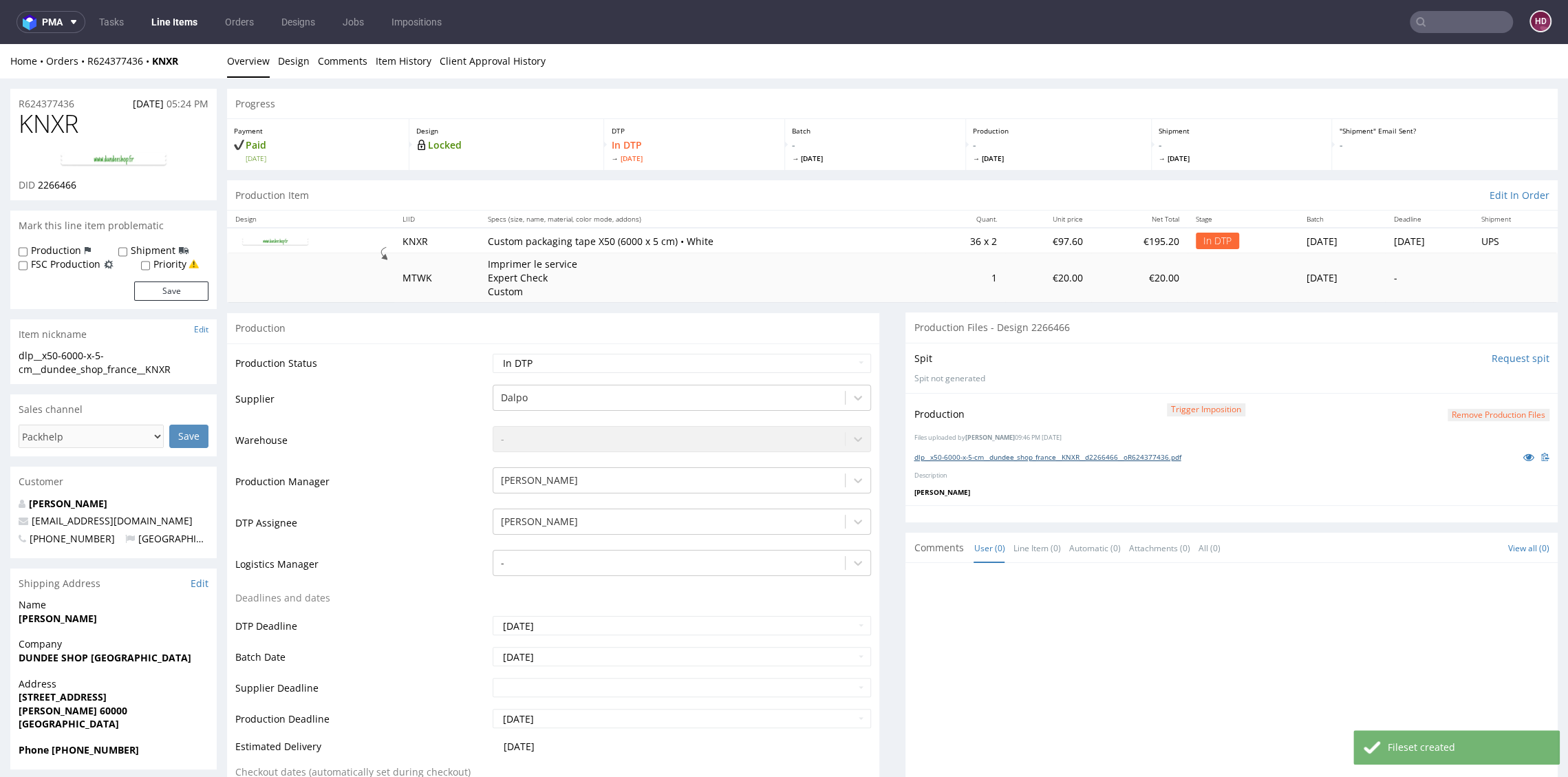
click at [1110, 453] on link "dlp__x50-6000-x-5-cm__dundee_shop_france__KNXR__d2266466__oR624377436.pdf" at bounding box center [1047, 457] width 267 height 10
click at [638, 362] on select "Waiting for Artwork Waiting for Diecut Waiting for Mockup Waiting for DTP Waiti…" at bounding box center [682, 362] width 378 height 19
select select "dtp_production_ready"
click at [493, 353] on select "Waiting for Artwork Waiting for Diecut Waiting for Mockup Waiting for DTP Waiti…" at bounding box center [682, 362] width 378 height 19
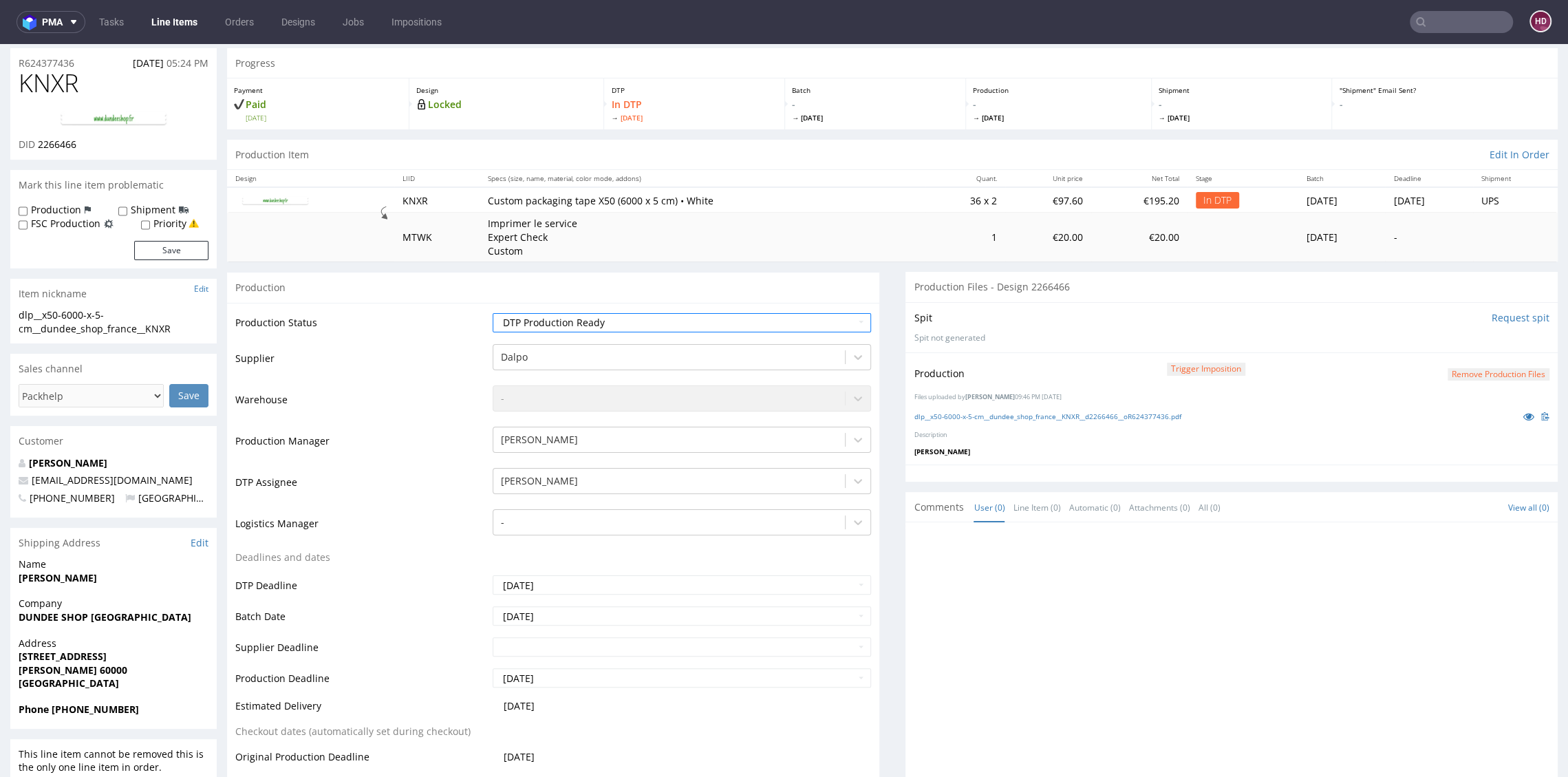
scroll to position [267, 0]
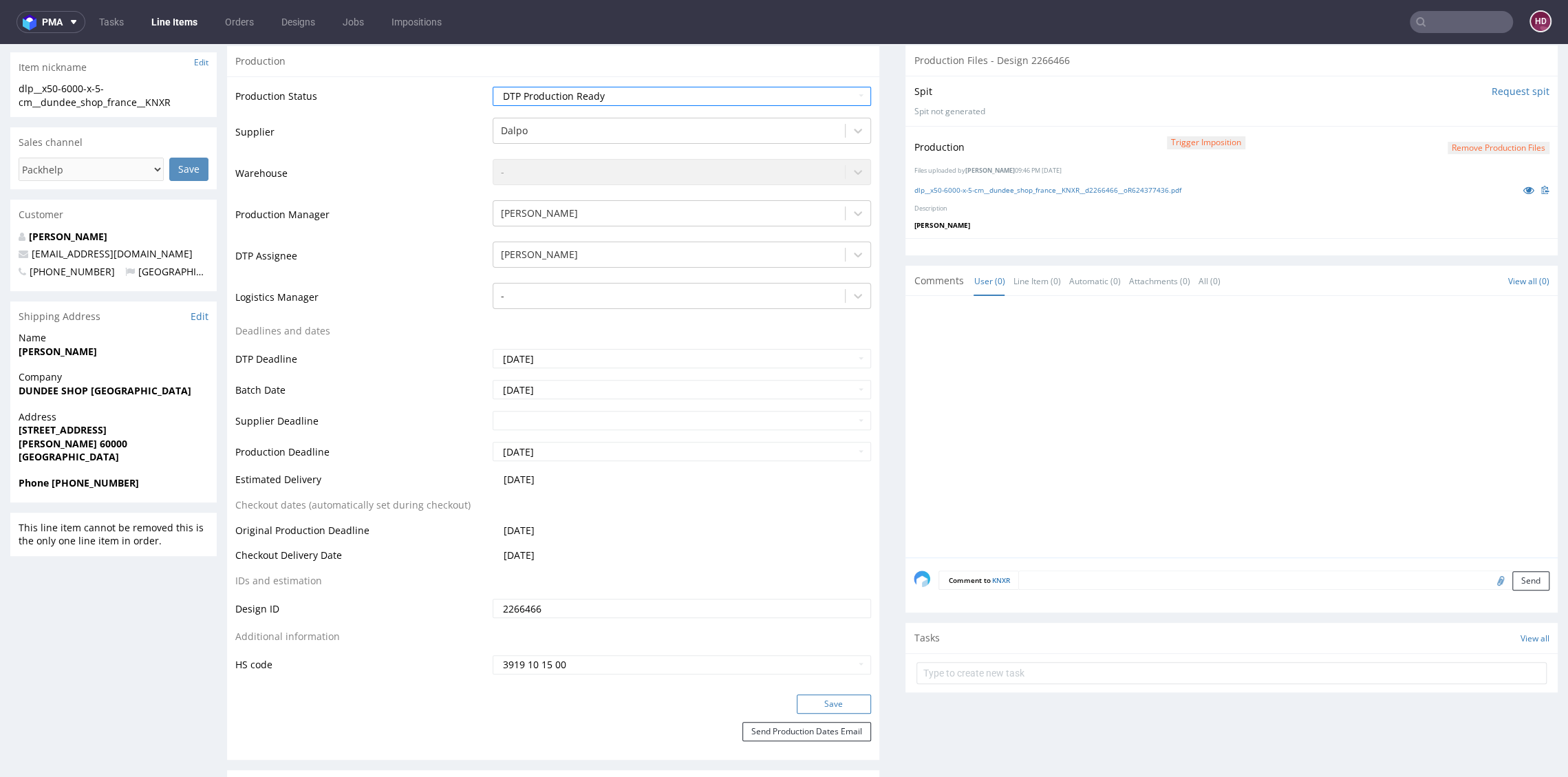
click at [814, 704] on button "Save" at bounding box center [833, 703] width 74 height 19
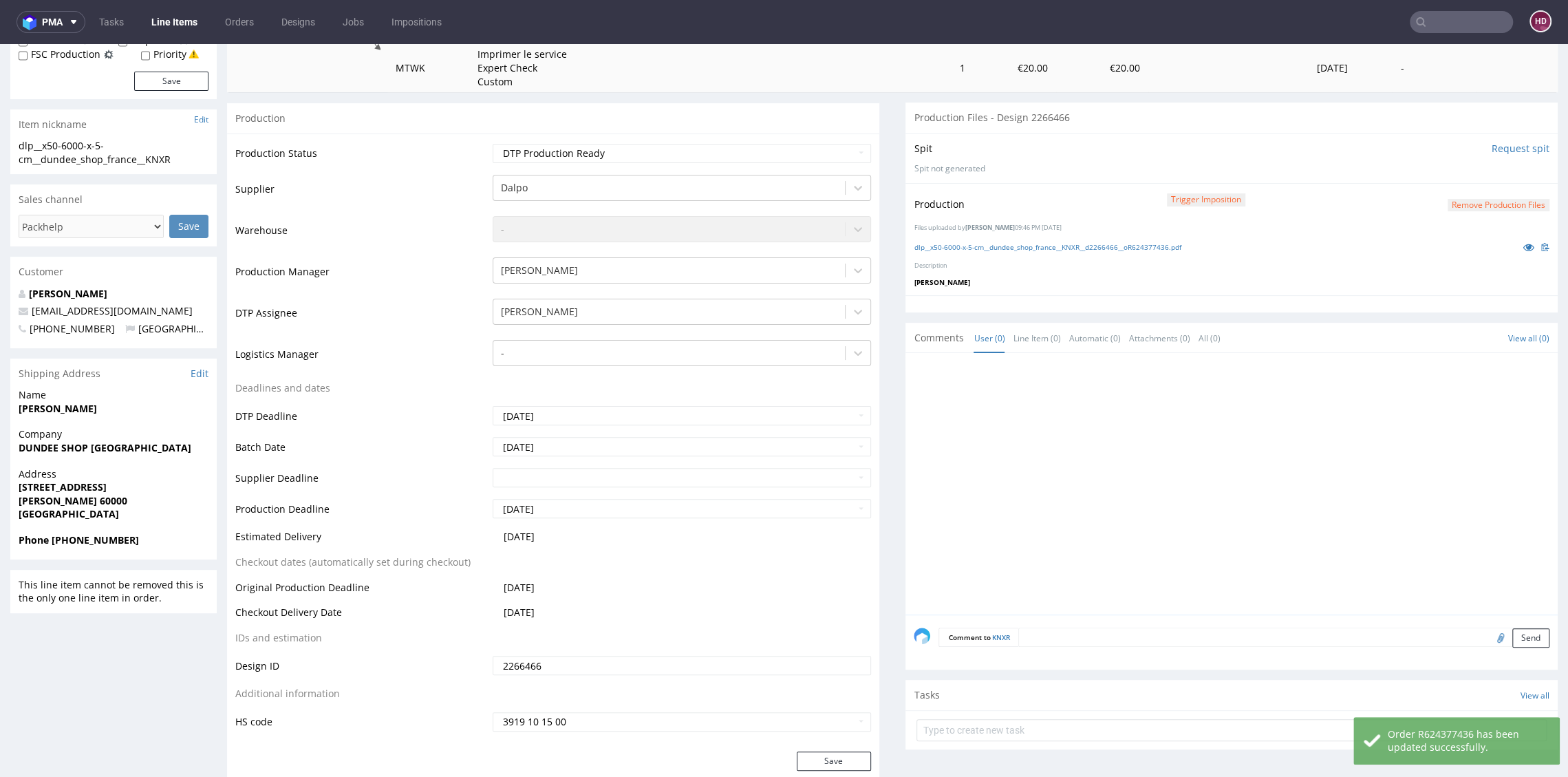
scroll to position [0, 0]
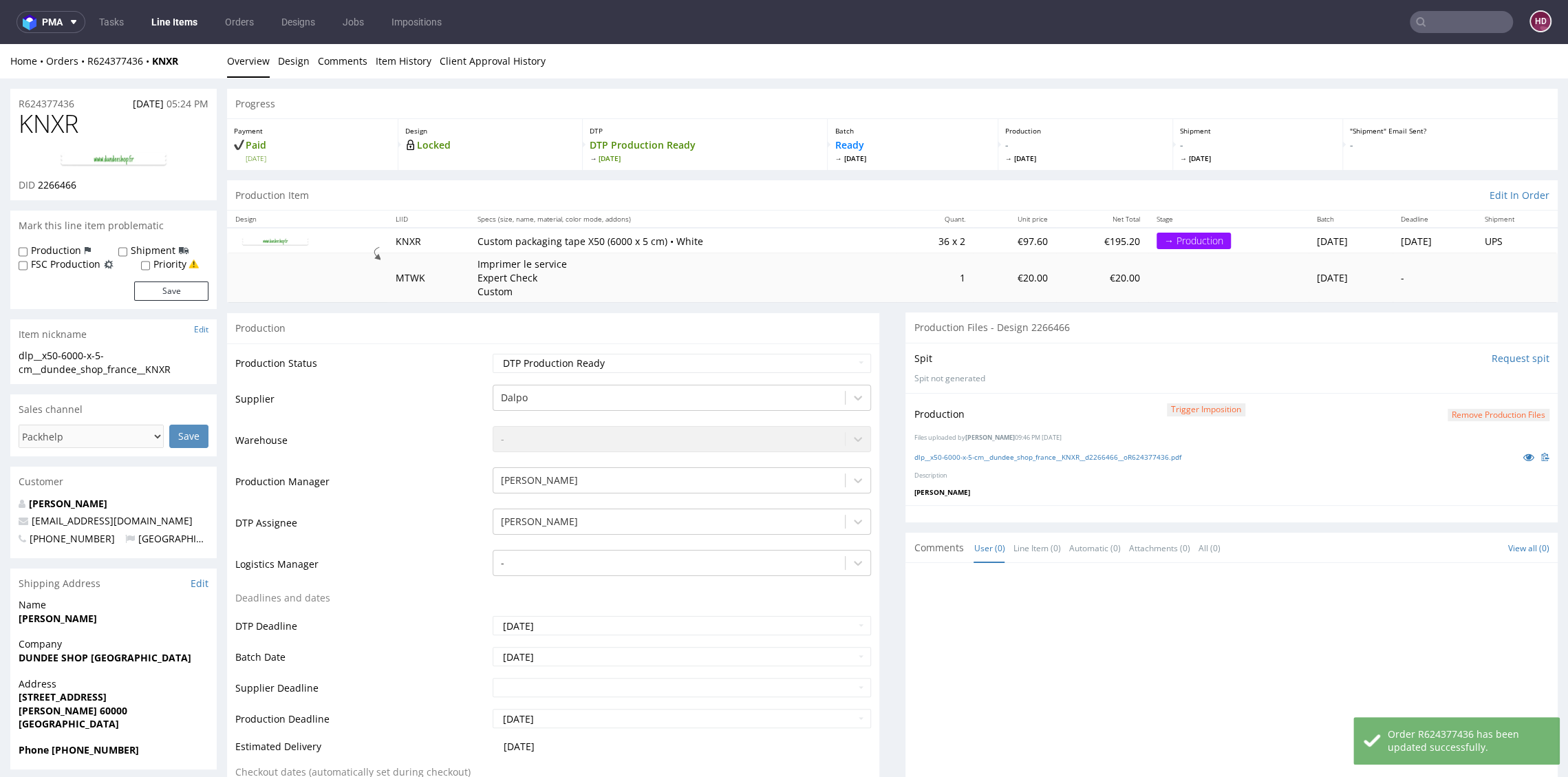
click at [166, 14] on link "Line Items" at bounding box center [174, 22] width 63 height 22
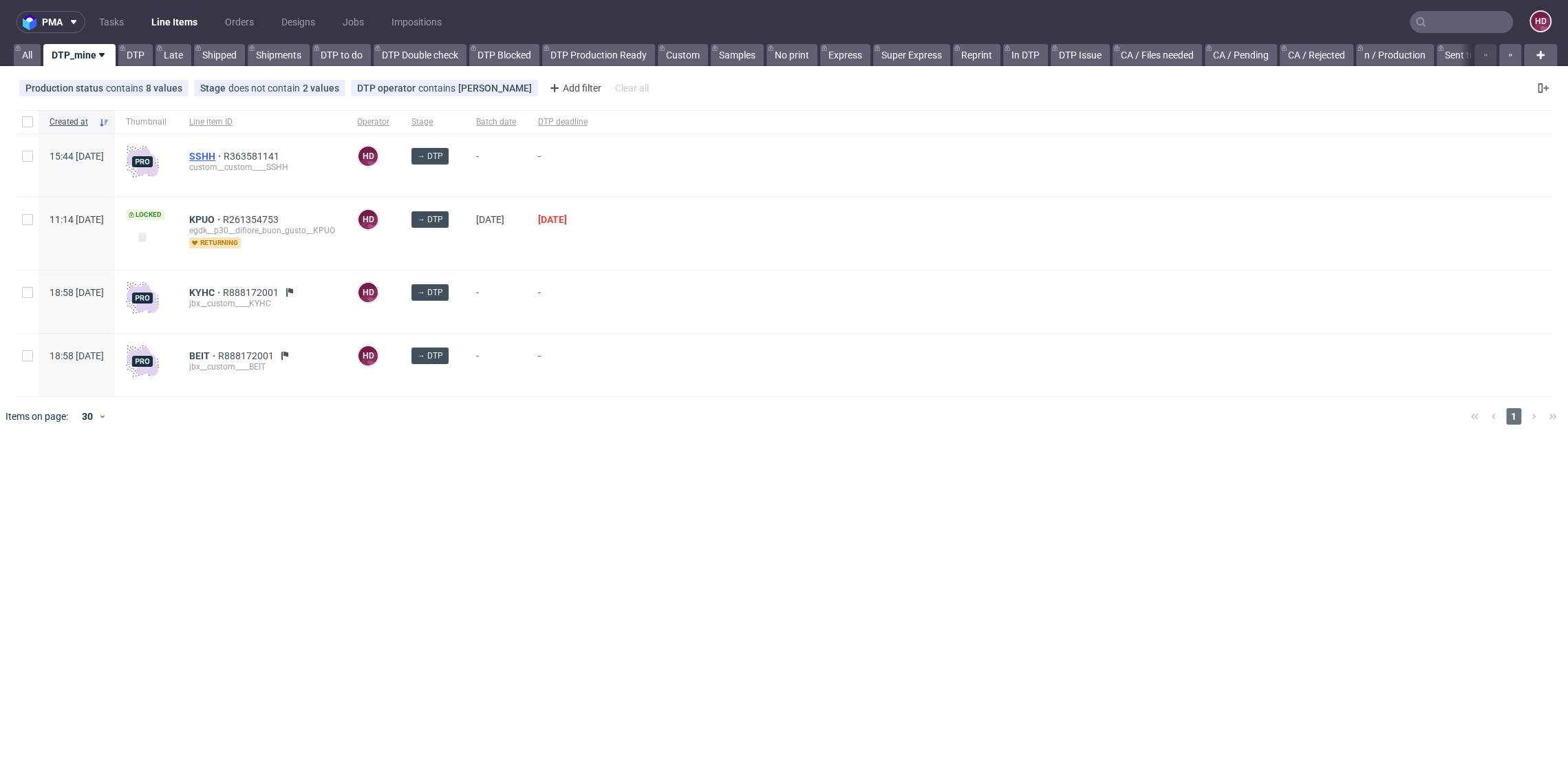
click at [224, 155] on span "SSHH" at bounding box center [206, 156] width 35 height 11
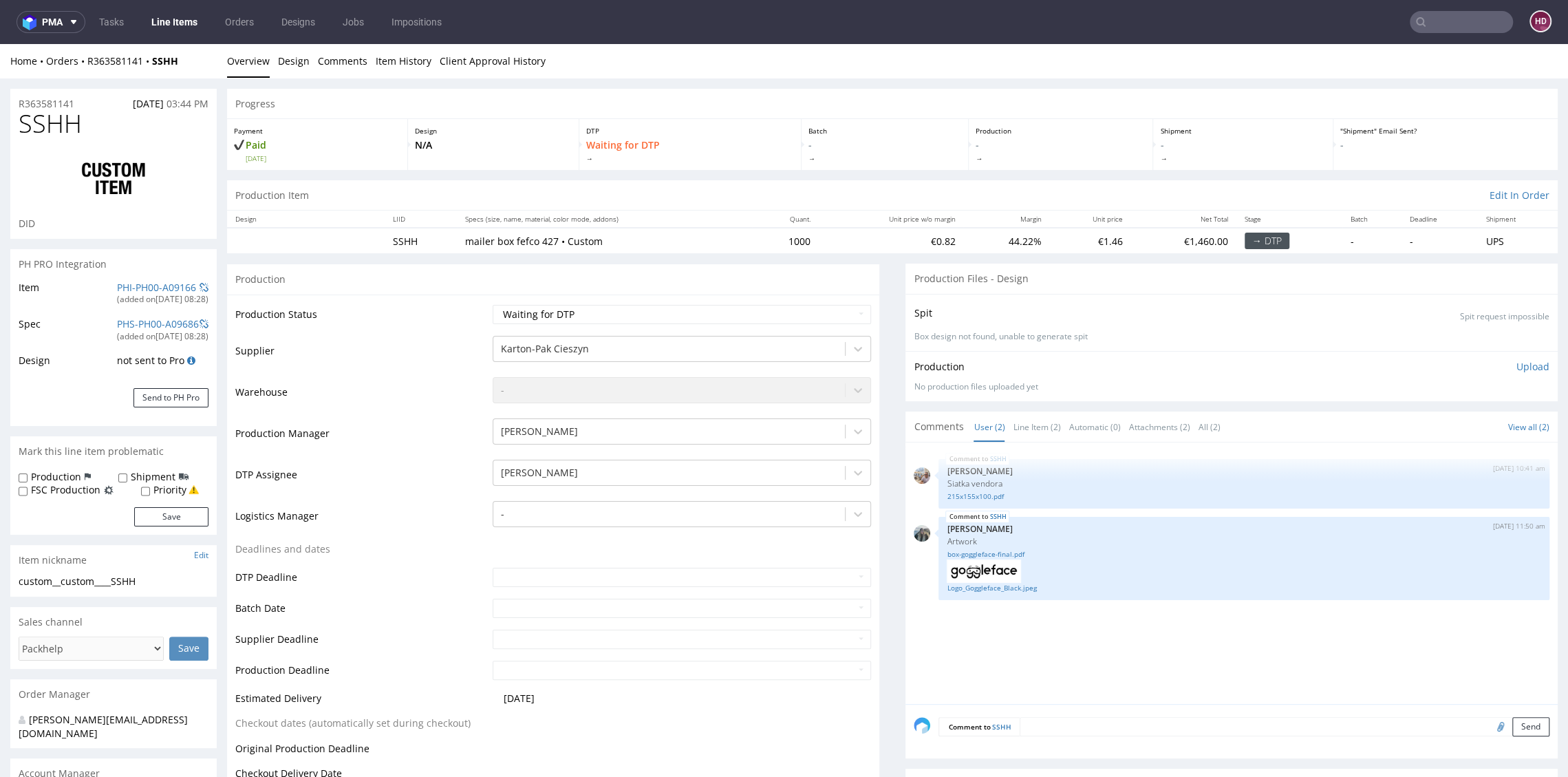
scroll to position [11, 0]
click at [974, 554] on link "box-goggleface-final.pdf" at bounding box center [1243, 553] width 594 height 10
click at [1009, 583] on link "Logo_Goggleface_Black.jpeg" at bounding box center [1243, 587] width 594 height 10
click at [172, 26] on link "Line Items" at bounding box center [174, 22] width 63 height 22
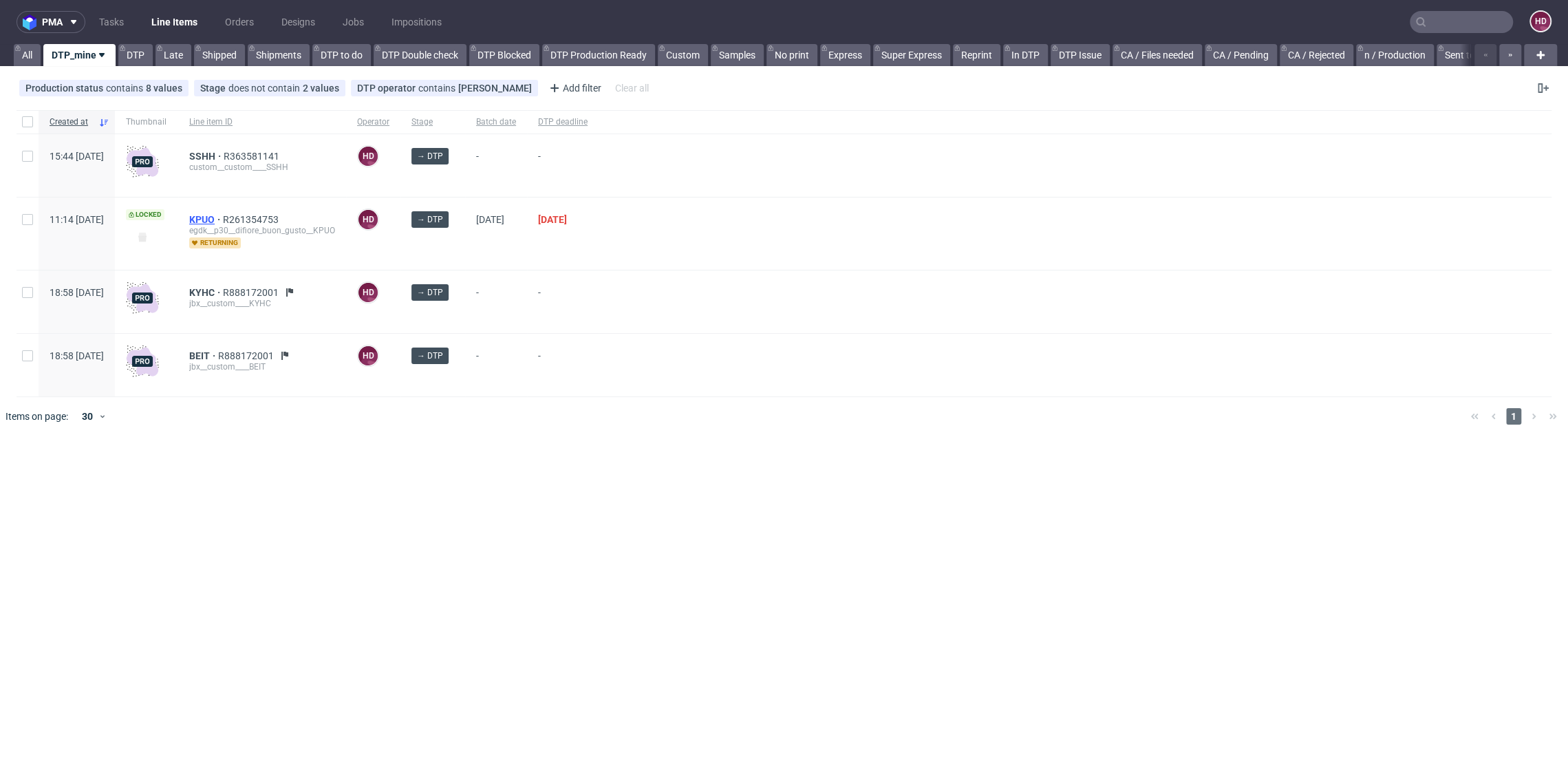
click at [223, 218] on span "KPUO" at bounding box center [205, 219] width 34 height 11
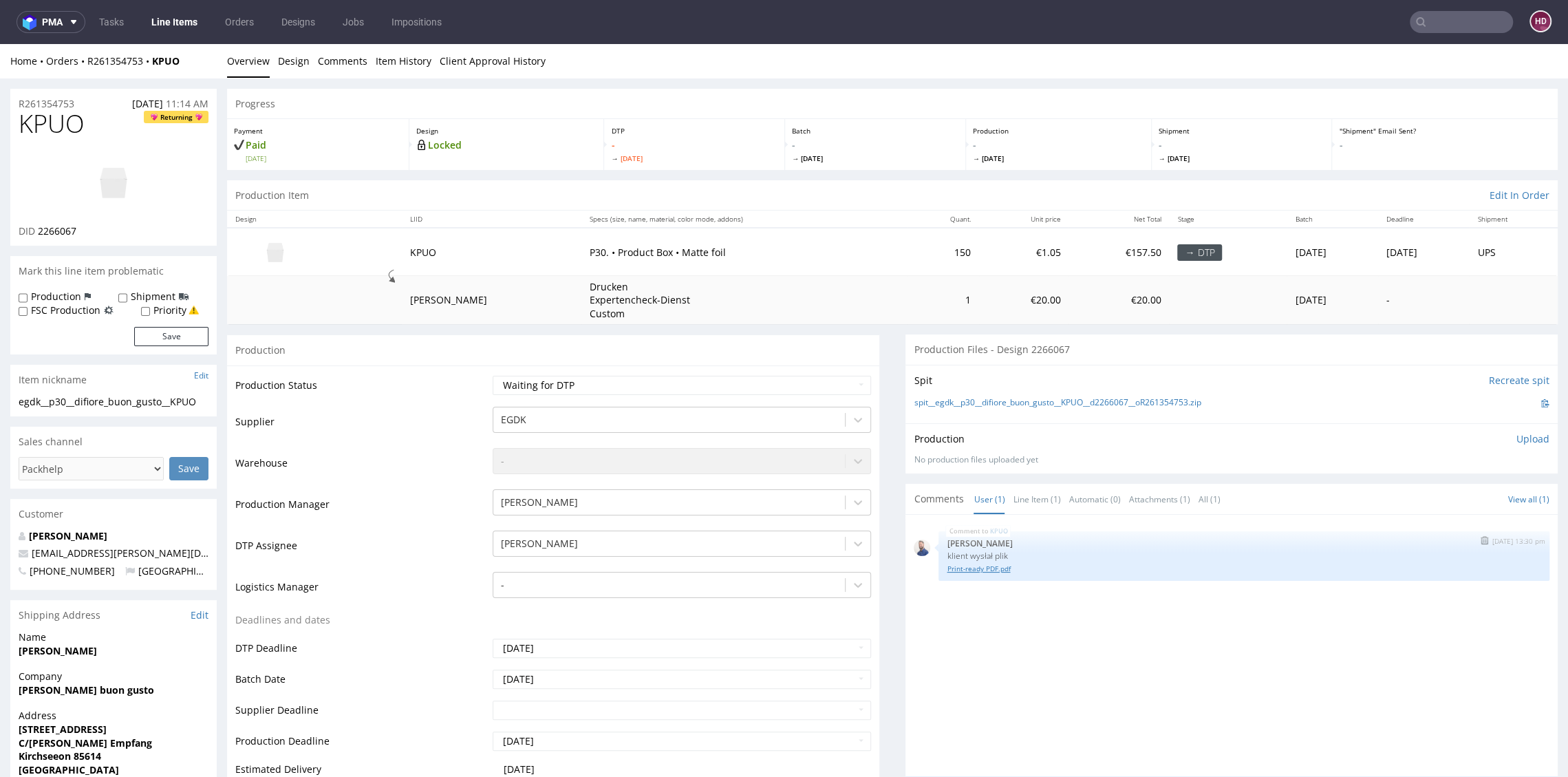
click at [998, 568] on link "Print-ready PDF.pdf" at bounding box center [1243, 568] width 594 height 10
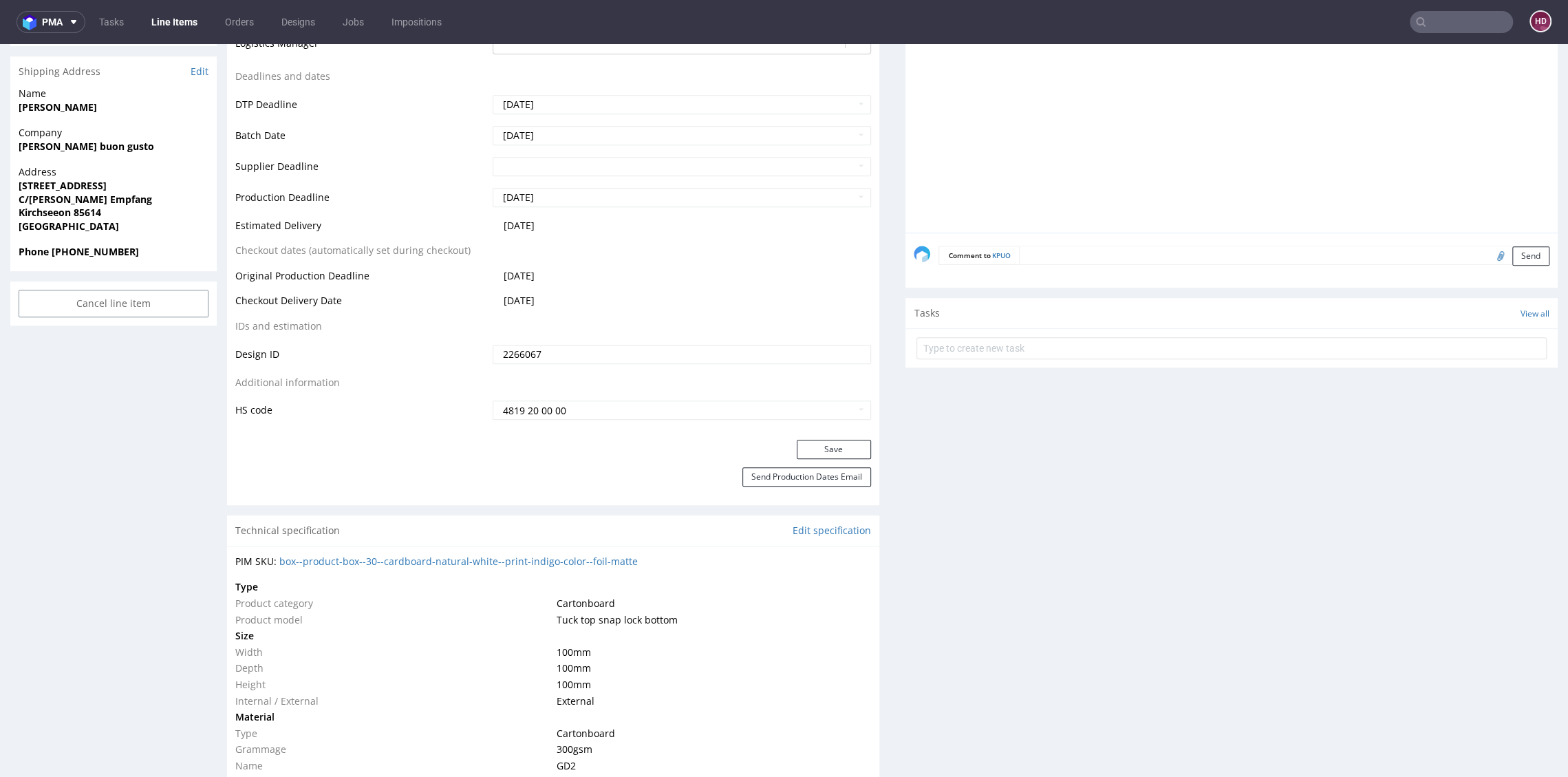
scroll to position [556, 0]
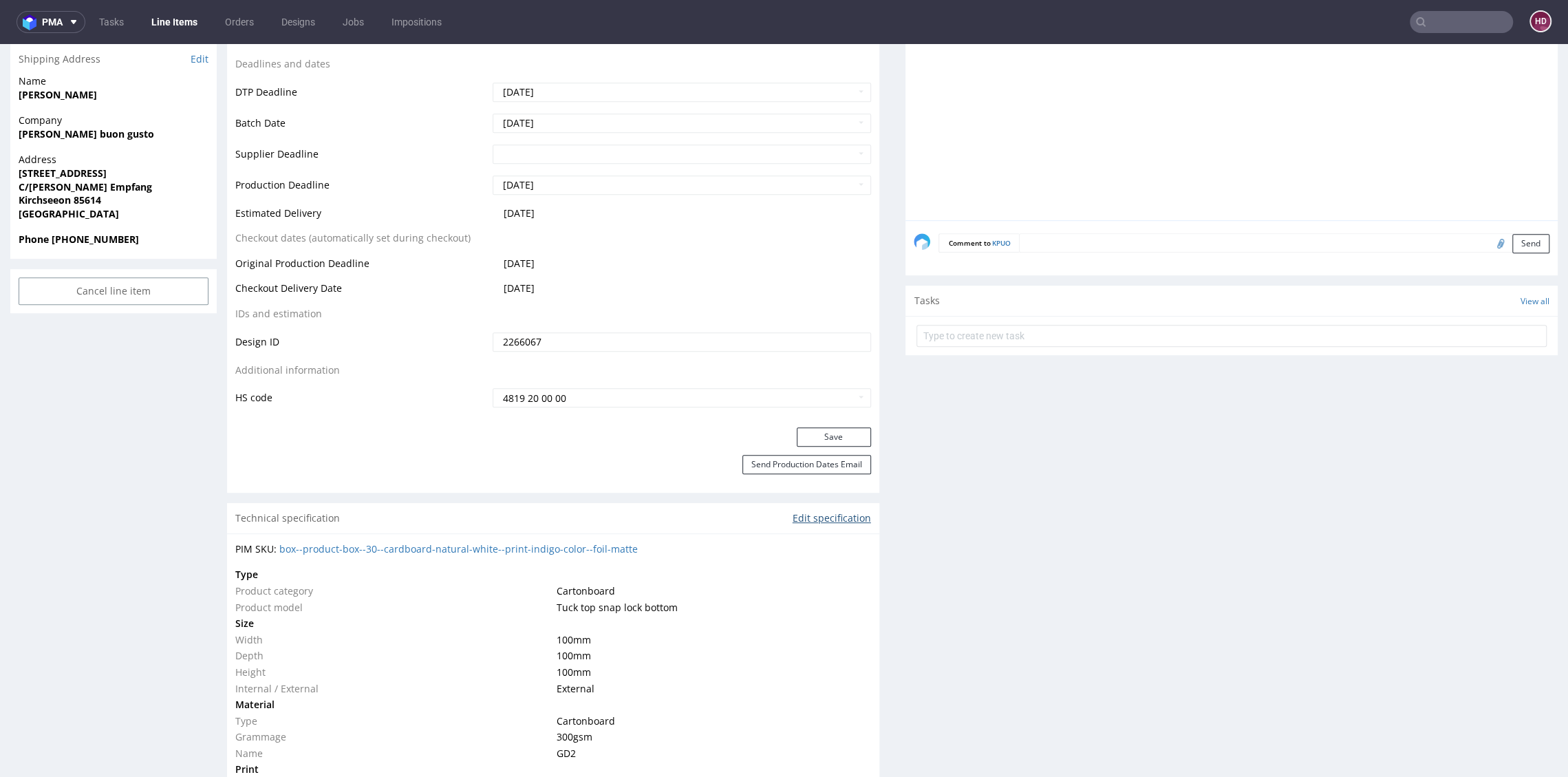
click at [798, 520] on link "Edit specification" at bounding box center [831, 518] width 78 height 14
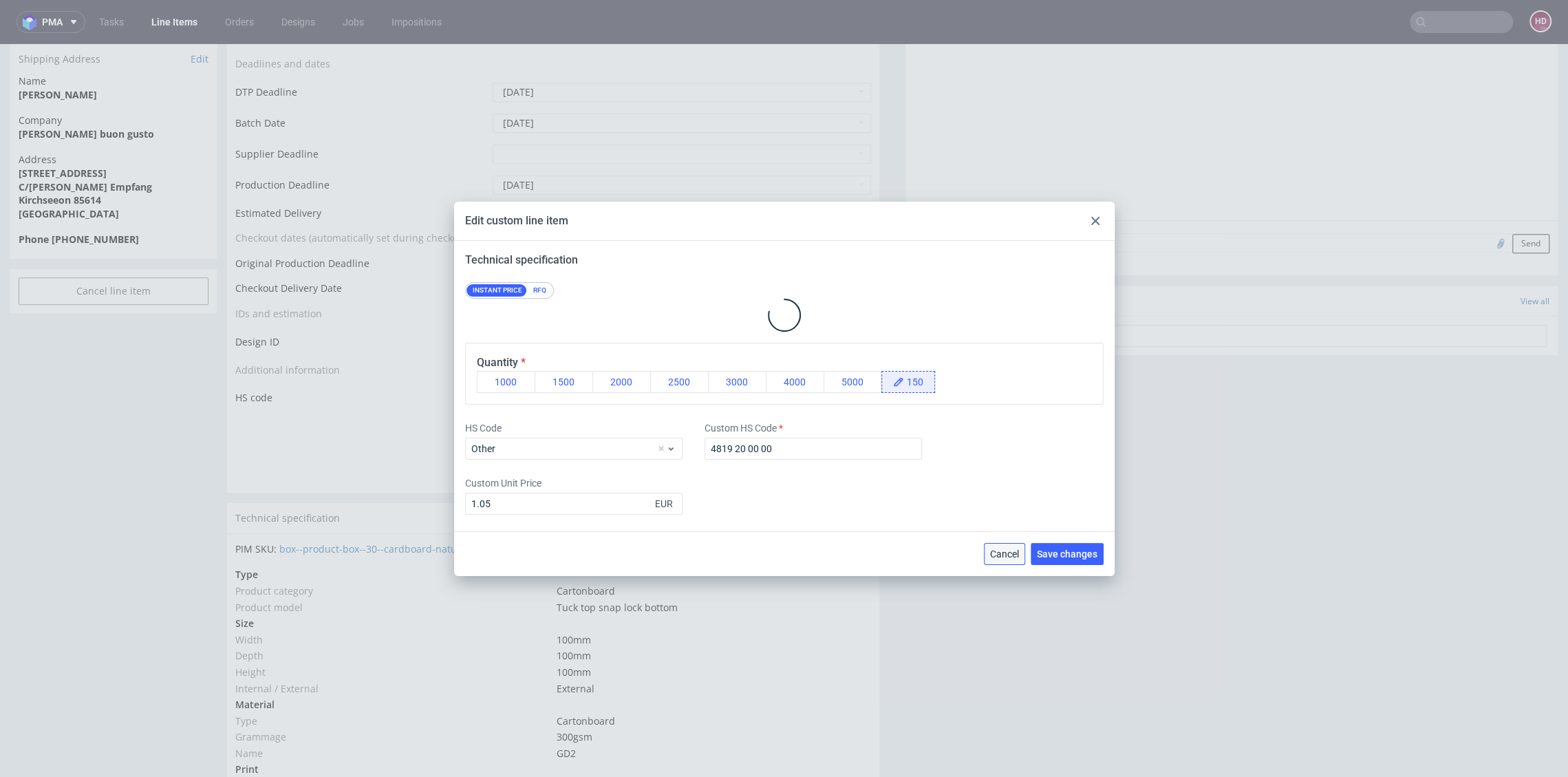
click at [1012, 551] on span "Cancel" at bounding box center [1005, 553] width 29 height 10
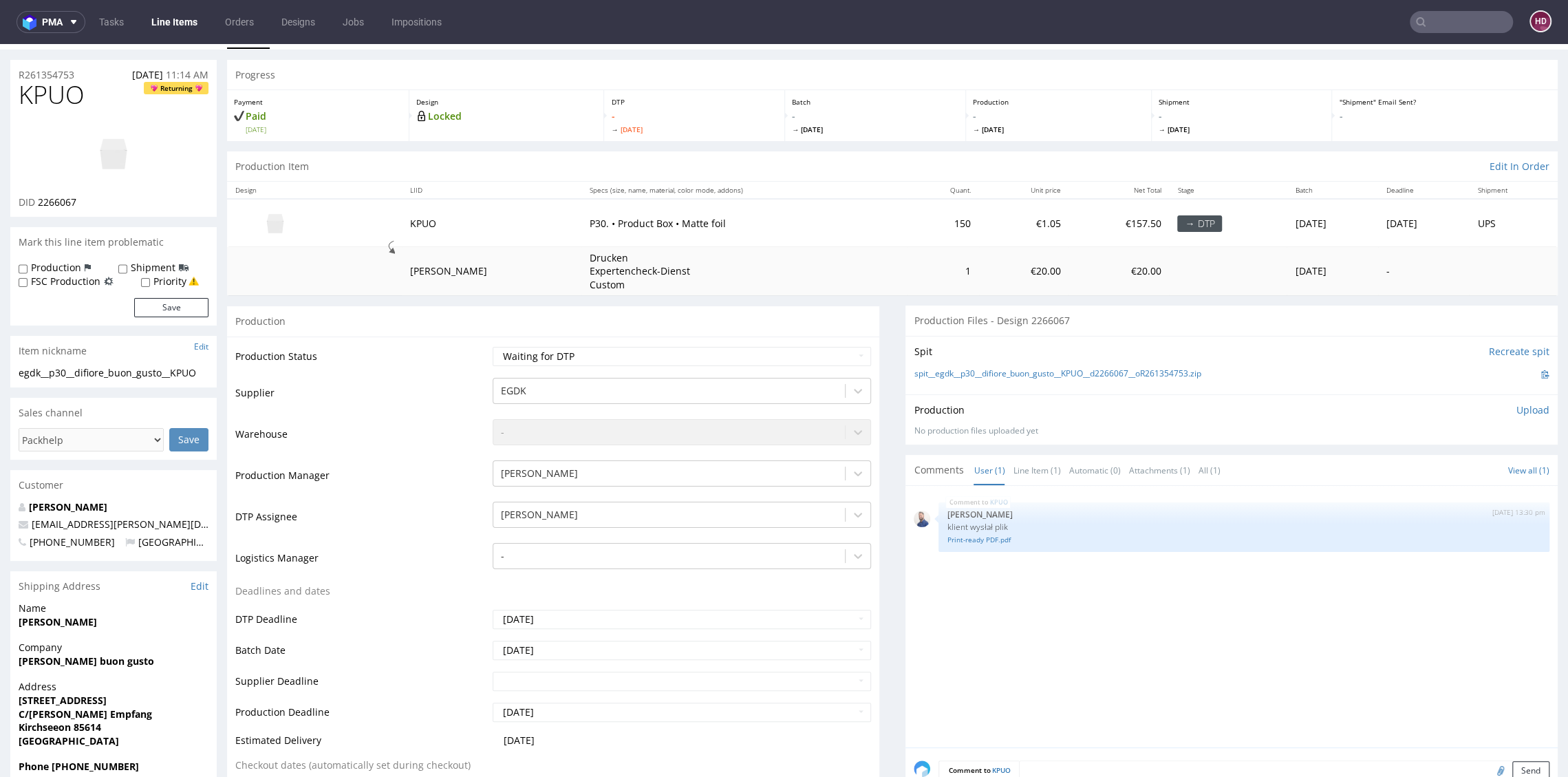
scroll to position [0, 0]
